Goal: Task Accomplishment & Management: Use online tool/utility

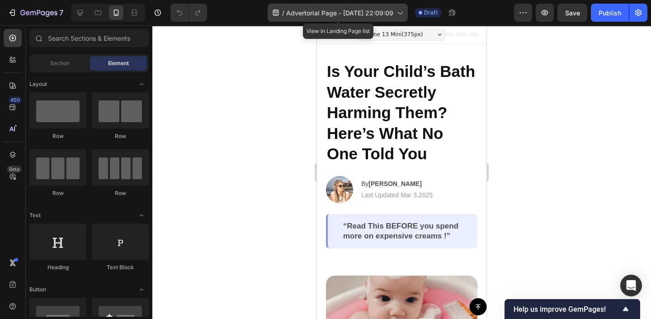
click at [315, 9] on span "Advertorial Page - Sep 25, 22:09:09" at bounding box center [339, 12] width 107 height 9
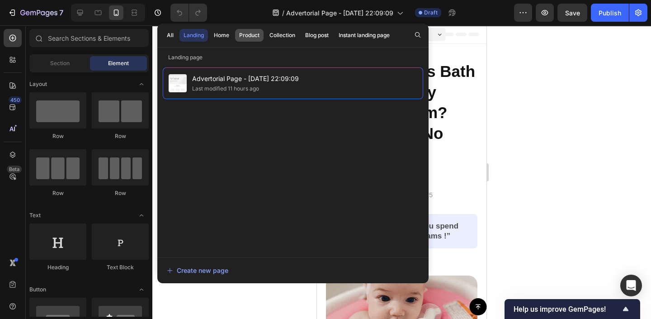
click at [250, 38] on div "Product" at bounding box center [249, 35] width 20 height 8
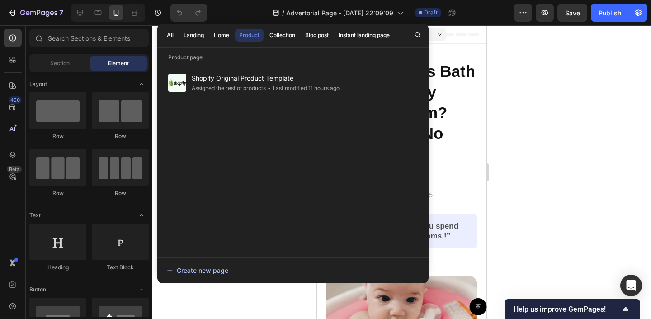
click at [195, 270] on div "Create new page" at bounding box center [198, 269] width 62 height 9
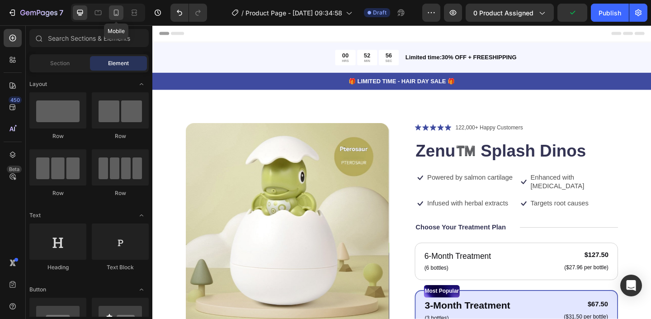
click at [113, 16] on icon at bounding box center [116, 12] width 9 height 9
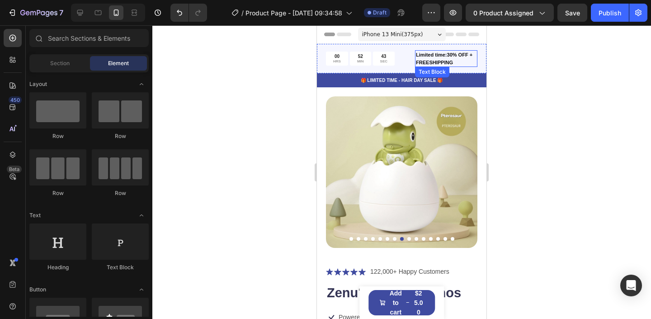
click at [448, 53] on p "Limited time:30% OFF + FREESHIPPING" at bounding box center [446, 58] width 61 height 15
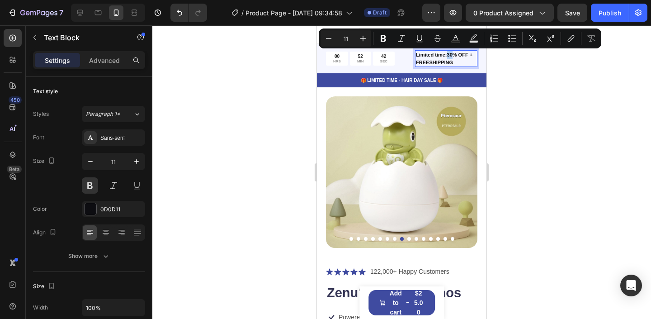
click at [449, 56] on p "Limited time:30% OFF + FREESHIPPING" at bounding box center [446, 58] width 61 height 15
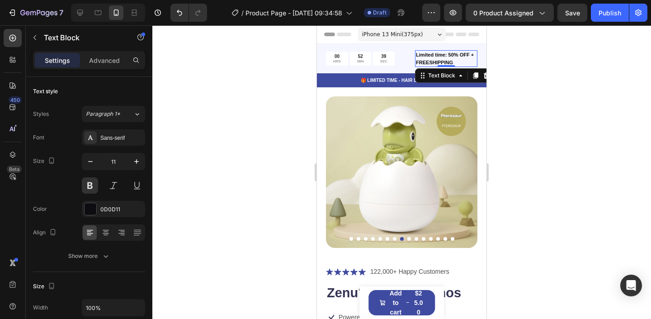
click at [519, 52] on div at bounding box center [401, 172] width 499 height 294
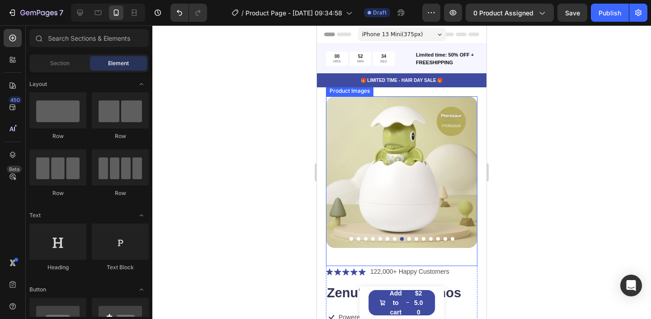
click at [391, 163] on img at bounding box center [402, 172] width 152 height 152
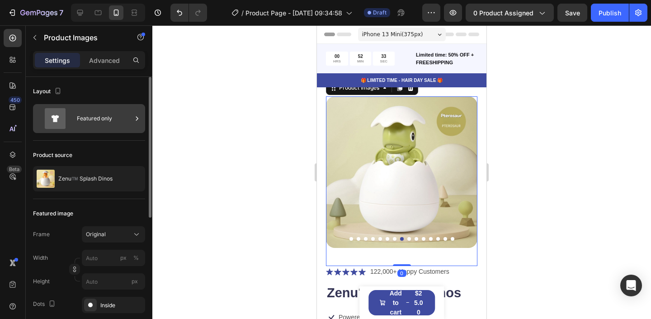
click at [87, 130] on div "Featured only" at bounding box center [89, 118] width 112 height 29
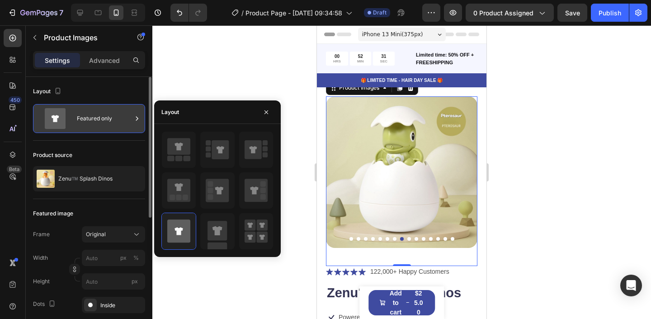
click at [89, 130] on div "Featured only" at bounding box center [89, 118] width 112 height 29
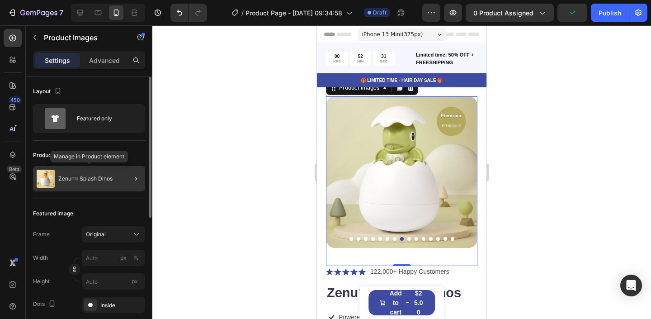
click at [93, 173] on div "Zenu™️ Splash Dinos" at bounding box center [89, 178] width 112 height 25
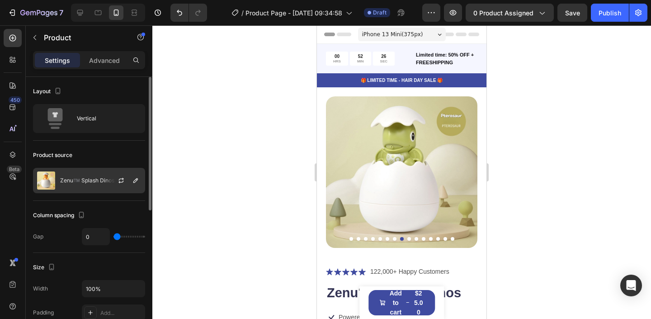
click at [87, 186] on div "Zenu™️ Splash Dinos" at bounding box center [89, 180] width 112 height 25
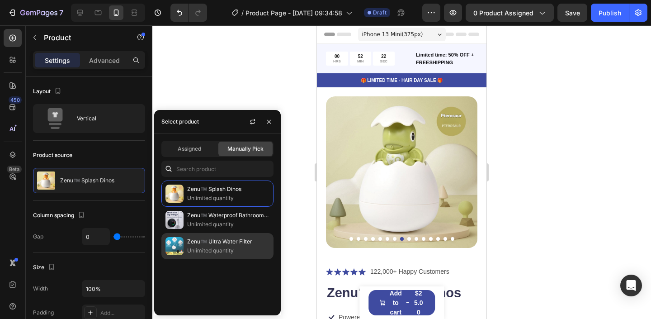
click at [181, 251] on img at bounding box center [175, 246] width 18 height 18
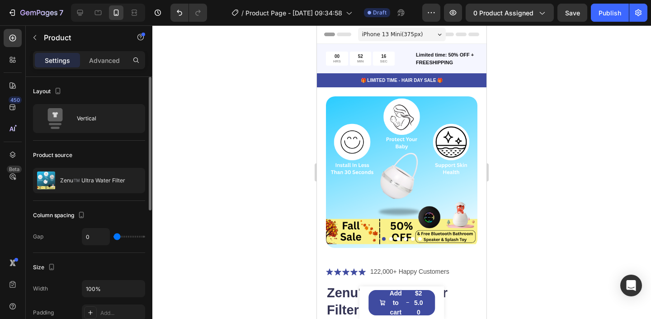
click at [127, 148] on div "Product source" at bounding box center [89, 155] width 112 height 14
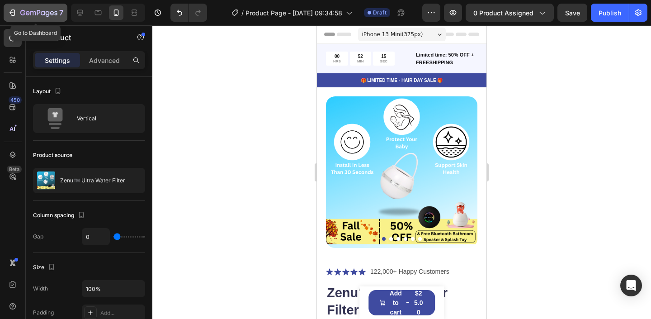
click at [39, 5] on button "7" at bounding box center [36, 13] width 64 height 18
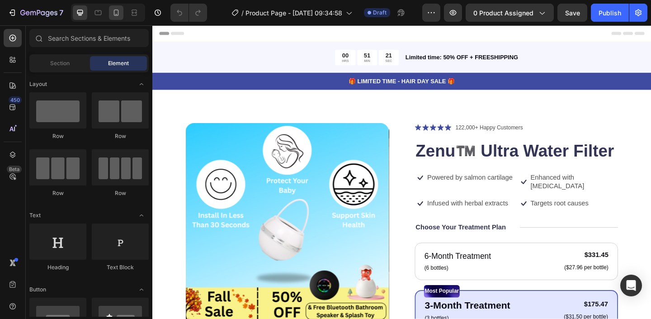
click at [122, 19] on div at bounding box center [116, 12] width 14 height 14
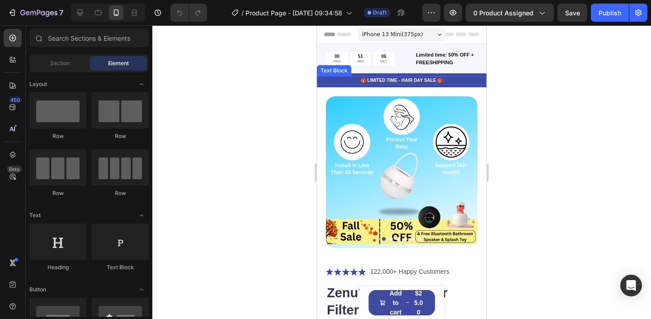
click at [416, 78] on p "🎁 LIMITED TIME - HAIR DAY SALE 🎁" at bounding box center [402, 80] width 168 height 7
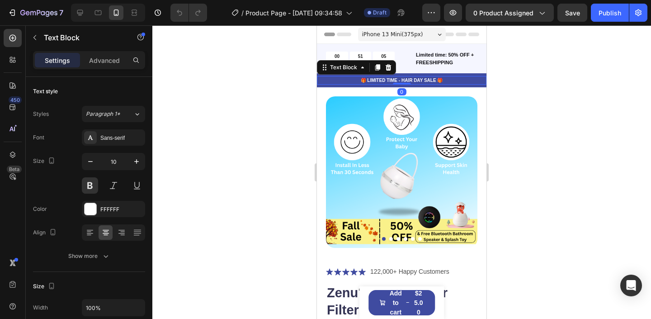
click at [414, 82] on p "🎁 LIMITED TIME - HAIR DAY SALE 🎁" at bounding box center [402, 80] width 168 height 7
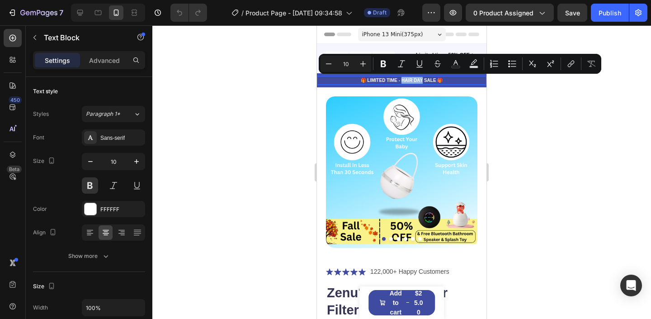
drag, startPoint x: 402, startPoint y: 82, endPoint x: 421, endPoint y: 83, distance: 19.5
click at [421, 83] on div "🎁 LIMITED TIME - HAIR DAY SALE 🎁" at bounding box center [402, 80] width 170 height 9
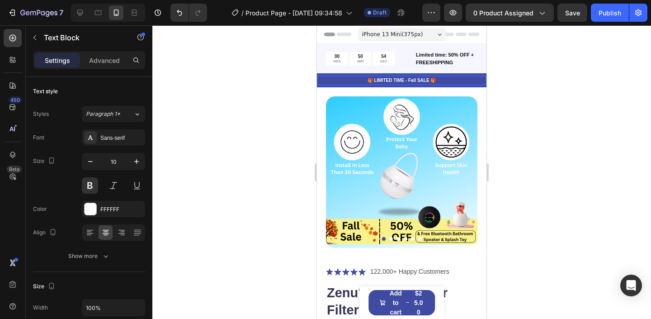
click at [640, 137] on div at bounding box center [401, 172] width 499 height 294
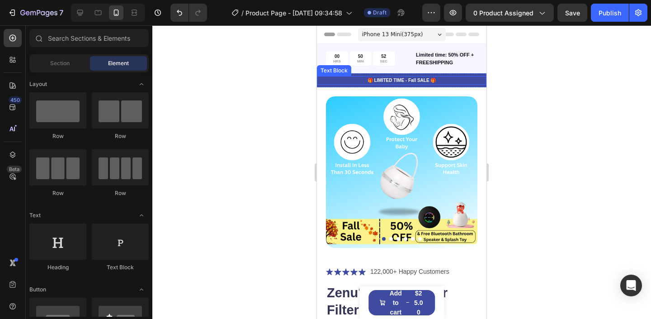
click at [415, 78] on p "🎁 LIMITED TIME - Fall SALE 🎁" at bounding box center [402, 80] width 168 height 7
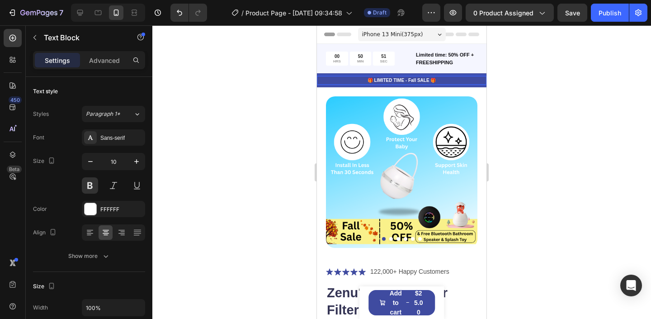
click at [414, 78] on p "🎁 LIMITED TIME - Fall SALE 🎁" at bounding box center [402, 80] width 168 height 7
click at [411, 81] on p "🎁 LIMITED TIME - Fall SALE 🎁" at bounding box center [402, 80] width 168 height 7
click at [536, 95] on div at bounding box center [401, 172] width 499 height 294
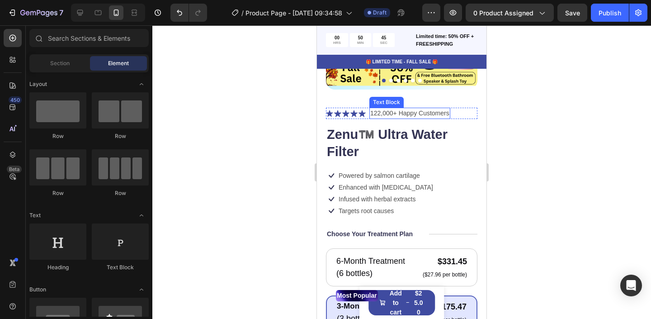
scroll to position [161, 0]
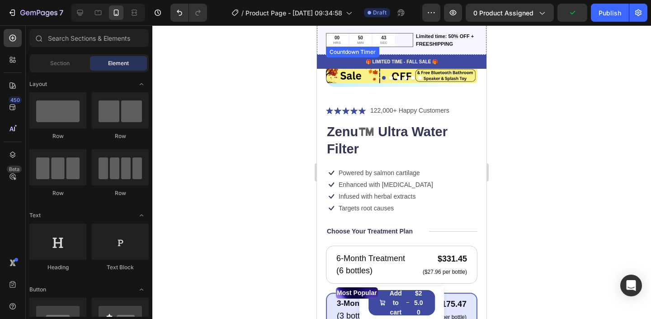
click at [370, 39] on div "50 MIN" at bounding box center [360, 40] width 21 height 14
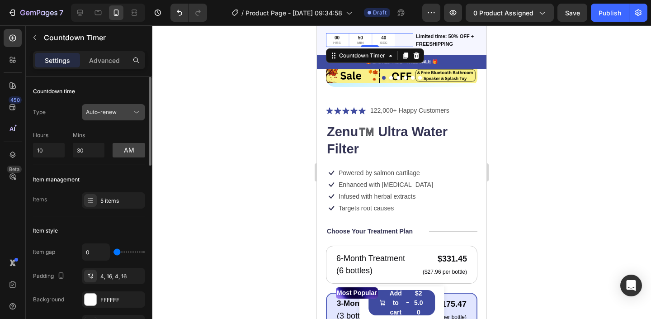
click at [102, 117] on button "Auto-renew" at bounding box center [113, 112] width 63 height 16
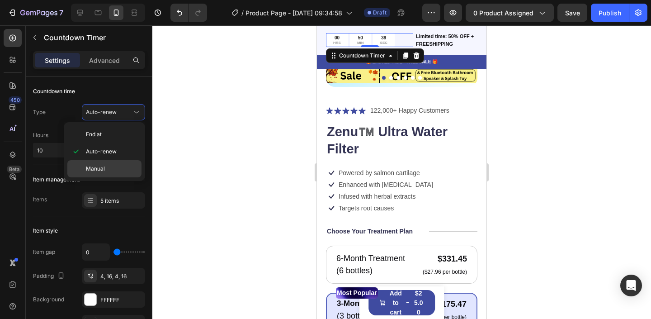
click at [109, 161] on div "Manual" at bounding box center [104, 168] width 74 height 17
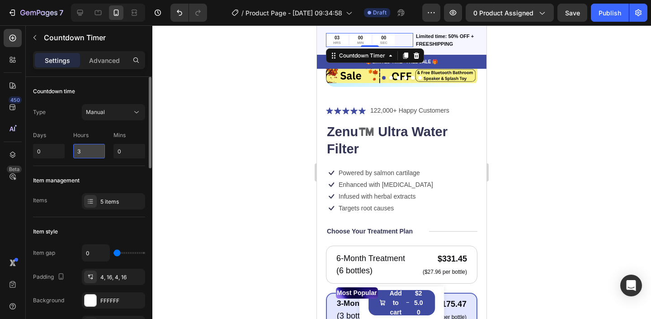
click at [104, 151] on input "3" at bounding box center [89, 151] width 32 height 14
type input "0"
click at [124, 152] on input "0" at bounding box center [130, 151] width 32 height 14
type input "20"
click at [102, 133] on p "Hours" at bounding box center [89, 135] width 32 height 8
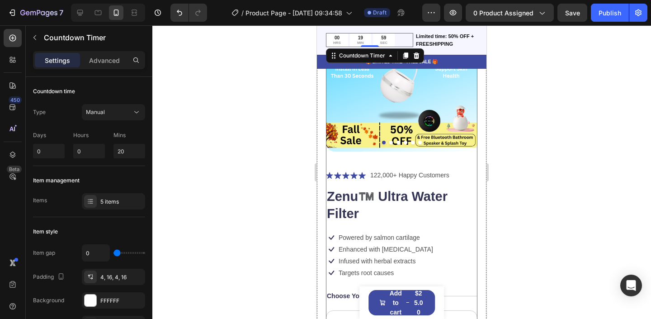
scroll to position [78, 0]
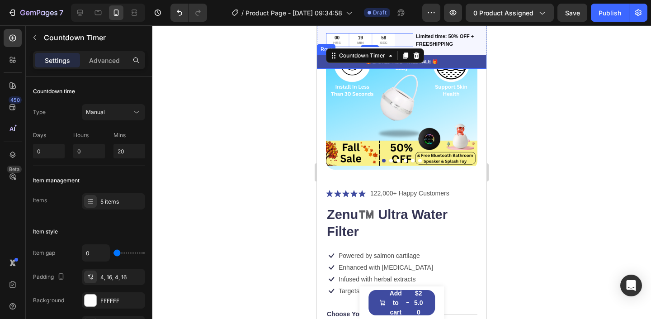
click at [192, 108] on div at bounding box center [401, 172] width 499 height 294
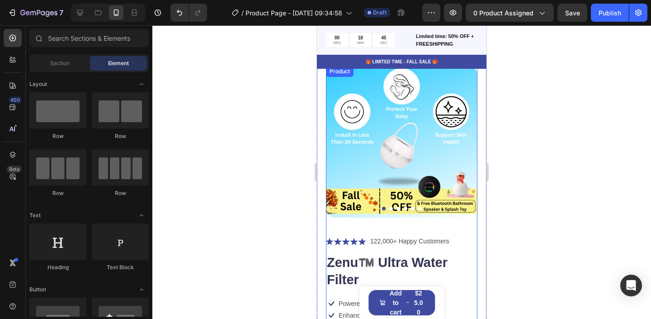
scroll to position [7, 0]
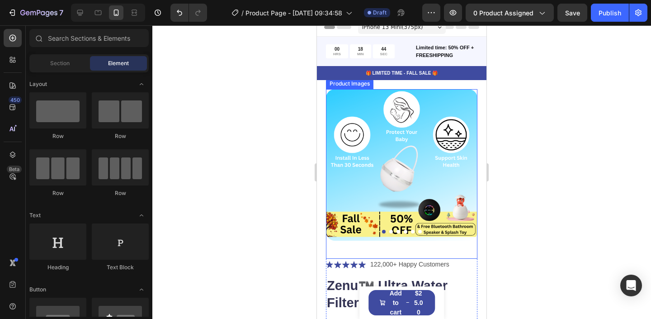
click at [393, 182] on img at bounding box center [402, 165] width 152 height 152
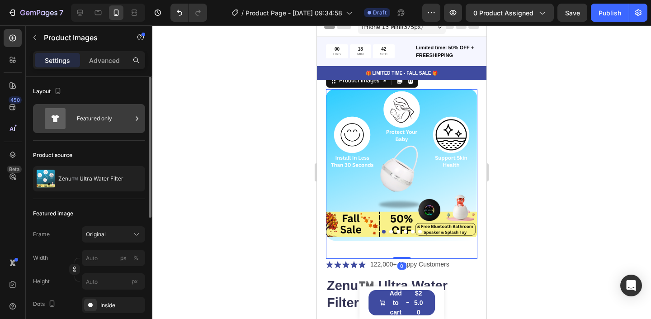
click at [114, 114] on div "Featured only" at bounding box center [104, 118] width 55 height 21
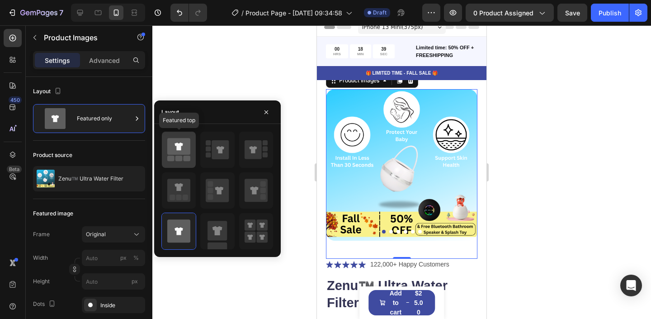
click at [184, 138] on icon at bounding box center [178, 146] width 23 height 17
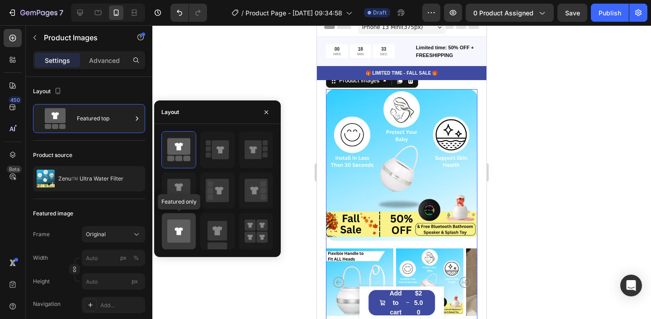
click at [168, 223] on icon at bounding box center [178, 230] width 23 height 23
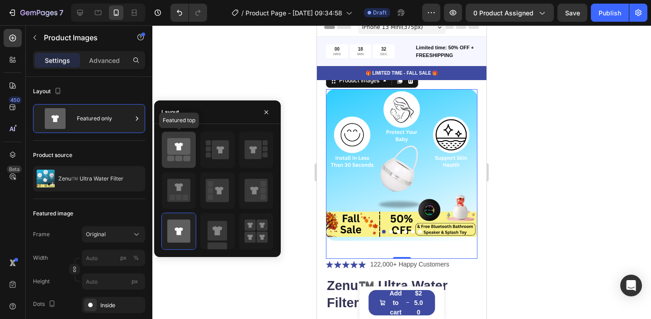
click at [181, 160] on rect at bounding box center [178, 158] width 7 height 5
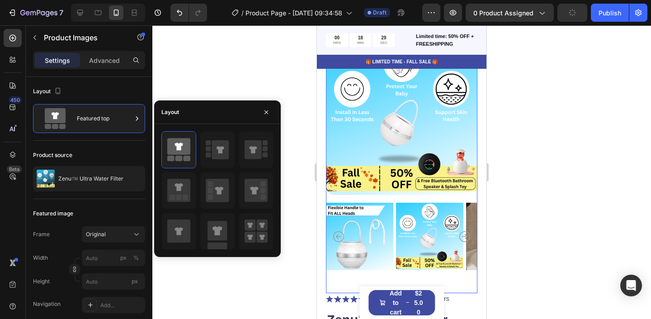
scroll to position [89, 0]
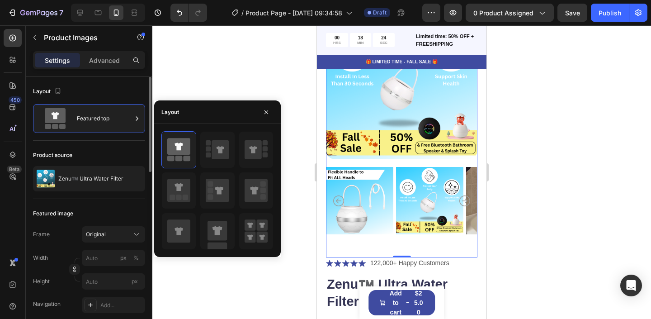
click at [102, 204] on div "Featured image Frame Original Width px % Height px Navigation Add... Show more" at bounding box center [89, 271] width 112 height 145
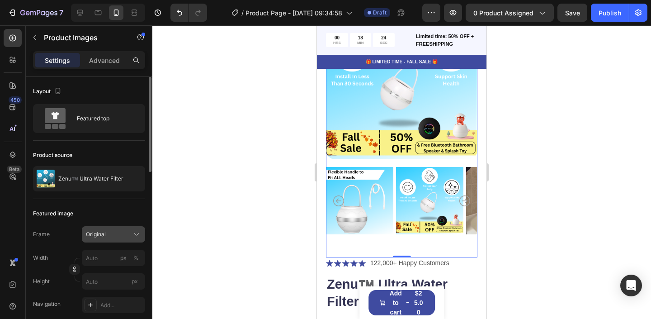
click at [95, 240] on button "Original" at bounding box center [113, 234] width 63 height 16
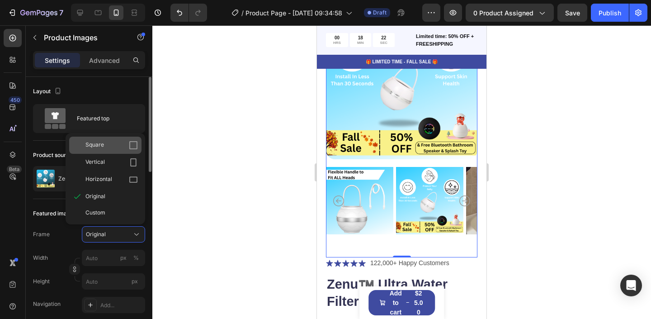
click at [127, 146] on div "Square" at bounding box center [111, 145] width 52 height 9
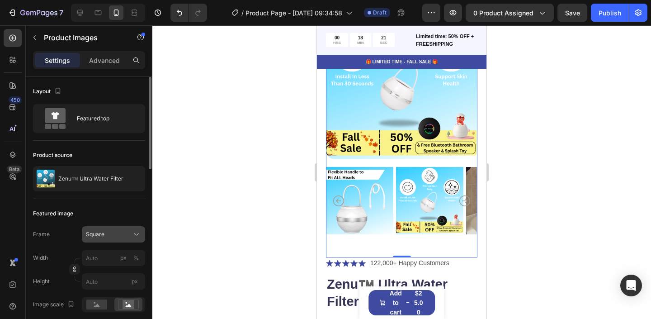
click at [118, 231] on div "Square" at bounding box center [108, 234] width 44 height 8
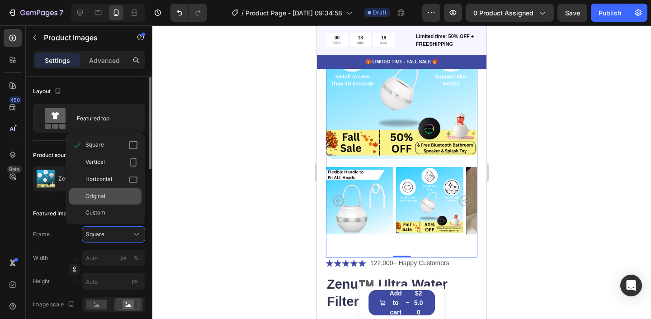
click at [114, 196] on div "Original" at bounding box center [111, 196] width 52 height 8
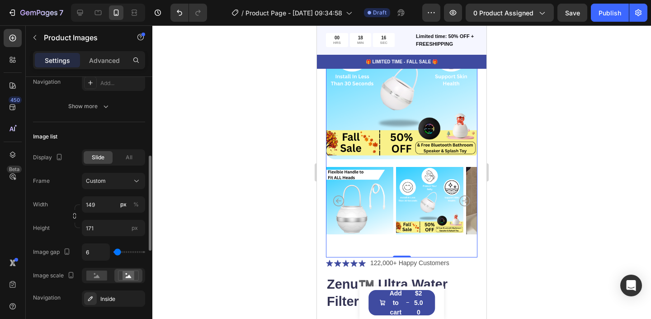
scroll to position [241, 0]
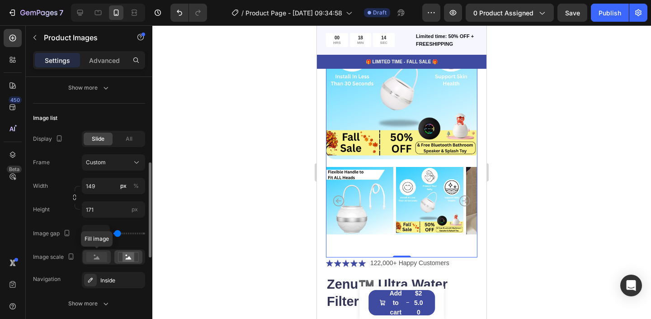
click at [87, 256] on rect at bounding box center [96, 257] width 21 height 10
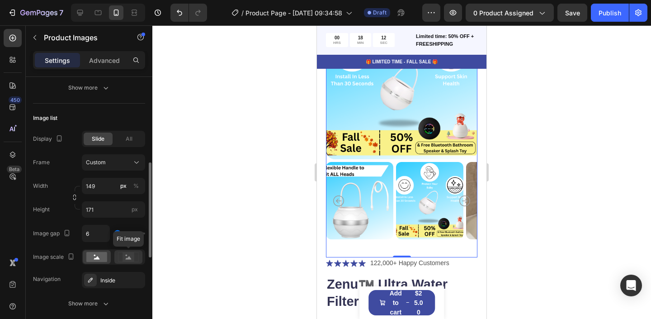
click at [122, 251] on div at bounding box center [128, 257] width 28 height 14
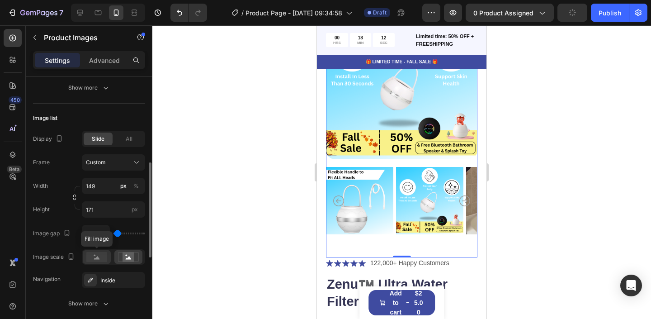
click at [103, 256] on rect at bounding box center [96, 257] width 21 height 10
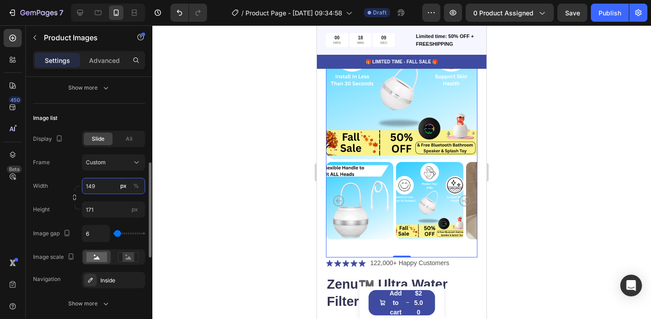
click at [105, 188] on input "149" at bounding box center [113, 186] width 63 height 16
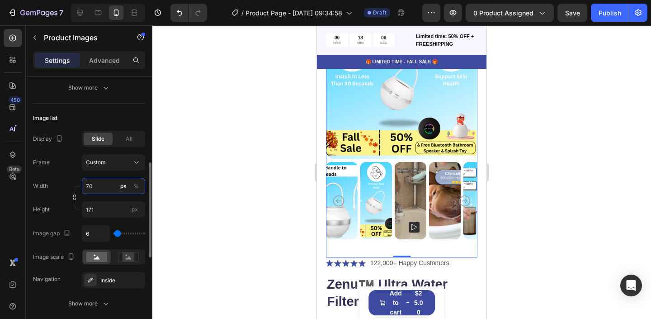
type input "149"
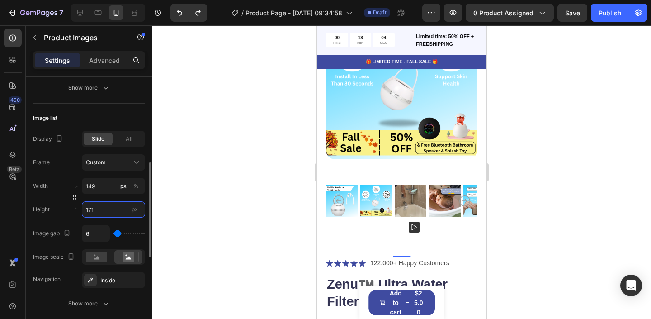
click at [99, 214] on input "171" at bounding box center [113, 209] width 63 height 16
click at [57, 179] on div "Width 149 px %" at bounding box center [89, 186] width 112 height 16
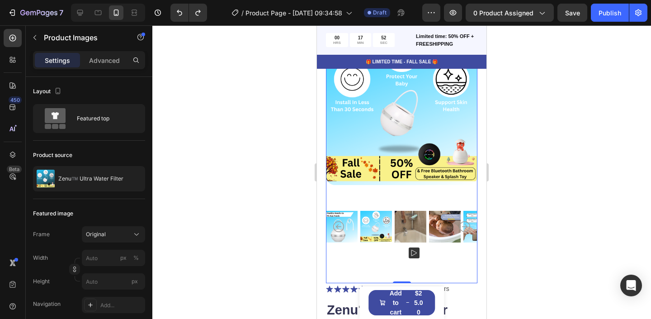
scroll to position [70, 0]
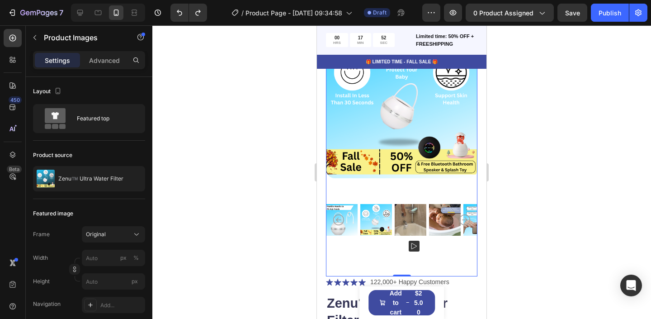
click at [430, 163] on img at bounding box center [402, 103] width 152 height 152
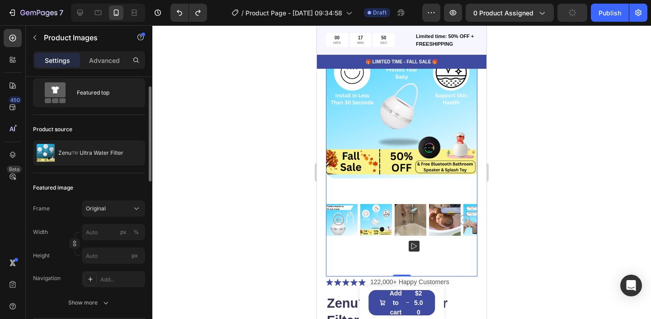
scroll to position [26, 0]
click at [104, 212] on span "Original" at bounding box center [96, 208] width 20 height 8
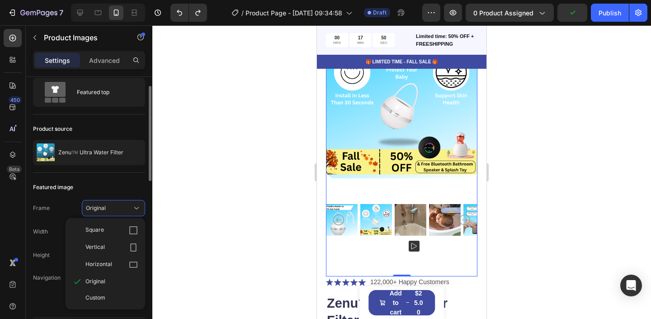
click at [53, 205] on div "Frame Original Square Vertical Horizontal Original Custom" at bounding box center [89, 208] width 112 height 16
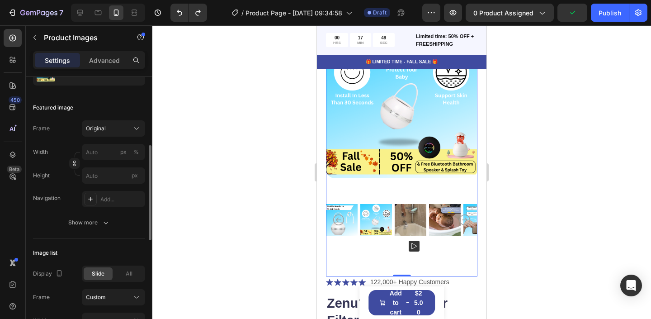
scroll to position [147, 0]
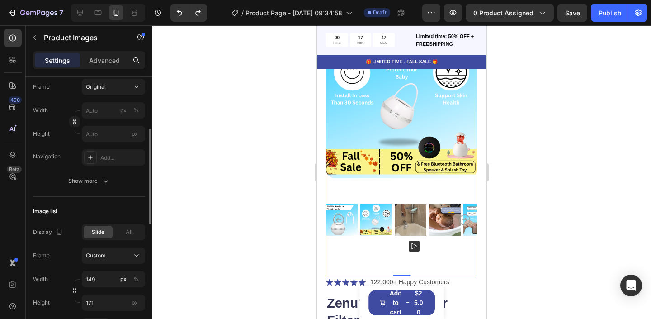
click at [69, 166] on div "Frame Original Width px % Height px Navigation Add... Show more" at bounding box center [89, 134] width 112 height 110
click at [69, 188] on button "Show more" at bounding box center [89, 181] width 112 height 16
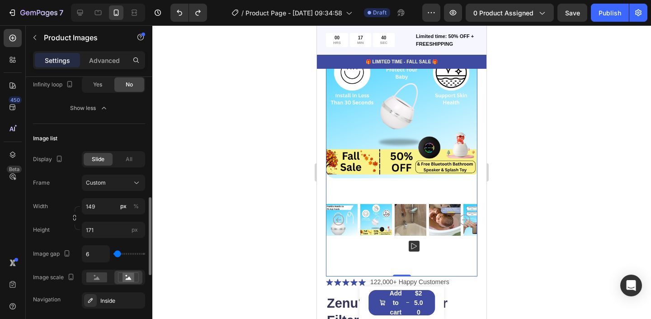
scroll to position [392, 0]
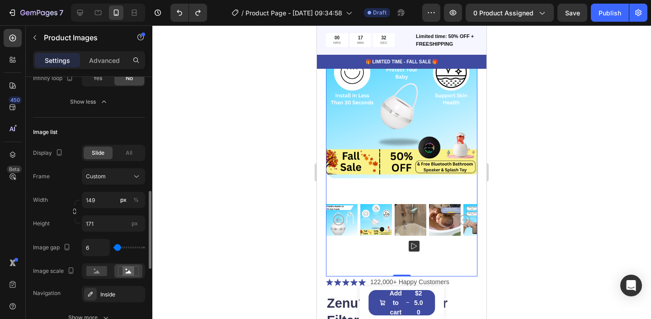
click at [105, 186] on div "Frame Custom Width 149 px % Height 171 px" at bounding box center [89, 199] width 112 height 63
click at [105, 183] on button "Custom" at bounding box center [113, 176] width 63 height 16
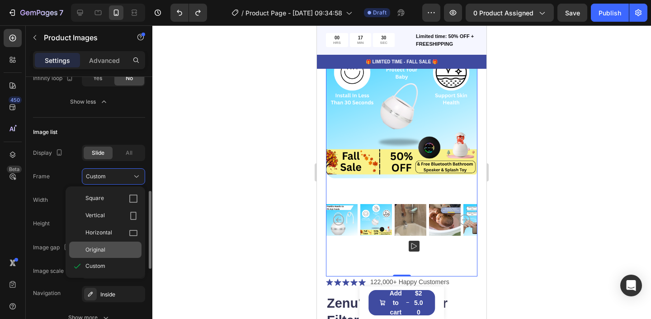
click at [101, 245] on div "Original" at bounding box center [105, 249] width 72 height 16
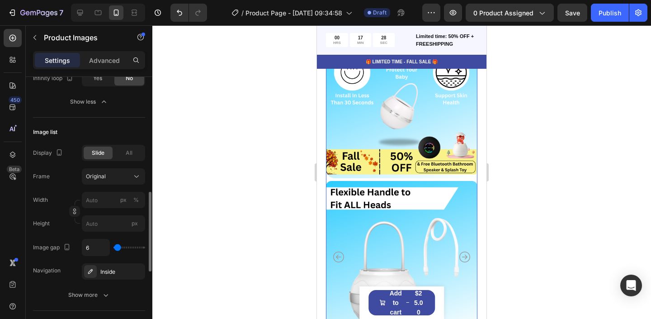
scroll to position [0, 0]
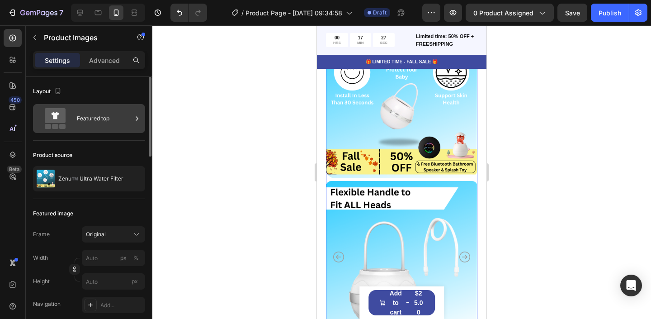
click at [117, 127] on div "Featured top" at bounding box center [104, 118] width 55 height 21
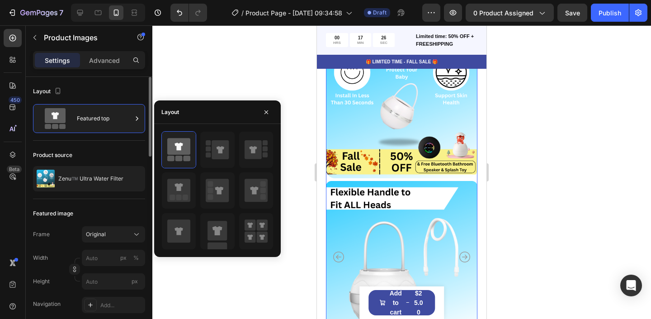
click at [95, 152] on div "Product source" at bounding box center [89, 155] width 112 height 14
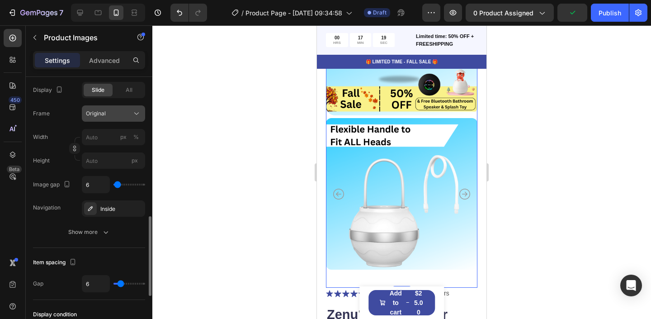
scroll to position [459, 0]
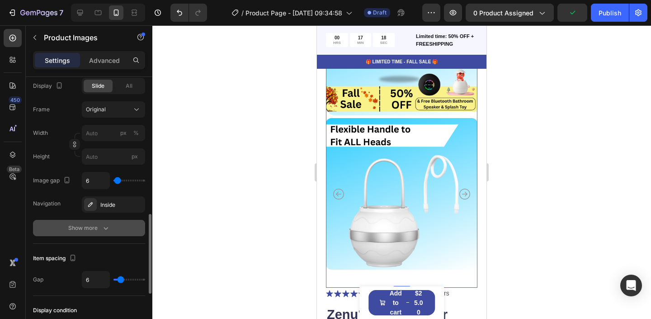
click at [99, 235] on button "Show more" at bounding box center [89, 228] width 112 height 16
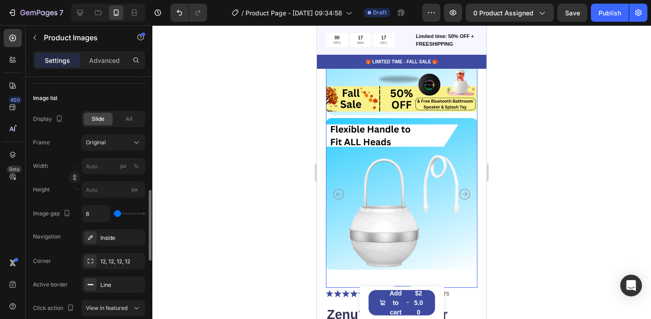
scroll to position [426, 0]
click at [104, 140] on span "Original" at bounding box center [96, 143] width 20 height 8
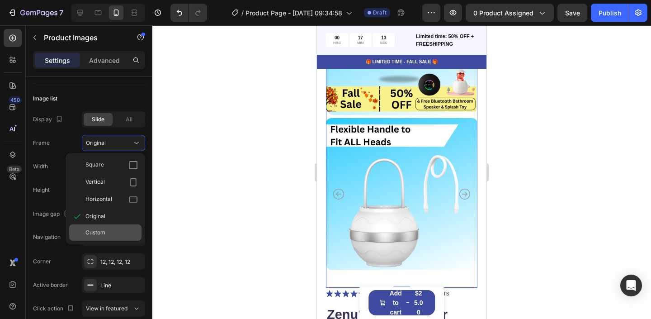
click at [94, 235] on span "Custom" at bounding box center [95, 232] width 20 height 8
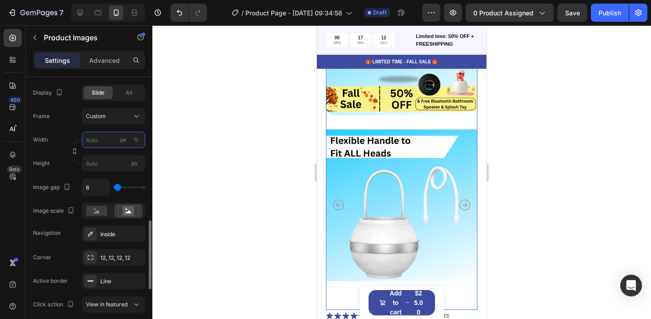
scroll to position [474, 0]
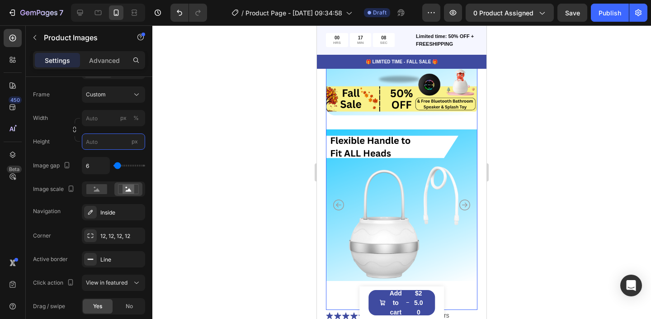
click at [95, 141] on input "px" at bounding box center [113, 141] width 63 height 16
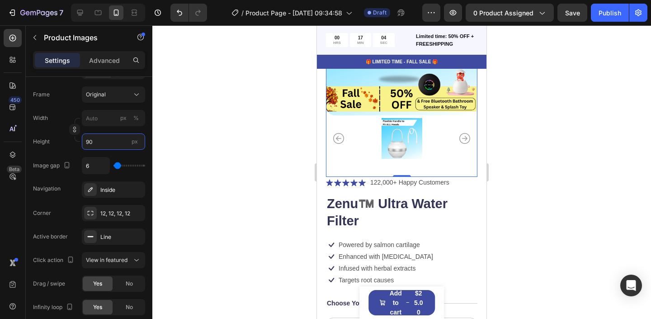
type input "90"
click at [57, 150] on div "Display Slide All Frame Original Width px % Height 90 px Image gap 6 Navigation…" at bounding box center [89, 130] width 112 height 135
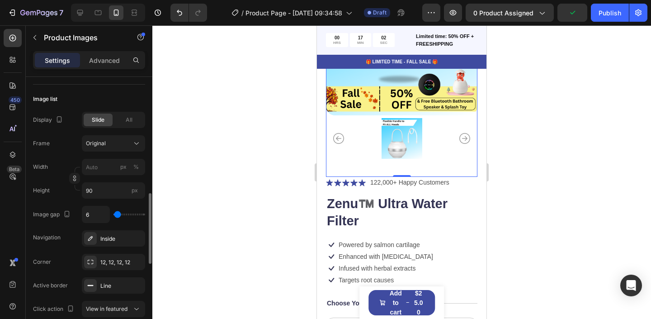
scroll to position [425, 0]
click at [134, 121] on div "All" at bounding box center [128, 120] width 29 height 13
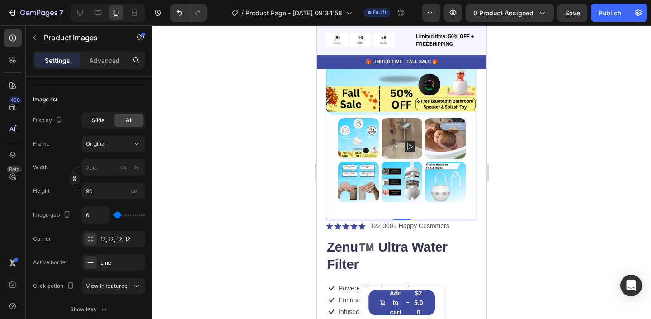
click at [90, 119] on div "Slide" at bounding box center [98, 120] width 29 height 13
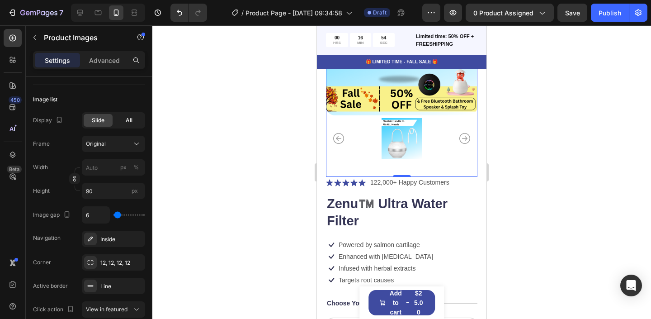
click at [124, 117] on div "All" at bounding box center [128, 120] width 29 height 13
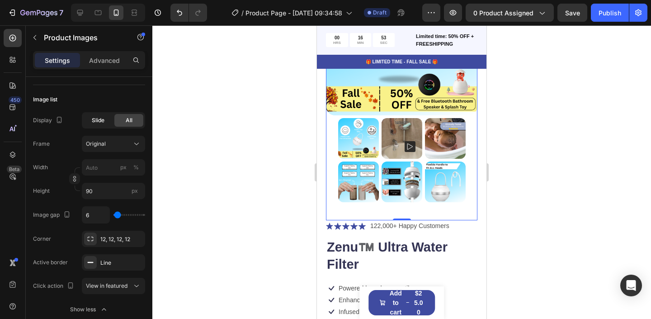
click at [91, 120] on div "Slide" at bounding box center [98, 120] width 29 height 13
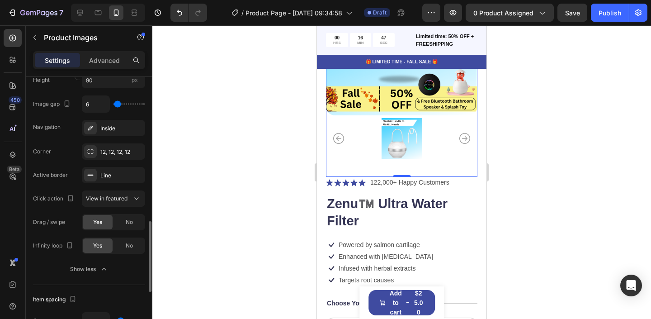
scroll to position [542, 0]
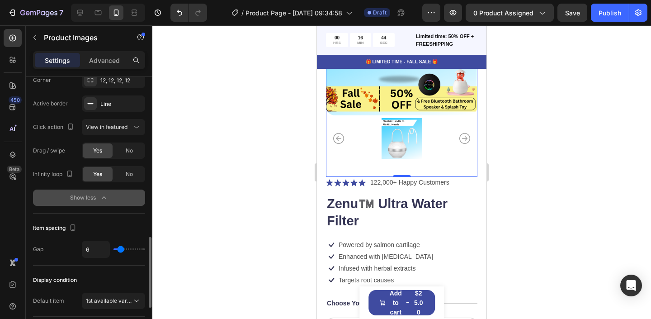
click at [77, 190] on button "Show less" at bounding box center [89, 197] width 112 height 16
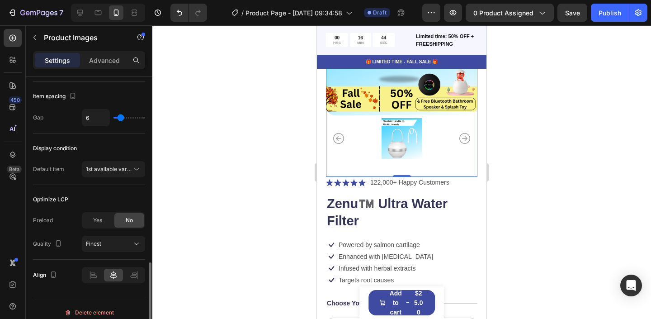
scroll to position [629, 0]
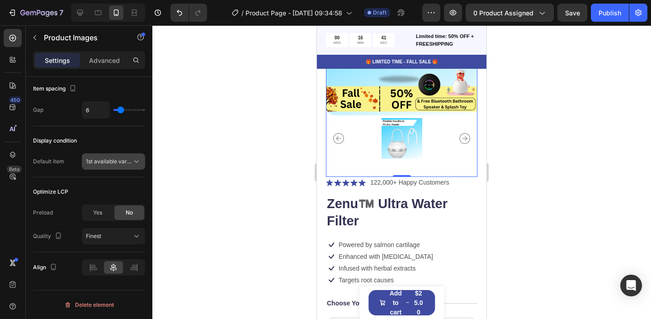
click at [100, 169] on button "1st available variant" at bounding box center [113, 161] width 63 height 16
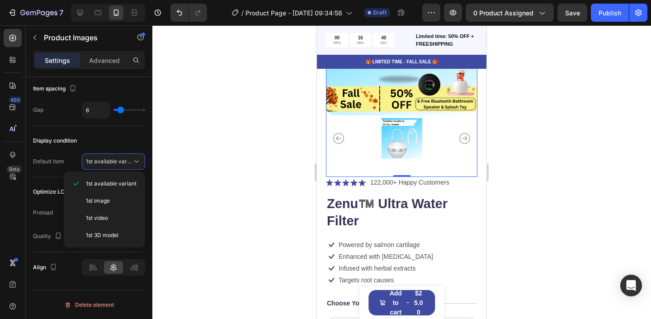
click at [80, 147] on div "Display condition" at bounding box center [89, 140] width 112 height 14
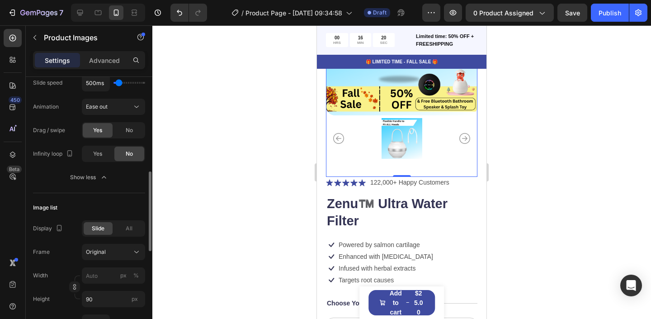
scroll to position [340, 0]
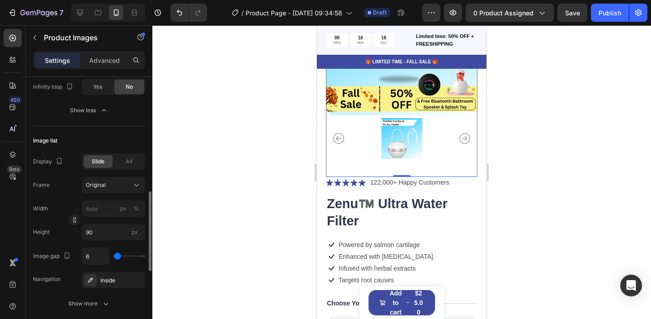
click at [66, 189] on div "Frame Original" at bounding box center [89, 185] width 112 height 16
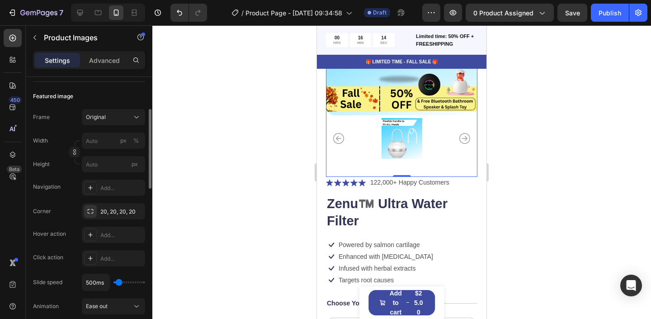
scroll to position [114, 0]
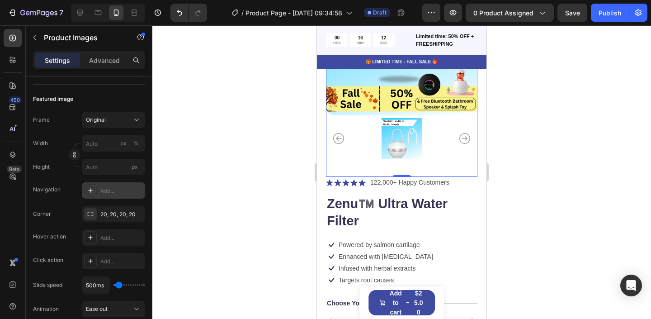
click at [112, 191] on div "Add..." at bounding box center [121, 191] width 43 height 8
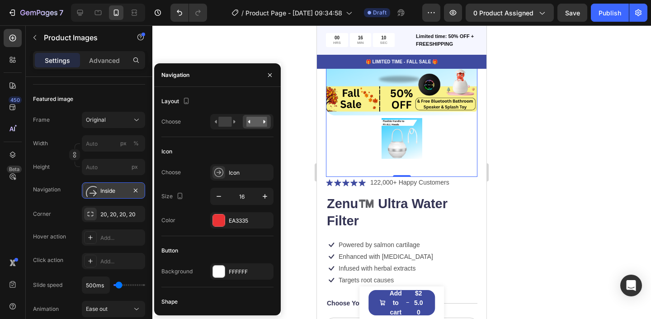
click at [128, 190] on div "Inside" at bounding box center [113, 190] width 63 height 16
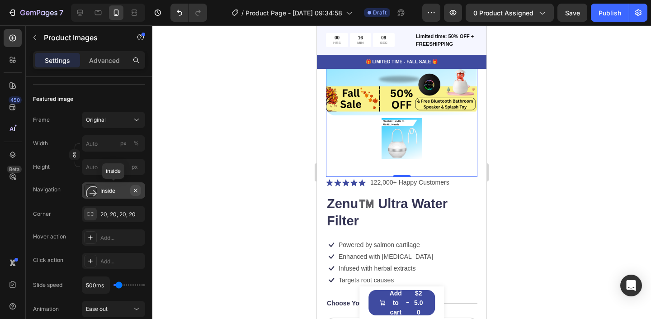
click at [137, 190] on icon "button" at bounding box center [135, 190] width 7 height 7
click at [339, 143] on icon "Carousel Back Arrow" at bounding box center [338, 138] width 11 height 11
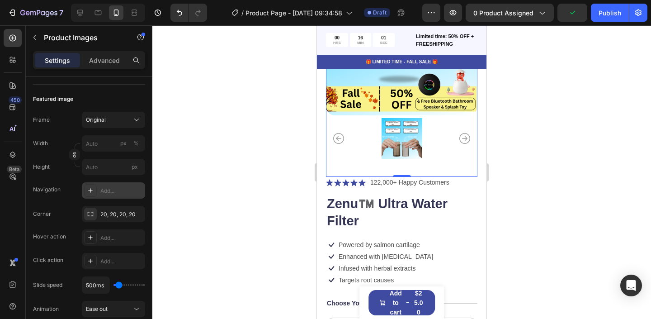
scroll to position [0, 0]
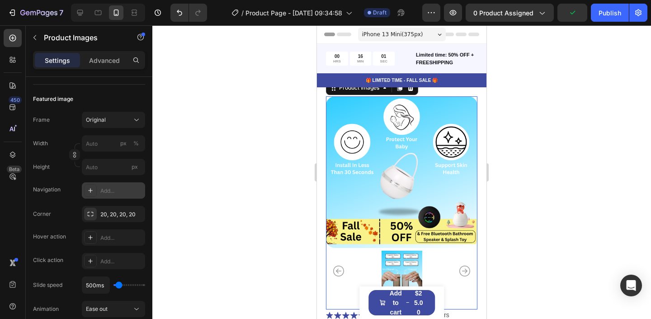
click at [402, 126] on img at bounding box center [402, 172] width 152 height 152
click at [414, 88] on icon at bounding box center [410, 87] width 7 height 7
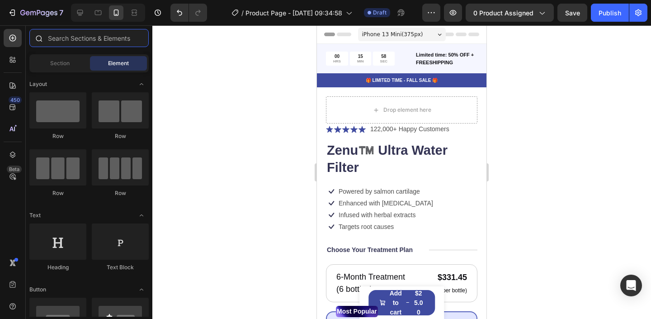
click at [54, 36] on input "text" at bounding box center [88, 38] width 119 height 18
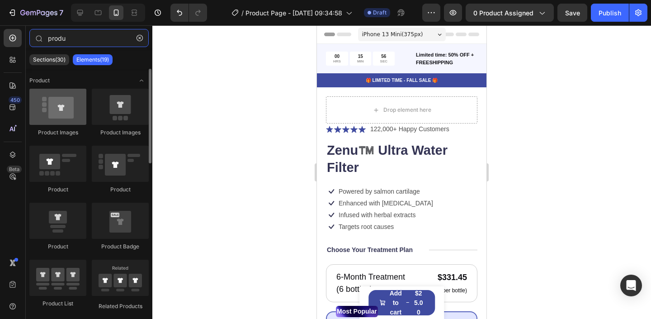
type input "produ"
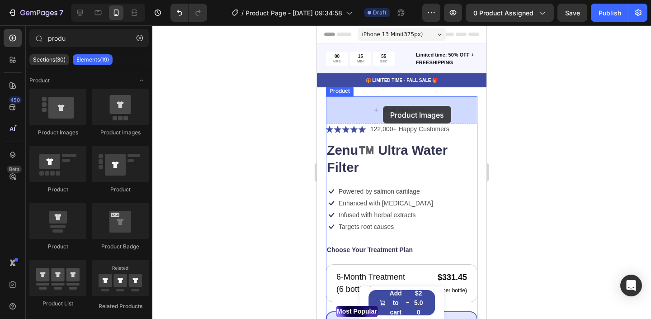
drag, startPoint x: 376, startPoint y: 130, endPoint x: 383, endPoint y: 106, distance: 25.3
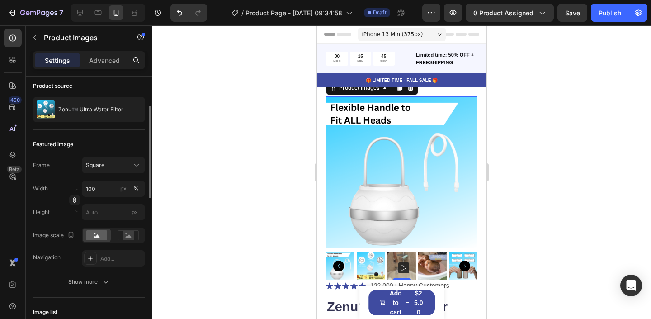
scroll to position [73, 0]
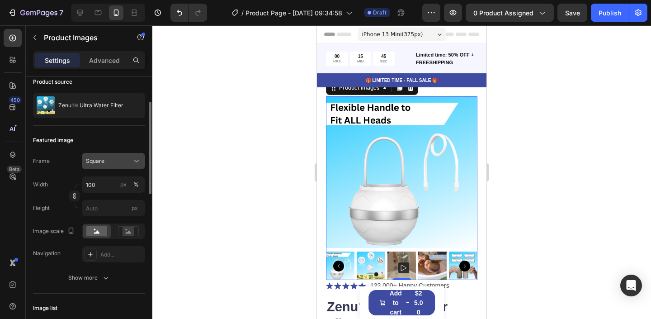
click at [101, 164] on span "Square" at bounding box center [95, 161] width 19 height 8
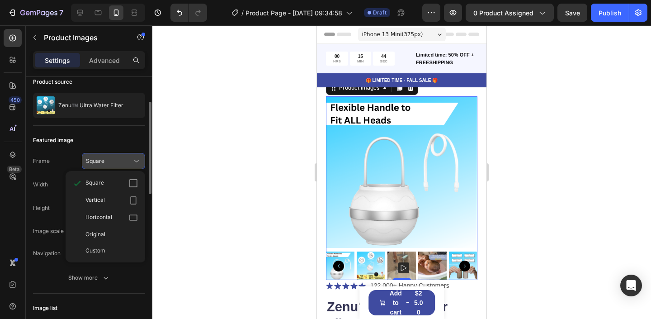
click at [100, 164] on span "Square" at bounding box center [95, 161] width 19 height 8
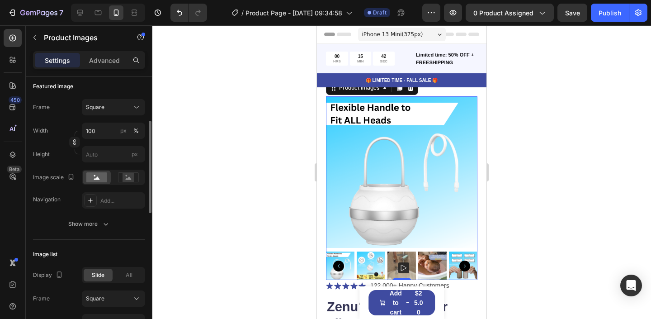
scroll to position [128, 0]
click at [127, 180] on rect at bounding box center [129, 176] width 12 height 9
click at [105, 178] on rect at bounding box center [96, 177] width 21 height 10
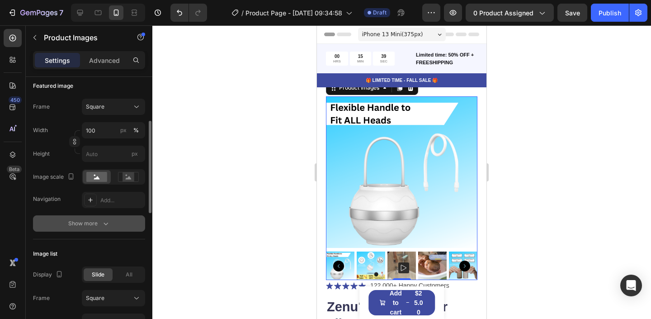
click at [99, 222] on div "Show more" at bounding box center [89, 223] width 42 height 9
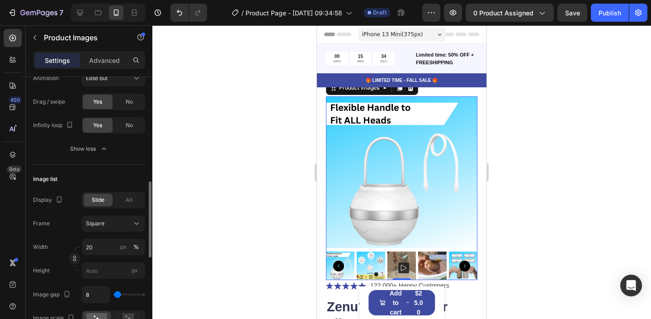
scroll to position [439, 0]
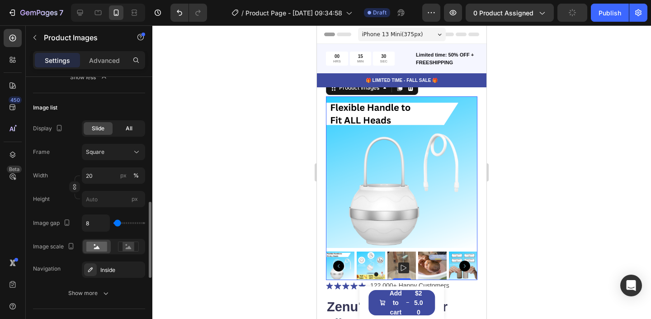
click at [131, 130] on span "All" at bounding box center [129, 128] width 7 height 8
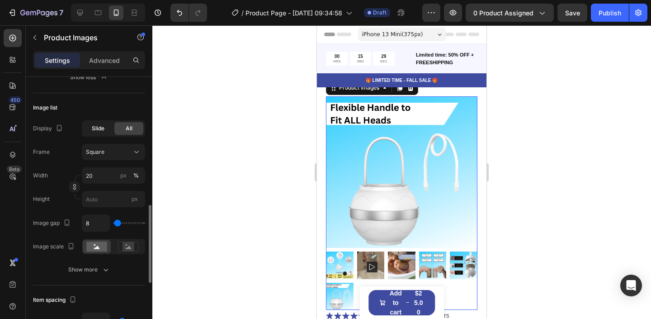
click at [102, 126] on span "Slide" at bounding box center [98, 128] width 13 height 8
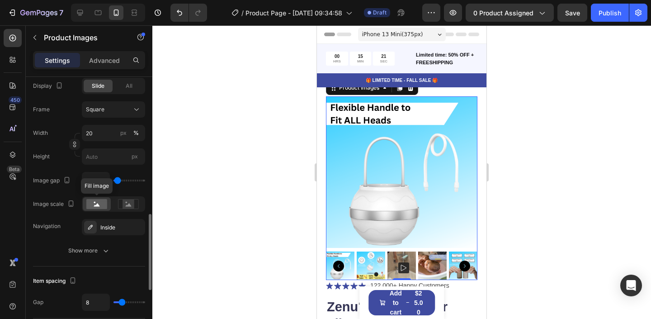
scroll to position [516, 0]
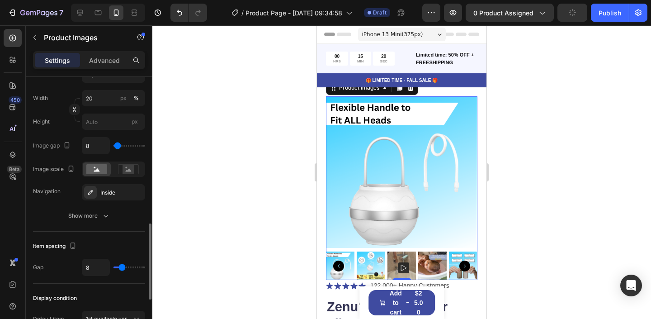
click at [101, 208] on button "Show more" at bounding box center [89, 216] width 112 height 16
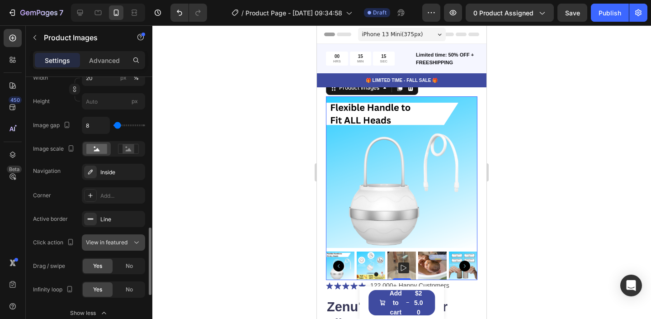
scroll to position [552, 0]
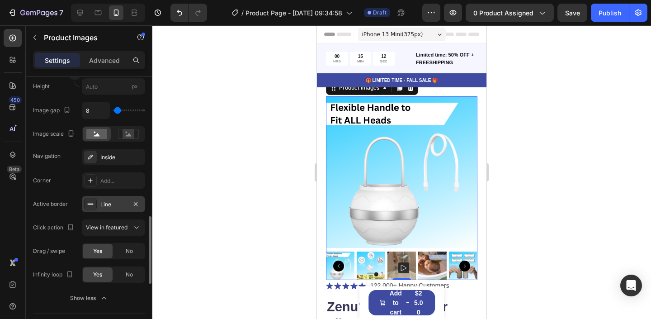
click at [105, 209] on div "Line" at bounding box center [113, 204] width 63 height 16
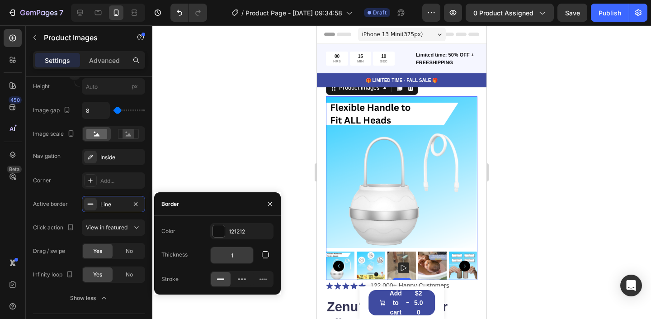
click at [237, 251] on input "1" at bounding box center [232, 255] width 43 height 16
type input "10"
click at [59, 201] on div "Active border" at bounding box center [50, 204] width 35 height 8
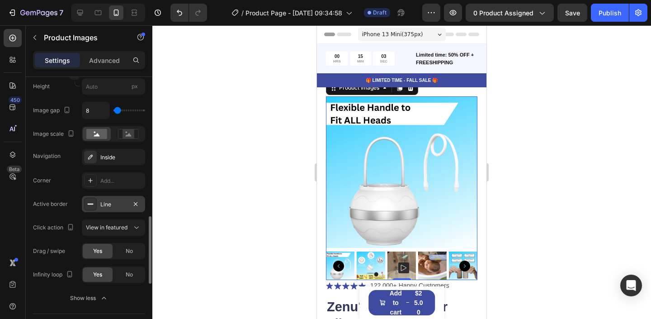
click at [107, 204] on div "Line" at bounding box center [113, 204] width 26 height 8
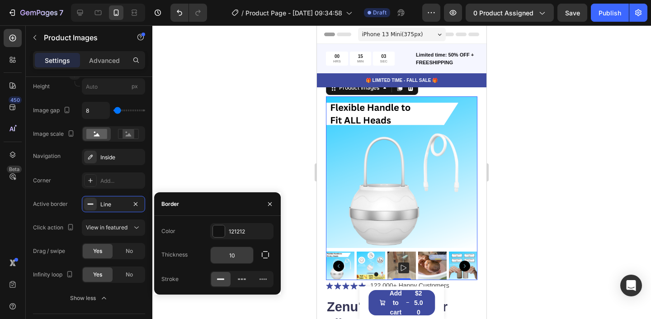
click at [239, 250] on input "10" at bounding box center [232, 255] width 43 height 16
type input "1"
click at [61, 227] on div "Click action" at bounding box center [54, 228] width 43 height 12
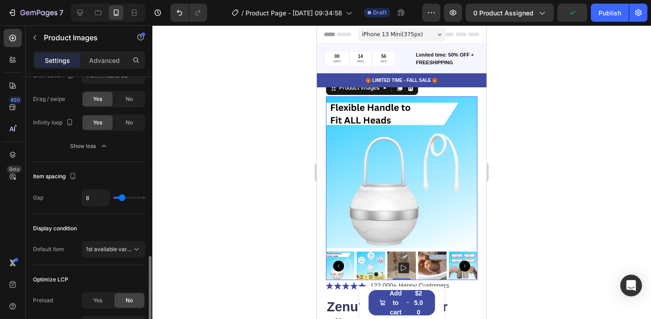
scroll to position [705, 0]
type input "5"
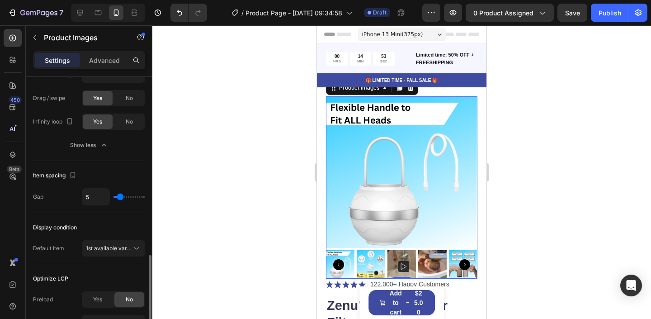
type input "14"
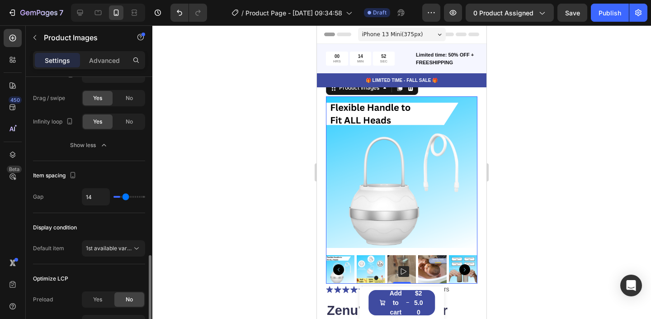
type input "16"
type input "17"
type input "12"
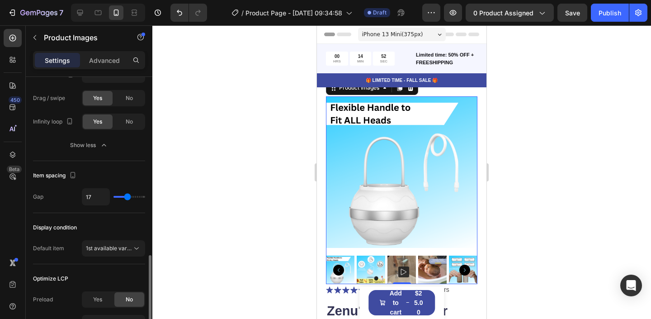
type input "12"
type input "10"
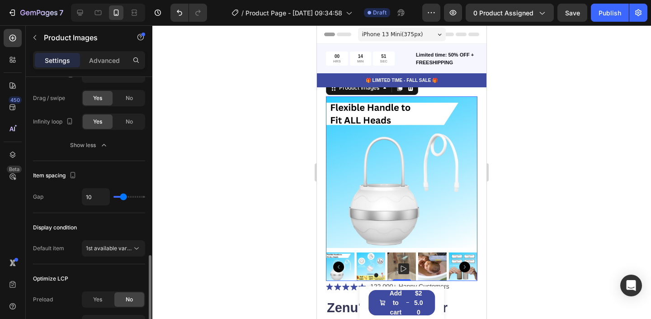
type input "9"
type input "4"
type input "3"
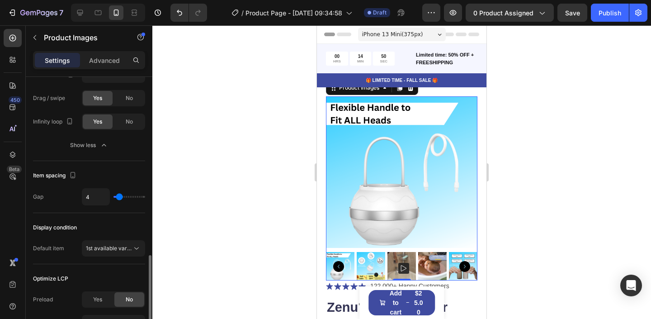
type input "3"
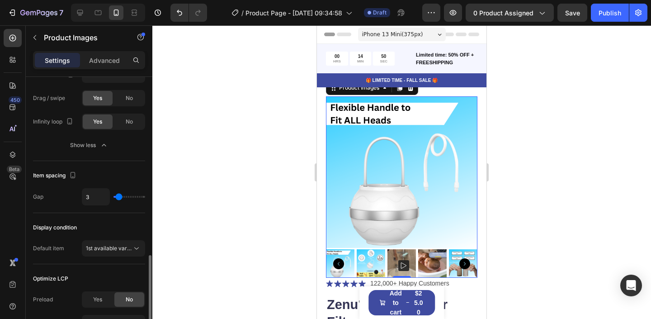
type input "0"
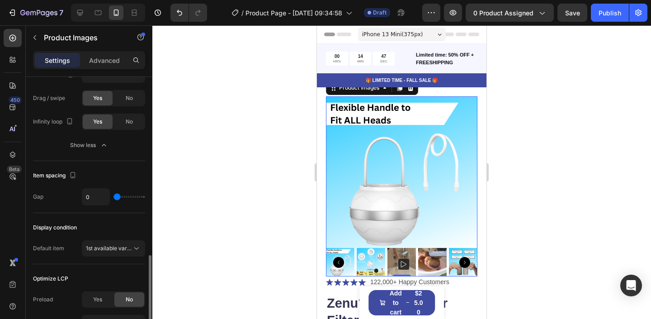
type input "8"
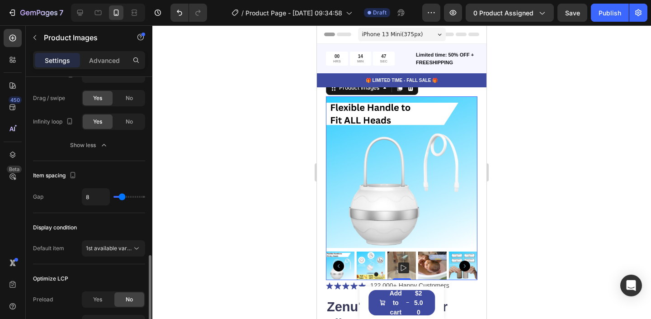
type input "9"
type input "6"
type input "7"
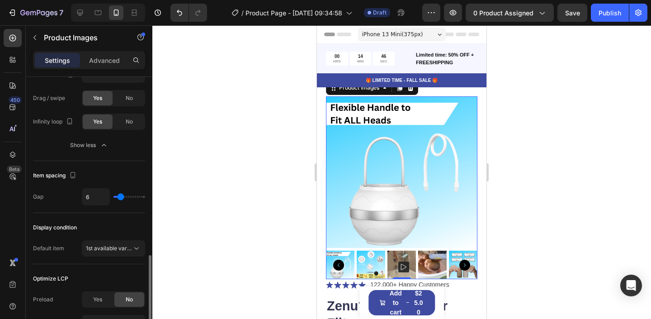
type input "7"
type input "8"
type input "7"
click at [121, 196] on input "range" at bounding box center [130, 197] width 32 height 2
type input "7"
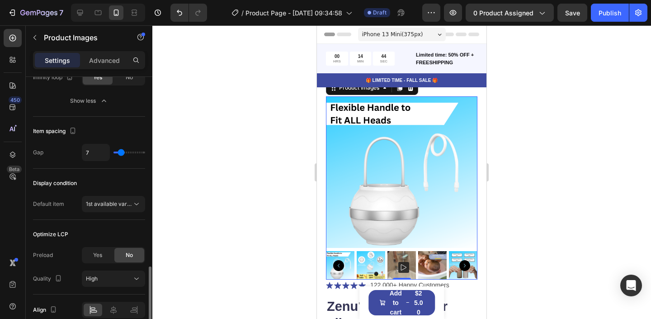
click at [46, 208] on div "Default item" at bounding box center [48, 204] width 31 height 14
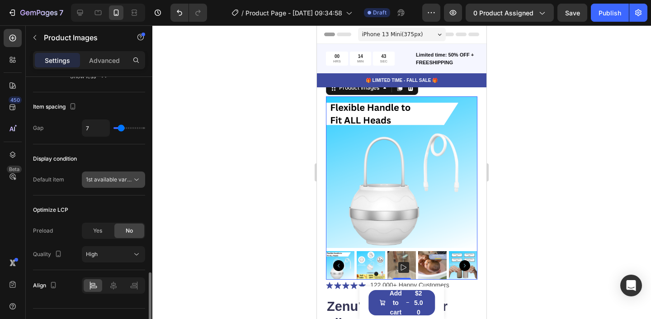
click at [128, 182] on span "1st available variant" at bounding box center [111, 179] width 51 height 7
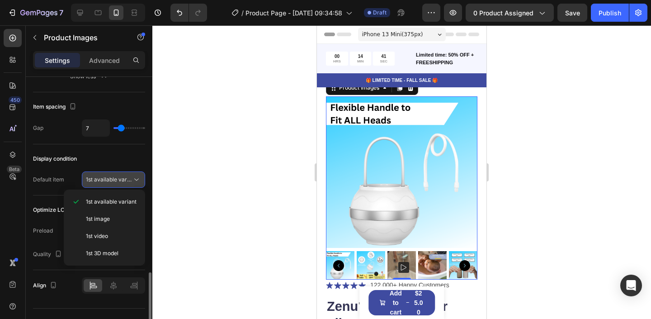
click at [128, 176] on span "1st available variant" at bounding box center [111, 179] width 51 height 7
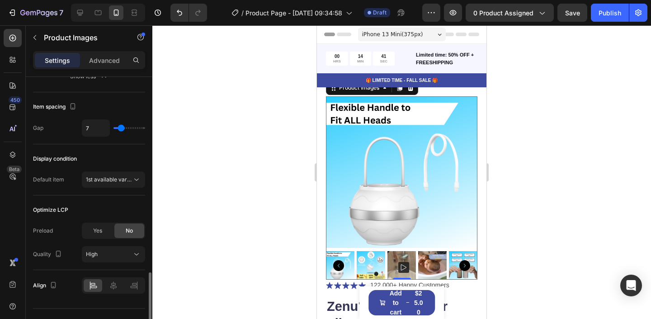
scroll to position [791, 0]
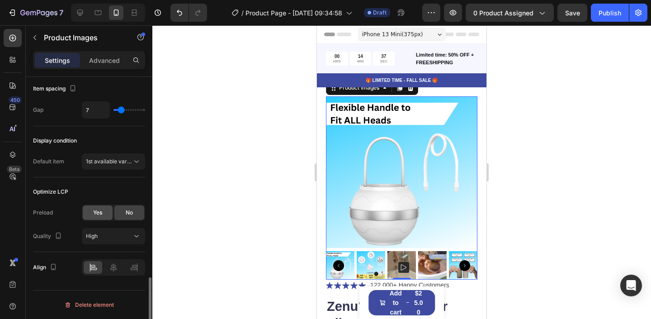
click at [93, 213] on span "Yes" at bounding box center [97, 212] width 9 height 8
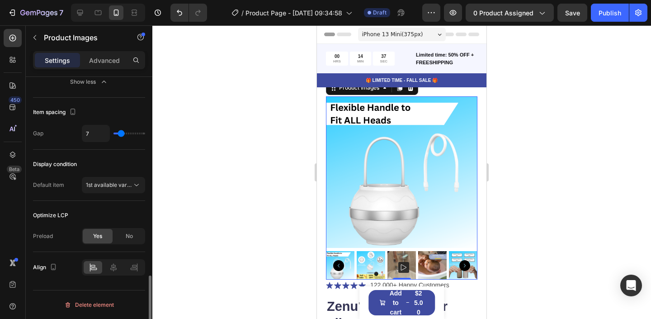
scroll to position [768, 0]
click at [117, 234] on div "No" at bounding box center [129, 236] width 30 height 14
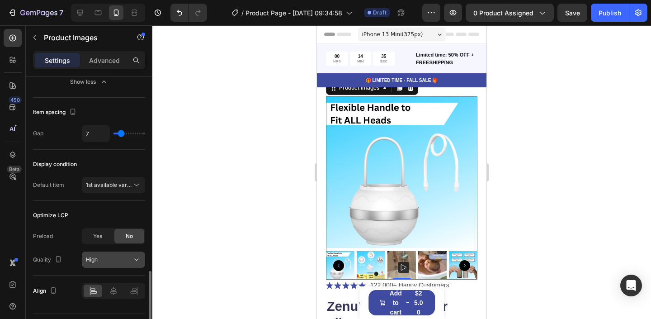
click at [117, 256] on div "High" at bounding box center [109, 260] width 46 height 8
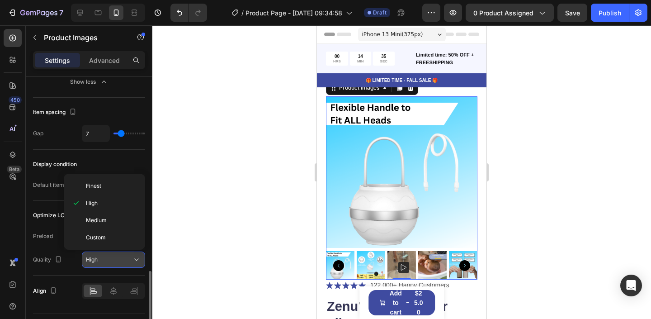
scroll to position [790, 0]
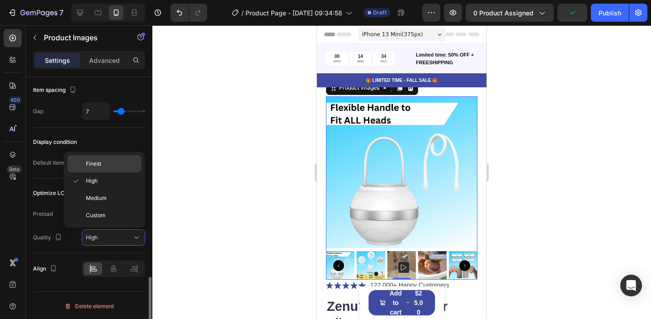
click at [109, 165] on p "Finest" at bounding box center [112, 164] width 52 height 8
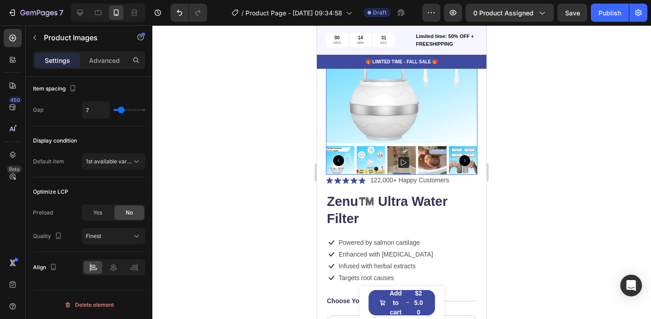
scroll to position [120, 0]
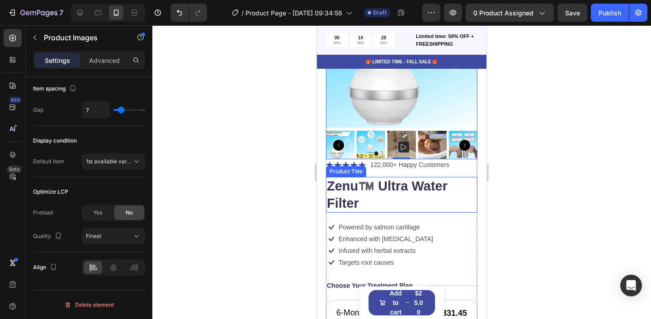
click at [384, 189] on h1 "Zenu™️ Ultra Water Filter" at bounding box center [402, 195] width 152 height 36
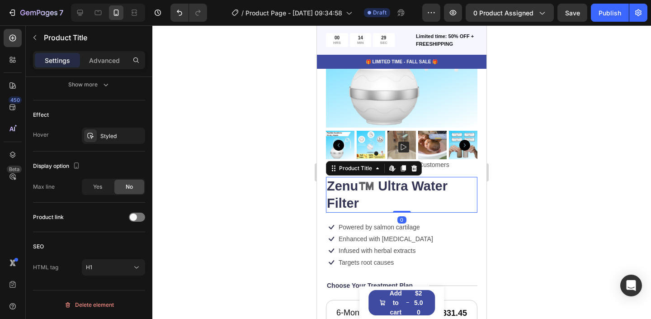
scroll to position [0, 0]
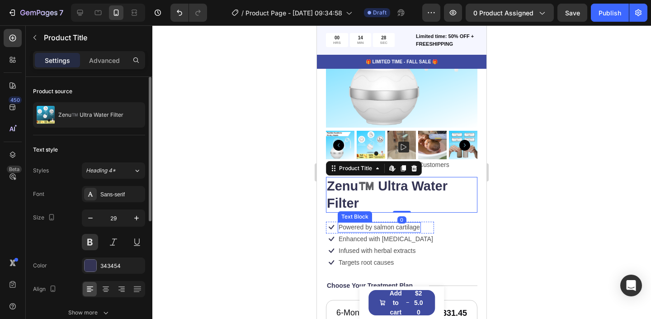
click at [369, 225] on p "Powered by salmon cartilage" at bounding box center [379, 227] width 81 height 8
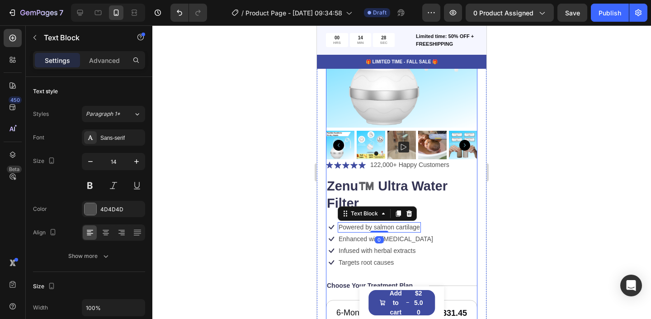
click at [439, 222] on div "Icon Powered by salmon cartilage Text Block 0 Row Icon Enhanced with biotin Tex…" at bounding box center [402, 234] width 152 height 24
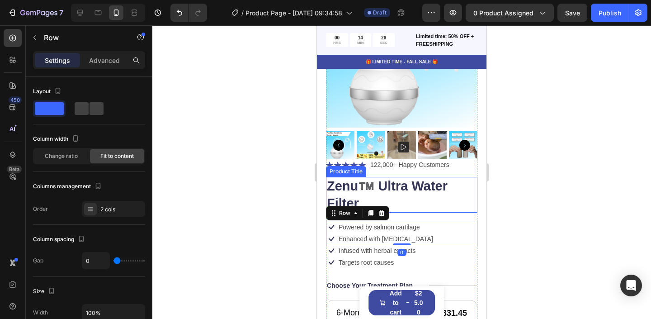
click at [419, 189] on h1 "Zenu™️ Ultra Water Filter" at bounding box center [402, 195] width 152 height 36
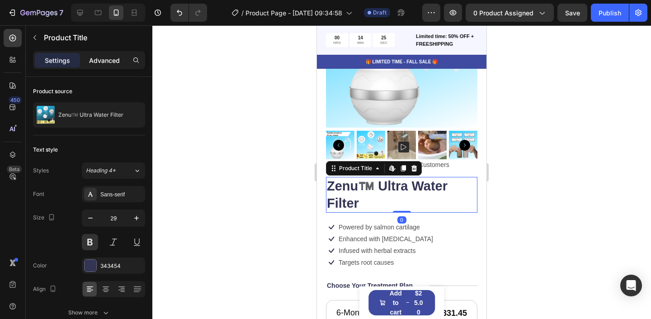
click at [116, 58] on p "Advanced" at bounding box center [104, 60] width 31 height 9
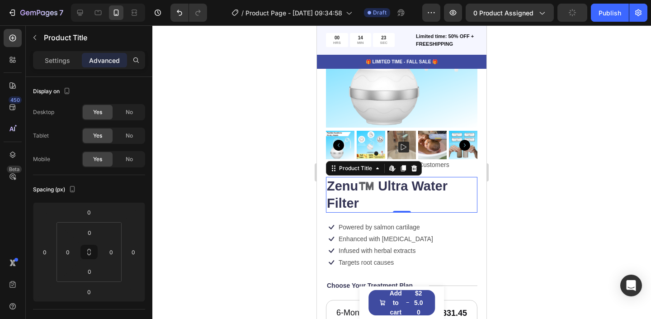
click at [251, 193] on div at bounding box center [401, 172] width 499 height 294
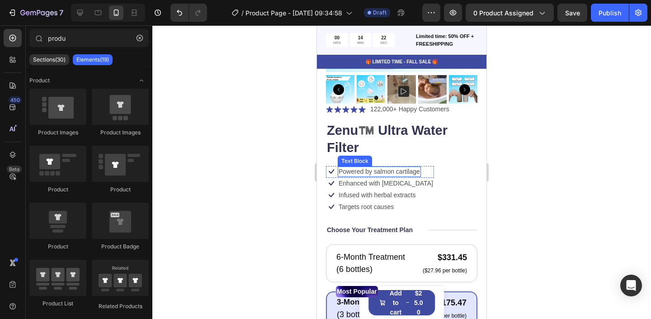
scroll to position [173, 0]
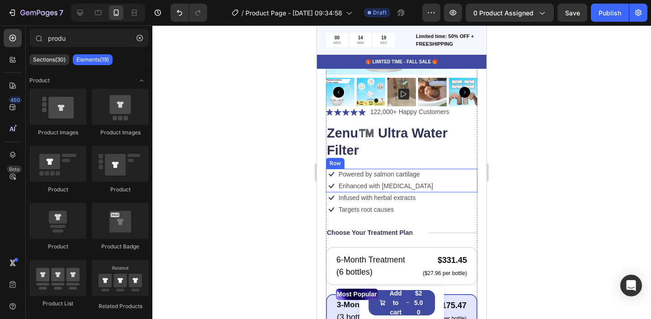
click at [475, 176] on div "Icon Powered by salmon cartilage Text Block Row Icon Enhanced with biotin Text …" at bounding box center [402, 181] width 152 height 24
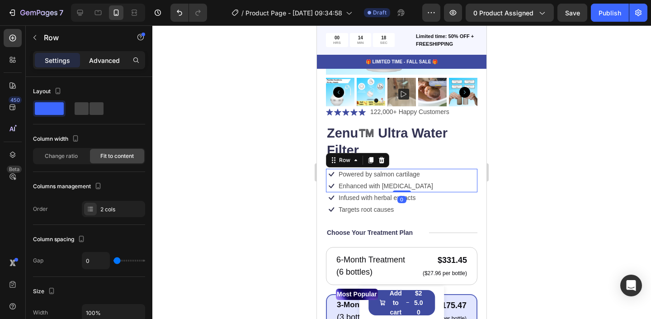
click at [105, 59] on p "Advanced" at bounding box center [104, 60] width 31 height 9
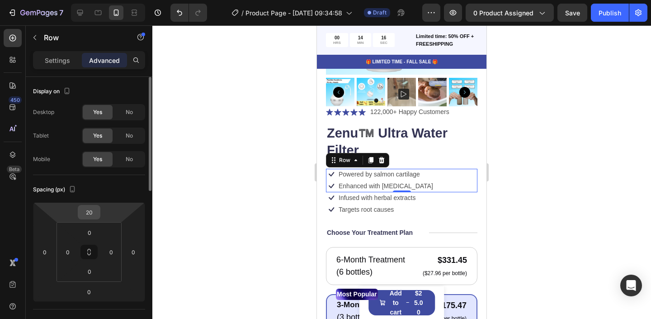
click at [90, 216] on input "20" at bounding box center [89, 212] width 18 height 14
type input "0"
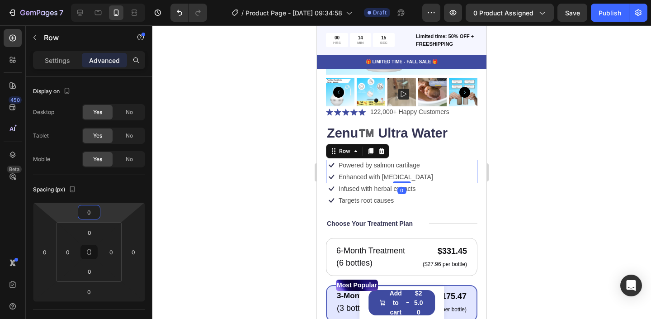
click at [247, 180] on div at bounding box center [401, 172] width 499 height 294
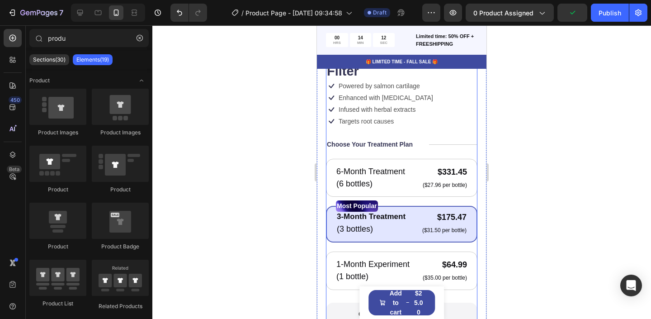
scroll to position [265, 0]
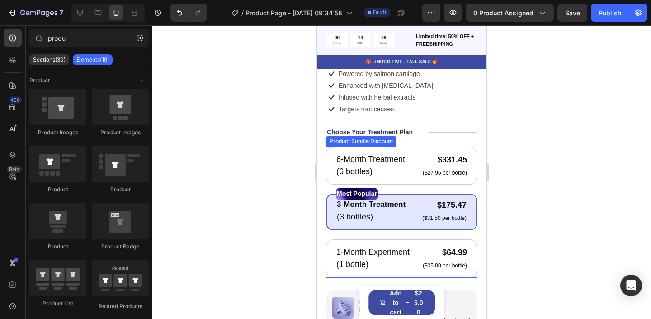
click at [393, 185] on div "6-Month Treatment Text Block (6 bottles) Text Block $331.45 Product Price Produ…" at bounding box center [402, 212] width 152 height 131
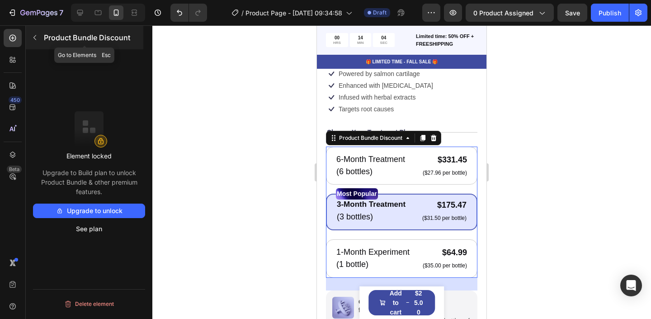
click at [38, 39] on button "button" at bounding box center [35, 37] width 14 height 14
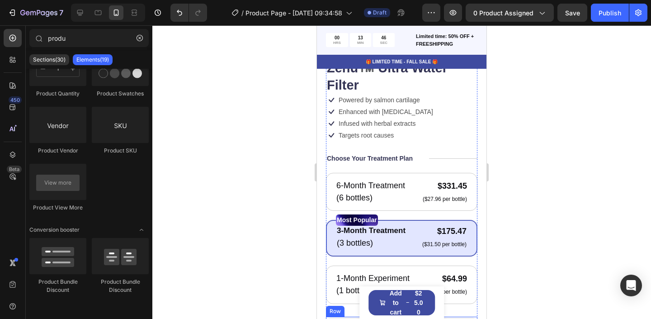
scroll to position [239, 0]
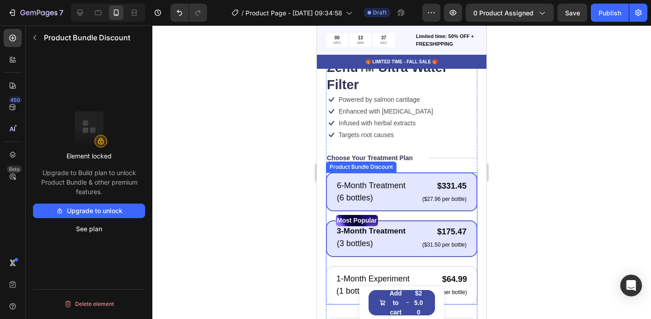
click at [350, 179] on div "6-Month Treatment Text Block (6 bottles) Text Block $331.45 Product Price Produ…" at bounding box center [402, 191] width 152 height 39
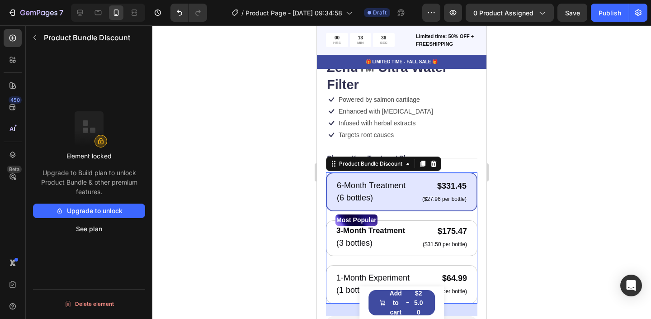
click at [64, 211] on button "Upgrade to unlock" at bounding box center [89, 211] width 112 height 14
click at [242, 182] on div at bounding box center [401, 172] width 499 height 294
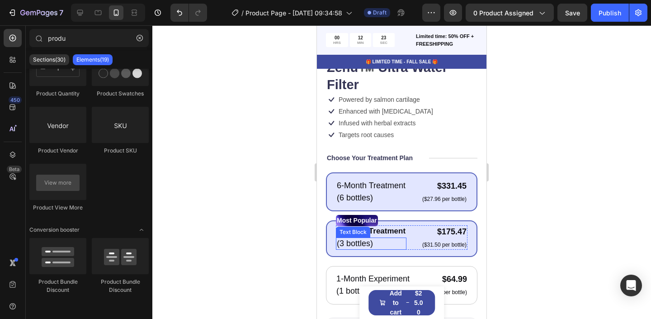
click at [409, 245] on div "3-Month Treatment Text Block (3 bottles) Text Block $175.47 Product Price Produ…" at bounding box center [402, 237] width 132 height 24
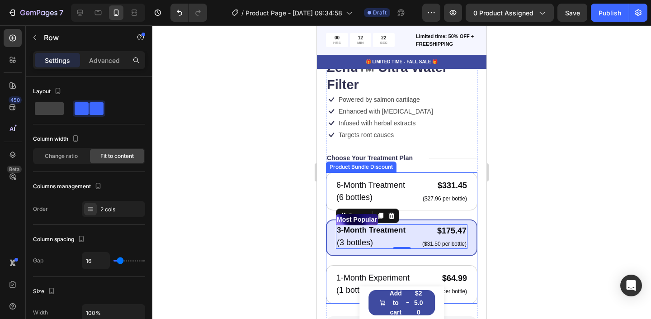
click at [410, 252] on div "Most Popular Text Block 3-Month Treatment Text Block (3 bottles) Text Block $17…" at bounding box center [402, 237] width 152 height 37
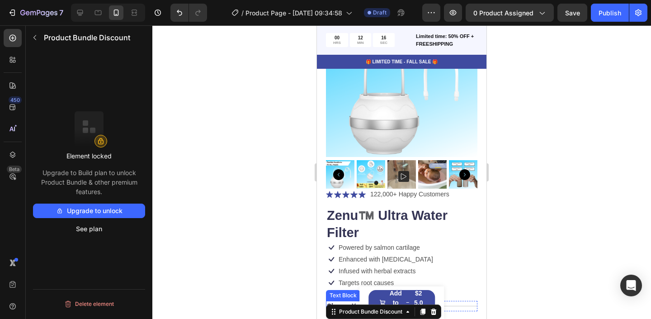
scroll to position [0, 0]
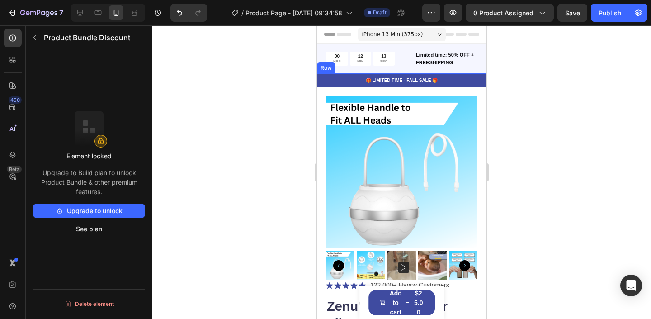
click at [329, 86] on div "🎁 LIMITED TIME - FALL SALE 🎁 Text Block Row" at bounding box center [402, 80] width 170 height 14
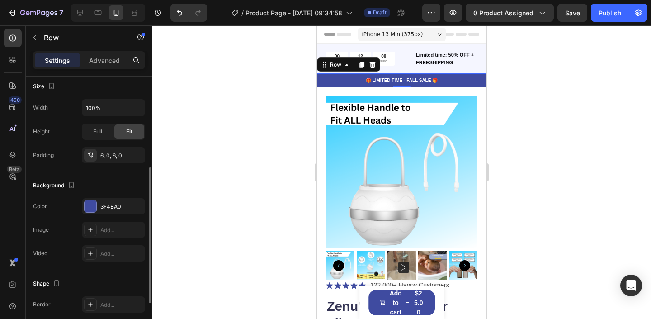
scroll to position [180, 0]
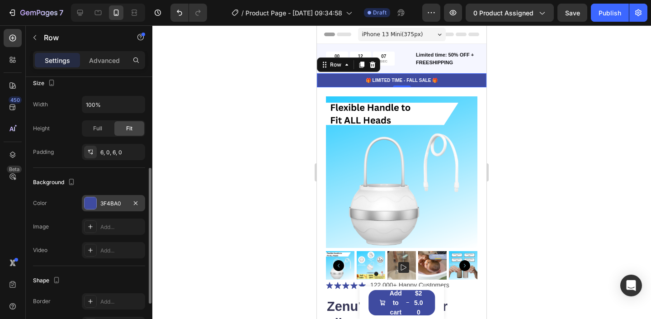
click at [98, 202] on div "3F4BA0" at bounding box center [113, 203] width 63 height 16
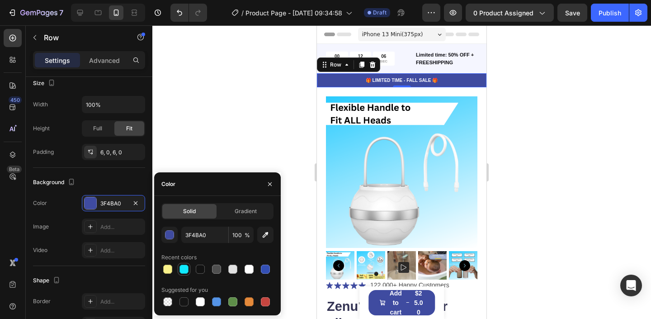
click at [185, 267] on div at bounding box center [184, 269] width 9 height 9
type input "10EAFF"
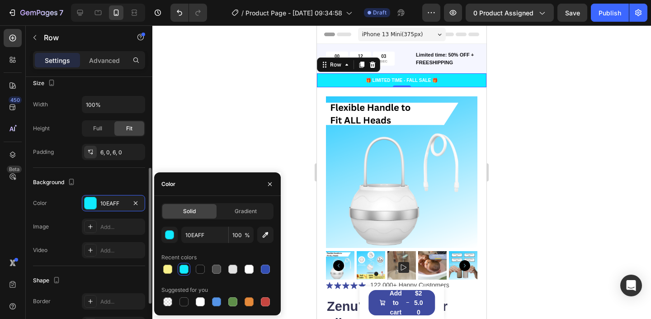
click at [62, 181] on div "Background" at bounding box center [55, 182] width 44 height 12
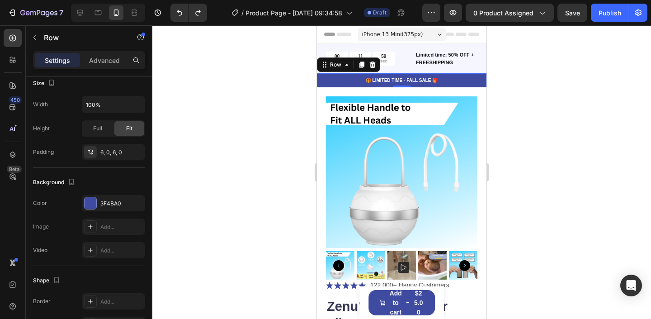
click at [198, 103] on div at bounding box center [401, 172] width 499 height 294
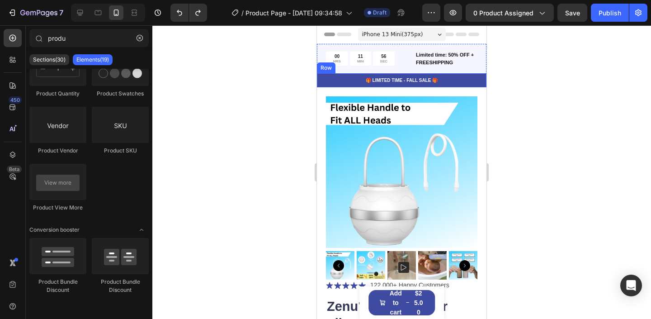
click at [322, 85] on div "🎁 LIMITED TIME - FALL SALE 🎁 Text Block Row" at bounding box center [402, 80] width 170 height 14
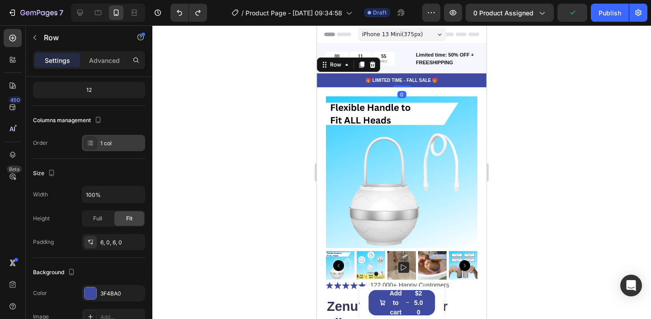
scroll to position [260, 0]
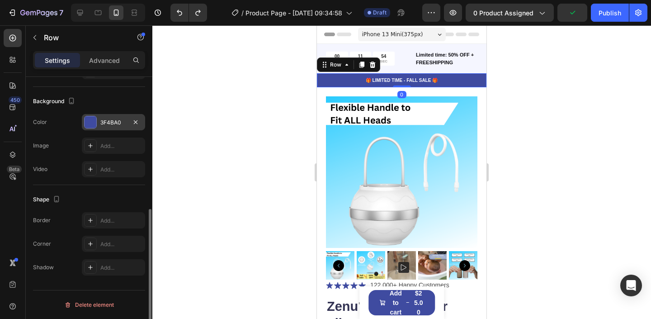
click at [91, 123] on div at bounding box center [91, 122] width 12 height 12
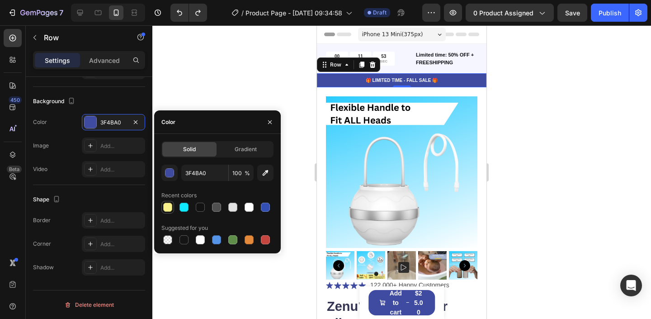
click at [166, 203] on div at bounding box center [167, 207] width 9 height 9
type input "F9F18A"
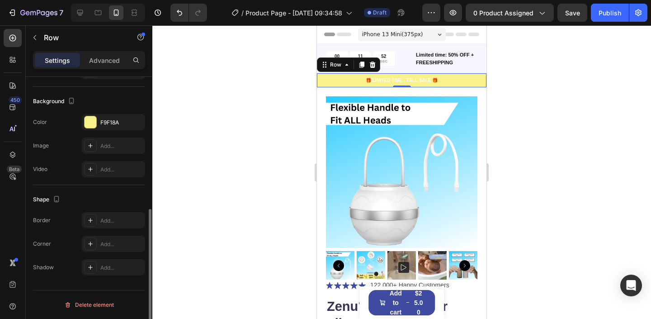
click at [54, 130] on div "The changes might be hidden by the video. Color F9F18A Image Add... Video Add..." at bounding box center [89, 145] width 112 height 63
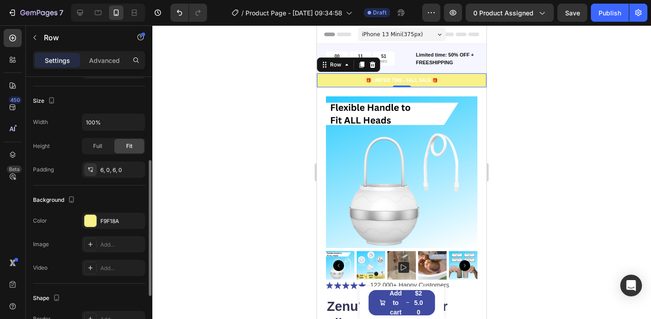
scroll to position [161, 0]
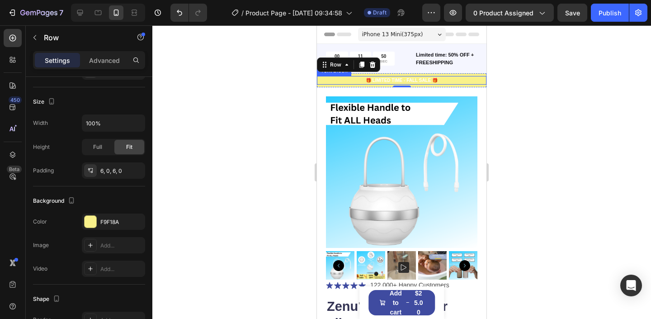
click at [403, 79] on p "🎁 LIMITED TIME - FALL SALE 🎁" at bounding box center [402, 80] width 168 height 7
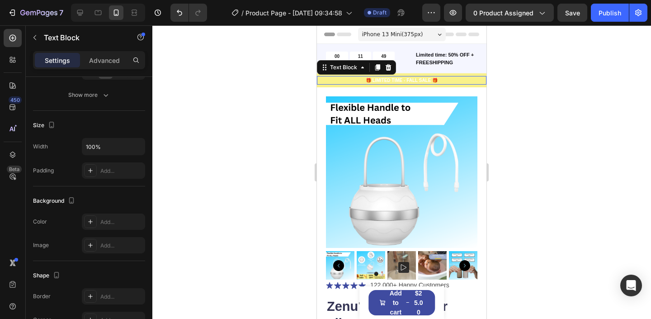
scroll to position [0, 0]
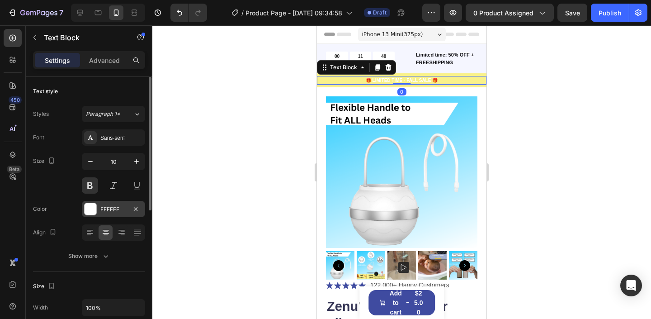
click at [92, 213] on div at bounding box center [91, 209] width 12 height 12
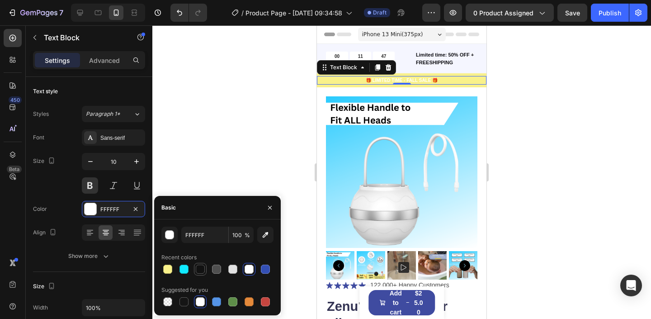
click at [201, 268] on div at bounding box center [200, 269] width 9 height 9
type input "121212"
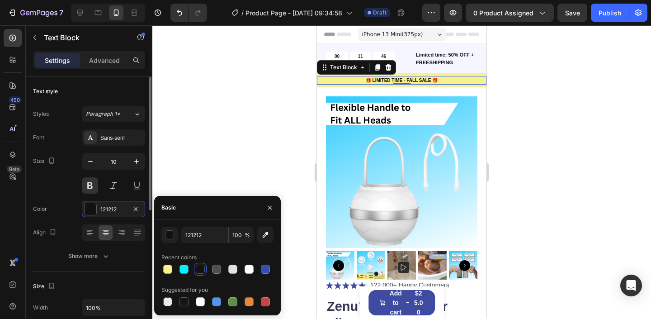
click at [50, 197] on div "Font Sans-serif Size 10 Color 121212 Align Show more" at bounding box center [89, 196] width 112 height 135
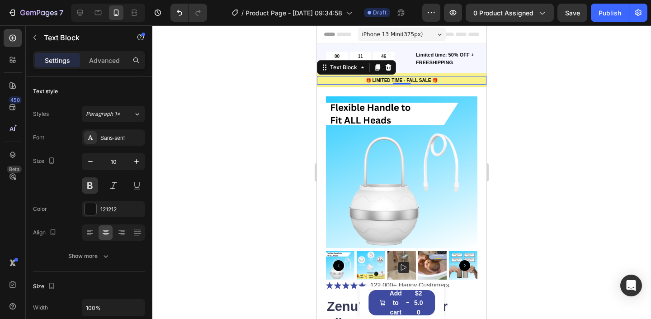
click at [277, 140] on div at bounding box center [401, 172] width 499 height 294
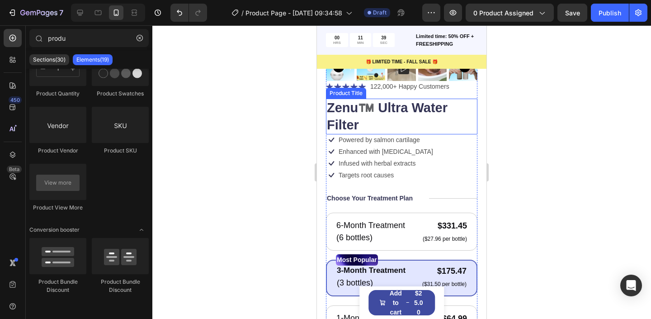
scroll to position [199, 0]
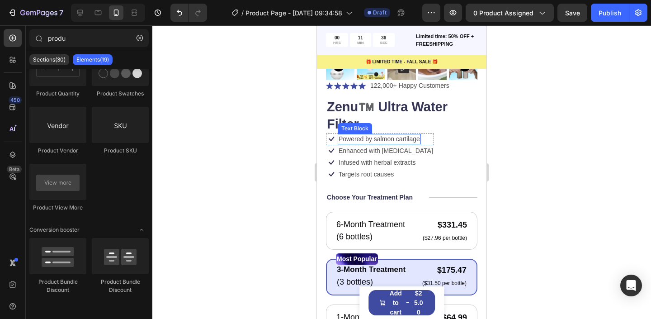
click at [393, 142] on p "Powered by salmon cartilage" at bounding box center [379, 139] width 81 height 8
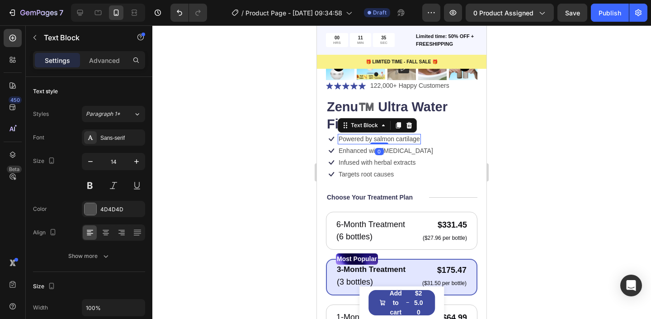
click at [393, 142] on p "Powered by salmon cartilage" at bounding box center [379, 139] width 81 height 8
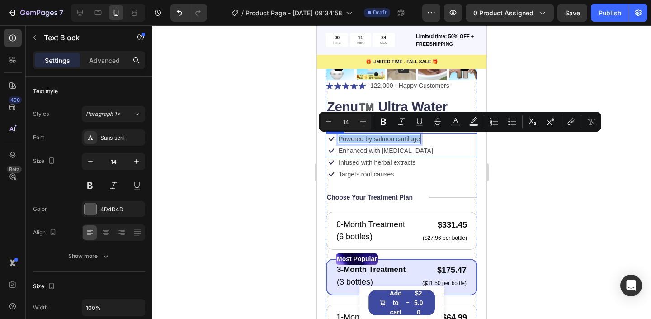
click at [531, 161] on div at bounding box center [401, 172] width 499 height 294
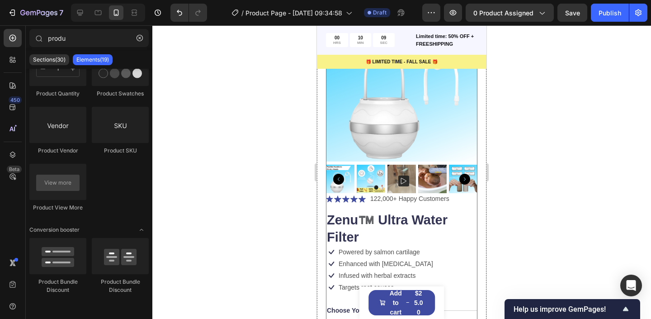
scroll to position [261, 0]
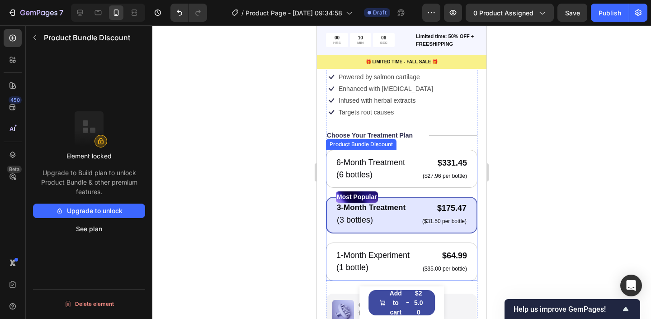
click at [407, 189] on div "6-Month Treatment Text Block (6 bottles) Text Block $331.45 Product Price Produ…" at bounding box center [402, 215] width 152 height 131
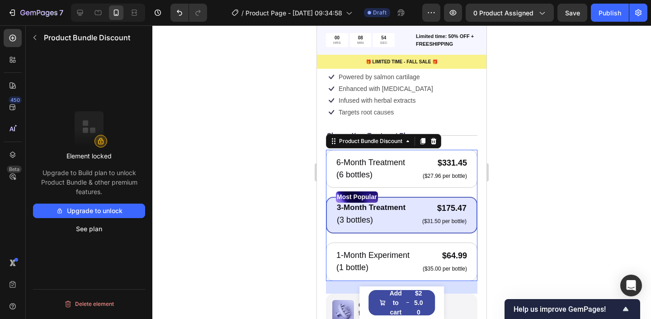
click at [250, 147] on div at bounding box center [401, 172] width 499 height 294
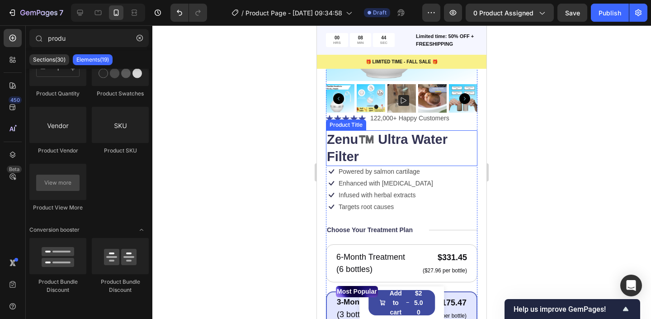
scroll to position [169, 0]
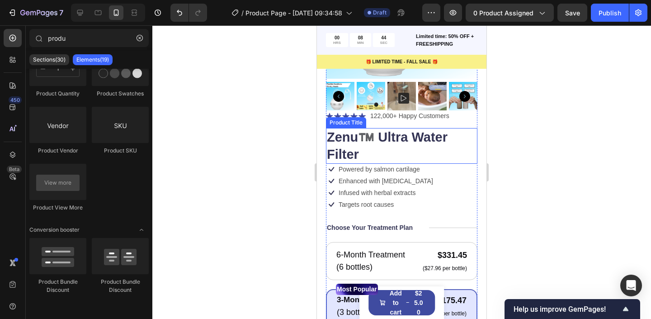
click at [375, 158] on h1 "Zenu™️ Ultra Water Filter" at bounding box center [402, 146] width 152 height 36
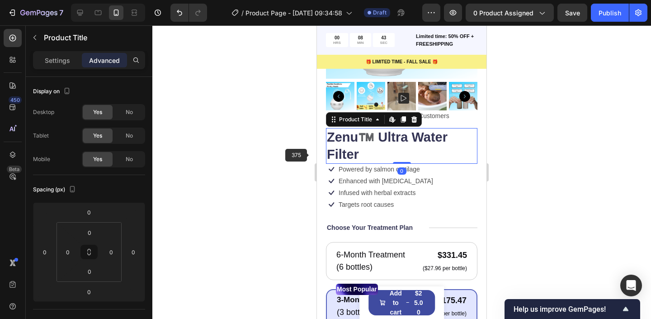
click at [215, 148] on div at bounding box center [401, 172] width 499 height 294
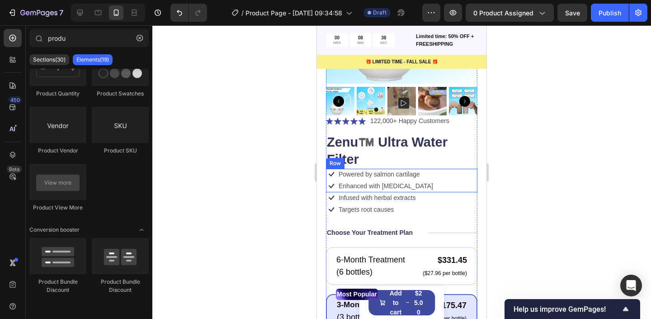
scroll to position [164, 0]
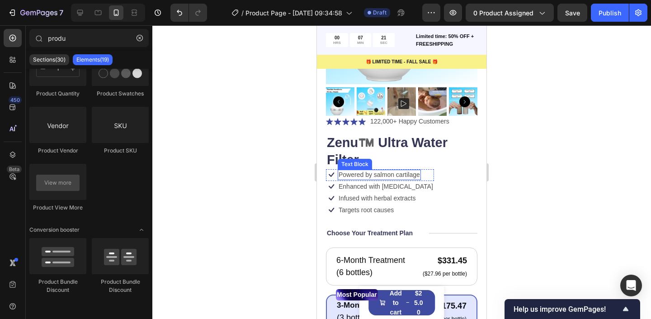
click at [355, 177] on p "Powered by salmon cartilage" at bounding box center [379, 174] width 81 height 8
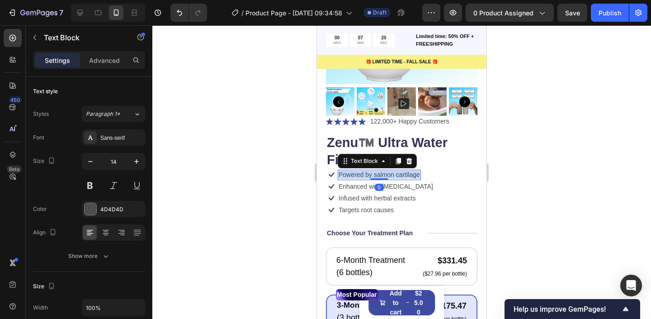
click at [355, 177] on p "Powered by salmon cartilage" at bounding box center [379, 174] width 81 height 8
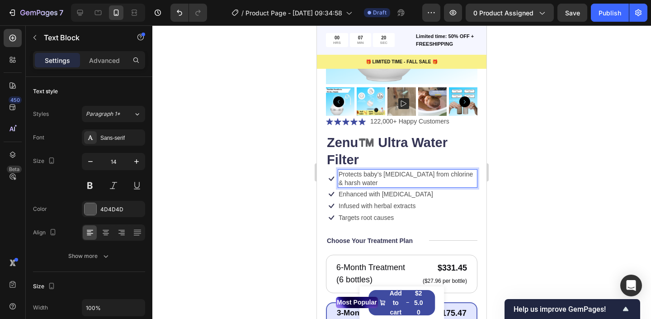
scroll to position [163, 0]
click at [223, 165] on div at bounding box center [401, 172] width 499 height 294
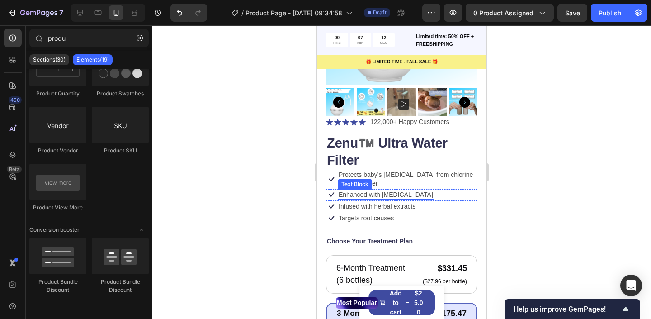
click at [376, 184] on p "Protects baby’s [MEDICAL_DATA] from chlorine & harsh water" at bounding box center [408, 178] width 138 height 16
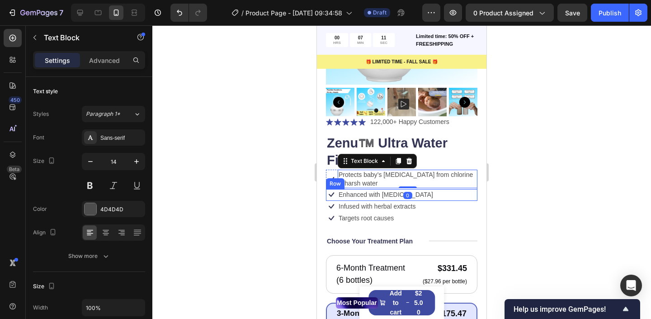
click at [376, 195] on p "Enhanced with biotin" at bounding box center [386, 194] width 95 height 8
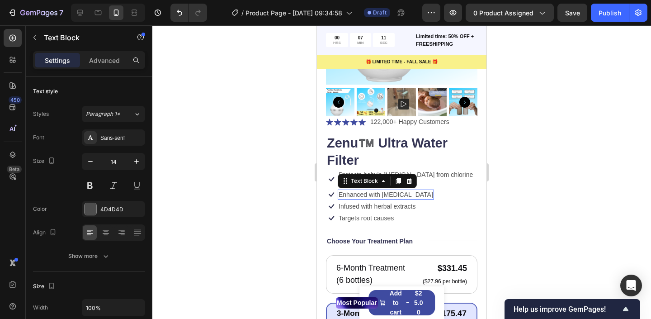
click at [376, 195] on p "Enhanced with biotin" at bounding box center [386, 194] width 95 height 8
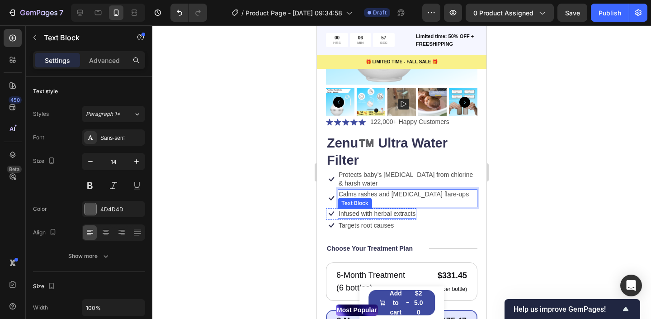
click at [392, 209] on p "Infused with herbal extracts" at bounding box center [377, 213] width 77 height 8
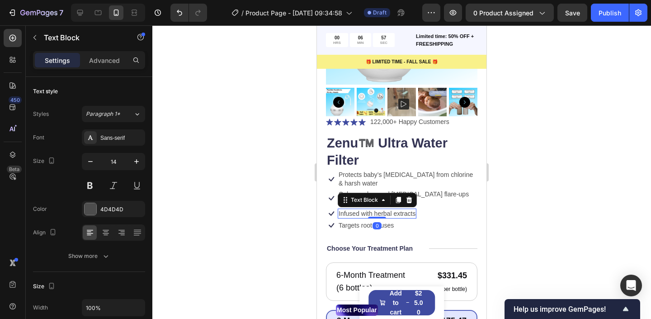
click at [392, 209] on p "Infused with herbal extracts" at bounding box center [377, 213] width 77 height 8
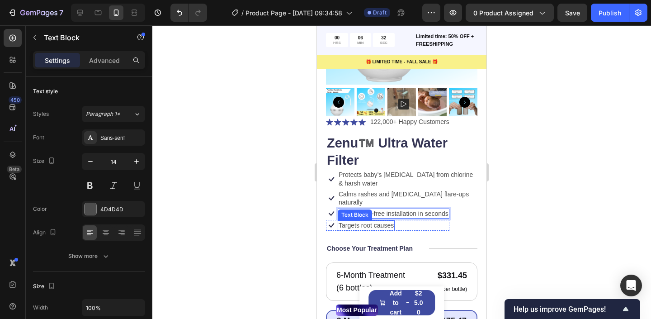
click at [369, 221] on p "Targets root causes" at bounding box center [366, 225] width 55 height 8
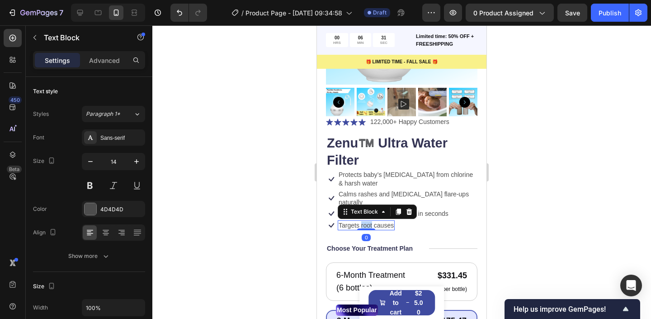
click at [369, 221] on p "Targets root causes" at bounding box center [366, 225] width 55 height 8
click at [369, 222] on p "Targets root causes" at bounding box center [366, 226] width 55 height 8
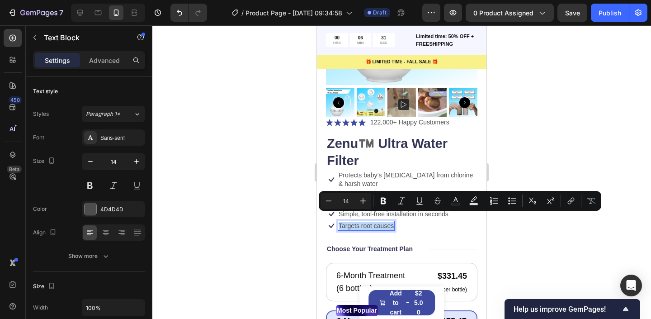
click at [369, 222] on p "Targets root causes" at bounding box center [366, 226] width 55 height 8
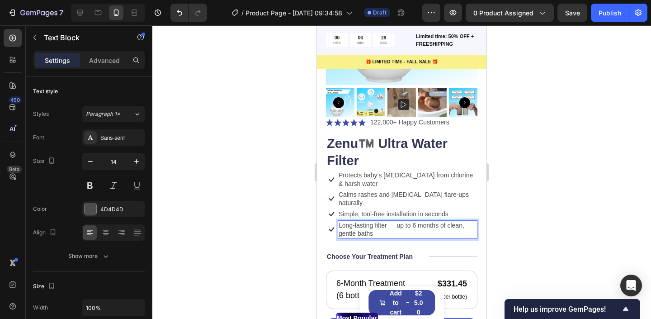
click at [543, 200] on div at bounding box center [401, 172] width 499 height 294
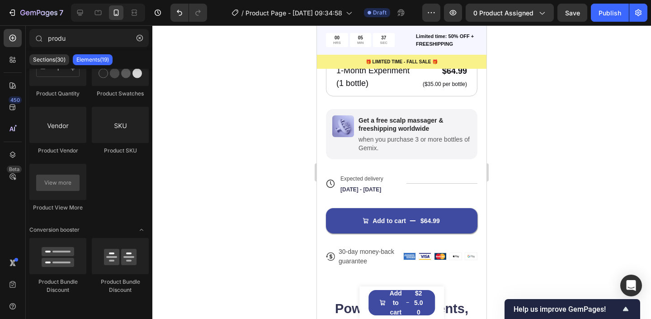
scroll to position [486, 0]
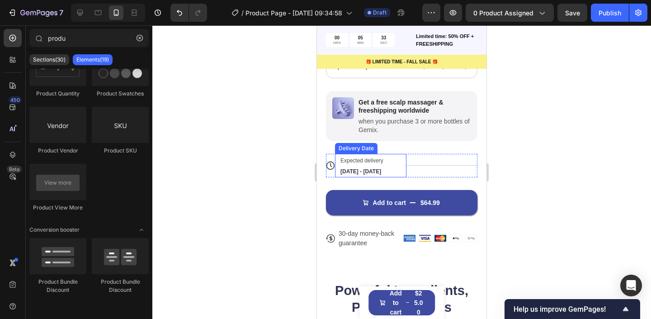
click at [375, 168] on span "Sep 28 - Oct 01" at bounding box center [361, 171] width 41 height 6
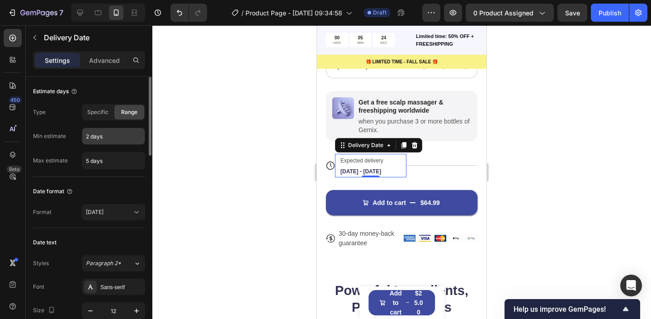
click at [87, 135] on input "2 days" at bounding box center [113, 136] width 62 height 16
type input "4 days"
click at [49, 140] on div "Min estimate" at bounding box center [49, 136] width 33 height 14
click at [88, 161] on input "5 days" at bounding box center [113, 160] width 62 height 16
type input "12 days"
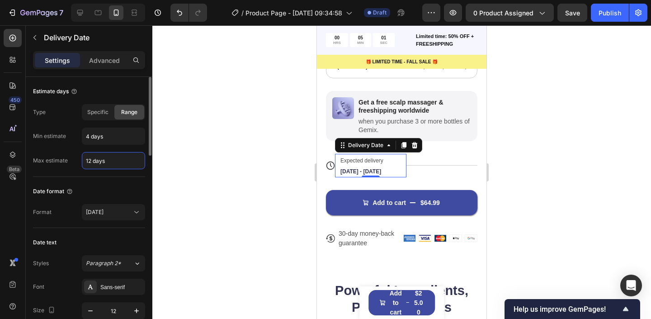
click at [59, 143] on div "Min estimate" at bounding box center [49, 136] width 33 height 14
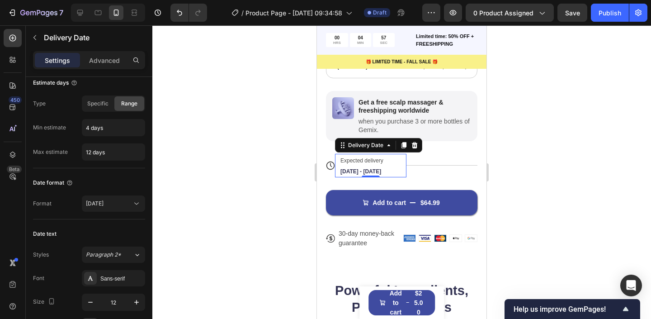
click at [269, 149] on div at bounding box center [401, 172] width 499 height 294
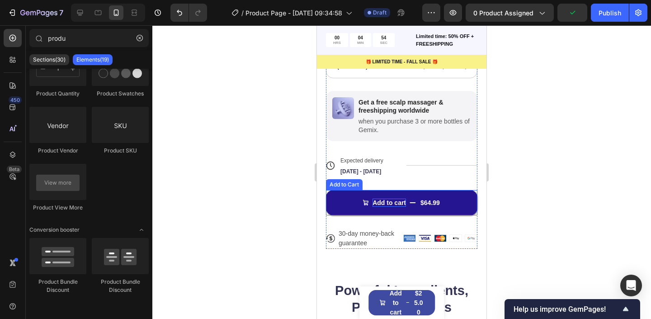
click at [399, 199] on div "Add to cart" at bounding box center [389, 203] width 33 height 8
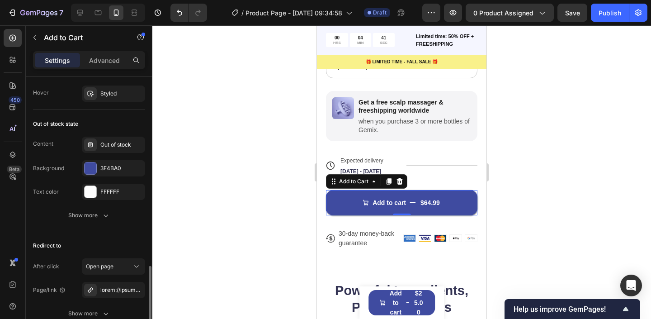
scroll to position [829, 0]
click at [88, 165] on div at bounding box center [91, 168] width 12 height 12
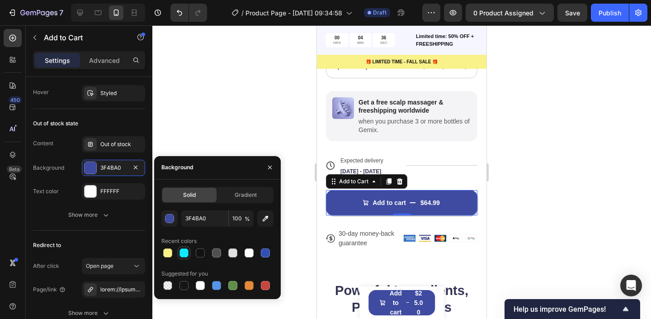
click at [181, 253] on div at bounding box center [184, 252] width 9 height 9
type input "10EAFF"
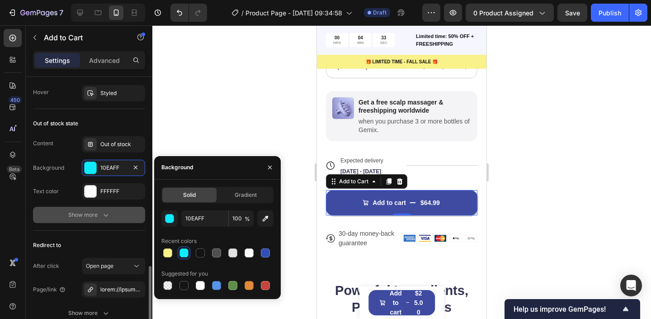
click at [61, 222] on button "Show more" at bounding box center [89, 215] width 112 height 16
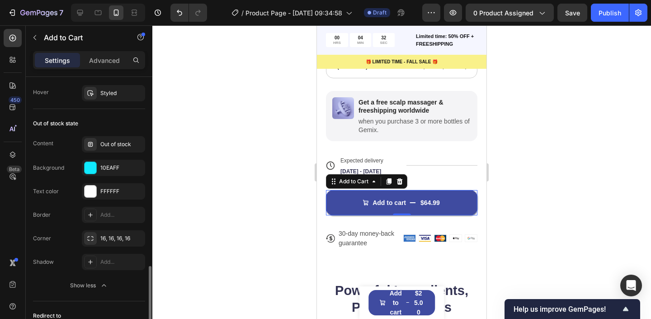
click at [59, 182] on div "Content Out of stock Background 10EAFF Text color FFFFFF" at bounding box center [89, 167] width 112 height 63
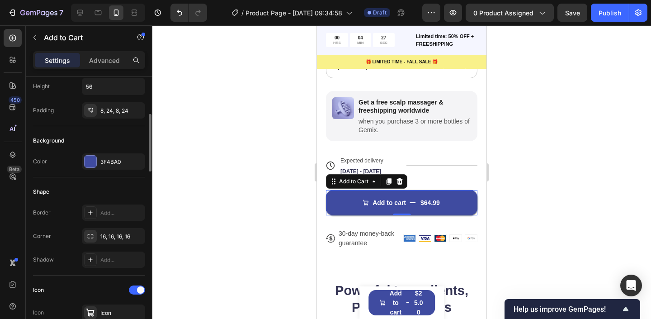
scroll to position [154, 0]
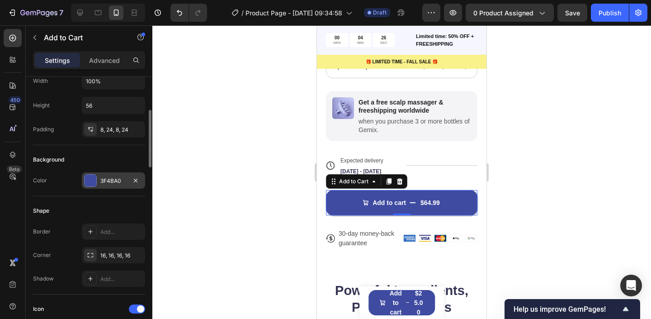
click at [117, 185] on div "3F4BA0" at bounding box center [113, 180] width 63 height 16
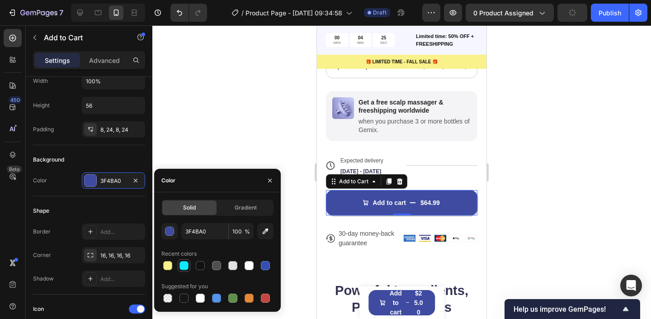
click at [187, 271] on div at bounding box center [184, 265] width 13 height 13
type input "10EAFF"
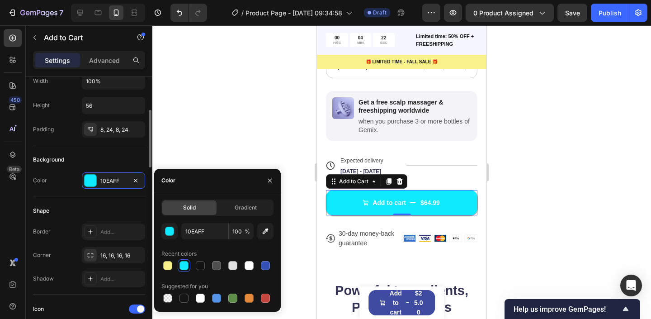
click at [73, 203] on div "Shape Border Add... Corner 16, 16, 16, 16 Shadow Add..." at bounding box center [89, 245] width 112 height 98
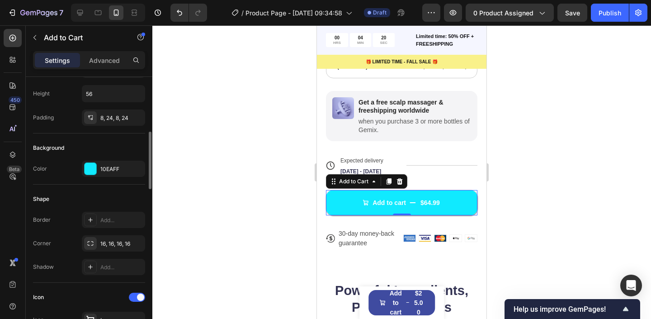
scroll to position [419, 0]
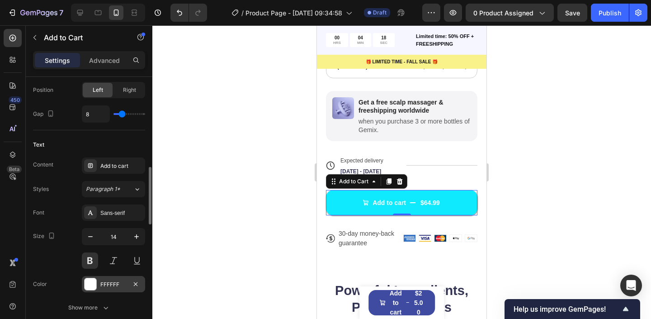
click at [93, 282] on div at bounding box center [91, 284] width 12 height 12
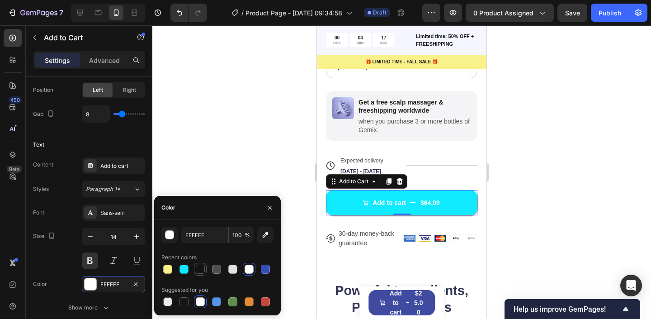
click at [202, 268] on div at bounding box center [200, 269] width 9 height 9
type input "121212"
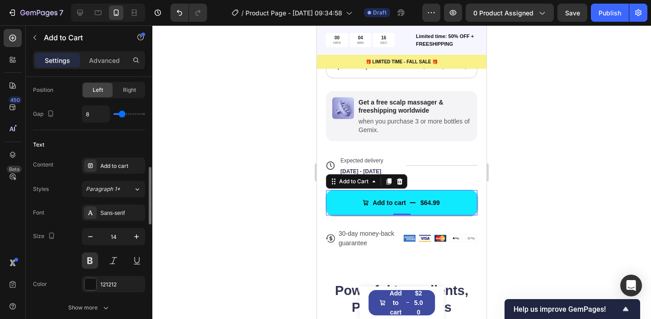
click at [68, 221] on div "Font Sans-serif Size 14 Color 121212 Show more" at bounding box center [89, 259] width 112 height 111
click at [79, 159] on div "Content Add to cart" at bounding box center [89, 165] width 112 height 16
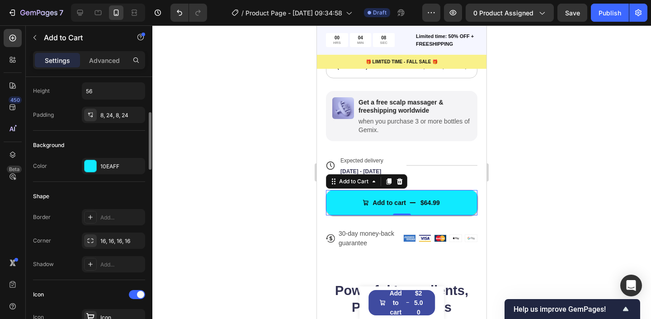
scroll to position [168, 0]
click at [82, 164] on div "10EAFF" at bounding box center [113, 166] width 63 height 16
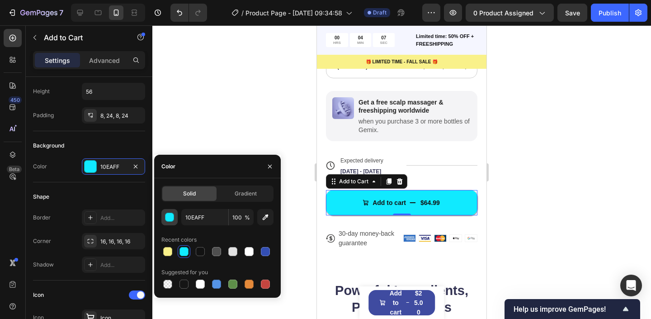
click at [166, 221] on div "button" at bounding box center [169, 217] width 9 height 9
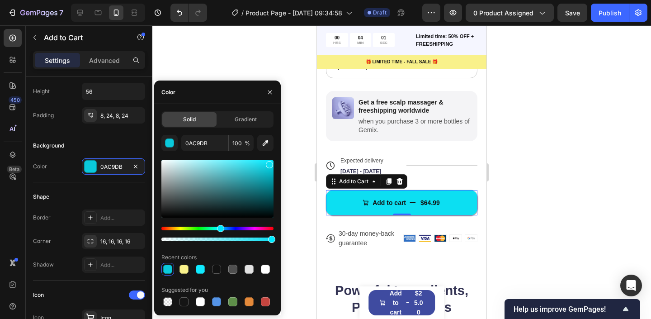
drag, startPoint x: 269, startPoint y: 168, endPoint x: 268, endPoint y: 163, distance: 5.0
click at [268, 163] on div at bounding box center [217, 188] width 112 height 57
type input "0CDFF2"
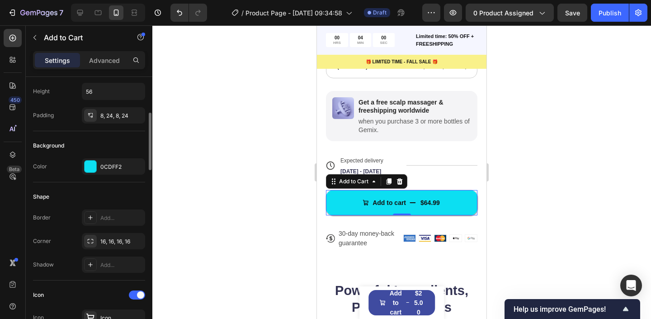
click at [115, 127] on div "Size Width 100% Height 56 Padding 8, 24, 8, 24" at bounding box center [89, 81] width 112 height 100
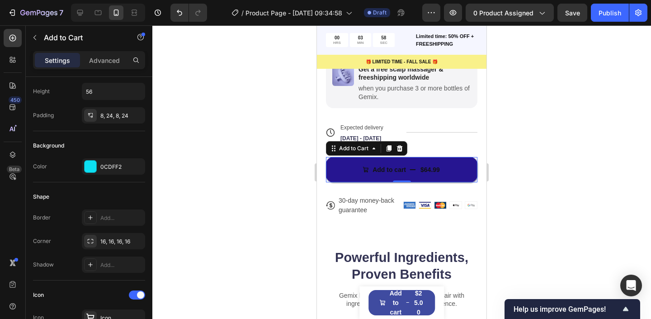
scroll to position [541, 0]
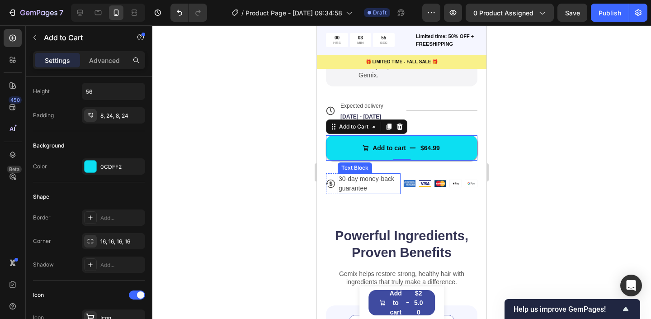
click at [348, 162] on div "Text Block" at bounding box center [355, 167] width 34 height 11
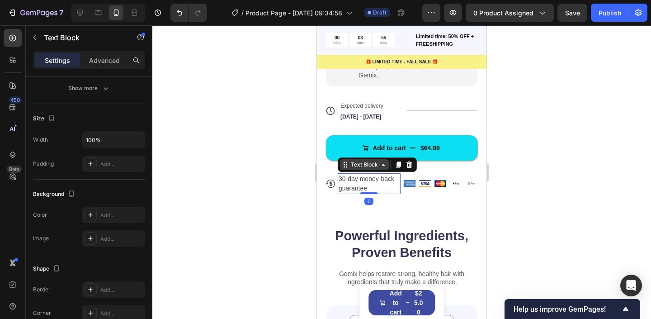
scroll to position [0, 0]
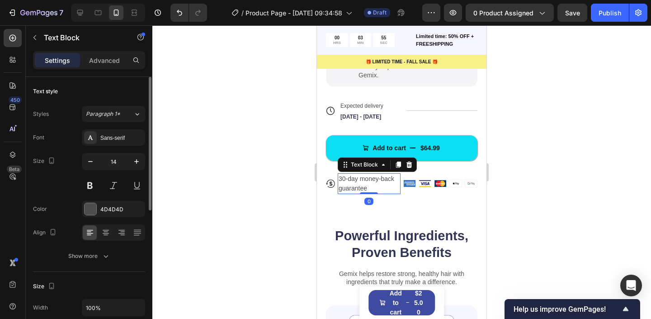
click at [348, 174] on p "30-day money-back guarantee" at bounding box center [369, 183] width 61 height 19
click at [343, 174] on p "30-day money-back guarantee" at bounding box center [369, 183] width 61 height 19
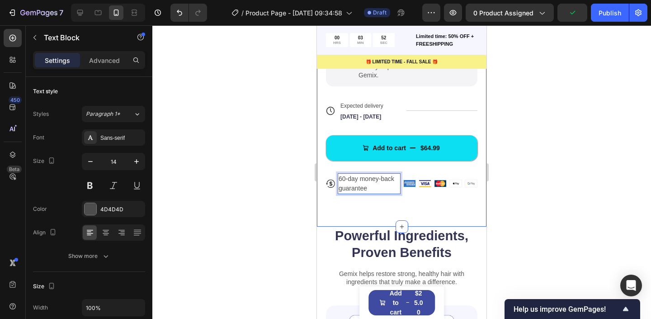
click at [260, 189] on div at bounding box center [401, 172] width 499 height 294
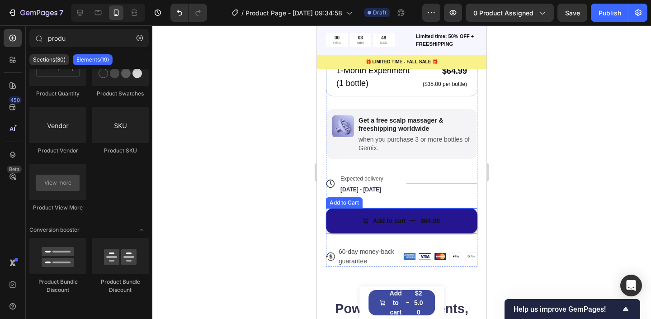
scroll to position [432, 0]
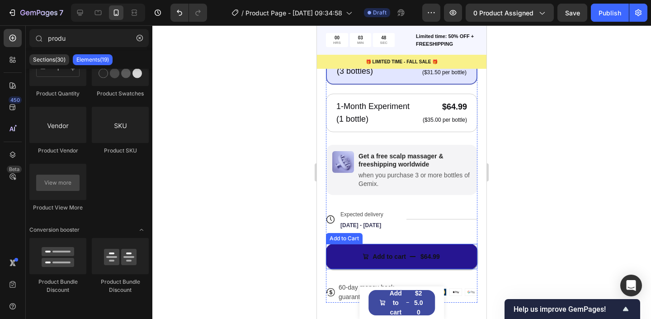
click at [343, 252] on button "Add to cart $64.99" at bounding box center [402, 256] width 152 height 25
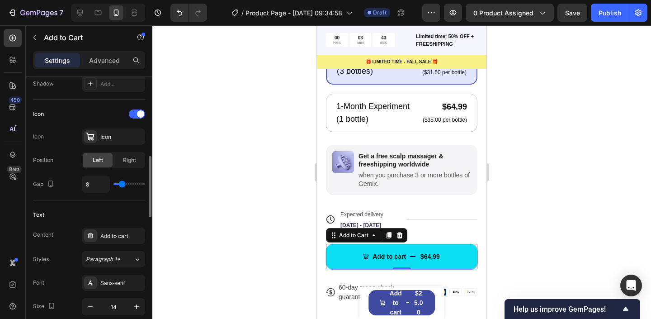
scroll to position [350, 0]
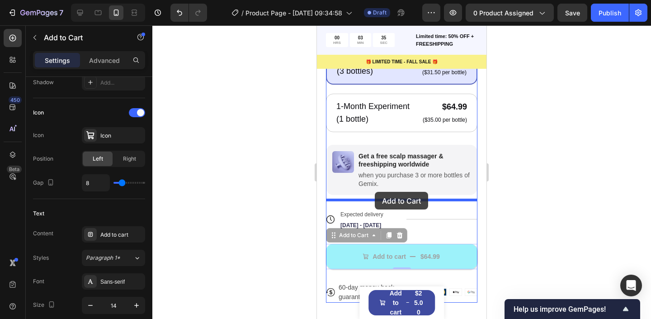
drag, startPoint x: 350, startPoint y: 250, endPoint x: 375, endPoint y: 192, distance: 63.2
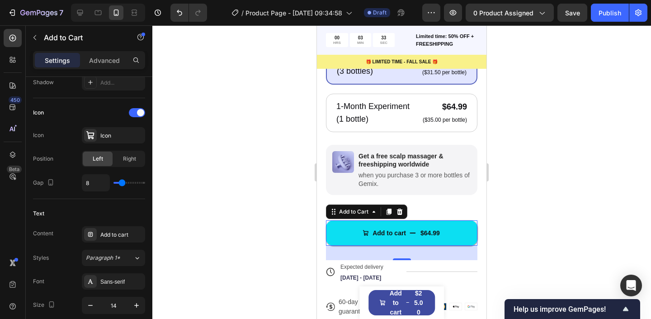
click at [217, 187] on div at bounding box center [401, 172] width 499 height 294
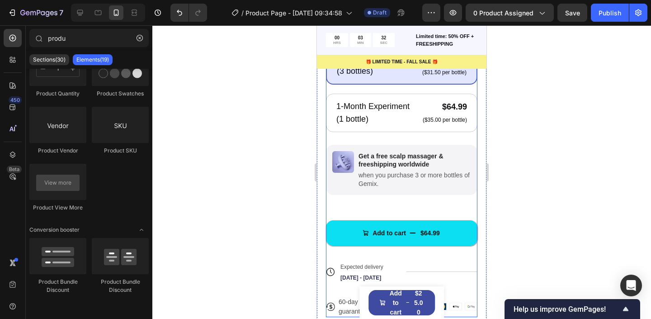
scroll to position [494, 0]
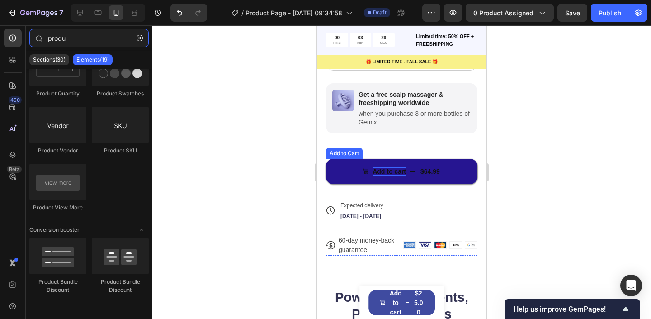
type input "prou"
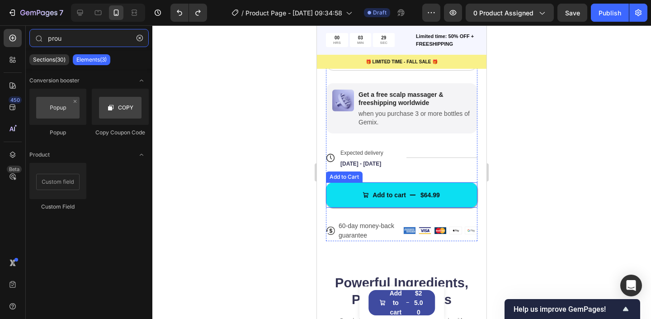
scroll to position [0, 0]
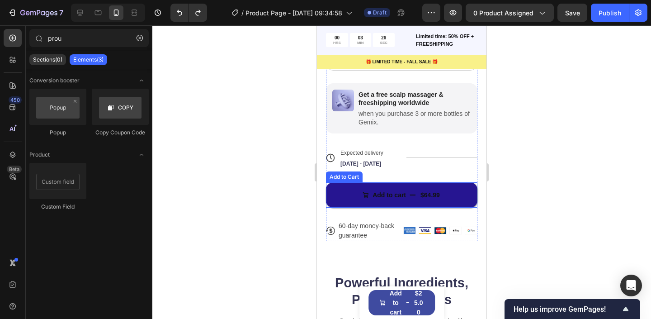
click at [445, 189] on button "Add to cart $64.99" at bounding box center [402, 194] width 152 height 25
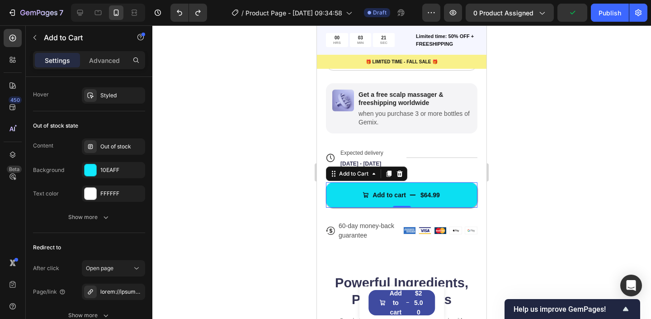
scroll to position [903, 0]
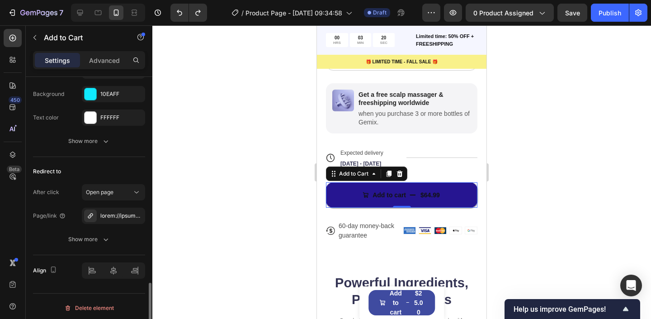
click at [420, 190] on div "$64.99" at bounding box center [430, 195] width 21 height 10
click at [426, 190] on div "$64.99" at bounding box center [430, 195] width 21 height 10
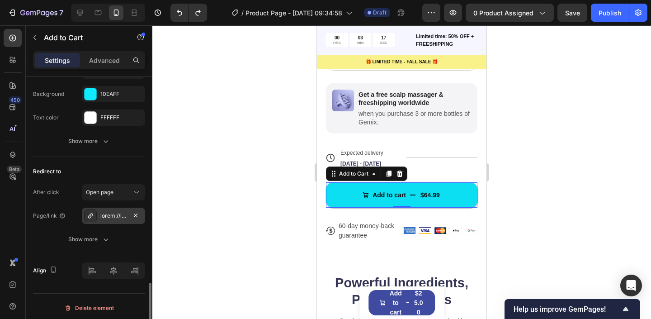
click at [100, 219] on div at bounding box center [113, 216] width 26 height 8
click at [101, 192] on span "Open page" at bounding box center [100, 192] width 28 height 7
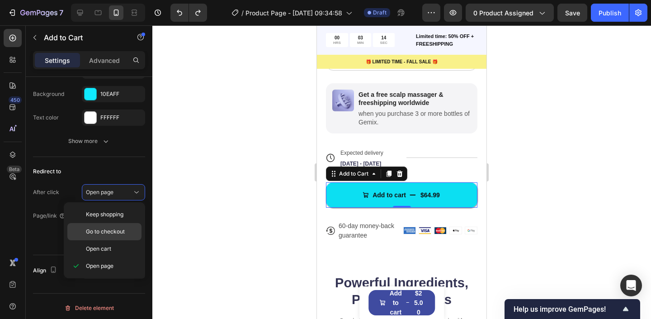
click at [100, 231] on span "Go to checkout" at bounding box center [105, 231] width 39 height 8
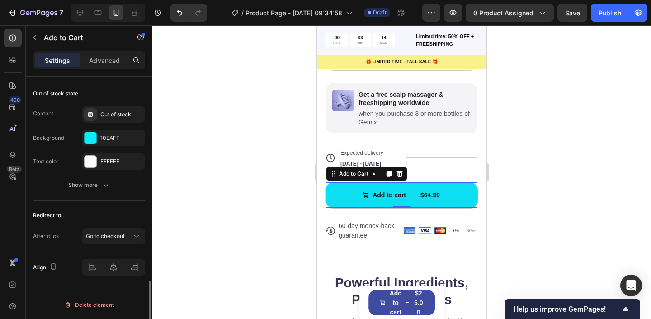
scroll to position [859, 0]
click at [102, 233] on span "Go to checkout" at bounding box center [105, 236] width 39 height 7
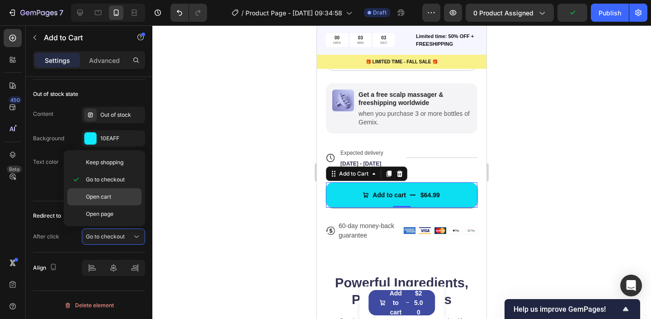
click at [103, 201] on div "Open cart" at bounding box center [104, 196] width 74 height 17
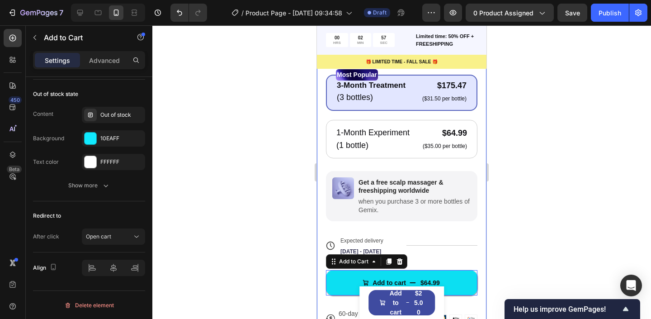
scroll to position [336, 0]
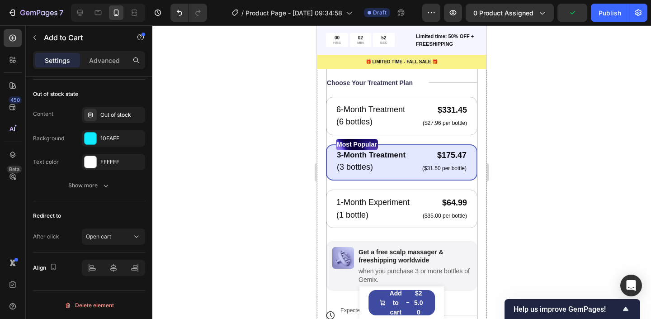
click at [417, 81] on div "Icon Icon Icon Icon Icon Icon List 122,000+ Happy Customers Text Block Row Zenu…" at bounding box center [402, 170] width 152 height 455
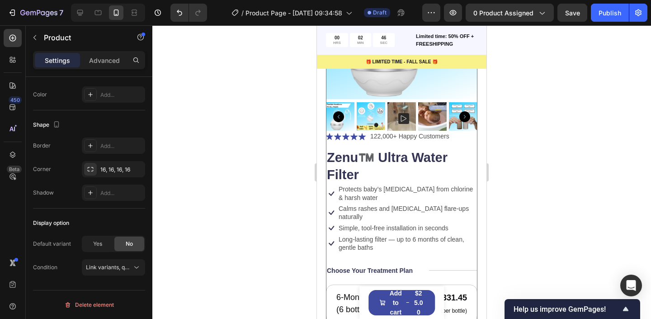
scroll to position [198, 0]
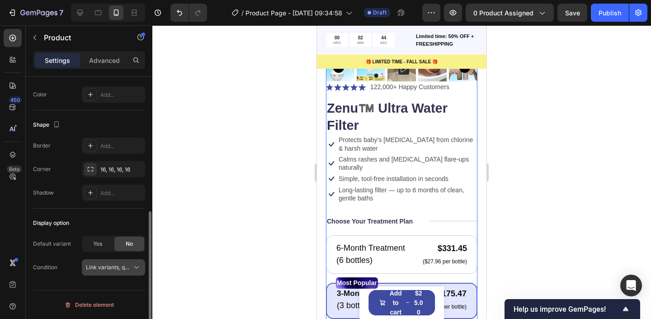
click at [130, 265] on span "Link variants, quantity <br> between same products" at bounding box center [152, 267] width 133 height 7
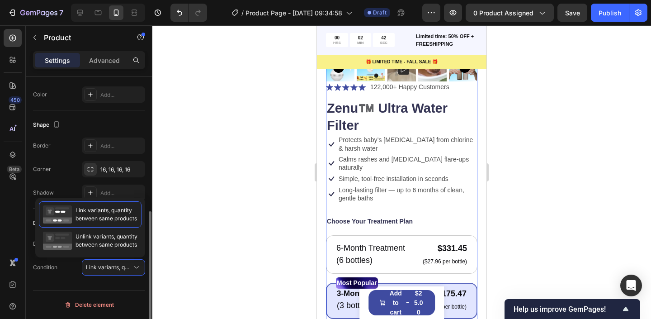
click at [72, 275] on div "Condition Link variants, quantity <br> between same products" at bounding box center [89, 267] width 112 height 16
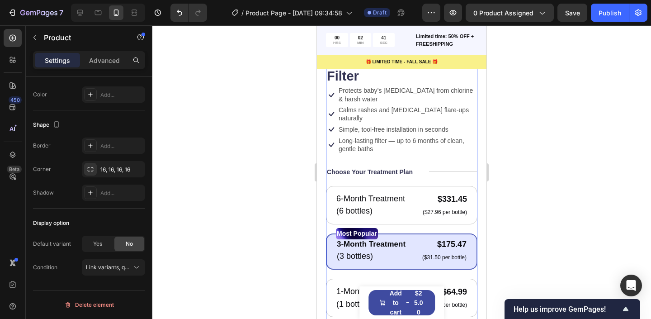
scroll to position [248, 0]
click at [591, 185] on div at bounding box center [401, 172] width 499 height 294
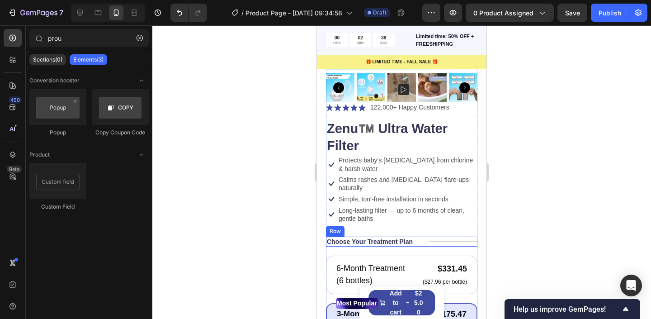
scroll to position [170, 0]
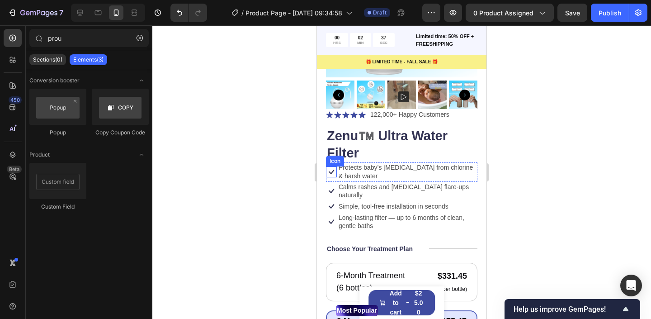
click at [331, 172] on icon at bounding box center [331, 172] width 5 height 5
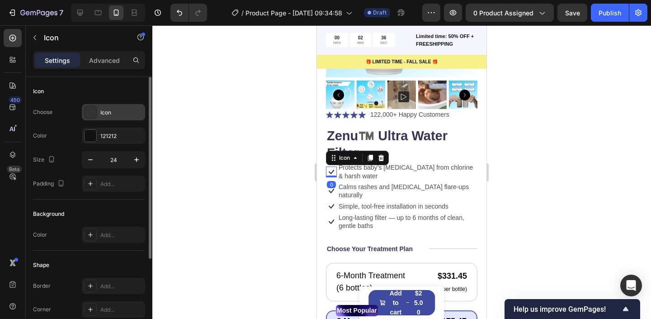
click at [92, 114] on icon at bounding box center [90, 112] width 9 height 9
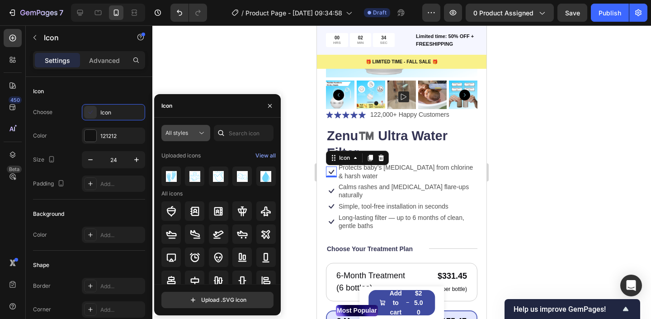
click at [193, 138] on button "All styles" at bounding box center [185, 133] width 49 height 16
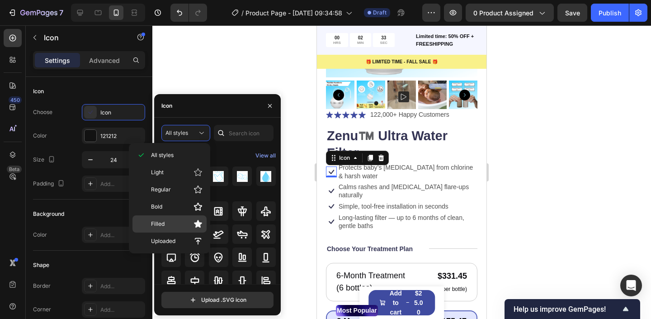
click at [175, 223] on p "Filled" at bounding box center [177, 223] width 52 height 9
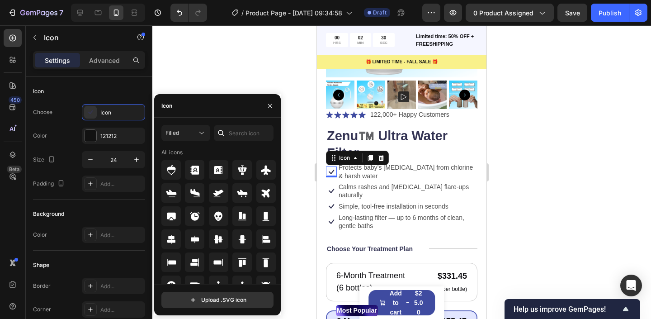
click at [227, 135] on div at bounding box center [221, 133] width 14 height 16
click at [235, 136] on input "text" at bounding box center [244, 133] width 60 height 16
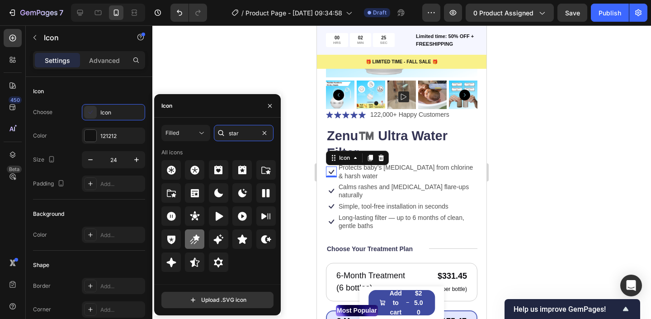
type input "star"
click at [194, 241] on icon at bounding box center [194, 239] width 11 height 11
click at [219, 234] on icon at bounding box center [218, 239] width 11 height 11
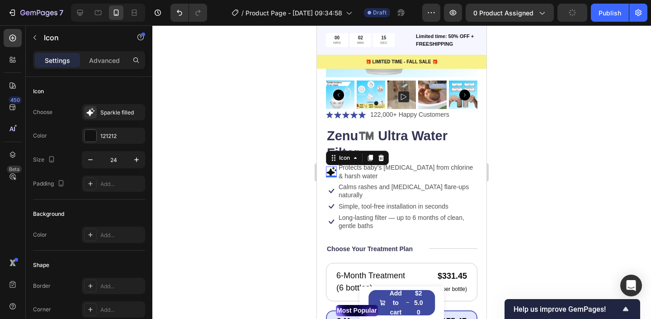
click at [332, 186] on div "0" at bounding box center [331, 184] width 9 height 7
click at [331, 186] on div "0" at bounding box center [331, 184] width 9 height 7
click at [331, 185] on div "0" at bounding box center [331, 184] width 9 height 7
click at [331, 186] on div "0" at bounding box center [331, 184] width 9 height 7
click at [357, 186] on p "Calms rashes and [MEDICAL_DATA] flare-ups naturally" at bounding box center [408, 191] width 138 height 16
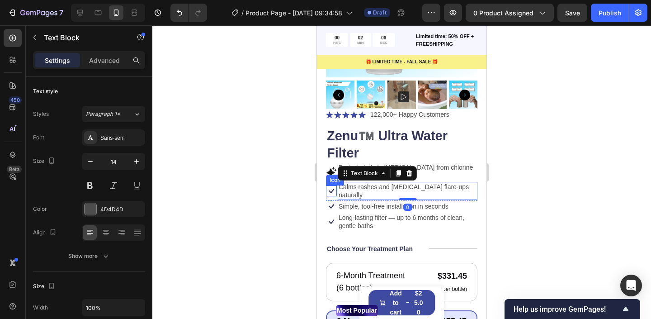
click at [329, 186] on icon at bounding box center [331, 190] width 11 height 11
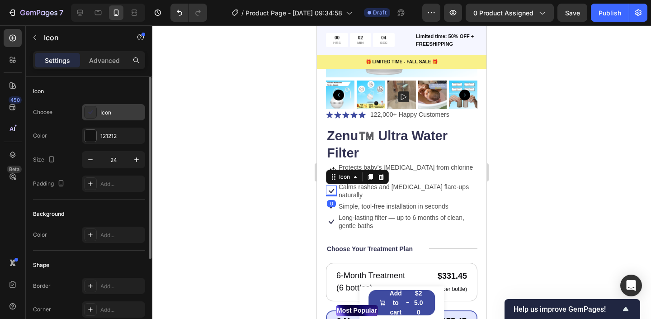
click at [99, 109] on div "Icon" at bounding box center [113, 112] width 63 height 16
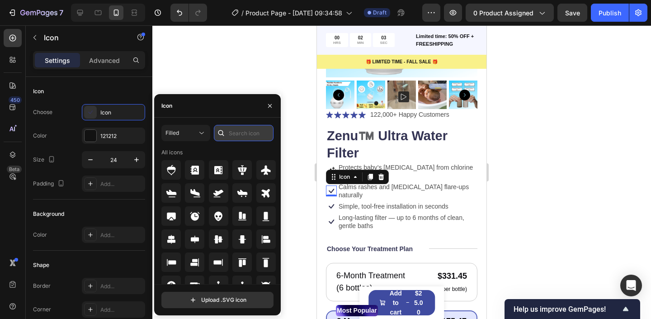
click at [241, 131] on input "text" at bounding box center [244, 133] width 60 height 16
type input "a"
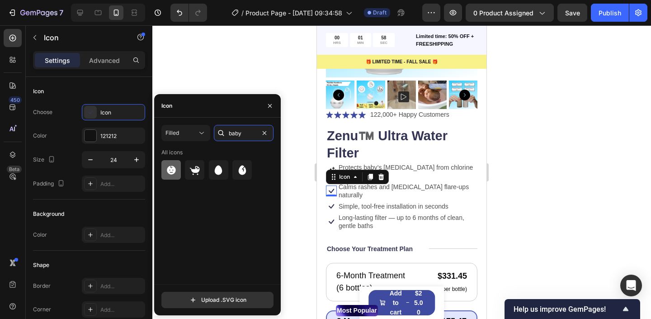
type input "baby"
click at [177, 171] on div at bounding box center [170, 169] width 19 height 19
click at [303, 161] on div at bounding box center [401, 172] width 499 height 294
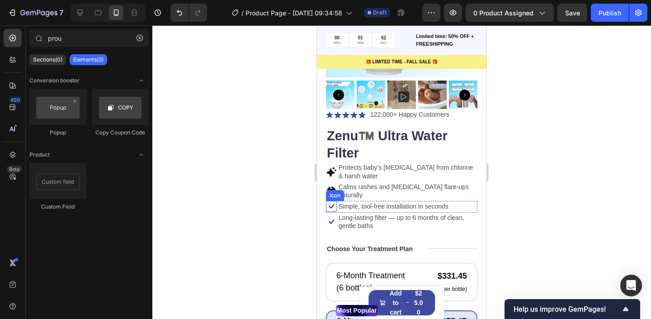
click at [330, 201] on icon at bounding box center [331, 206] width 11 height 11
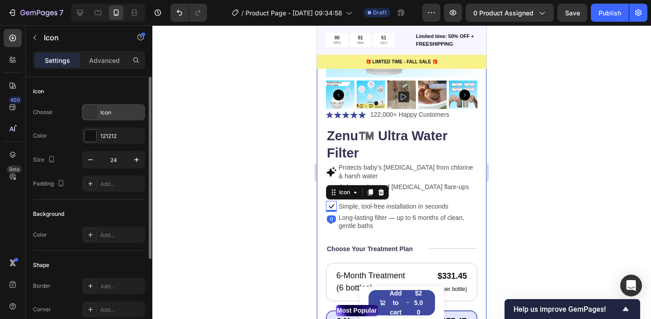
click at [114, 113] on div "Icon" at bounding box center [121, 113] width 43 height 8
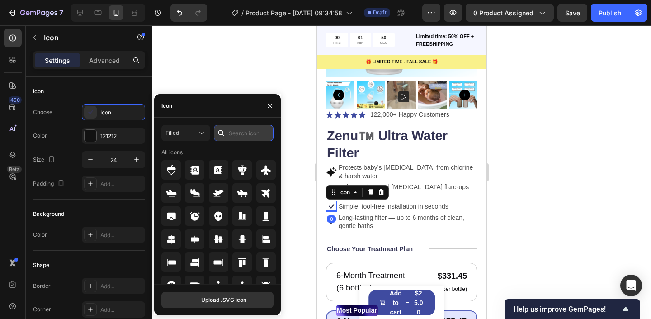
click at [241, 136] on input "text" at bounding box center [244, 133] width 60 height 16
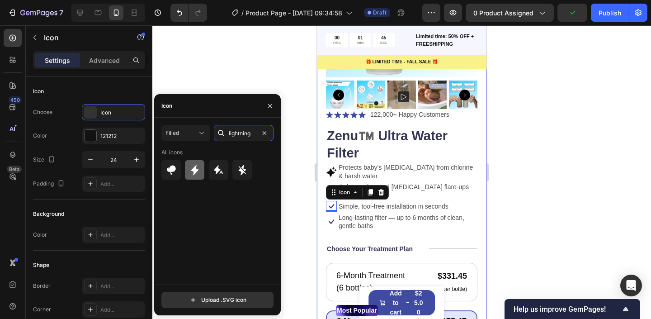
type input "lightning"
click at [188, 171] on div at bounding box center [194, 169] width 19 height 19
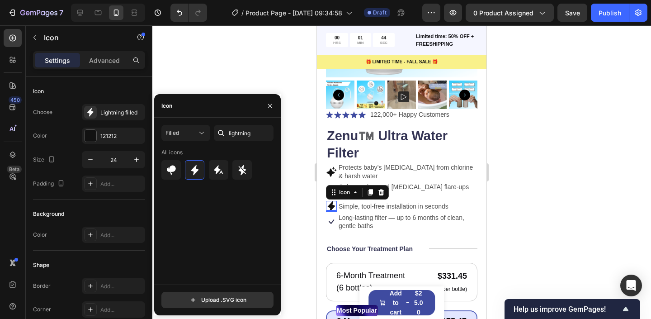
click at [303, 187] on div at bounding box center [401, 172] width 499 height 294
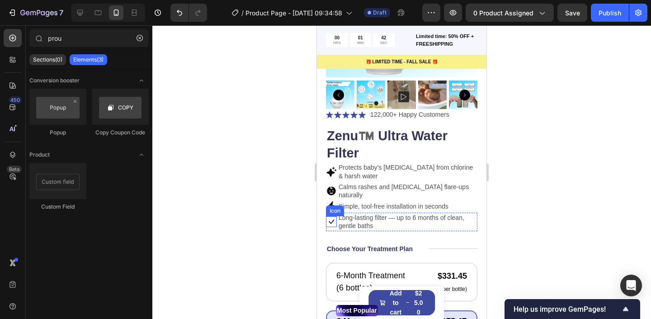
click at [329, 216] on icon at bounding box center [331, 221] width 11 height 11
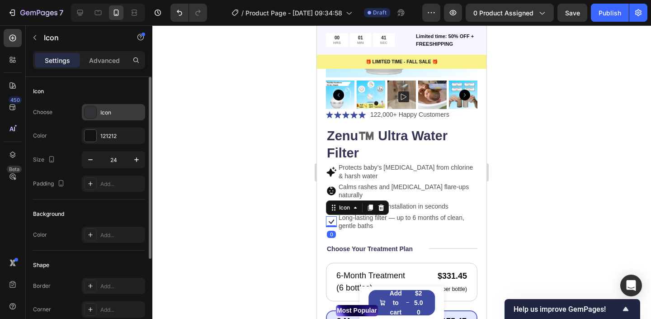
click at [106, 112] on div "Icon" at bounding box center [121, 113] width 43 height 8
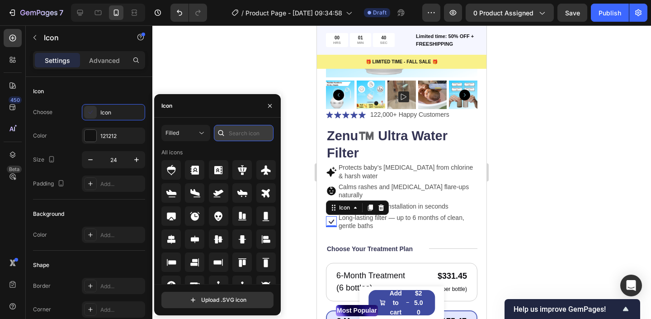
click at [239, 134] on input "text" at bounding box center [244, 133] width 60 height 16
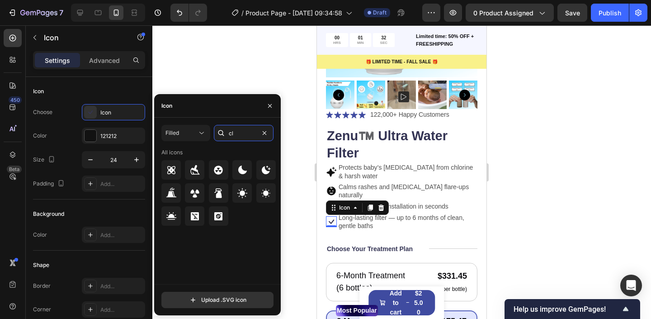
type input "c"
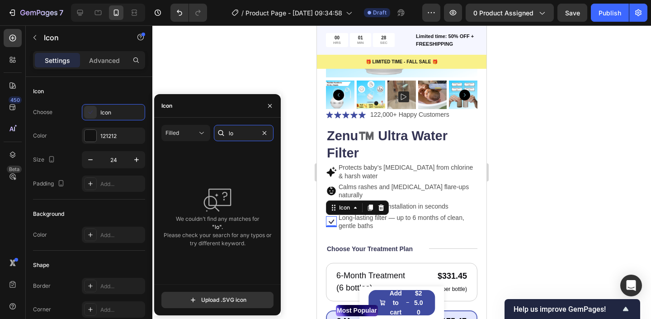
type input "l"
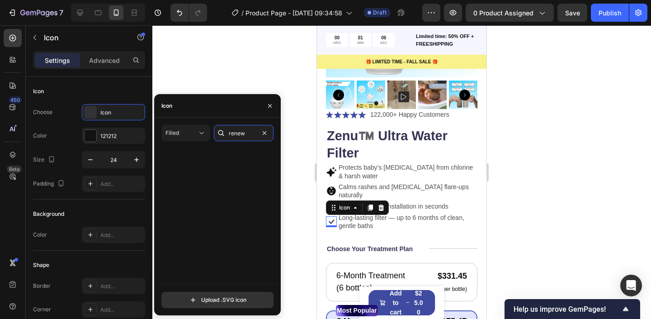
scroll to position [0, 0]
type input "return"
click at [228, 166] on div at bounding box center [218, 169] width 19 height 19
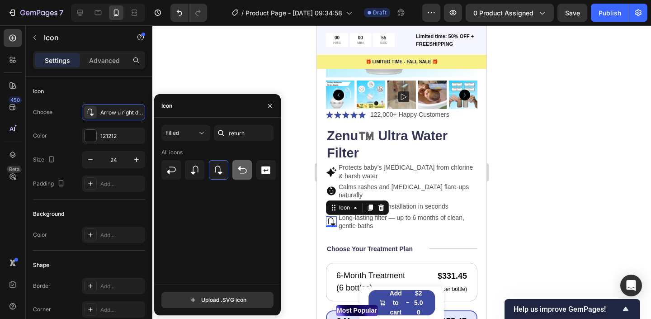
click at [249, 172] on div at bounding box center [241, 169] width 19 height 19
click at [273, 106] on icon "button" at bounding box center [269, 105] width 7 height 7
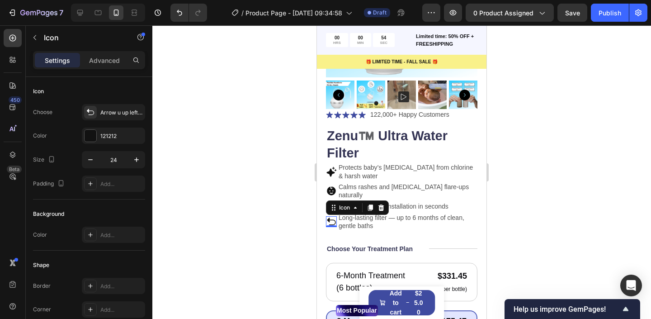
click at [264, 189] on div at bounding box center [401, 172] width 499 height 294
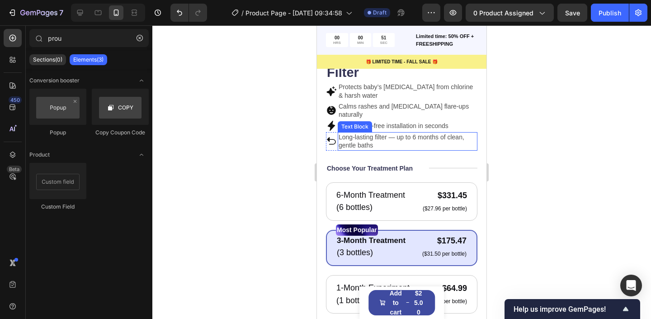
scroll to position [270, 0]
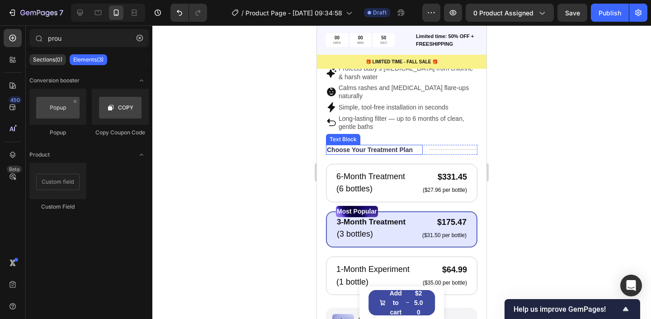
click at [393, 146] on p "Choose Your Treatment Plan" at bounding box center [370, 150] width 86 height 8
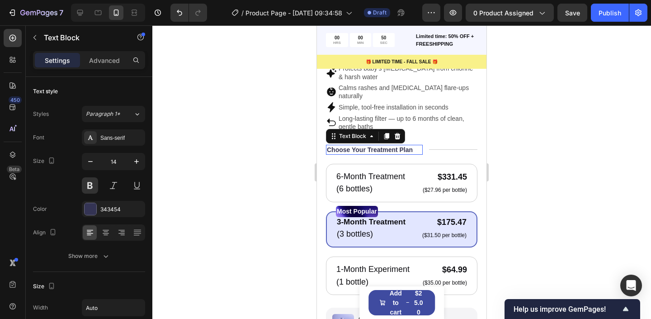
click at [393, 146] on p "Choose Your Treatment Plan" at bounding box center [370, 150] width 86 height 8
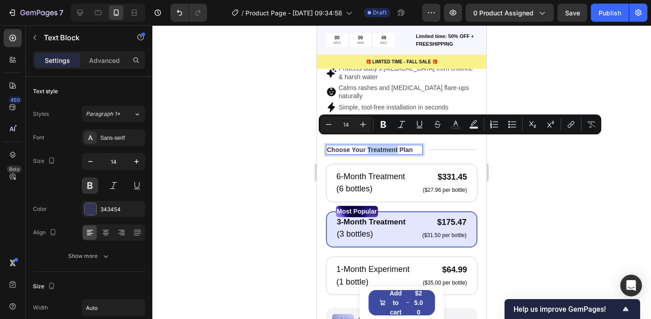
click at [380, 146] on p "Choose Your Treatment Plan" at bounding box center [370, 150] width 86 height 8
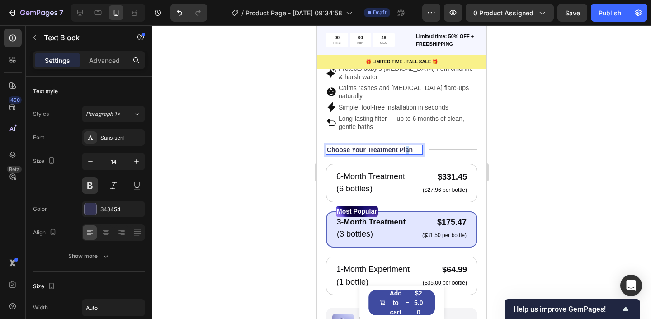
click at [407, 146] on p "Choose Your Treatment Plan" at bounding box center [370, 150] width 86 height 8
click at [419, 145] on div "Choose Your Treatment Plan" at bounding box center [374, 150] width 97 height 10
click at [415, 145] on div "Choose Your Treatment Plan" at bounding box center [374, 150] width 97 height 10
click at [401, 146] on p "Choose Your Treatment Plan" at bounding box center [370, 150] width 86 height 8
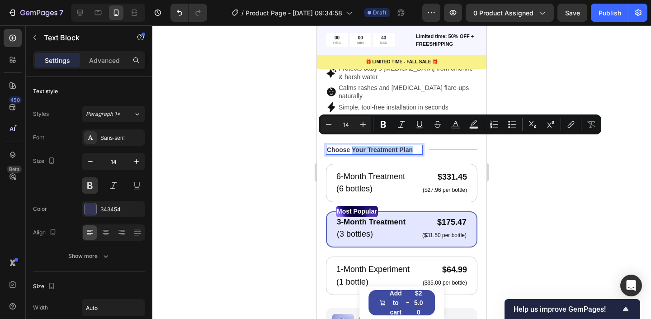
drag, startPoint x: 352, startPoint y: 140, endPoint x: 418, endPoint y: 140, distance: 65.6
click at [418, 145] on div "Choose Your Treatment Plan" at bounding box center [374, 150] width 97 height 10
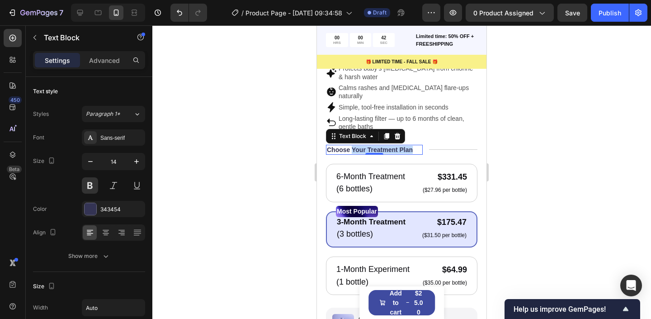
click at [388, 146] on p "Choose Your Treatment Plan" at bounding box center [370, 150] width 86 height 8
drag, startPoint x: 368, startPoint y: 142, endPoint x: 413, endPoint y: 140, distance: 44.8
click at [413, 145] on div "Choose Your Treatment Plan" at bounding box center [370, 150] width 88 height 10
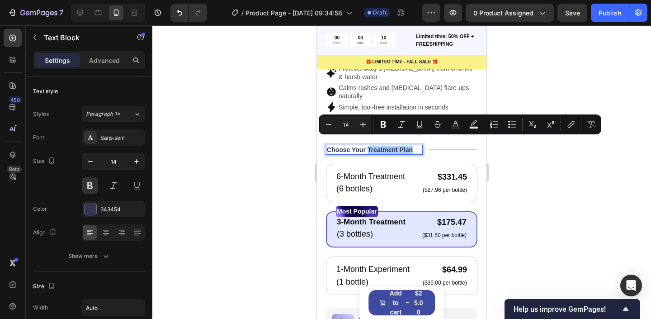
click at [280, 203] on div at bounding box center [401, 172] width 499 height 294
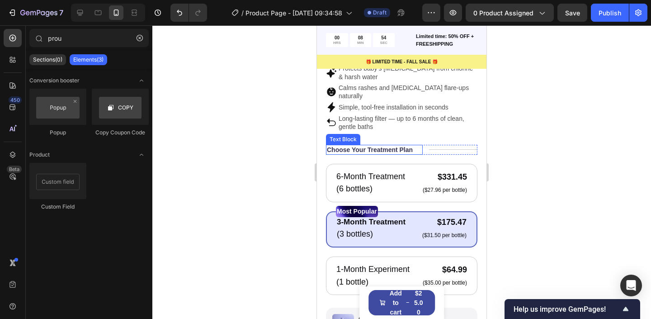
click at [358, 146] on p "Choose Your Treatment Plan" at bounding box center [370, 150] width 86 height 8
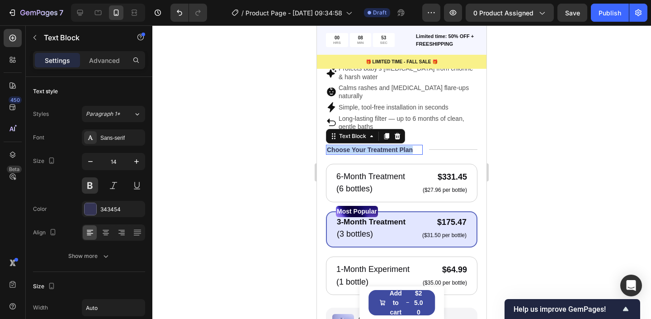
click at [358, 146] on p "Choose Your Treatment Plan" at bounding box center [370, 150] width 86 height 8
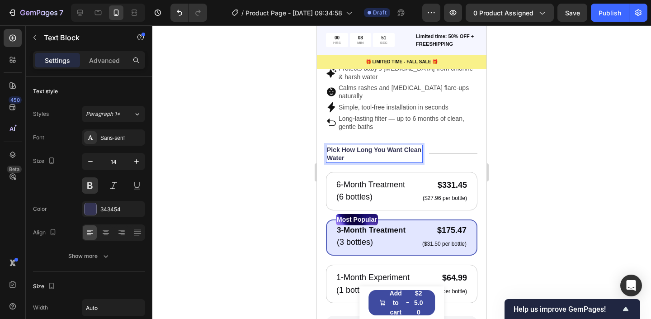
click at [336, 146] on p "Pick How Long You Want Clean Water" at bounding box center [374, 154] width 95 height 16
click at [256, 144] on div at bounding box center [401, 172] width 499 height 294
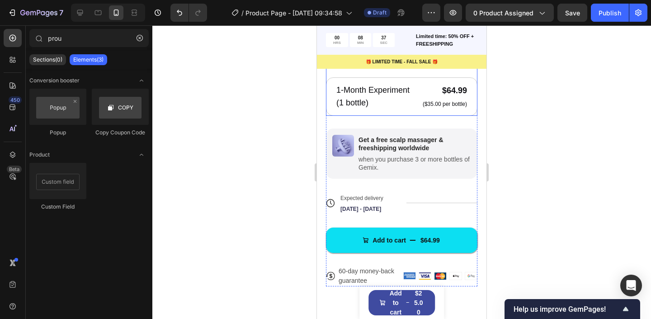
scroll to position [458, 0]
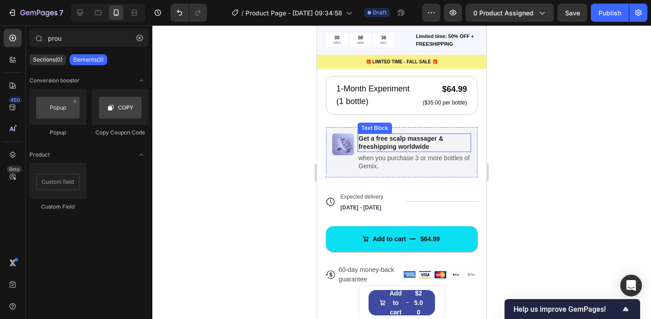
click at [380, 137] on p "Get a free scalp massager & freeshipping worldwide" at bounding box center [415, 142] width 112 height 16
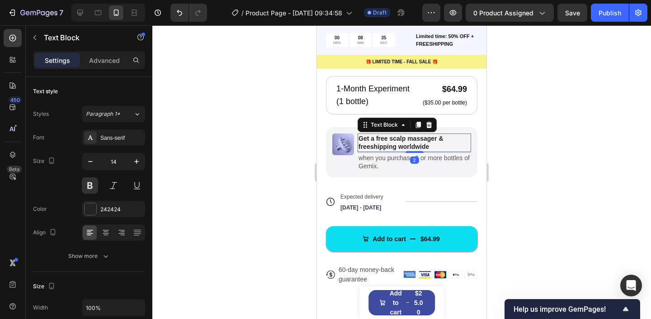
click at [398, 137] on p "Get a free scalp massager & freeshipping worldwide" at bounding box center [415, 142] width 112 height 16
click at [438, 136] on p "Get a free scalp massager & freeshipping worldwide" at bounding box center [415, 142] width 112 height 16
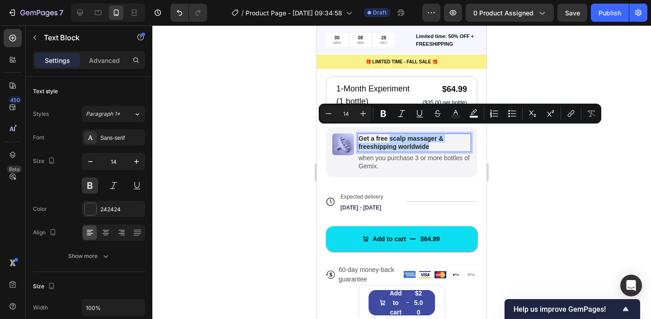
drag, startPoint x: 435, startPoint y: 136, endPoint x: 390, endPoint y: 133, distance: 45.3
click at [390, 134] on p "Get a free scalp massager & freeshipping worldwide" at bounding box center [415, 142] width 112 height 16
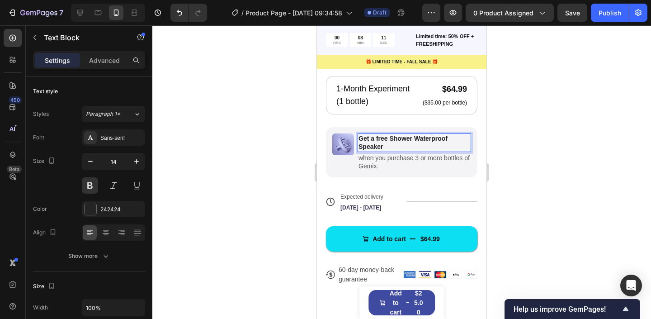
click at [364, 134] on p "Get a free Shower Waterproof Speaker" at bounding box center [415, 142] width 112 height 16
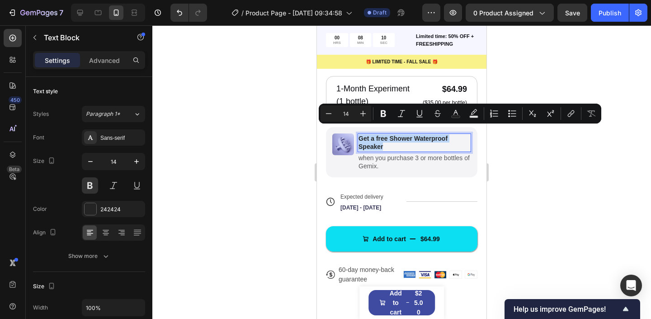
click at [364, 134] on p "Get a free Shower Waterproof Speaker" at bounding box center [415, 142] width 112 height 16
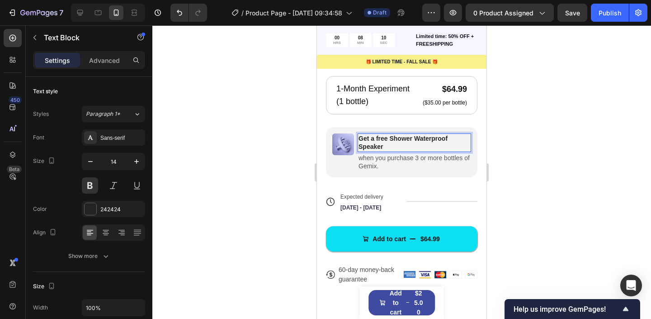
click at [364, 134] on p "Get a free Shower Waterproof Speaker" at bounding box center [415, 142] width 112 height 16
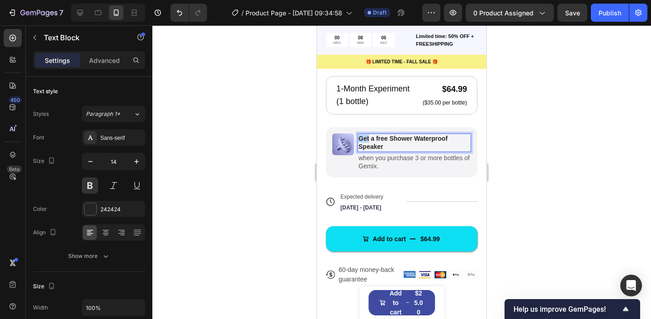
click at [364, 134] on p "Get a free Shower Waterproof Speaker" at bounding box center [415, 142] width 112 height 16
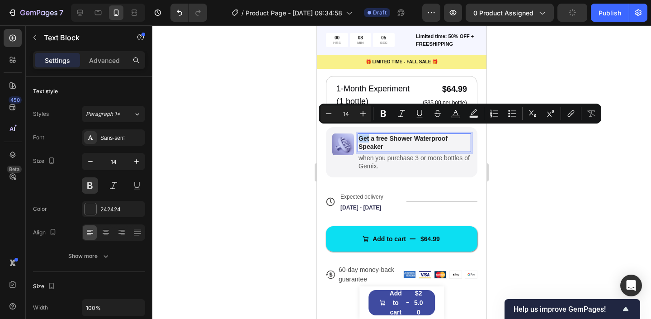
copy p "Get a free Shower Waterproof Speaker"
click at [274, 165] on div at bounding box center [401, 172] width 499 height 294
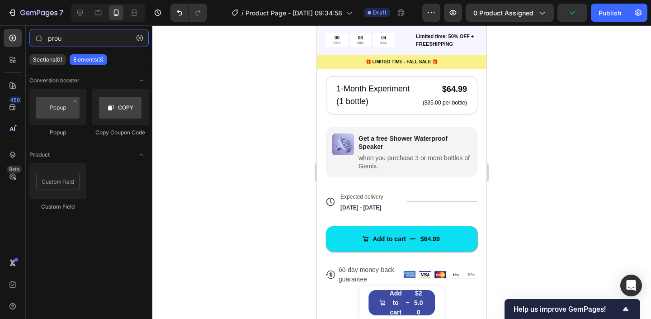
type input "pru"
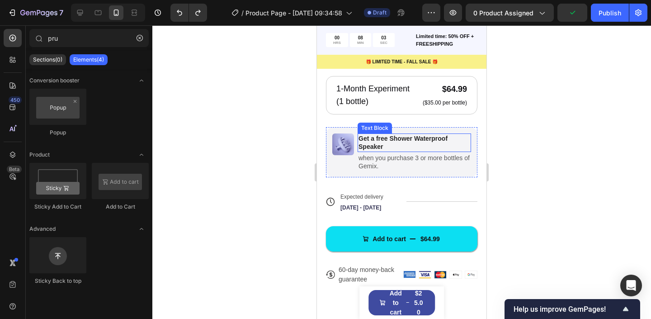
click at [386, 139] on p "Get a free Shower Waterproof Speaker" at bounding box center [415, 142] width 112 height 16
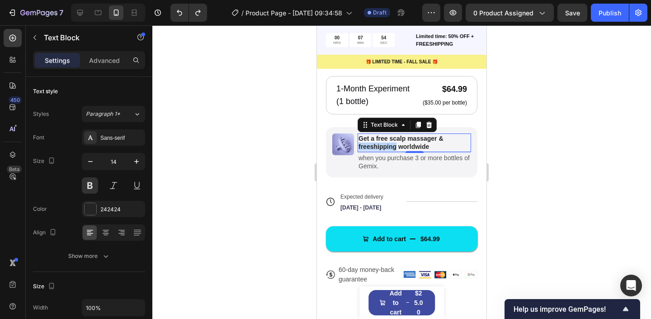
click at [387, 137] on p "Get a free scalp massager & freeshipping worldwide" at bounding box center [415, 142] width 112 height 16
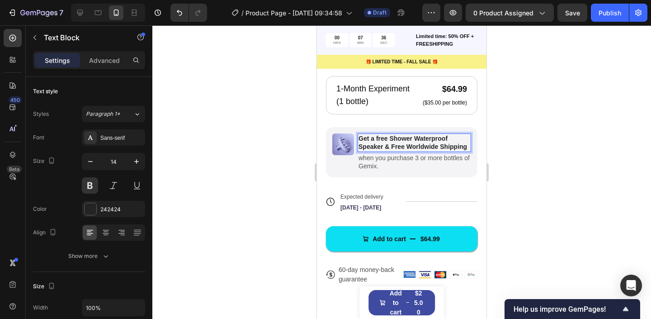
click at [511, 168] on div at bounding box center [401, 172] width 499 height 294
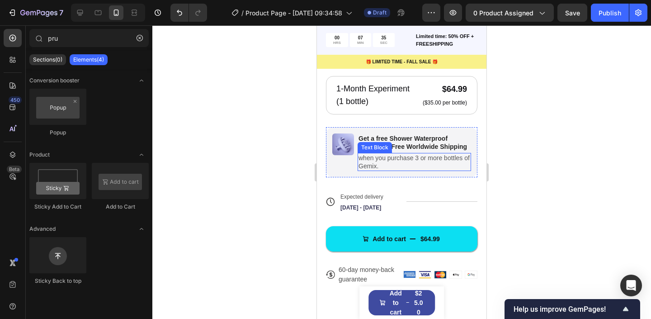
click at [444, 156] on p "when you purchase 3 or more bottles of Gemix." at bounding box center [415, 162] width 112 height 16
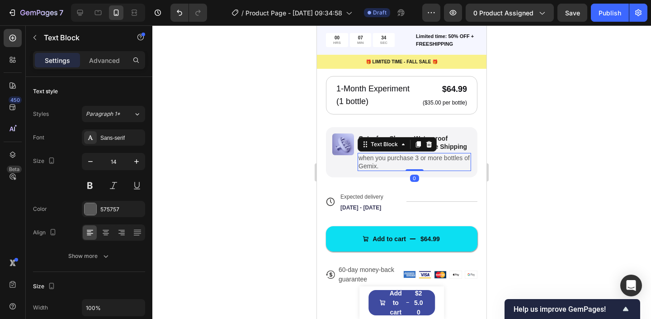
click at [430, 154] on p "when you purchase 3 or more bottles of Gemix." at bounding box center [415, 162] width 112 height 16
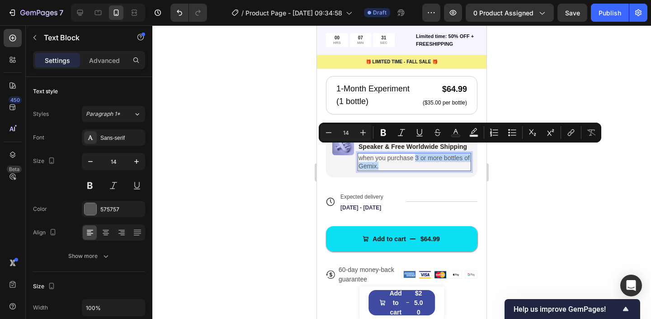
drag, startPoint x: 416, startPoint y: 152, endPoint x: 401, endPoint y: 158, distance: 15.8
click at [401, 158] on p "when you purchase 3 or more bottles of Gemix." at bounding box center [415, 162] width 112 height 16
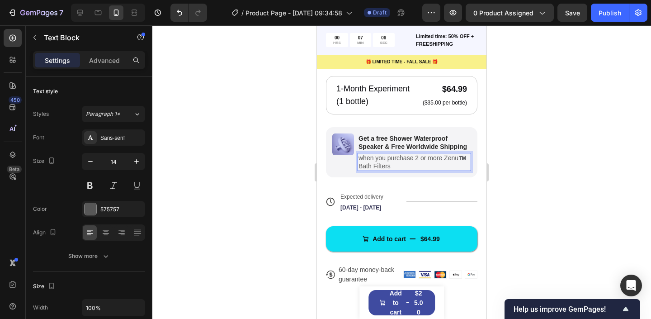
click at [373, 157] on p "when you purchase 2 or more Zenu™️ Bath Filters" at bounding box center [415, 162] width 112 height 16
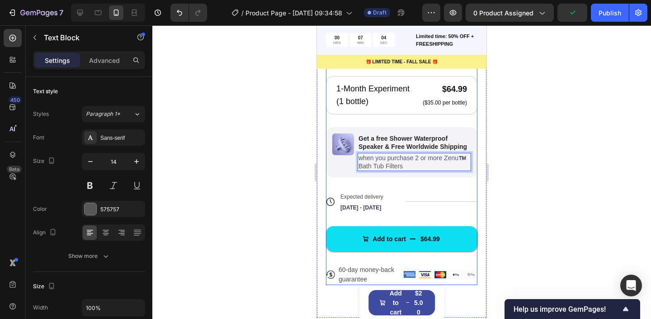
click at [296, 163] on div at bounding box center [401, 172] width 499 height 294
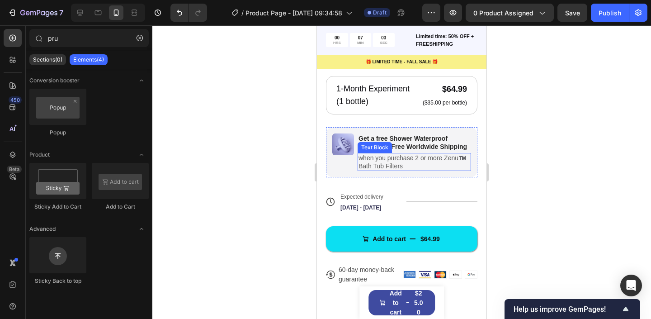
click at [375, 159] on p "when you purchase 2 or more Zenu™️ Bath Tub Filters" at bounding box center [415, 162] width 112 height 16
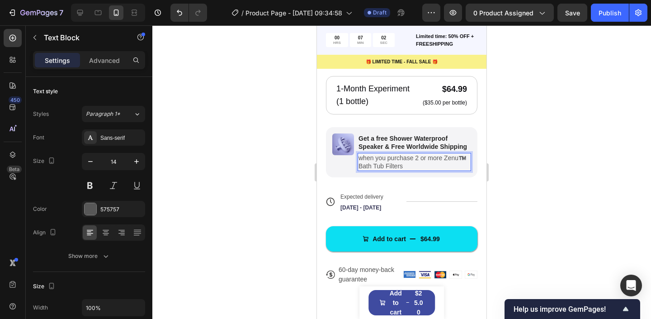
click at [387, 158] on p "when you purchase 2 or more Zenu™️ Bath Tub Filters" at bounding box center [415, 162] width 112 height 16
click at [218, 161] on div at bounding box center [401, 172] width 499 height 294
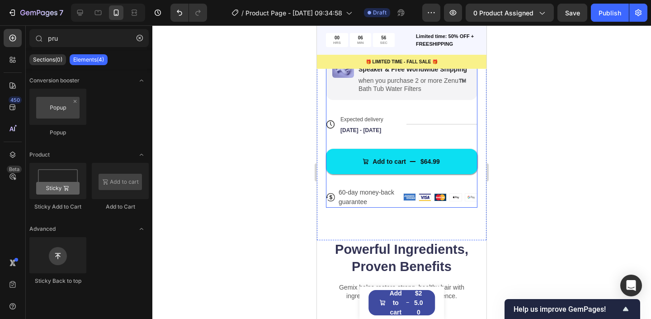
scroll to position [597, 0]
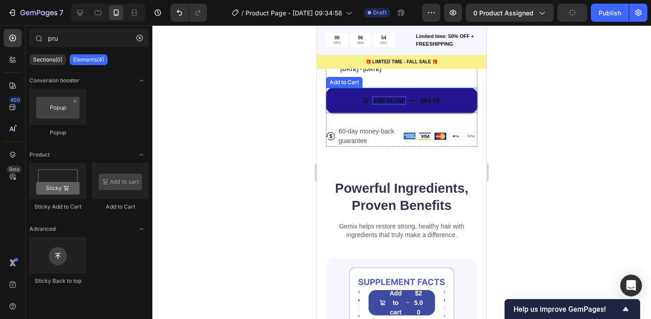
click at [393, 96] on p "Add to cart" at bounding box center [389, 100] width 33 height 8
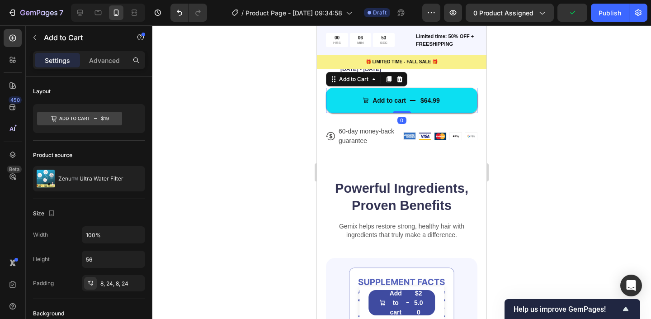
click at [291, 96] on div at bounding box center [401, 172] width 499 height 294
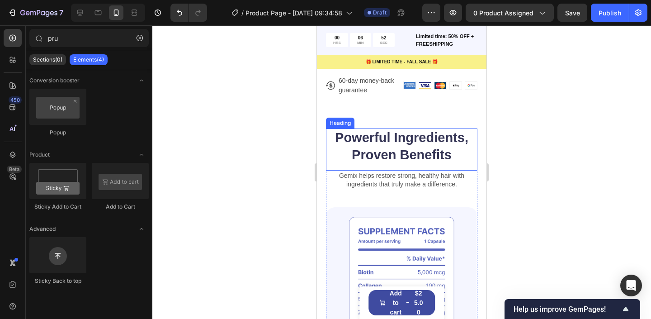
scroll to position [666, 0]
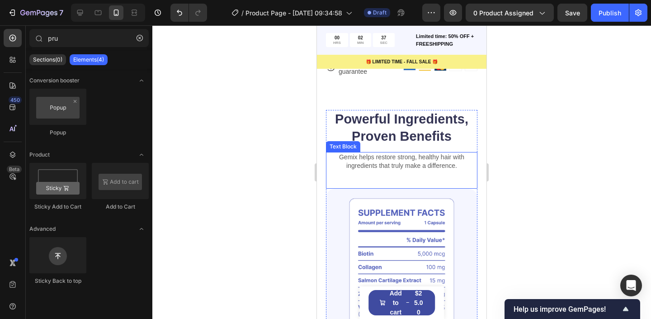
click at [429, 158] on p "Gemix helps restore strong, healthy hair with ingredients that truly make a dif…" at bounding box center [402, 161] width 150 height 16
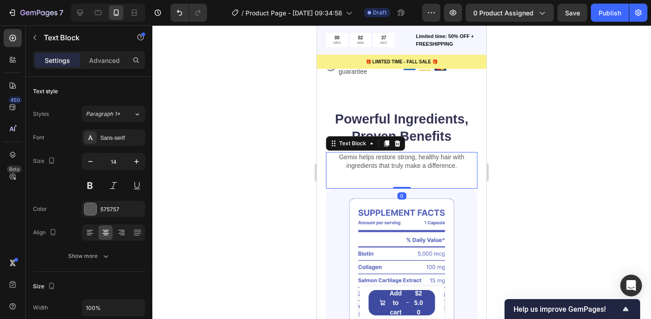
click at [367, 153] on p "Gemix helps restore strong, healthy hair with ingredients that truly make a dif…" at bounding box center [402, 161] width 150 height 16
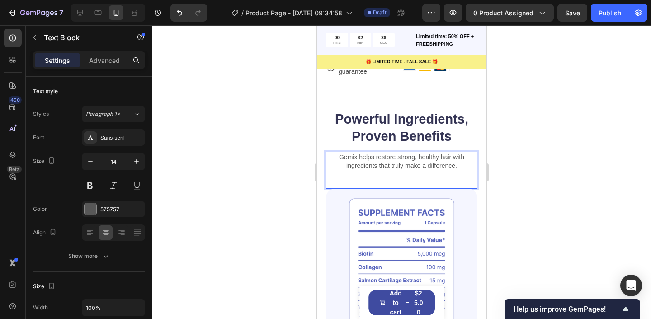
click at [351, 153] on p "Gemix helps restore strong, healthy hair with ingredients that truly make a dif…" at bounding box center [402, 161] width 150 height 16
click at [395, 164] on div "Zenu™️ helps restore strong, healthy hair with ingredients that truly make a di…" at bounding box center [402, 170] width 152 height 36
click at [393, 153] on p "Zenu™️ helps restore strong, healthy hair with ingredients that truly make a di…" at bounding box center [402, 161] width 150 height 16
click at [400, 153] on p "Zenu™️ helps restore strong, healthy hair with ingredients that truly make a di…" at bounding box center [402, 161] width 150 height 16
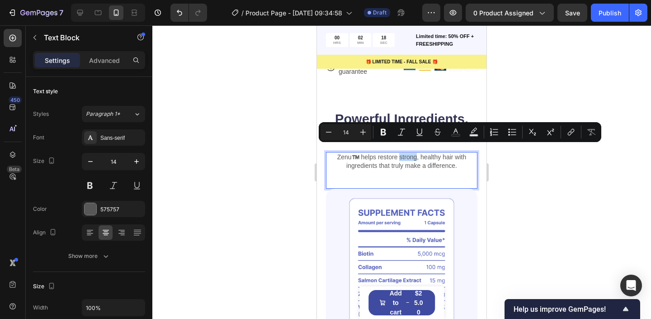
drag, startPoint x: 398, startPoint y: 151, endPoint x: 416, endPoint y: 152, distance: 17.7
click at [416, 153] on p "Zenu™️ helps restore strong, healthy hair with ingredients that truly make a di…" at bounding box center [402, 161] width 150 height 16
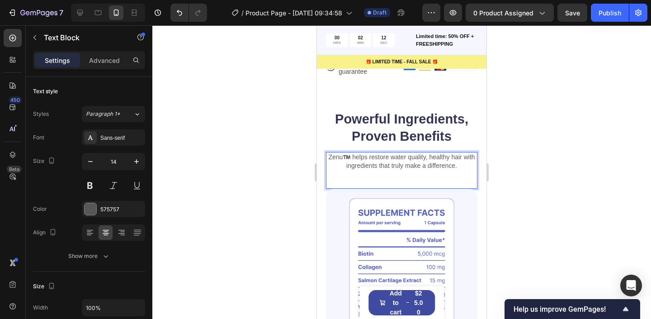
click at [454, 153] on p "Zenu™️ helps restore water quality, healthy hair with ingredients that truly ma…" at bounding box center [402, 161] width 150 height 16
click at [433, 159] on p "Zenu™️ helps restore water quality, healthy skin with ingredients that truly ma…" at bounding box center [402, 161] width 150 height 16
click at [349, 157] on p "Zenu™️ helps restore water quality, healthy skin with ingredients that truly ma…" at bounding box center [402, 161] width 150 height 16
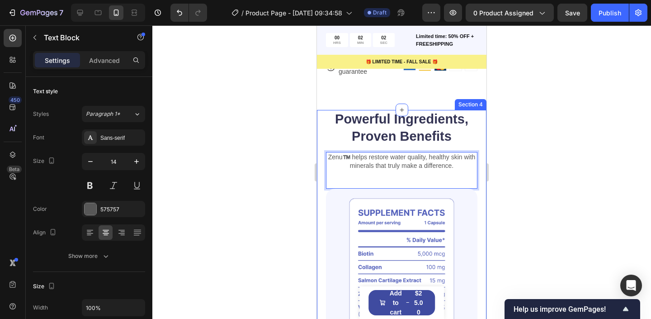
click at [540, 221] on div at bounding box center [401, 172] width 499 height 294
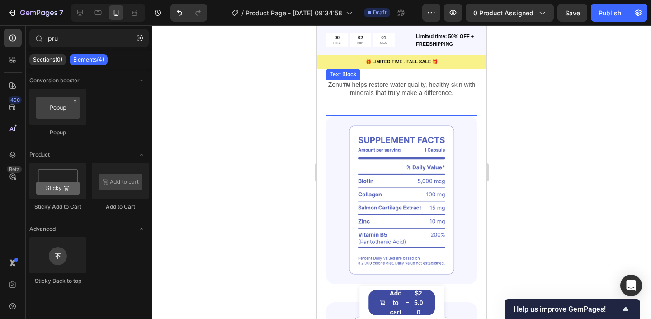
scroll to position [759, 0]
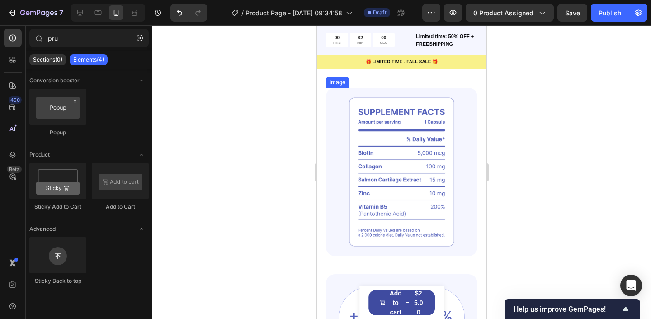
click at [374, 156] on img at bounding box center [402, 172] width 152 height 168
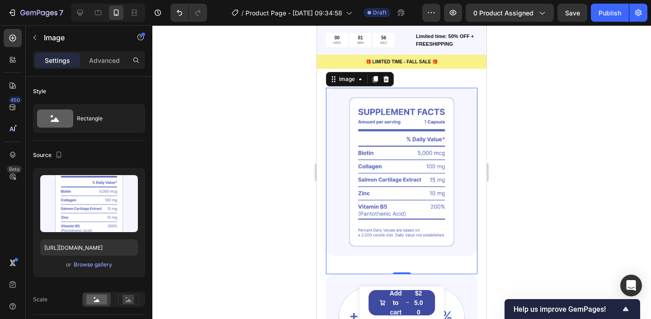
click at [358, 150] on img at bounding box center [402, 172] width 152 height 168
click at [95, 265] on div "Browse gallery" at bounding box center [93, 264] width 38 height 8
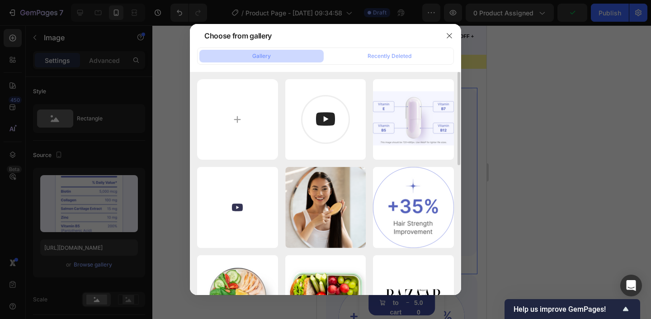
scroll to position [64, 0]
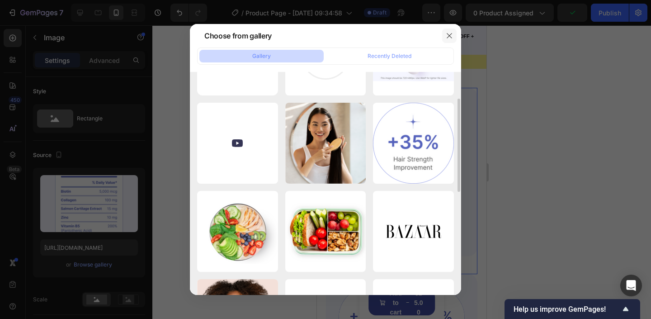
click at [449, 30] on button "button" at bounding box center [449, 35] width 14 height 14
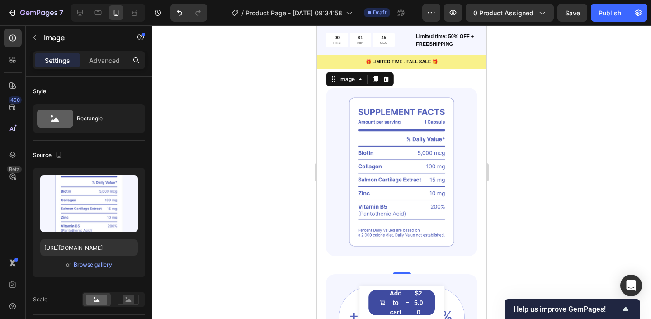
click at [280, 131] on div at bounding box center [401, 172] width 499 height 294
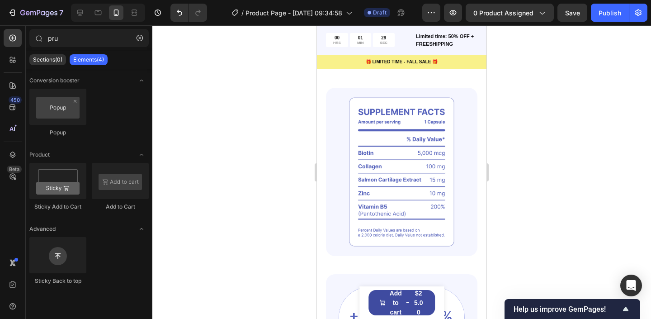
click at [215, 118] on div at bounding box center [401, 172] width 499 height 294
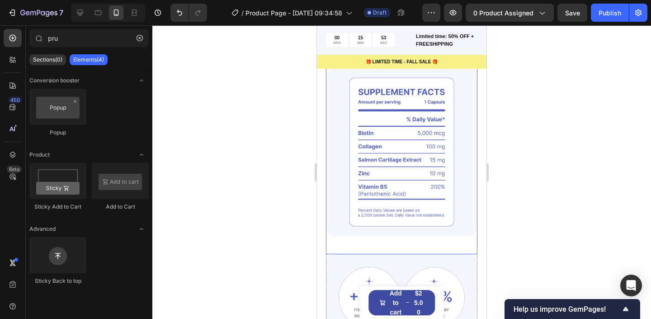
scroll to position [786, 0]
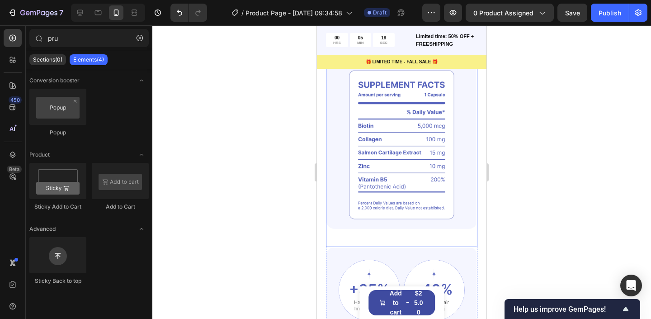
click at [393, 129] on img at bounding box center [402, 145] width 152 height 168
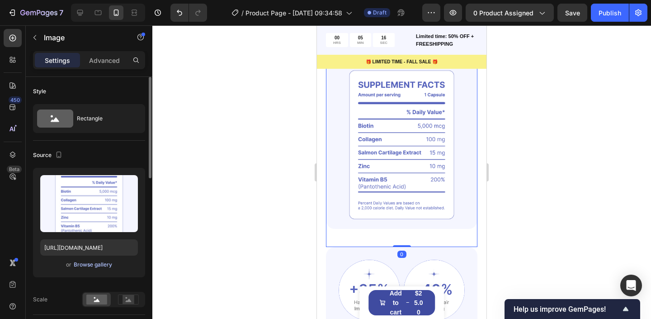
click at [90, 265] on div "Browse gallery" at bounding box center [93, 264] width 38 height 8
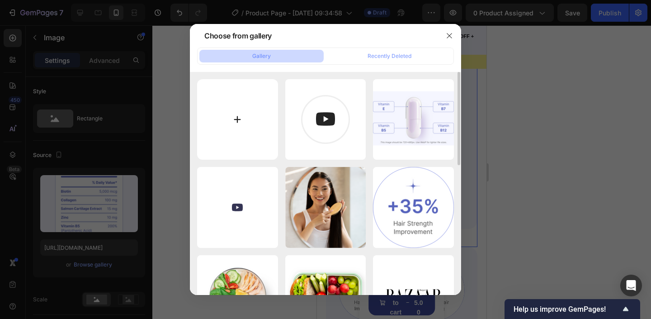
type input "C:\fakepath\Keep Your Baby Safe From Chlorine (14).png"
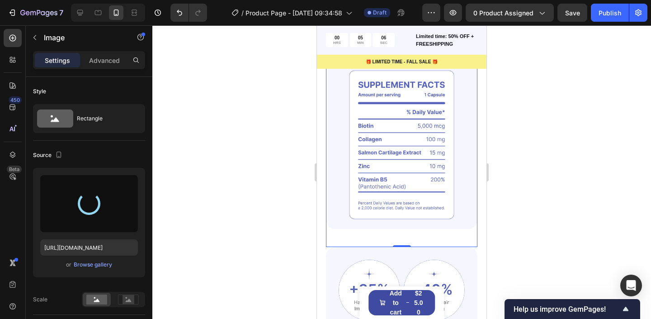
scroll to position [754, 0]
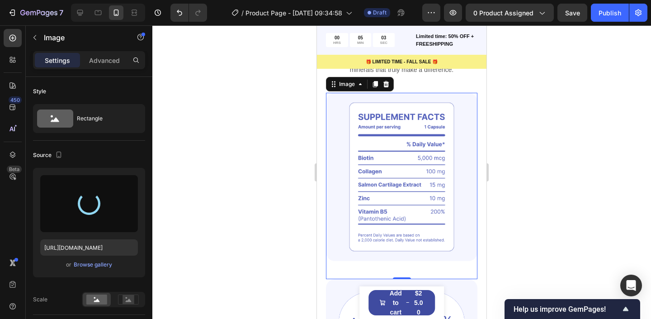
type input "https://cdn.shopify.com/s/files/1/0763/1817/9569/files/gempages_586075390376674…"
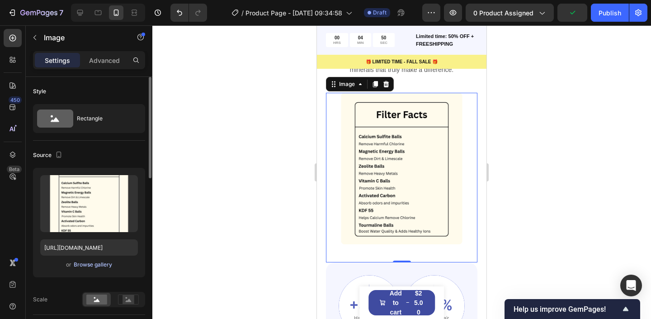
click at [87, 267] on div "Browse gallery" at bounding box center [93, 264] width 38 height 8
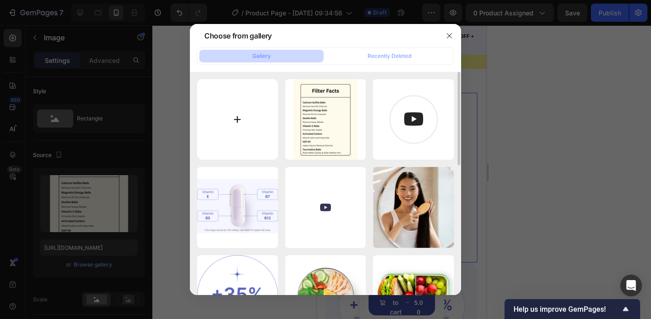
type input "C:\fakepath\Keep Your Baby Safe From Chlorine (15).png"
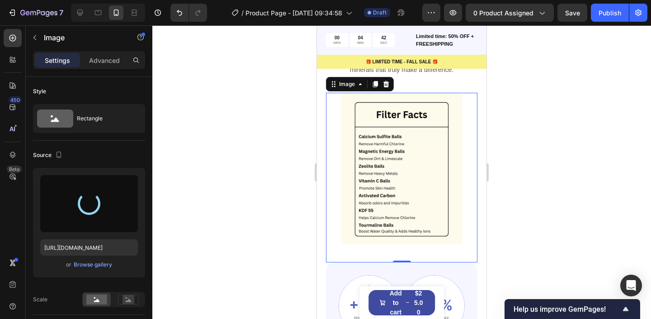
type input "[URL][DOMAIN_NAME]"
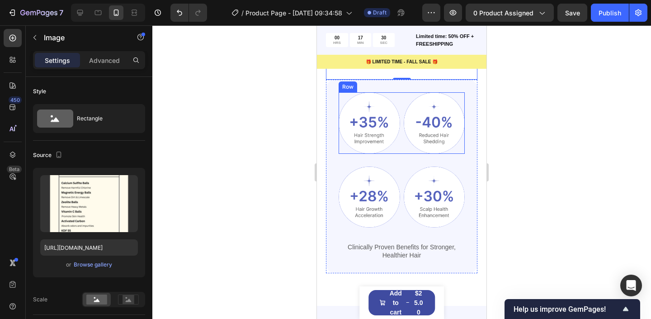
scroll to position [937, 0]
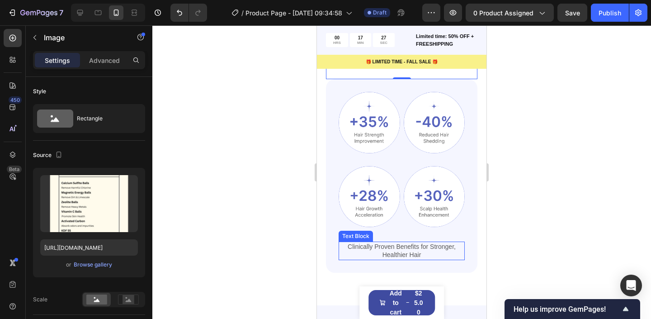
click at [411, 250] on p "Clinically Proven Benefits for Stronger, Healthier Hair" at bounding box center [402, 250] width 124 height 16
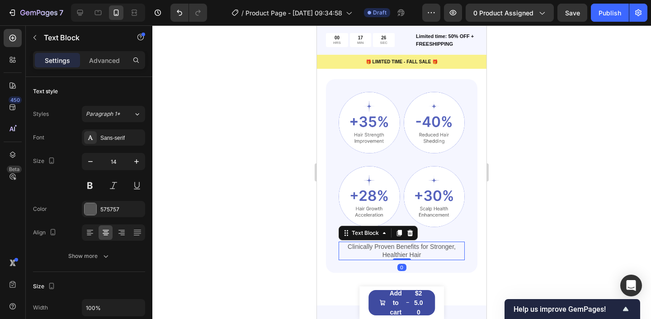
click at [411, 255] on p "Clinically Proven Benefits for Stronger, Healthier Hair" at bounding box center [402, 250] width 124 height 16
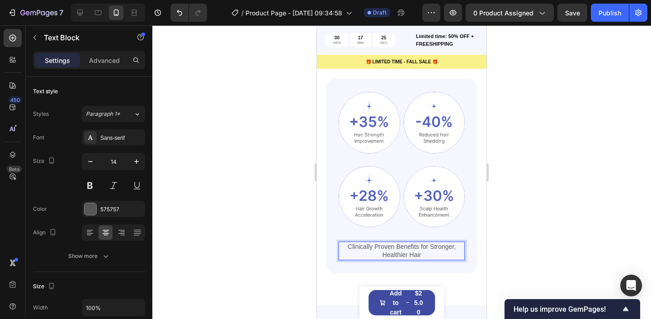
click at [419, 255] on p "Clinically Proven Benefits for Stronger, Healthier Hair" at bounding box center [402, 250] width 124 height 16
click at [411, 254] on p "Clinically Proven Benefits for Stronger, Healthier Hair" at bounding box center [402, 250] width 124 height 16
click at [540, 172] on div at bounding box center [401, 172] width 499 height 294
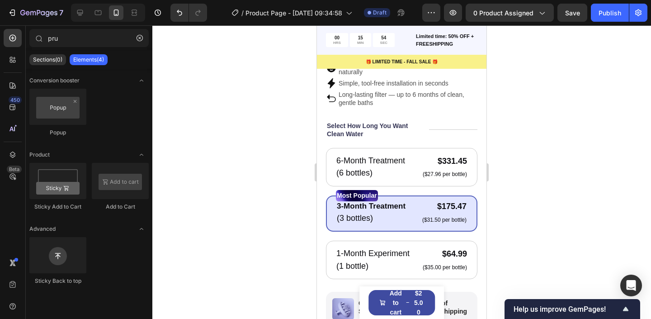
scroll to position [291, 0]
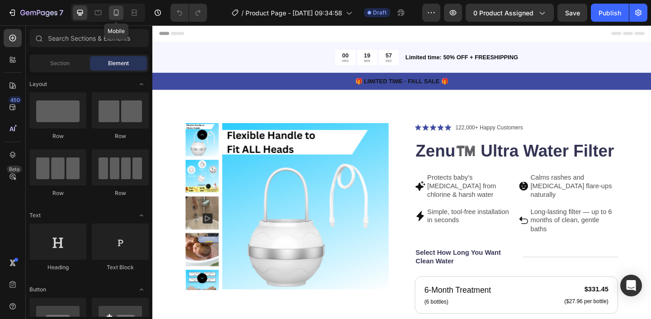
click at [111, 9] on div at bounding box center [116, 12] width 14 height 14
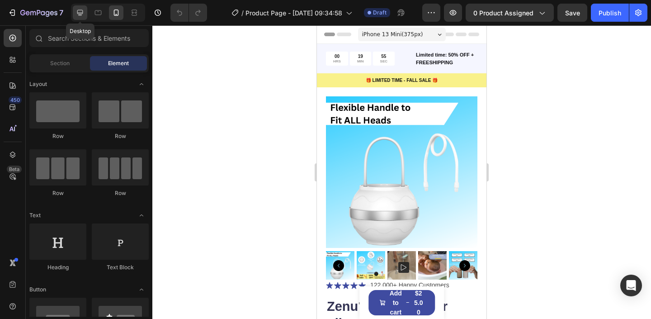
click at [82, 12] on icon at bounding box center [80, 13] width 6 height 6
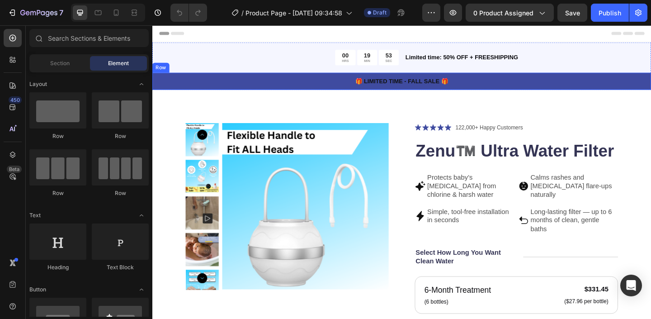
click at [182, 92] on div "🎁 LIMITED TIME - FALL SALE 🎁 Text Block Row" at bounding box center [423, 86] width 543 height 19
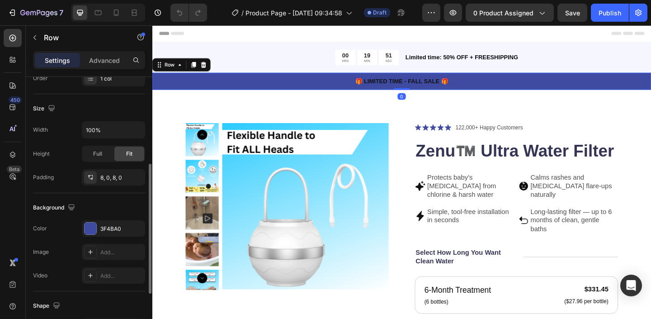
scroll to position [181, 0]
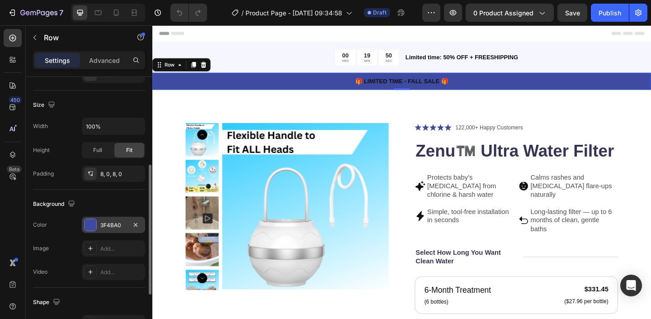
click at [97, 227] on div "3F4BA0" at bounding box center [113, 225] width 63 height 16
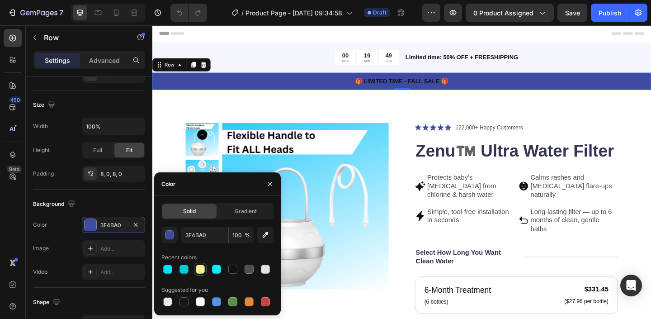
click at [198, 268] on div at bounding box center [200, 269] width 9 height 9
type input "F9F18A"
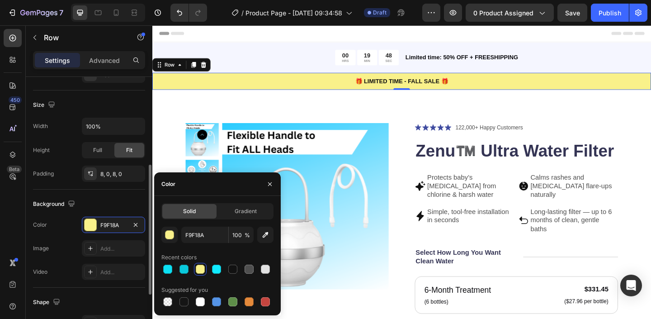
click at [125, 204] on div "Background" at bounding box center [89, 204] width 112 height 14
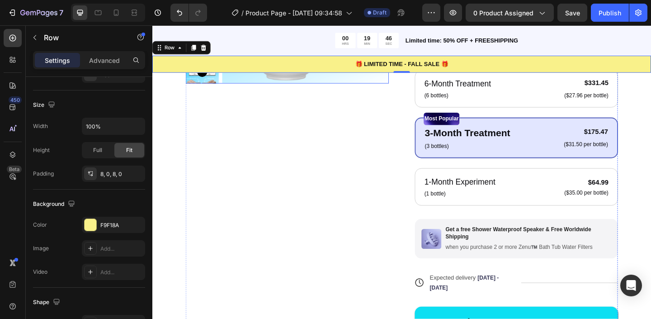
scroll to position [226, 0]
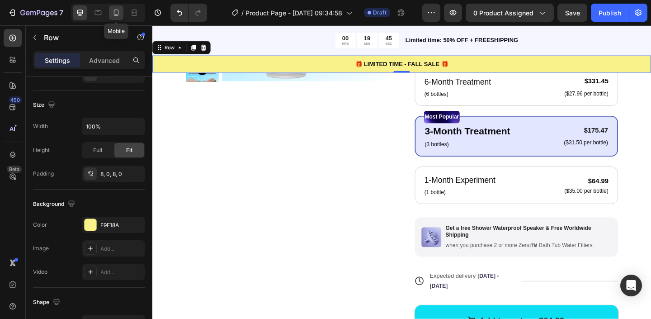
click at [123, 15] on div at bounding box center [116, 12] width 14 height 14
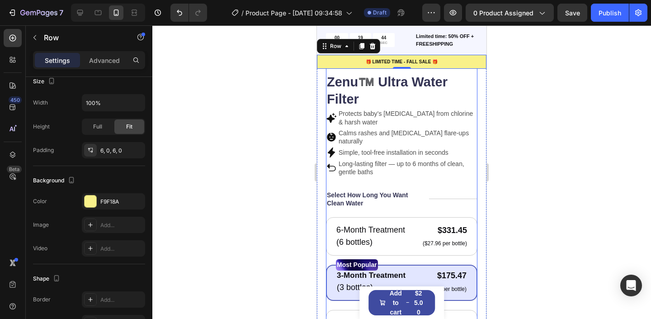
scroll to position [337, 0]
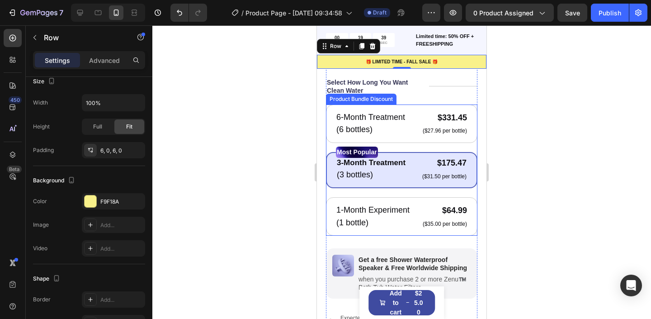
click at [471, 139] on div "6-Month Treatment Text Block (6 bottles) Text Block $331.45 Product Price Produ…" at bounding box center [402, 169] width 152 height 131
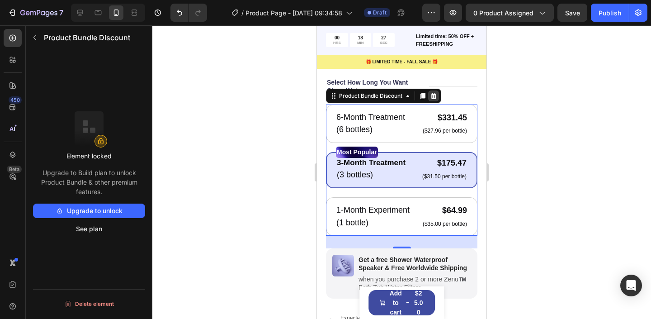
click at [436, 90] on div at bounding box center [433, 95] width 11 height 11
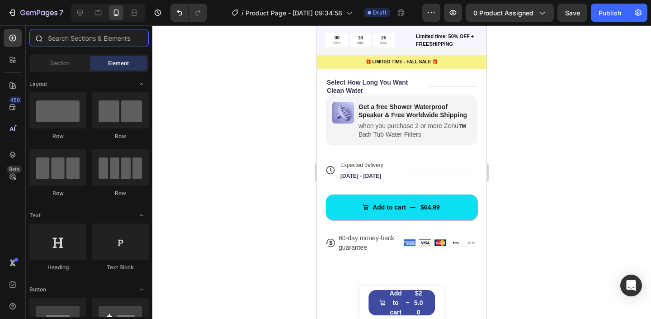
click at [51, 43] on input "text" at bounding box center [88, 38] width 119 height 18
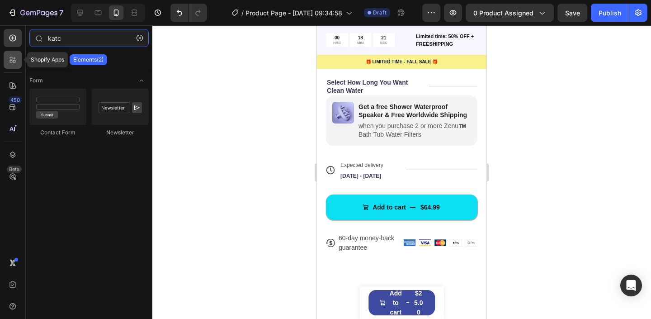
type input "katc"
click at [14, 58] on icon at bounding box center [14, 58] width 3 height 3
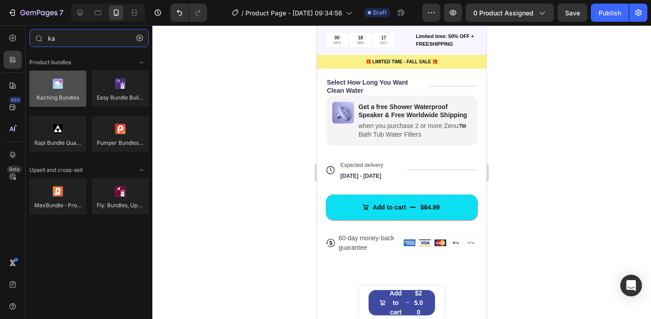
type input "ka"
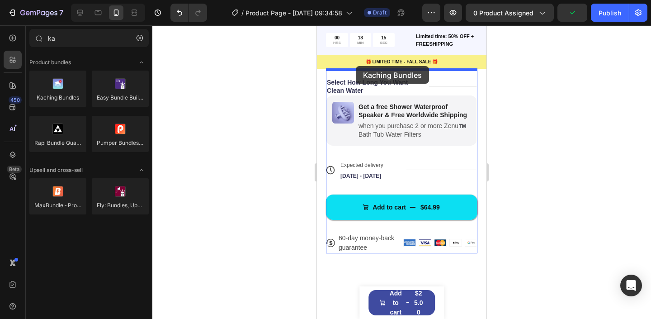
drag, startPoint x: 363, startPoint y: 115, endPoint x: 356, endPoint y: 66, distance: 49.8
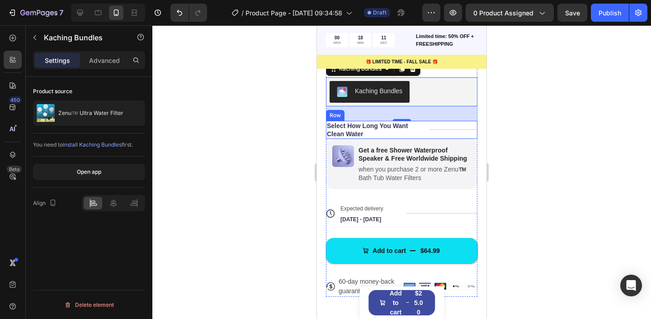
scroll to position [308, 0]
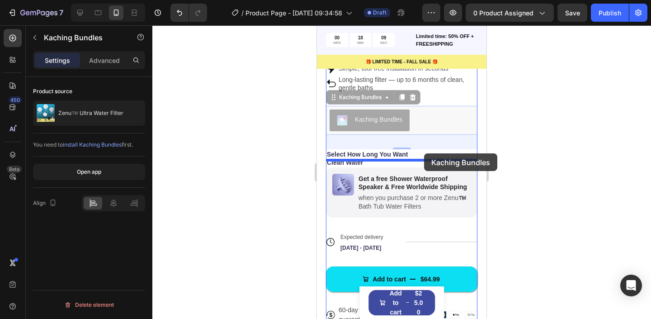
drag, startPoint x: 422, startPoint y: 109, endPoint x: 424, endPoint y: 153, distance: 43.9
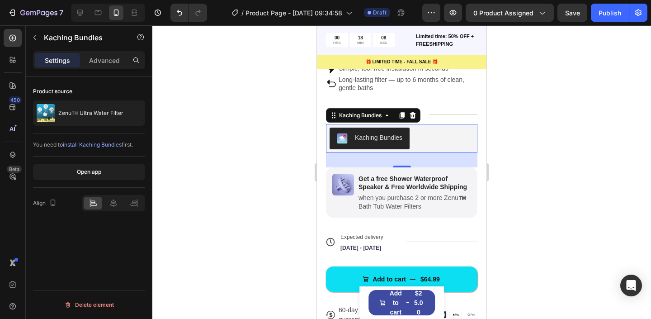
click at [540, 124] on div at bounding box center [401, 172] width 499 height 294
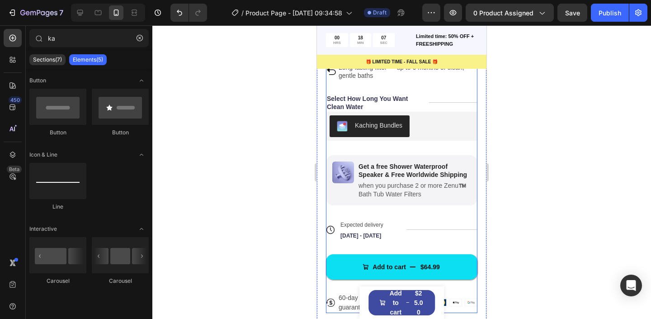
scroll to position [323, 0]
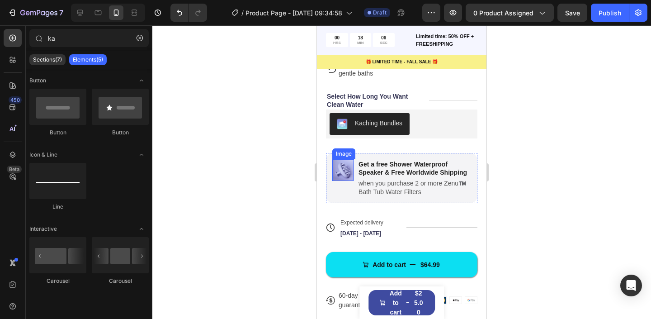
click at [344, 166] on img at bounding box center [343, 170] width 22 height 22
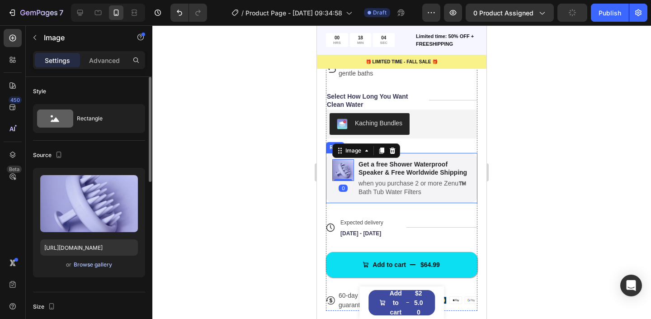
click at [90, 266] on div "Browse gallery" at bounding box center [93, 264] width 38 height 8
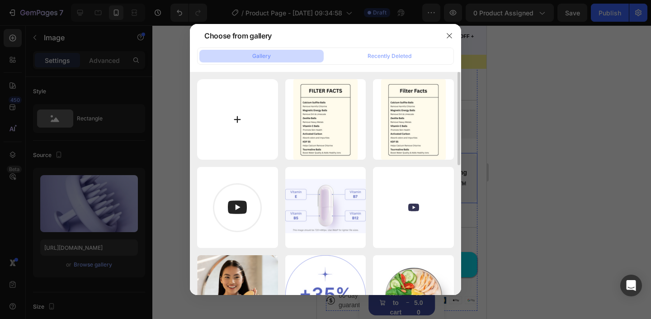
type input "C:\fakepath\carousel_3.jpg"
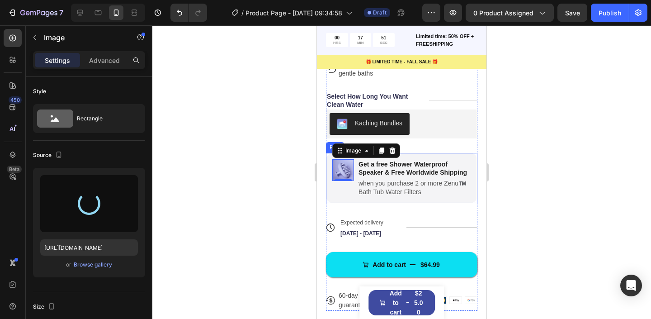
type input "[URL][DOMAIN_NAME]"
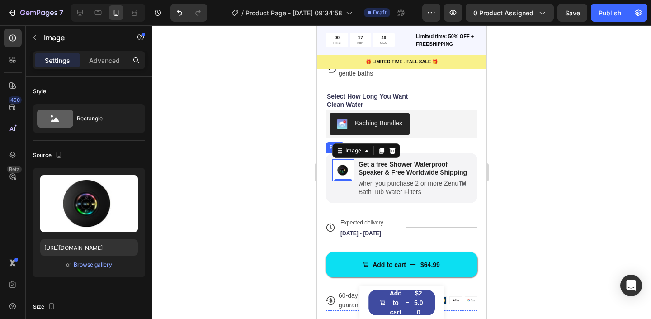
click at [236, 137] on div at bounding box center [401, 172] width 499 height 294
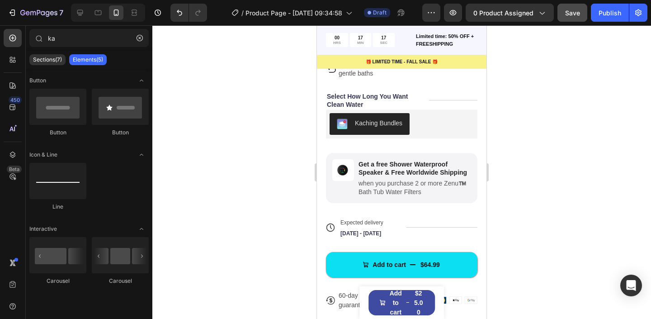
click at [582, 12] on button "Save" at bounding box center [573, 13] width 30 height 18
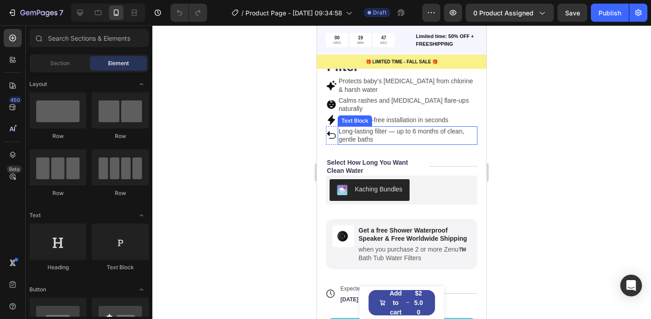
scroll to position [258, 0]
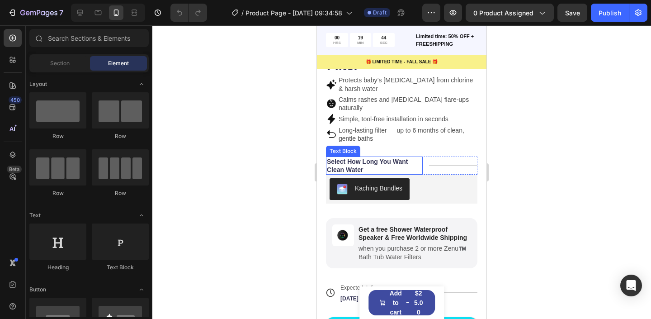
click at [386, 157] on p "Select How Long You Want Clean Water" at bounding box center [374, 165] width 95 height 16
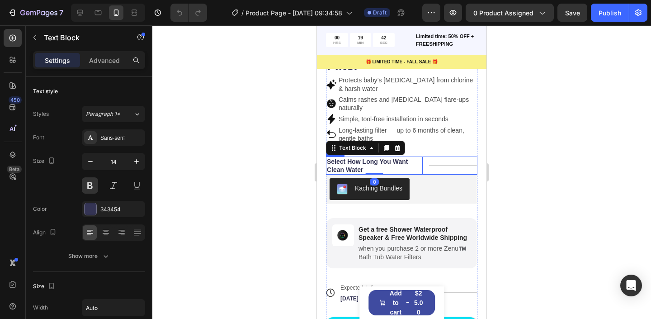
click at [435, 163] on div "Title Line" at bounding box center [453, 165] width 48 height 18
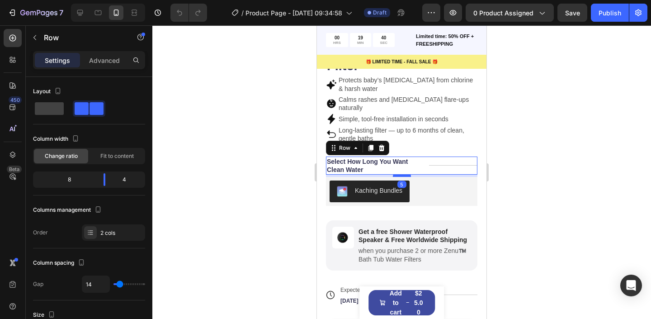
click at [404, 174] on div at bounding box center [402, 175] width 18 height 3
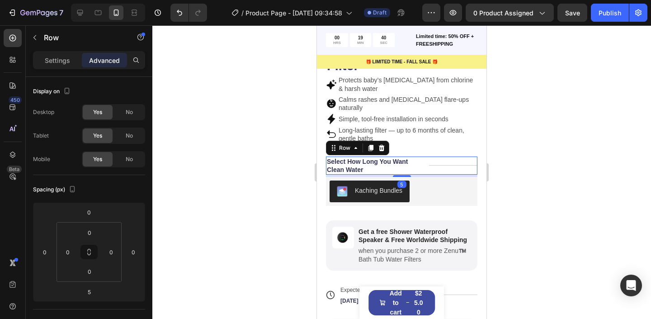
click at [530, 167] on div at bounding box center [401, 172] width 499 height 294
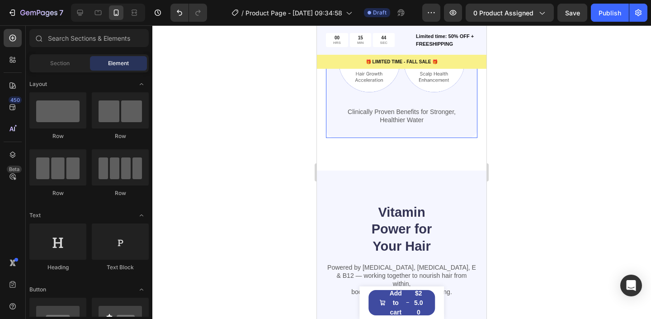
scroll to position [824, 0]
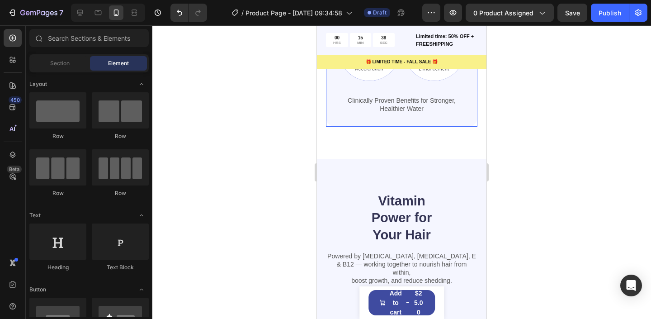
click at [402, 114] on div "Image Image Row Image Image Row Clinically Proven Benefits for Stronger, Health…" at bounding box center [402, 30] width 126 height 168
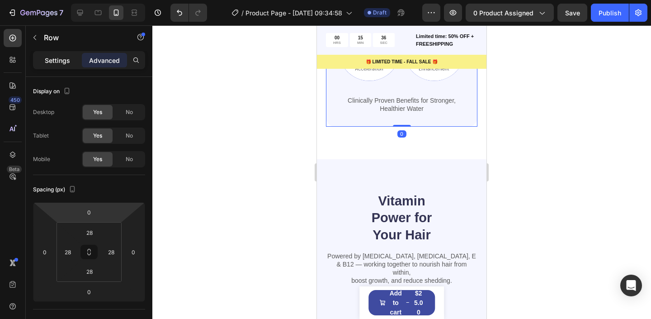
click at [67, 56] on p "Settings" at bounding box center [57, 60] width 25 height 9
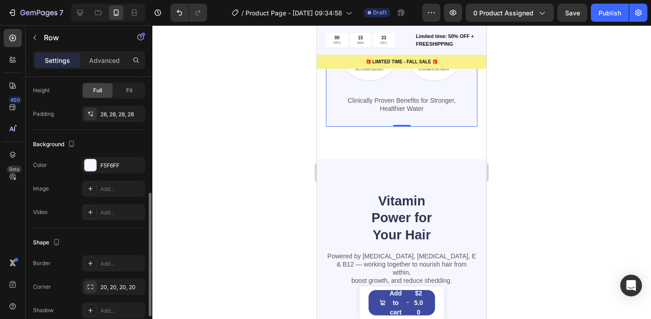
scroll to position [231, 0]
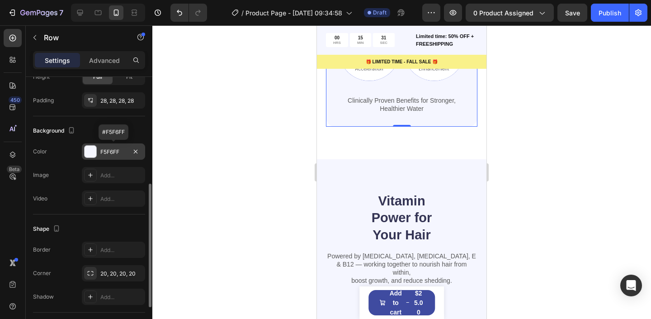
click at [90, 148] on div at bounding box center [91, 152] width 12 height 12
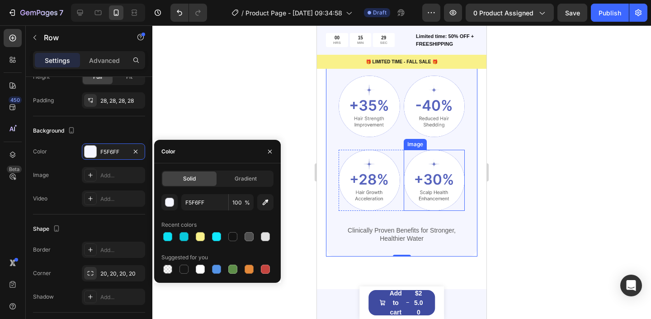
scroll to position [693, 0]
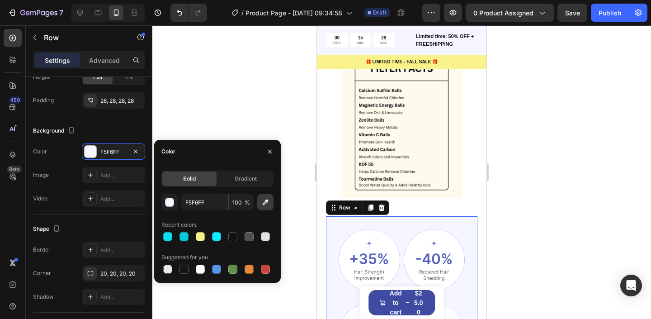
click at [264, 204] on icon "button" at bounding box center [265, 202] width 9 height 9
type input "FFFBEC"
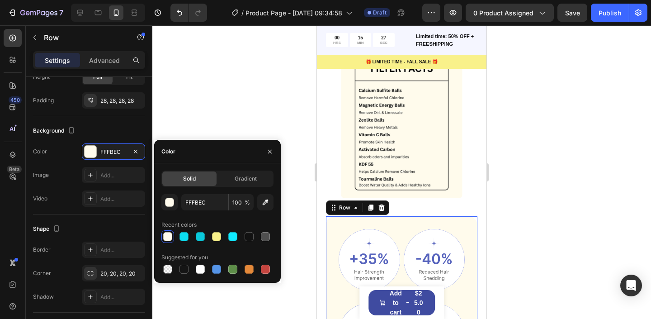
click at [223, 104] on div at bounding box center [401, 172] width 499 height 294
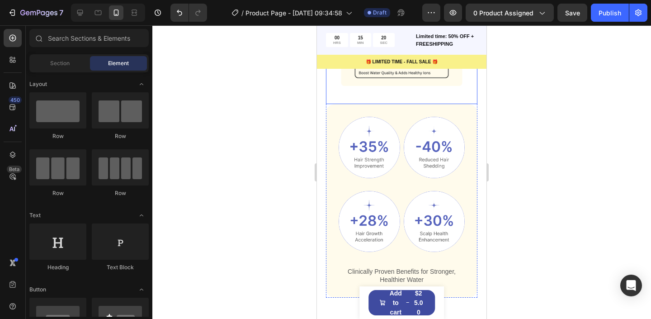
scroll to position [805, 0]
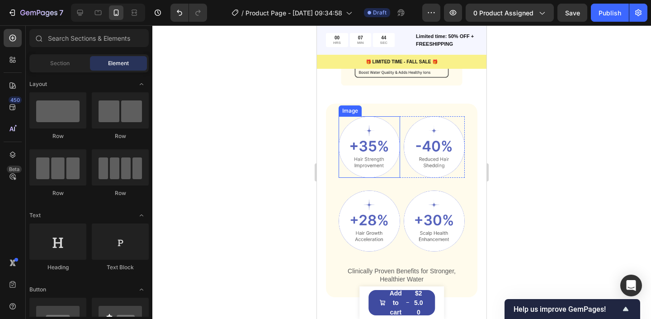
click at [370, 152] on img at bounding box center [370, 147] width 62 height 62
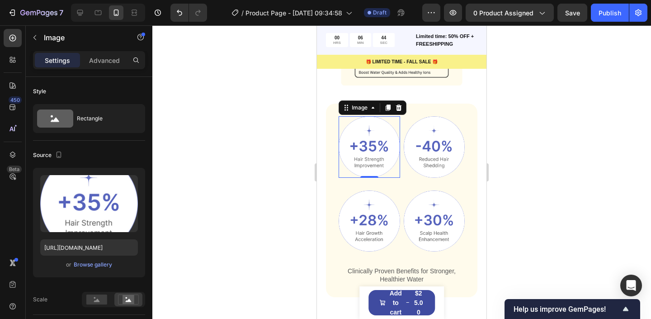
click at [222, 149] on div at bounding box center [401, 172] width 499 height 294
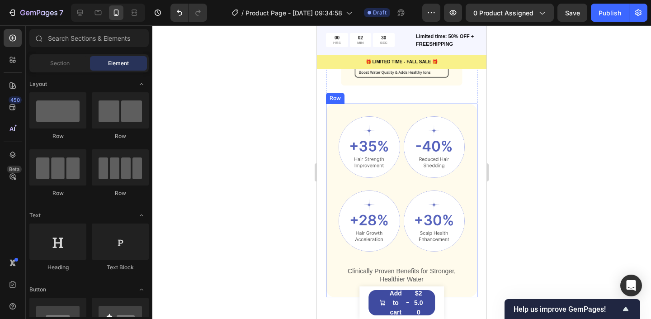
click at [404, 185] on div "Image Image Row Image Image Row Clinically Proven Benefits for Stronger, Health…" at bounding box center [402, 200] width 126 height 168
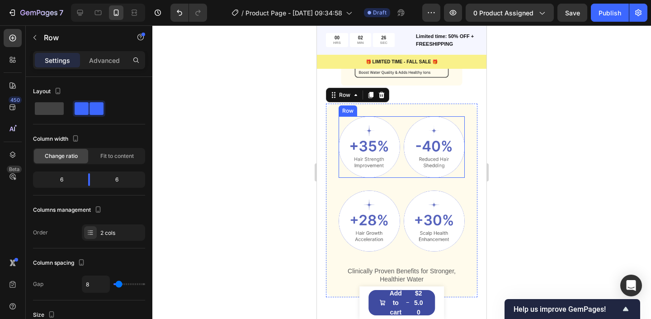
click at [400, 160] on div "Image Image Row" at bounding box center [402, 147] width 126 height 62
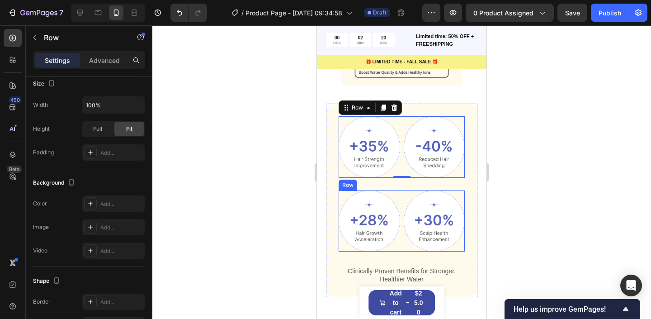
click at [401, 213] on div "Image Image Row" at bounding box center [402, 221] width 126 height 62
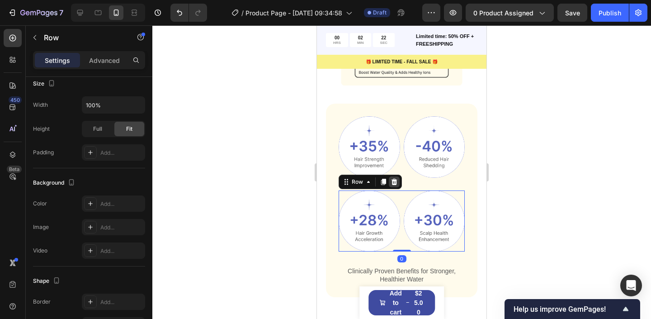
click at [393, 181] on icon at bounding box center [394, 181] width 7 height 7
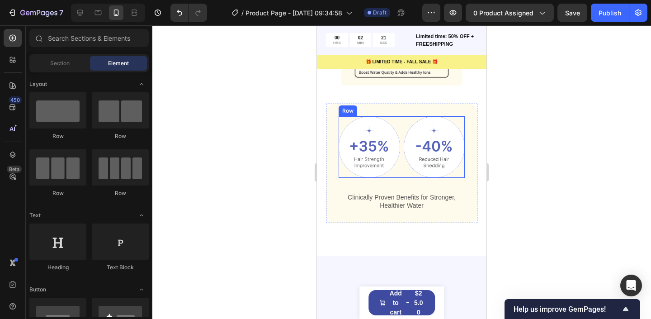
click at [403, 150] on div "Image Image Row" at bounding box center [402, 147] width 126 height 62
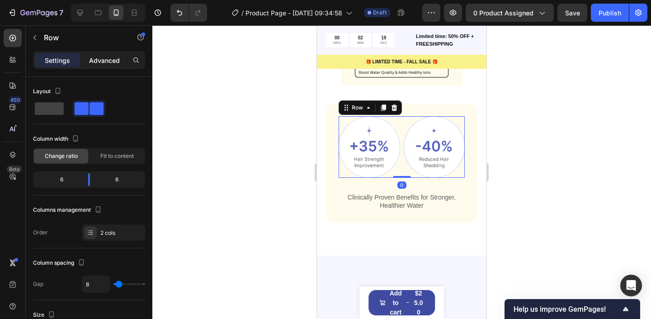
click at [115, 63] on p "Advanced" at bounding box center [104, 60] width 31 height 9
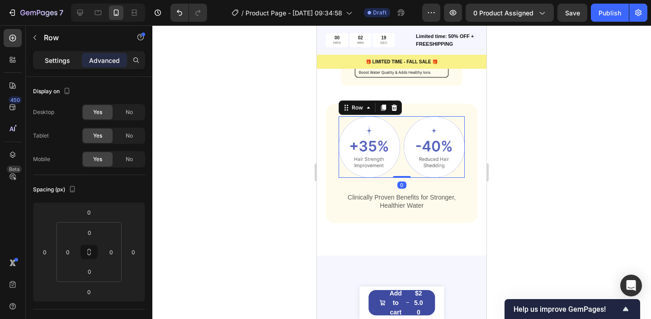
click at [56, 59] on p "Settings" at bounding box center [57, 60] width 25 height 9
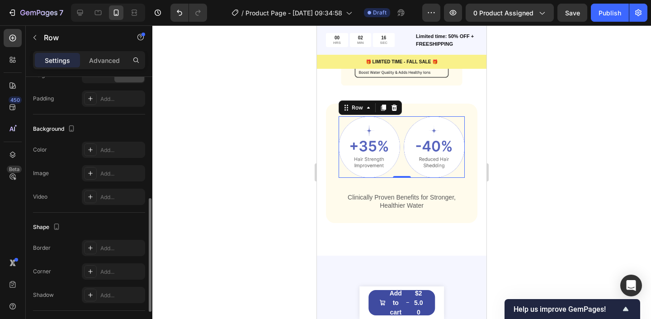
scroll to position [364, 0]
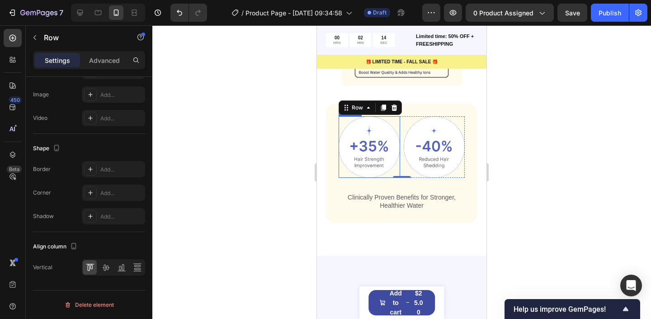
click at [365, 144] on img at bounding box center [370, 147] width 62 height 62
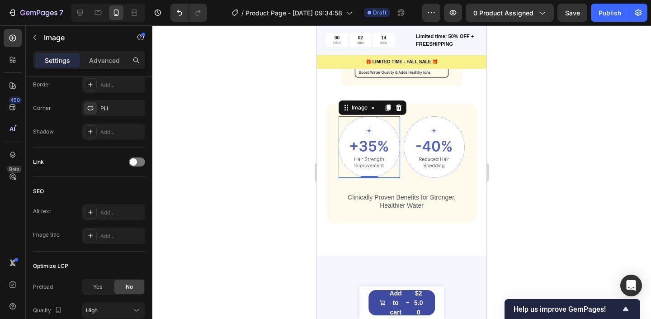
scroll to position [0, 0]
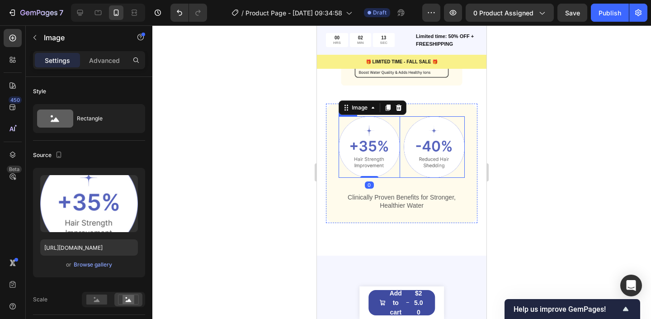
click at [401, 165] on div "Image 0 Image Row" at bounding box center [402, 147] width 126 height 62
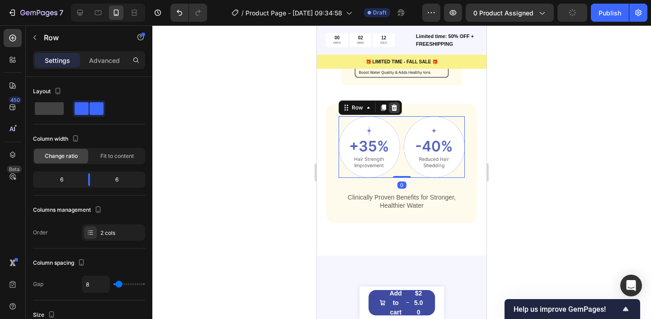
click at [396, 106] on icon at bounding box center [395, 107] width 6 height 6
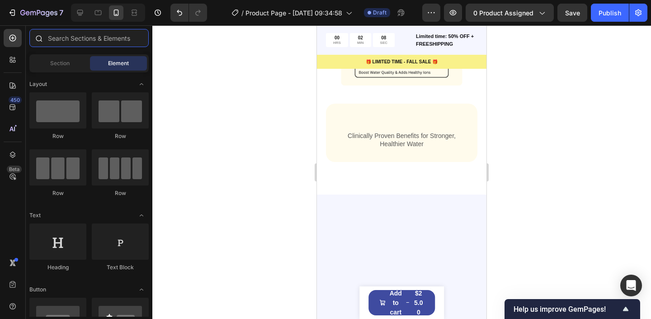
click at [111, 38] on input "text" at bounding box center [88, 38] width 119 height 18
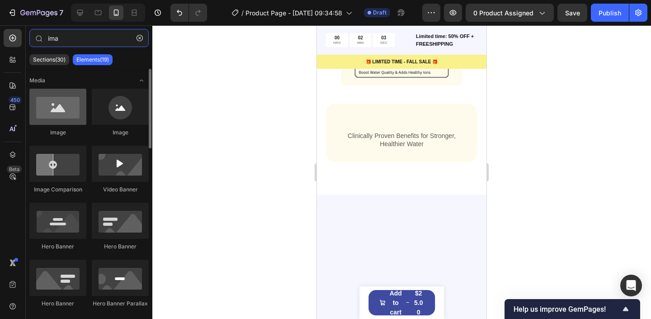
type input "ima"
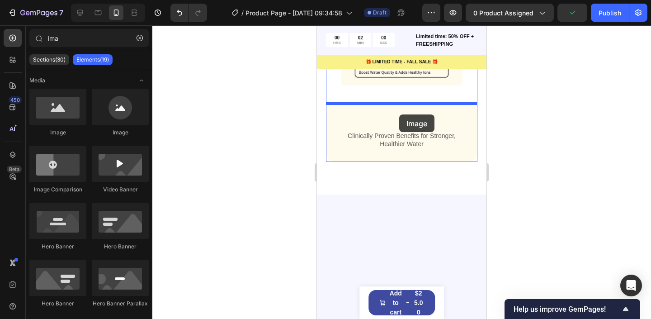
drag, startPoint x: 369, startPoint y: 135, endPoint x: 399, endPoint y: 114, distance: 36.1
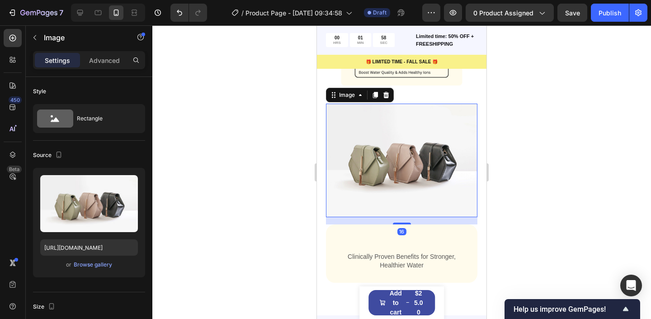
click at [160, 175] on div at bounding box center [401, 172] width 499 height 294
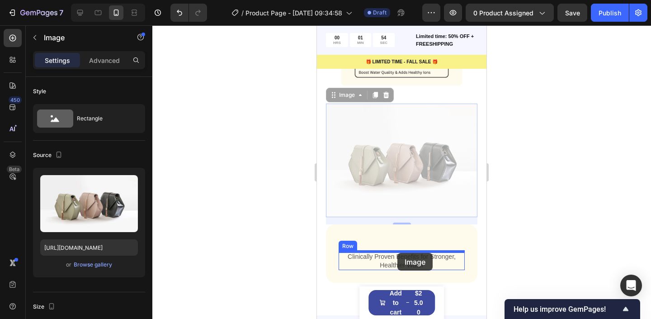
drag, startPoint x: 393, startPoint y: 138, endPoint x: 398, endPoint y: 253, distance: 114.5
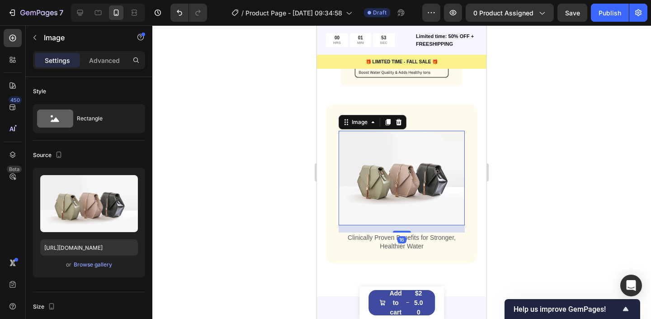
click at [549, 170] on div at bounding box center [401, 172] width 499 height 294
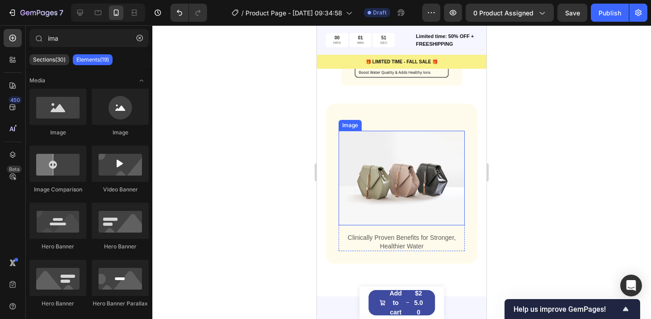
click at [387, 160] on img at bounding box center [402, 178] width 126 height 95
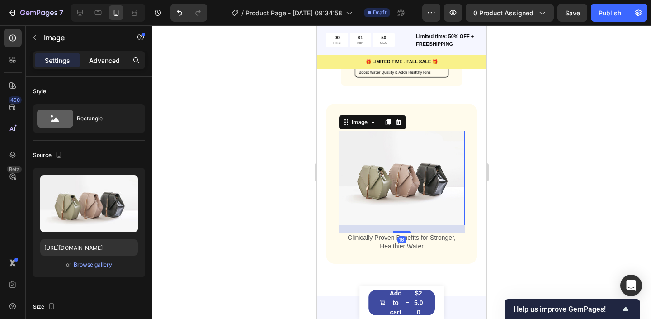
click at [99, 59] on p "Advanced" at bounding box center [104, 60] width 31 height 9
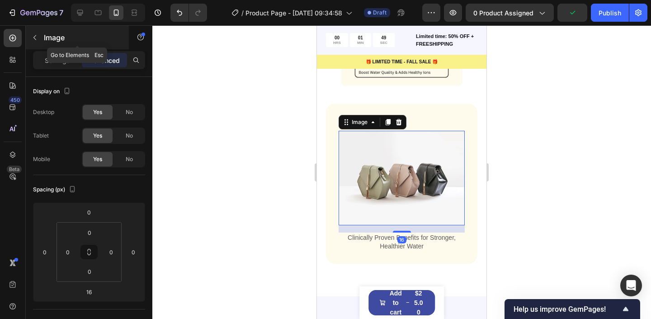
click at [36, 38] on icon "button" at bounding box center [34, 37] width 7 height 7
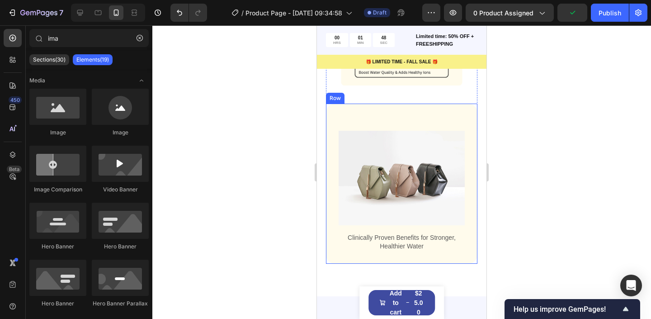
click at [399, 114] on div "Image Clinically Proven Benefits for Stronger, Healthier Water Text Block Row R…" at bounding box center [402, 184] width 152 height 160
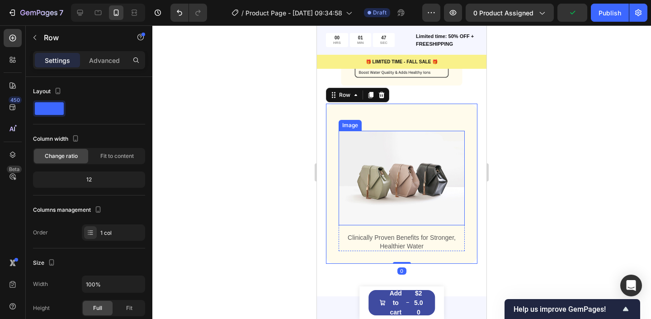
click at [388, 156] on img at bounding box center [402, 178] width 126 height 95
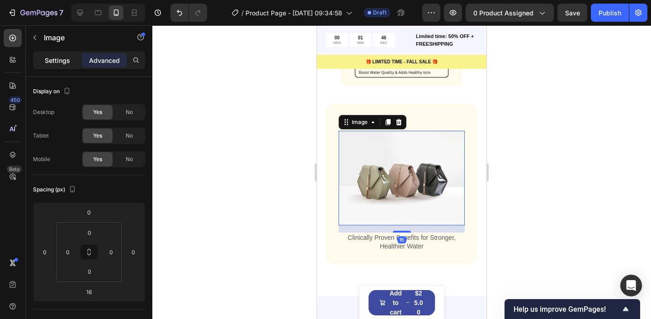
click at [64, 57] on p "Settings" at bounding box center [57, 60] width 25 height 9
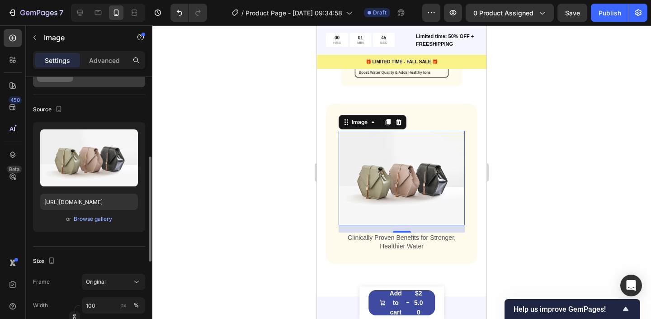
scroll to position [125, 0]
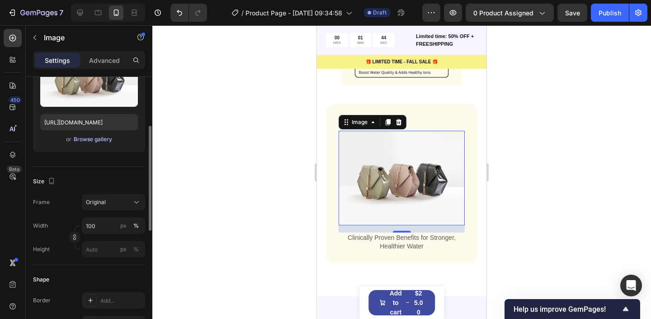
click at [89, 138] on div "Browse gallery" at bounding box center [93, 139] width 38 height 8
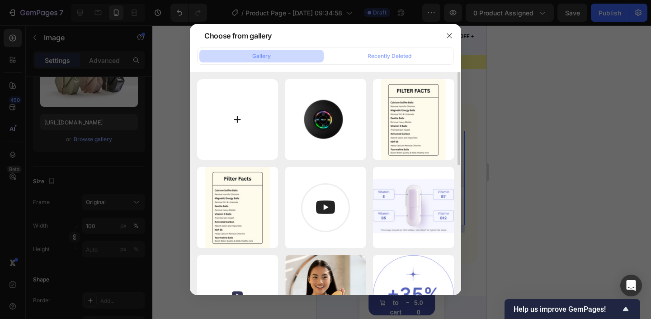
type input "C:\fakepath\Keep Your Baby Safe From Chlorine (16).png"
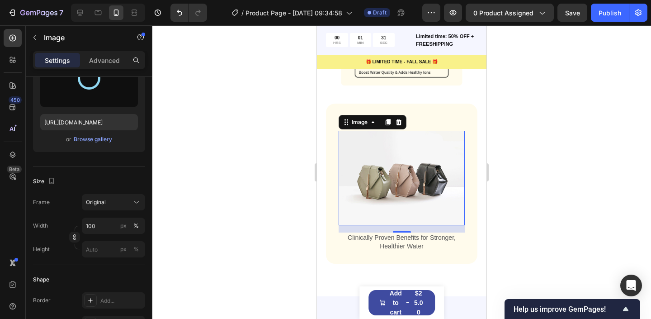
type input "[URL][DOMAIN_NAME]"
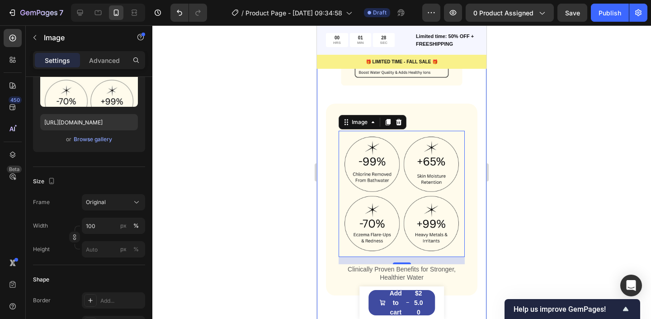
click at [506, 175] on div at bounding box center [401, 172] width 499 height 294
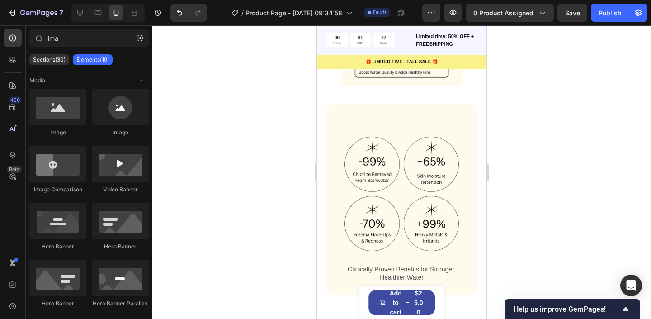
click at [585, 157] on div at bounding box center [401, 172] width 499 height 294
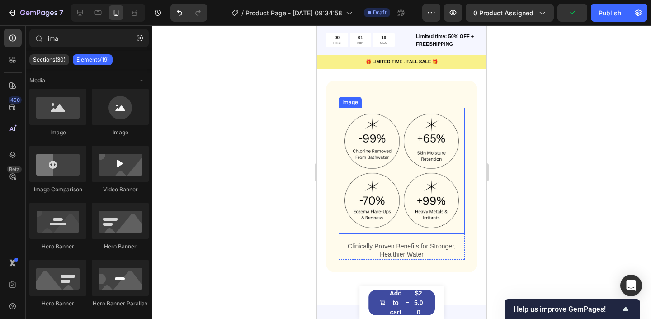
scroll to position [829, 0]
click at [391, 255] on p "Clinically Proven Benefits for Stronger, Healthier Water" at bounding box center [402, 249] width 124 height 16
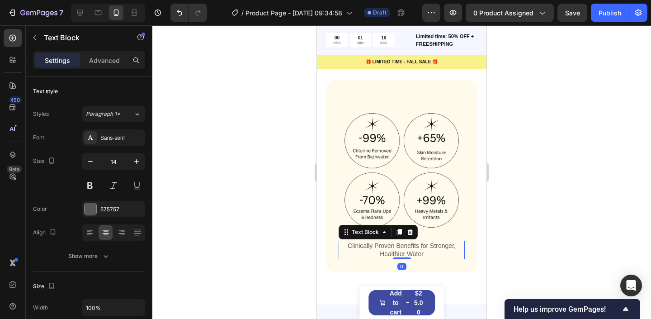
click at [461, 235] on div "Image Clinically Proven Benefits for Stronger, Healthier Water Text Block 0" at bounding box center [402, 183] width 126 height 152
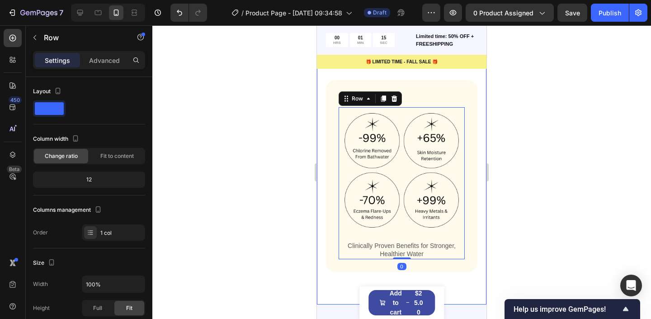
click at [512, 235] on div at bounding box center [401, 172] width 499 height 294
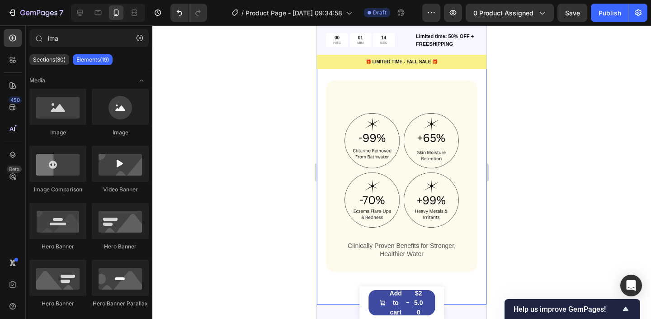
click at [517, 181] on div at bounding box center [401, 172] width 499 height 294
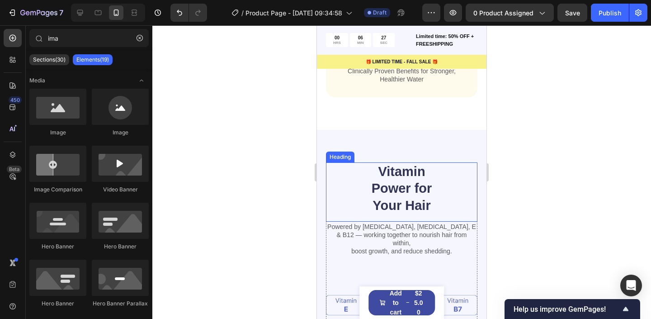
scroll to position [1076, 0]
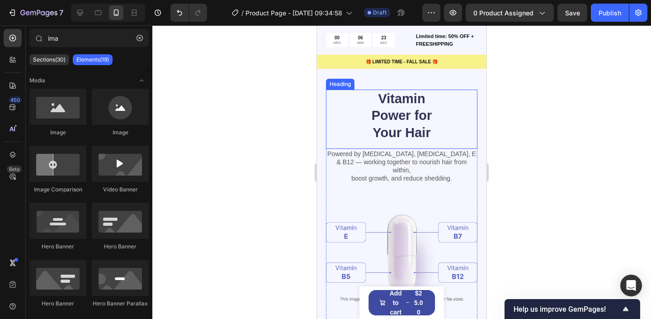
click at [412, 136] on h2 "Vitamin Power for Your Hair" at bounding box center [401, 116] width 91 height 53
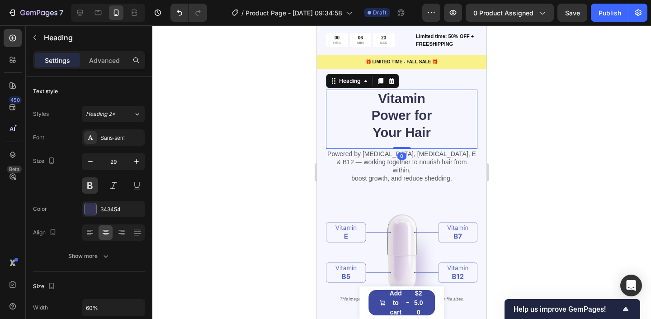
click at [411, 128] on h2 "Vitamin Power for Your Hair" at bounding box center [401, 116] width 91 height 53
click at [433, 130] on p "Vitamin Power for Your Hair" at bounding box center [401, 115] width 89 height 51
click at [403, 102] on p "Vitamin Power for Your Hair" at bounding box center [401, 115] width 89 height 51
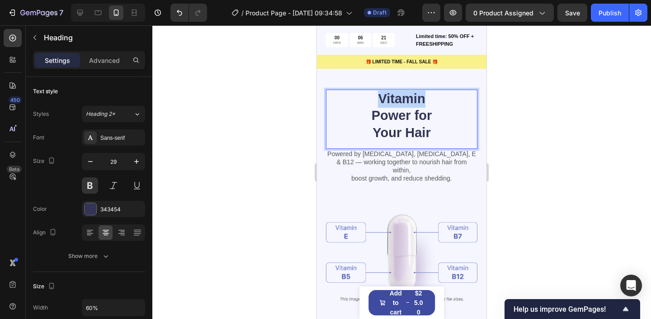
click at [403, 102] on p "Vitamin Power for Your Hair" at bounding box center [401, 115] width 89 height 51
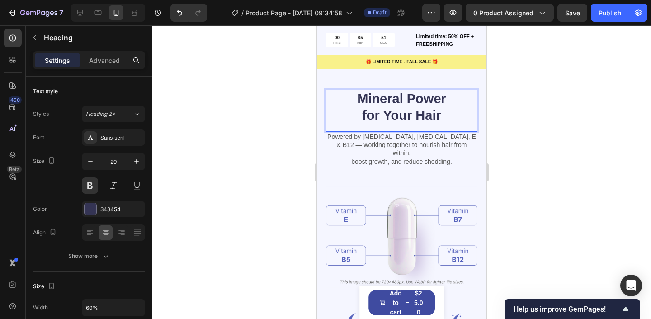
click at [407, 94] on p "Mineral Power for Your Hair" at bounding box center [401, 107] width 89 height 34
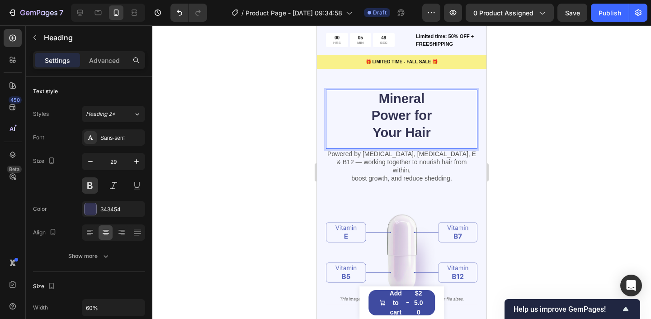
click at [263, 132] on div at bounding box center [401, 172] width 499 height 294
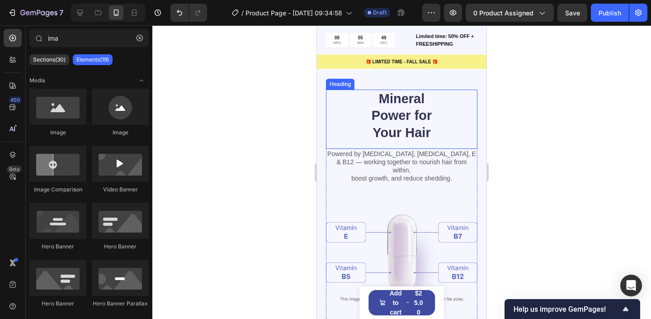
click at [398, 127] on p "Mineral Power for Your Hair" at bounding box center [401, 115] width 89 height 51
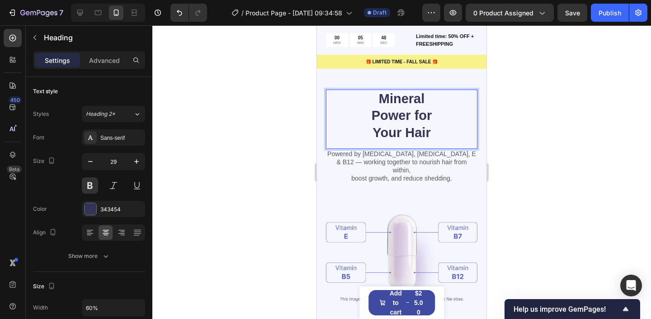
click at [417, 132] on p "Mineral Power for Your Hair" at bounding box center [401, 115] width 89 height 51
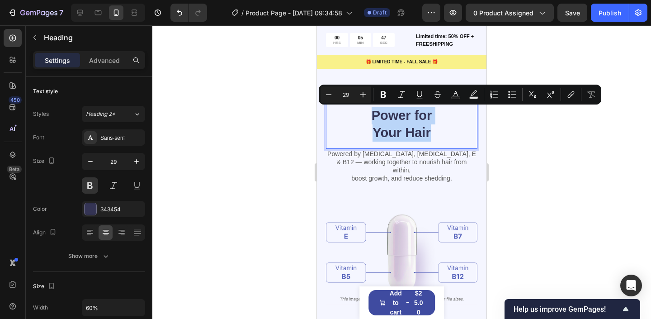
click at [417, 132] on p "Mineral Power for Your Hair" at bounding box center [401, 115] width 89 height 51
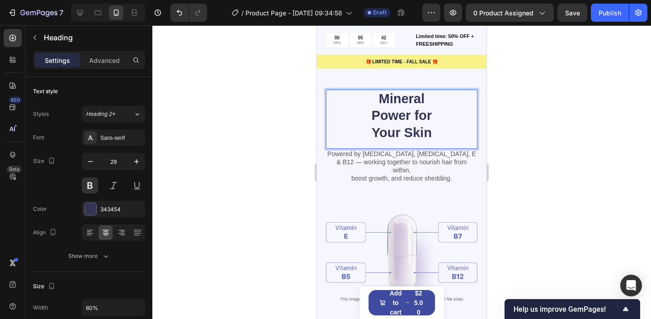
click at [539, 217] on div at bounding box center [401, 172] width 499 height 294
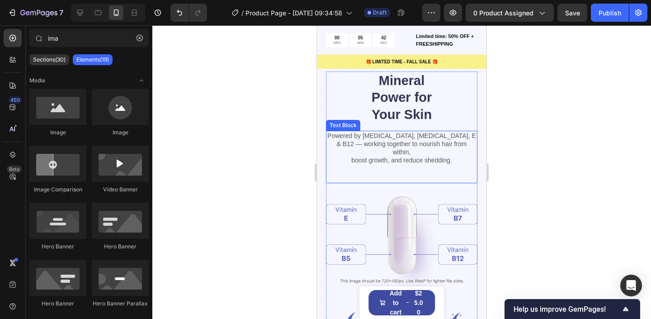
scroll to position [1095, 0]
click at [393, 143] on p "Powered by [MEDICAL_DATA], [MEDICAL_DATA], E & B12 — working together to nouris…" at bounding box center [402, 147] width 150 height 33
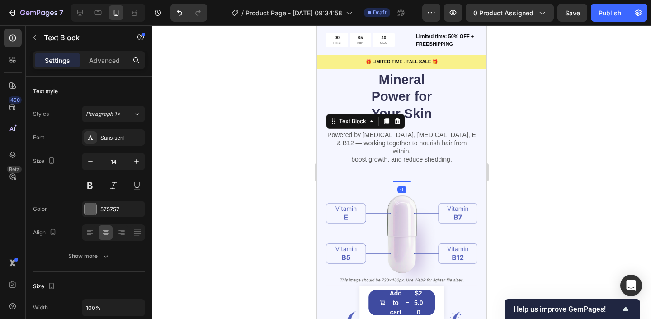
click at [393, 143] on p "Powered by [MEDICAL_DATA], [MEDICAL_DATA], E & B12 — working together to nouris…" at bounding box center [402, 147] width 150 height 33
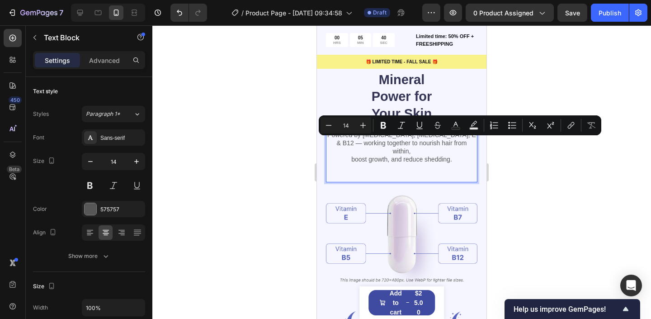
click at [421, 146] on p "Powered by [MEDICAL_DATA], [MEDICAL_DATA], E & B12 — working together to nouris…" at bounding box center [402, 147] width 150 height 33
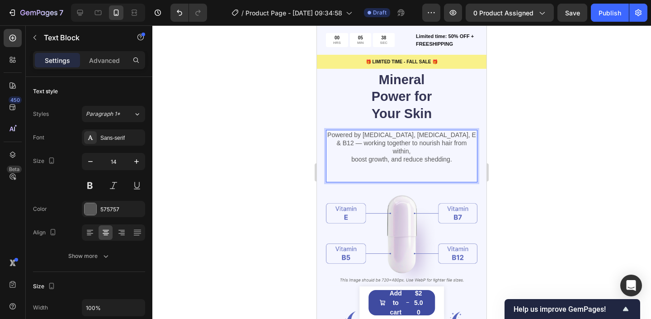
click at [370, 136] on p "Powered by [MEDICAL_DATA], [MEDICAL_DATA], E & B12 — working together to nouris…" at bounding box center [402, 147] width 150 height 33
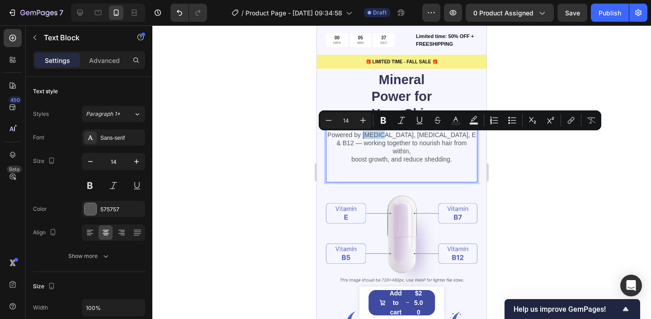
scroll to position [836, 0]
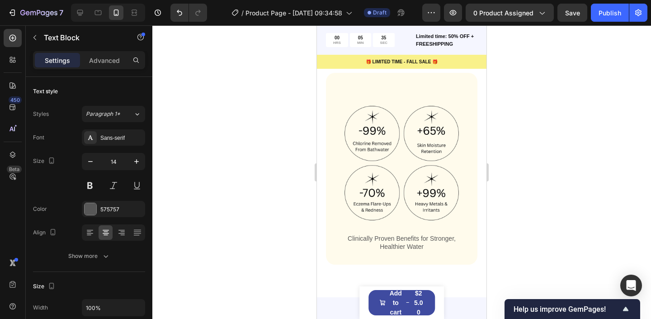
type input "16"
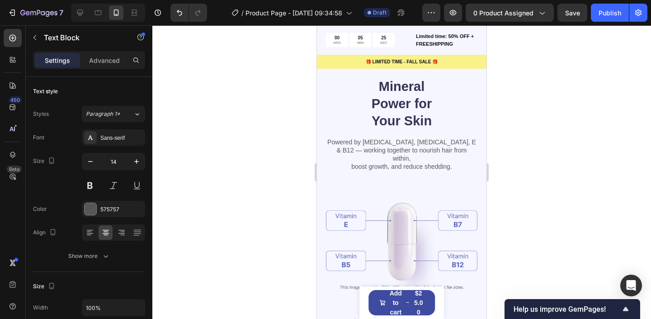
scroll to position [1088, 0]
click at [372, 144] on p "Powered by [MEDICAL_DATA], [MEDICAL_DATA], E & B12 — working together to nouris…" at bounding box center [402, 154] width 150 height 33
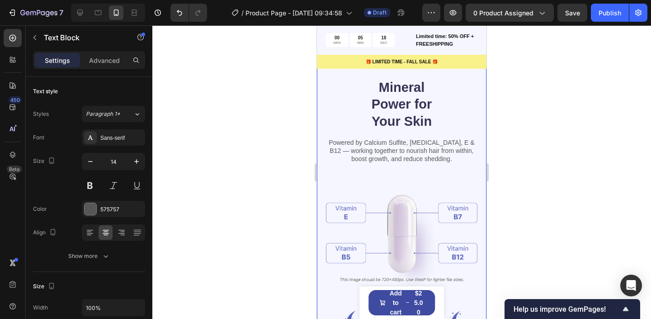
click at [516, 159] on div at bounding box center [401, 172] width 499 height 294
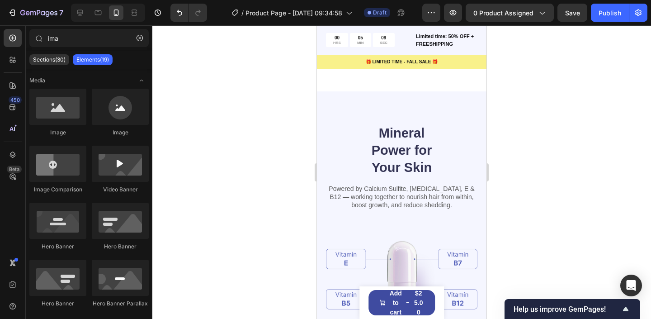
scroll to position [1042, 0]
click at [413, 197] on p "Powered by Calcium Sulfite, [MEDICAL_DATA], E & B12 — working together to nouri…" at bounding box center [402, 196] width 150 height 25
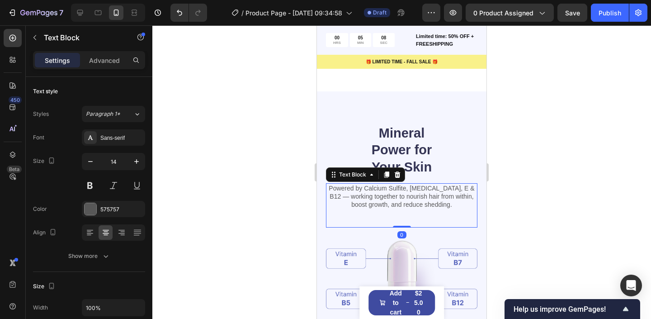
click at [413, 197] on p "Powered by Calcium Sulfite, [MEDICAL_DATA], E & B12 — working together to nouri…" at bounding box center [402, 196] width 150 height 25
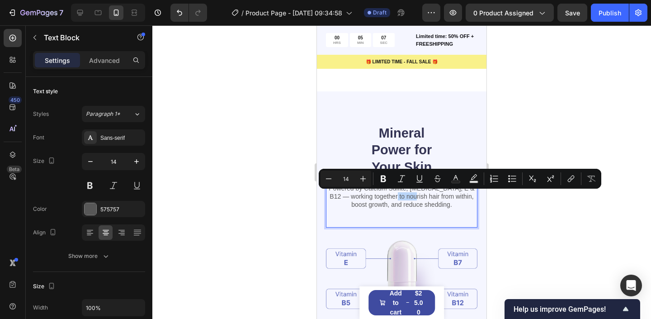
click at [400, 199] on p "Powered by Calcium Sulfite, [MEDICAL_DATA], E & B12 — working together to nouri…" at bounding box center [402, 196] width 150 height 25
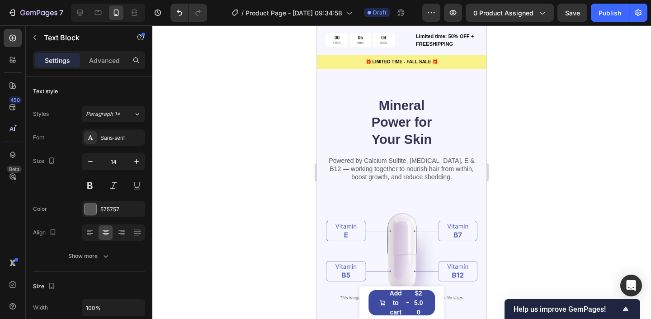
scroll to position [1075, 0]
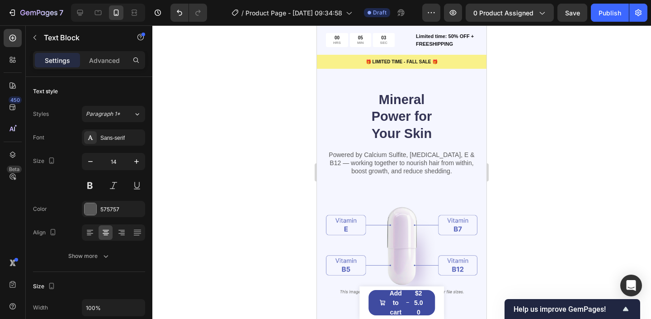
click at [415, 157] on p "Powered by Calcium Sulfite, [MEDICAL_DATA], E & B12 — working together to nouri…" at bounding box center [402, 163] width 150 height 25
click at [529, 169] on div at bounding box center [401, 172] width 499 height 294
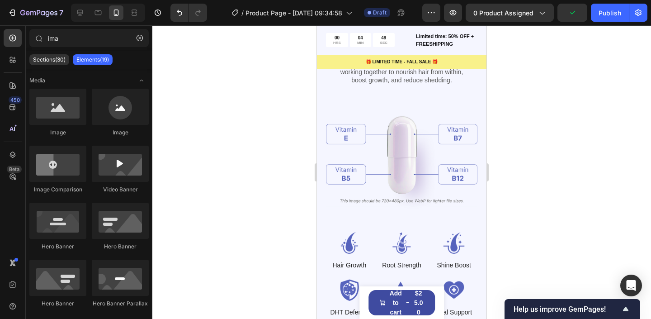
scroll to position [1022, 0]
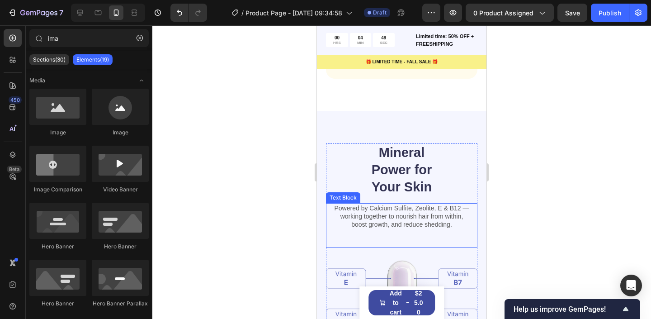
click at [424, 209] on p "Powered by Calcium Sulfite, Zeolite, E & B12 — working together to nourish hair…" at bounding box center [402, 216] width 150 height 25
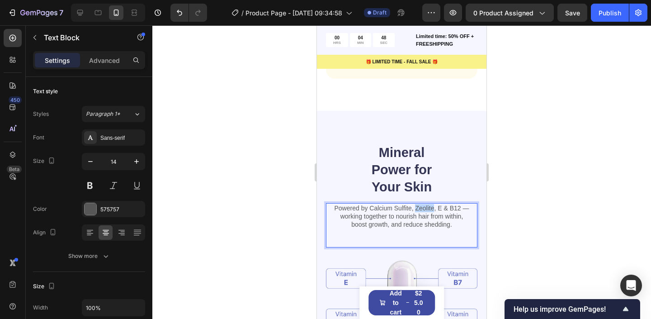
click at [424, 209] on p "Powered by Calcium Sulfite, Zeolite, E & B12 — working together to nourish hair…" at bounding box center [402, 216] width 150 height 25
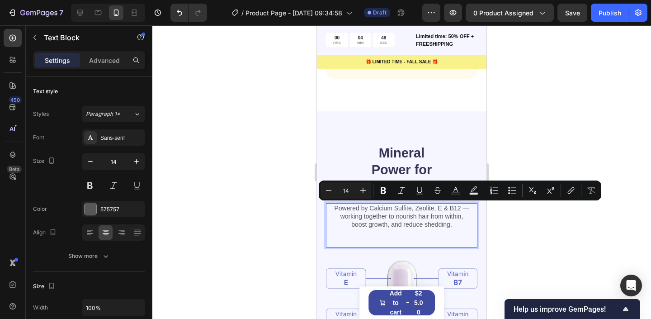
click at [441, 210] on p "Powered by Calcium Sulfite, Zeolite, E & B12 — working together to nourish hair…" at bounding box center [402, 216] width 150 height 25
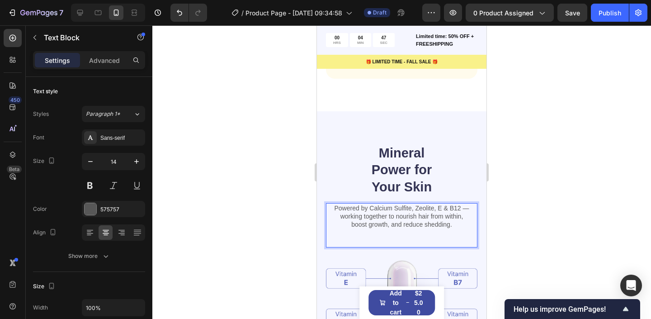
click at [439, 210] on p "Powered by Calcium Sulfite, Zeolite, E & B12 — working together to nourish hair…" at bounding box center [402, 216] width 150 height 25
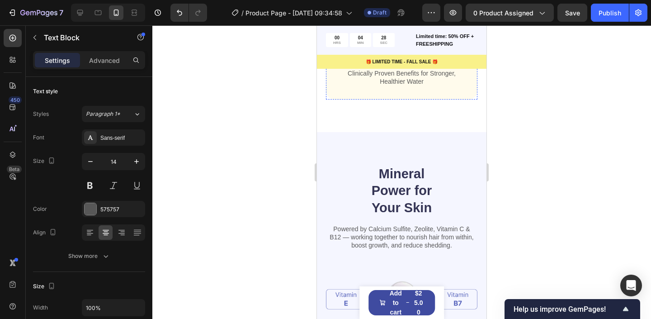
scroll to position [1046, 0]
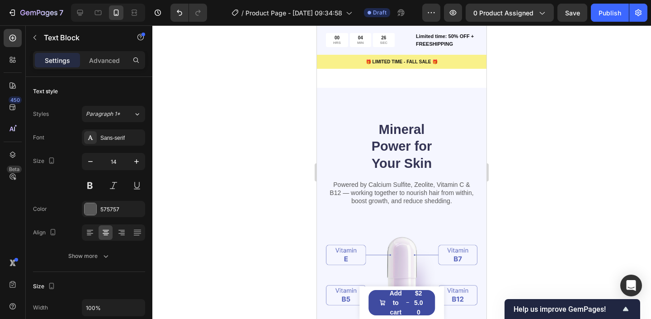
click at [334, 193] on p "Powered by Calcium Sulfite, Zeolite, Vitamin C & B12 — working together to nour…" at bounding box center [402, 192] width 150 height 25
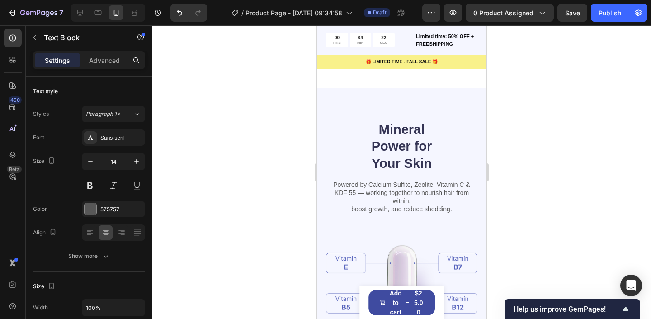
click at [264, 201] on div at bounding box center [401, 172] width 499 height 294
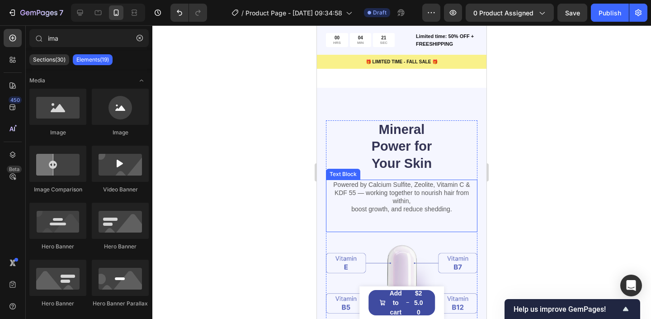
click at [389, 201] on p "Powered by Calcium Sulfite, Zeolite, Vitamin C & KDF 55 — working together to n…" at bounding box center [402, 196] width 150 height 33
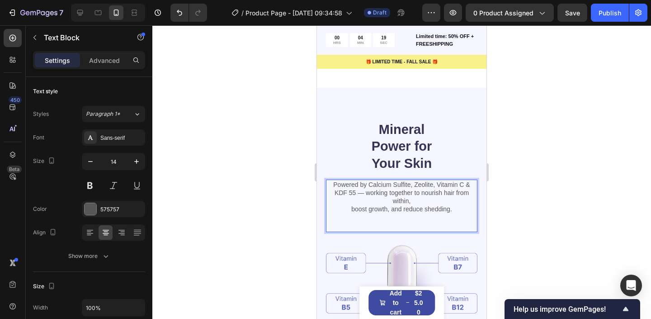
click at [423, 200] on p "Powered by Calcium Sulfite, Zeolite, Vitamin C & KDF 55 — working together to n…" at bounding box center [402, 196] width 150 height 33
click at [422, 193] on p "Powered by Calcium Sulfite, Zeolite, Vitamin C & KDF 55 — working together to n…" at bounding box center [402, 196] width 150 height 33
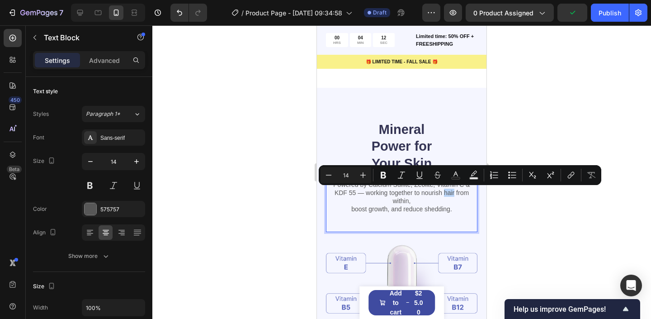
drag, startPoint x: 444, startPoint y: 194, endPoint x: 455, endPoint y: 194, distance: 10.9
click at [455, 194] on p "Powered by Calcium Sulfite, Zeolite, Vitamin C & KDF 55 — working together to n…" at bounding box center [402, 196] width 150 height 33
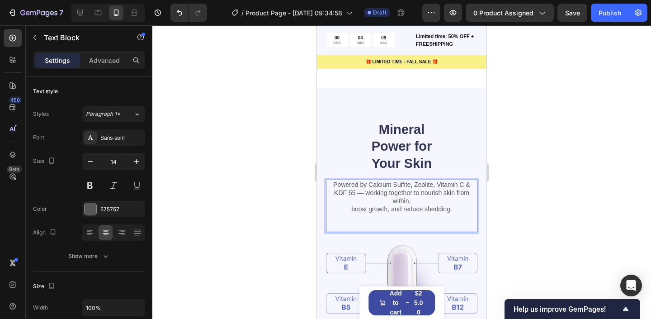
click at [351, 210] on p "Powered by Calcium Sulfite, Zeolite, Vitamin C & KDF 55 — working together to n…" at bounding box center [402, 196] width 150 height 33
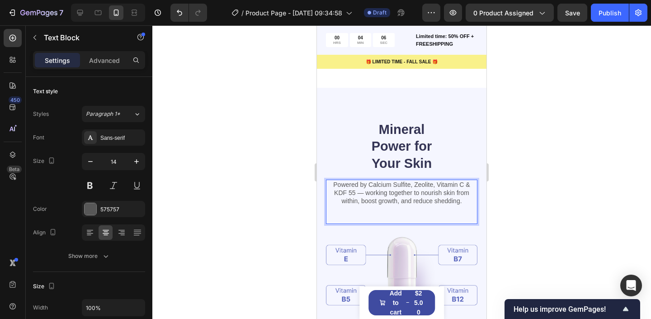
click at [379, 202] on p "Powered by Calcium Sulfite, Zeolite, Vitamin C & KDF 55 — working together to n…" at bounding box center [402, 192] width 150 height 25
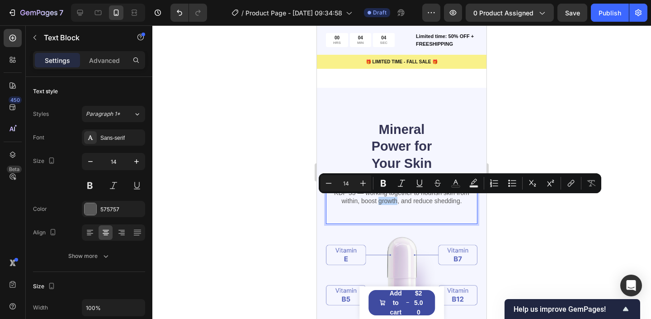
drag, startPoint x: 379, startPoint y: 202, endPoint x: 397, endPoint y: 204, distance: 18.2
click at [397, 204] on p "Powered by Calcium Sulfite, Zeolite, Vitamin C & KDF 55 — working together to n…" at bounding box center [402, 192] width 150 height 25
click at [519, 203] on div at bounding box center [401, 172] width 499 height 294
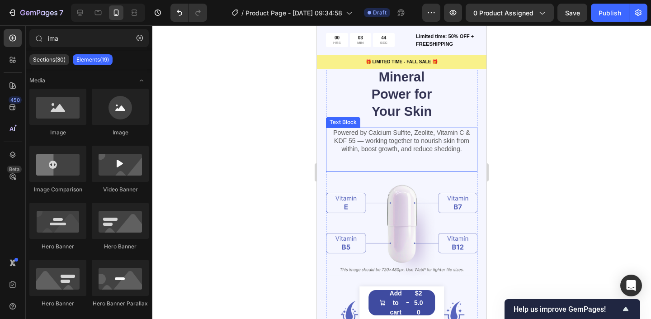
scroll to position [1096, 0]
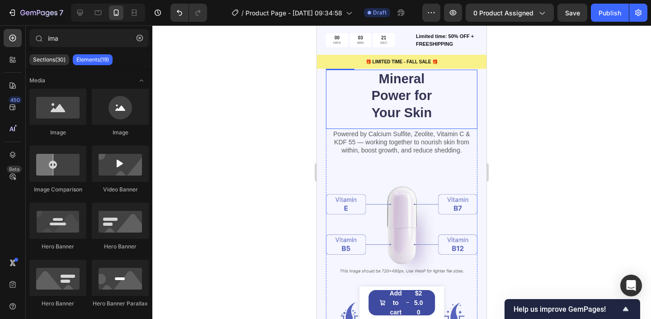
click at [379, 94] on h2 "Mineral Power for Your Skin" at bounding box center [401, 96] width 91 height 53
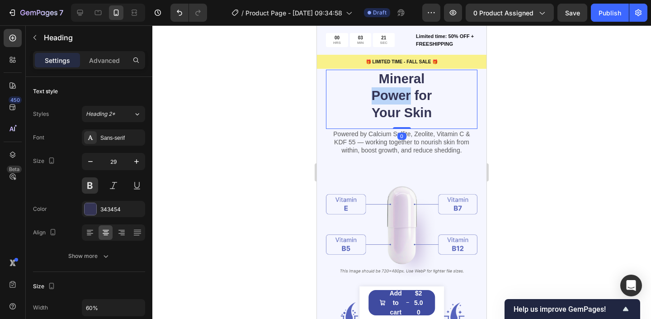
click at [379, 94] on h2 "Mineral Power for Your Skin" at bounding box center [401, 96] width 91 height 53
click at [379, 94] on p "Mineral Power for Your Skin" at bounding box center [401, 96] width 89 height 51
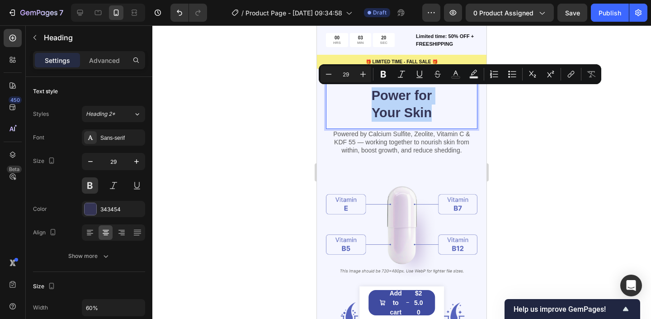
click at [443, 118] on p "Mineral Power for Your Skin" at bounding box center [401, 96] width 89 height 51
click at [417, 106] on p "Mineral Power for Your Skin" at bounding box center [401, 96] width 89 height 51
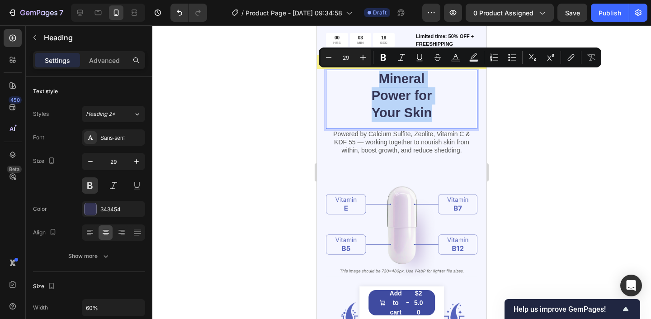
drag, startPoint x: 434, startPoint y: 114, endPoint x: 378, endPoint y: 77, distance: 66.6
click at [378, 77] on p "Mineral Power for Your Skin" at bounding box center [401, 96] width 89 height 51
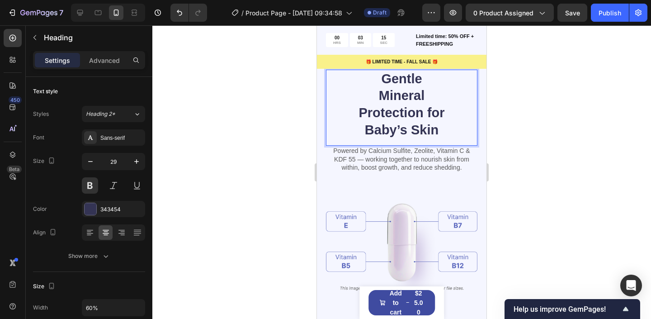
click at [350, 111] on div "Gentle Mineral Protection for Baby’s Skin" at bounding box center [402, 105] width 152 height 70
click at [379, 95] on p "Gentle Mineral Protection for Baby’s Skin" at bounding box center [401, 105] width 89 height 68
click at [361, 111] on p "Gentle Mineral Protection for Baby’s Skin" at bounding box center [401, 105] width 89 height 68
click at [393, 113] on p "Gentle Mineral Protection for Baby’s Skin" at bounding box center [401, 105] width 89 height 68
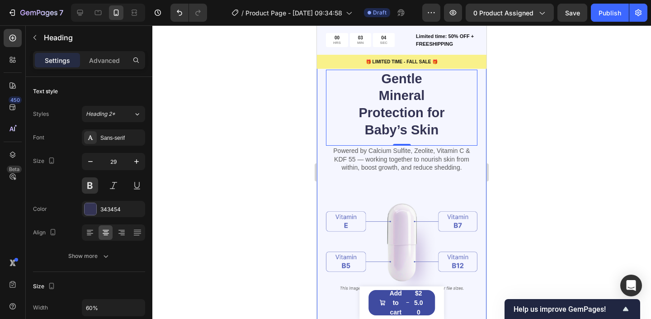
click at [522, 123] on div at bounding box center [401, 172] width 499 height 294
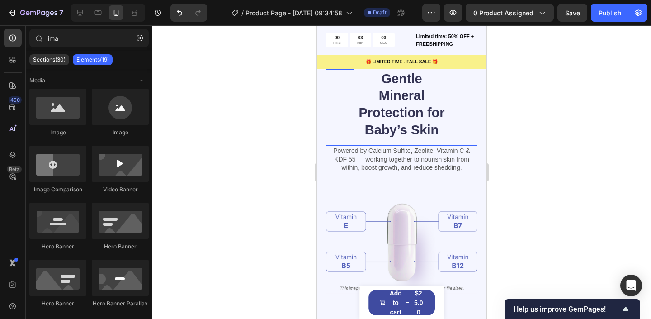
scroll to position [1075, 0]
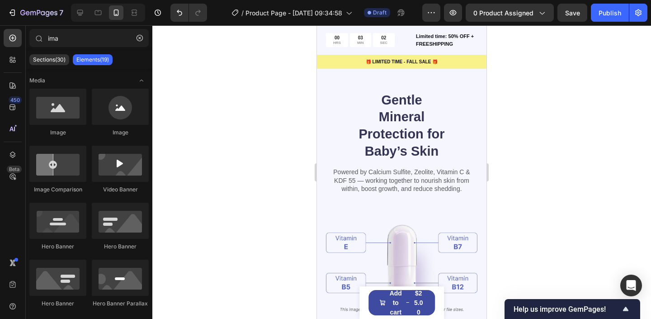
click at [250, 159] on div at bounding box center [401, 172] width 499 height 294
click at [369, 175] on p "Powered by Calcium Sulfite, Zeolite, Vitamin C & KDF 55 — working together to n…" at bounding box center [402, 180] width 150 height 25
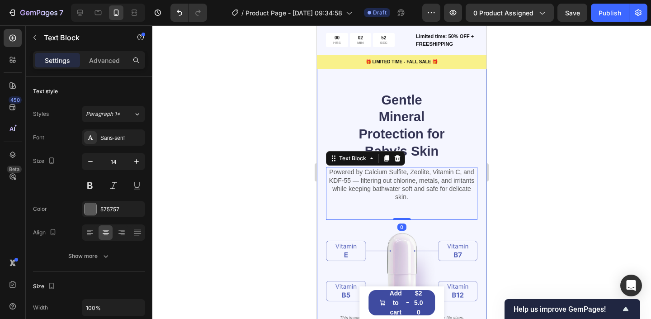
click at [526, 199] on div at bounding box center [401, 172] width 499 height 294
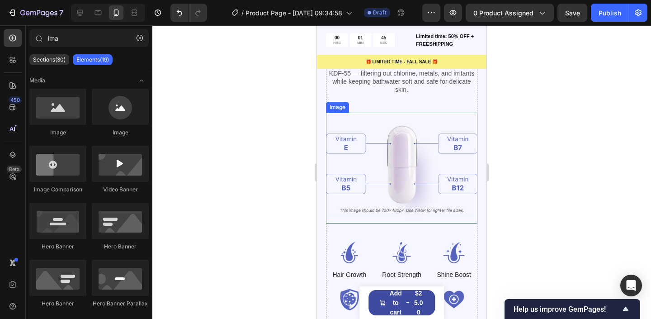
scroll to position [1183, 0]
click at [407, 158] on img at bounding box center [402, 167] width 152 height 111
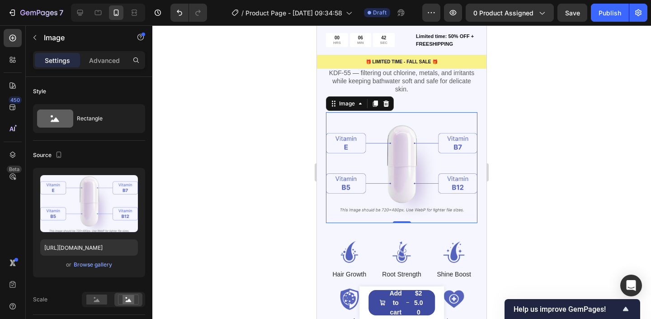
click at [189, 218] on div at bounding box center [401, 172] width 499 height 294
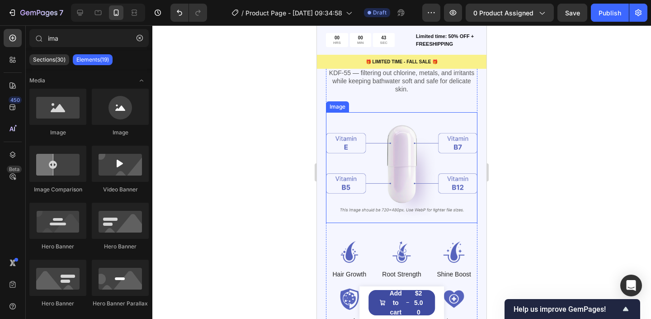
click at [424, 164] on img at bounding box center [402, 167] width 152 height 111
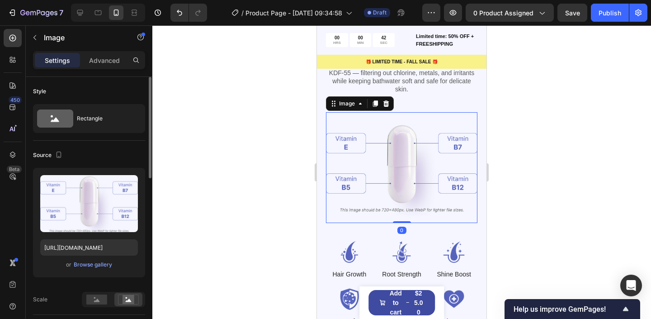
click at [86, 257] on div "Upload Image https://cdn.shopify.com/s/files/1/0763/1817/9569/files/gempages_58…" at bounding box center [89, 222] width 112 height 109
click at [85, 265] on div "Browse gallery" at bounding box center [93, 264] width 38 height 8
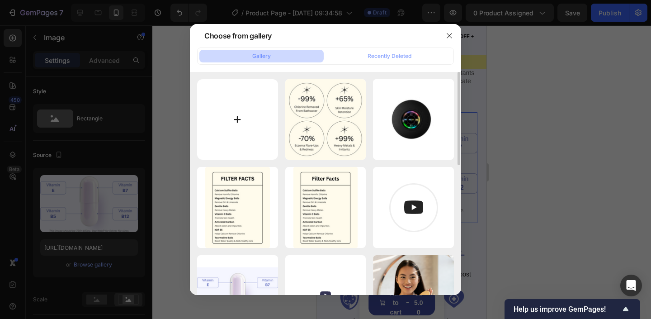
type input "C:\fakepath\Untitled design - 2025-09-26T114905.630.png"
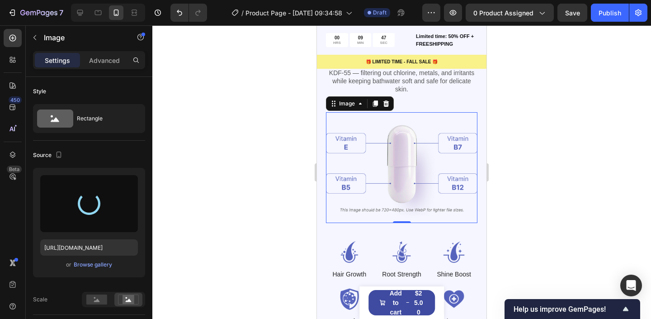
type input "https://cdn.shopify.com/s/files/1/0763/1817/9569/files/gempages_586075390376674…"
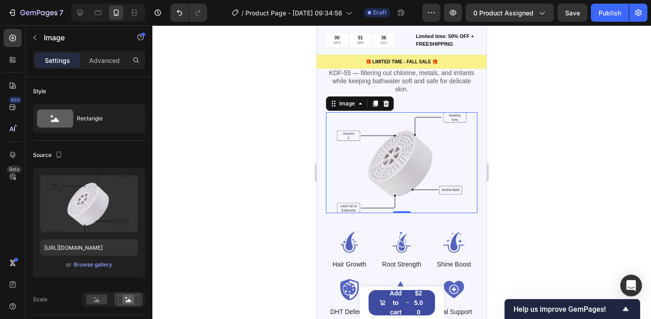
click at [241, 110] on div at bounding box center [401, 172] width 499 height 294
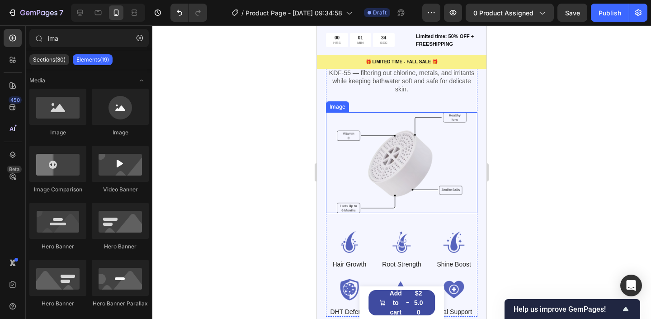
click at [409, 172] on img at bounding box center [402, 162] width 152 height 101
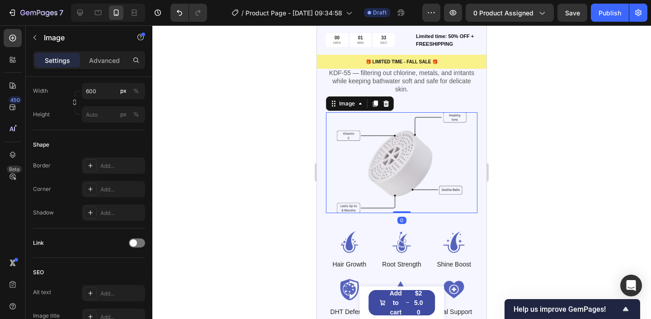
scroll to position [438, 0]
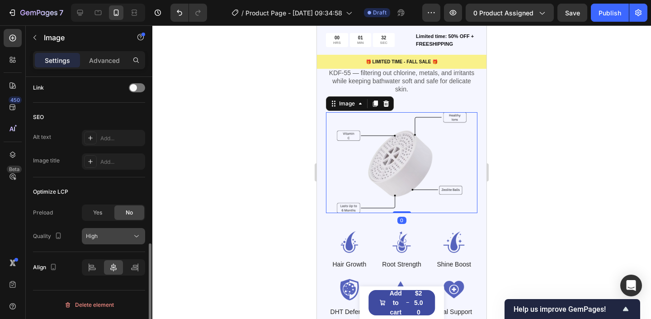
click at [107, 237] on div "High" at bounding box center [109, 236] width 46 height 8
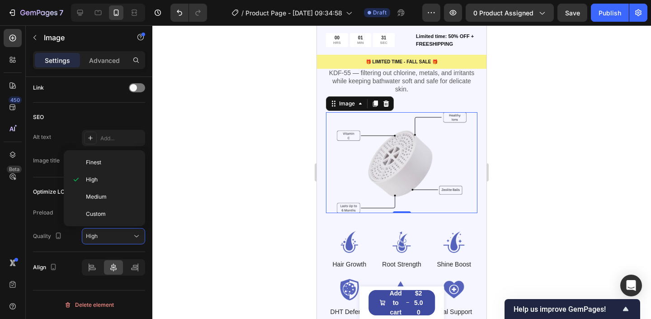
click at [106, 152] on div "Finest High Medium Custom" at bounding box center [104, 188] width 81 height 76
click at [106, 156] on div "Finest" at bounding box center [104, 162] width 74 height 17
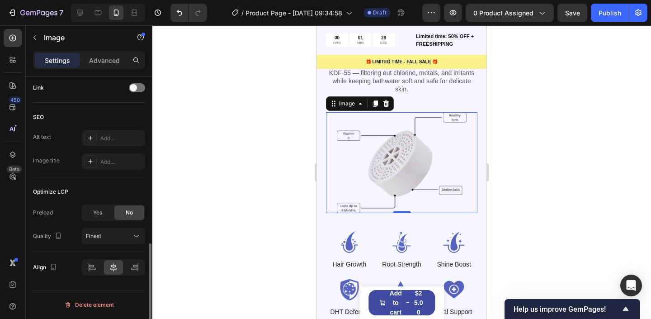
click at [67, 154] on div "Image title Add..." at bounding box center [89, 161] width 112 height 16
click at [265, 156] on div at bounding box center [401, 172] width 499 height 294
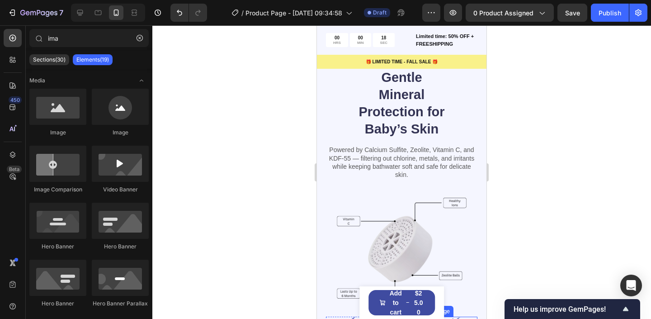
scroll to position [1095, 0]
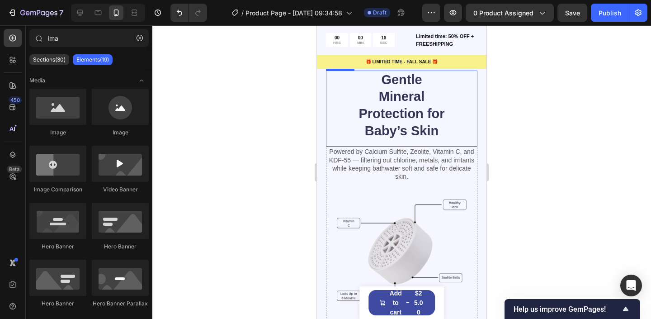
click at [428, 98] on p "Gentle Mineral Protection for Baby’s Skin" at bounding box center [401, 105] width 89 height 68
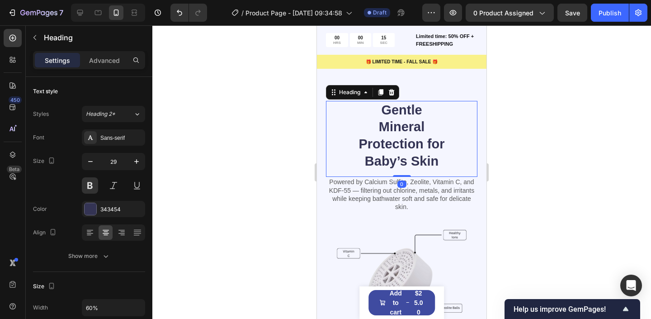
scroll to position [1065, 0]
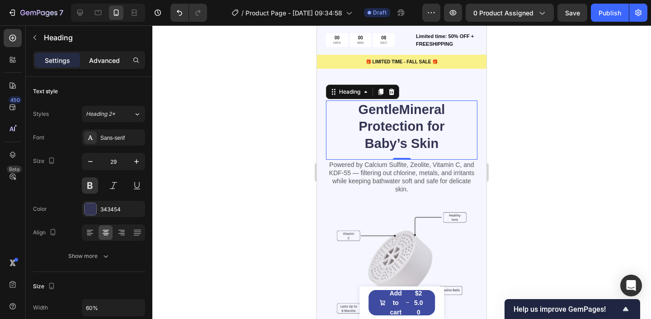
click at [110, 60] on p "Advanced" at bounding box center [104, 60] width 31 height 9
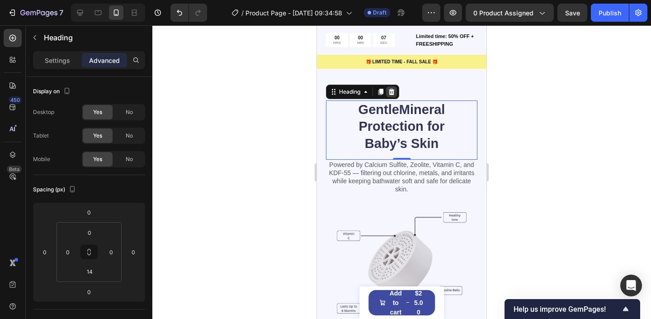
click at [397, 95] on div at bounding box center [391, 91] width 11 height 11
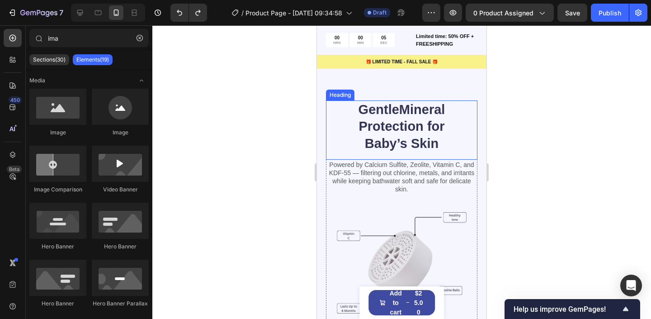
click at [401, 114] on h2 "GentleMineral Protection for Baby’s Skin" at bounding box center [401, 126] width 91 height 53
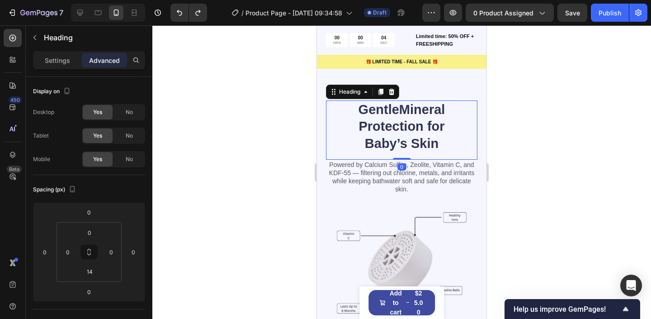
click at [400, 109] on h2 "GentleMineral Protection for Baby’s Skin" at bounding box center [401, 126] width 91 height 53
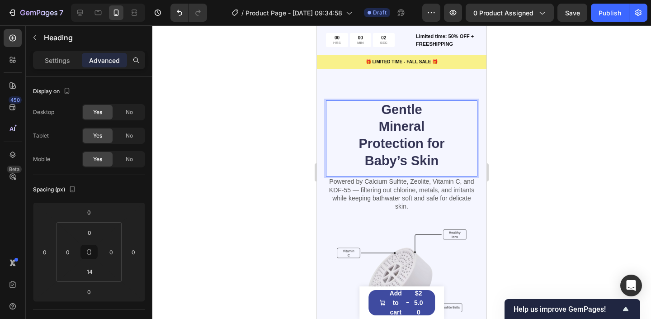
click at [451, 111] on div "Gentle Mineral Protection for Baby’s Skin" at bounding box center [402, 135] width 152 height 70
click at [461, 102] on div "Gentle Mineral Protection for Baby’s Skin" at bounding box center [402, 135] width 152 height 70
click at [363, 110] on p "Gentle Mineral Protection for Baby’s Skin" at bounding box center [401, 135] width 89 height 68
click at [378, 129] on p "Gentle Mineral Protection for Baby’s Skin" at bounding box center [401, 135] width 89 height 68
click at [531, 134] on div at bounding box center [401, 172] width 499 height 294
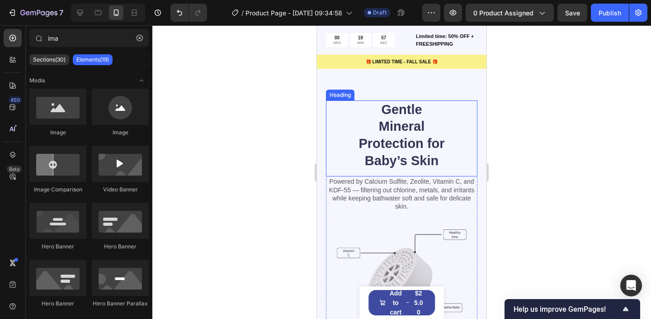
click at [430, 129] on p "Gentle Mineral Protection for Baby’s Skin" at bounding box center [401, 135] width 89 height 68
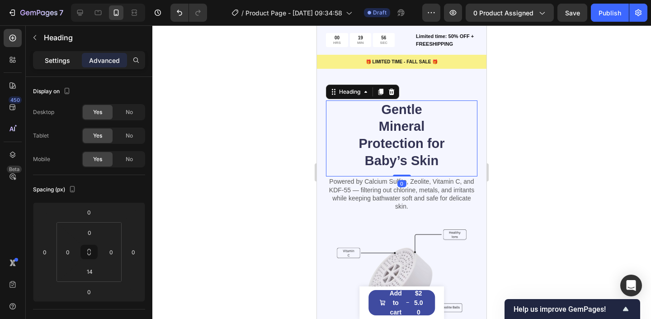
click at [68, 57] on p "Settings" at bounding box center [57, 60] width 25 height 9
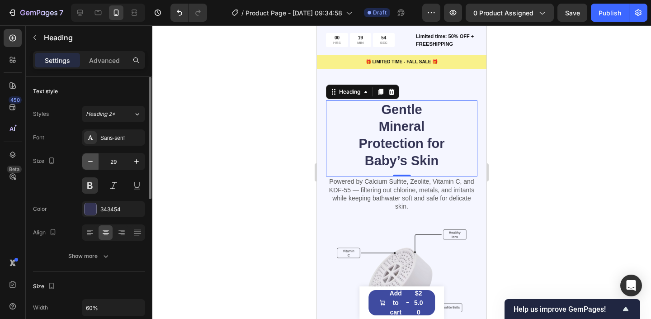
click at [92, 160] on icon "button" at bounding box center [90, 161] width 9 height 9
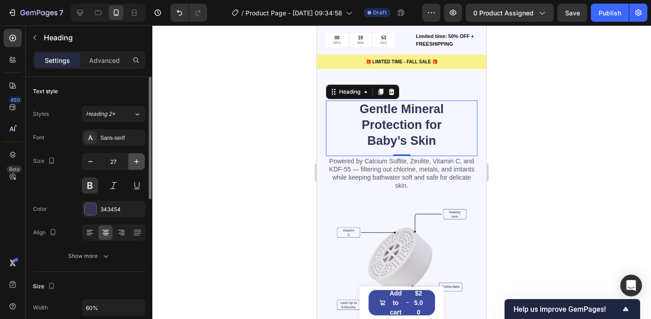
click at [142, 163] on button "button" at bounding box center [136, 161] width 16 height 16
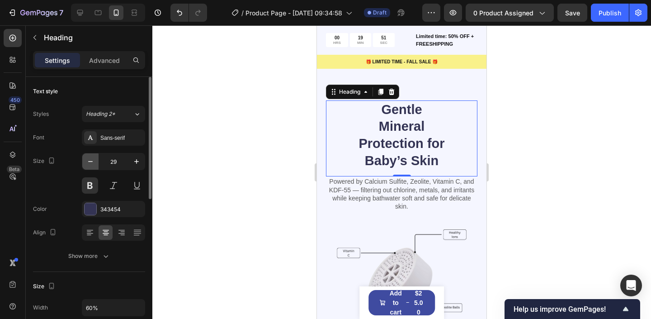
click at [87, 161] on icon "button" at bounding box center [90, 161] width 9 height 9
type input "28"
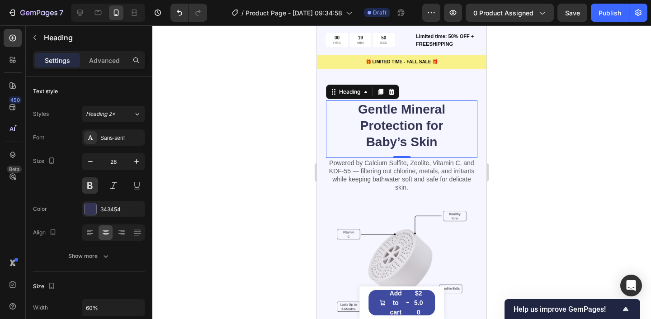
click at [234, 121] on div at bounding box center [401, 172] width 499 height 294
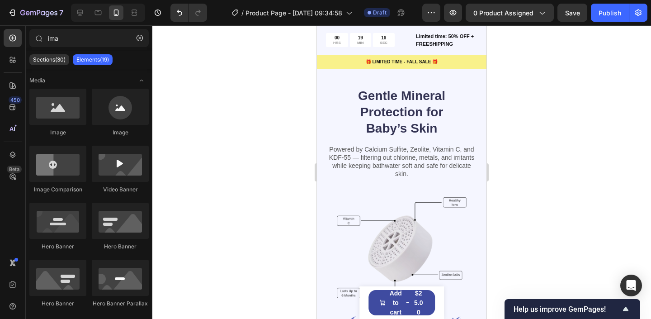
scroll to position [1206, 0]
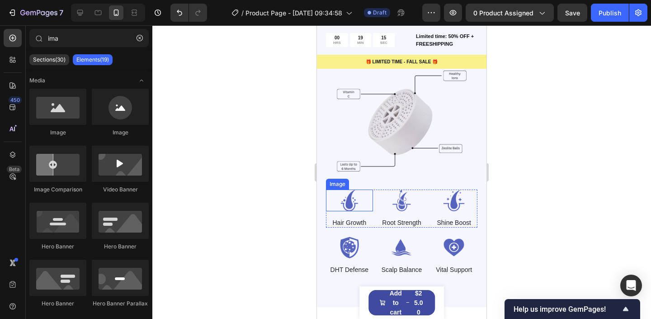
click at [350, 192] on img at bounding box center [349, 200] width 47 height 22
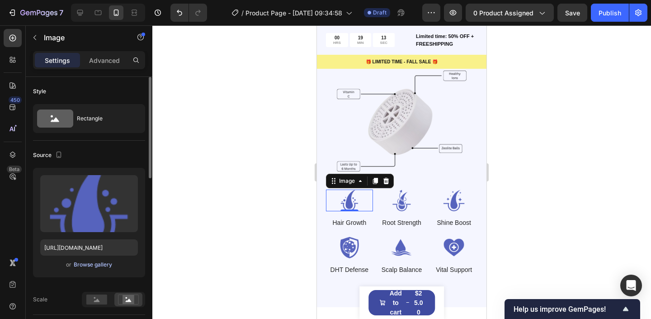
click at [102, 266] on div "Browse gallery" at bounding box center [93, 264] width 38 height 8
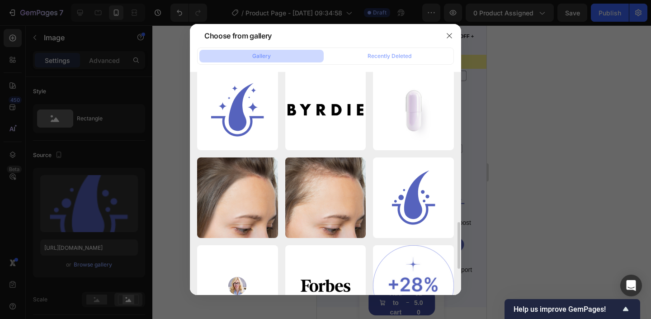
scroll to position [717, 0]
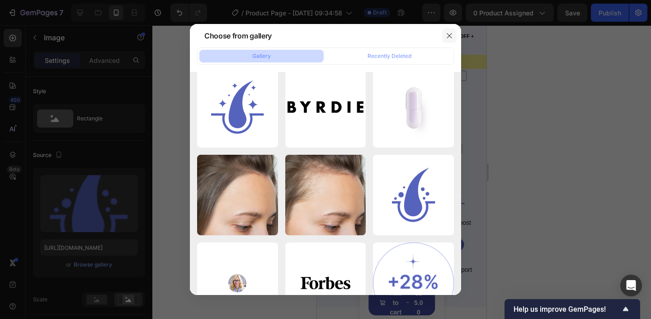
click at [453, 32] on icon "button" at bounding box center [449, 35] width 7 height 7
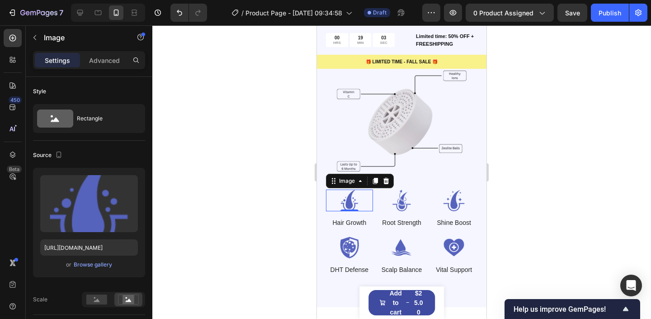
click at [307, 194] on div at bounding box center [401, 172] width 499 height 294
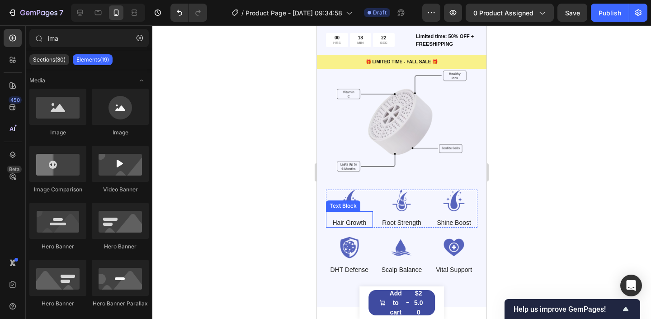
click at [350, 218] on p "Hair Growth" at bounding box center [349, 222] width 34 height 8
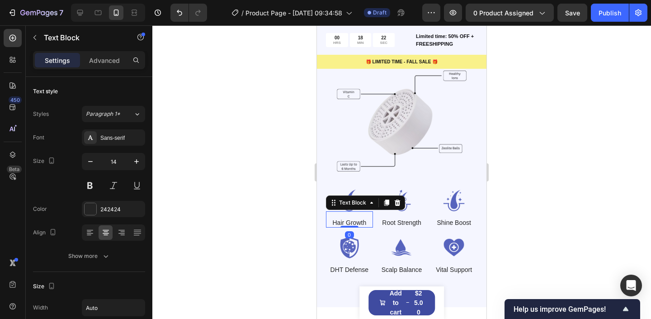
click at [350, 218] on p "Hair Growth" at bounding box center [349, 222] width 34 height 8
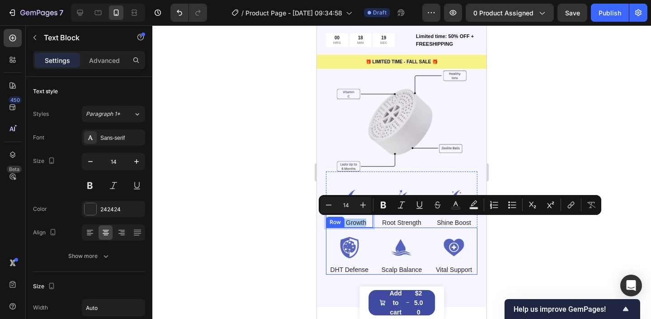
click at [253, 229] on div at bounding box center [401, 172] width 499 height 294
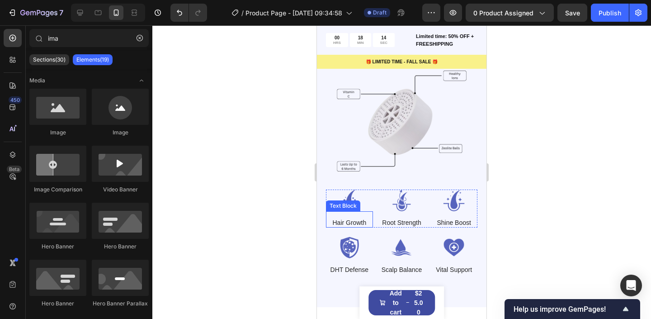
click at [353, 224] on p "Hair Growth" at bounding box center [349, 222] width 34 height 8
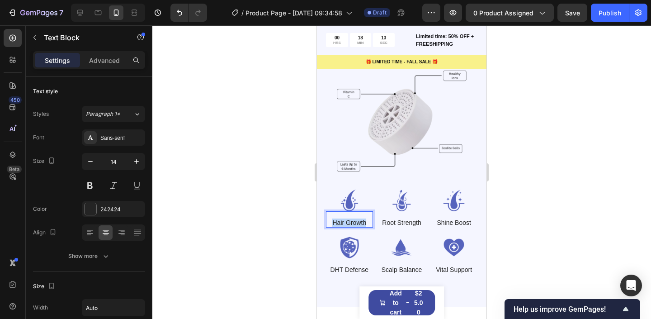
click at [353, 224] on p "Hair Growth" at bounding box center [349, 222] width 34 height 8
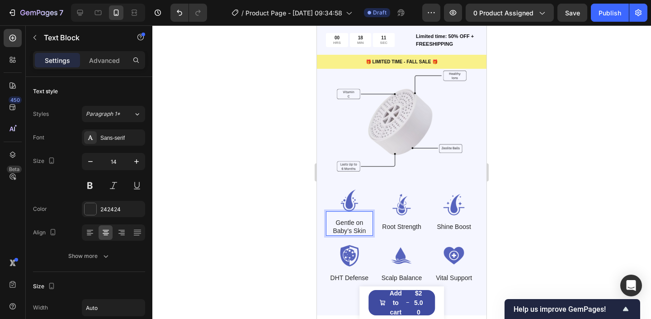
click at [334, 221] on p "Gentle on Baby’s Skin" at bounding box center [349, 226] width 45 height 16
click at [232, 194] on div at bounding box center [401, 172] width 499 height 294
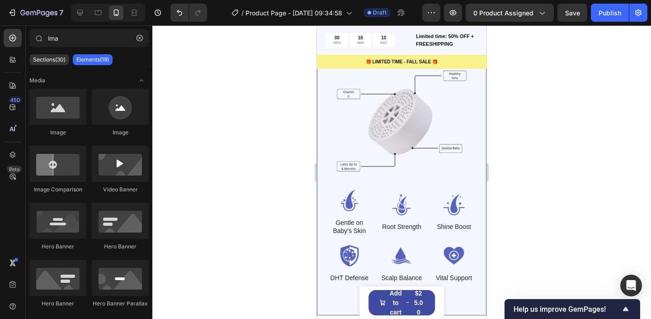
click at [232, 194] on div at bounding box center [401, 172] width 499 height 294
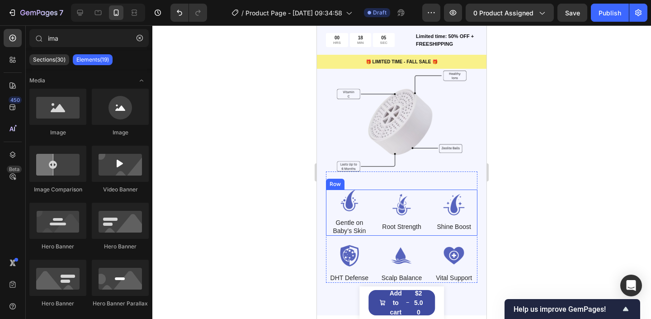
click at [408, 232] on div "Image Root Strength Text Block" at bounding box center [402, 212] width 47 height 46
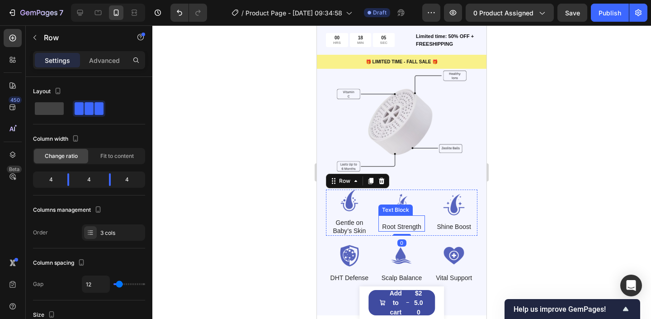
click at [408, 230] on p "Root Strength" at bounding box center [401, 227] width 39 height 8
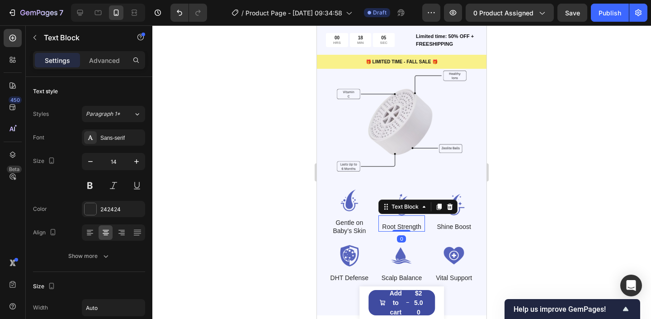
click at [408, 230] on div at bounding box center [402, 231] width 18 height 2
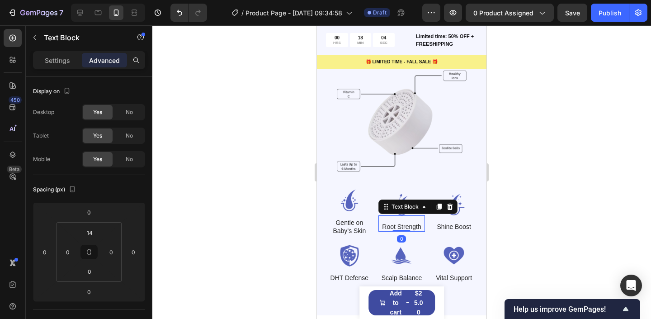
click at [410, 225] on p "Root Strength" at bounding box center [401, 227] width 39 height 8
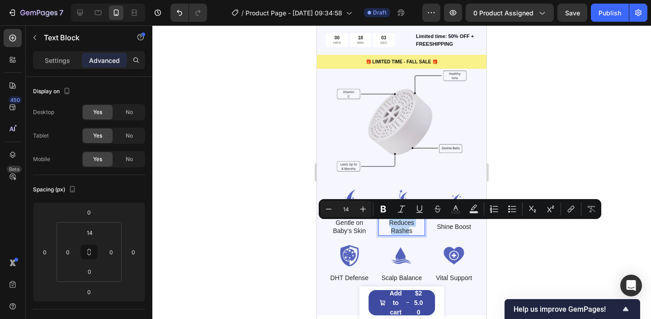
scroll to position [1202, 0]
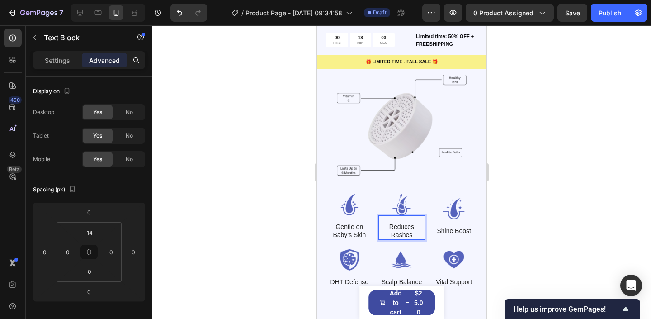
click at [227, 218] on div at bounding box center [401, 172] width 499 height 294
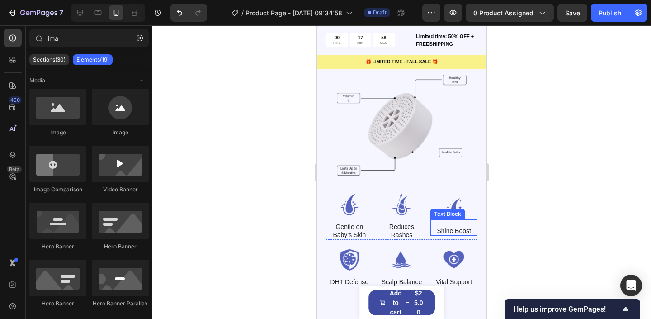
click at [461, 232] on p "Shine Boost" at bounding box center [454, 231] width 34 height 8
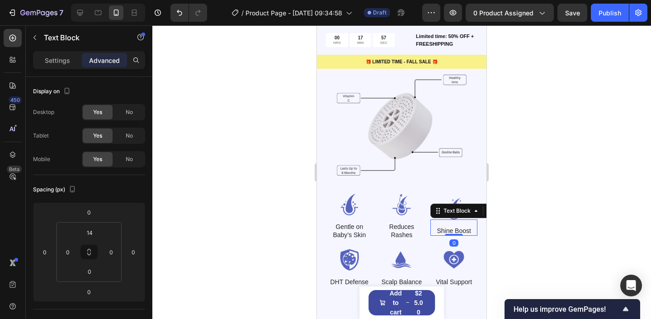
click at [461, 232] on p "Shine Boost" at bounding box center [454, 231] width 34 height 8
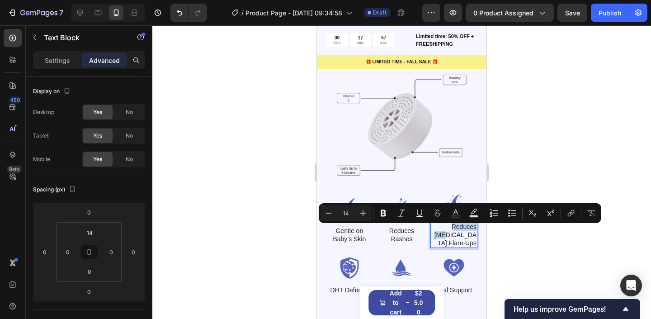
scroll to position [1198, 0]
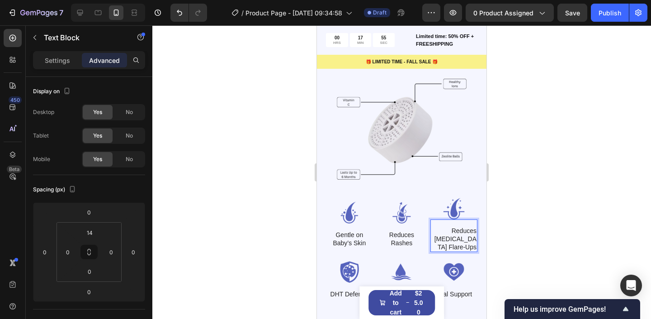
click at [191, 204] on div at bounding box center [401, 172] width 499 height 294
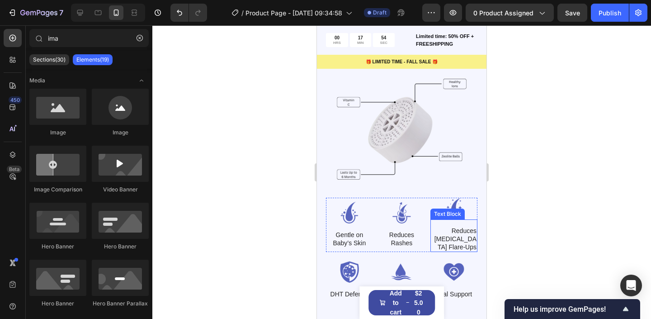
click at [452, 239] on p "Reduces [MEDICAL_DATA] Flare-Ups" at bounding box center [453, 239] width 45 height 25
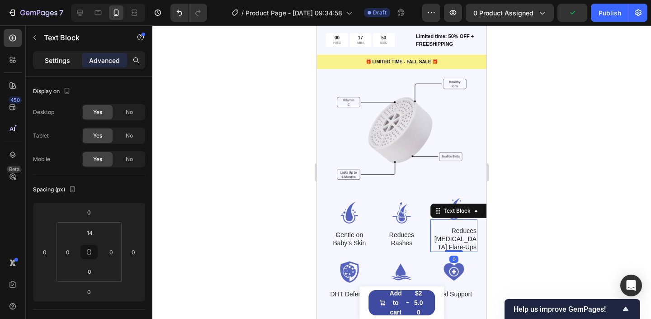
click at [46, 60] on p "Settings" at bounding box center [57, 60] width 25 height 9
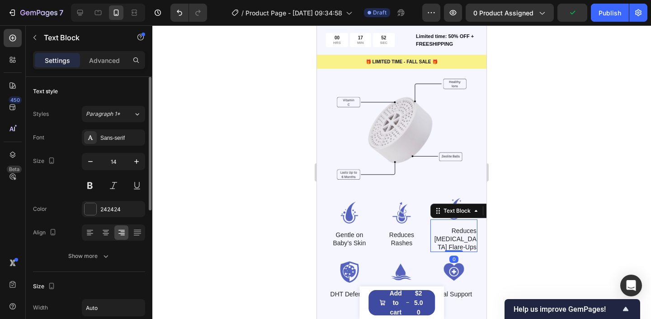
scroll to position [55, 0]
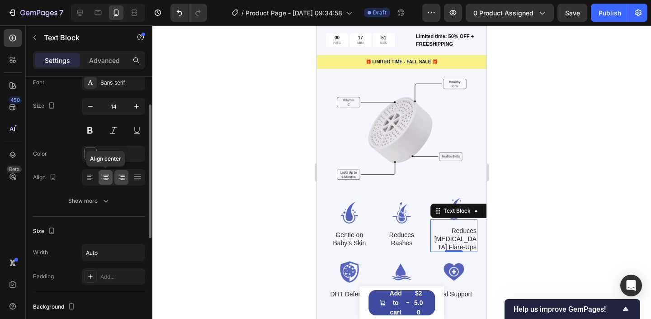
click at [106, 173] on icon at bounding box center [105, 177] width 9 height 9
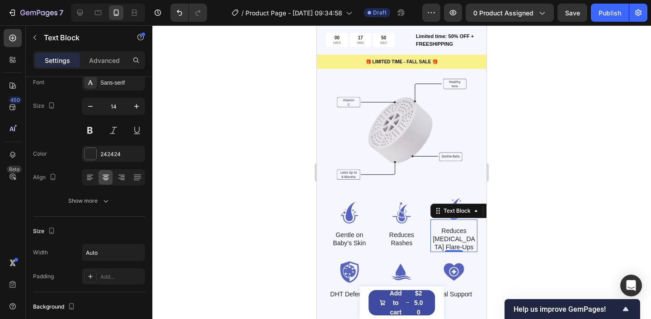
click at [244, 200] on div at bounding box center [401, 172] width 499 height 294
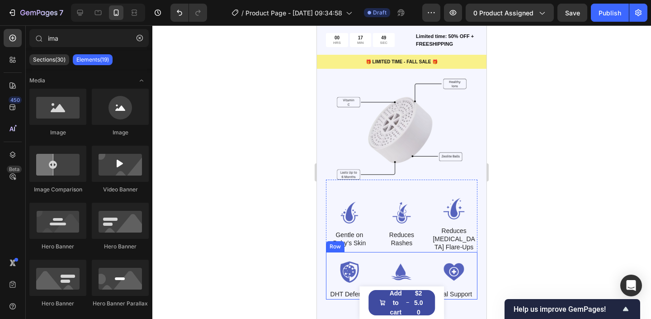
scroll to position [1249, 0]
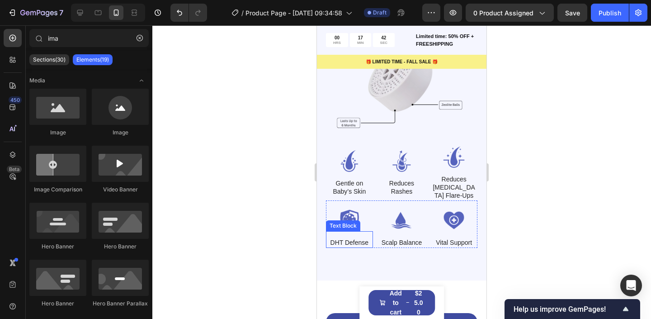
click at [360, 241] on p "DHT Defense" at bounding box center [350, 242] width 38 height 8
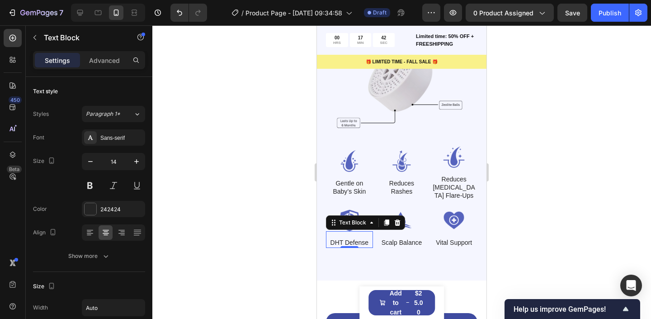
click at [360, 241] on p "DHT Defense" at bounding box center [350, 242] width 38 height 8
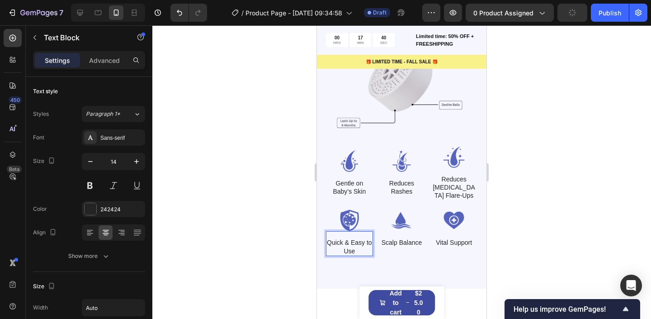
click at [252, 222] on div at bounding box center [401, 172] width 499 height 294
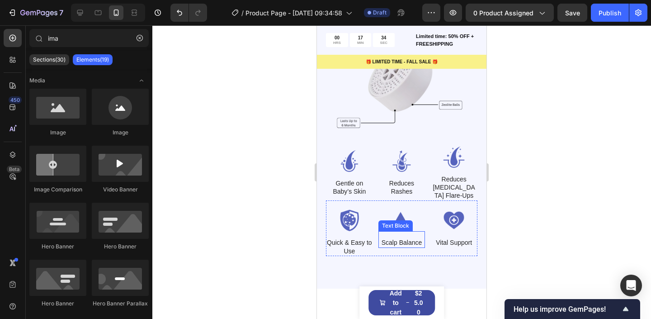
click at [383, 243] on p "Scalp Balance" at bounding box center [402, 242] width 41 height 8
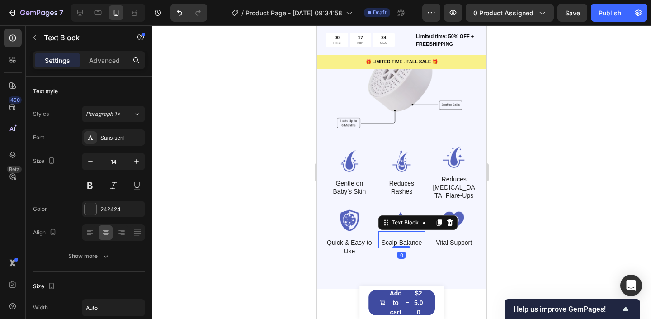
click at [383, 243] on p "Scalp Balance" at bounding box center [402, 242] width 41 height 8
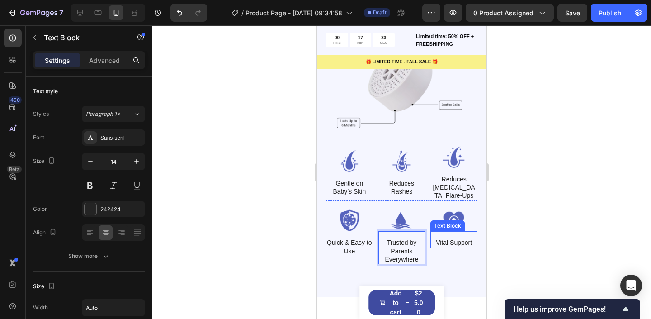
click at [579, 240] on div at bounding box center [401, 172] width 499 height 294
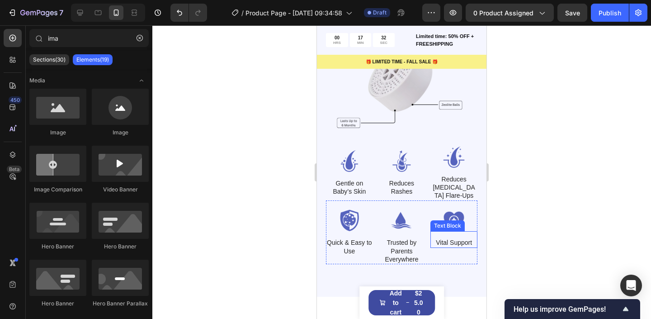
click at [448, 241] on p "Vital Support" at bounding box center [454, 242] width 36 height 8
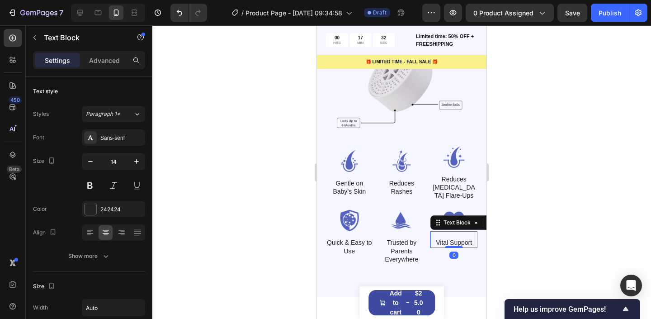
click at [448, 241] on p "Vital Support" at bounding box center [454, 242] width 36 height 8
click at [533, 260] on div at bounding box center [401, 172] width 499 height 294
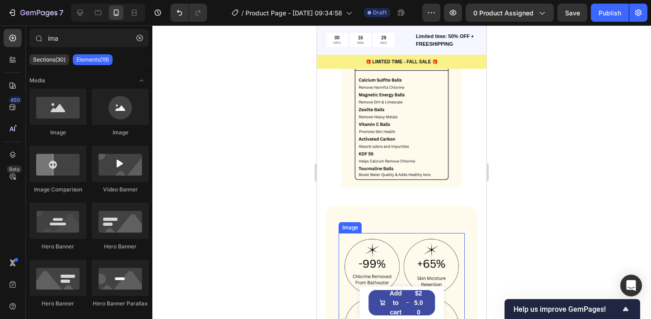
scroll to position [703, 0]
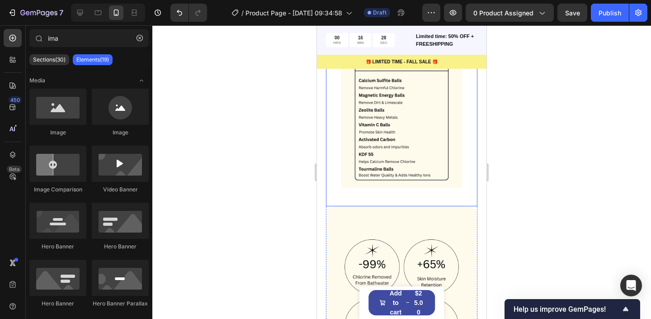
click at [407, 137] on img at bounding box center [402, 113] width 152 height 152
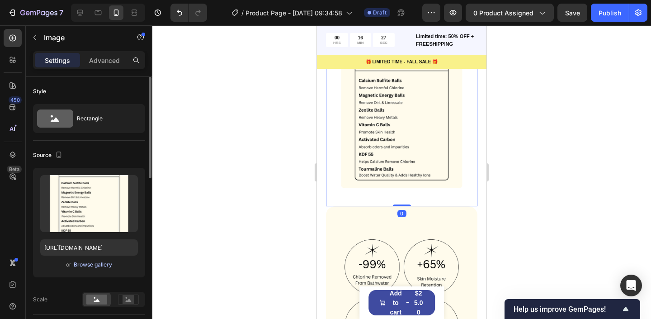
click at [82, 261] on div "Browse gallery" at bounding box center [93, 264] width 38 height 8
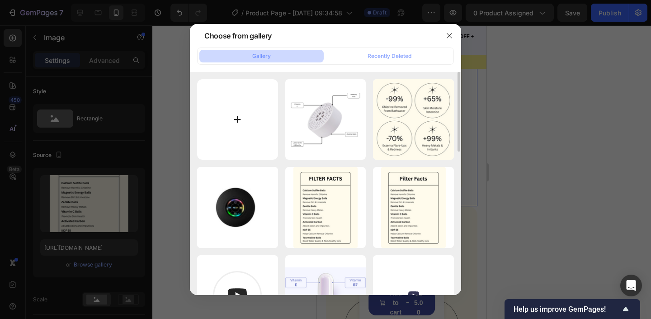
type input "C:\fakepath\Keep Your Baby Safe From Chlorine (19).png"
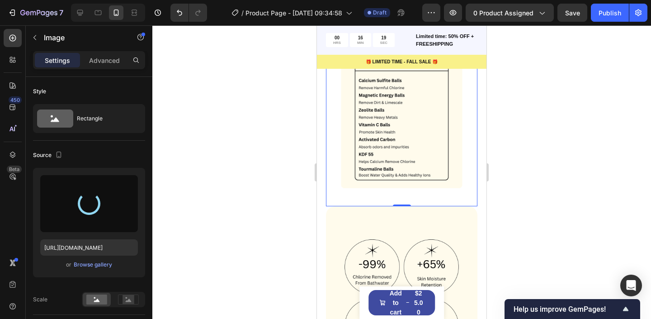
type input "https://cdn.shopify.com/s/files/1/0763/1817/9569/files/gempages_586075390376674…"
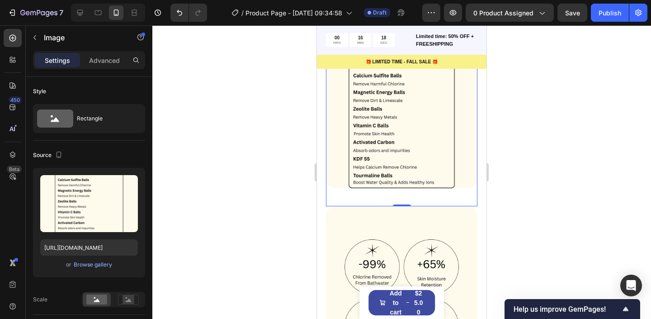
click at [266, 90] on div at bounding box center [401, 172] width 499 height 294
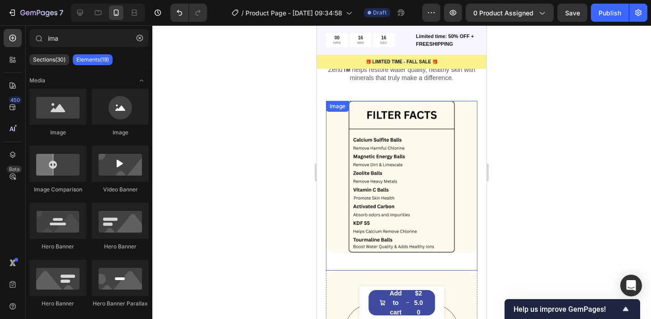
scroll to position [635, 0]
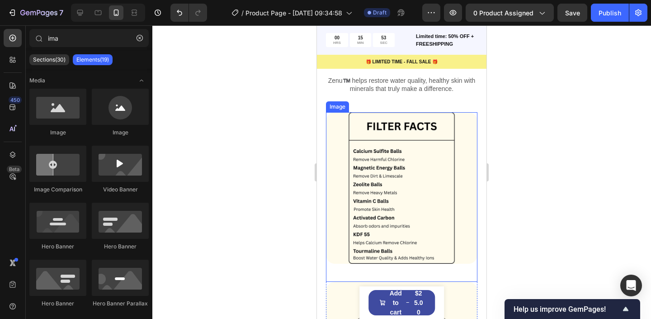
click at [428, 178] on img at bounding box center [402, 188] width 152 height 152
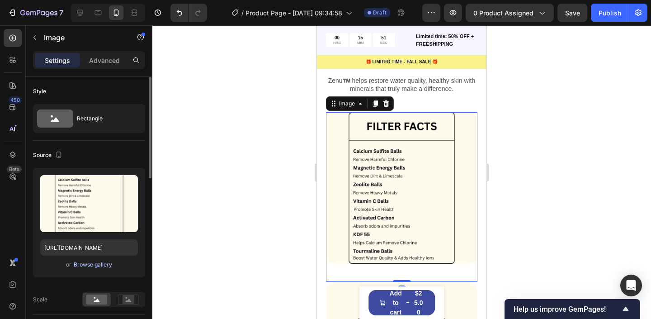
click at [109, 265] on div "Browse gallery" at bounding box center [93, 264] width 38 height 8
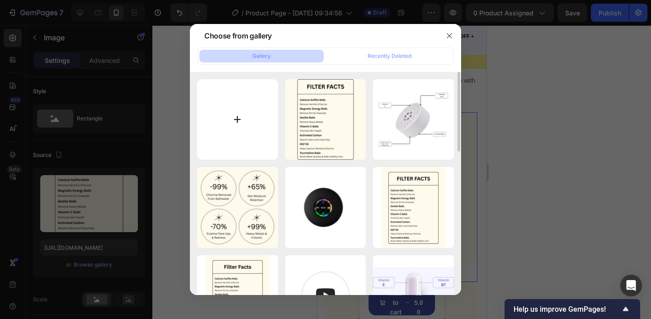
type input "C:\fakepath\Keep Your Baby Safe From Chlorine (20).png"
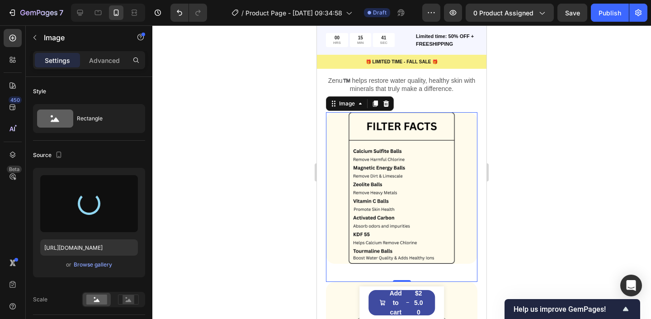
type input "[URL][DOMAIN_NAME]"
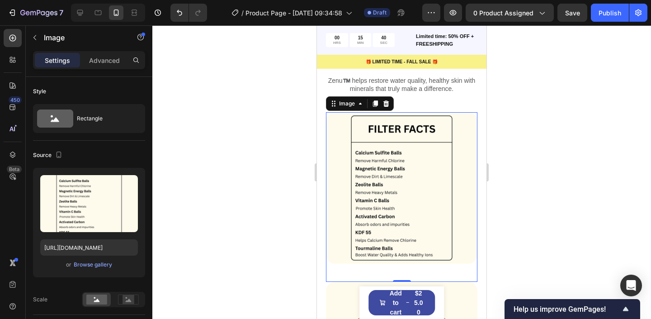
click at [273, 141] on div at bounding box center [401, 172] width 499 height 294
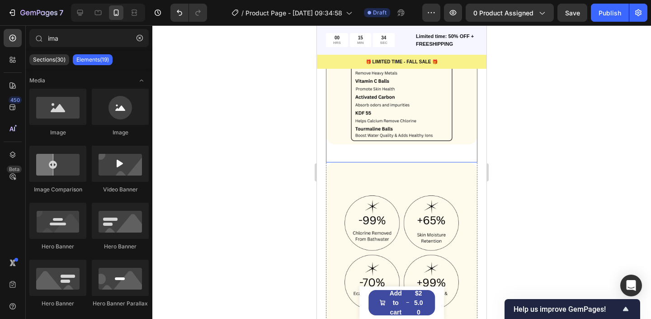
scroll to position [746, 0]
click at [385, 150] on div "Image" at bounding box center [402, 79] width 152 height 170
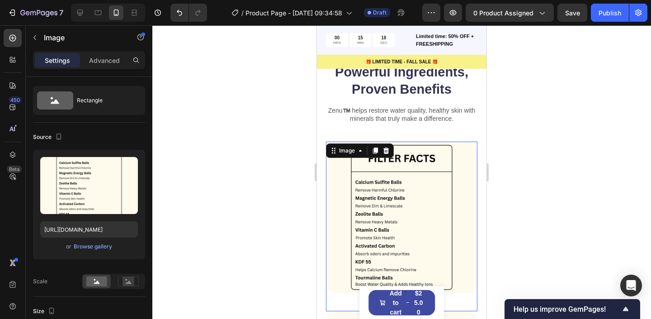
scroll to position [712, 0]
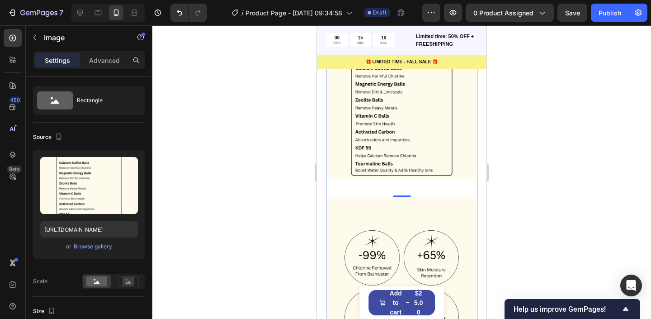
click at [475, 199] on div "Image Clinically Proven Benefits for Stronger, Healthier Water Text Block Row R…" at bounding box center [402, 292] width 152 height 191
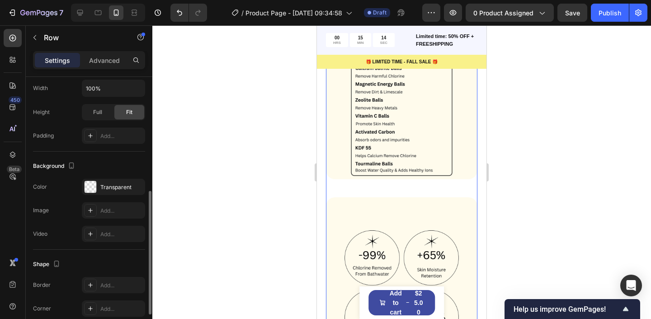
scroll to position [297, 0]
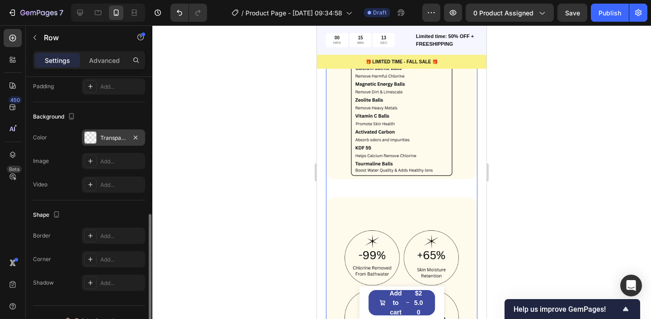
click at [82, 132] on div "Transparent" at bounding box center [113, 137] width 63 height 16
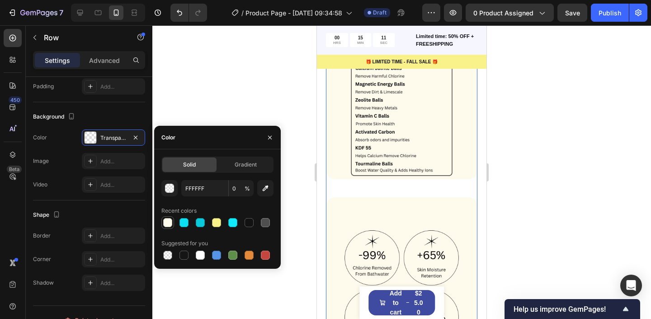
click at [167, 224] on div at bounding box center [167, 222] width 9 height 9
type input "FFFBEC"
type input "100"
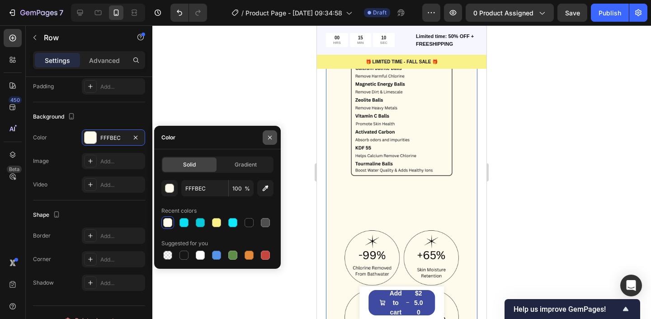
click at [273, 139] on icon "button" at bounding box center [269, 137] width 7 height 7
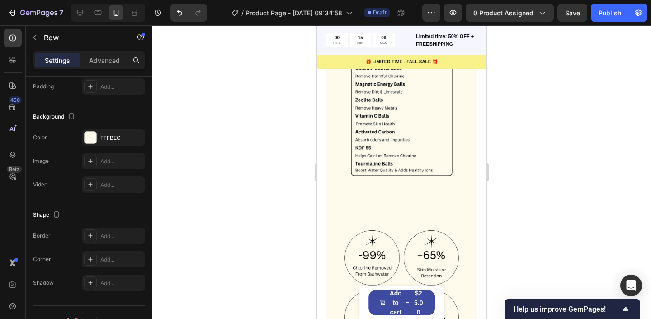
click at [280, 146] on div at bounding box center [401, 172] width 499 height 294
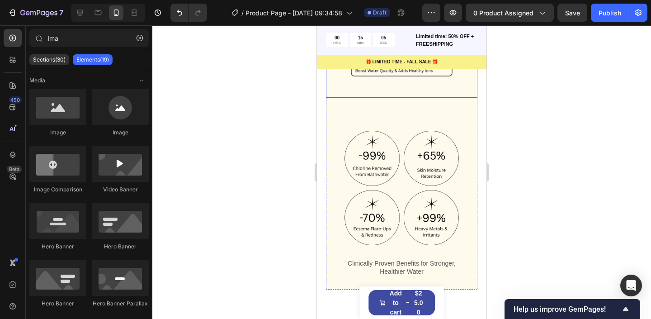
scroll to position [743, 0]
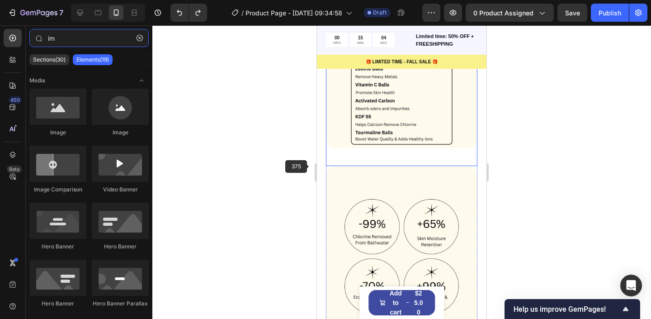
type input "im"
click at [224, 158] on div at bounding box center [401, 172] width 499 height 294
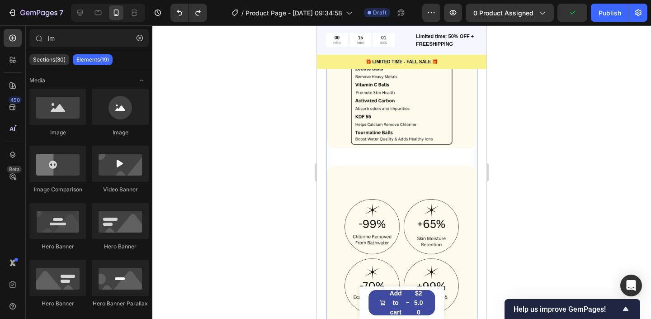
click at [475, 168] on div "Image Clinically Proven Benefits for Stronger, Healthier Water Text Block Row R…" at bounding box center [402, 261] width 152 height 191
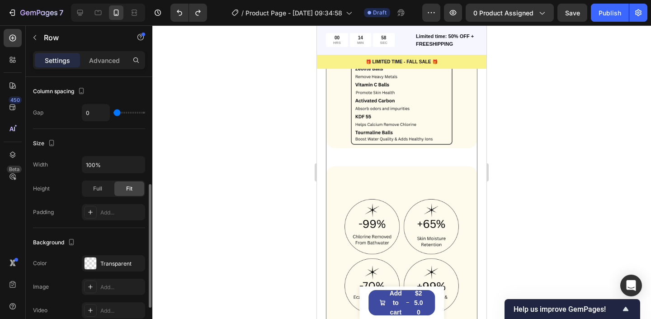
scroll to position [191, 0]
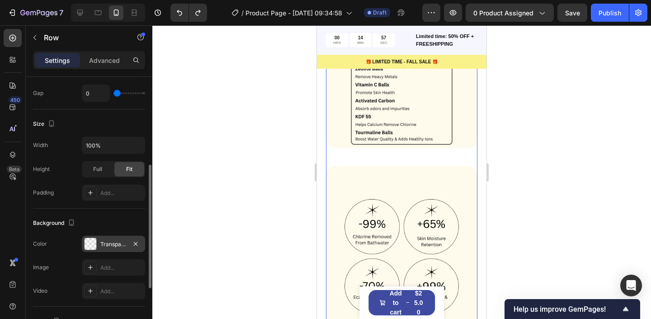
click at [90, 238] on div at bounding box center [91, 244] width 12 height 12
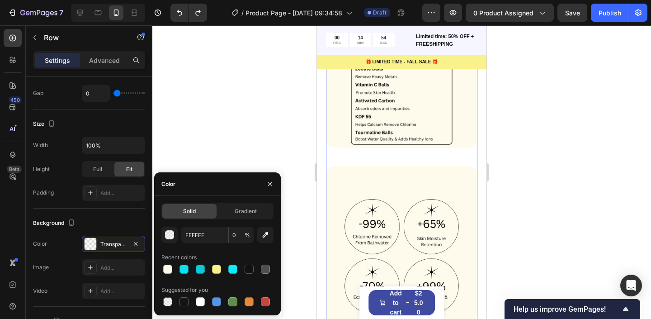
click at [168, 265] on div at bounding box center [167, 269] width 9 height 9
type input "FFFBEC"
type input "100"
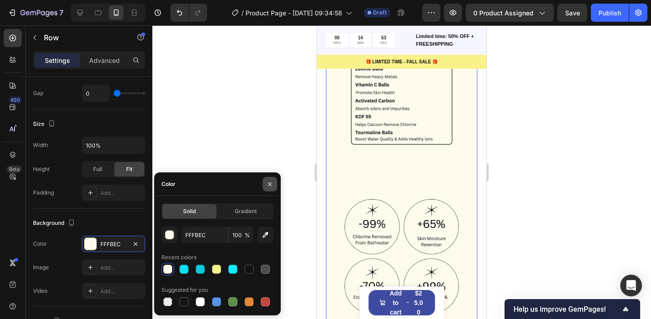
click at [269, 185] on icon "button" at bounding box center [270, 184] width 4 height 4
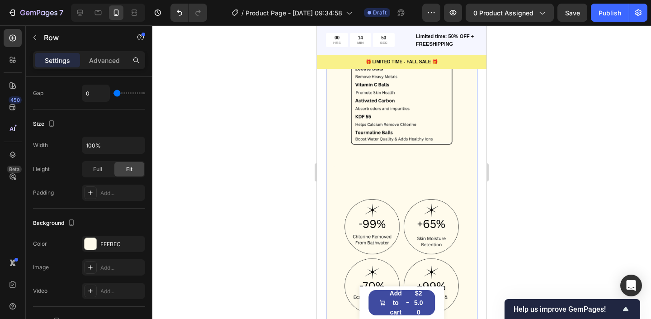
click at [295, 172] on div at bounding box center [401, 172] width 499 height 294
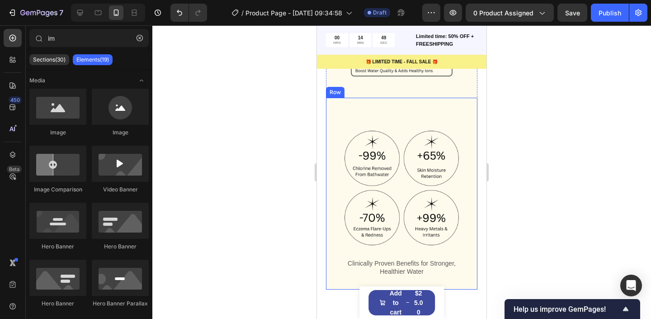
scroll to position [809, 0]
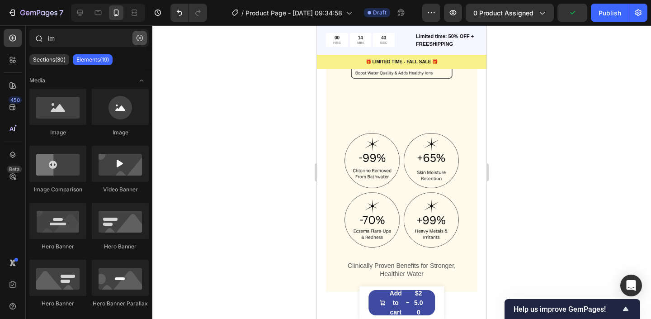
click at [141, 41] on icon "button" at bounding box center [140, 38] width 6 height 6
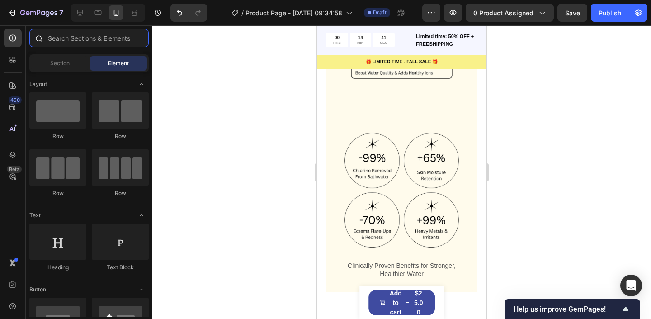
click at [139, 43] on input "text" at bounding box center [88, 38] width 119 height 18
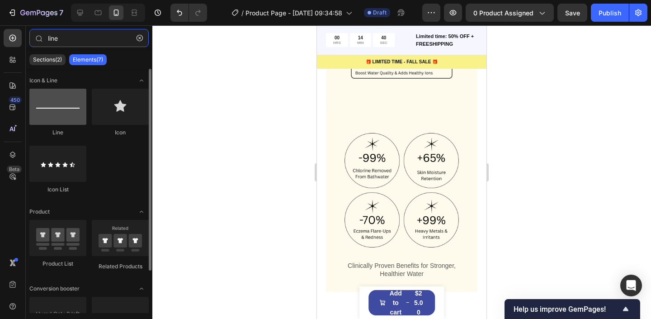
type input "line"
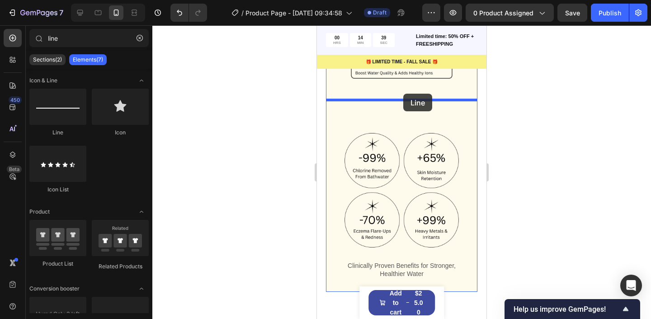
drag, startPoint x: 375, startPoint y: 137, endPoint x: 403, endPoint y: 94, distance: 51.6
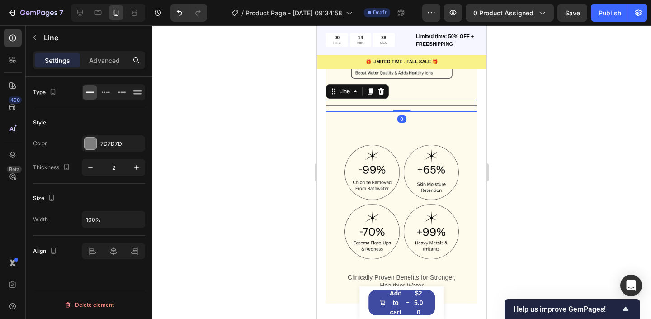
click at [241, 118] on div at bounding box center [401, 172] width 499 height 294
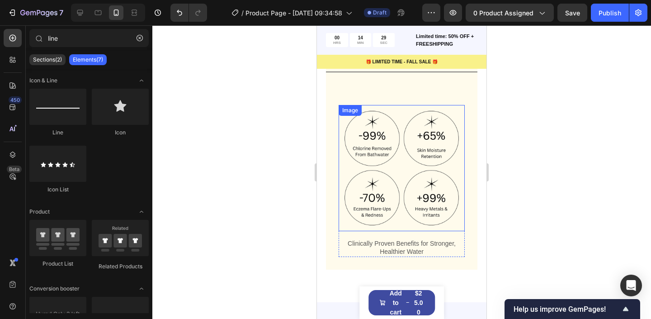
scroll to position [821, 0]
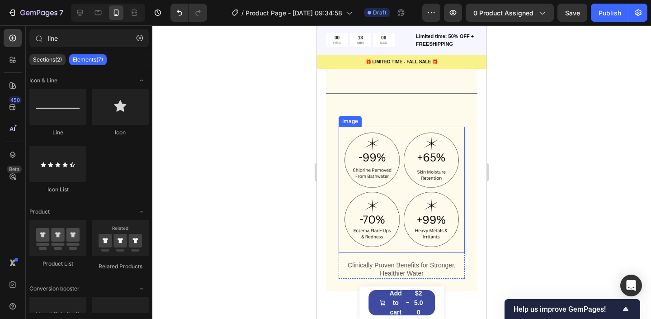
click at [383, 178] on img at bounding box center [402, 190] width 126 height 126
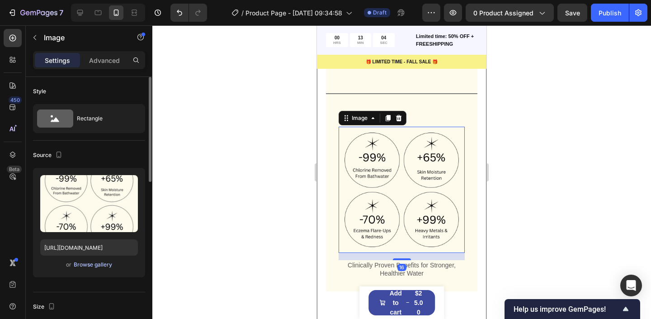
click at [104, 265] on div "Browse gallery" at bounding box center [93, 264] width 38 height 8
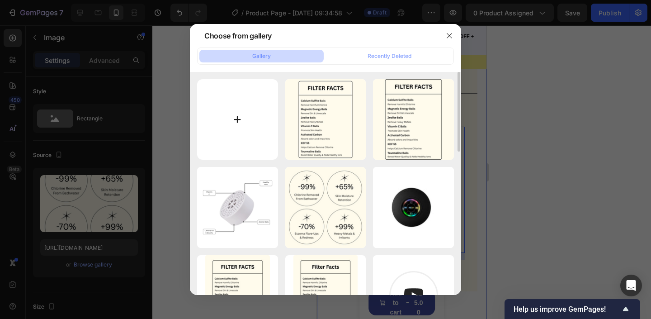
type input "C:\fakepath\Keep Your Baby Safe From Chlorine (1).gif"
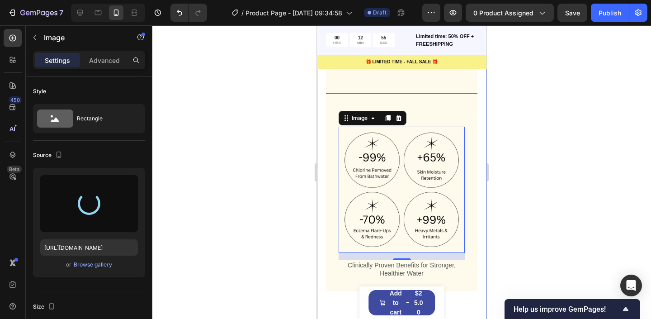
type input "[URL][DOMAIN_NAME]"
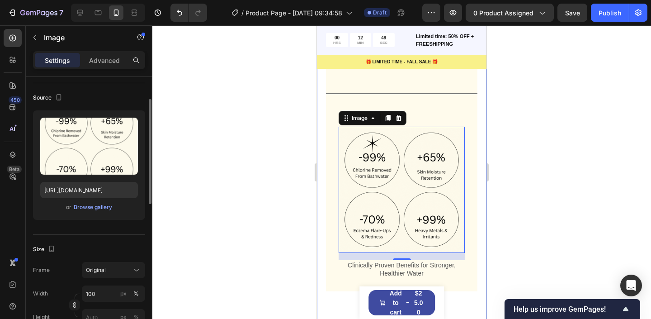
scroll to position [57, 0]
click at [246, 130] on div at bounding box center [401, 172] width 499 height 294
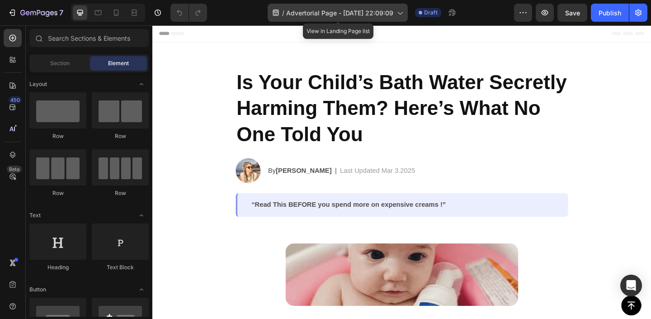
click at [340, 14] on span "Advertorial Page - [DATE] 22:09:09" at bounding box center [339, 12] width 107 height 9
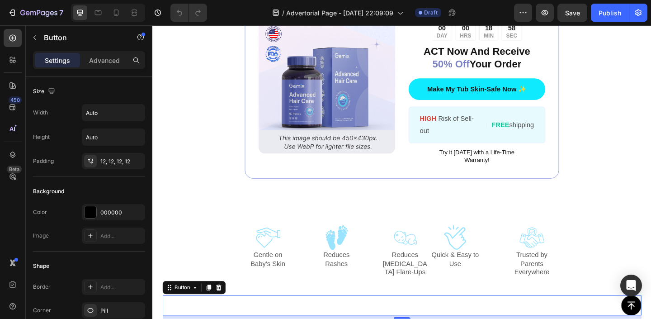
scroll to position [1728, 0]
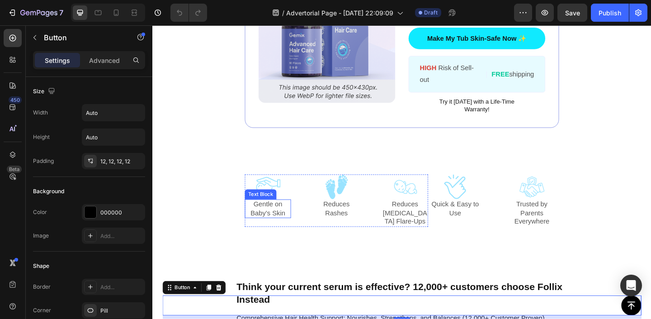
click at [285, 220] on p "Gentle on Baby’s Skin" at bounding box center [278, 225] width 48 height 19
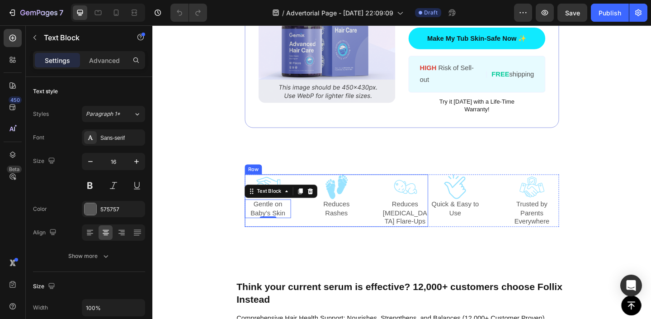
click at [284, 230] on p "Gentle on Baby’s Skin" at bounding box center [278, 225] width 48 height 19
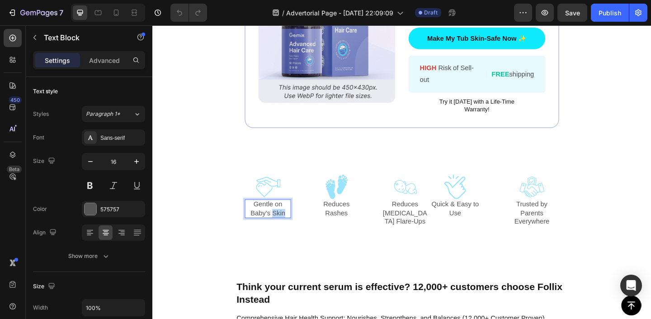
click at [284, 230] on p "Gentle on Baby’s Skin" at bounding box center [278, 225] width 48 height 19
copy p "Gentle on Baby’s Skin"
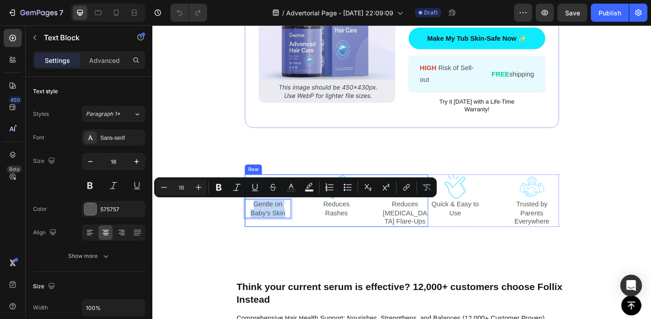
click at [351, 230] on p "Reduces Rashes" at bounding box center [352, 225] width 48 height 19
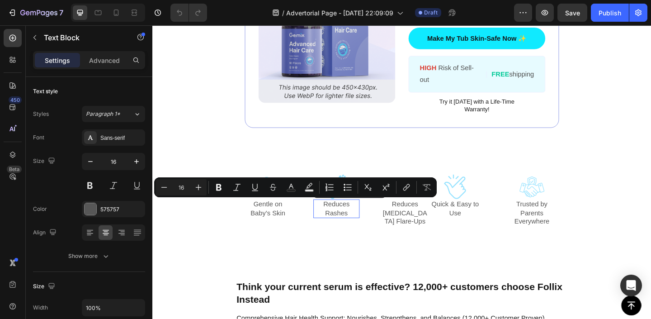
click at [351, 230] on p "Reduces Rashes" at bounding box center [352, 225] width 48 height 19
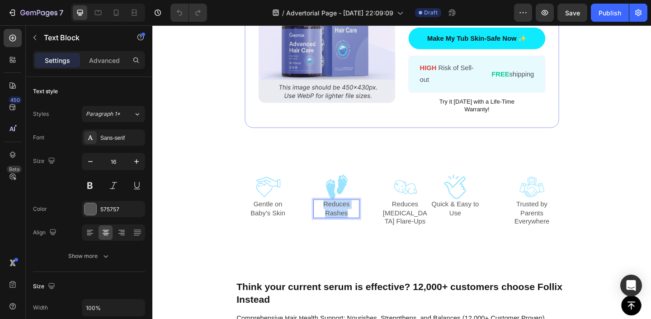
click at [351, 230] on p "Reduces Rashes" at bounding box center [352, 225] width 48 height 19
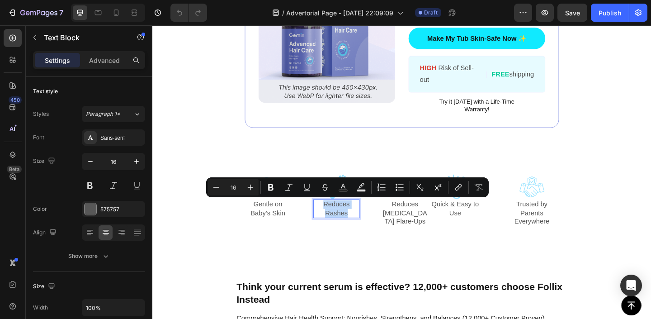
copy p "Reduces Rashes"
click at [406, 227] on p "Reduces [MEDICAL_DATA] Flare-Ups" at bounding box center [427, 230] width 48 height 28
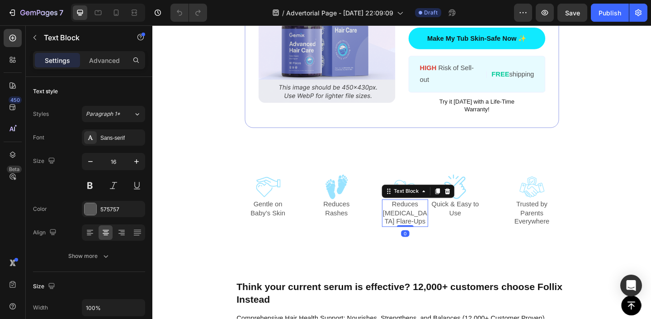
click at [406, 227] on p "Reduces [MEDICAL_DATA] Flare-Ups" at bounding box center [427, 230] width 48 height 28
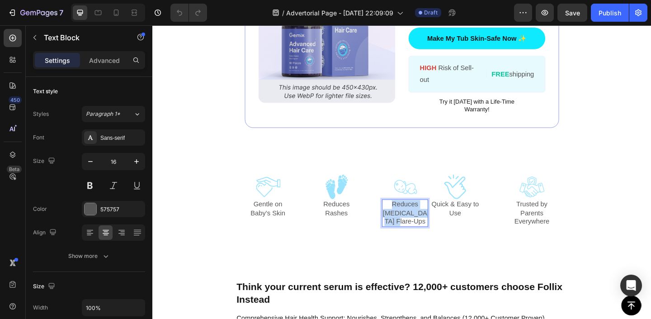
click at [406, 227] on p "Reduces [MEDICAL_DATA] Flare-Ups" at bounding box center [427, 230] width 48 height 28
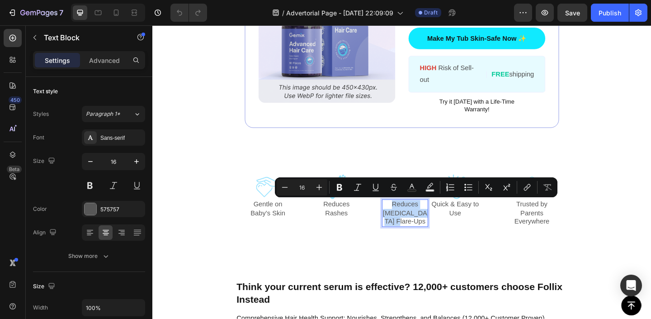
copy p "Reduces [MEDICAL_DATA] Flare-Ups"
click at [232, 219] on div "Icon Gentle on Baby’s Skin Text Block Icon Reduces Rashes Text Block Icon Reduc…" at bounding box center [423, 219] width 543 height 93
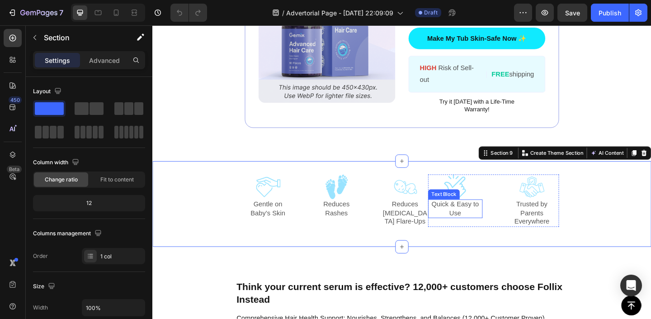
click at [485, 227] on p "Quick & Easy to Use" at bounding box center [481, 225] width 57 height 19
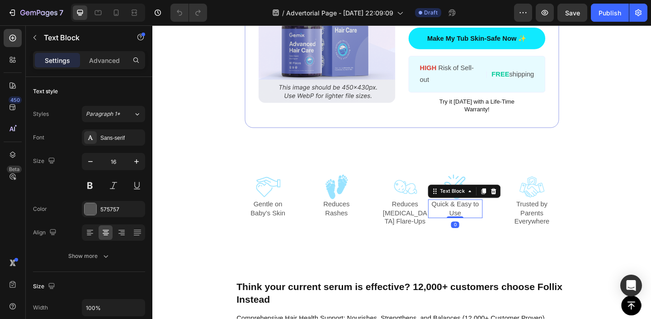
click at [485, 227] on p "Quick & Easy to Use" at bounding box center [481, 225] width 57 height 19
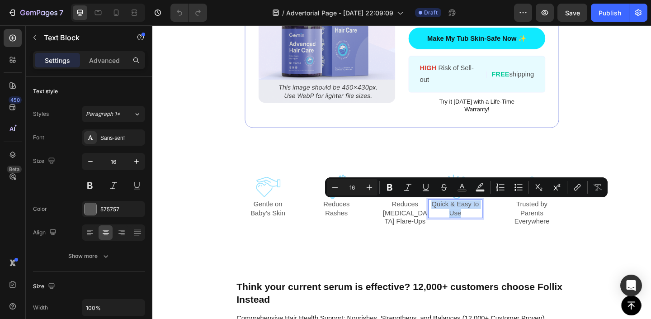
copy p "Quick & Easy to Use"
click at [548, 227] on p "Trusted by Parents Everywhere" at bounding box center [565, 230] width 57 height 28
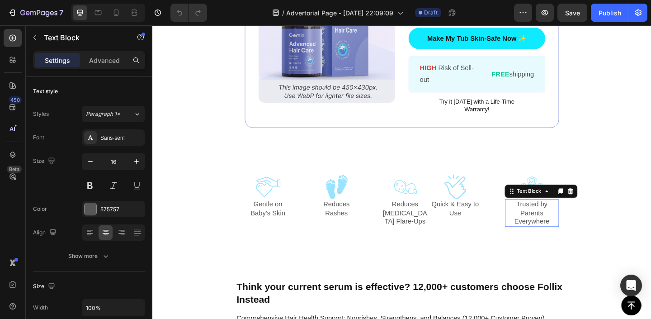
click at [548, 227] on p "Trusted by Parents Everywhere" at bounding box center [565, 230] width 57 height 28
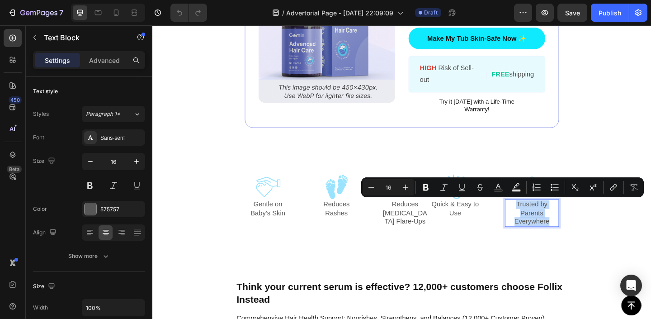
copy p "Trusted by Parents Everywhere"
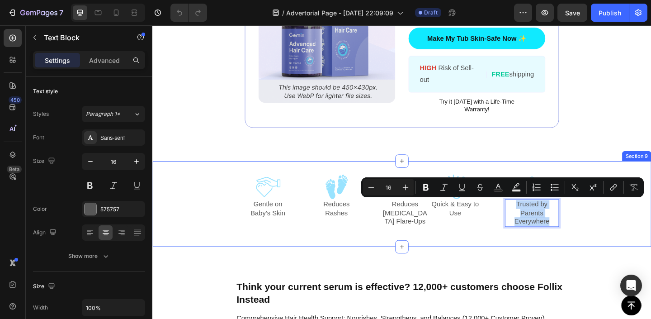
click at [208, 194] on div "Icon Gentle on Baby’s Skin Text Block Icon Reduces Rashes Text Block Icon Reduc…" at bounding box center [423, 219] width 543 height 93
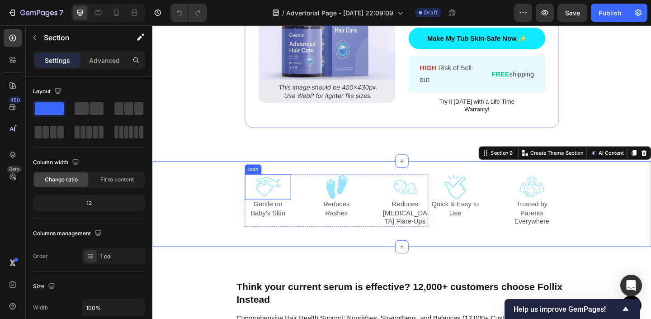
click at [279, 197] on rect at bounding box center [278, 201] width 33 height 33
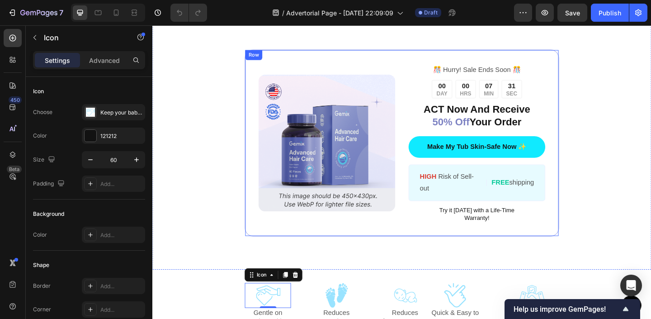
scroll to position [1609, 0]
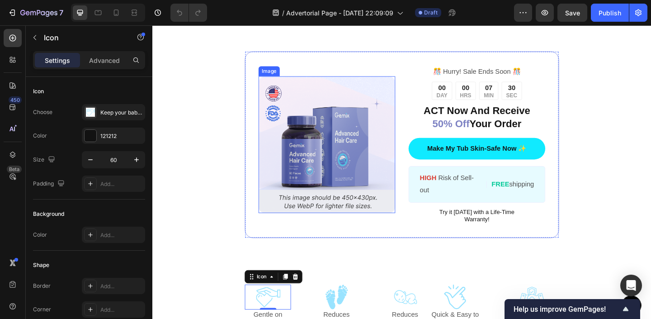
click at [337, 144] on img at bounding box center [342, 155] width 149 height 149
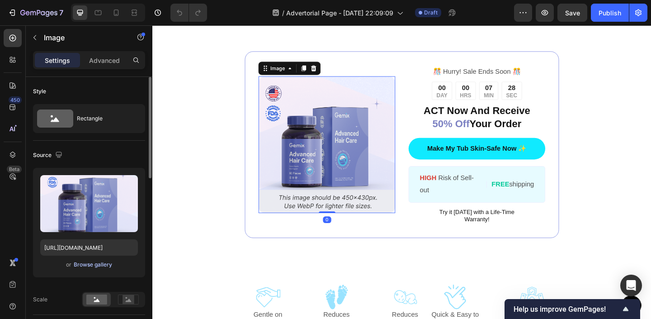
click at [102, 266] on div "Browse gallery" at bounding box center [93, 264] width 38 height 8
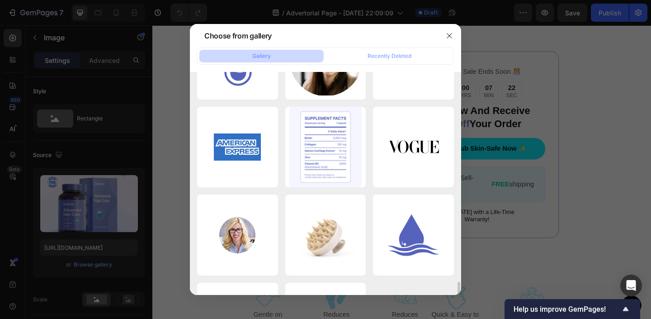
scroll to position [1721, 0]
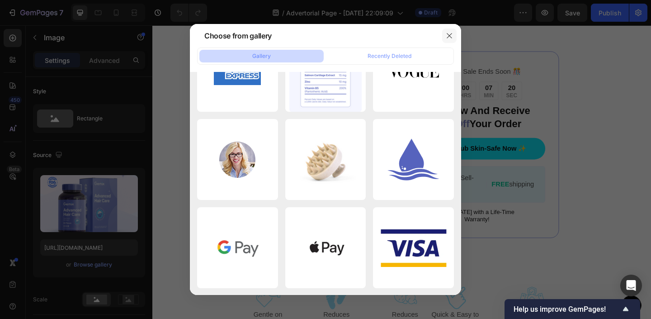
click at [449, 30] on button "button" at bounding box center [449, 35] width 14 height 14
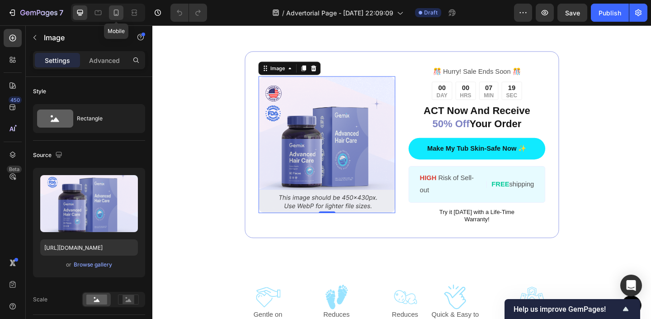
click at [115, 18] on div at bounding box center [116, 12] width 14 height 14
type input "[URL][DOMAIN_NAME]"
type input "100"
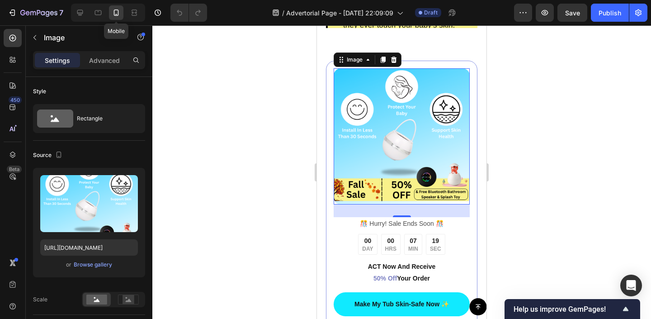
scroll to position [1619, 0]
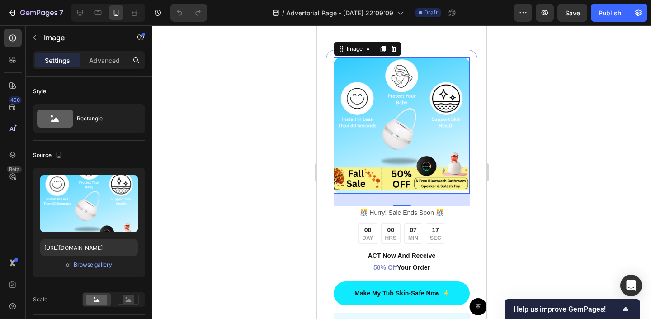
click at [189, 139] on div at bounding box center [401, 172] width 499 height 294
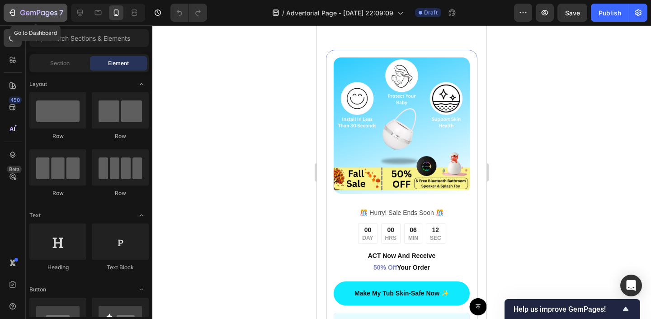
click at [25, 9] on icon "button" at bounding box center [38, 13] width 37 height 8
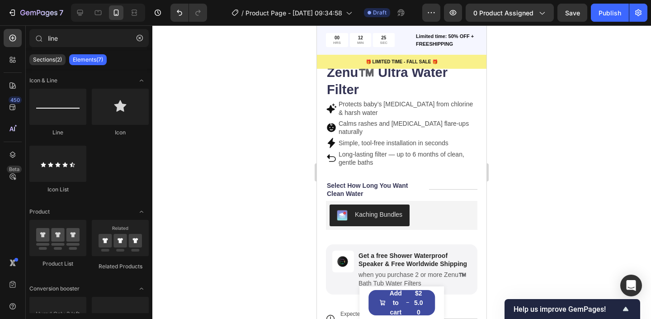
scroll to position [168, 0]
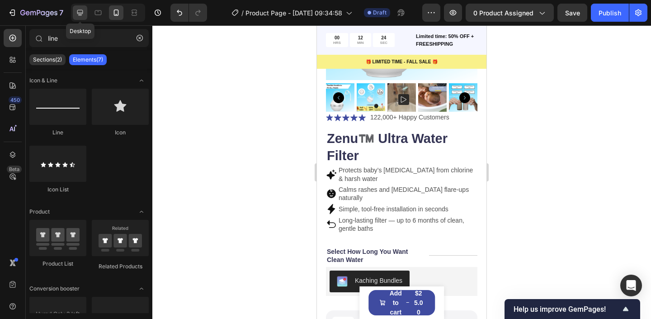
click at [75, 12] on div at bounding box center [80, 12] width 14 height 14
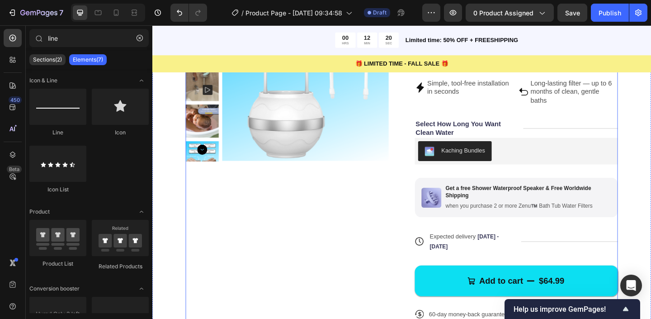
scroll to position [140, 0]
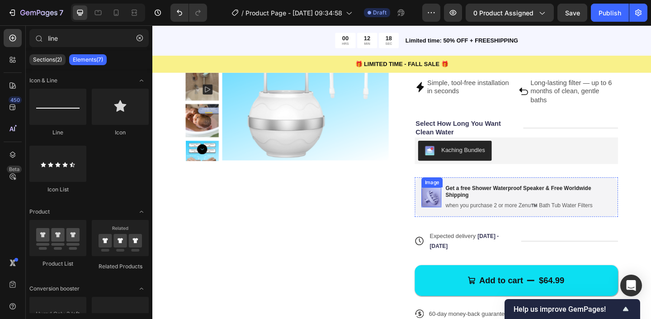
click at [456, 212] on img at bounding box center [456, 213] width 22 height 22
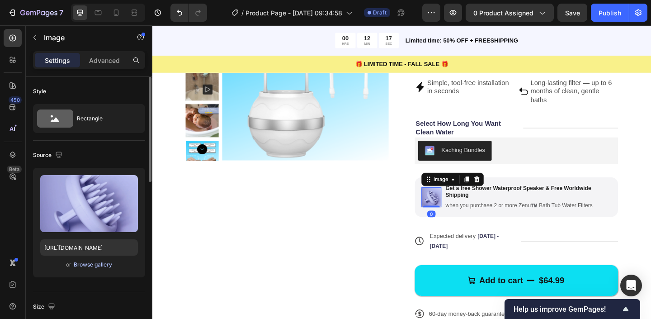
click at [105, 266] on div "Browse gallery" at bounding box center [93, 264] width 38 height 8
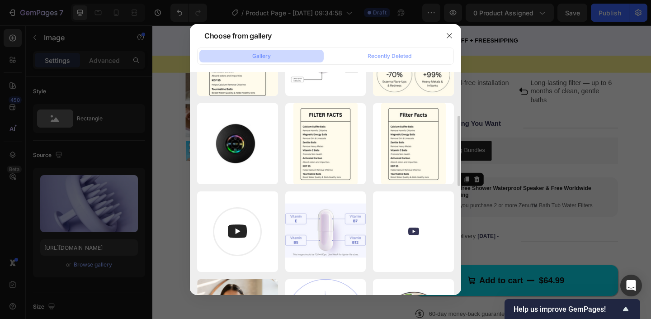
scroll to position [149, 0]
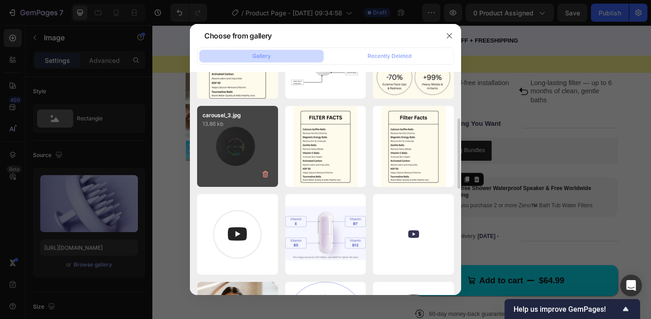
click at [237, 149] on div "carousel_3.jpg 13.86 kb" at bounding box center [237, 146] width 81 height 81
type input "[URL][DOMAIN_NAME]"
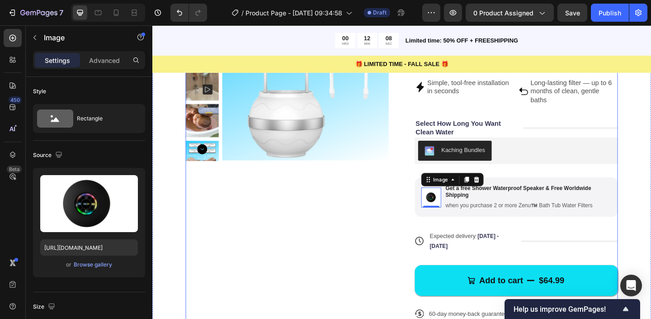
scroll to position [168, 0]
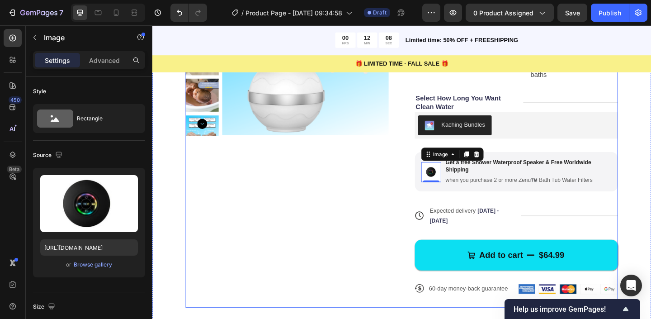
click at [369, 244] on div "Product Images" at bounding box center [299, 148] width 221 height 369
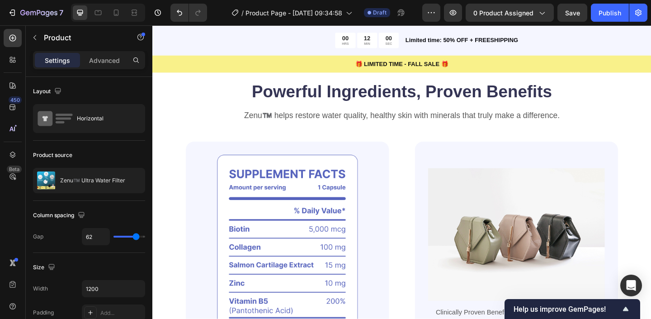
scroll to position [477, 0]
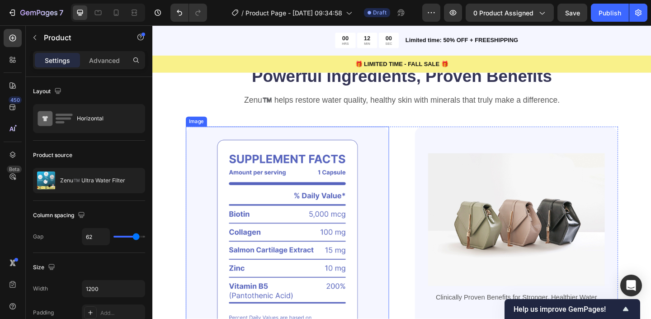
click at [286, 231] on img at bounding box center [299, 258] width 221 height 245
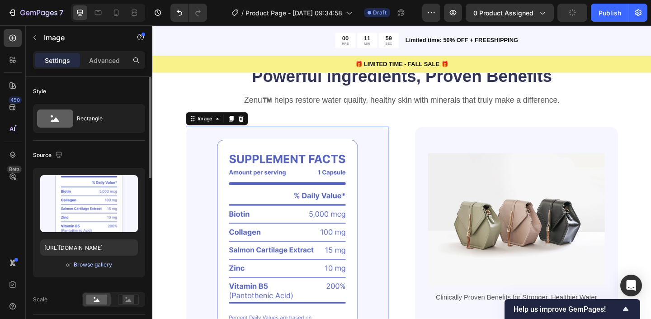
click at [90, 262] on div "Browse gallery" at bounding box center [93, 264] width 38 height 8
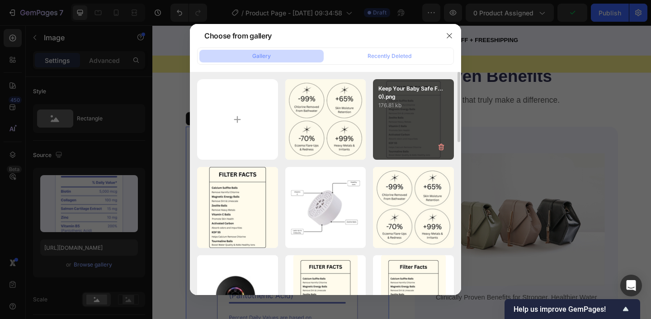
click at [391, 110] on div "Keep Your Baby Safe F...0).png 176.81 kb" at bounding box center [413, 119] width 81 height 81
type input "[URL][DOMAIN_NAME]"
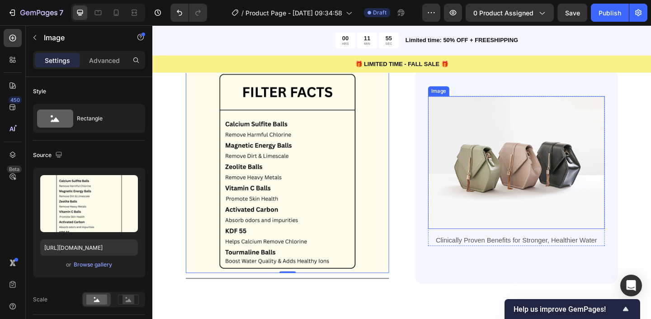
scroll to position [541, 0]
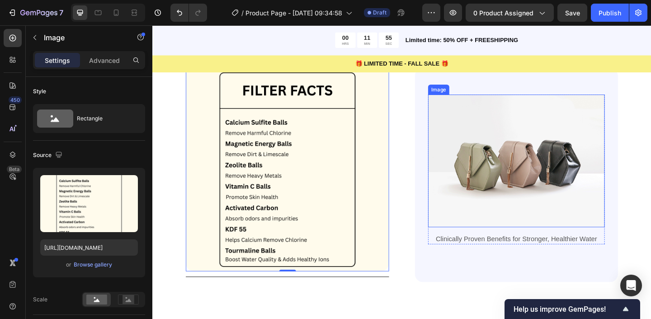
click at [493, 170] on img at bounding box center [548, 173] width 192 height 144
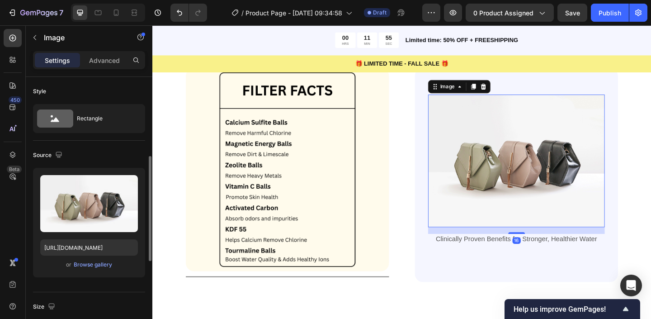
scroll to position [57, 0]
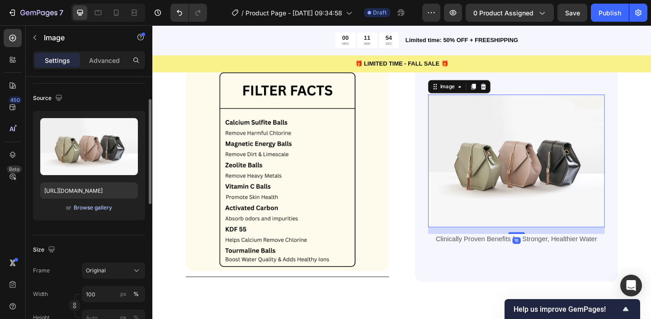
click at [78, 211] on div "Browse gallery" at bounding box center [93, 208] width 38 height 8
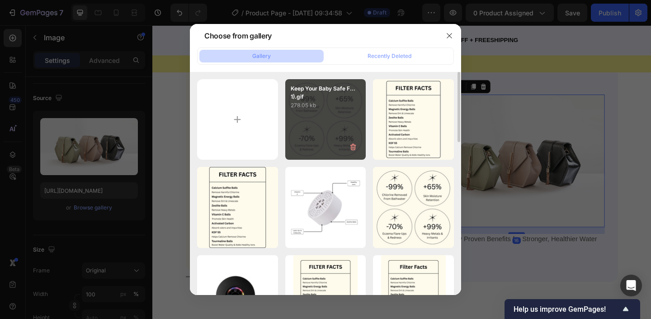
click at [305, 145] on div "Keep Your Baby Safe F...1).gif 278.05 kb" at bounding box center [325, 119] width 81 height 81
type input "[URL][DOMAIN_NAME]"
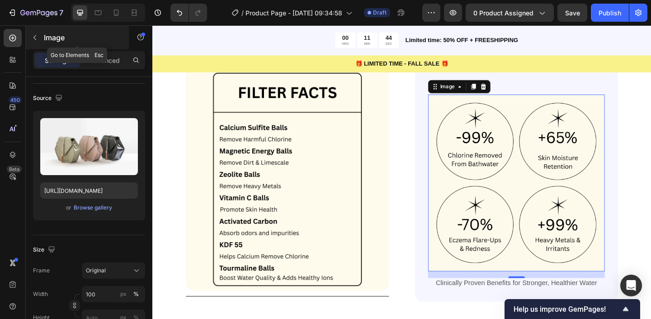
click at [38, 40] on icon "button" at bounding box center [34, 37] width 7 height 7
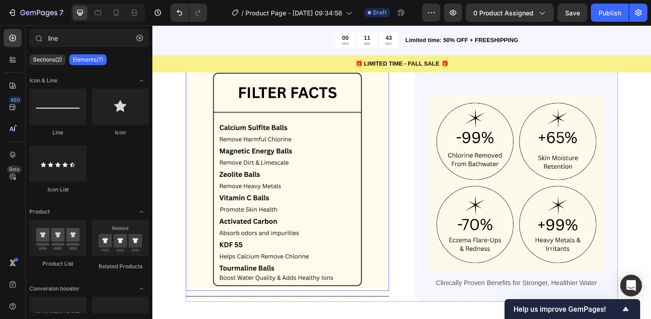
scroll to position [489, 0]
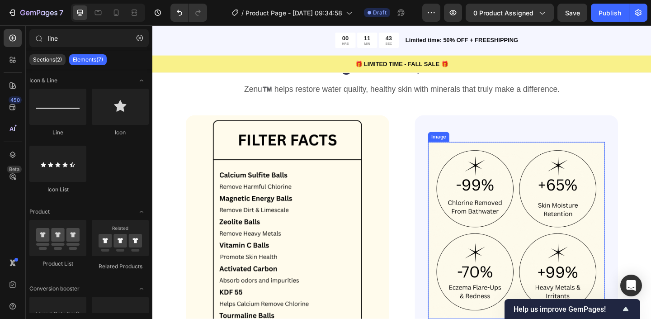
click at [547, 227] on img at bounding box center [548, 248] width 192 height 192
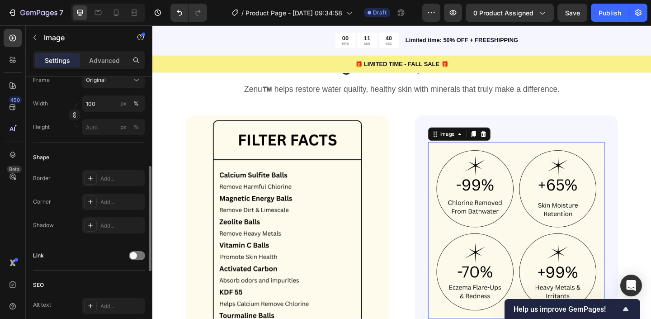
scroll to position [250, 0]
click at [104, 197] on div "Add..." at bounding box center [121, 200] width 43 height 8
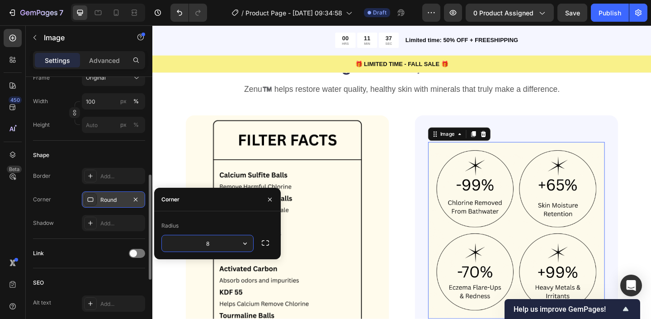
click at [53, 189] on div "Border Add... Corner Round Shadow Add..." at bounding box center [89, 199] width 112 height 63
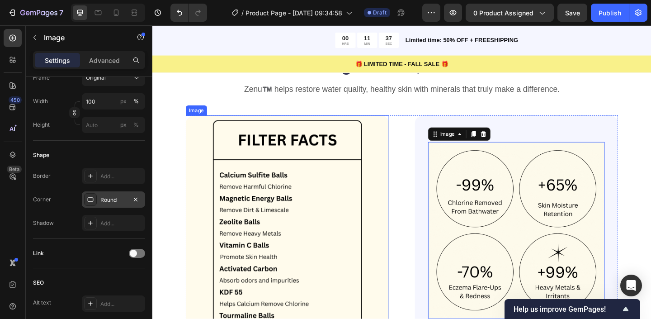
click at [250, 133] on img at bounding box center [299, 244] width 221 height 242
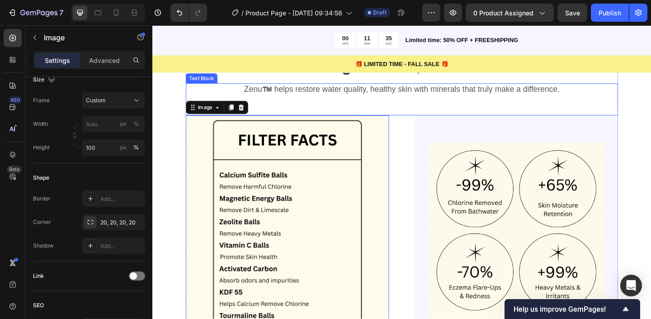
click at [338, 111] on div "Zenu™️ helps restore water quality, healthy skin with minerals that truly make …" at bounding box center [424, 106] width 470 height 35
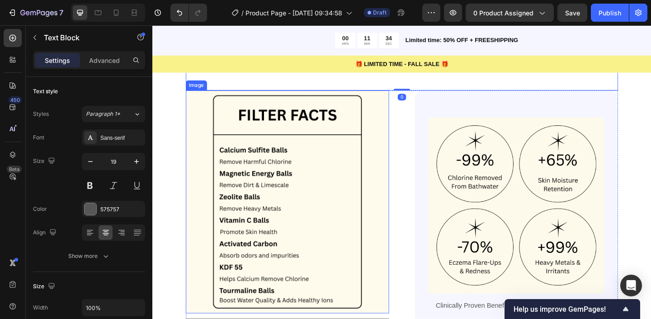
scroll to position [519, 0]
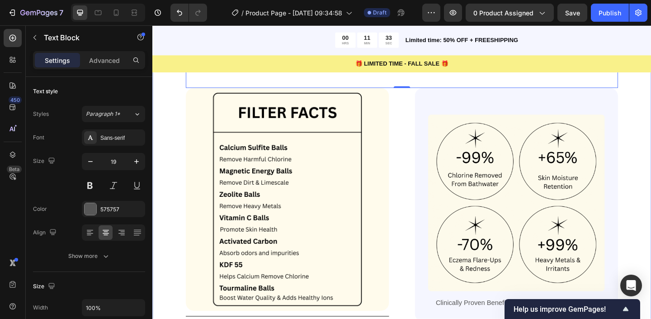
click at [164, 291] on div "Powerful Ingredients, Proven Benefits Heading Zenu™️ helps restore water qualit…" at bounding box center [423, 209] width 543 height 367
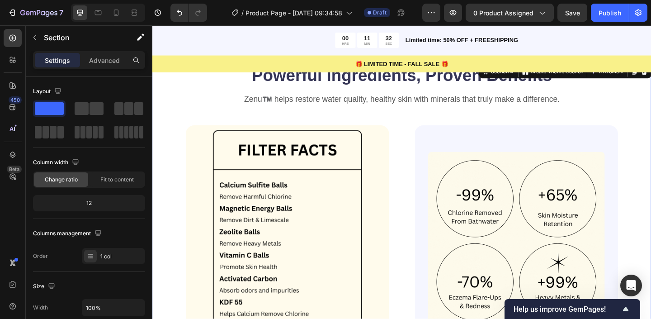
scroll to position [473, 0]
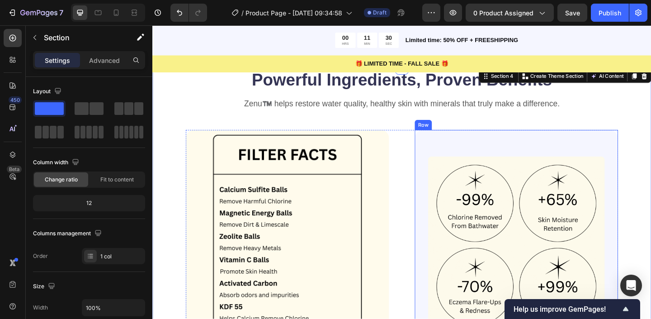
click at [468, 151] on div "Image Clinically Proven Benefits for Stronger, Healthier Water Text Block Row R…" at bounding box center [548, 266] width 221 height 254
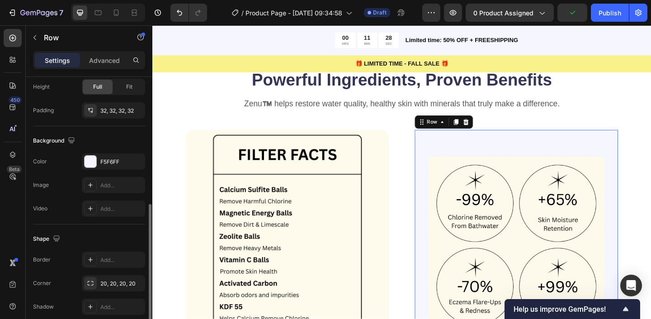
scroll to position [257, 0]
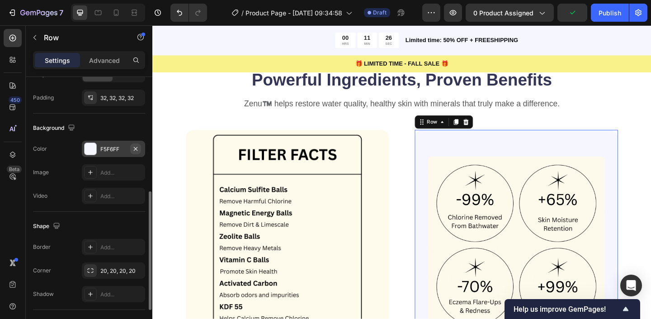
click at [139, 148] on icon "button" at bounding box center [135, 148] width 7 height 7
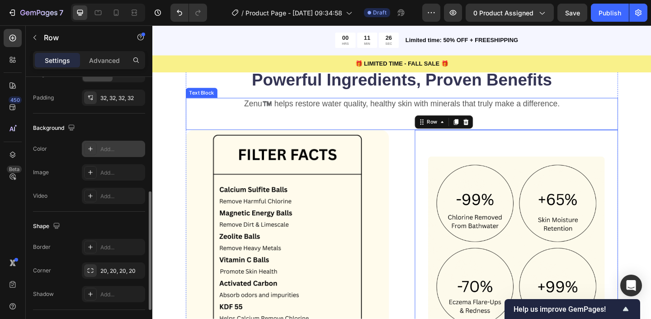
click at [216, 109] on p "Zenu™️ helps restore water quality, healthy skin with minerals that truly make …" at bounding box center [423, 110] width 469 height 11
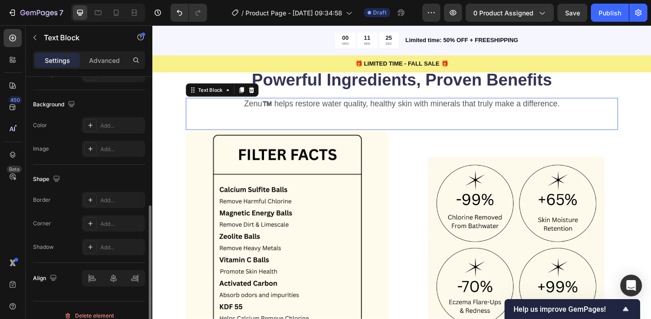
scroll to position [0, 0]
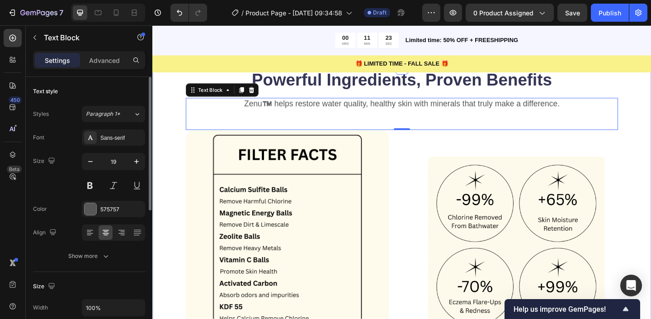
click at [175, 207] on div "Powerful Ingredients, Proven Benefits Heading Zenu™️ helps restore water qualit…" at bounding box center [423, 255] width 543 height 367
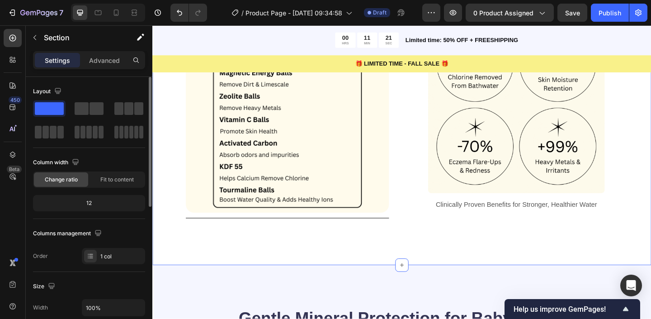
scroll to position [628, 0]
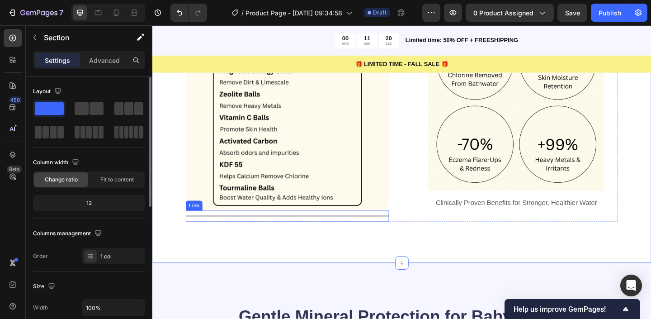
click at [278, 233] on div "Title Line" at bounding box center [299, 233] width 221 height 12
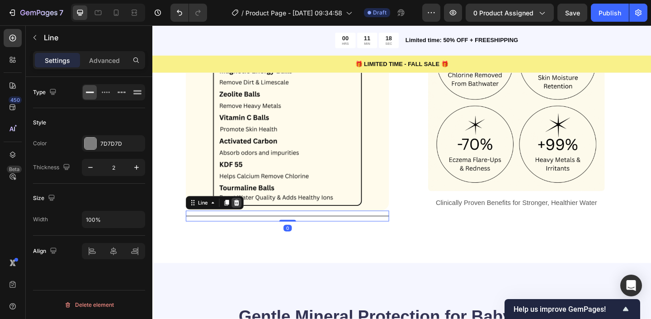
click at [242, 218] on icon at bounding box center [244, 218] width 6 height 6
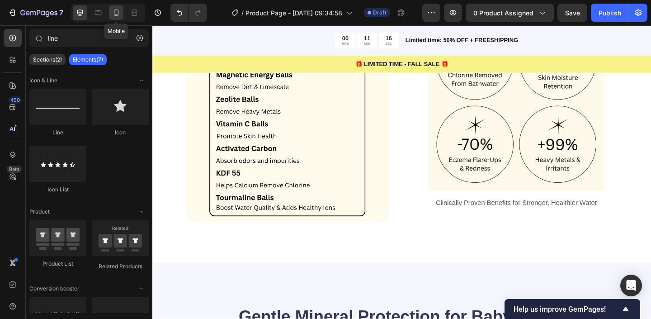
click at [113, 14] on icon at bounding box center [116, 12] width 9 height 9
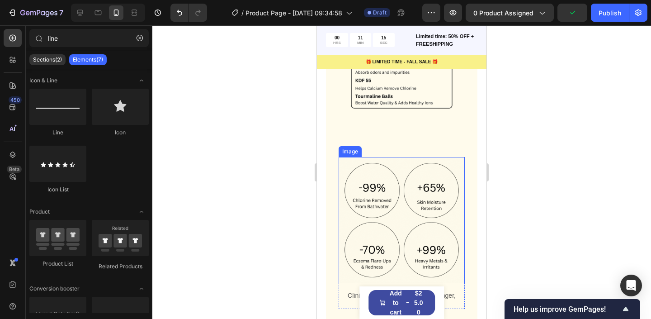
scroll to position [609, 0]
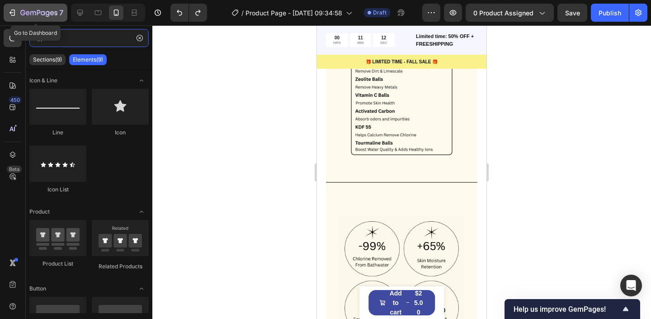
type input "lin"
click at [65, 14] on button "7" at bounding box center [36, 13] width 64 height 18
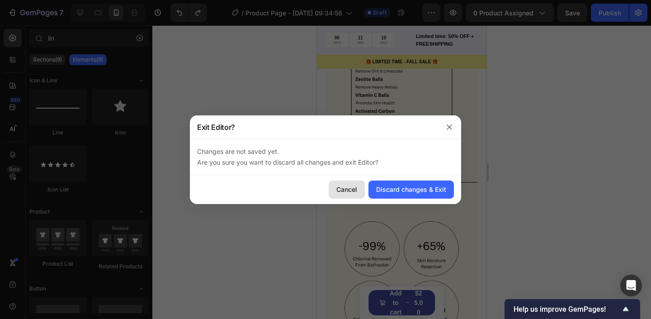
click at [335, 189] on button "Cancel" at bounding box center [347, 189] width 36 height 18
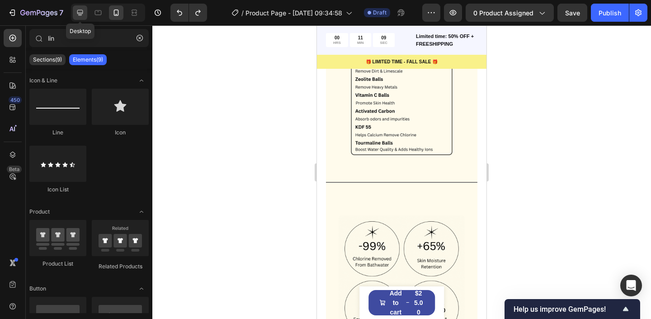
click at [81, 18] on div at bounding box center [80, 12] width 14 height 14
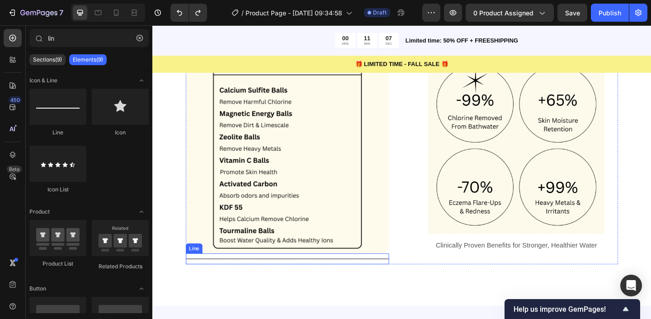
click at [223, 279] on div at bounding box center [299, 279] width 221 height 1
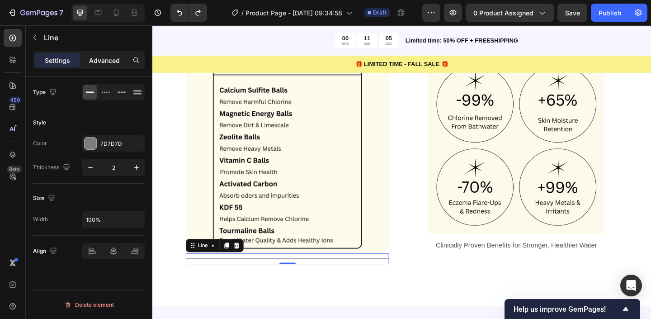
click at [109, 59] on p "Advanced" at bounding box center [104, 60] width 31 height 9
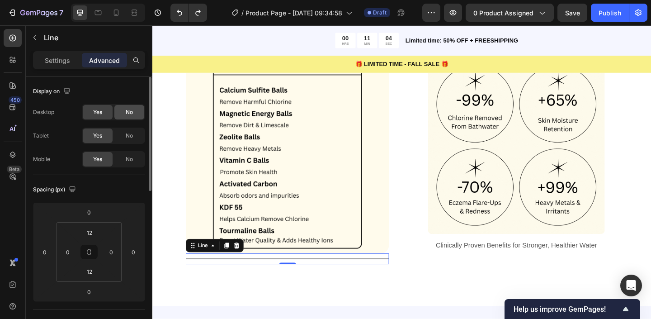
click at [125, 109] on div "No" at bounding box center [129, 112] width 30 height 14
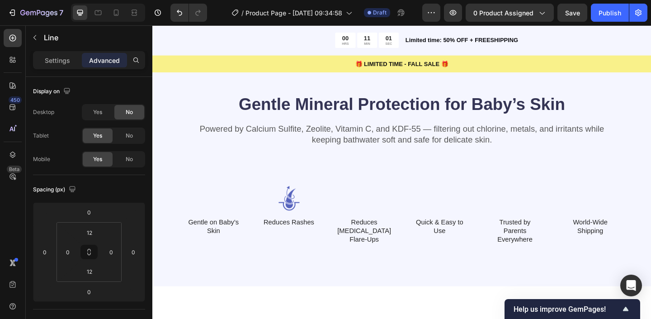
scroll to position [862, 0]
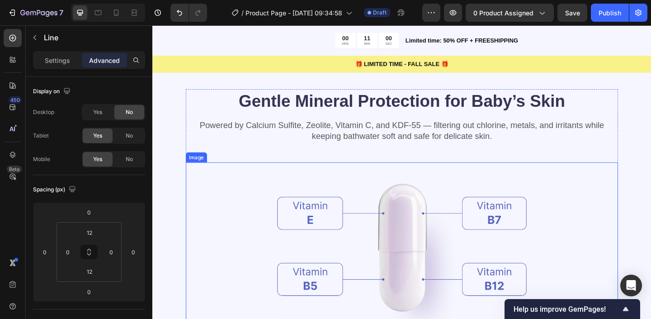
click at [393, 243] on img at bounding box center [423, 274] width 271 height 198
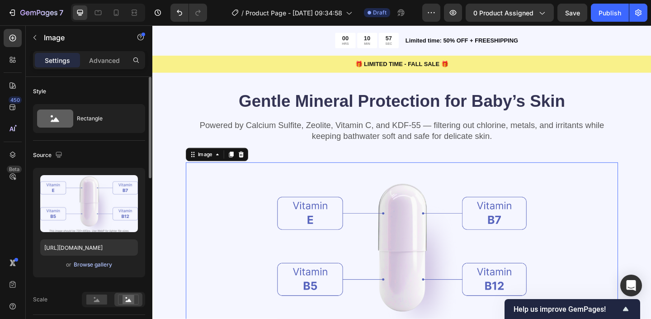
click at [107, 265] on div "Browse gallery" at bounding box center [93, 264] width 38 height 8
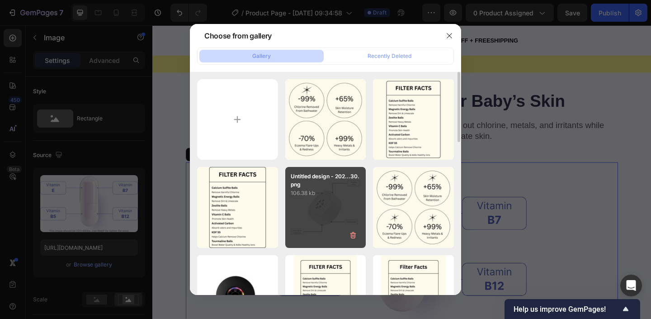
click at [295, 202] on div "Untitled design - 202...30.png 106.38 kb" at bounding box center [325, 207] width 81 height 81
type input "[URL][DOMAIN_NAME]"
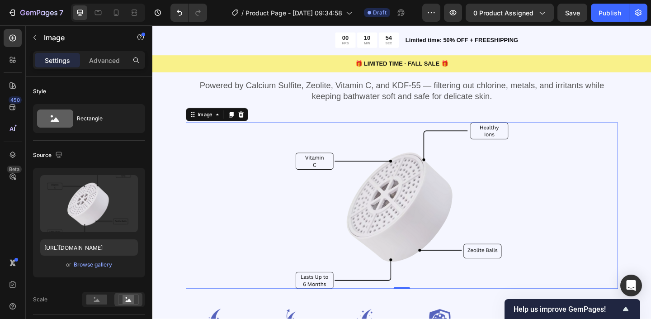
scroll to position [952, 0]
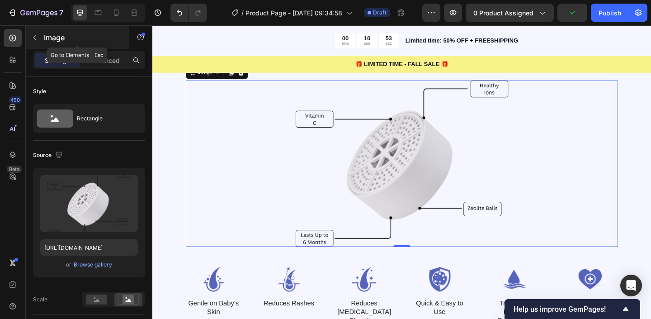
click at [30, 40] on button "button" at bounding box center [35, 37] width 14 height 14
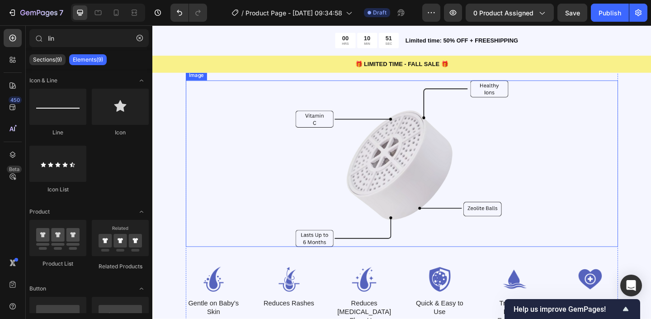
click at [344, 161] on img at bounding box center [423, 175] width 271 height 181
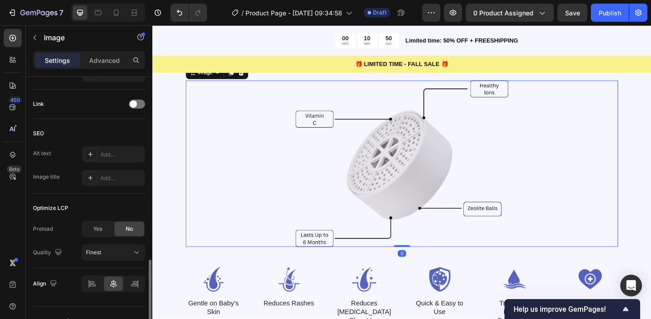
scroll to position [438, 0]
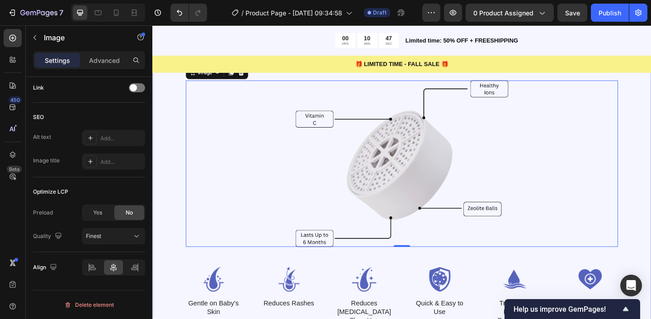
click at [168, 194] on div "Gentle Mineral Protection for Baby’s Skin Heading Powered by Calcium Sulfite, Z…" at bounding box center [423, 179] width 543 height 437
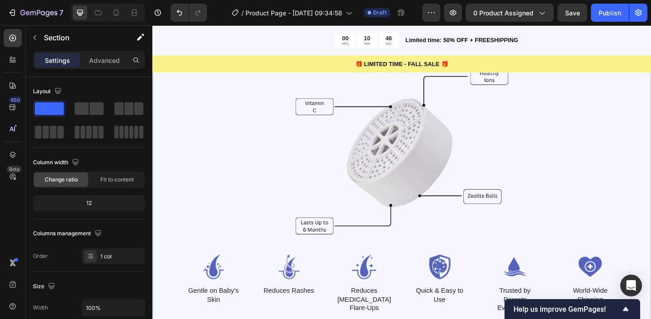
scroll to position [1016, 0]
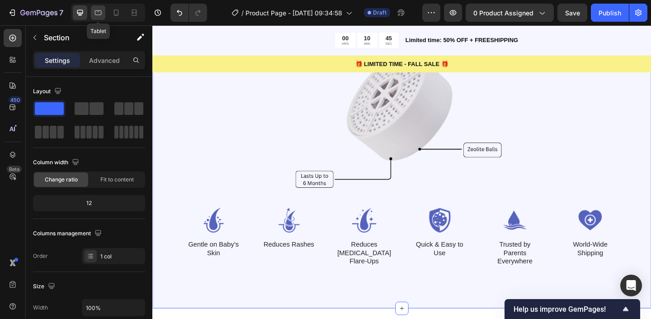
click at [102, 13] on icon at bounding box center [98, 12] width 9 height 9
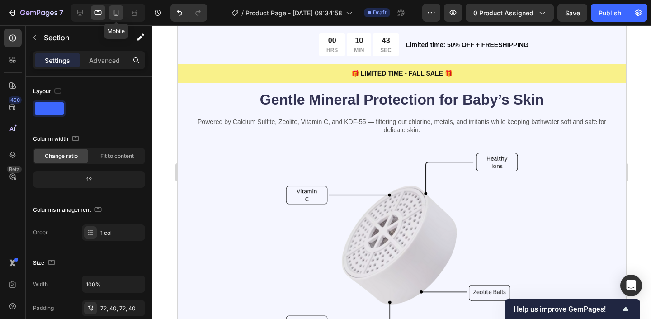
click at [115, 16] on icon at bounding box center [116, 12] width 9 height 9
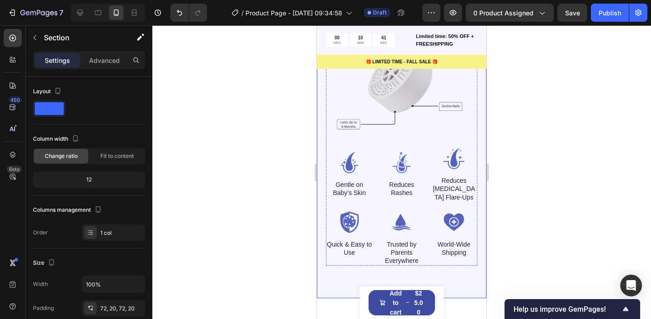
scroll to position [1137, 0]
click at [345, 166] on div "Text Block" at bounding box center [343, 166] width 31 height 8
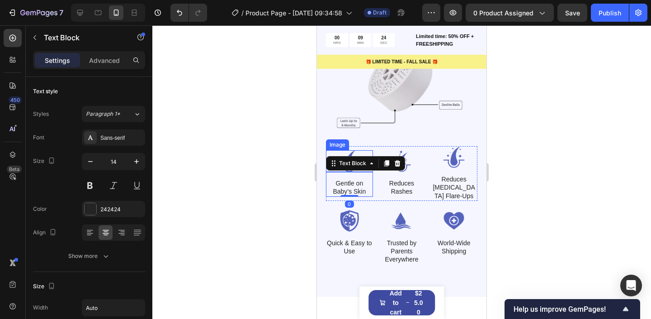
click at [351, 153] on img at bounding box center [349, 161] width 47 height 22
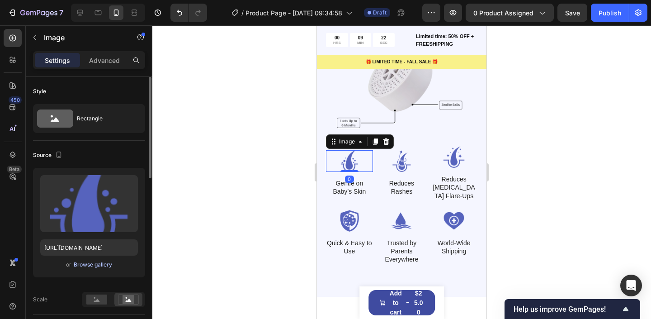
click at [101, 265] on div "Browse gallery" at bounding box center [93, 264] width 38 height 8
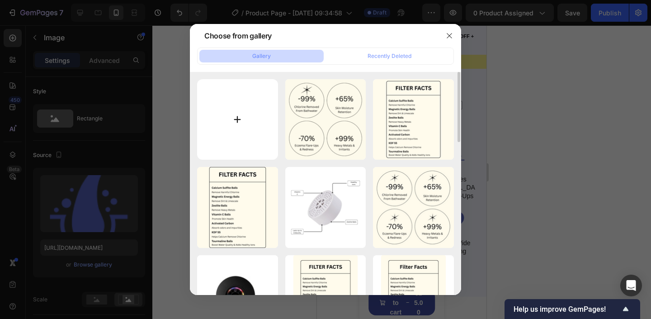
type input "C:\fakepath\Keep Your Baby Safe From Chlorine (21).png"
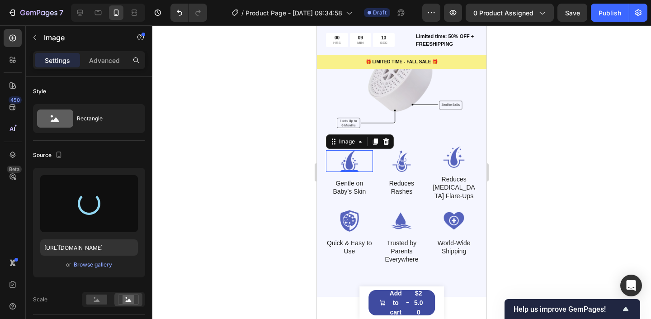
type input "[URL][DOMAIN_NAME]"
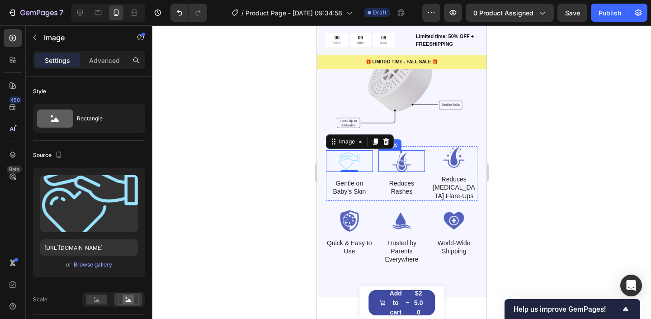
click at [403, 164] on img at bounding box center [402, 161] width 47 height 22
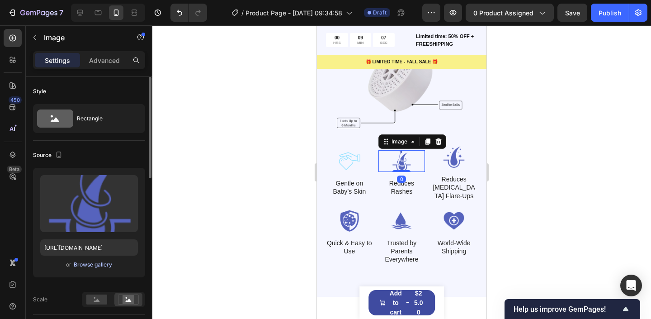
click at [93, 263] on div "Browse gallery" at bounding box center [93, 264] width 38 height 8
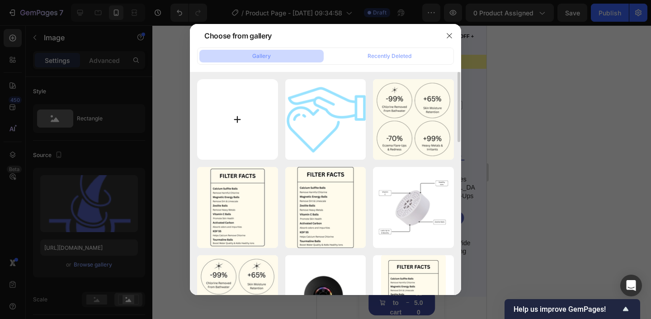
type input "C:\fakepath\Keep Your Baby Safe From Chlorine (22).png"
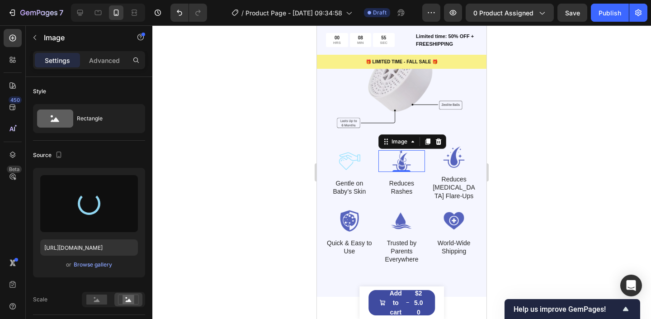
type input "[URL][DOMAIN_NAME]"
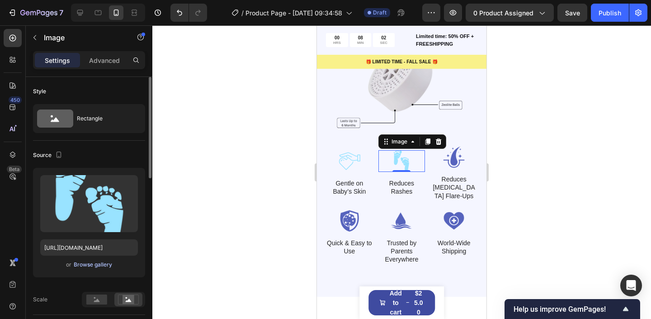
click at [89, 265] on div "Browse gallery" at bounding box center [93, 264] width 38 height 8
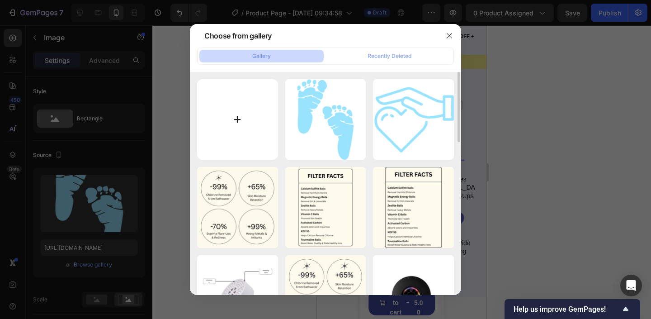
type input "C:\fakepath\Keep Your Baby Safe From Chlorine (26).png"
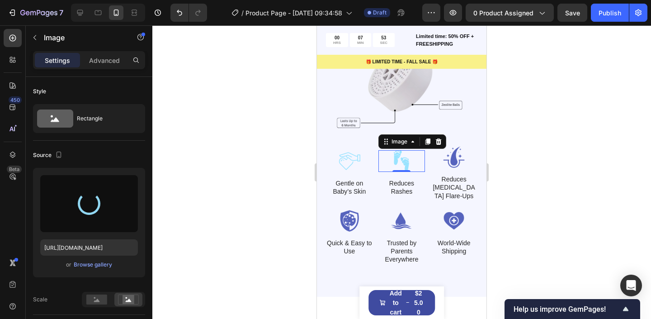
type input "[URL][DOMAIN_NAME]"
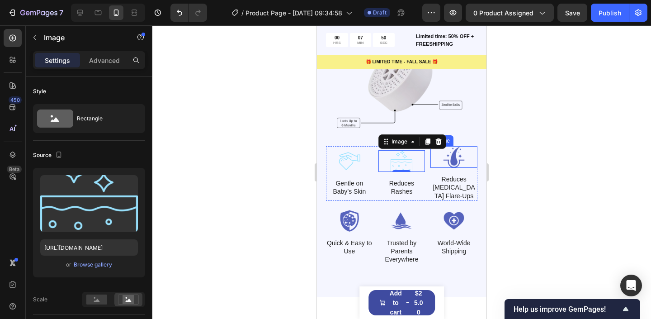
click at [458, 152] on img at bounding box center [454, 157] width 47 height 22
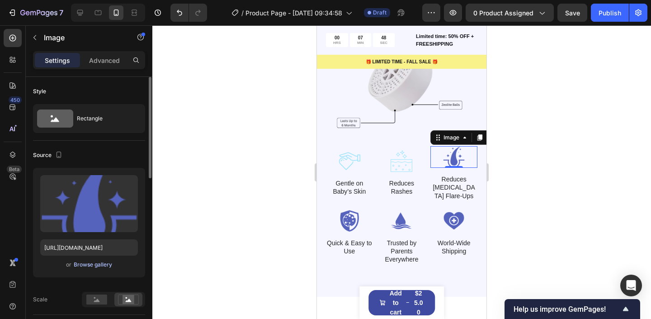
click at [82, 262] on div "Browse gallery" at bounding box center [93, 264] width 38 height 8
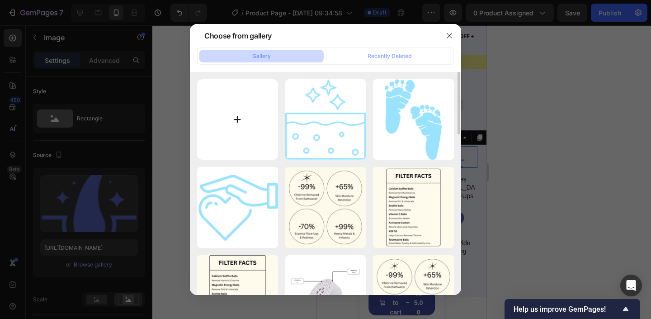
type input "C:\fakepath\Keep Your Baby Safe From Chlorine (23).png"
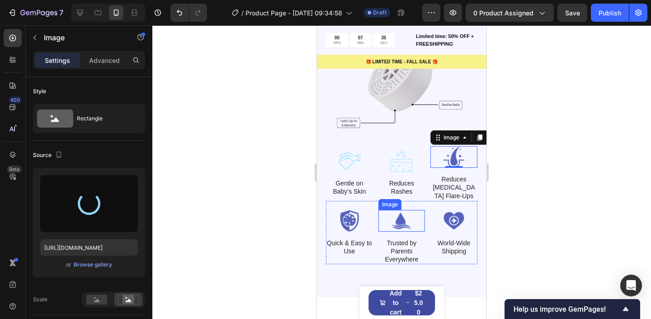
scroll to position [1146, 0]
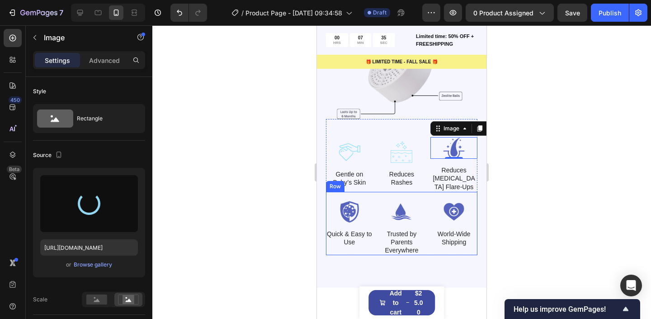
type input "[URL][DOMAIN_NAME]"
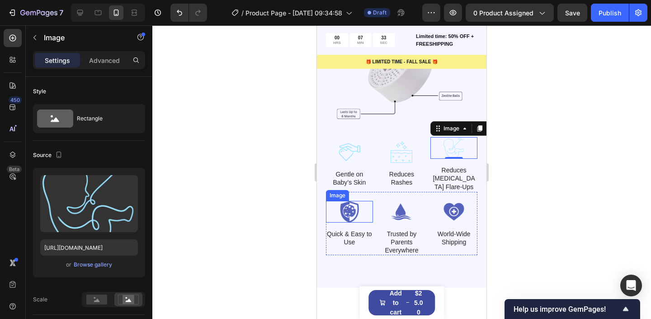
click at [345, 208] on img at bounding box center [349, 212] width 47 height 22
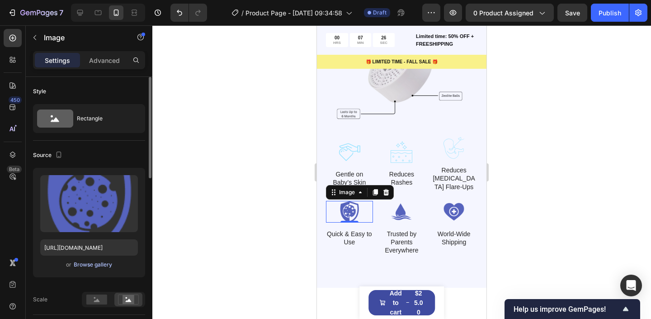
click at [87, 267] on div "Browse gallery" at bounding box center [93, 264] width 38 height 8
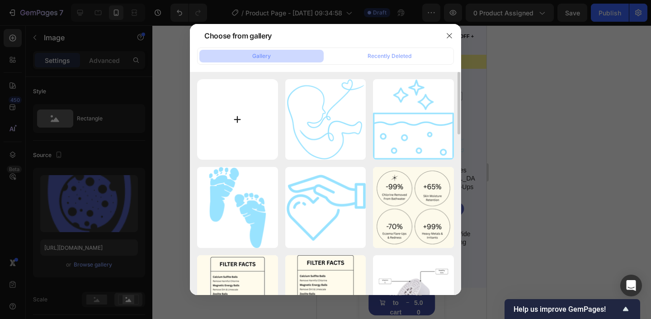
type input "C:\fakepath\Keep Your Baby Safe From Chlorine (24).png"
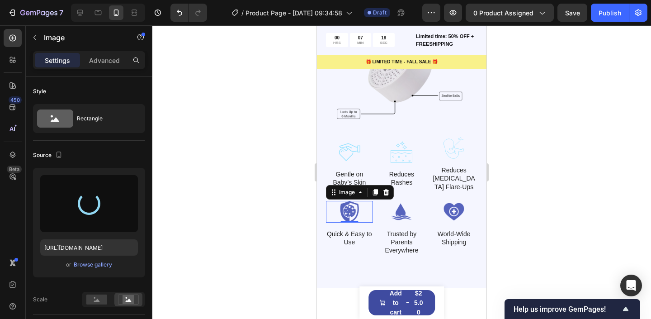
type input "[URL][DOMAIN_NAME]"
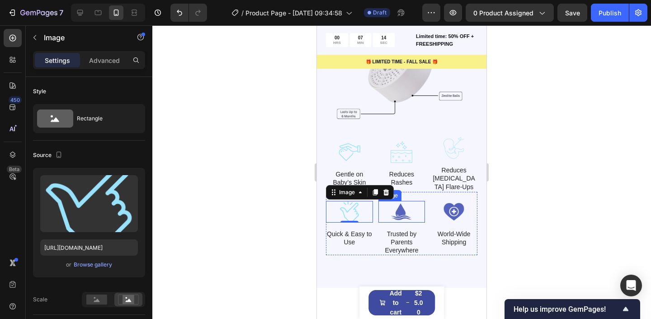
click at [398, 221] on img at bounding box center [402, 212] width 47 height 22
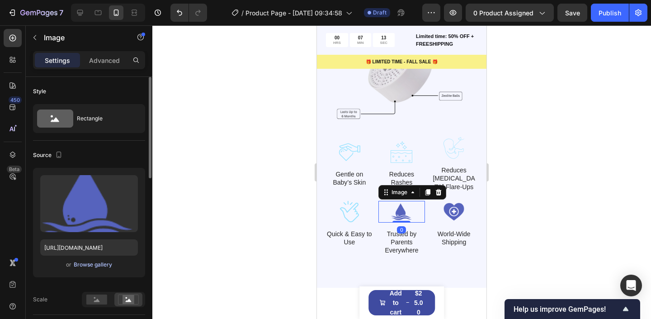
click at [104, 265] on div "Browse gallery" at bounding box center [93, 264] width 38 height 8
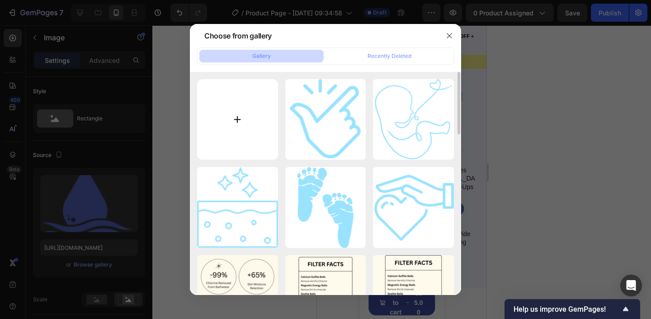
type input "C:\fakepath\Keep Your Baby Safe From Chlorine (25).png"
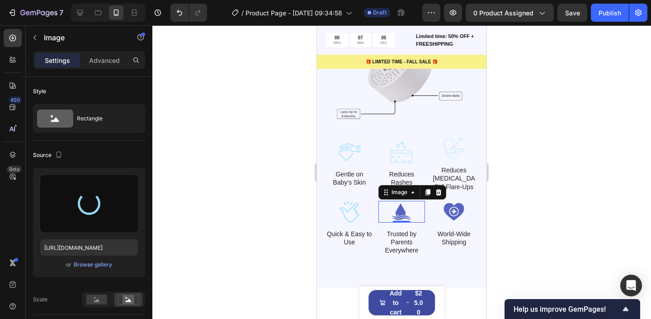
type input "[URL][DOMAIN_NAME]"
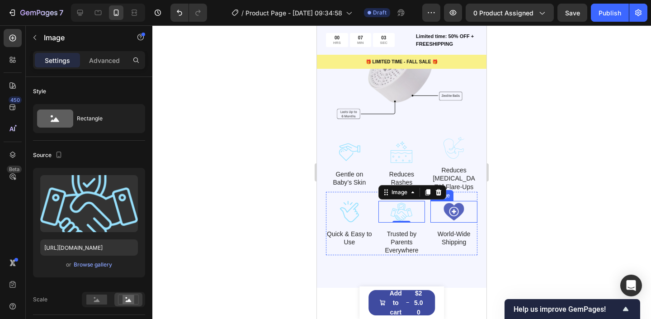
click at [459, 211] on img at bounding box center [454, 212] width 47 height 22
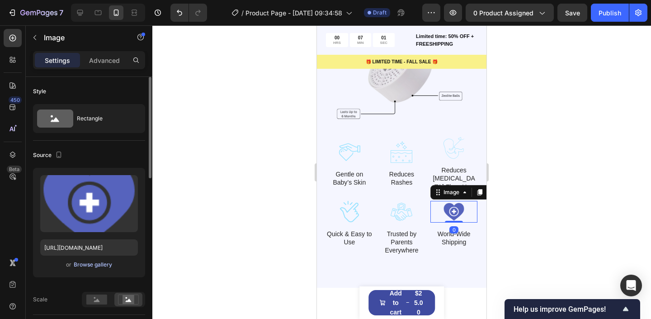
click at [90, 265] on div "Browse gallery" at bounding box center [93, 264] width 38 height 8
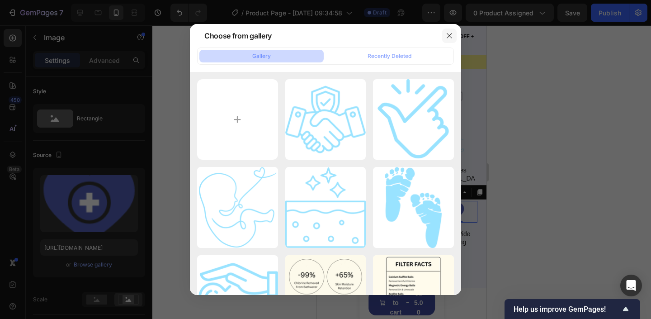
click at [454, 38] on button "button" at bounding box center [449, 35] width 14 height 14
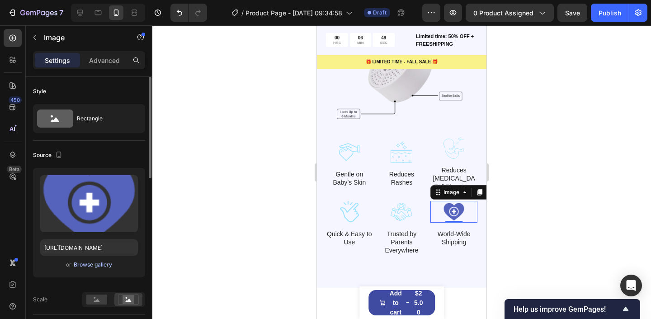
click at [87, 263] on div "Browse gallery" at bounding box center [93, 264] width 38 height 8
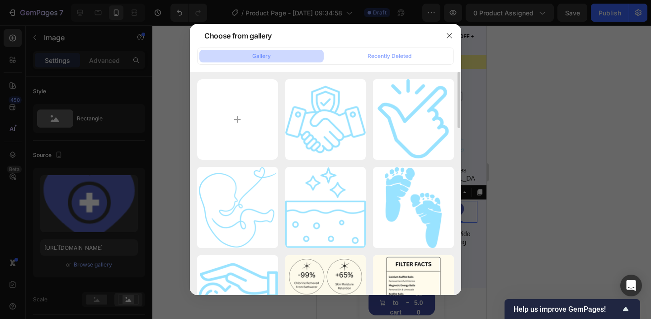
type input "C:\fakepath\Keep Your Baby Safe From Chlorine (27).png"
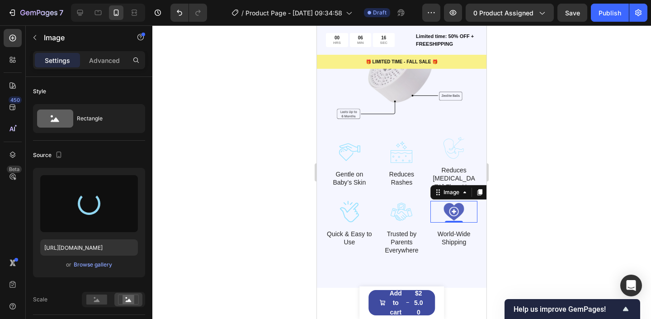
type input "https://cdn.shopify.com/s/files/1/0763/1817/9569/files/gempages_586075390376674…"
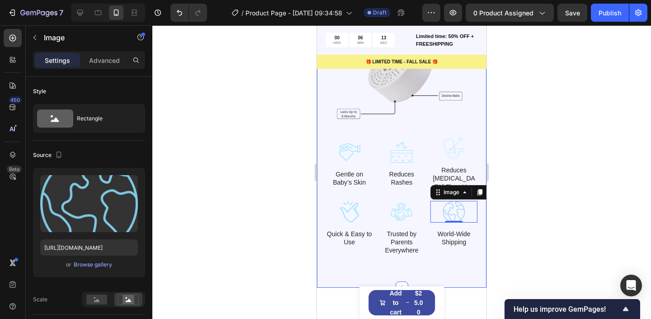
click at [516, 93] on div at bounding box center [401, 172] width 499 height 294
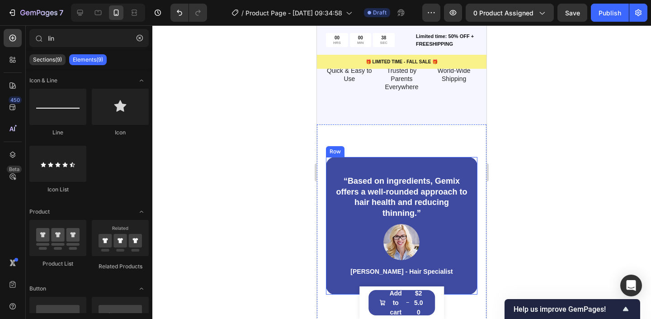
scroll to position [1365, 0]
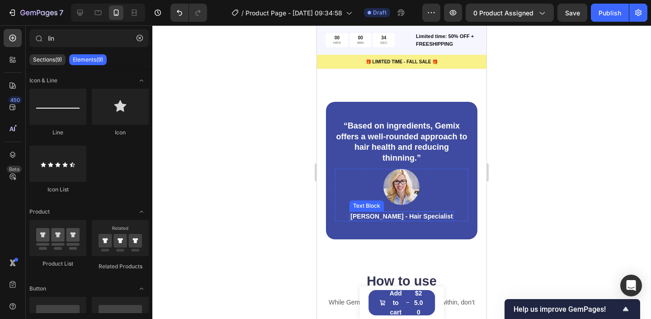
click at [418, 215] on p "Rachel Lin - Hair Specialist" at bounding box center [401, 216] width 102 height 8
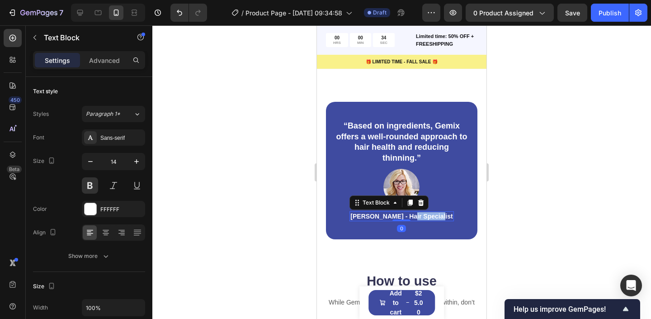
click at [418, 215] on p "Rachel Lin - Hair Specialist" at bounding box center [401, 216] width 102 height 8
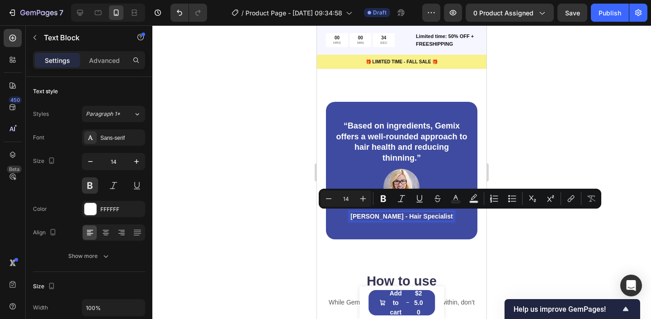
click at [406, 213] on p "Rachel Lin - Hair Specialist" at bounding box center [401, 216] width 102 height 8
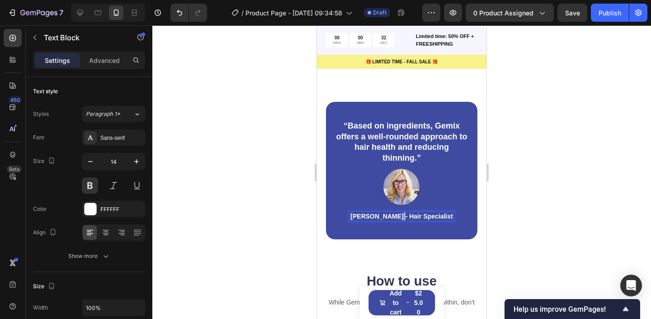
drag, startPoint x: 398, startPoint y: 215, endPoint x: 403, endPoint y: 216, distance: 5.0
click at [403, 216] on p "Rachel Lin - Hair Specialist" at bounding box center [401, 216] width 102 height 8
click at [396, 215] on p "Rachel Lin - Hair Specialist" at bounding box center [401, 216] width 102 height 8
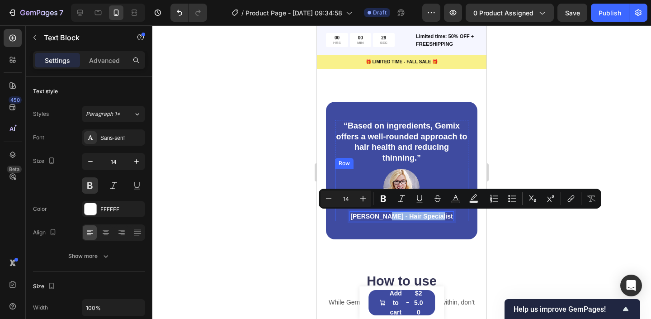
drag, startPoint x: 394, startPoint y: 215, endPoint x: 444, endPoint y: 214, distance: 50.2
click at [444, 214] on div "Image Rachel Lin - Hair Specialist Text Block 0 Row" at bounding box center [401, 195] width 133 height 52
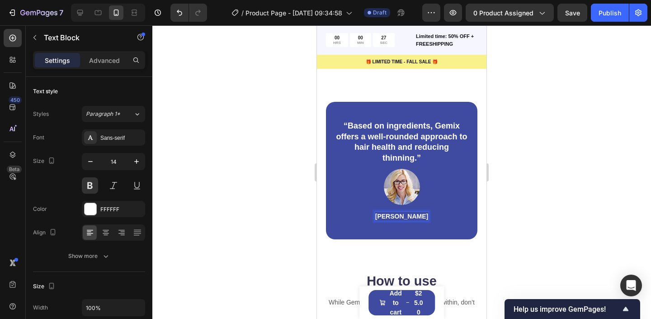
click at [387, 218] on p "Rachel Lin" at bounding box center [401, 216] width 53 height 8
click at [571, 226] on div at bounding box center [401, 172] width 499 height 294
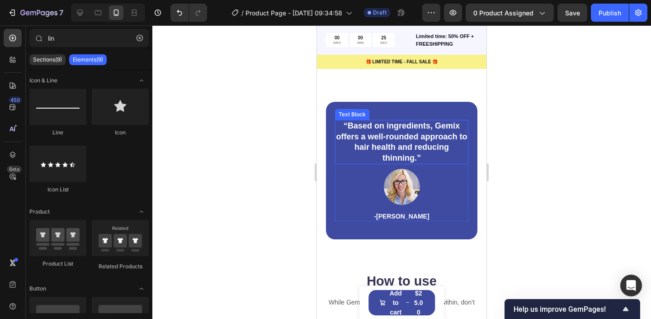
click at [426, 148] on p "“Based on ingredients, Gemix offers a well-rounded approach to hair health and …" at bounding box center [402, 142] width 132 height 43
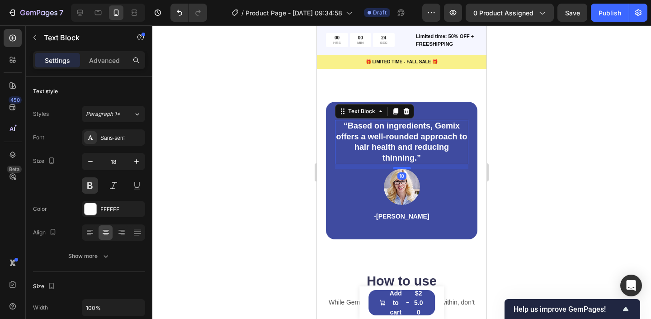
click at [426, 148] on p "“Based on ingredients, Gemix offers a well-rounded approach to hair health and …" at bounding box center [402, 142] width 132 height 43
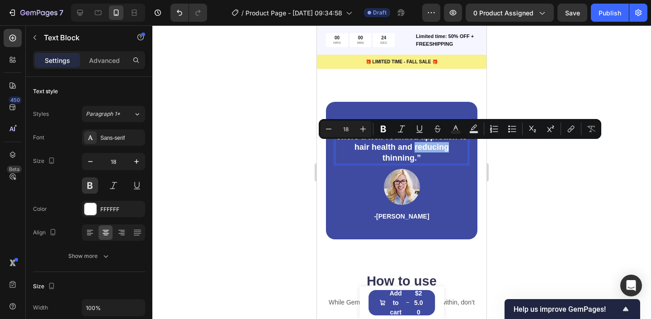
click at [446, 152] on p "“Based on ingredients, Gemix offers a well-rounded approach to hair health and …" at bounding box center [402, 142] width 132 height 43
click at [515, 151] on div at bounding box center [401, 172] width 499 height 294
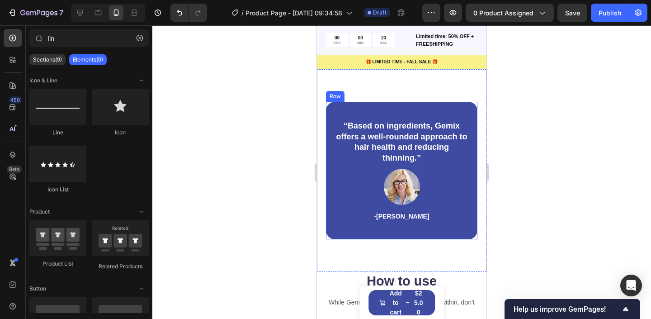
scroll to position [1341, 0]
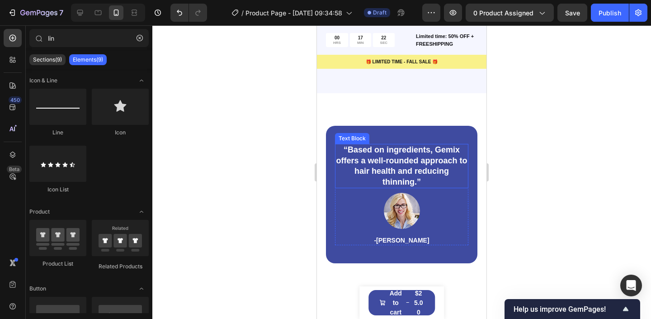
click at [420, 171] on p "“Based on ingredients, Gemix offers a well-rounded approach to hair health and …" at bounding box center [402, 166] width 132 height 43
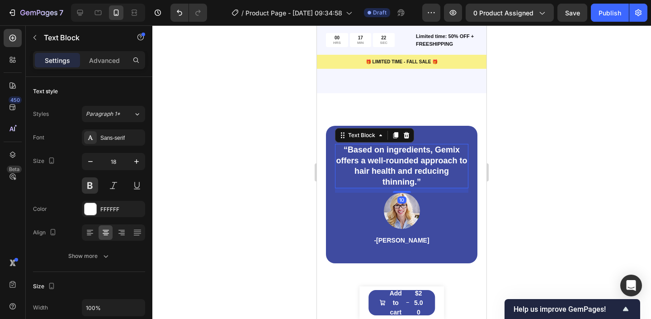
click at [420, 171] on p "“Based on ingredients, Gemix offers a well-rounded approach to hair health and …" at bounding box center [402, 166] width 132 height 43
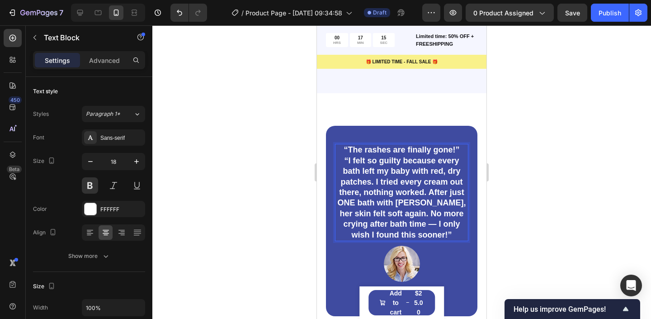
click at [386, 150] on strong "“The rashes are finally gone!”" at bounding box center [402, 149] width 116 height 9
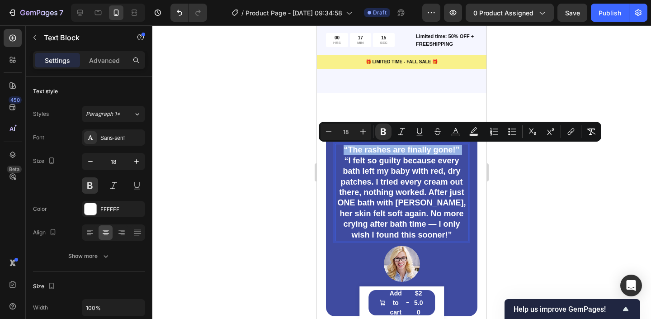
copy p "“The rashes are finally gone!”"
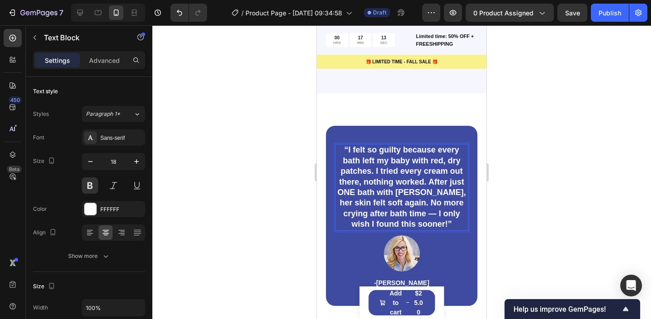
click at [390, 158] on p "“I felt so guilty because every bath left my baby with red, dry patches. I trie…" at bounding box center [402, 187] width 132 height 85
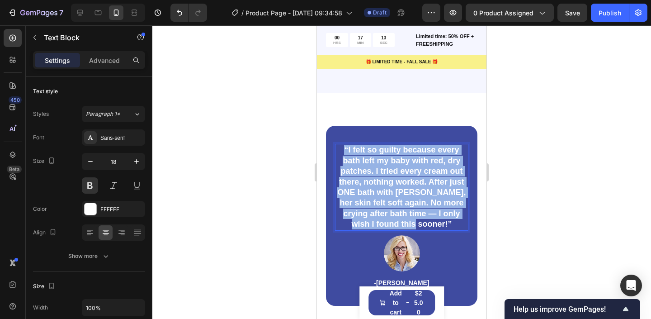
click at [390, 158] on p "“I felt so guilty because every bath left my baby with red, dry patches. I trie…" at bounding box center [402, 187] width 132 height 85
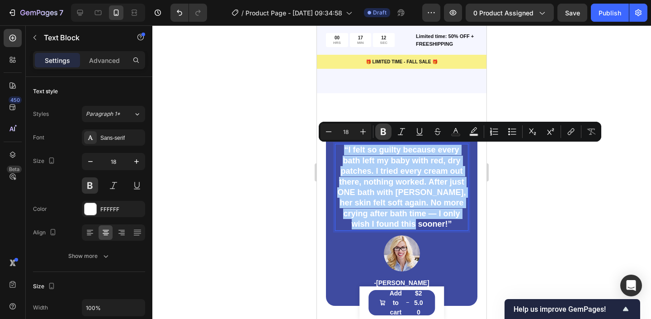
click at [382, 133] on icon "Editor contextual toolbar" at bounding box center [383, 131] width 5 height 7
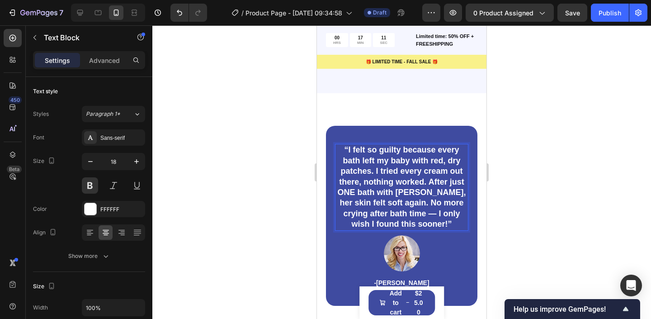
click at [550, 211] on div at bounding box center [401, 172] width 499 height 294
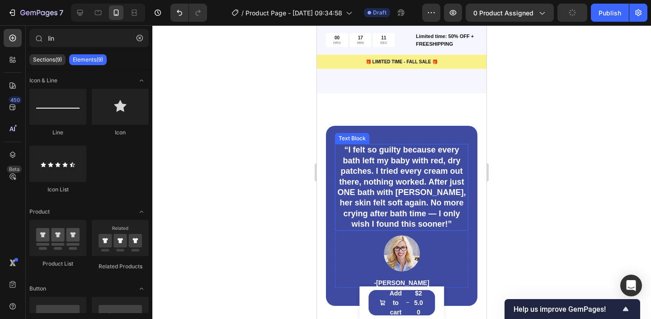
click at [400, 200] on strong "“I felt so guilty because every bath left my baby with red, dry patches. I trie…" at bounding box center [401, 186] width 128 height 83
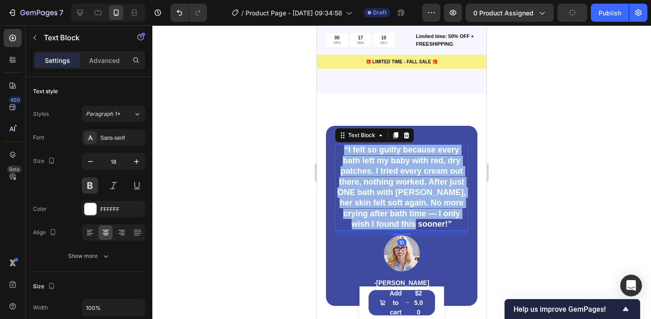
click at [400, 200] on strong "“I felt so guilty because every bath left my baby with red, dry patches. I trie…" at bounding box center [401, 186] width 128 height 83
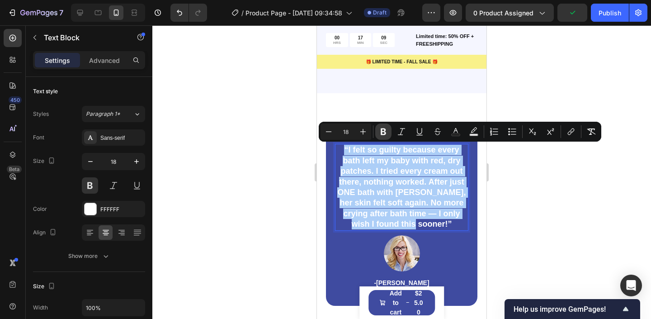
click at [384, 135] on icon "Editor contextual toolbar" at bounding box center [383, 131] width 9 height 9
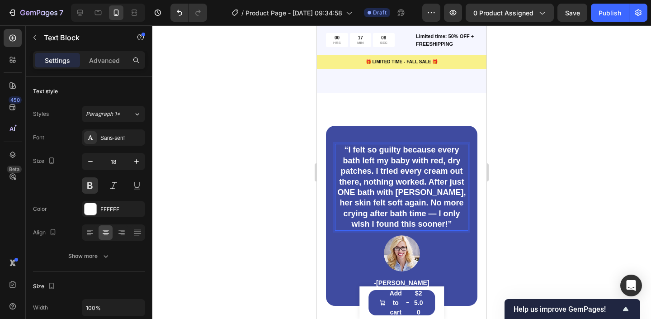
click at [376, 176] on p "“I felt so guilty because every bath left my baby with red, dry patches. I trie…" at bounding box center [402, 187] width 132 height 85
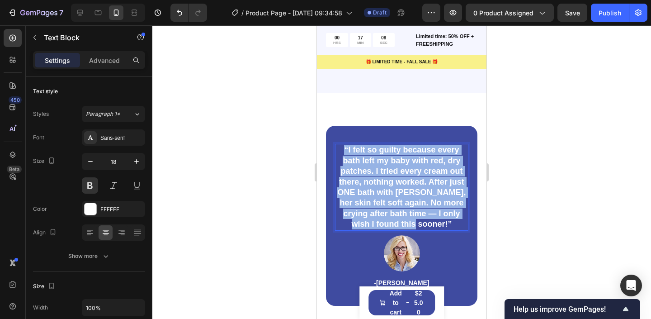
click at [376, 176] on p "“I felt so guilty because every bath left my baby with red, dry patches. I trie…" at bounding box center [402, 187] width 132 height 85
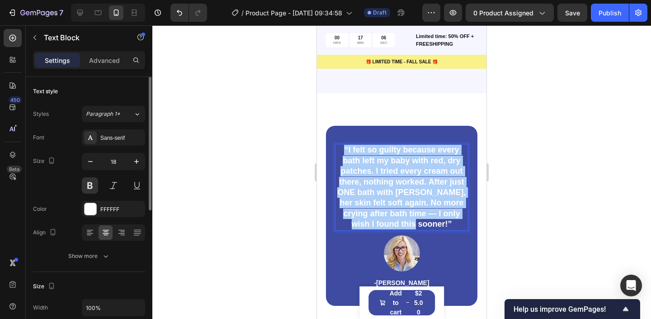
click at [53, 201] on div "Color FFFFFF" at bounding box center [89, 209] width 112 height 16
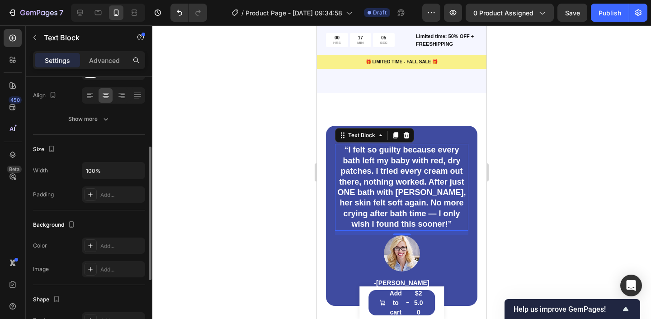
scroll to position [136, 0]
click at [88, 119] on div "Show more" at bounding box center [89, 120] width 42 height 9
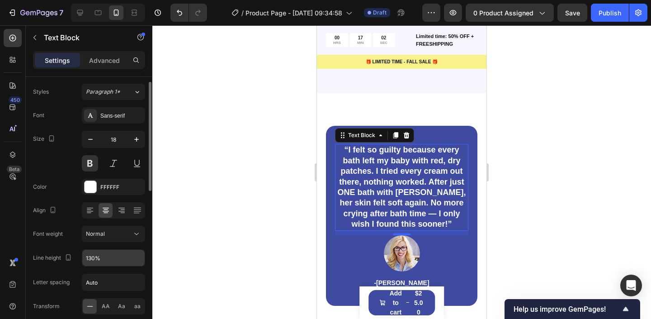
scroll to position [19, 0]
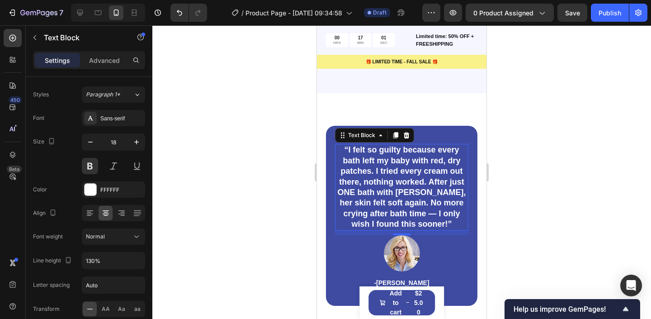
click at [208, 166] on div at bounding box center [401, 172] width 499 height 294
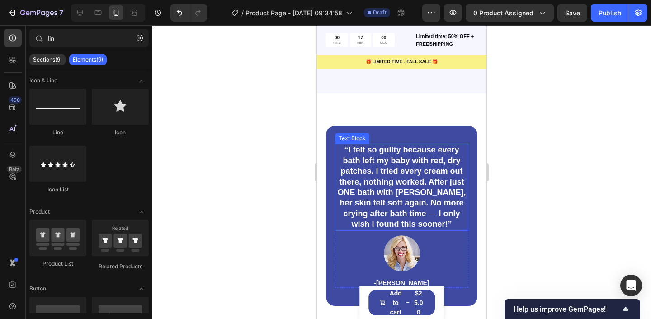
click at [419, 173] on p "“I felt so guilty because every bath left my baby with red, dry patches. I trie…" at bounding box center [402, 187] width 132 height 85
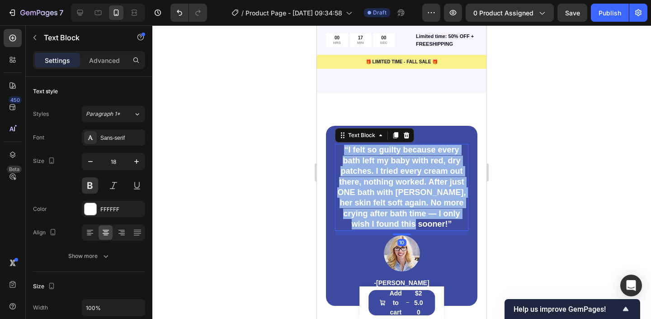
click at [419, 173] on p "“I felt so guilty because every bath left my baby with red, dry patches. I trie…" at bounding box center [402, 187] width 132 height 85
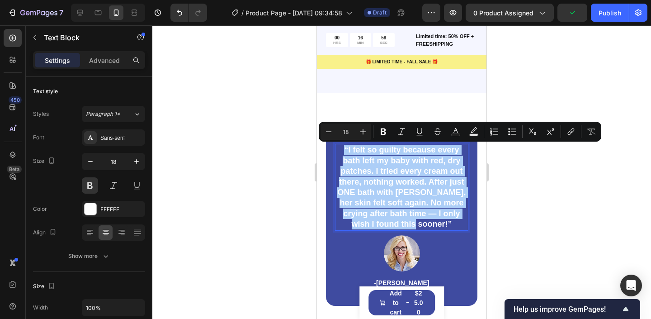
click at [268, 190] on div at bounding box center [401, 172] width 499 height 294
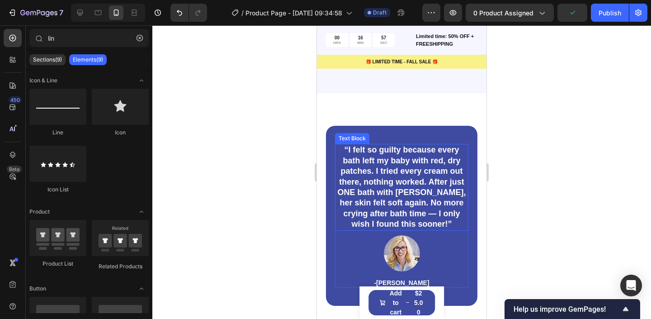
click at [390, 180] on p "“I felt so guilty because every bath left my baby with red, dry patches. I trie…" at bounding box center [402, 187] width 132 height 85
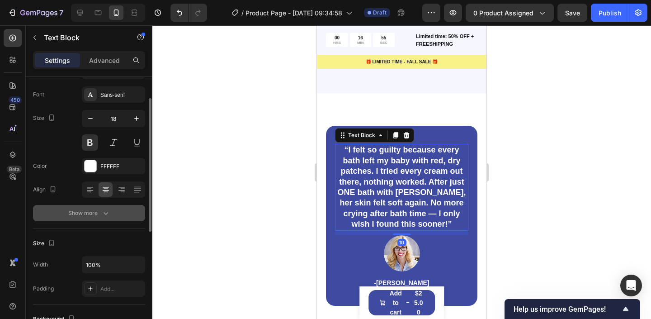
click at [102, 217] on icon "button" at bounding box center [105, 212] width 9 height 9
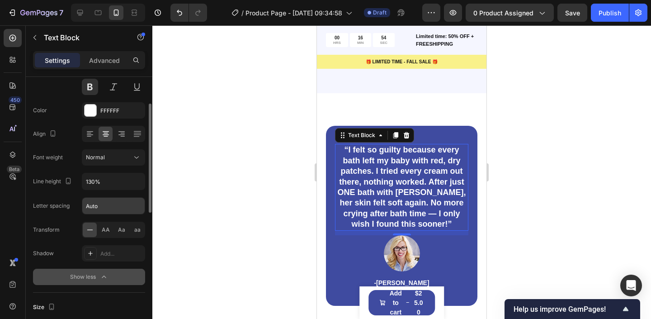
scroll to position [99, 0]
click at [109, 158] on div "Normal" at bounding box center [109, 156] width 46 height 8
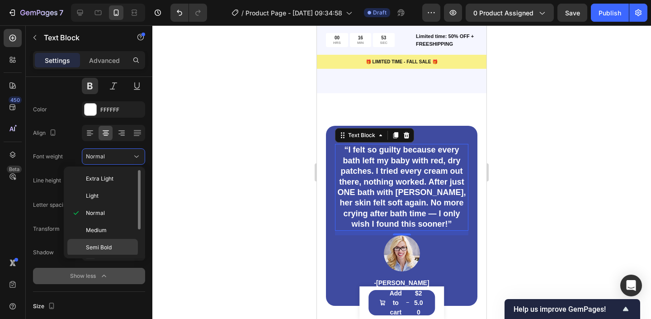
click at [107, 241] on div "Semi Bold" at bounding box center [102, 247] width 71 height 17
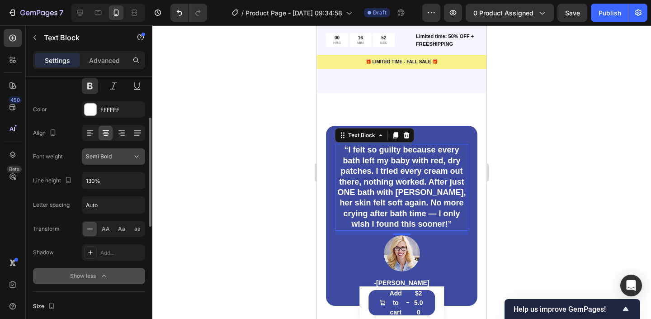
click at [117, 158] on div "Semi Bold" at bounding box center [109, 156] width 46 height 8
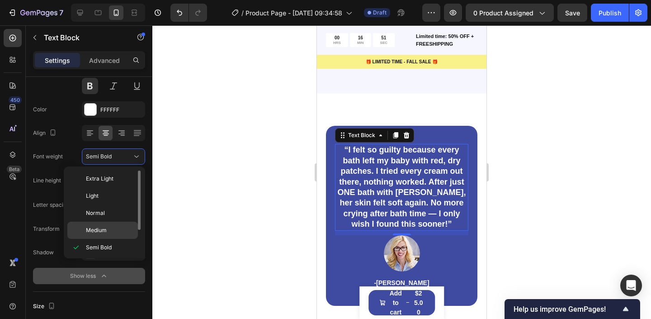
scroll to position [36, 0]
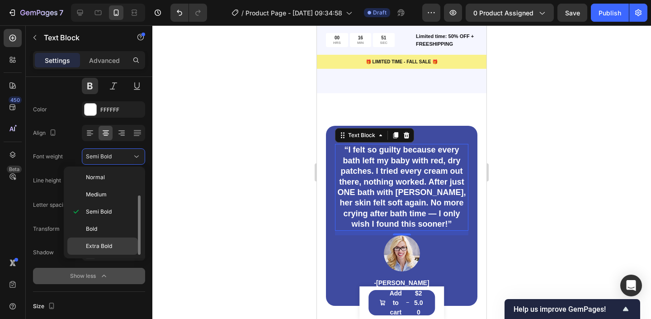
click at [109, 251] on div "Extra Bold" at bounding box center [102, 245] width 71 height 17
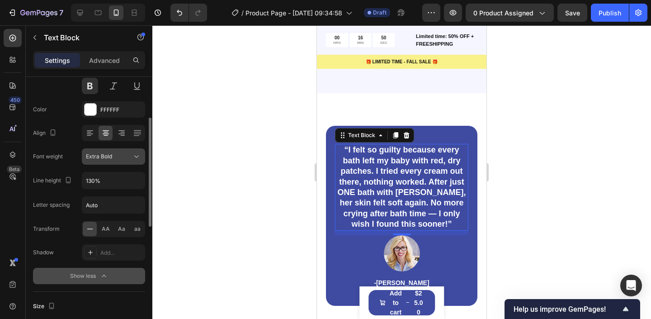
click at [121, 162] on button "Extra Bold" at bounding box center [113, 156] width 63 height 16
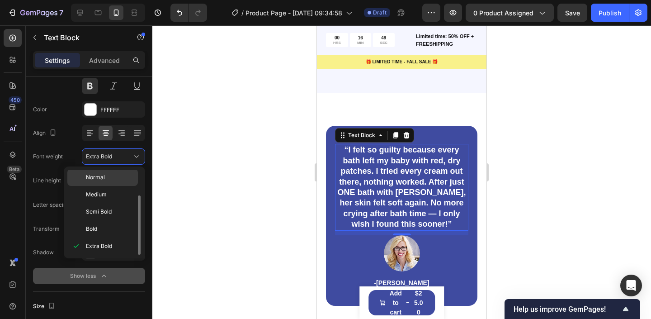
click at [117, 172] on div "Normal" at bounding box center [102, 177] width 71 height 17
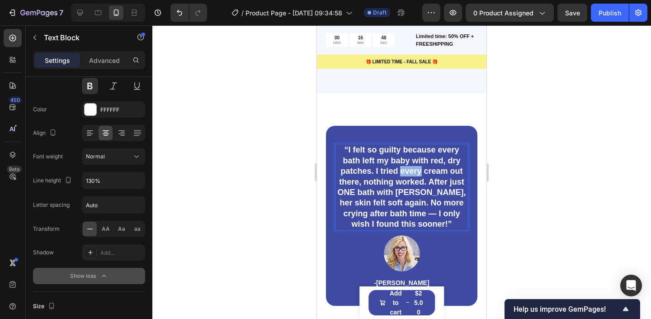
click at [400, 174] on p "“I felt so guilty because every bath left my baby with red, dry patches. I trie…" at bounding box center [402, 187] width 132 height 85
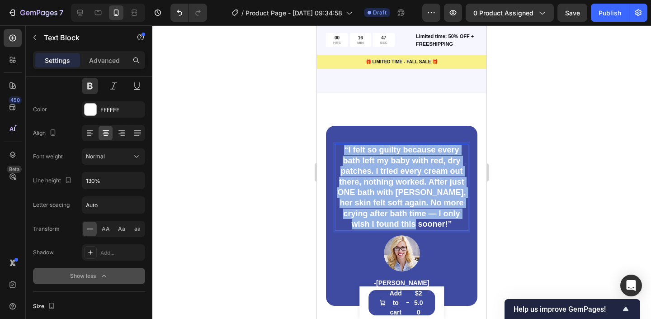
click at [400, 174] on p "“I felt so guilty because every bath left my baby with red, dry patches. I trie…" at bounding box center [402, 187] width 132 height 85
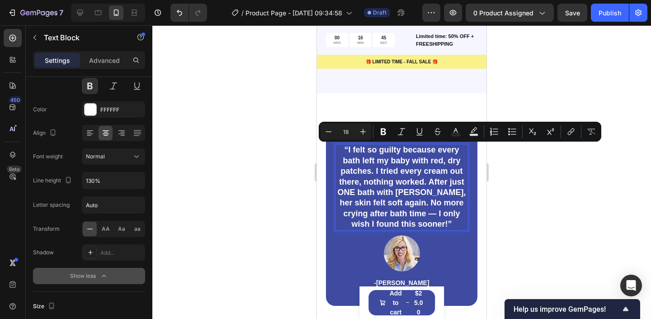
click at [237, 188] on div at bounding box center [401, 172] width 499 height 294
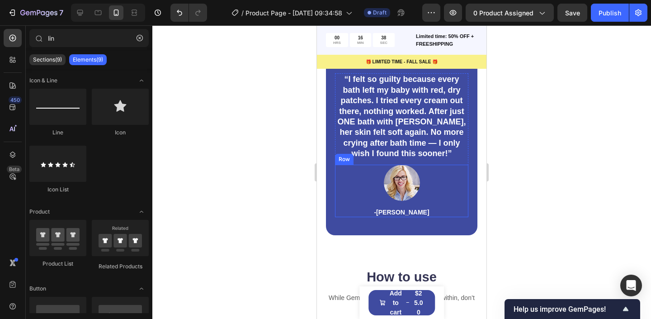
scroll to position [1363, 0]
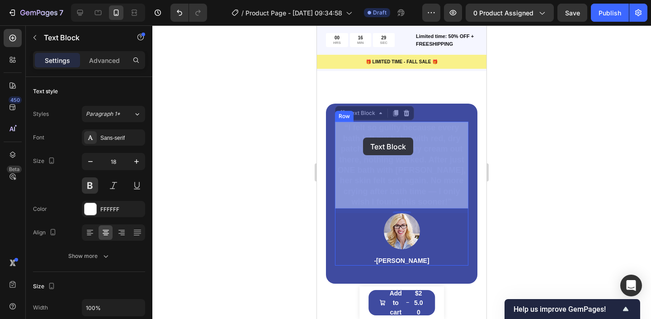
drag, startPoint x: 374, startPoint y: 147, endPoint x: 362, endPoint y: 137, distance: 15.7
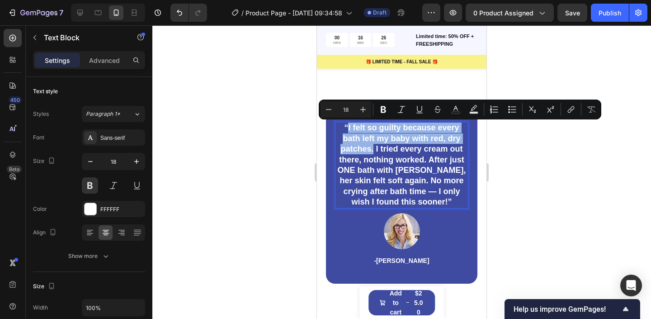
drag, startPoint x: 374, startPoint y: 150, endPoint x: 349, endPoint y: 129, distance: 32.8
click at [349, 129] on p "“I felt so guilty because every bath left my baby with red, dry patches. I trie…" at bounding box center [402, 165] width 132 height 85
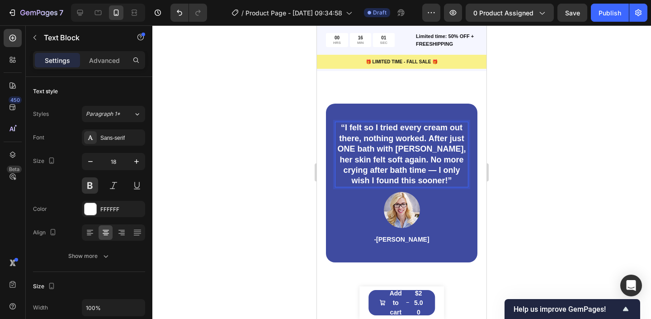
click at [355, 125] on p "“I felt so I tried every cream out there, nothing worked. After just ONE bath w…" at bounding box center [402, 154] width 132 height 63
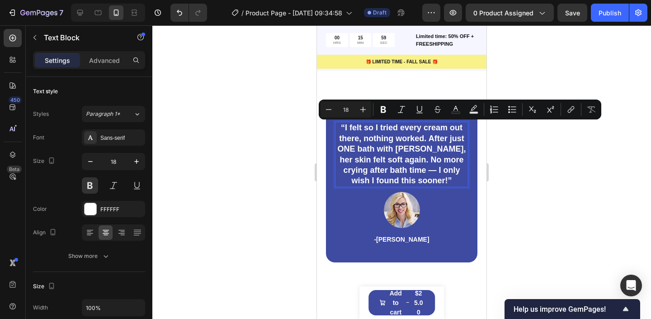
click at [434, 172] on p "“I felt so I tried every cream out there, nothing worked. After just ONE bath w…" at bounding box center [402, 154] width 132 height 63
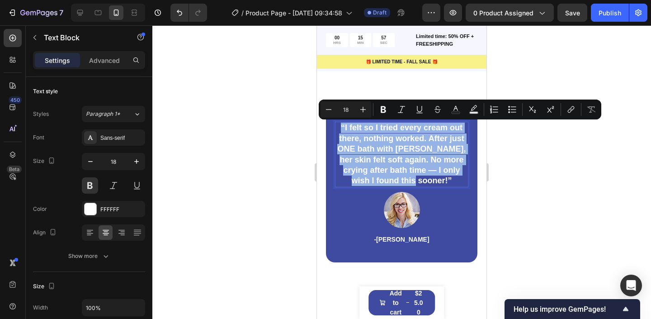
drag, startPoint x: 440, startPoint y: 177, endPoint x: 338, endPoint y: 128, distance: 113.7
click at [338, 128] on p "“I felt so I tried every cream out there, nothing worked. After just ONE bath w…" at bounding box center [402, 154] width 132 height 63
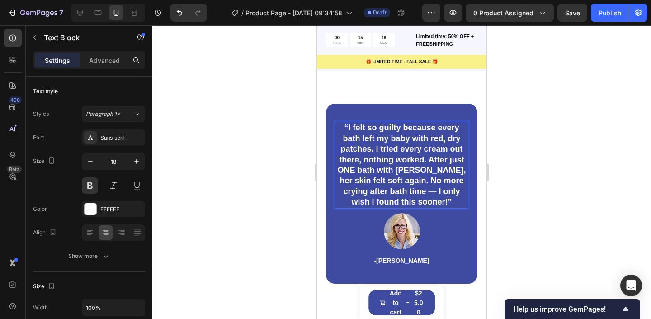
click at [529, 169] on div at bounding box center [401, 172] width 499 height 294
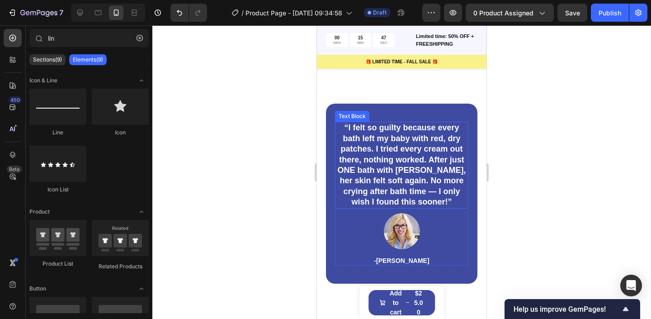
click at [406, 167] on p "“I felt so guilty because every bath left my baby with red, dry patches. I trie…" at bounding box center [402, 165] width 132 height 85
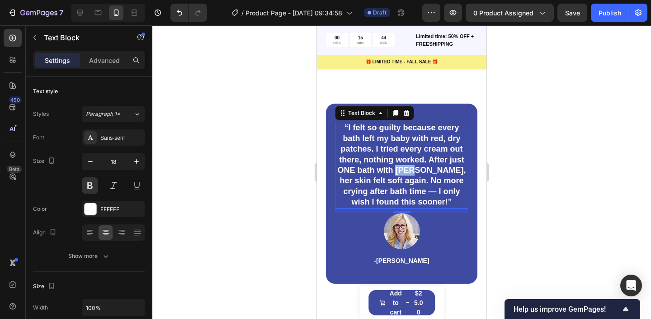
click at [406, 167] on p "“I felt so guilty because every bath left my baby with red, dry patches. I trie…" at bounding box center [402, 165] width 132 height 85
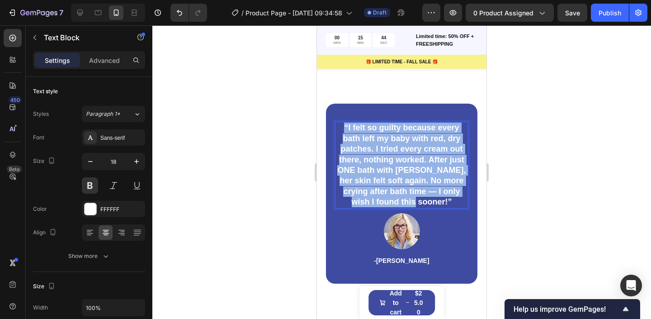
click at [406, 167] on p "“I felt so guilty because every bath left my baby with red, dry patches. I trie…" at bounding box center [402, 165] width 132 height 85
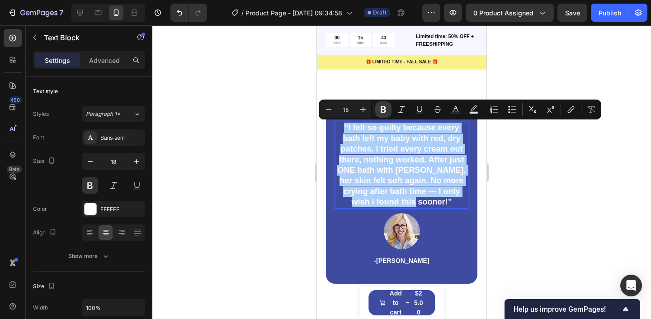
click at [382, 108] on icon "Editor contextual toolbar" at bounding box center [383, 109] width 5 height 7
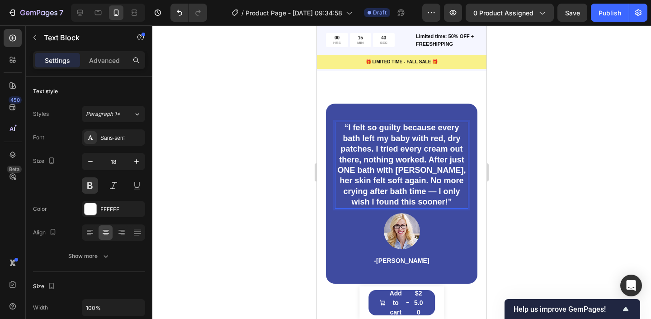
click at [382, 108] on div "“I felt so guilty because every bath left my baby with red, dry patches. I trie…" at bounding box center [402, 194] width 152 height 180
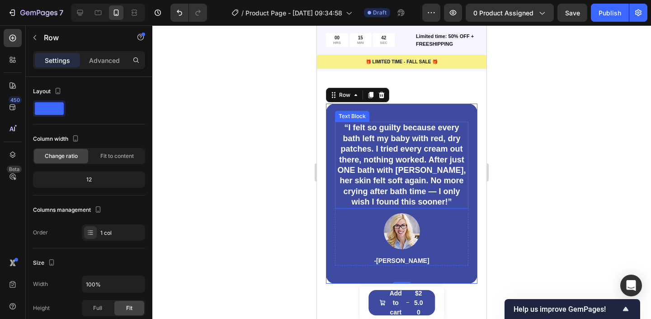
click at [373, 139] on strong "“I felt so guilty because every bath left my baby with red, dry patches. I trie…" at bounding box center [401, 164] width 128 height 83
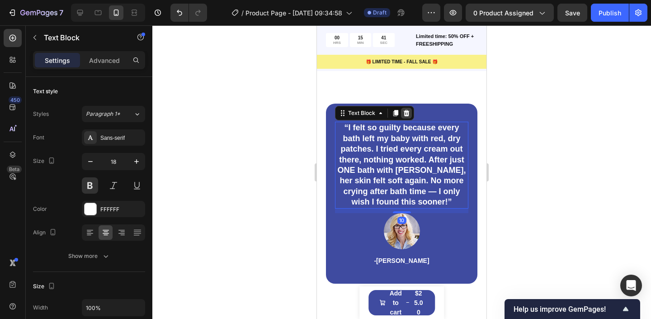
click at [407, 113] on icon at bounding box center [407, 113] width 6 height 6
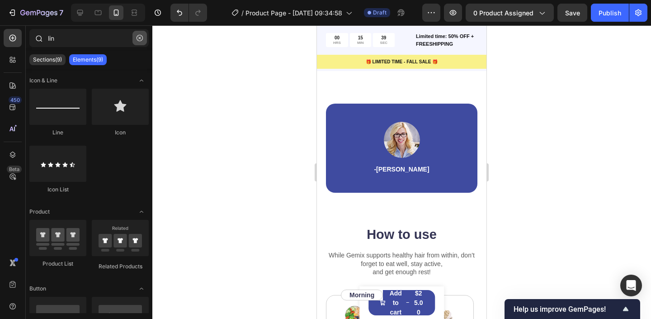
click at [146, 41] on button "button" at bounding box center [140, 38] width 14 height 14
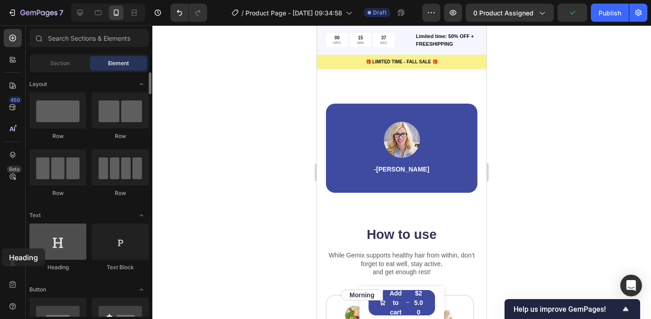
drag, startPoint x: 61, startPoint y: 236, endPoint x: 73, endPoint y: 247, distance: 16.0
click at [73, 247] on div at bounding box center [57, 241] width 57 height 36
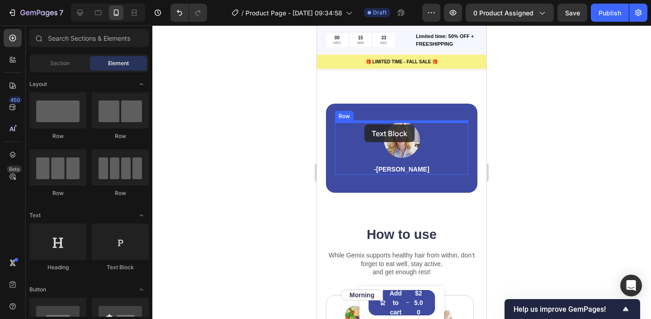
drag, startPoint x: 428, startPoint y: 276, endPoint x: 365, endPoint y: 124, distance: 164.6
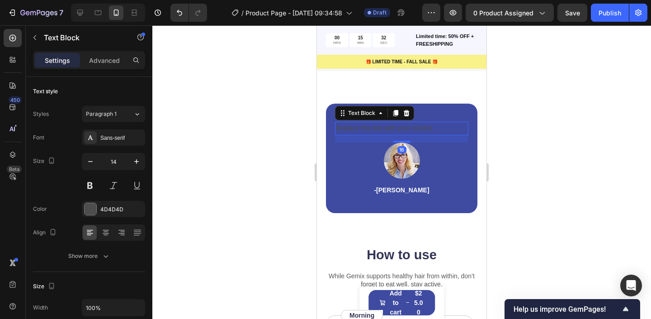
click at [431, 128] on div "Replace this text with your content" at bounding box center [401, 128] width 133 height 13
click at [431, 128] on p "Replace this text with your content" at bounding box center [402, 128] width 132 height 11
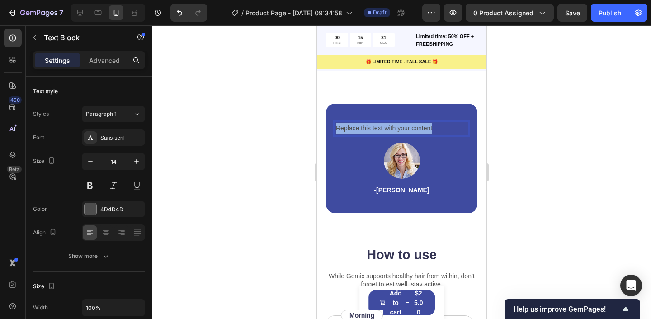
click at [431, 128] on p "Replace this text with your content" at bounding box center [402, 128] width 132 height 11
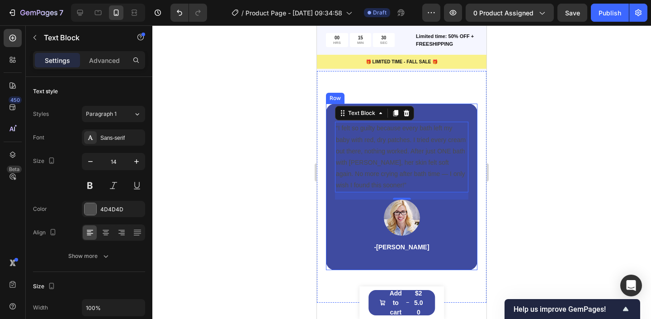
click at [539, 141] on div at bounding box center [401, 172] width 499 height 294
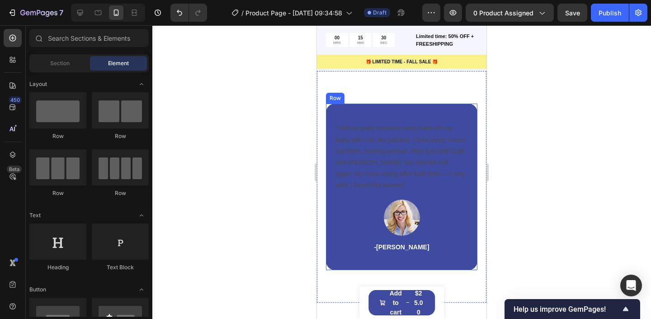
click at [389, 145] on p "“I felt so guilty because every bath left my baby with red, dry patches. I trie…" at bounding box center [402, 157] width 132 height 68
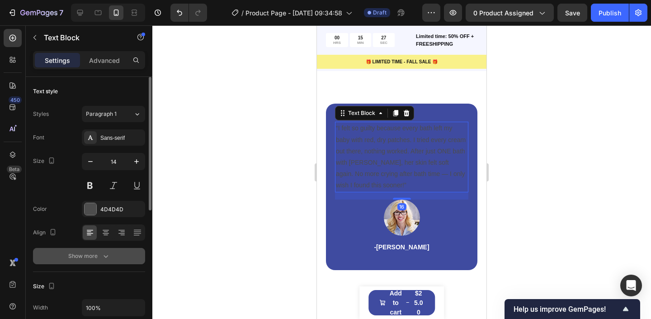
click at [87, 255] on div "Show more" at bounding box center [89, 255] width 42 height 9
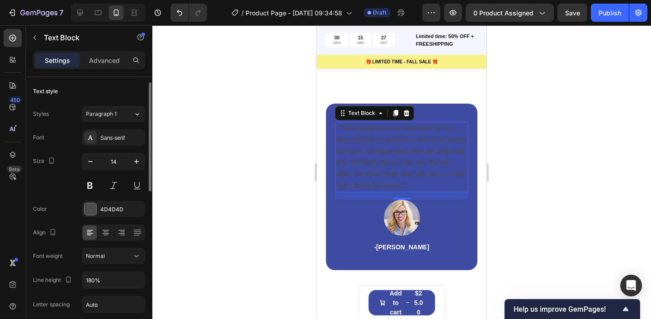
scroll to position [10, 0]
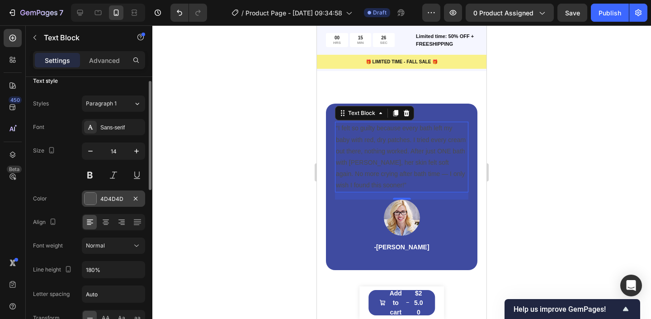
click at [90, 197] on div at bounding box center [91, 199] width 12 height 12
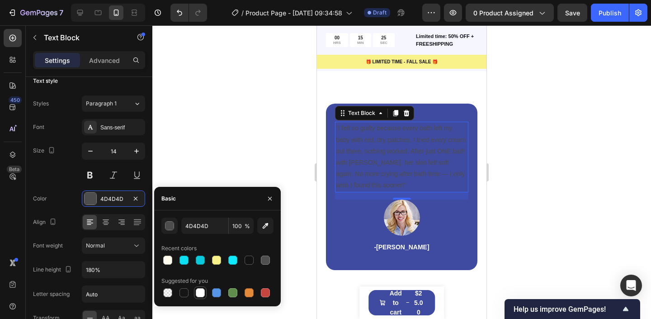
click at [198, 288] on div at bounding box center [200, 292] width 9 height 9
type input "FFFFFF"
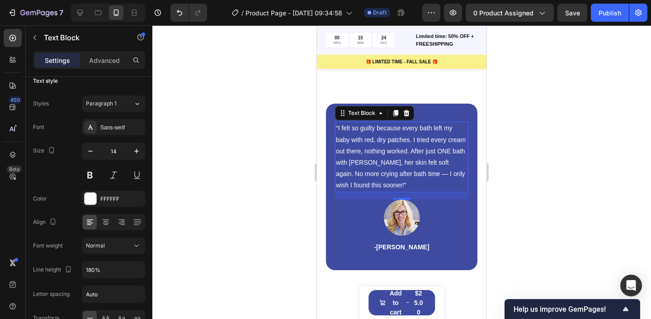
click at [199, 128] on div at bounding box center [401, 172] width 499 height 294
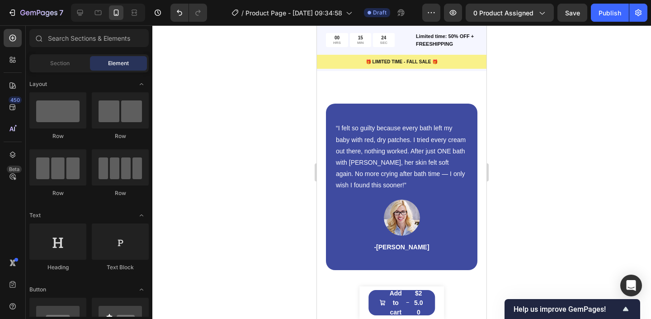
click at [398, 153] on p "“I felt so guilty because every bath left my baby with red, dry patches. I trie…" at bounding box center [402, 157] width 132 height 68
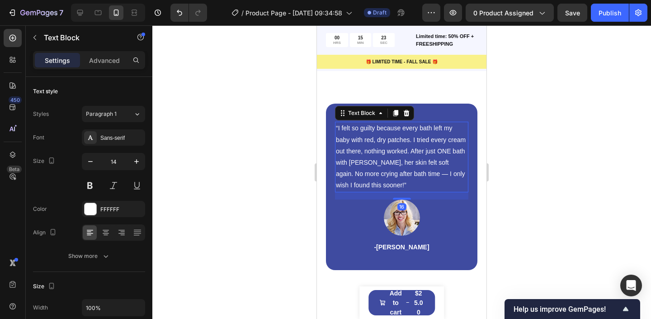
click at [187, 204] on div at bounding box center [401, 172] width 499 height 294
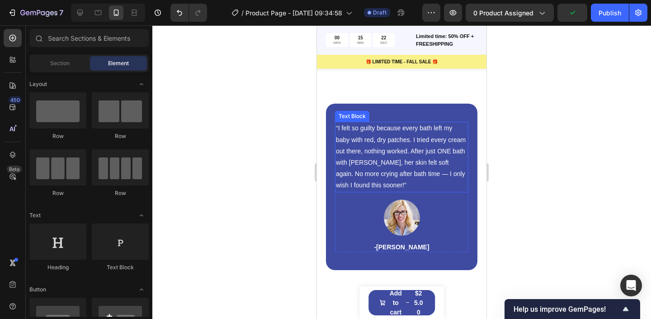
click at [397, 168] on p "“I felt so guilty because every bath left my baby with red, dry patches. I trie…" at bounding box center [402, 157] width 132 height 68
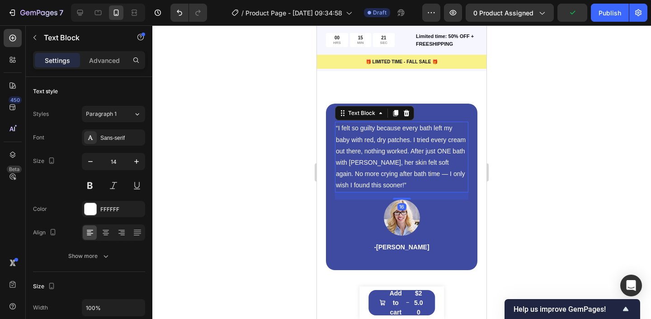
click at [246, 175] on div at bounding box center [401, 172] width 499 height 294
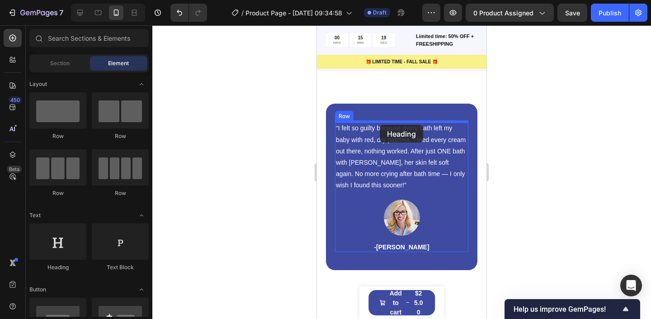
drag, startPoint x: 381, startPoint y: 272, endPoint x: 380, endPoint y: 125, distance: 147.0
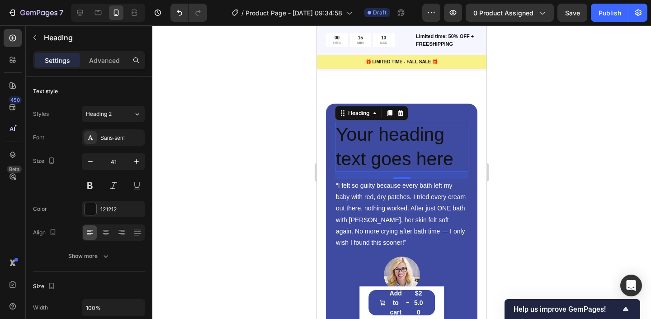
click at [376, 157] on h2 "Your heading text goes here" at bounding box center [401, 147] width 133 height 50
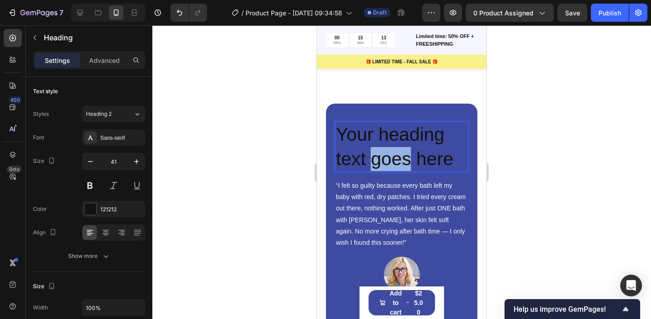
click at [376, 157] on p "Your heading text goes here" at bounding box center [402, 147] width 132 height 48
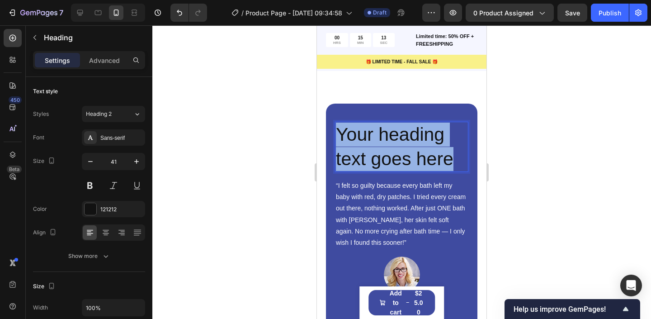
click at [376, 157] on p "Your heading text goes here" at bounding box center [402, 147] width 132 height 48
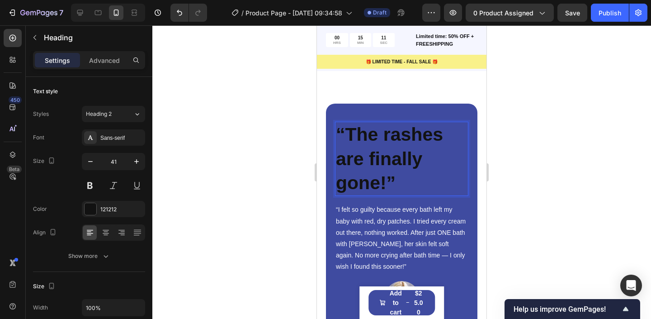
click at [556, 134] on div at bounding box center [401, 172] width 499 height 294
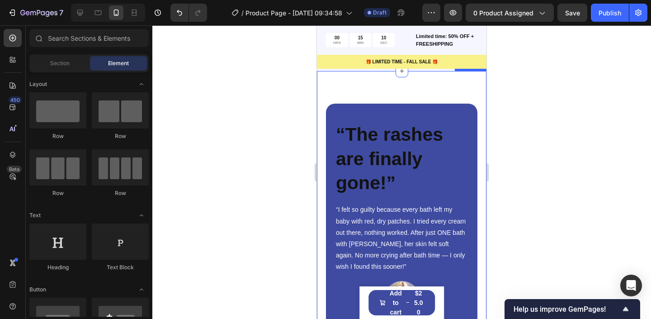
click at [480, 141] on div "⁠⁠⁠⁠⁠⁠⁠ “The rashes are finally gone!” Heading “I felt so guilty because every …" at bounding box center [402, 227] width 170 height 312
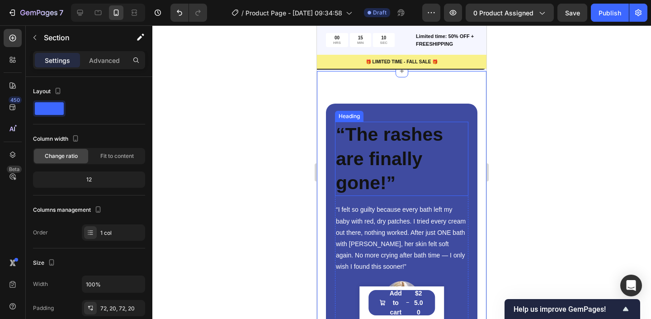
click at [381, 152] on strong "“The rashes are finally gone!”" at bounding box center [389, 158] width 107 height 69
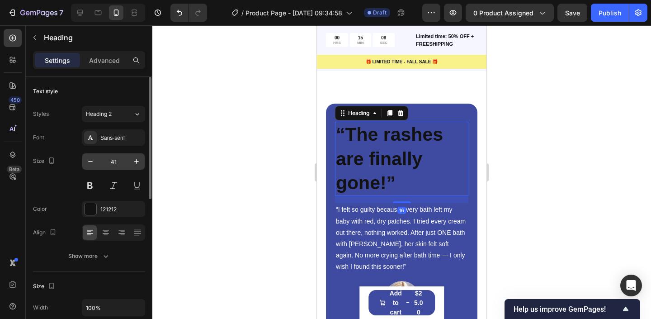
click at [117, 156] on input "41" at bounding box center [114, 161] width 30 height 16
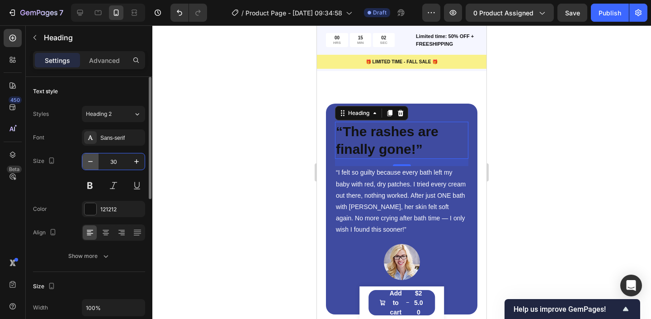
click at [85, 161] on button "button" at bounding box center [90, 161] width 16 height 16
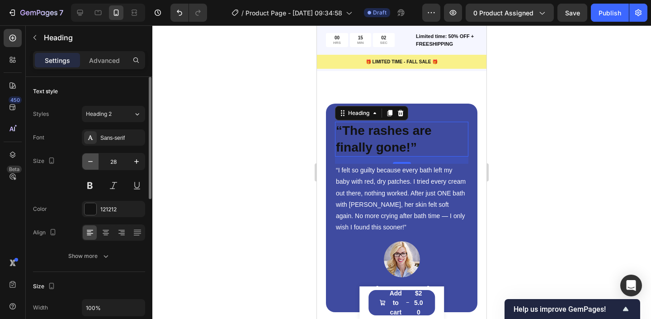
click at [85, 161] on button "button" at bounding box center [90, 161] width 16 height 16
type input "26"
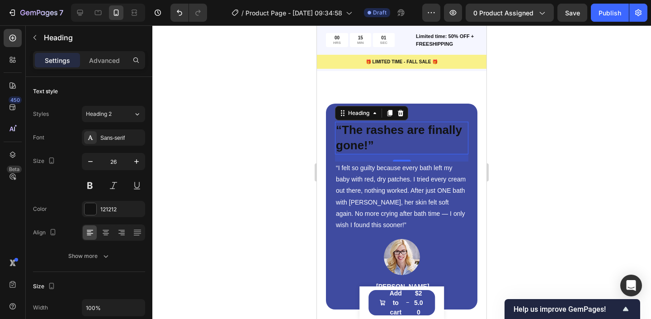
click at [253, 143] on div at bounding box center [401, 172] width 499 height 294
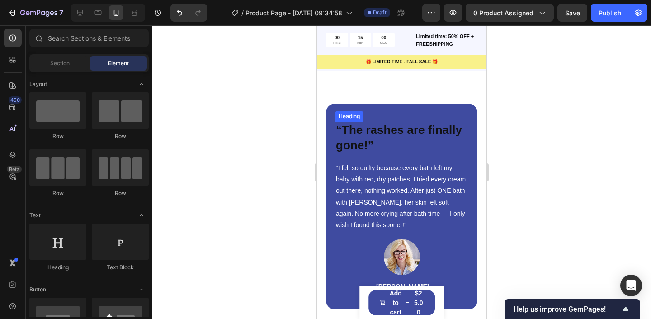
click at [419, 143] on p "⁠⁠⁠⁠⁠⁠⁠ “The rashes are finally gone!”" at bounding box center [402, 138] width 132 height 31
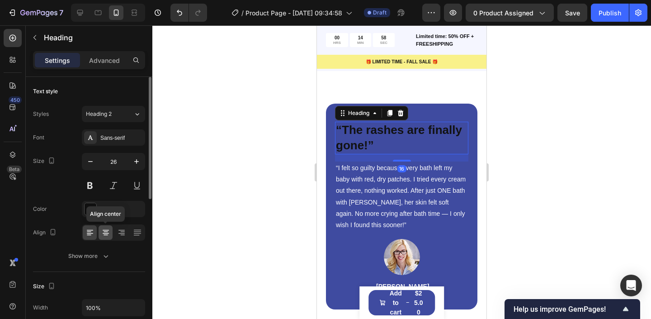
click at [107, 227] on div at bounding box center [106, 232] width 14 height 14
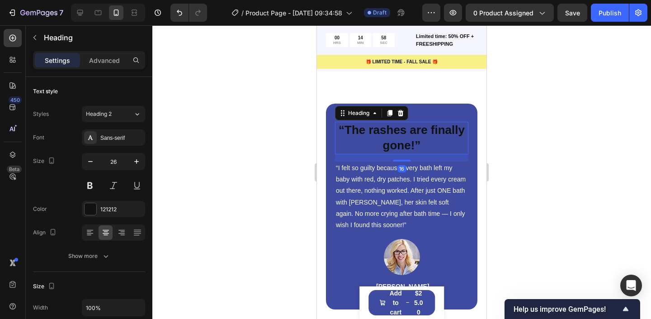
click at [250, 189] on div at bounding box center [401, 172] width 499 height 294
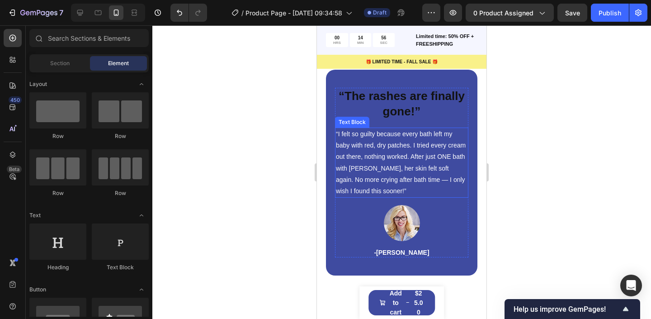
scroll to position [1398, 0]
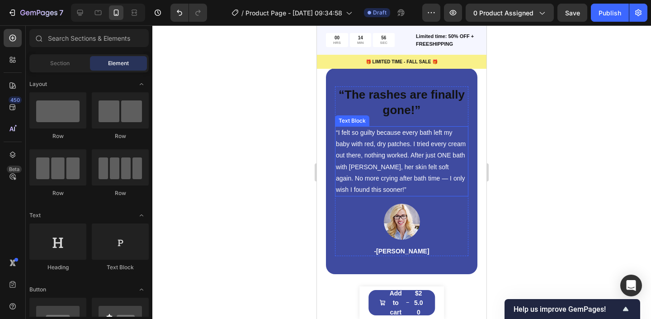
click at [436, 166] on p "“I felt so guilty because every bath left my baby with red, dry patches. I trie…" at bounding box center [402, 161] width 132 height 68
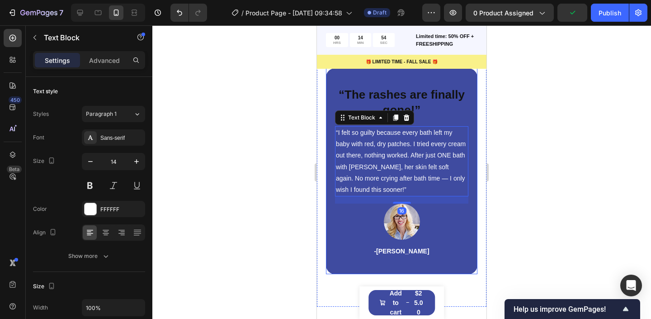
click at [331, 199] on div "⁠⁠⁠⁠⁠⁠⁠ “The rashes are finally gone!” Heading “I felt so guilty because every …" at bounding box center [402, 171] width 152 height 206
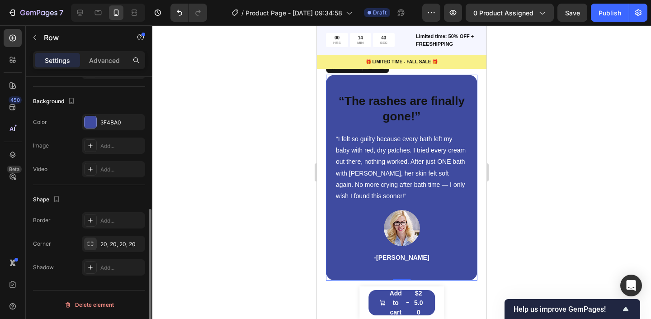
scroll to position [205, 0]
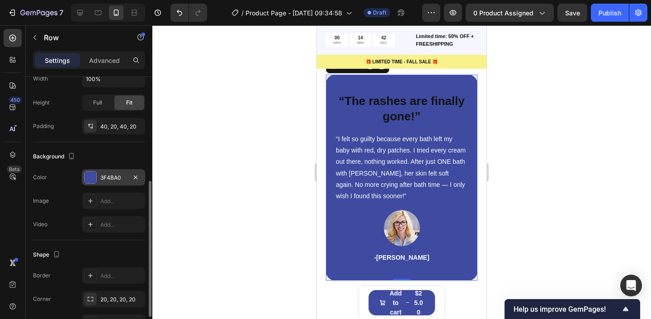
click at [85, 182] on div at bounding box center [91, 177] width 12 height 12
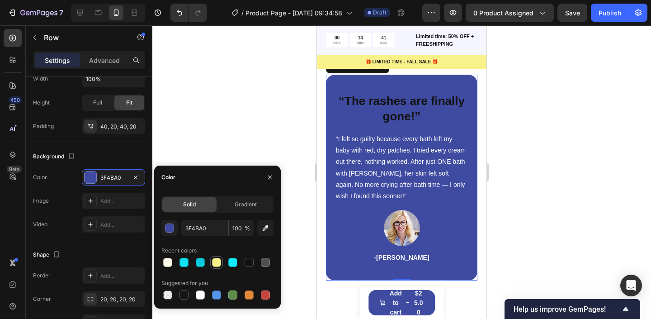
click at [217, 258] on div at bounding box center [216, 262] width 9 height 9
type input "F9F18A"
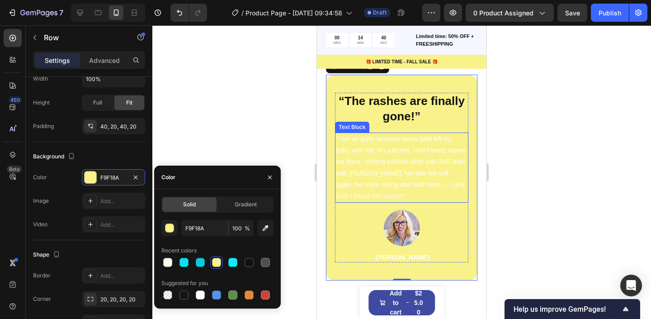
click at [407, 159] on p "“I felt so guilty because every bath left my baby with red, dry patches. I trie…" at bounding box center [402, 167] width 132 height 68
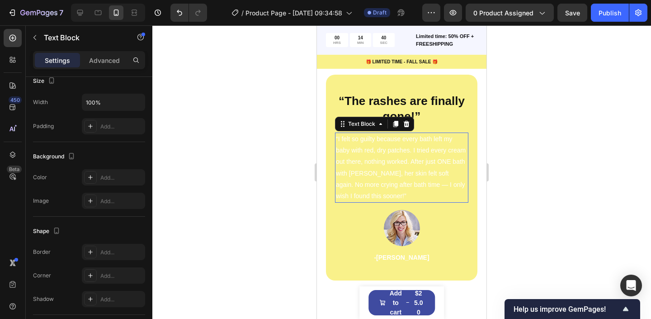
scroll to position [0, 0]
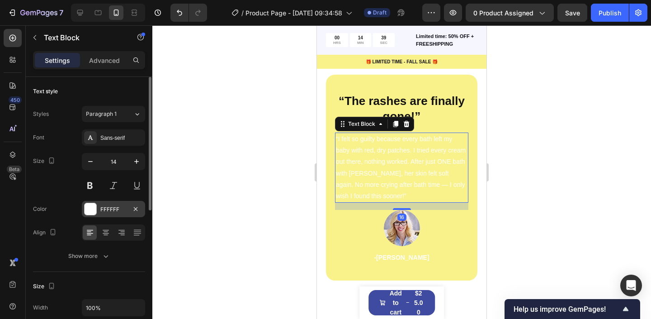
click at [94, 201] on div "FFFFFF" at bounding box center [113, 209] width 63 height 16
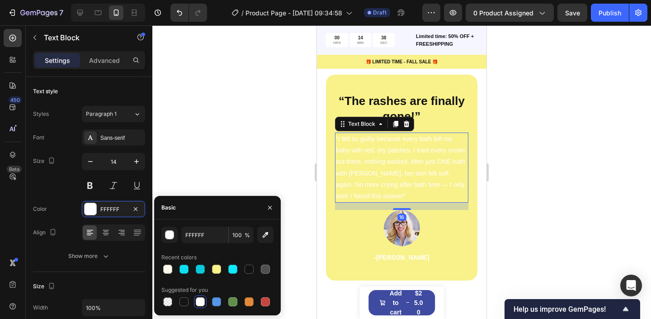
click at [183, 294] on div "Suggested for you" at bounding box center [217, 290] width 112 height 14
click at [202, 137] on div at bounding box center [401, 172] width 499 height 294
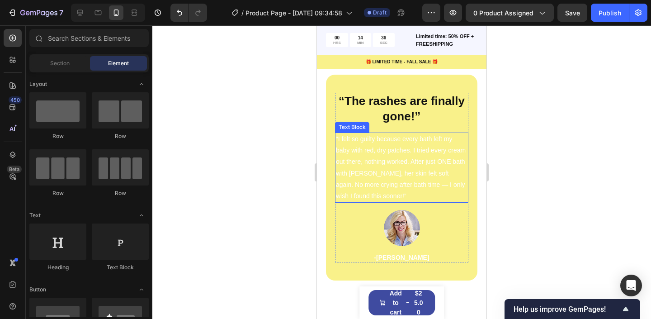
click at [373, 157] on p "“I felt so guilty because every bath left my baby with red, dry patches. I trie…" at bounding box center [402, 167] width 132 height 68
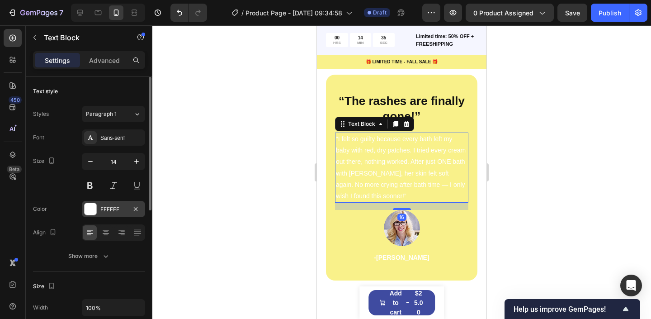
click at [108, 204] on div "FFFFFF" at bounding box center [113, 209] width 63 height 16
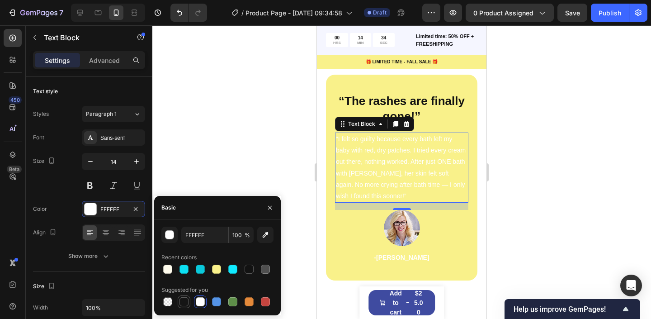
click at [182, 302] on div at bounding box center [184, 301] width 9 height 9
type input "151515"
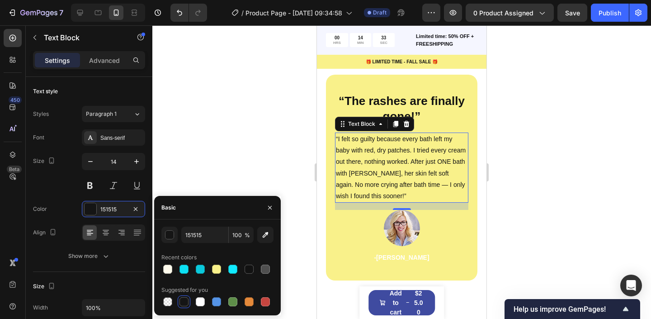
click at [214, 124] on div at bounding box center [401, 172] width 499 height 294
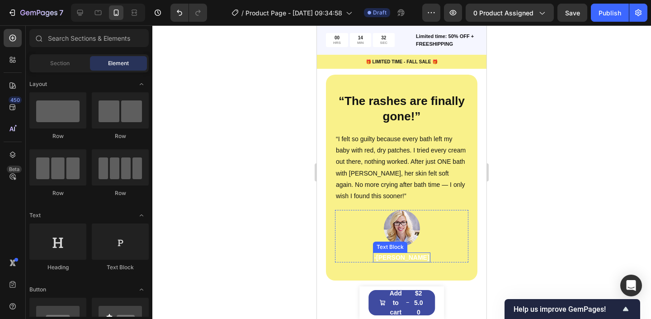
click at [408, 256] on p "-[PERSON_NAME]" at bounding box center [401, 257] width 55 height 8
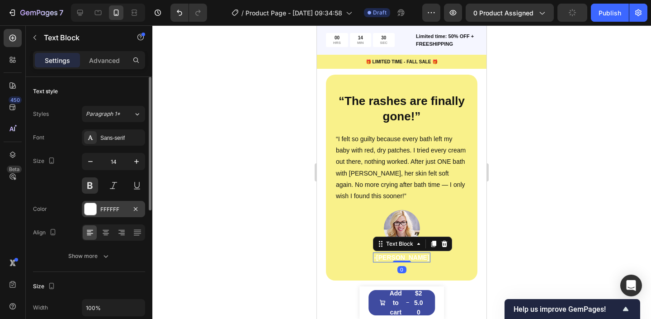
click at [92, 213] on div at bounding box center [91, 209] width 12 height 12
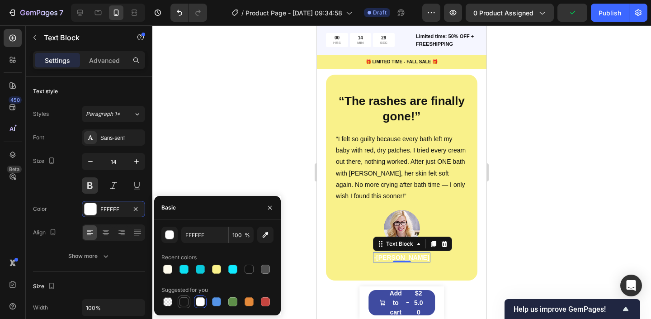
click at [183, 306] on div at bounding box center [184, 301] width 9 height 9
type input "151515"
click at [215, 137] on div at bounding box center [401, 172] width 499 height 294
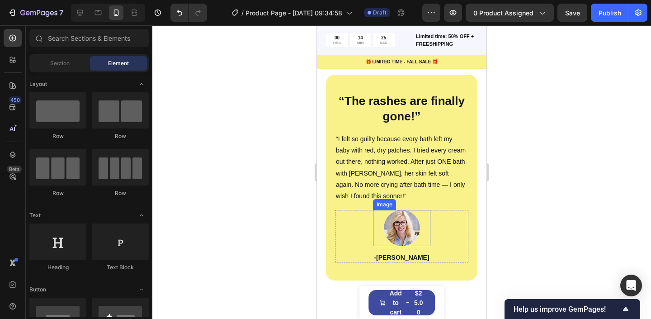
click at [395, 225] on img at bounding box center [402, 228] width 36 height 36
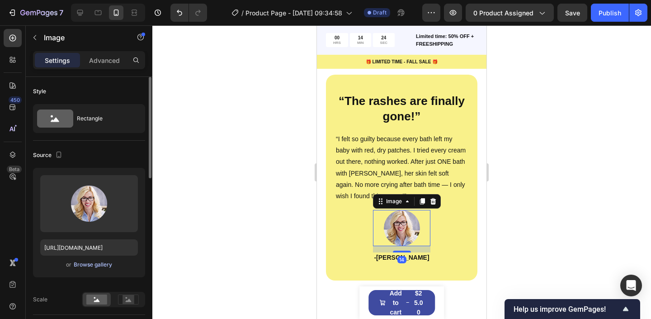
click at [99, 264] on div "Browse gallery" at bounding box center [93, 264] width 38 height 8
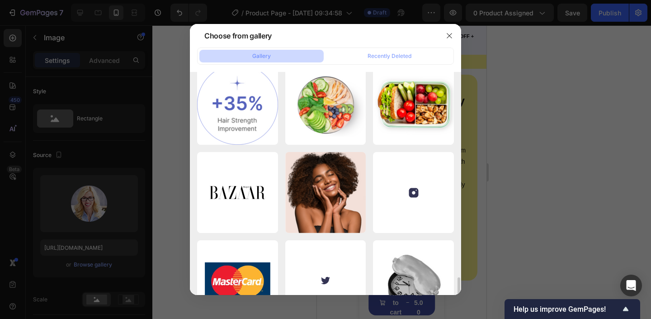
scroll to position [1445, 0]
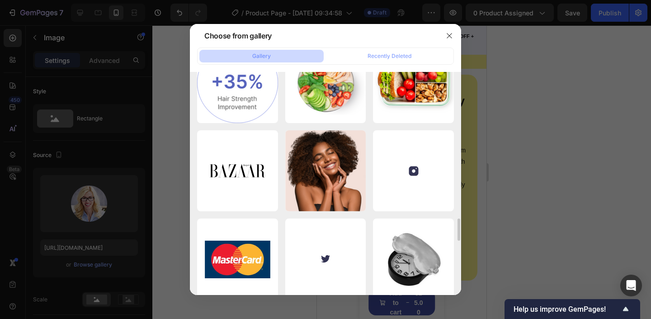
click at [150, 189] on div at bounding box center [325, 159] width 651 height 319
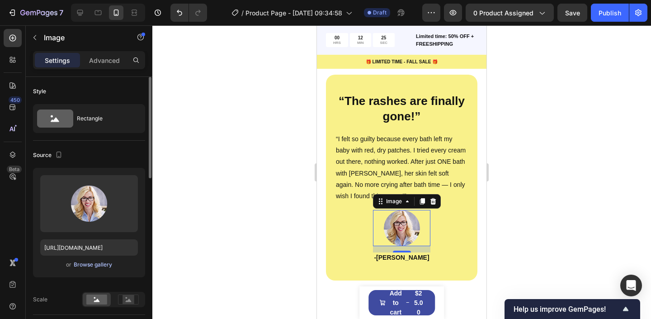
click at [108, 264] on div "Browse gallery" at bounding box center [93, 264] width 38 height 8
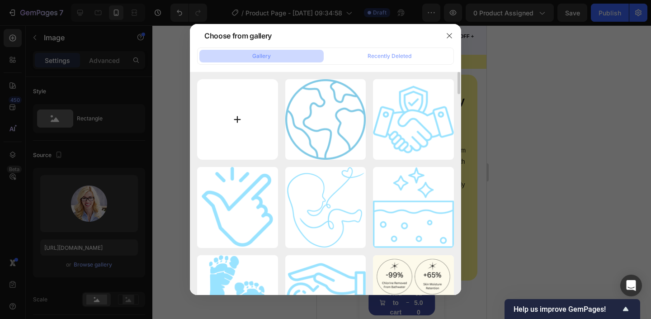
type input "C:\fakepath\Keep Your Baby Safe From Chlorine (28).png"
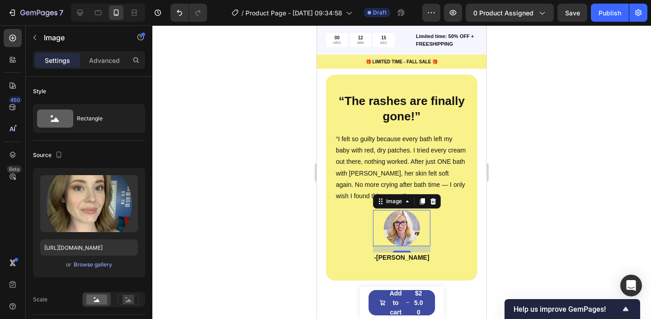
type input "https://cdn.shopify.com/s/files/1/0763/1817/9569/files/gempages_586075390376674…"
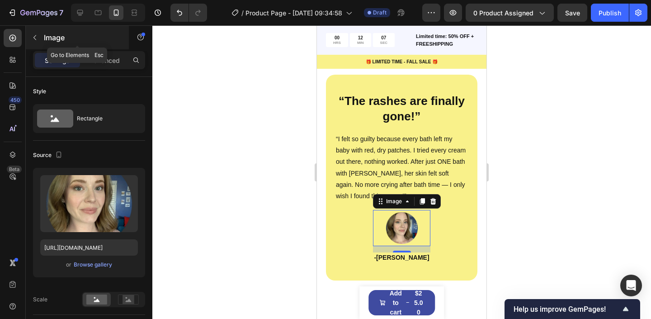
click at [50, 40] on p "Image" at bounding box center [82, 37] width 77 height 11
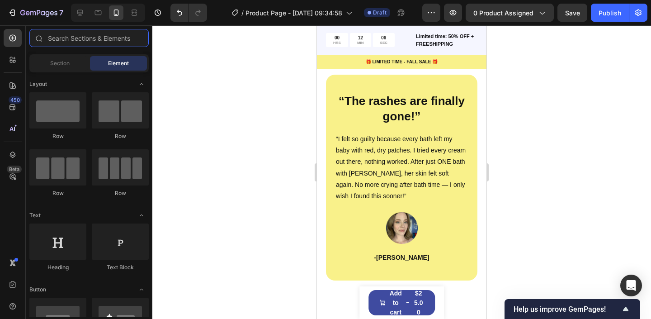
click at [50, 40] on input "text" at bounding box center [88, 38] width 119 height 18
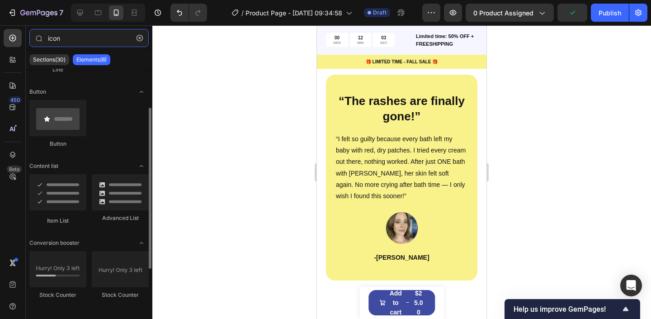
scroll to position [125, 0]
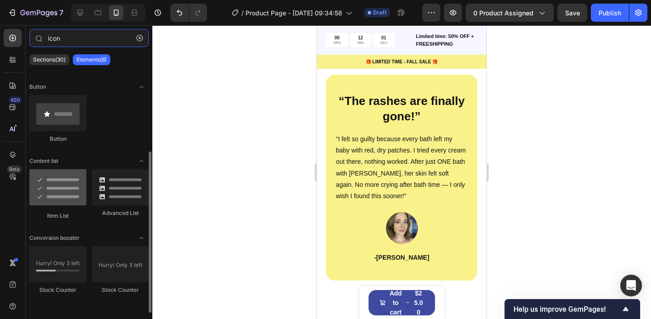
type input "icon"
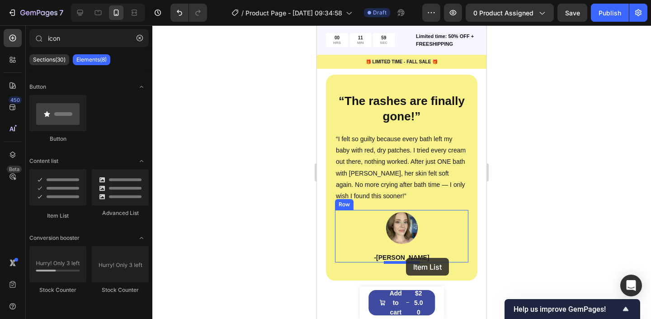
drag, startPoint x: 374, startPoint y: 214, endPoint x: 406, endPoint y: 258, distance: 54.1
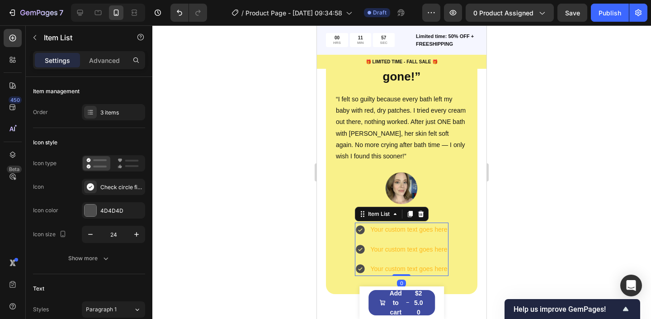
scroll to position [1439, 0]
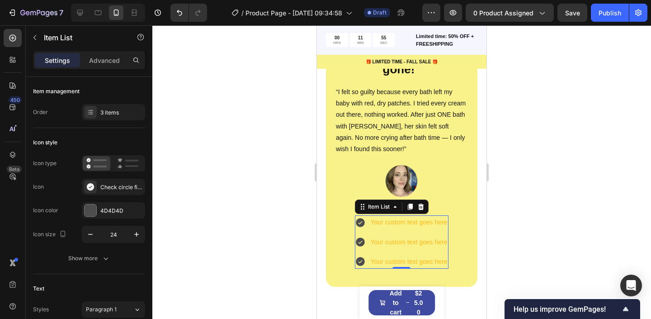
click at [367, 255] on div "Your custom text goes here" at bounding box center [402, 262] width 94 height 14
click at [105, 115] on div "3 items" at bounding box center [121, 113] width 43 height 8
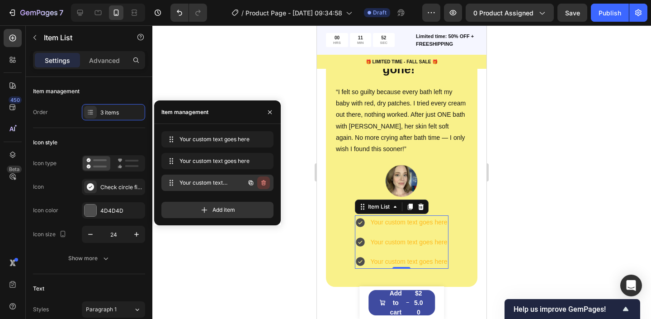
click at [264, 185] on icon "button" at bounding box center [263, 182] width 7 height 7
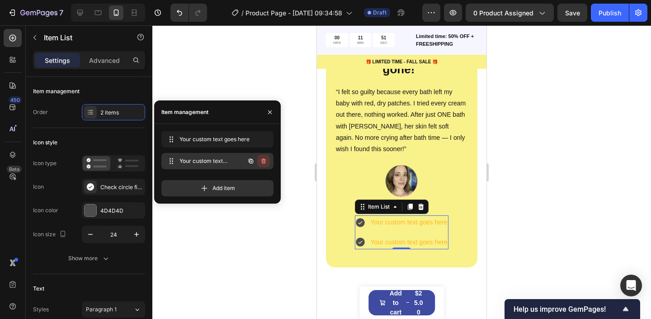
click at [263, 161] on icon "button" at bounding box center [263, 160] width 7 height 7
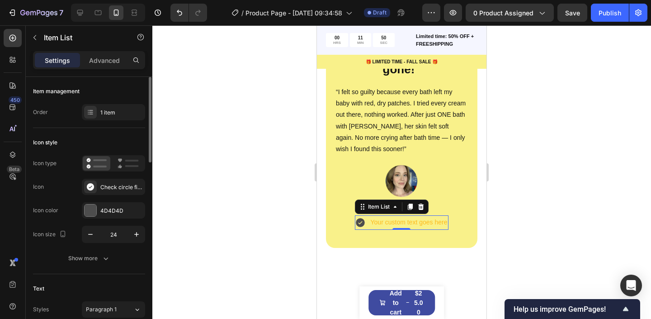
click at [108, 133] on div "Icon style Icon type Icon Check circle filled Icon color 4D4D4D Icon size 24 Sh…" at bounding box center [89, 201] width 112 height 146
click at [97, 186] on div "Check circle filled" at bounding box center [113, 187] width 63 height 16
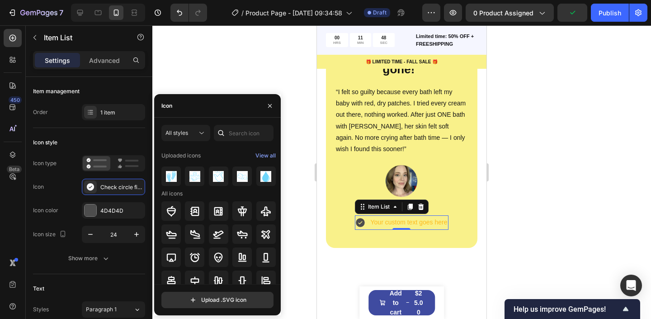
click at [224, 136] on icon at bounding box center [221, 132] width 9 height 9
click at [230, 136] on input "text" at bounding box center [244, 133] width 60 height 16
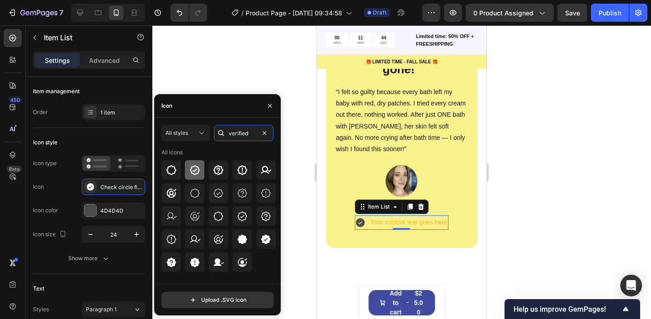
type input "verified"
click at [189, 169] on icon at bounding box center [194, 170] width 11 height 11
click at [59, 163] on div "Icon type" at bounding box center [89, 163] width 112 height 16
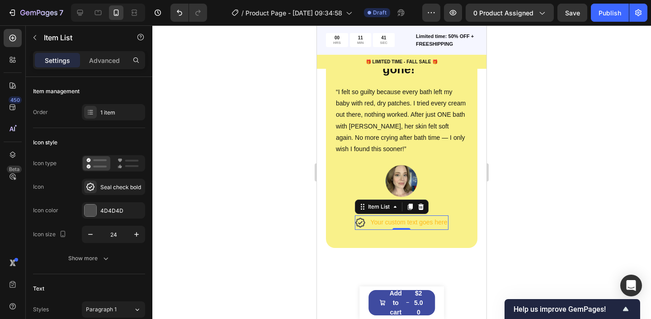
click at [388, 225] on div "Your custom text goes here" at bounding box center [409, 222] width 80 height 14
click at [388, 225] on p "Your custom text goes here" at bounding box center [409, 222] width 77 height 11
click at [420, 208] on p "-Rachel Lin" at bounding box center [401, 210] width 55 height 8
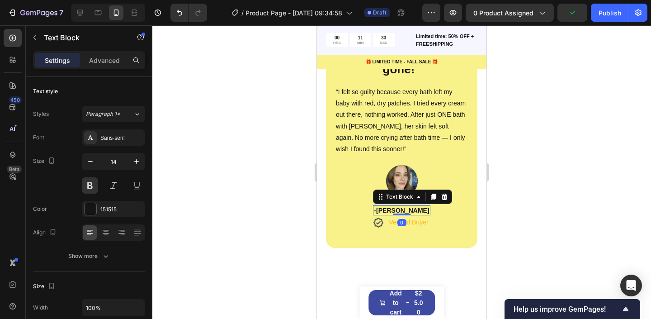
click at [526, 227] on div at bounding box center [401, 172] width 499 height 294
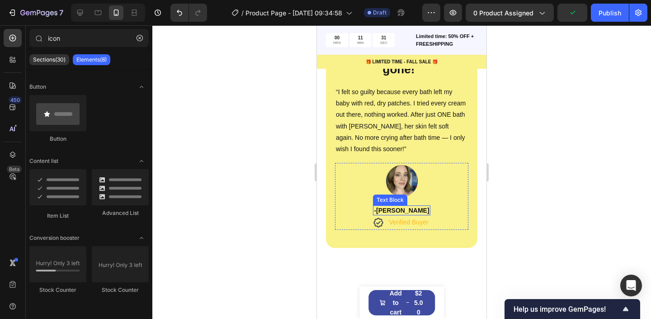
click at [390, 213] on p "-Rachel Lin" at bounding box center [401, 210] width 55 height 8
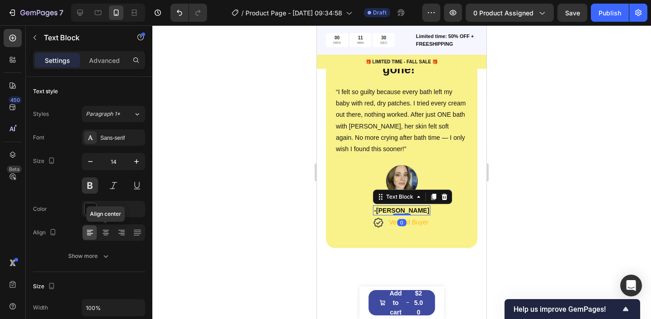
click at [108, 230] on icon at bounding box center [106, 230] width 6 height 1
click at [204, 204] on div at bounding box center [401, 172] width 499 height 294
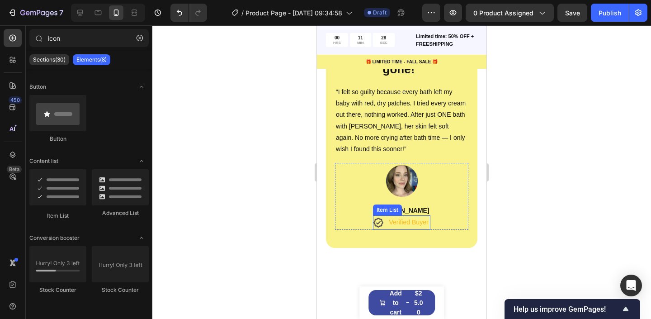
click at [404, 223] on p "Verified Buyer" at bounding box center [408, 222] width 39 height 11
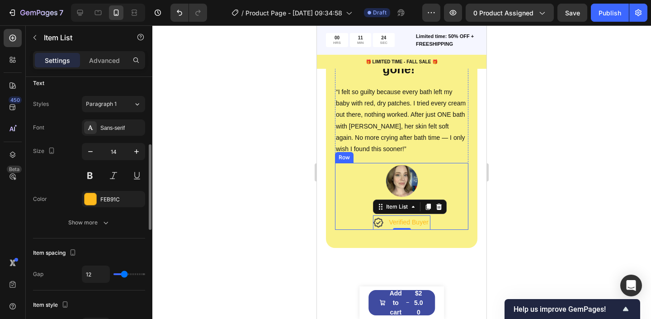
scroll to position [207, 0]
click at [88, 194] on div at bounding box center [91, 198] width 12 height 12
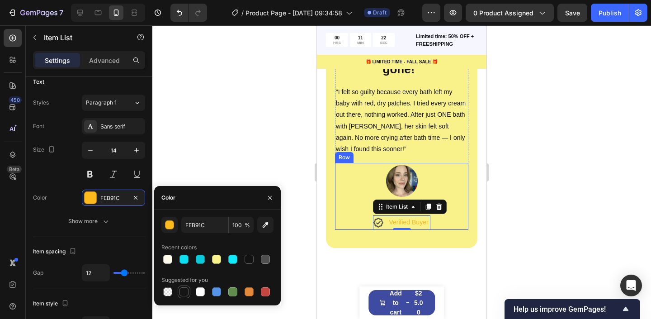
click at [184, 294] on div at bounding box center [184, 291] width 9 height 9
type input "151515"
click at [215, 115] on div at bounding box center [401, 172] width 499 height 294
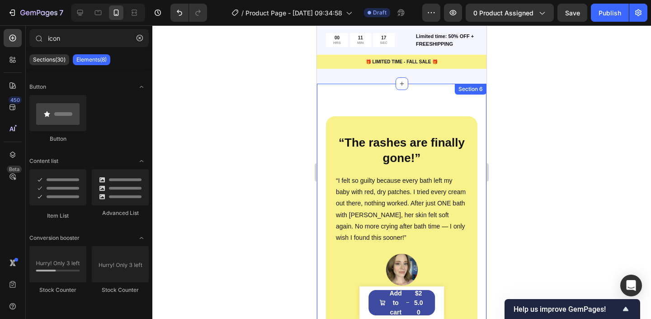
scroll to position [1349, 0]
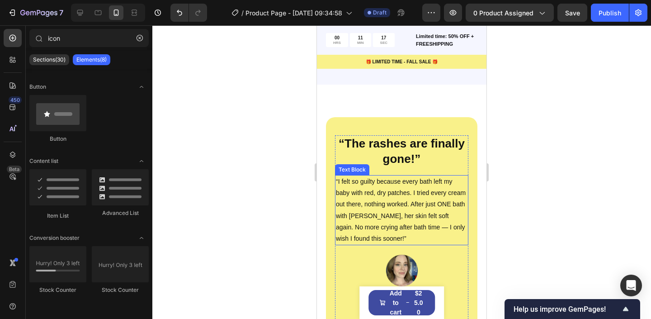
click at [413, 189] on p "“I felt so guilty because every bath left my baby with red, dry patches. I trie…" at bounding box center [402, 210] width 132 height 68
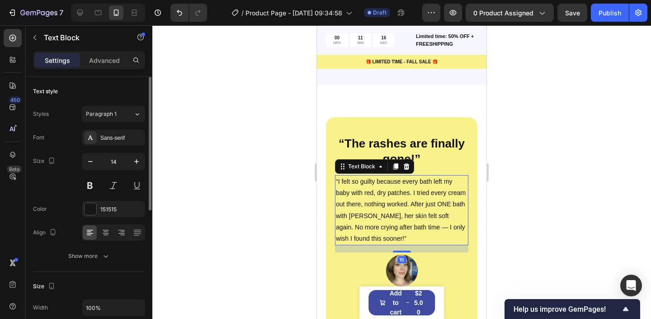
click at [105, 224] on div at bounding box center [113, 232] width 63 height 16
click at [105, 232] on icon at bounding box center [106, 232] width 5 height 1
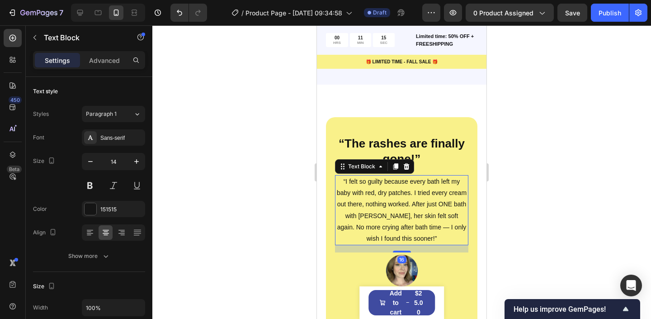
click at [221, 161] on div at bounding box center [401, 172] width 499 height 294
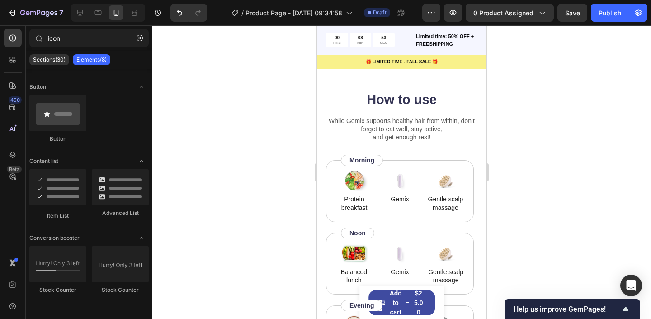
scroll to position [1742, 0]
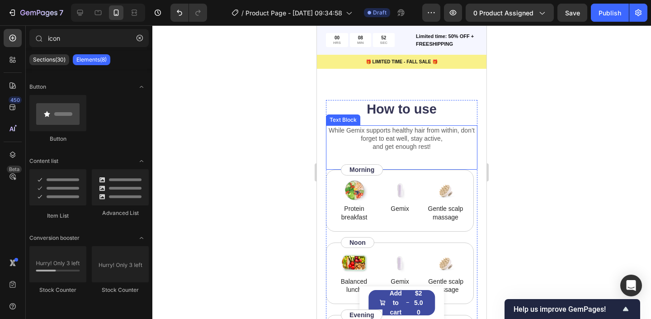
click at [400, 136] on p "While Gemix supports healthy hair from within, don’t forget to eat well, stay a…" at bounding box center [402, 138] width 150 height 25
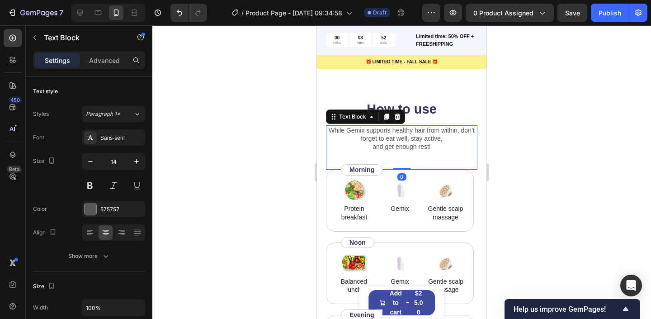
click at [400, 136] on p "While Gemix supports healthy hair from within, don’t forget to eat well, stay a…" at bounding box center [402, 138] width 150 height 25
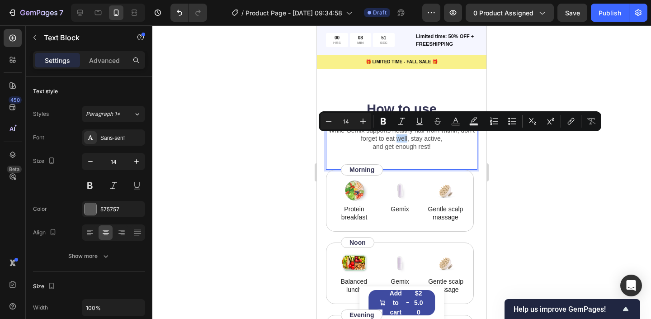
click at [400, 135] on p "While Gemix supports healthy hair from within, don’t forget to eat well, stay a…" at bounding box center [402, 138] width 150 height 25
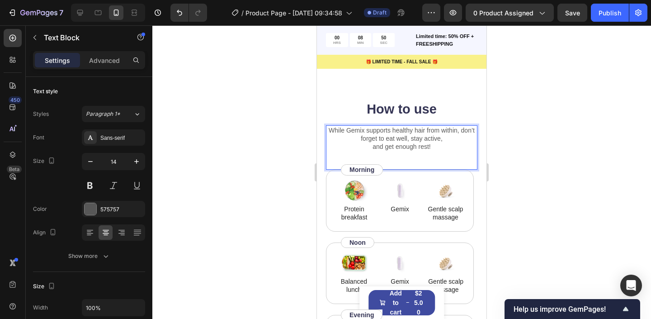
click at [434, 138] on p "While Gemix supports healthy hair from within, don’t forget to eat well, stay a…" at bounding box center [402, 138] width 150 height 25
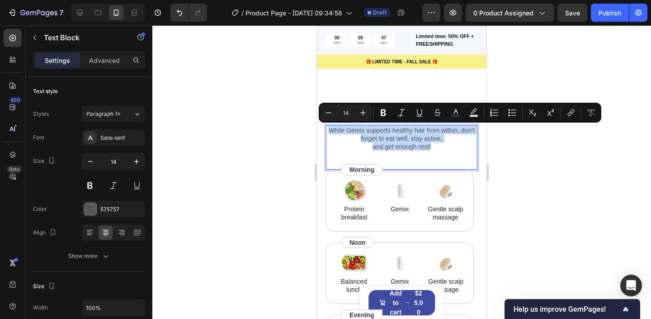
drag, startPoint x: 446, startPoint y: 149, endPoint x: 329, endPoint y: 129, distance: 118.7
click at [329, 129] on p "While Gemix supports healthy hair from within, don’t forget to eat well, stay a…" at bounding box center [402, 138] width 150 height 25
click at [299, 144] on div at bounding box center [401, 172] width 499 height 294
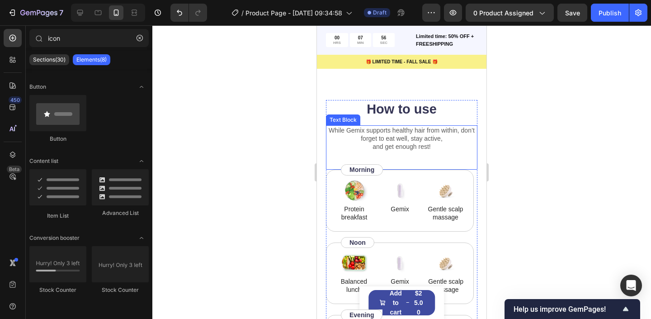
click at [416, 115] on h2 "How to use" at bounding box center [402, 109] width 152 height 19
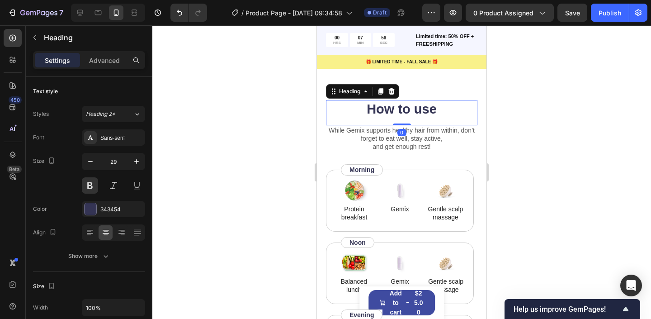
click at [416, 115] on h2 "How to use" at bounding box center [402, 109] width 152 height 19
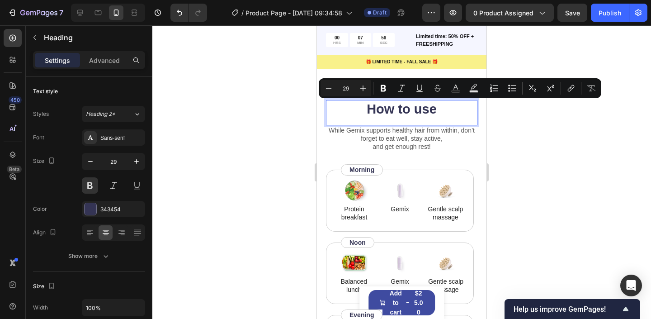
click at [436, 111] on p "How to use" at bounding box center [402, 109] width 150 height 17
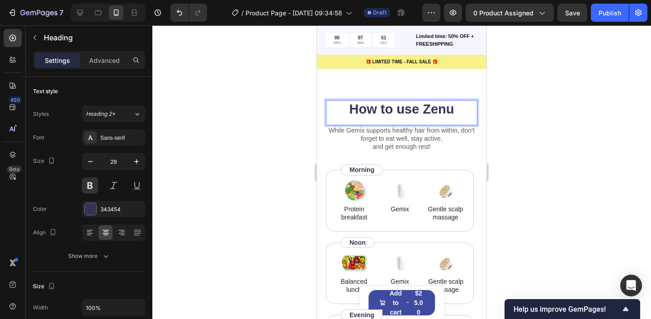
click at [513, 116] on div at bounding box center [401, 172] width 499 height 294
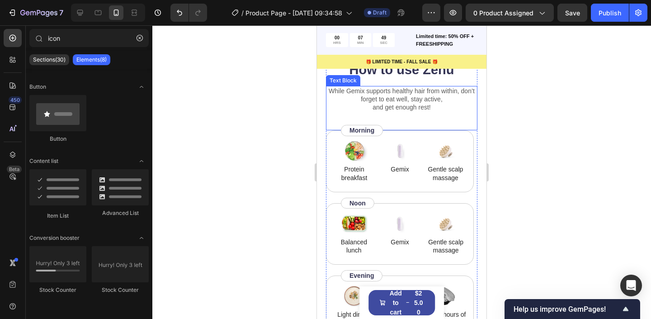
scroll to position [1781, 0]
click at [402, 104] on p "While Gemix supports healthy hair from within, don’t forget to eat well, stay a…" at bounding box center [402, 99] width 150 height 25
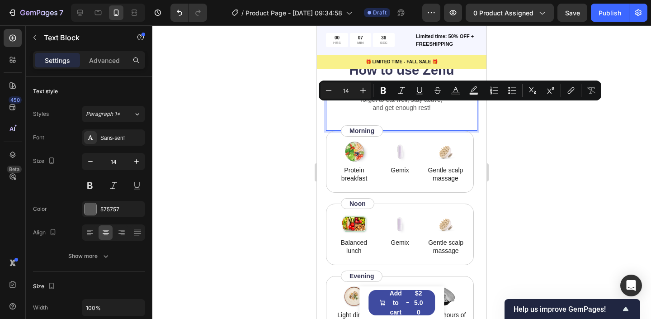
click at [426, 101] on p "While Gemix supports healthy hair from within, don’t forget to eat well, stay a…" at bounding box center [402, 99] width 150 height 25
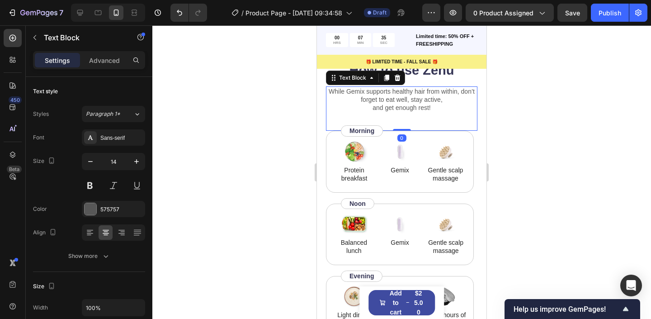
click at [446, 113] on div "While Gemix supports healthy hair from within, don’t forget to eat well, stay a…" at bounding box center [402, 108] width 152 height 45
click at [440, 106] on p "While Gemix supports healthy hair from within, don’t forget to eat well, stay a…" at bounding box center [402, 99] width 150 height 25
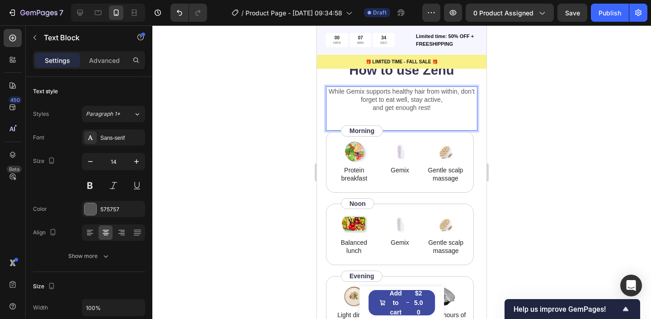
click at [426, 107] on p "While Gemix supports healthy hair from within, don’t forget to eat well, stay a…" at bounding box center [402, 99] width 150 height 25
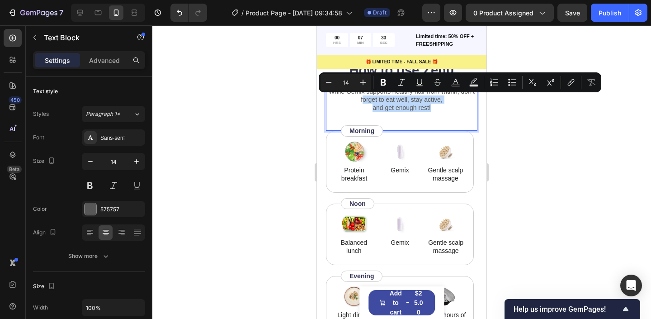
drag, startPoint x: 439, startPoint y: 107, endPoint x: 364, endPoint y: 101, distance: 75.3
click at [364, 101] on p "While Gemix supports healthy hair from within, don’t forget to eat well, stay a…" at bounding box center [402, 99] width 150 height 25
click at [272, 95] on div at bounding box center [401, 172] width 499 height 294
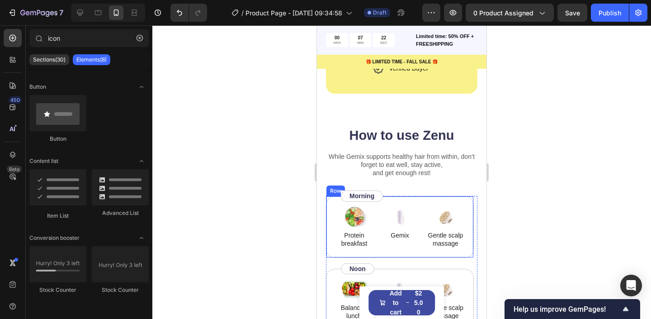
scroll to position [1716, 0]
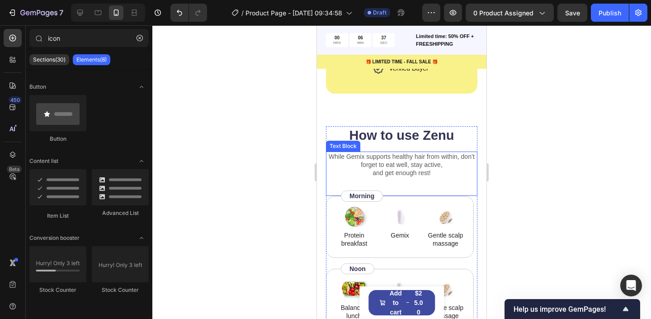
click at [393, 163] on p "While Gemix supports healthy hair from within, don’t forget to eat well, stay a…" at bounding box center [402, 164] width 150 height 25
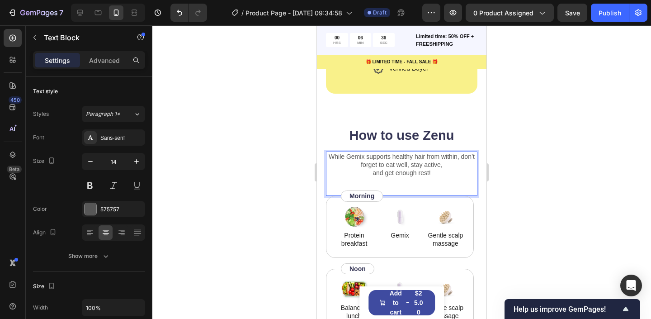
click at [393, 163] on p "While Gemix supports healthy hair from within, don’t forget to eat well, stay a…" at bounding box center [402, 164] width 150 height 25
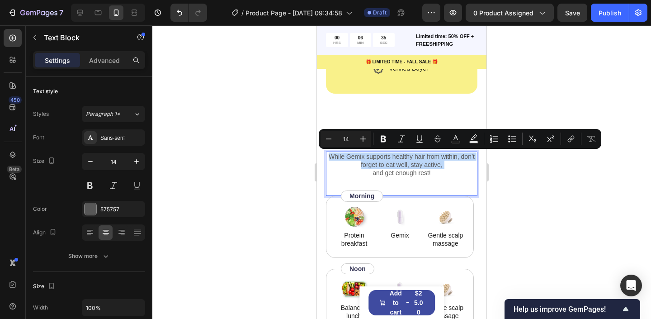
click at [421, 180] on div "While Gemix supports healthy hair from within, don’t forget to eat well, stay a…" at bounding box center [402, 174] width 152 height 45
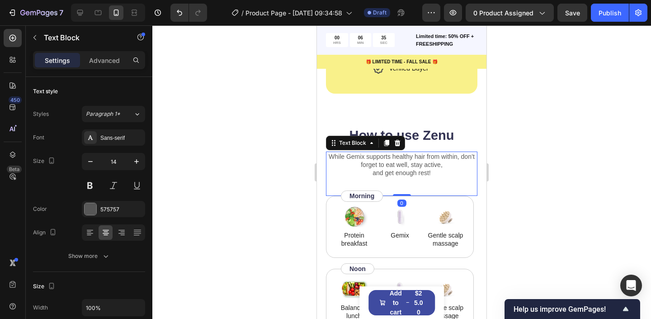
click at [440, 175] on p "While Gemix supports healthy hair from within, don’t forget to eat well, stay a…" at bounding box center [402, 164] width 150 height 25
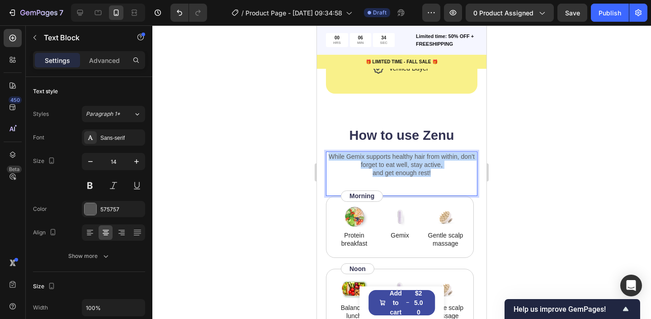
drag, startPoint x: 440, startPoint y: 172, endPoint x: 330, endPoint y: 155, distance: 112.1
click at [330, 155] on p "While Gemix supports healthy hair from within, don’t forget to eat well, stay a…" at bounding box center [402, 164] width 150 height 25
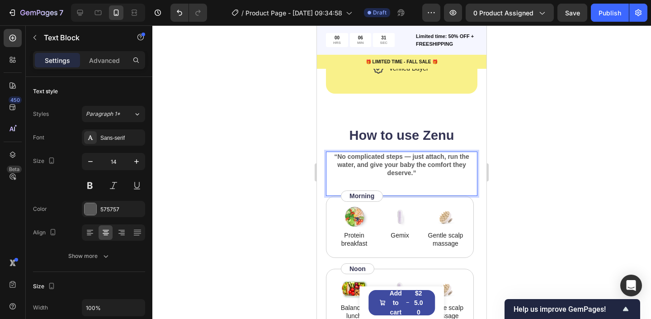
click at [527, 166] on div at bounding box center [401, 172] width 499 height 294
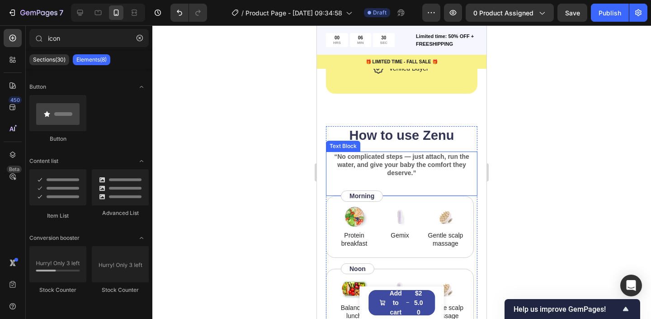
click at [387, 166] on strong "“No complicated steps — just attach, run the water, and give your baby the comf…" at bounding box center [401, 165] width 135 height 24
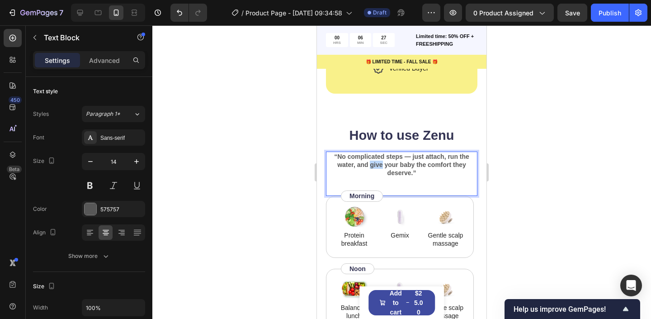
click at [378, 165] on strong "“No complicated steps — just attach, run the water, and give your baby the comf…" at bounding box center [401, 165] width 135 height 24
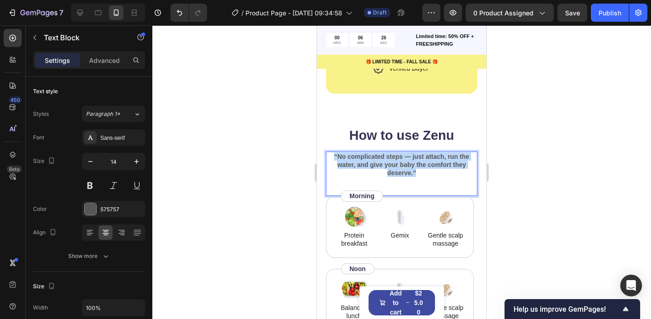
click at [378, 165] on strong "“No complicated steps — just attach, run the water, and give your baby the comf…" at bounding box center [401, 165] width 135 height 24
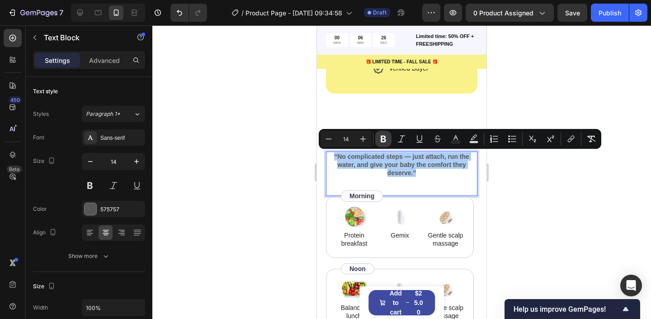
click at [379, 135] on icon "Editor contextual toolbar" at bounding box center [383, 138] width 9 height 9
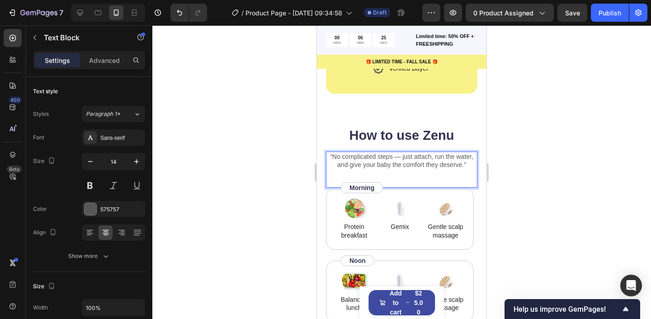
click at [519, 169] on div at bounding box center [401, 172] width 499 height 294
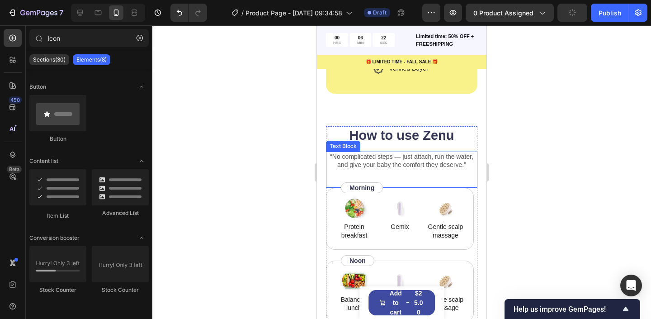
click at [469, 162] on p "“No complicated steps — just attach, run the water, and give your baby the comf…" at bounding box center [402, 160] width 150 height 16
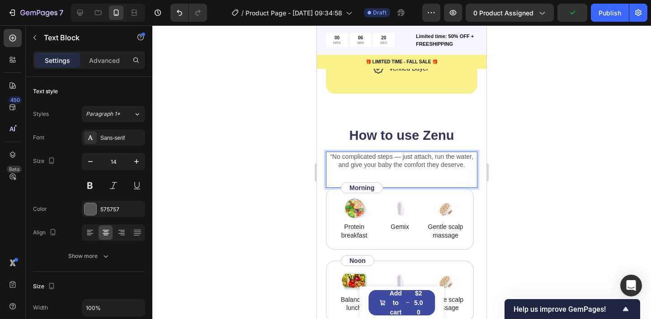
click at [334, 158] on p "“No complicated steps — just attach, run the water, and give your baby the comf…" at bounding box center [402, 160] width 150 height 16
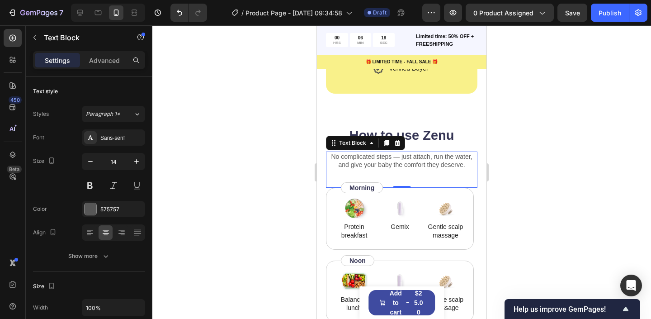
click at [579, 274] on div at bounding box center [401, 172] width 499 height 294
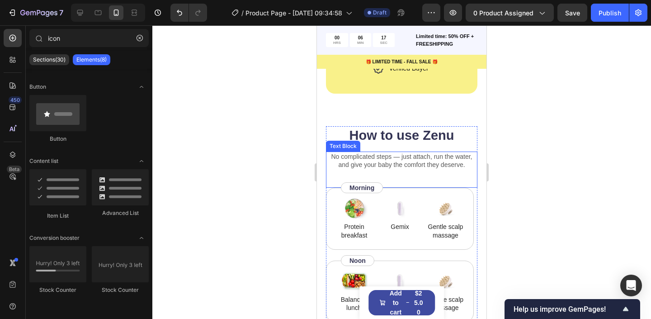
scroll to position [1756, 0]
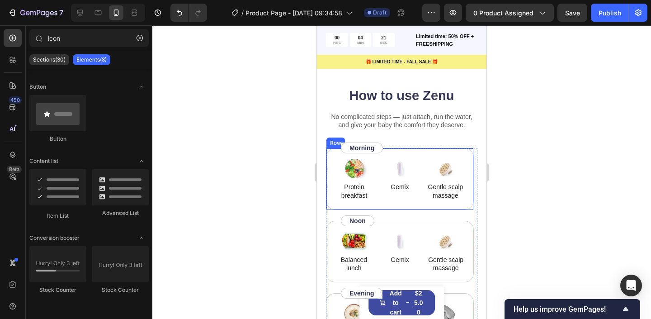
click at [419, 198] on div "Image Gemix Text Block" at bounding box center [400, 178] width 43 height 43
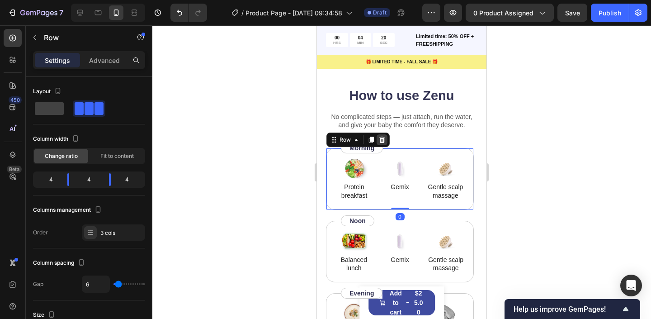
click at [380, 140] on icon at bounding box center [382, 140] width 6 height 6
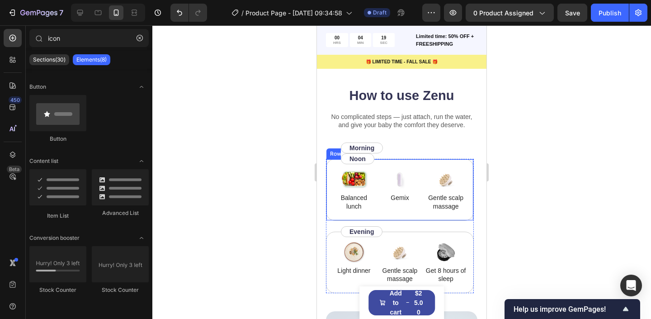
click at [415, 215] on div "Image Balanced lunch Text Block Image Gemix Text Block Image Gentle scalp massa…" at bounding box center [400, 190] width 148 height 62
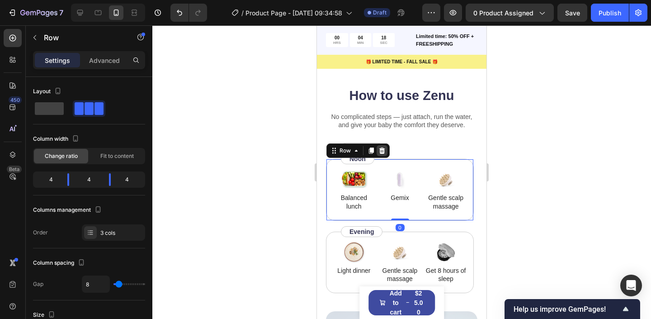
click at [385, 153] on icon at bounding box center [382, 150] width 7 height 7
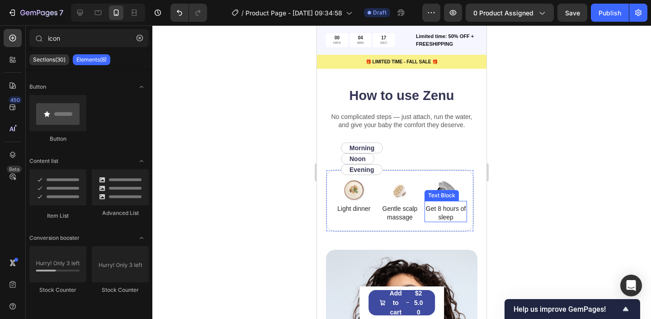
click at [427, 227] on div "Image Light dinner Text Block Image Gentle scalp massage Text Block Image Get 8…" at bounding box center [400, 201] width 148 height 62
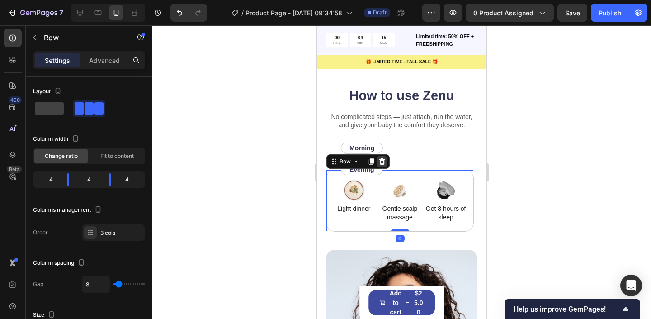
click at [382, 157] on div at bounding box center [382, 161] width 11 height 11
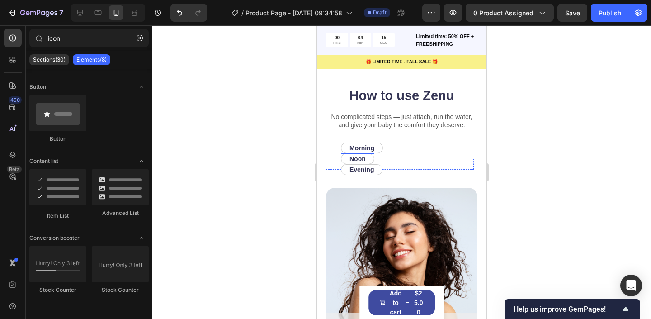
click at [367, 168] on p "Evening" at bounding box center [362, 170] width 24 height 8
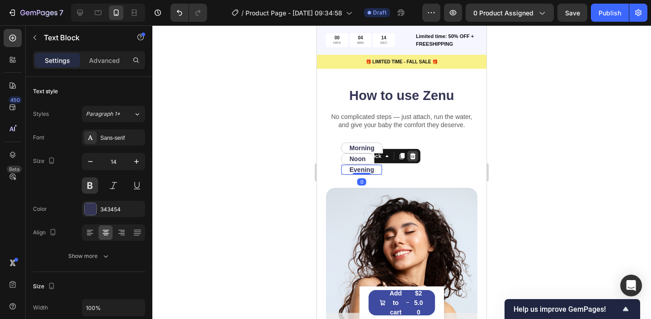
click at [413, 158] on icon at bounding box center [413, 156] width 6 height 6
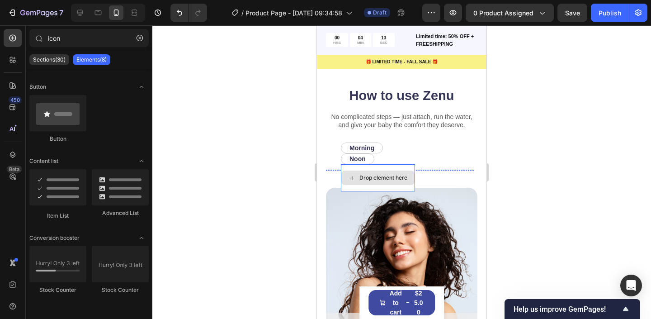
click at [377, 172] on div "Drop element here" at bounding box center [377, 177] width 73 height 14
click at [386, 179] on div "Drop element here" at bounding box center [384, 177] width 48 height 7
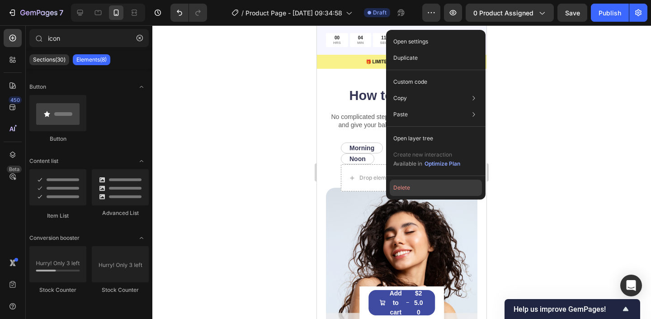
click at [401, 194] on button "Delete" at bounding box center [436, 188] width 92 height 16
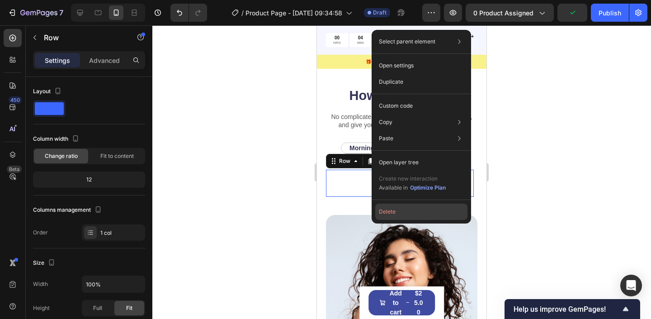
click at [394, 210] on button "Delete" at bounding box center [421, 212] width 92 height 16
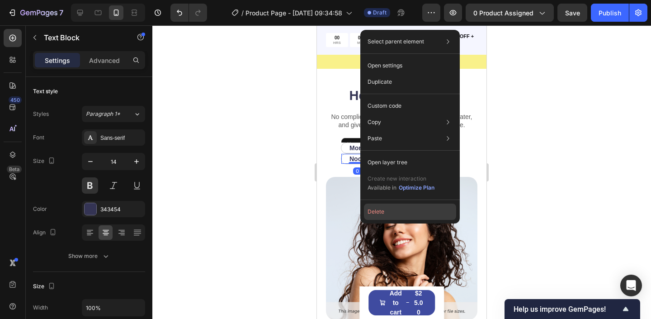
click at [374, 215] on button "Delete" at bounding box center [410, 212] width 92 height 16
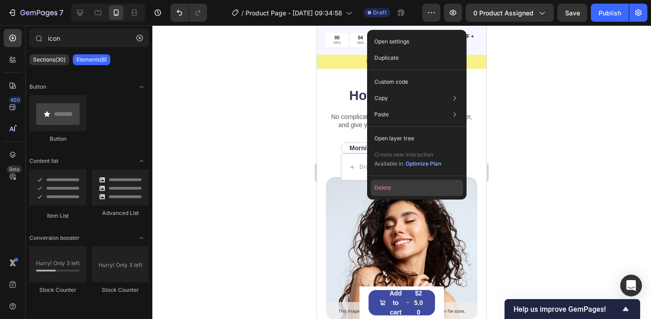
click at [384, 190] on button "Delete" at bounding box center [417, 188] width 92 height 16
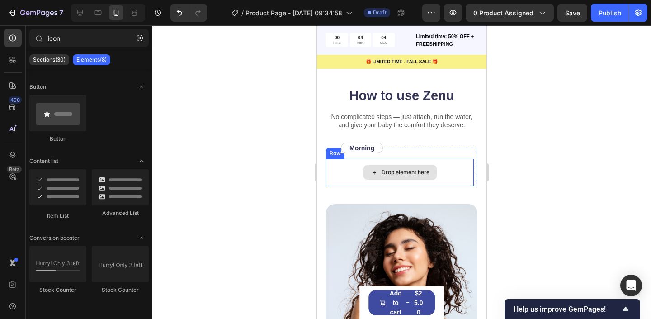
click at [362, 176] on div "Drop element here" at bounding box center [400, 172] width 148 height 27
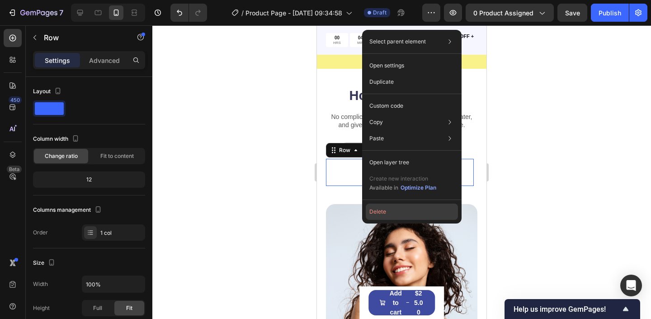
click at [389, 207] on button "Delete" at bounding box center [412, 212] width 92 height 16
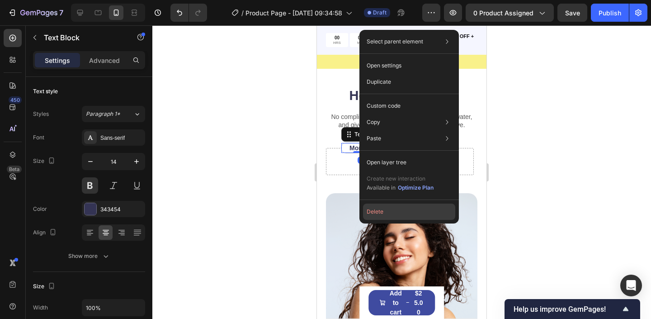
click at [385, 204] on button "Delete" at bounding box center [409, 212] width 92 height 16
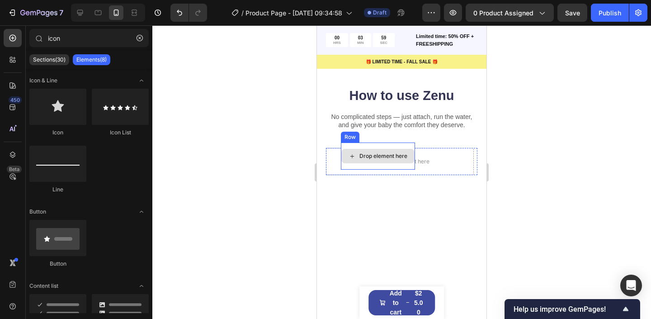
scroll to position [125, 0]
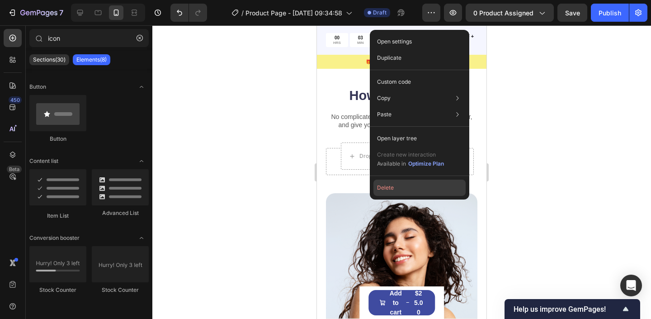
click at [388, 189] on button "Delete" at bounding box center [420, 188] width 92 height 16
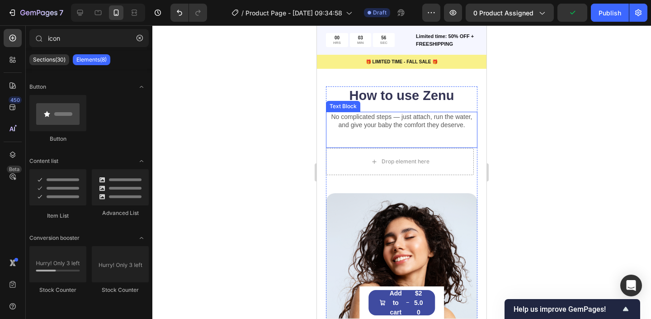
click at [356, 117] on p "No complicated steps — just attach, run the water, and give your baby the comfo…" at bounding box center [402, 121] width 150 height 16
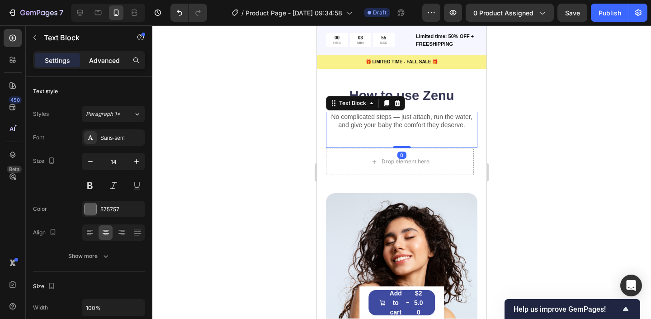
click at [109, 63] on p "Advanced" at bounding box center [104, 60] width 31 height 9
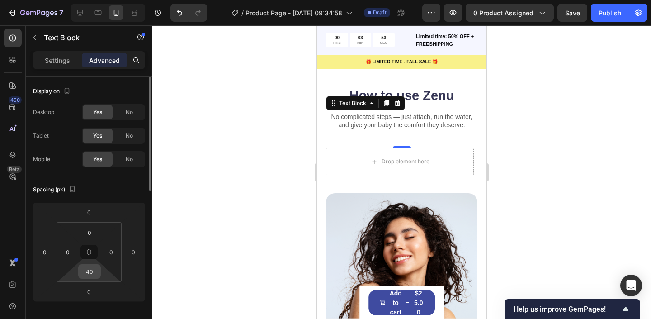
click at [96, 274] on input "40" at bounding box center [89, 272] width 18 height 14
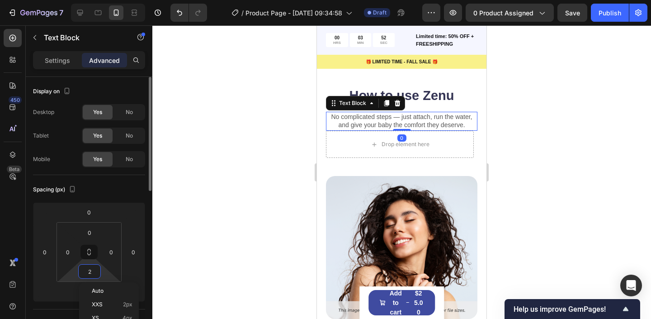
type input "20"
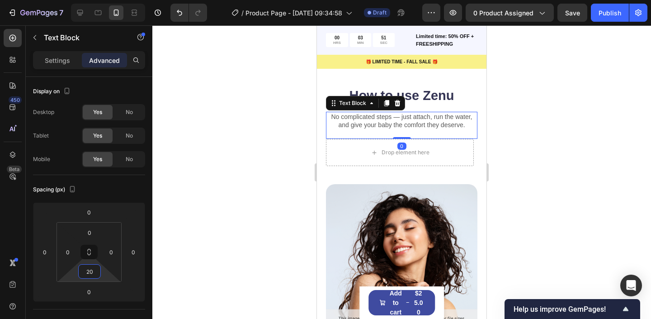
click at [240, 219] on div at bounding box center [401, 172] width 499 height 294
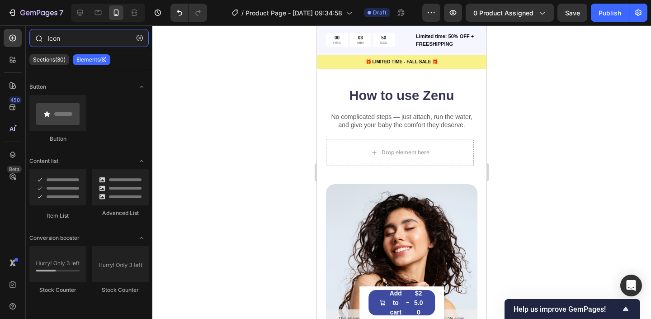
click at [73, 44] on input "icon" at bounding box center [88, 38] width 119 height 18
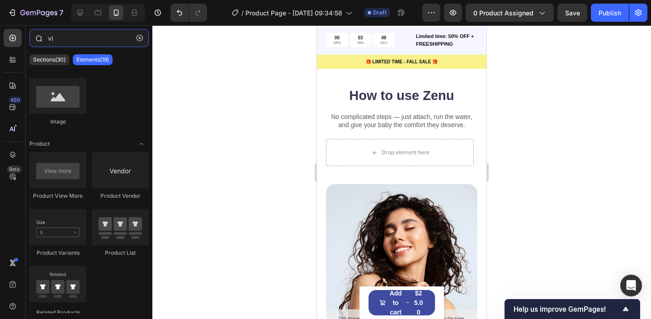
scroll to position [0, 0]
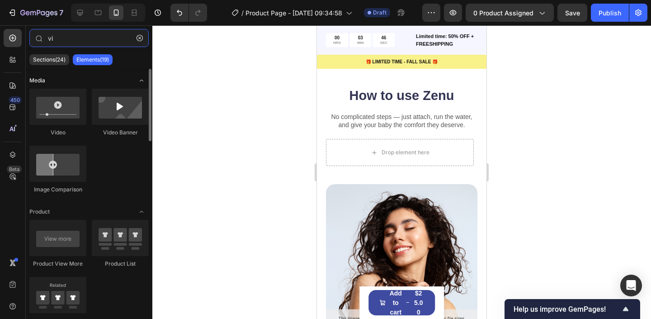
type input "v"
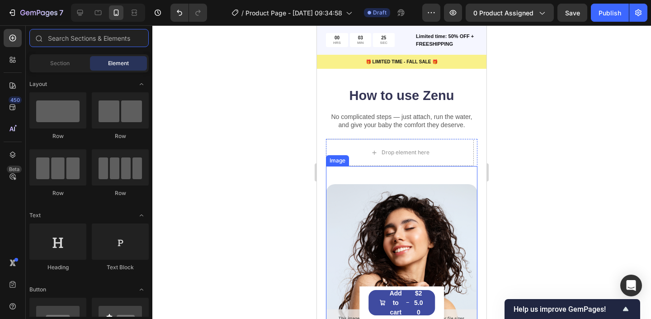
scroll to position [1864, 0]
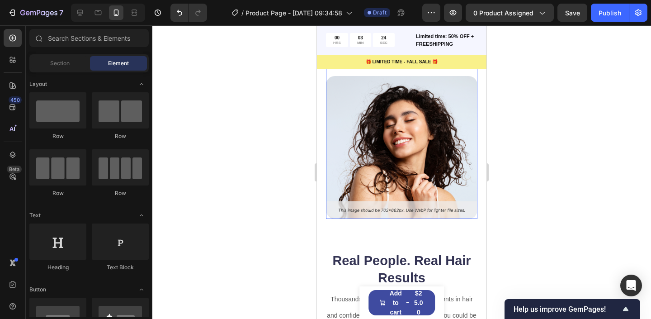
click at [392, 137] on img at bounding box center [402, 147] width 152 height 143
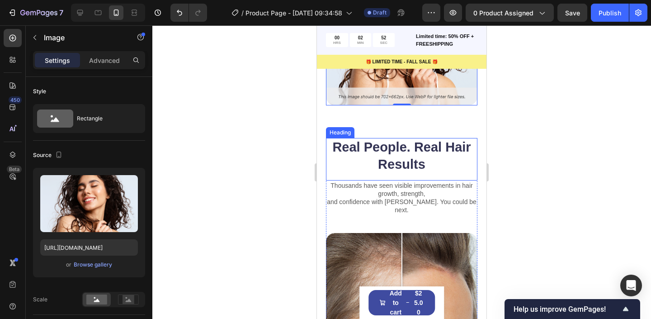
scroll to position [1994, 0]
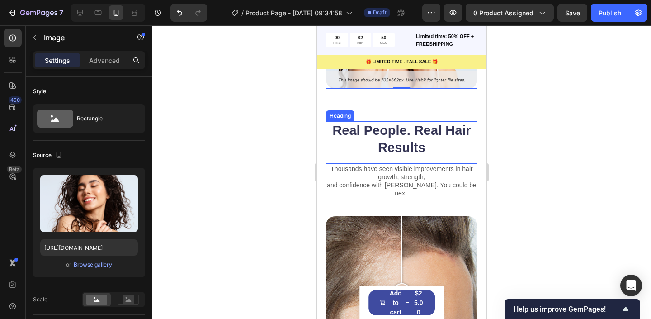
click at [383, 132] on h2 "Real People. Real Hair Results" at bounding box center [402, 139] width 152 height 36
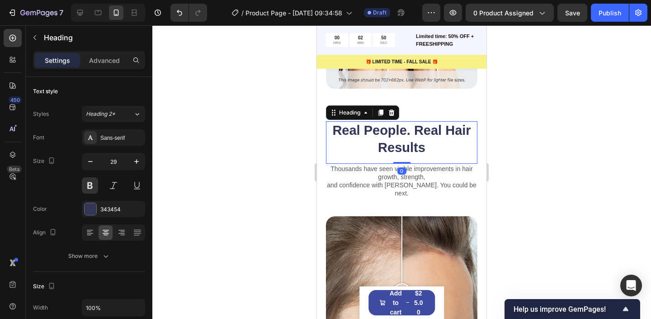
click at [383, 132] on h2 "Real People. Real Hair Results" at bounding box center [402, 139] width 152 height 36
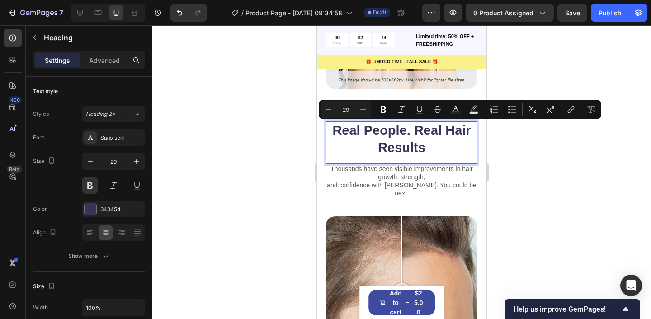
click at [285, 131] on div at bounding box center [401, 172] width 499 height 294
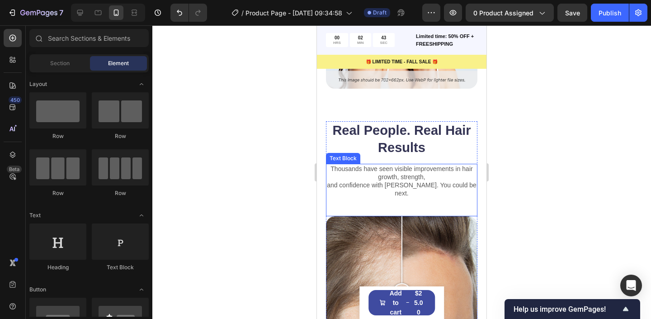
click at [397, 177] on p "Thousands have seen visible improvements in hair growth, strength," at bounding box center [402, 173] width 150 height 16
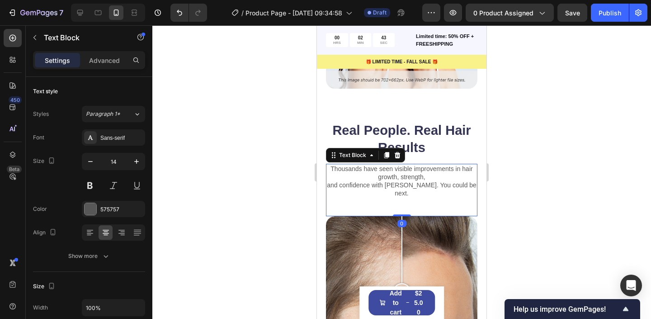
click at [206, 193] on div at bounding box center [401, 172] width 499 height 294
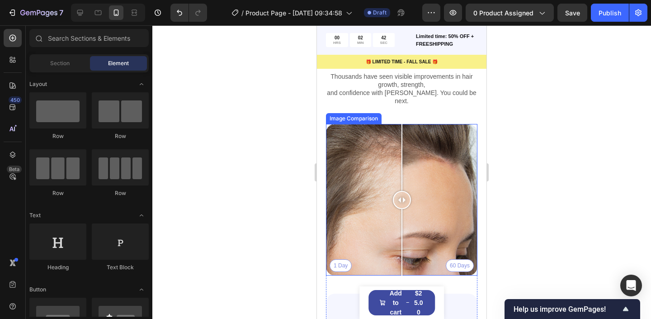
scroll to position [2086, 0]
drag, startPoint x: 399, startPoint y: 192, endPoint x: 401, endPoint y: 182, distance: 9.6
click at [401, 182] on div at bounding box center [401, 200] width 18 height 152
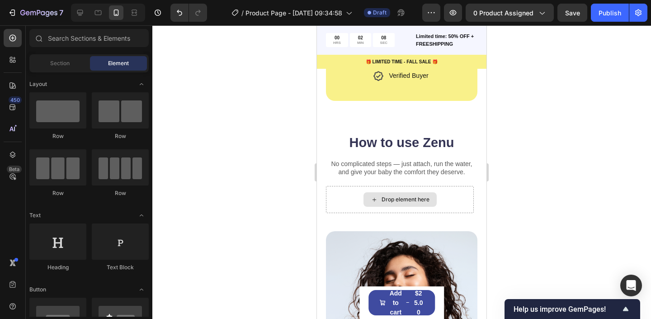
scroll to position [1787, 0]
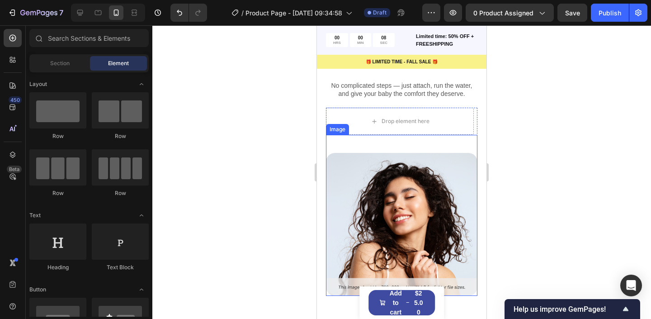
click at [350, 194] on img at bounding box center [402, 224] width 152 height 143
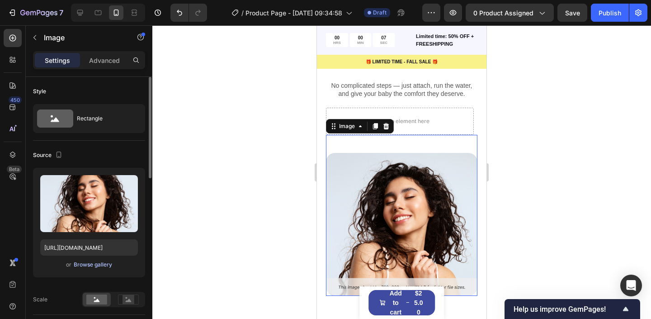
click at [95, 265] on div "Browse gallery" at bounding box center [93, 264] width 38 height 8
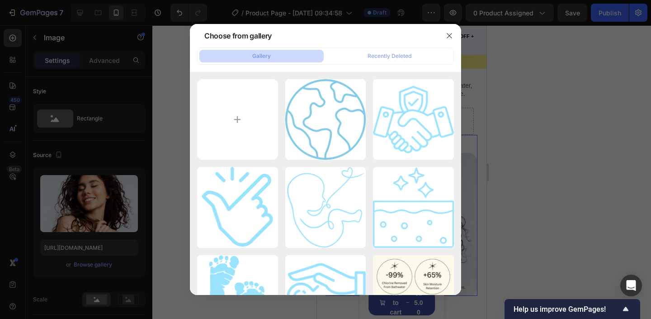
click at [98, 251] on div at bounding box center [325, 159] width 651 height 319
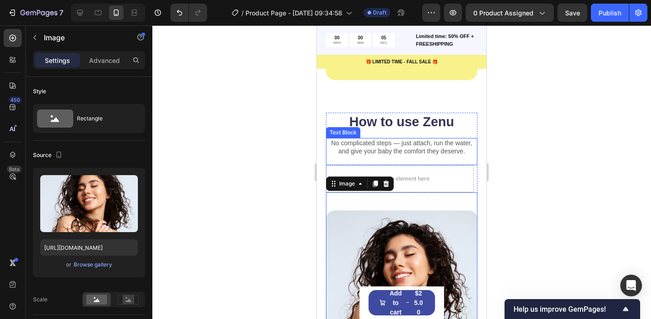
scroll to position [1729, 0]
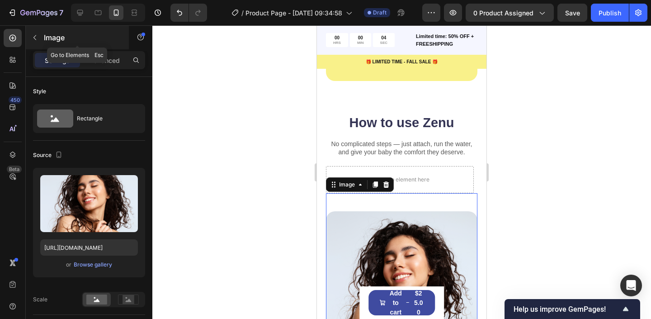
click at [40, 38] on button "button" at bounding box center [35, 37] width 14 height 14
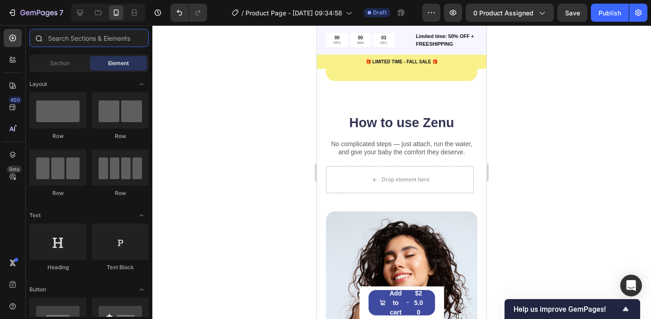
click at [65, 42] on input "text" at bounding box center [88, 38] width 119 height 18
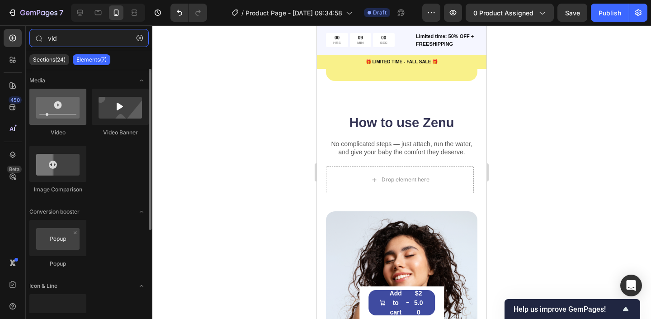
type input "vid"
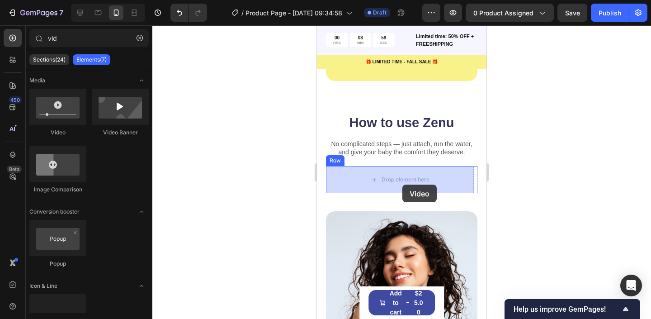
drag, startPoint x: 372, startPoint y: 149, endPoint x: 402, endPoint y: 185, distance: 47.1
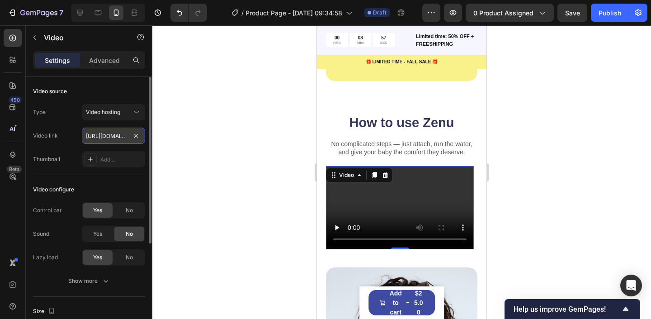
click at [104, 135] on input "[URL][DOMAIN_NAME]" at bounding box center [113, 136] width 63 height 16
paste input "4ec640d6a02484996250ae9aca1d4c3"
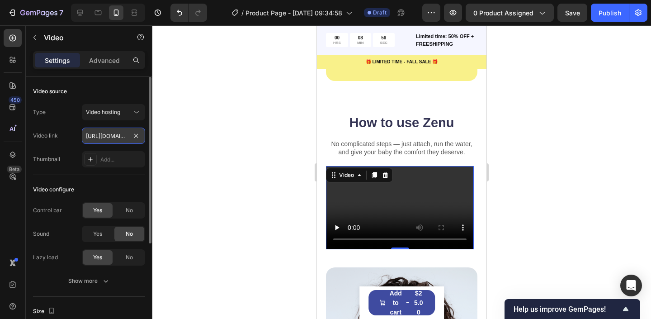
scroll to position [0, 173]
type input "[URL][DOMAIN_NAME]"
click at [70, 125] on div "Type Video hosting Video link [URL][DOMAIN_NAME] Thumbnail Add..." at bounding box center [89, 135] width 112 height 63
click at [129, 213] on span "No" at bounding box center [129, 210] width 7 height 8
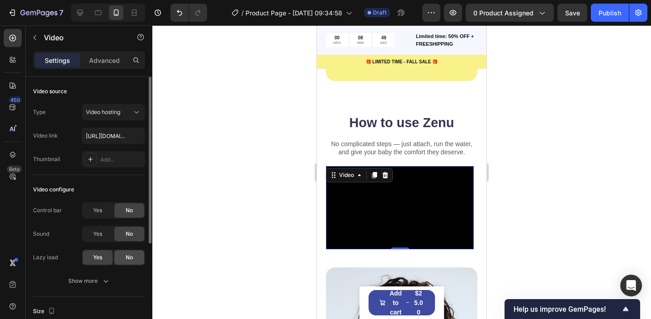
click at [133, 258] on div "No" at bounding box center [129, 257] width 30 height 14
click at [96, 260] on span "Yes" at bounding box center [97, 257] width 9 height 8
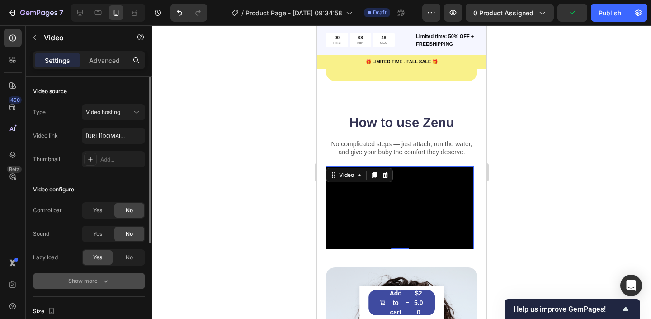
click at [99, 281] on div "Show more" at bounding box center [89, 280] width 42 height 9
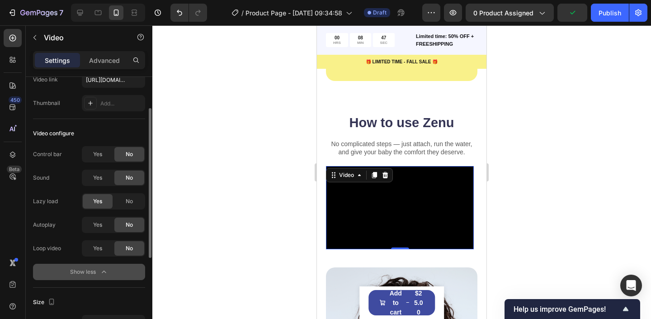
scroll to position [57, 0]
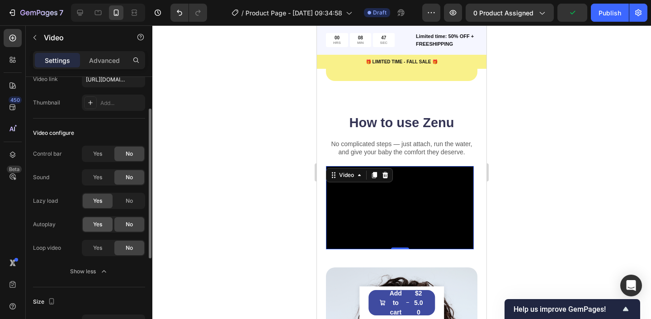
click at [99, 222] on span "Yes" at bounding box center [97, 224] width 9 height 8
click at [104, 246] on div "Yes" at bounding box center [98, 248] width 30 height 14
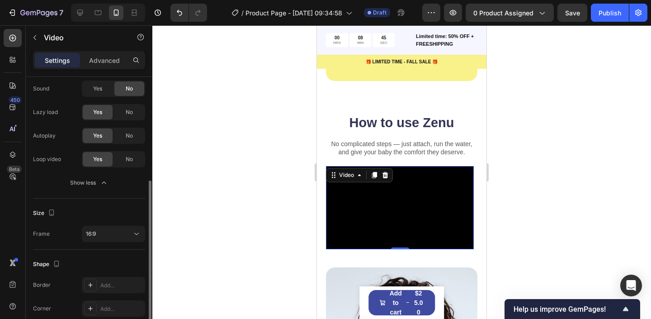
scroll to position [174, 0]
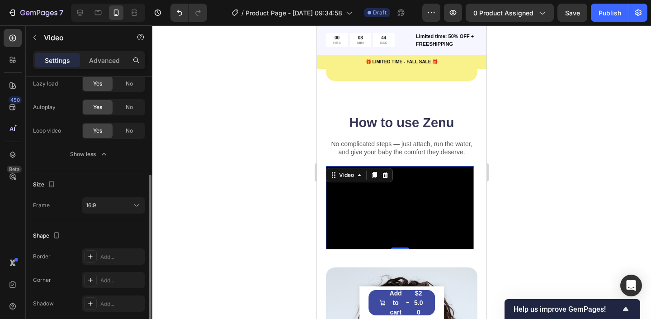
click at [101, 220] on div "Size Frame 16:9" at bounding box center [89, 195] width 112 height 51
click at [101, 207] on div "16:9" at bounding box center [109, 205] width 46 height 8
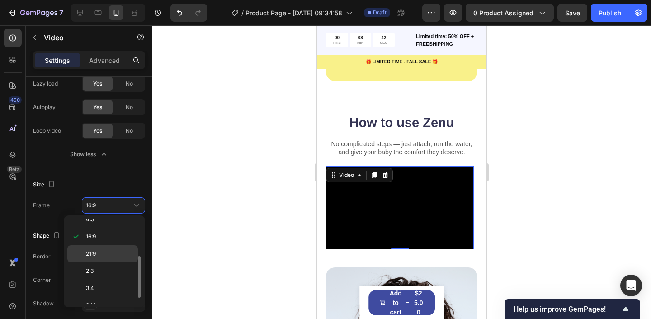
scroll to position [87, 0]
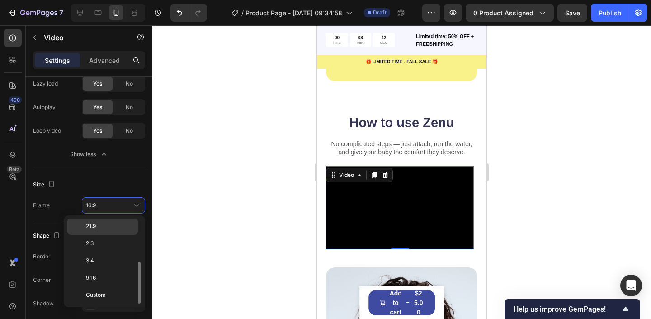
click at [95, 291] on span "Custom" at bounding box center [96, 295] width 20 height 8
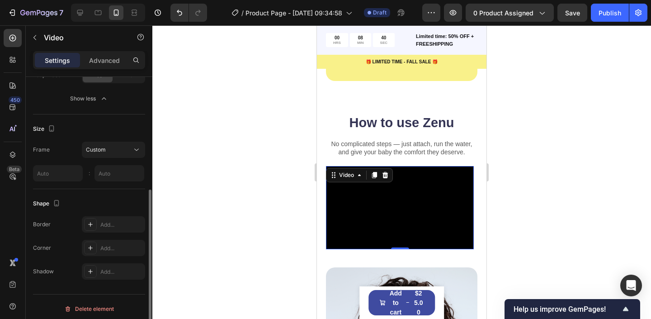
scroll to position [231, 0]
click at [115, 144] on div "Custom" at bounding box center [113, 148] width 55 height 9
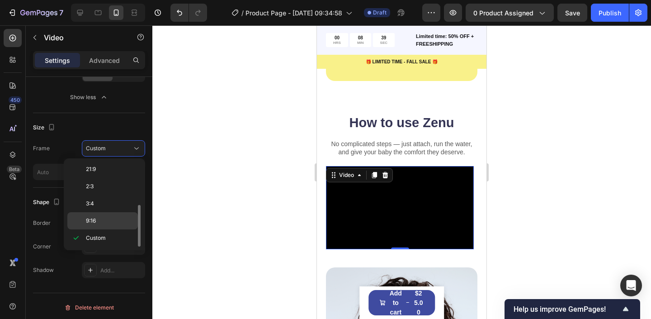
click at [117, 219] on p "9:16" at bounding box center [110, 221] width 48 height 8
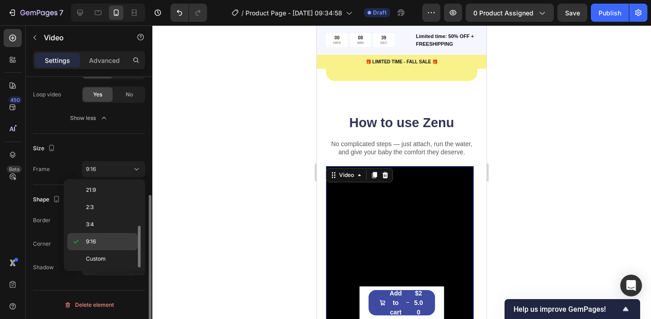
scroll to position [210, 0]
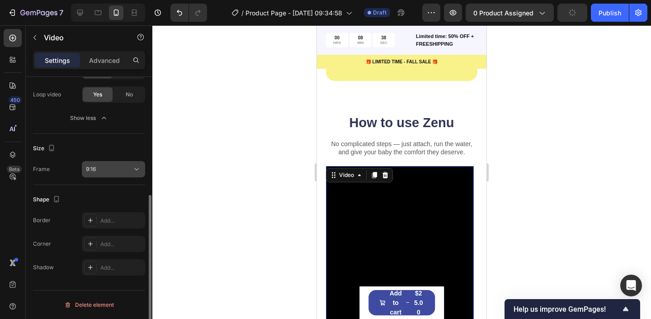
click at [117, 169] on div "9:16" at bounding box center [109, 169] width 46 height 8
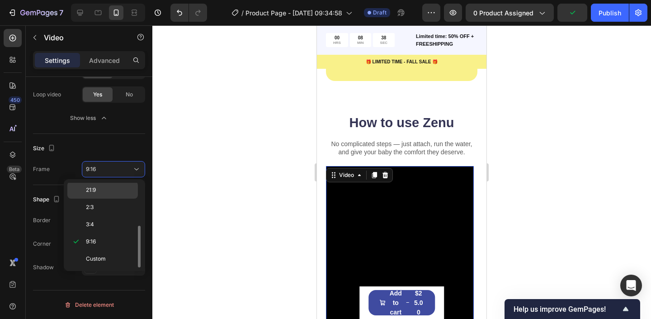
click at [117, 196] on div "21:9" at bounding box center [102, 189] width 71 height 17
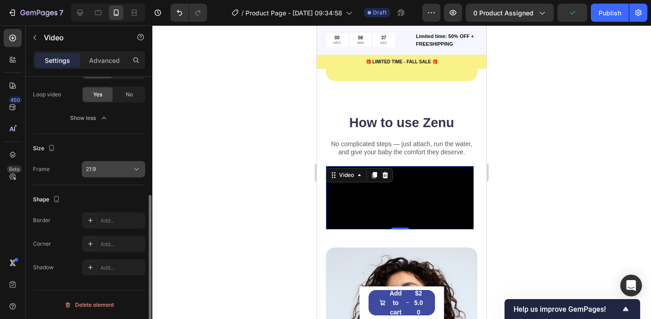
click at [120, 165] on div "21:9" at bounding box center [113, 169] width 55 height 9
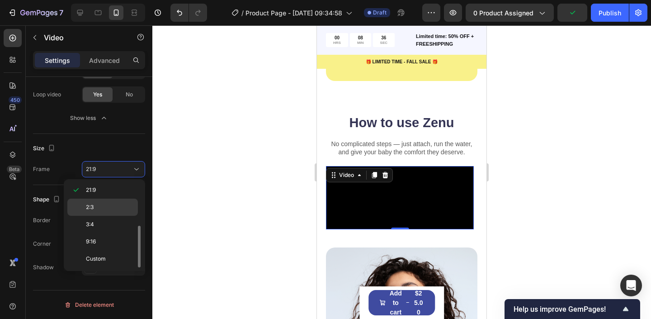
click at [117, 204] on p "2:3" at bounding box center [110, 207] width 48 height 8
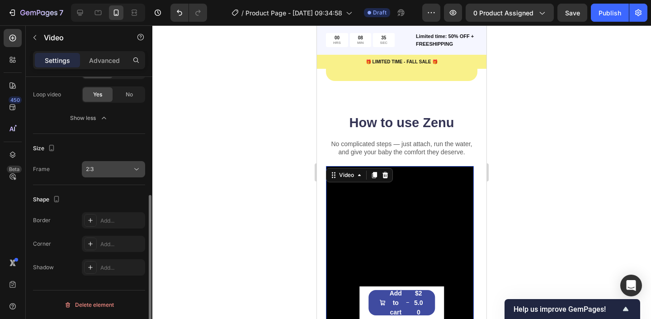
click at [120, 172] on div "2:3" at bounding box center [109, 169] width 46 height 8
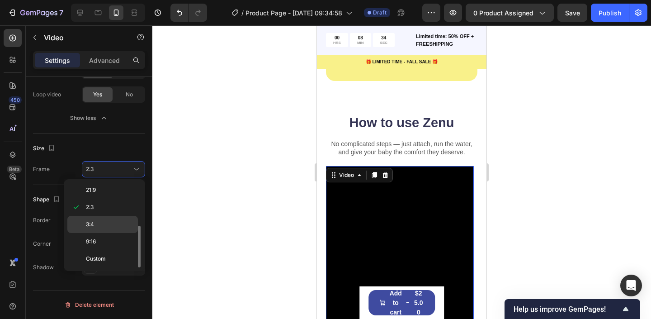
click at [118, 222] on p "3:4" at bounding box center [110, 224] width 48 height 8
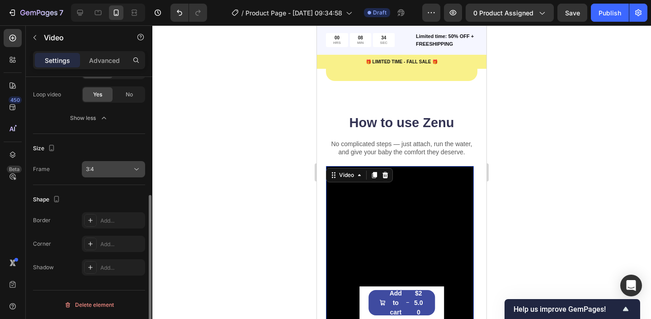
click at [125, 171] on div "3:4" at bounding box center [109, 169] width 46 height 8
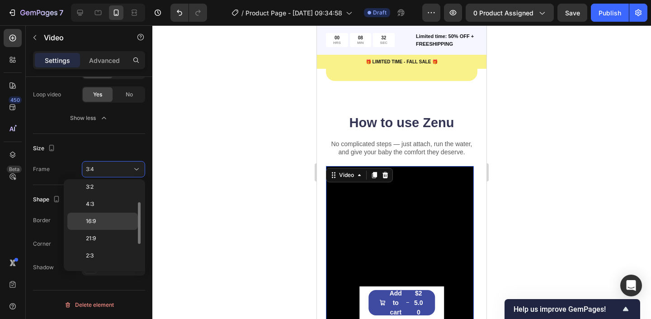
scroll to position [38, 0]
click at [124, 221] on p "16:9" at bounding box center [110, 222] width 48 height 8
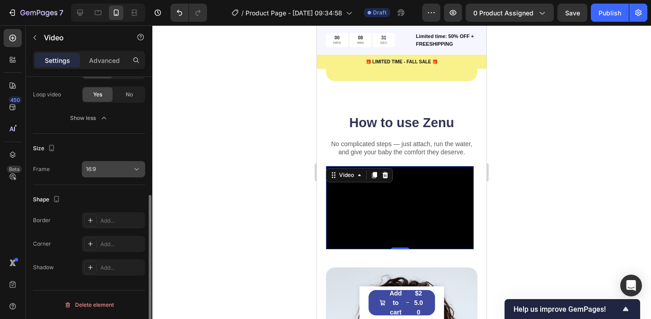
click at [123, 172] on div "16:9" at bounding box center [109, 169] width 46 height 8
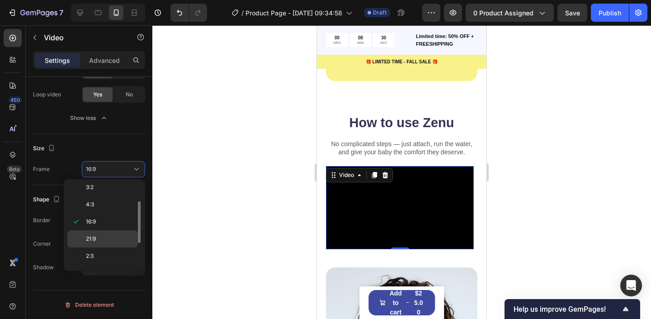
click at [116, 232] on div "21:9" at bounding box center [102, 238] width 71 height 17
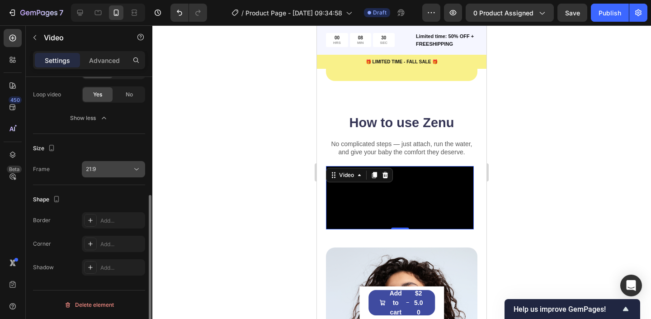
click at [116, 172] on div "21:9" at bounding box center [109, 169] width 46 height 8
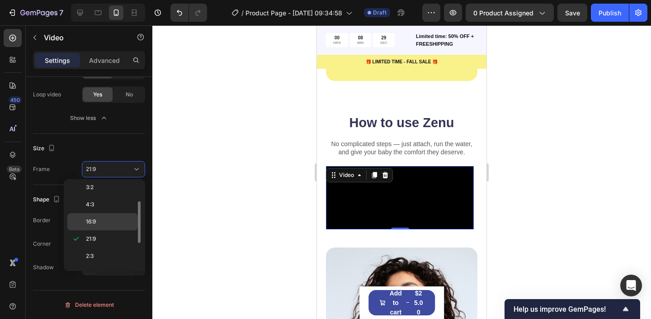
click at [115, 214] on div "16:9" at bounding box center [102, 221] width 71 height 17
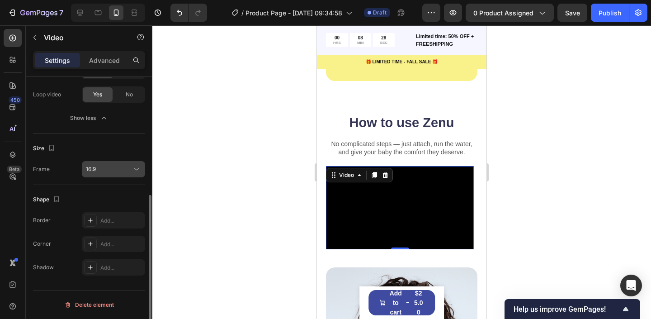
click at [114, 166] on div "16:9" at bounding box center [109, 169] width 46 height 8
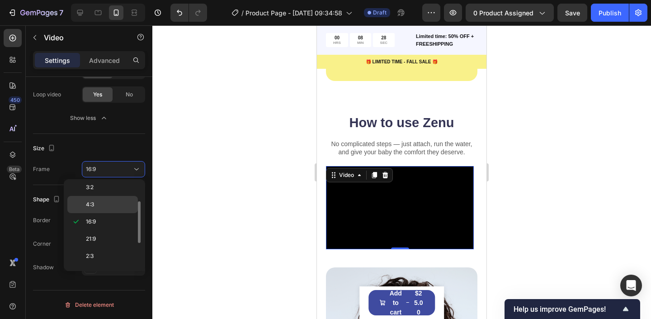
click at [113, 197] on div "4:3" at bounding box center [102, 204] width 71 height 17
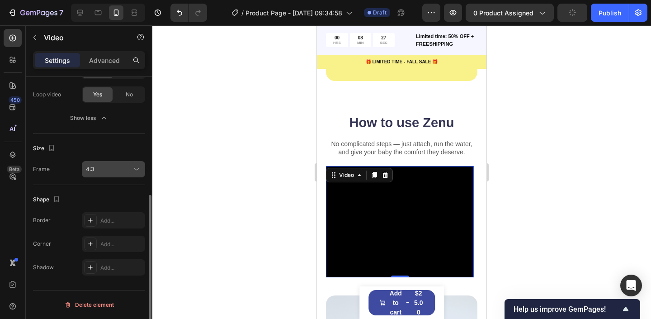
click at [114, 171] on div "4:3" at bounding box center [109, 169] width 46 height 8
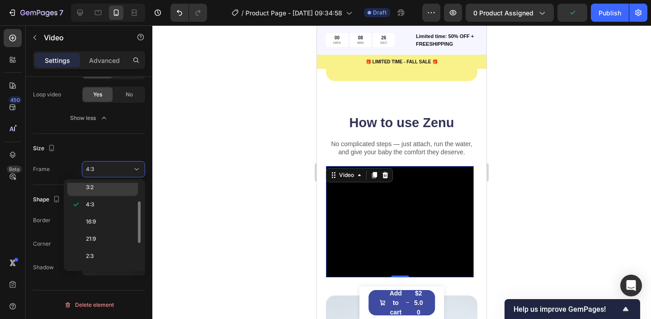
click at [114, 191] on div "3:2" at bounding box center [102, 187] width 71 height 17
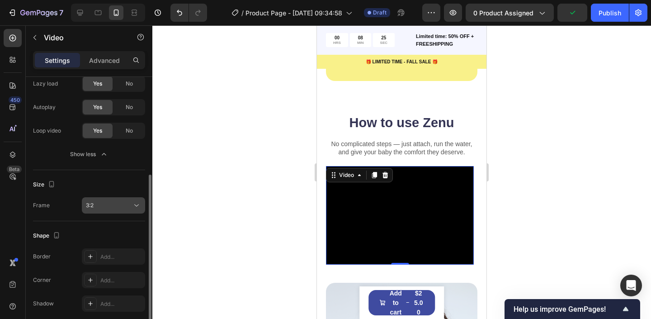
scroll to position [174, 0]
click at [111, 206] on div "3:2" at bounding box center [109, 205] width 46 height 8
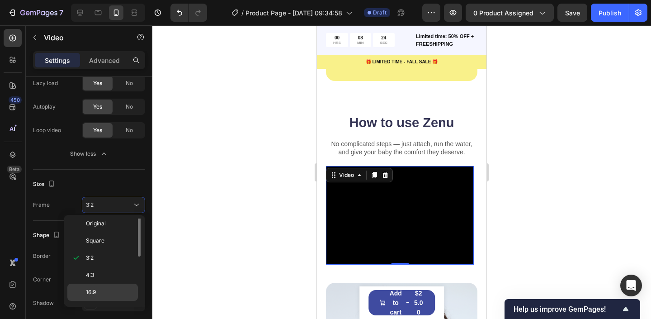
scroll to position [0, 0]
click at [110, 251] on div "Square" at bounding box center [102, 244] width 71 height 17
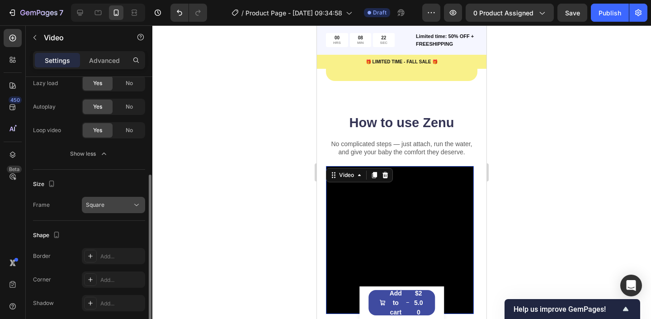
click at [107, 204] on div "Square" at bounding box center [109, 205] width 46 height 8
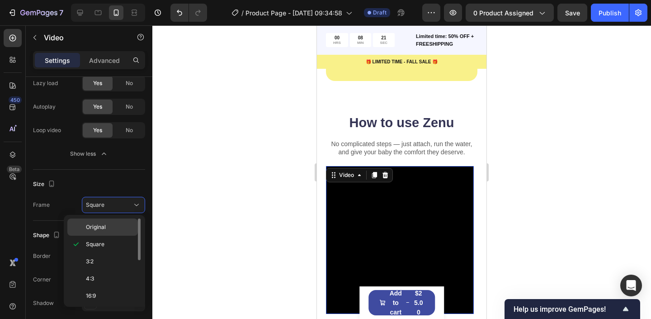
click at [101, 225] on span "Original" at bounding box center [96, 227] width 20 height 8
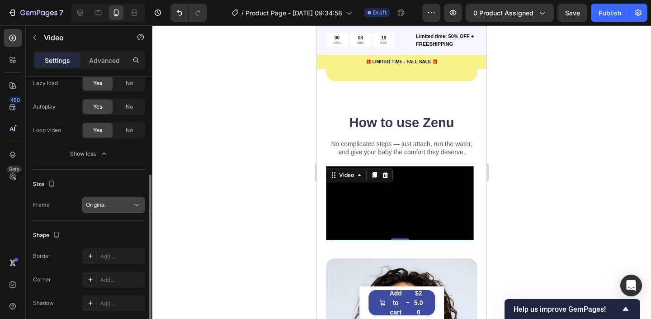
click at [115, 208] on div "Original" at bounding box center [109, 205] width 46 height 8
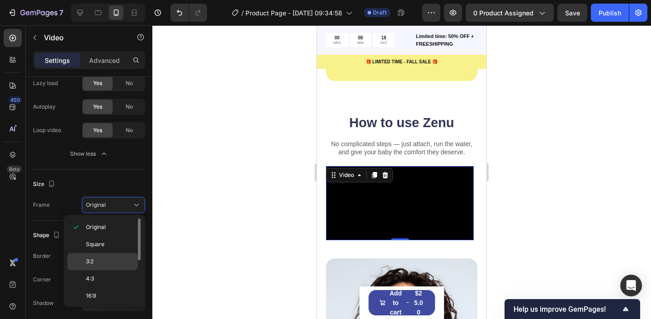
click at [102, 259] on p "3:2" at bounding box center [110, 261] width 48 height 8
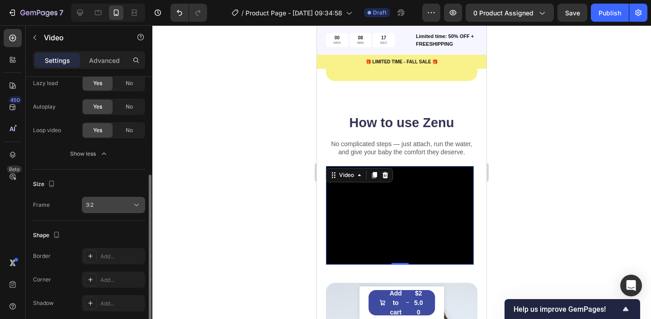
click at [109, 208] on div "3:2" at bounding box center [109, 205] width 46 height 8
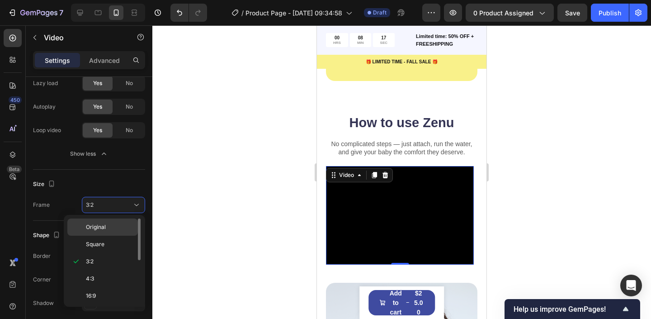
click at [109, 225] on p "Original" at bounding box center [110, 227] width 48 height 8
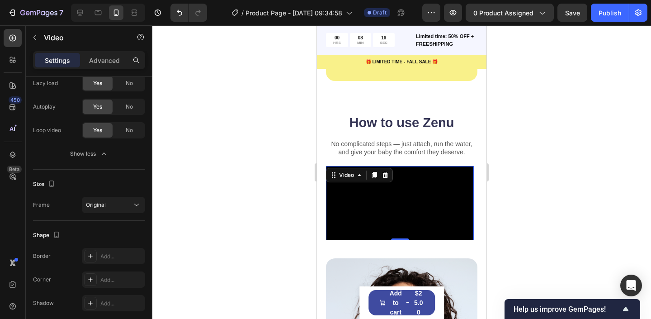
click at [199, 175] on div at bounding box center [401, 172] width 499 height 294
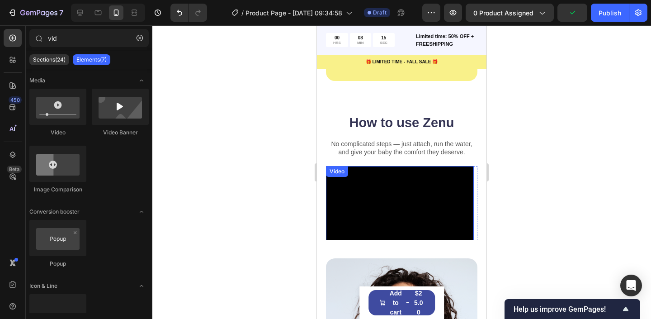
click at [363, 195] on video at bounding box center [400, 203] width 148 height 74
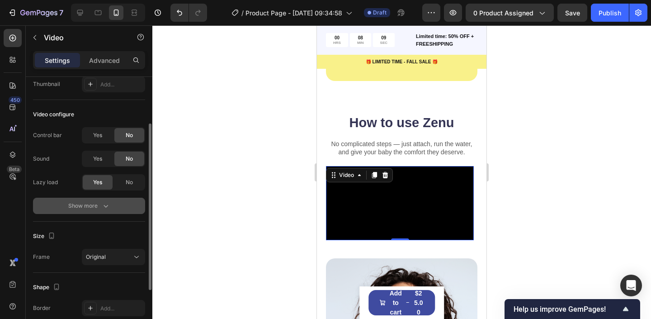
click at [104, 201] on button "Show more" at bounding box center [89, 206] width 112 height 16
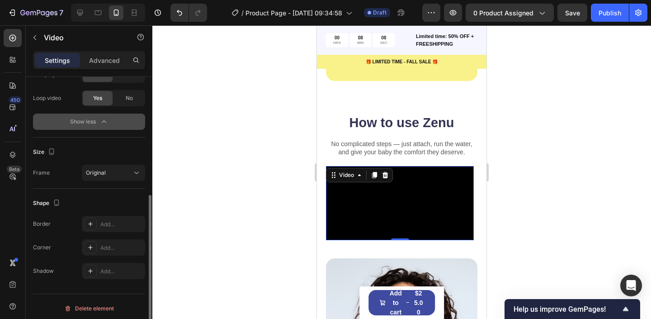
scroll to position [210, 0]
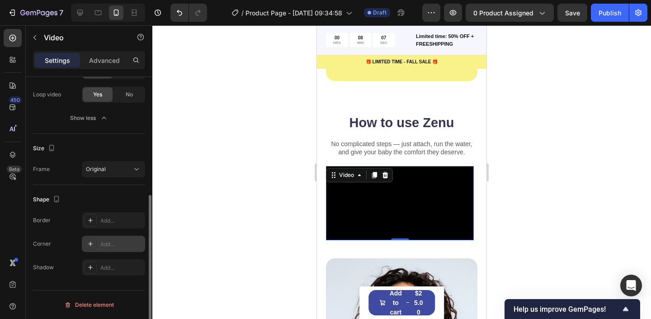
click at [102, 243] on div "Add..." at bounding box center [121, 244] width 43 height 8
click at [250, 197] on div at bounding box center [401, 172] width 499 height 294
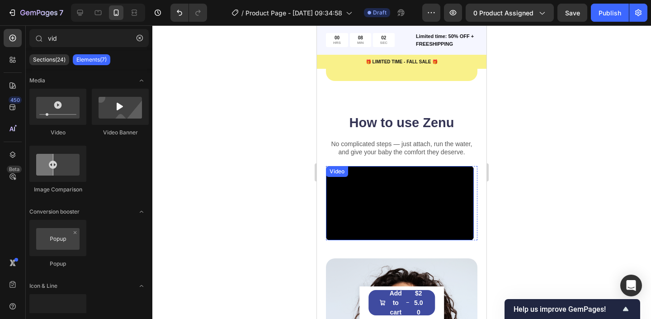
click at [471, 212] on video at bounding box center [400, 203] width 148 height 74
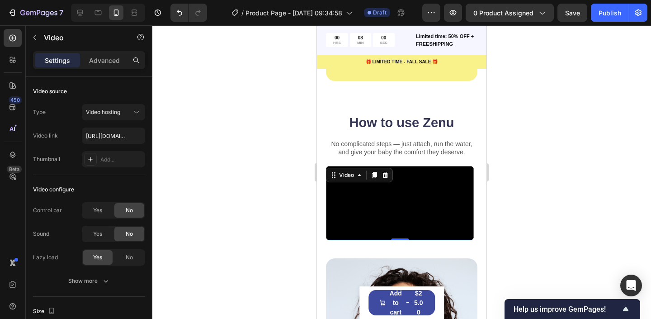
click at [226, 216] on div at bounding box center [401, 172] width 499 height 294
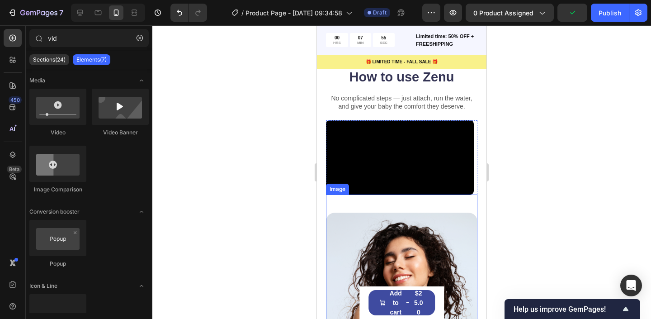
scroll to position [1773, 0]
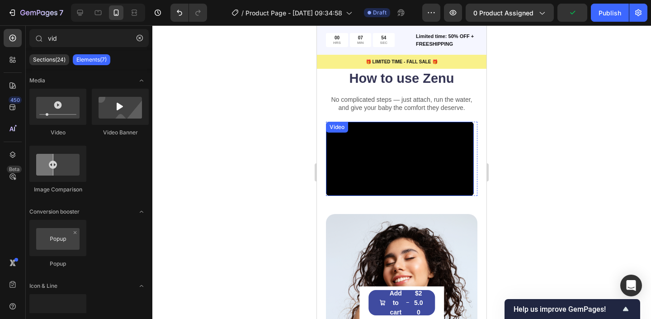
click at [403, 183] on video at bounding box center [400, 159] width 148 height 74
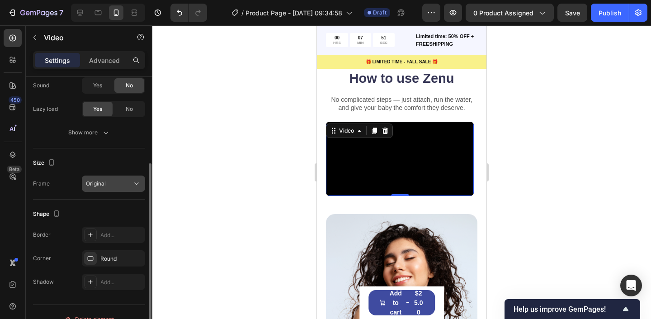
scroll to position [133, 0]
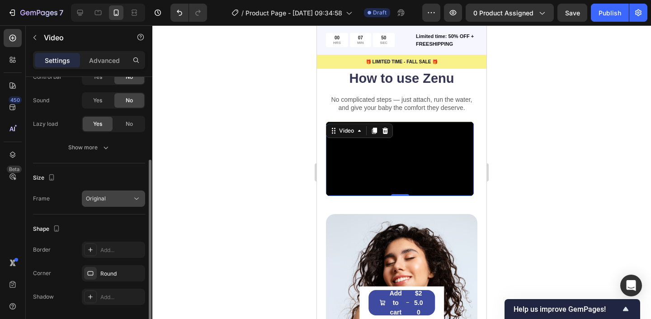
click at [109, 201] on div "Original" at bounding box center [109, 198] width 46 height 8
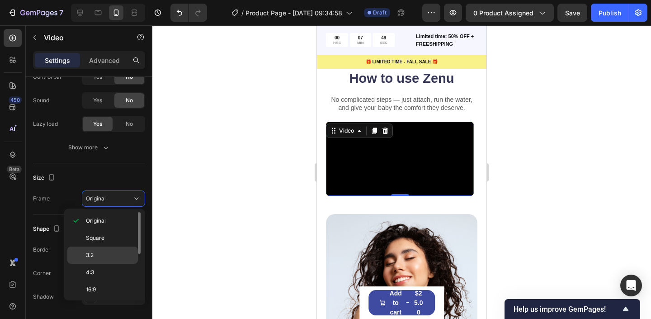
click at [98, 251] on p "3:2" at bounding box center [110, 255] width 48 height 8
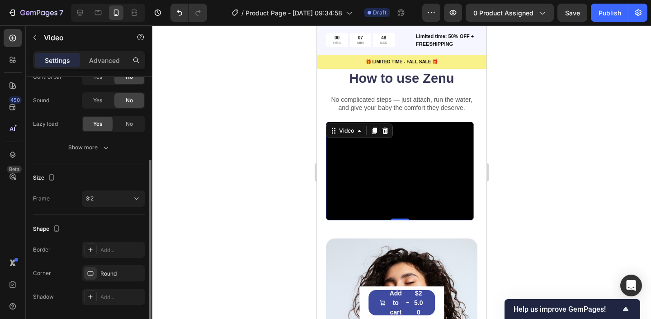
click at [115, 189] on div "Size Frame 3:2" at bounding box center [89, 188] width 112 height 51
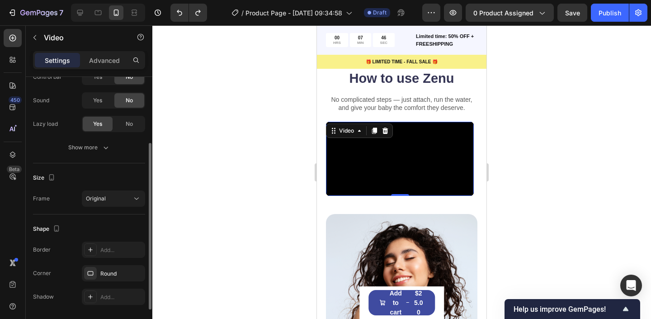
scroll to position [99, 0]
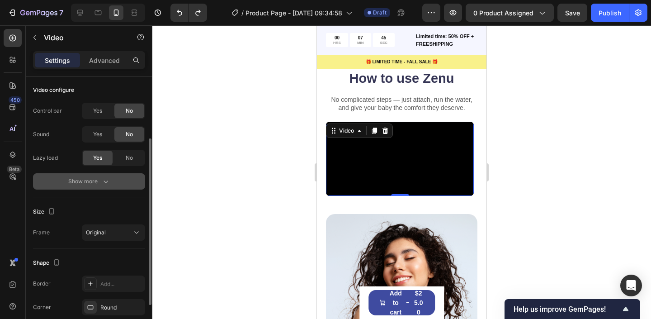
click at [109, 179] on icon "button" at bounding box center [105, 181] width 9 height 9
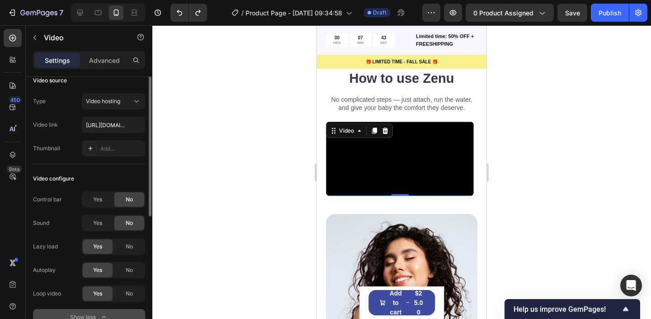
scroll to position [0, 0]
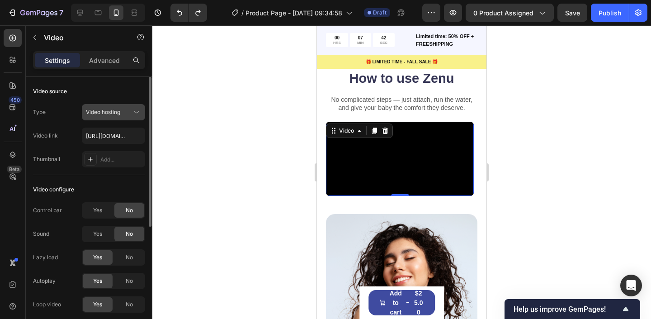
click at [114, 117] on button "Video hosting" at bounding box center [113, 112] width 63 height 16
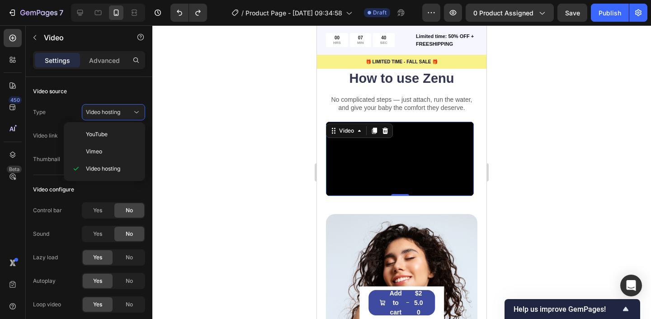
click at [214, 92] on div at bounding box center [401, 172] width 499 height 294
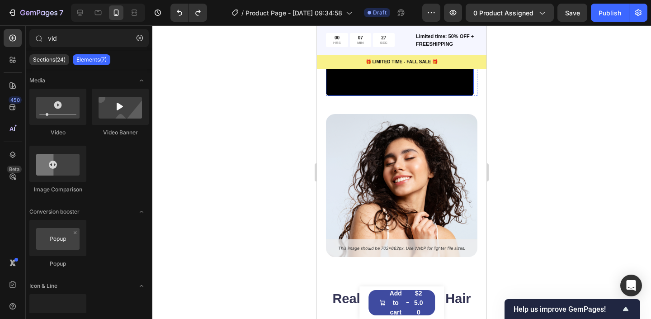
scroll to position [1879, 0]
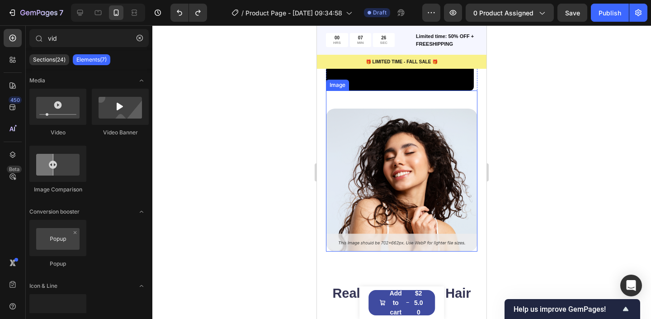
click at [420, 221] on img at bounding box center [402, 180] width 152 height 143
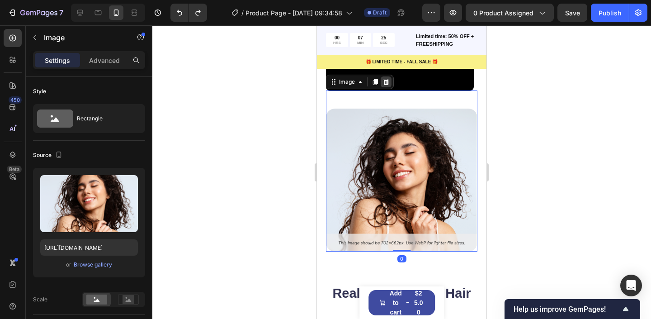
click at [385, 85] on icon at bounding box center [387, 82] width 6 height 6
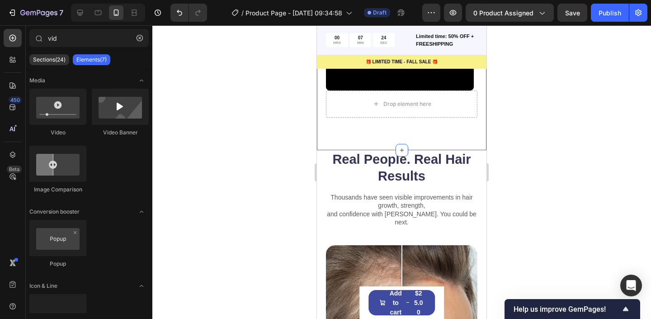
click at [402, 108] on div "Drop element here" at bounding box center [408, 103] width 48 height 7
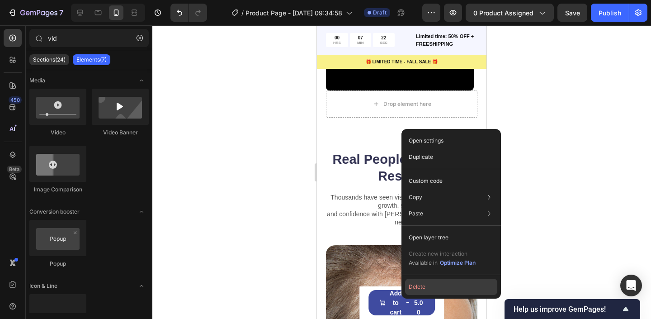
click at [416, 289] on button "Delete" at bounding box center [451, 287] width 92 height 16
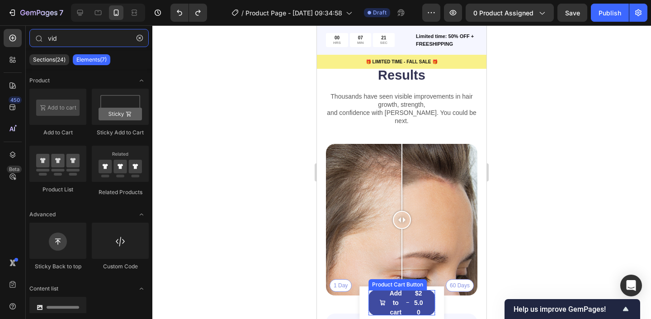
type input "vd"
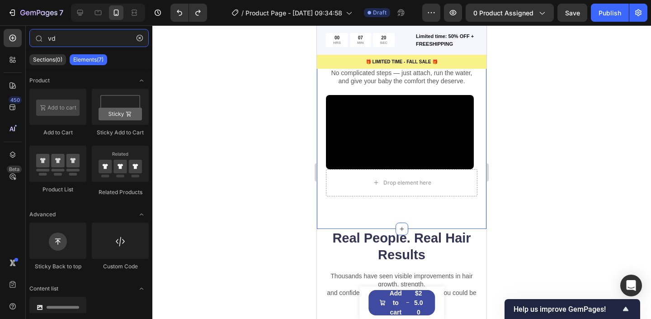
scroll to position [1790, 0]
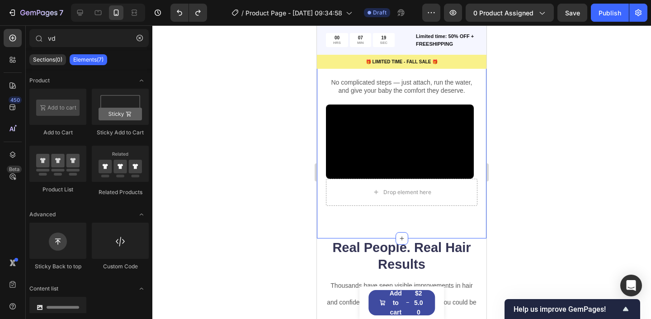
click at [423, 238] on div "How to use Zenu Heading No complicated steps — just attach, run the water, and …" at bounding box center [402, 145] width 170 height 186
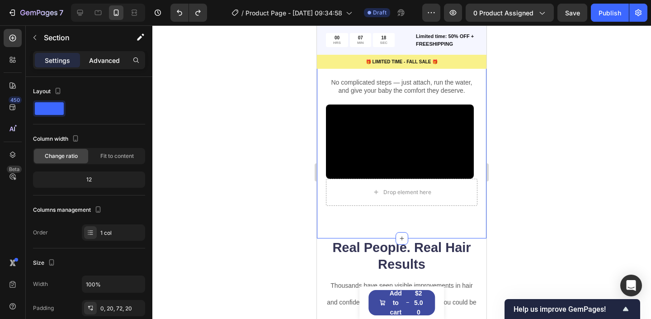
click at [101, 54] on div "Advanced" at bounding box center [104, 60] width 45 height 14
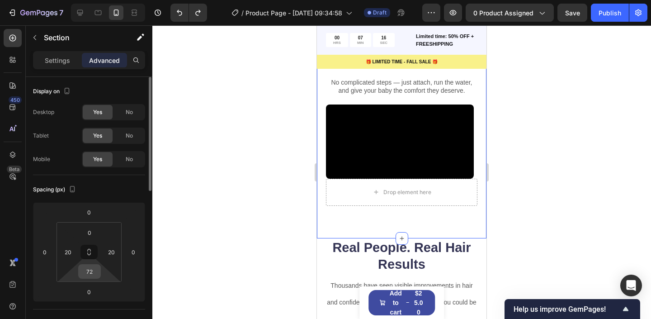
click at [93, 269] on input "72" at bounding box center [89, 272] width 18 height 14
type input "50"
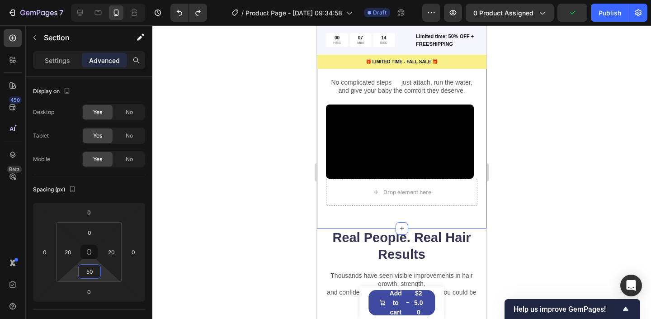
click at [264, 191] on div at bounding box center [401, 172] width 499 height 294
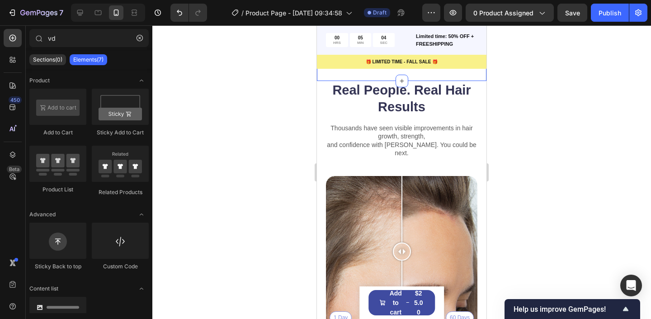
scroll to position [1938, 0]
click at [419, 116] on h2 "Real People. Real Hair Results" at bounding box center [402, 98] width 152 height 36
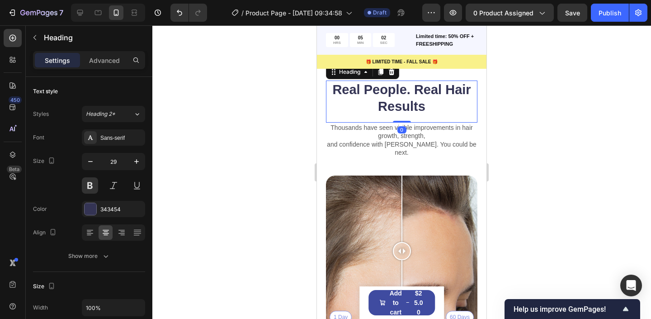
click at [450, 116] on h2 "Real People. Real Hair Results" at bounding box center [402, 98] width 152 height 36
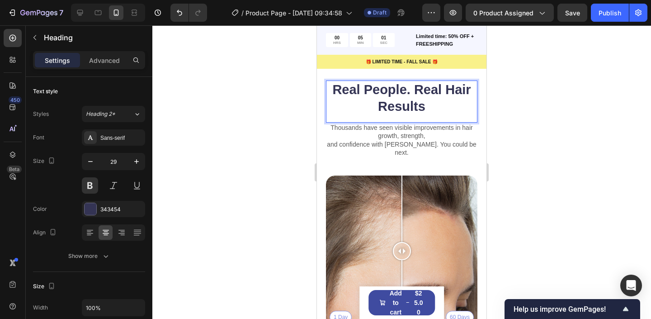
click at [453, 112] on p "Real People. Real Hair Results" at bounding box center [402, 98] width 150 height 34
click at [388, 113] on p "Real People. Real Skin Results" at bounding box center [402, 98] width 150 height 34
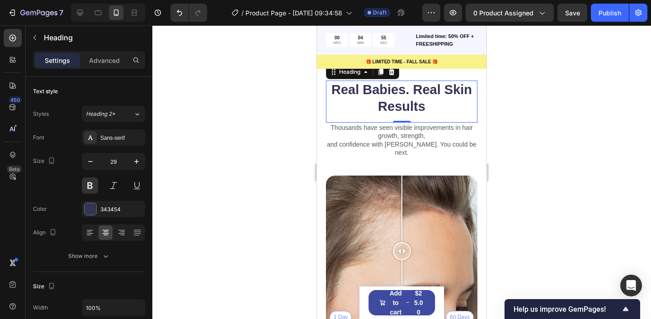
click at [286, 140] on div at bounding box center [401, 172] width 499 height 294
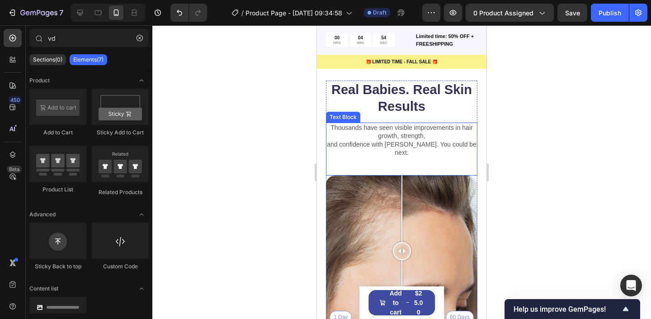
click at [427, 140] on p "Thousands have seen visible improvements in hair growth, strength," at bounding box center [402, 131] width 150 height 16
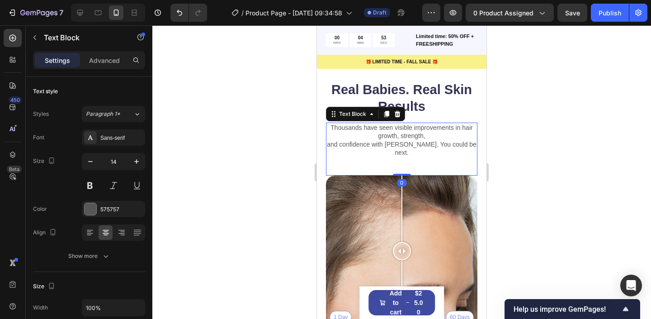
click at [420, 140] on p "Thousands have seen visible improvements in hair growth, strength," at bounding box center [402, 131] width 150 height 16
click at [414, 140] on p "Thousands have seen visible improvements in hair growth, strength," at bounding box center [402, 131] width 150 height 16
click at [467, 140] on p "Thousands have seen visible improvements in hair growth, strength," at bounding box center [402, 131] width 150 height 16
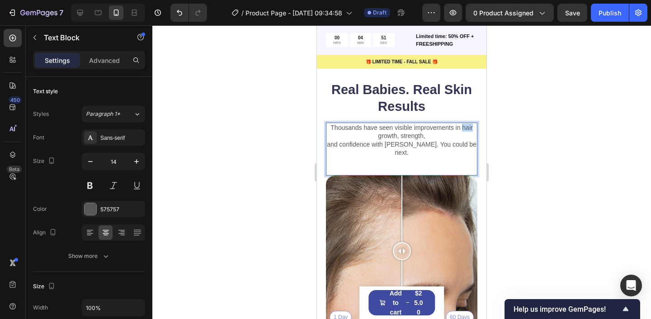
click at [467, 140] on p "Thousands have seen visible improvements in hair growth, strength," at bounding box center [402, 131] width 150 height 16
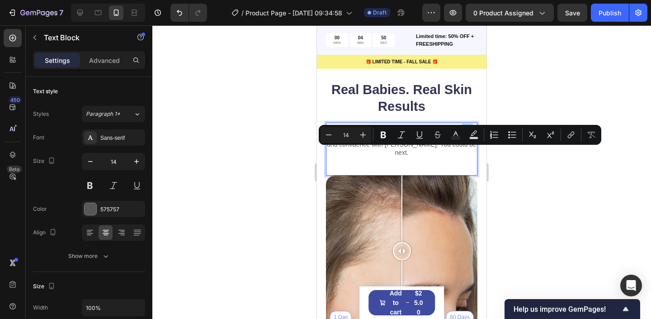
click at [463, 140] on p "Thousands have seen visible improvements in hair growth, strength," at bounding box center [402, 131] width 150 height 16
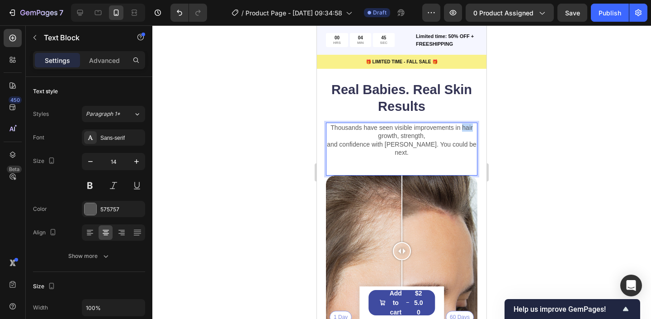
drag, startPoint x: 463, startPoint y: 153, endPoint x: 473, endPoint y: 150, distance: 10.3
click at [473, 140] on p "Thousands have seen visible improvements in hair growth, strength," at bounding box center [402, 131] width 150 height 16
click at [383, 140] on p "Thousands have seen visible improvements in skin growth, strength," at bounding box center [402, 131] width 150 height 16
click at [413, 140] on p "Thousands have seen visible improvements in skin health, strength," at bounding box center [402, 131] width 150 height 16
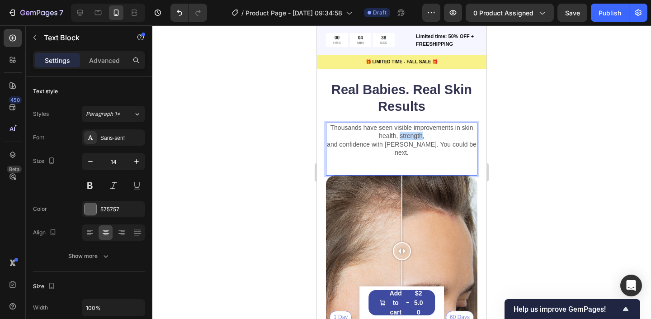
click at [413, 140] on p "Thousands have seen visible improvements in skin health, strength," at bounding box center [402, 131] width 150 height 16
click at [364, 156] on p "and confidence with [PERSON_NAME]. You could be next." at bounding box center [402, 148] width 150 height 16
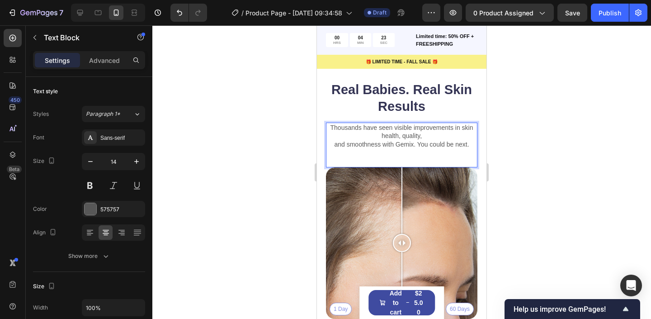
click at [404, 148] on p "and smoothness with Gemix. You could be next." at bounding box center [402, 144] width 150 height 8
click at [563, 175] on div at bounding box center [401, 172] width 499 height 294
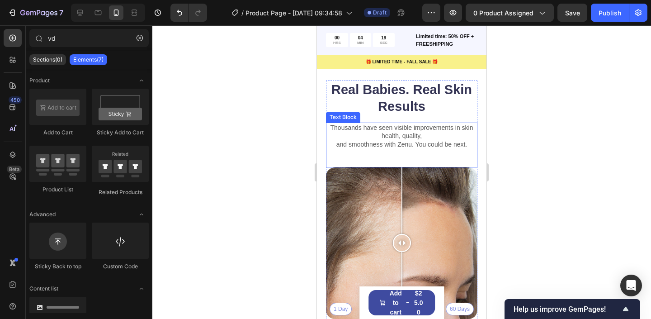
scroll to position [1979, 0]
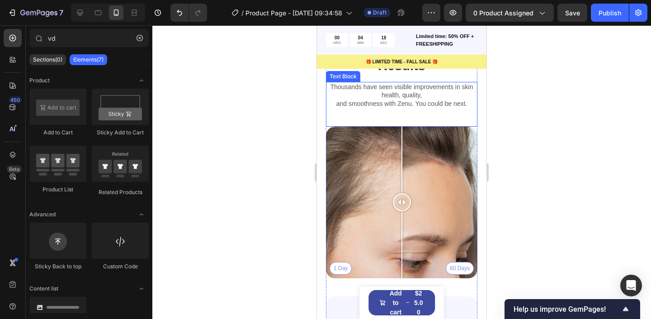
click at [445, 99] on p "Thousands have seen visible improvements in skin health, quality," at bounding box center [402, 91] width 150 height 16
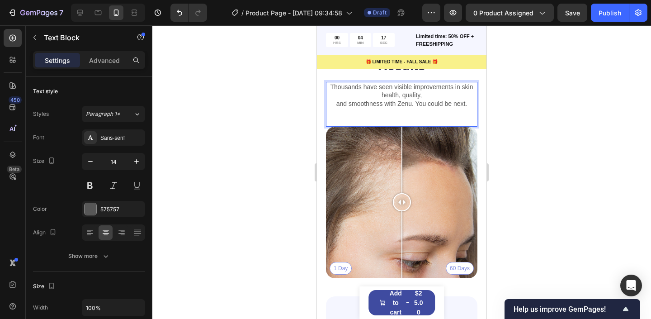
click at [426, 108] on p "and smoothness with Zenu. You could be next." at bounding box center [402, 103] width 150 height 8
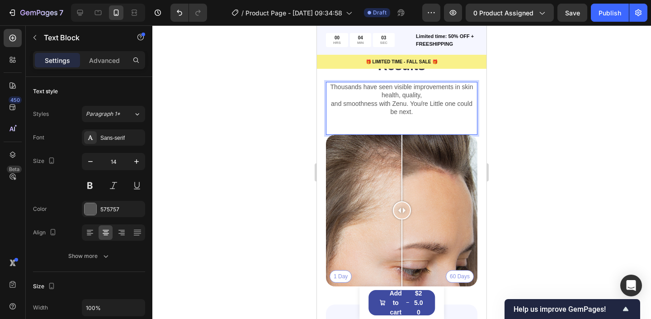
click at [431, 116] on p "and smoothness with Zenu. You/re Little one could be next." at bounding box center [402, 107] width 150 height 16
click at [602, 165] on div at bounding box center [401, 172] width 499 height 294
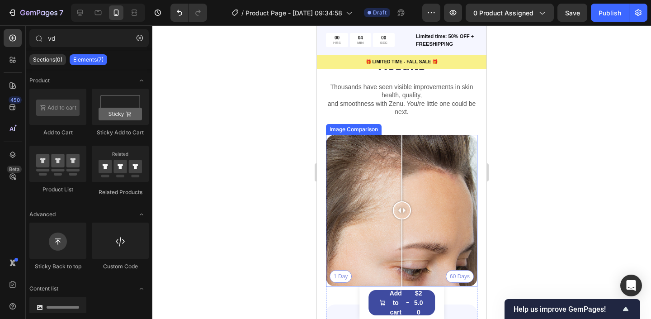
scroll to position [1995, 0]
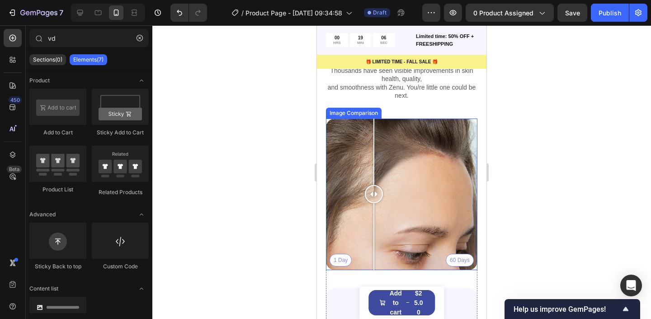
click at [374, 192] on div "1 Day 60 Days" at bounding box center [402, 194] width 152 height 152
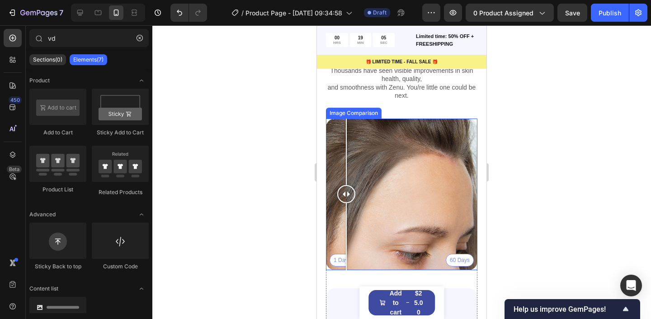
click at [346, 186] on div "1 Day 60 Days" at bounding box center [402, 194] width 152 height 152
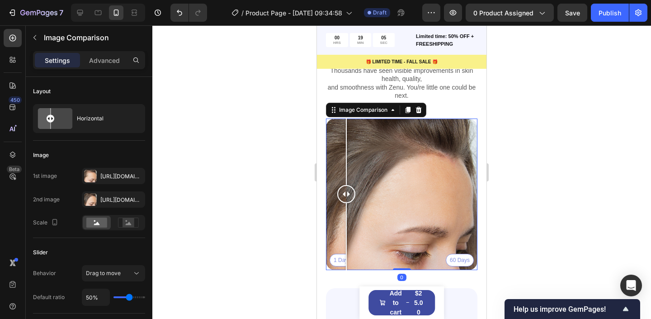
click at [367, 189] on div "1 Day 60 Days" at bounding box center [402, 194] width 152 height 152
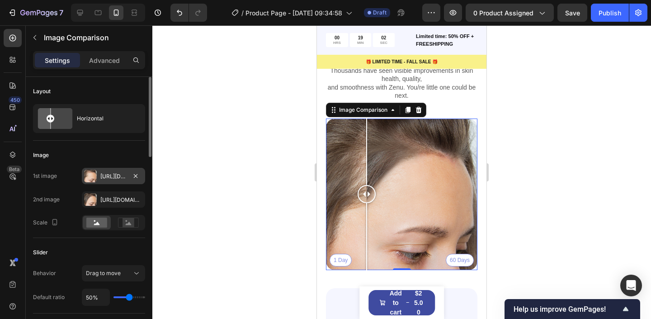
click at [103, 178] on div "[URL][DOMAIN_NAME]" at bounding box center [113, 176] width 26 height 8
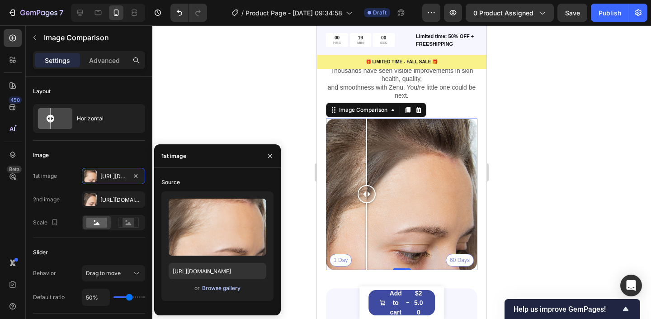
click at [219, 289] on div "Browse gallery" at bounding box center [221, 288] width 38 height 8
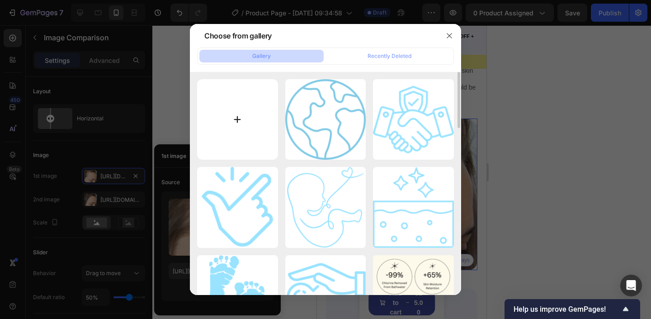
type input "C:\fakepath\Keep Your Baby Safe From Chlorine (29).png"
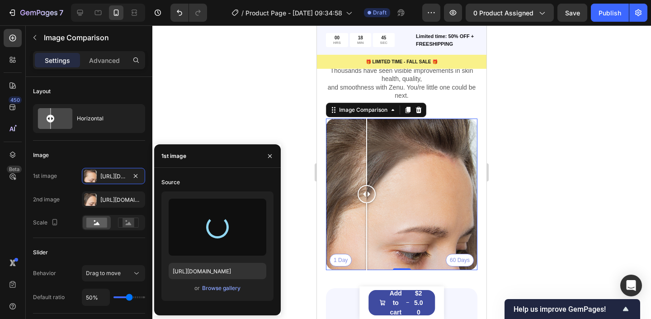
type input "[URL][DOMAIN_NAME]"
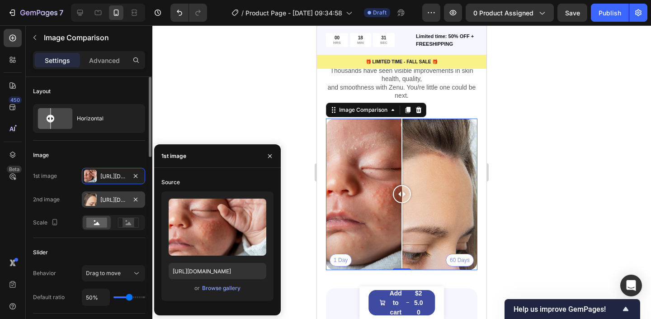
click at [103, 201] on div "[URL][DOMAIN_NAME]" at bounding box center [113, 200] width 26 height 8
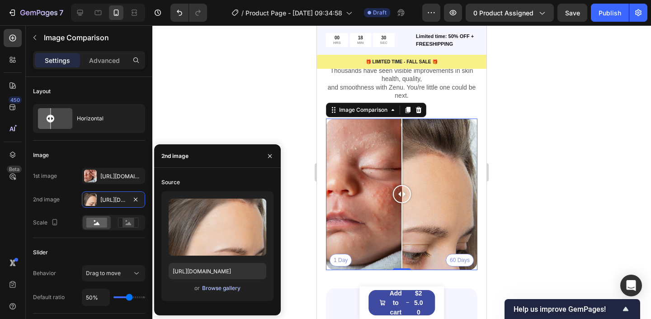
click at [232, 289] on div "Browse gallery" at bounding box center [221, 288] width 38 height 8
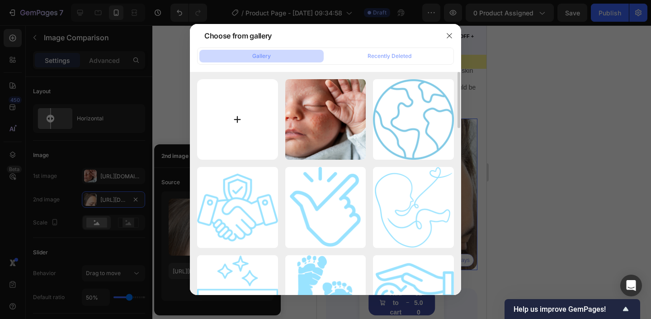
type input "C:\fakepath\Keep Your Baby Safe From Chlorine (30).png"
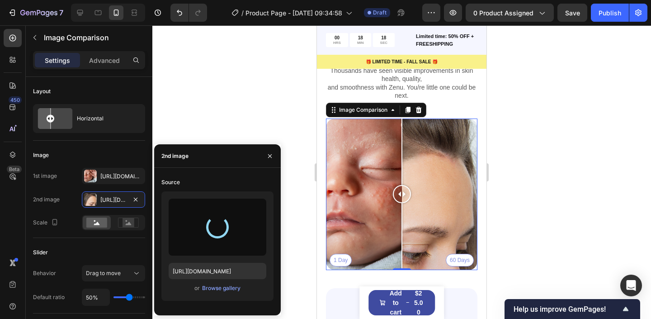
type input "[URL][DOMAIN_NAME]"
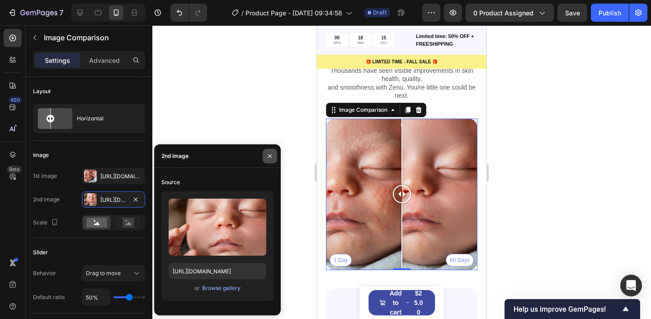
click at [269, 158] on icon "button" at bounding box center [269, 155] width 7 height 7
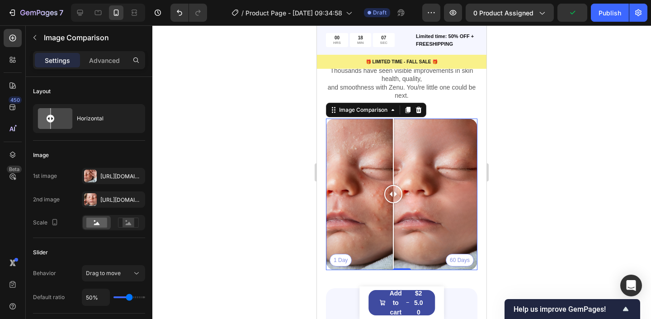
drag, startPoint x: 401, startPoint y: 220, endPoint x: 393, endPoint y: 178, distance: 42.8
click at [393, 178] on div at bounding box center [393, 194] width 18 height 152
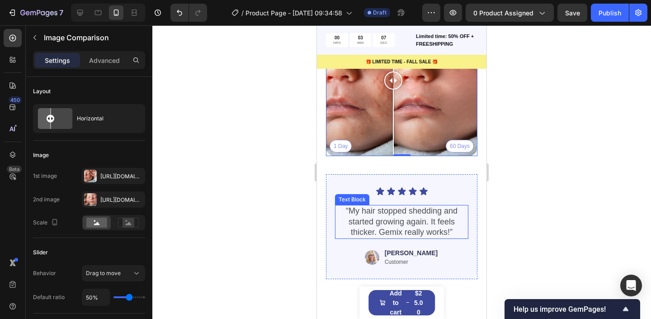
scroll to position [2125, 0]
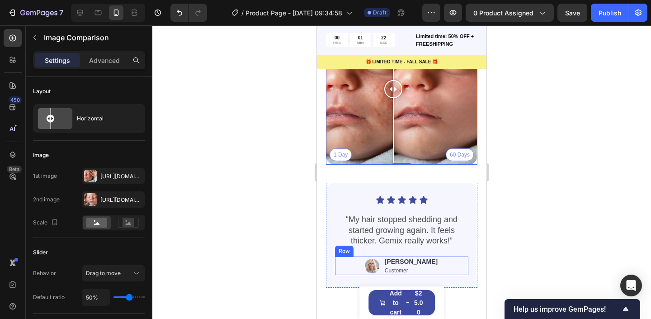
click at [413, 241] on p "“My hair stopped shedding and started growing again. It feels thicker. Gemix re…" at bounding box center [402, 230] width 132 height 32
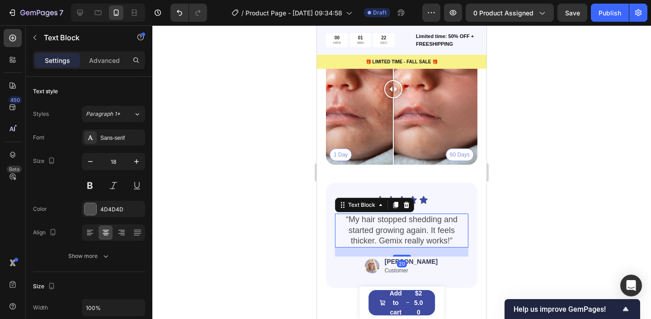
click at [413, 241] on p "“My hair stopped shedding and started growing again. It feels thicker. Gemix re…" at bounding box center [402, 230] width 132 height 32
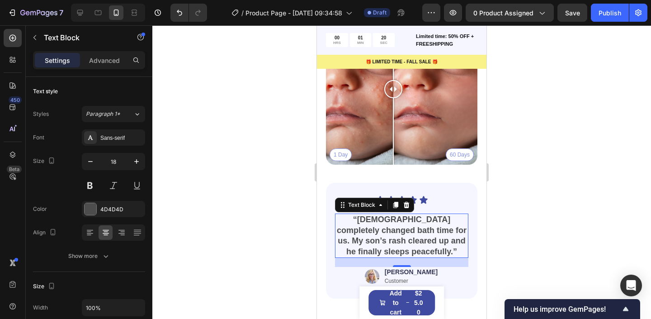
click at [538, 213] on div at bounding box center [401, 172] width 499 height 294
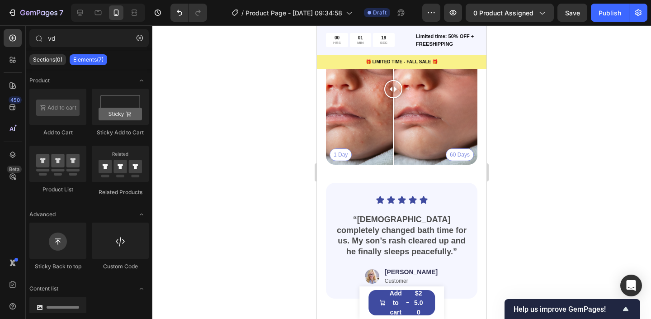
click at [374, 218] on strong "“Zenu completely changed bath time for us. My son’s rash cleared up and he fina…" at bounding box center [402, 235] width 130 height 41
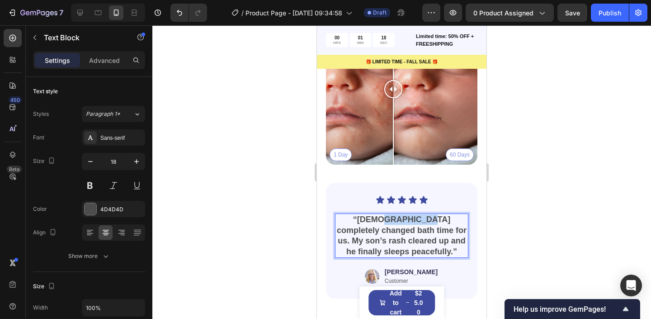
click at [375, 223] on strong "“Zenu completely changed bath time for us. My son’s rash cleared up and he fina…" at bounding box center [402, 235] width 130 height 41
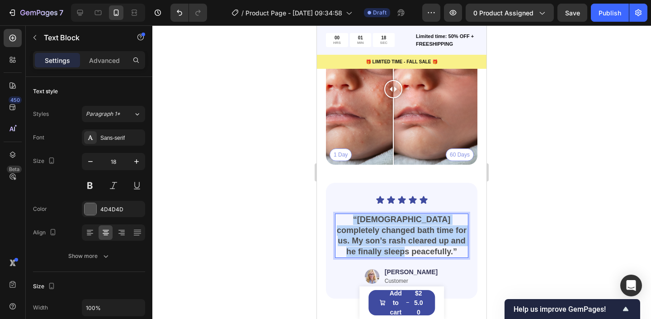
click at [375, 223] on strong "“Zenu completely changed bath time for us. My son’s rash cleared up and he fina…" at bounding box center [402, 235] width 130 height 41
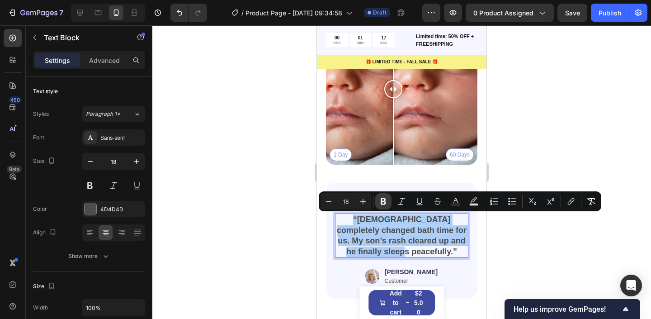
click at [383, 199] on icon "Editor contextual toolbar" at bounding box center [383, 201] width 9 height 9
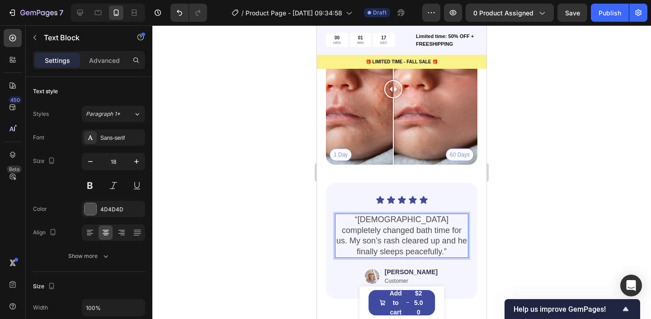
click at [514, 267] on div at bounding box center [401, 172] width 499 height 294
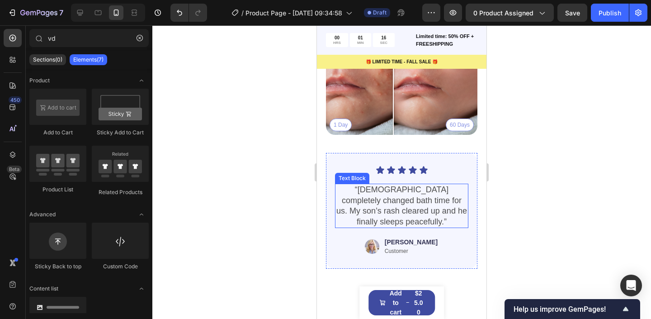
scroll to position [2165, 0]
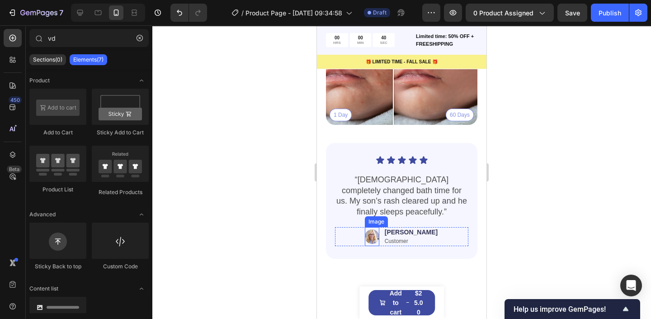
click at [379, 227] on img at bounding box center [372, 236] width 14 height 19
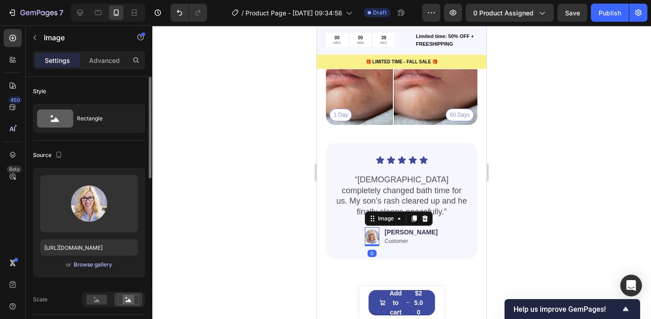
click at [101, 263] on div "Browse gallery" at bounding box center [93, 264] width 38 height 8
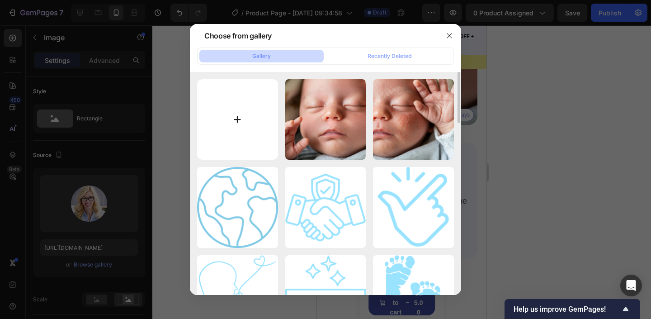
type input "C:\fakepath\dcc984a8-195a-4df9-b613-815a45e19df1.jpeg"
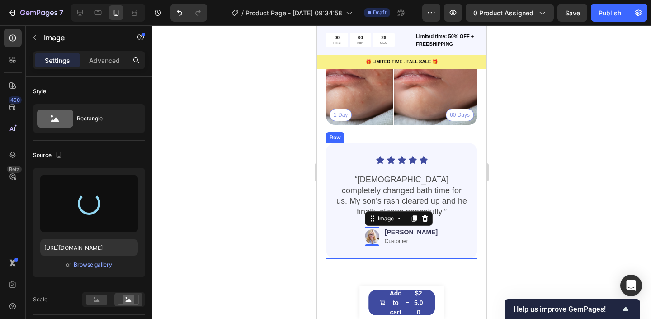
type input "https://cdn.shopify.com/s/files/1/0763/1817/9569/files/gempages_586075390376674…"
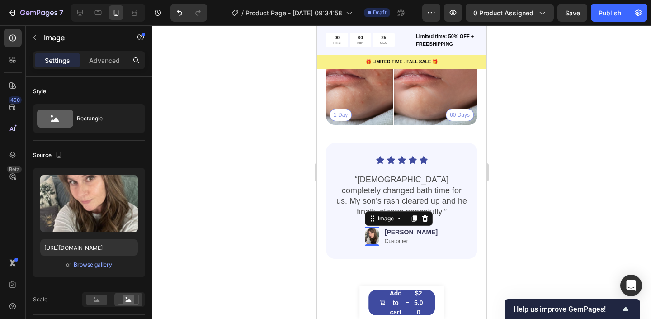
click at [550, 162] on div at bounding box center [401, 172] width 499 height 294
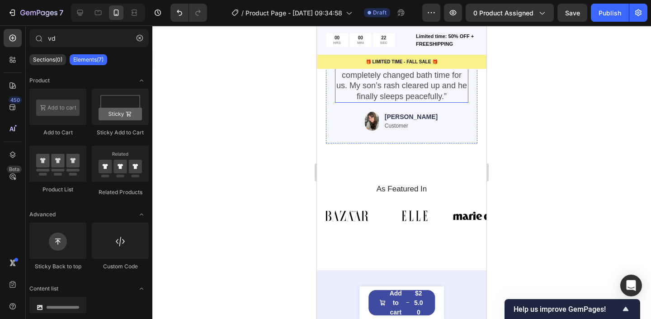
scroll to position [2313, 0]
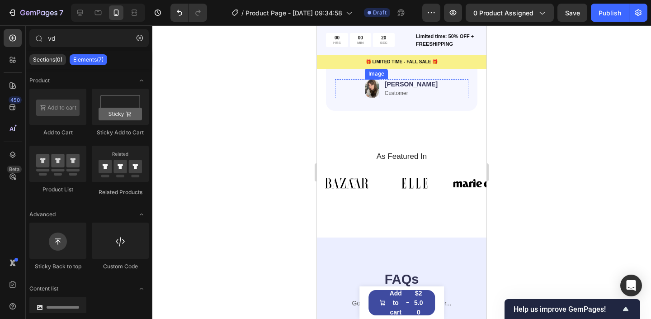
click at [379, 81] on img at bounding box center [372, 88] width 14 height 19
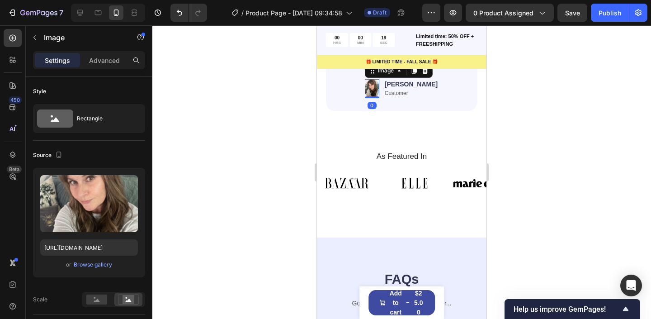
click at [241, 130] on div at bounding box center [401, 172] width 499 height 294
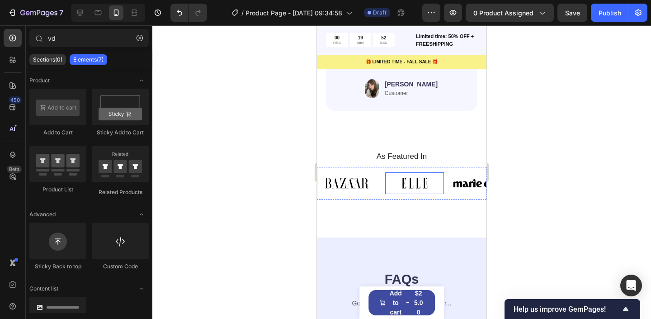
scroll to position [2258, 0]
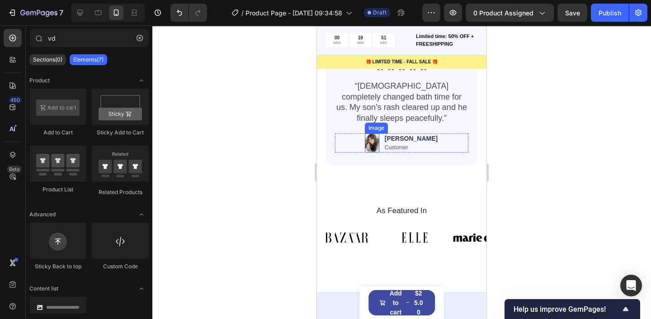
click at [379, 136] on img at bounding box center [372, 142] width 14 height 19
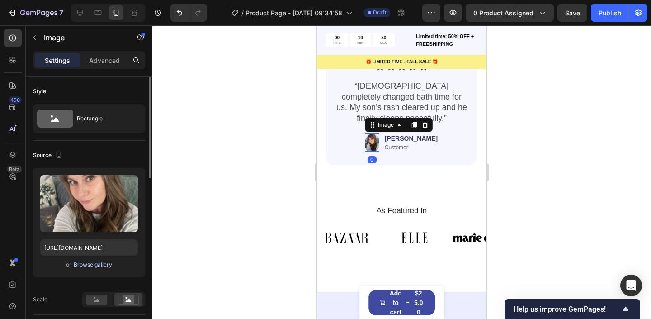
click at [104, 262] on div "Browse gallery" at bounding box center [93, 264] width 38 height 8
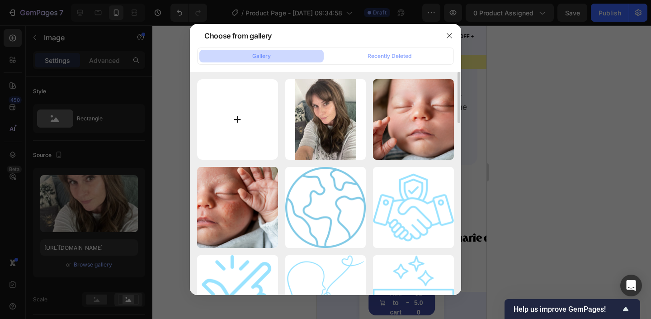
type input "C:\fakepath\Keep Your Baby Safe From Chlorine (31).png"
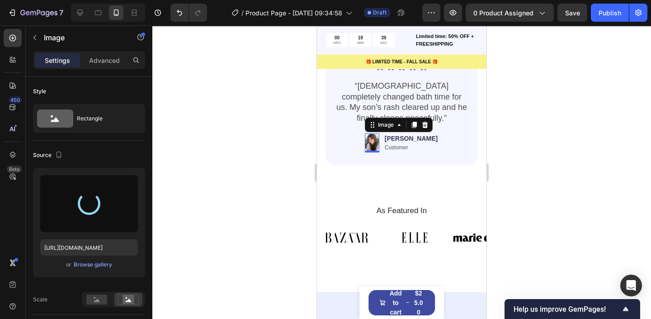
type input "https://cdn.shopify.com/s/files/1/0763/1817/9569/files/gempages_586075390376674…"
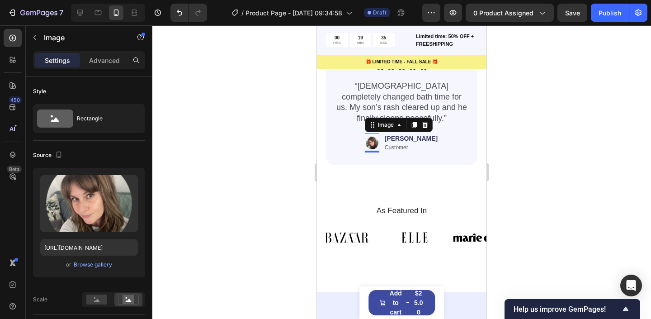
click at [245, 113] on div at bounding box center [401, 172] width 499 height 294
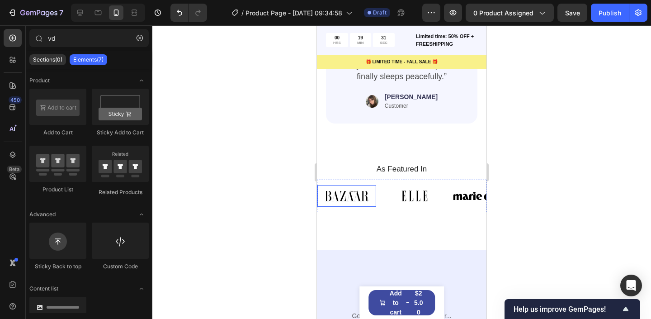
scroll to position [2316, 0]
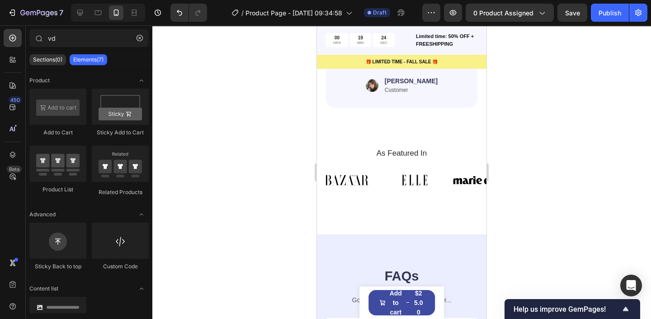
click at [257, 148] on div at bounding box center [401, 172] width 499 height 294
click at [361, 174] on img at bounding box center [346, 180] width 59 height 22
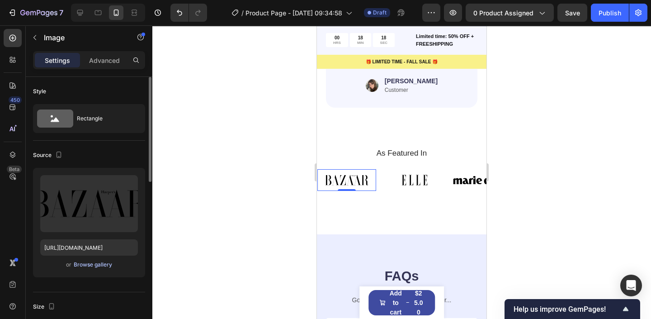
click at [90, 265] on div "Browse gallery" at bounding box center [93, 264] width 38 height 8
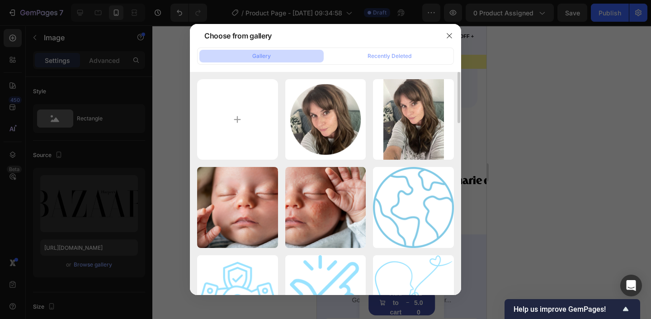
type input "C:\fakepath\PARENTS (1).png"
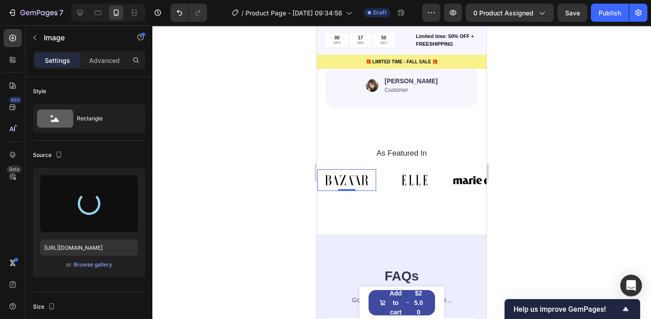
type input "https://cdn.shopify.com/s/files/1/0763/1817/9569/files/gempages_586075390376674…"
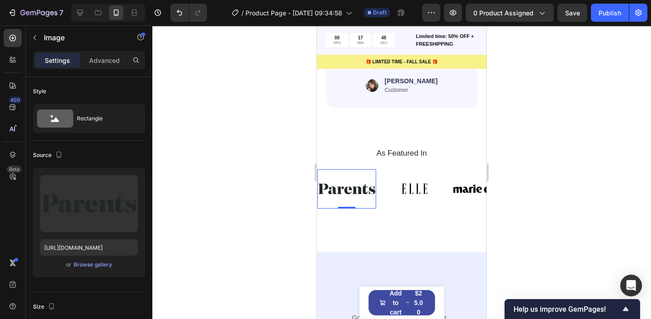
click at [239, 161] on div at bounding box center [401, 172] width 499 height 294
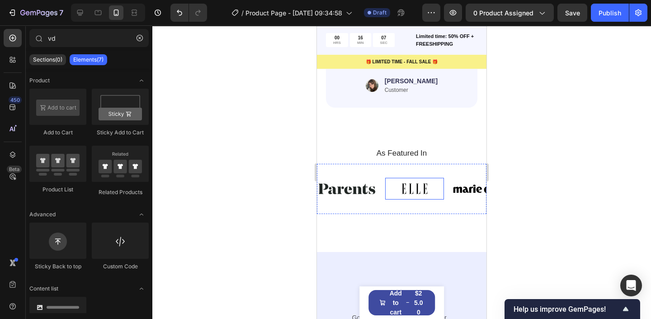
click at [403, 182] on img at bounding box center [414, 189] width 59 height 22
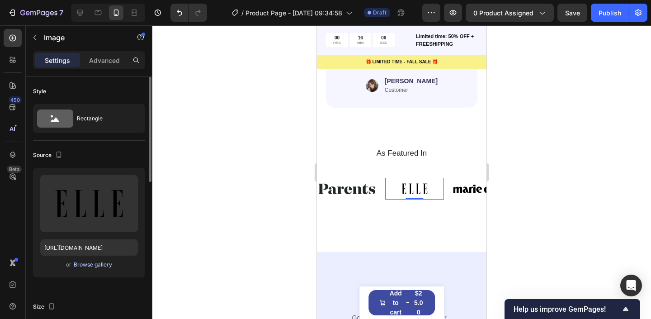
click at [90, 260] on div "Browse gallery" at bounding box center [93, 264] width 38 height 8
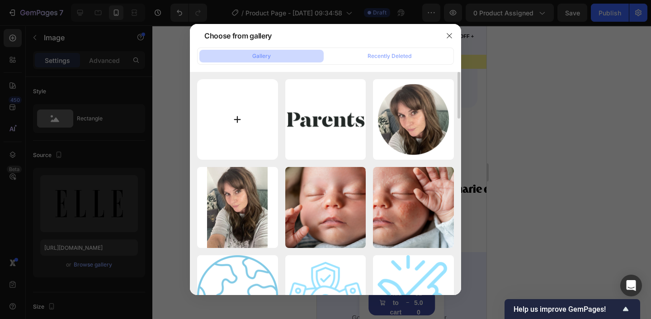
type input "C:\fakepath\PARENTS (2).png"
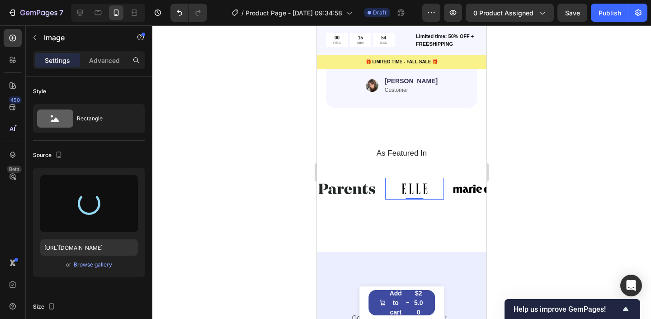
type input "https://cdn.shopify.com/s/files/1/0763/1817/9569/files/gempages_586075390376674…"
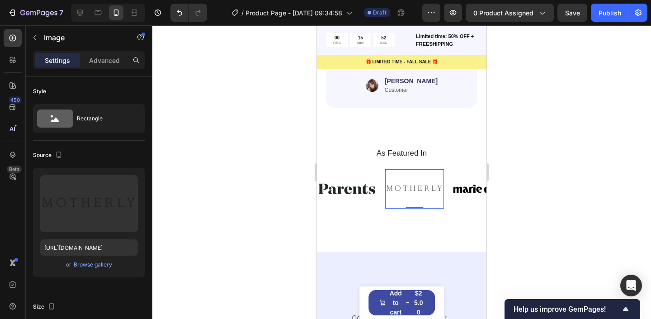
click at [205, 153] on div at bounding box center [401, 172] width 499 height 294
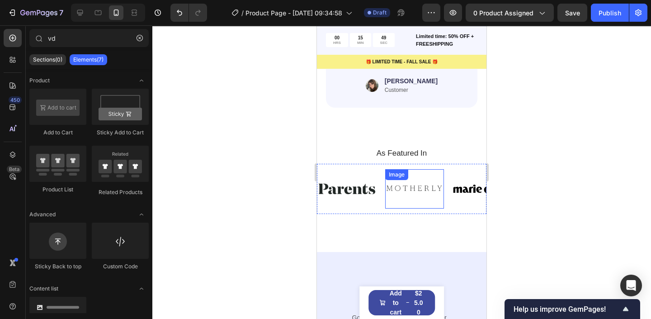
click at [412, 179] on img at bounding box center [414, 188] width 59 height 39
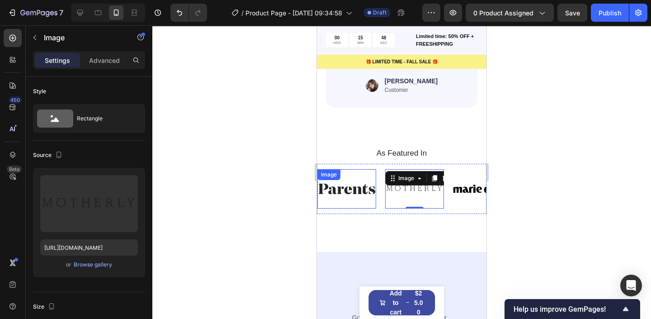
click at [352, 178] on img at bounding box center [346, 188] width 59 height 39
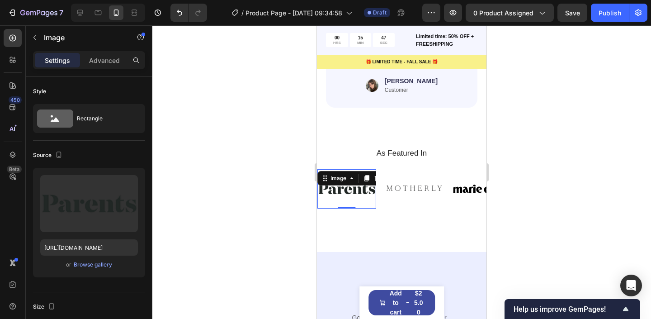
click at [225, 160] on div at bounding box center [401, 172] width 499 height 294
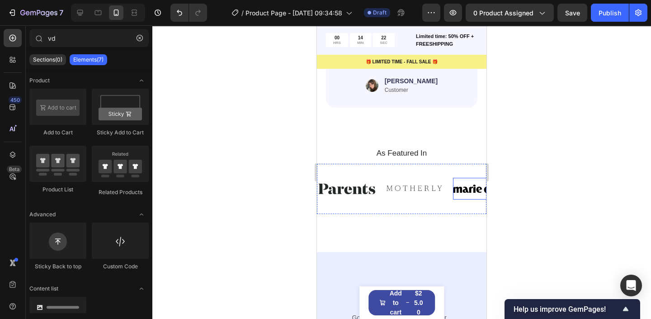
click at [460, 185] on img at bounding box center [482, 189] width 59 height 22
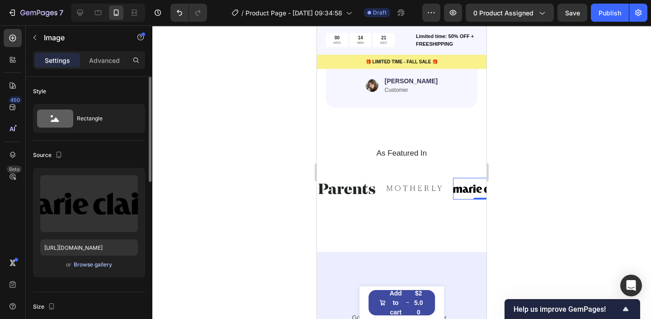
click at [85, 261] on div "Browse gallery" at bounding box center [93, 264] width 38 height 8
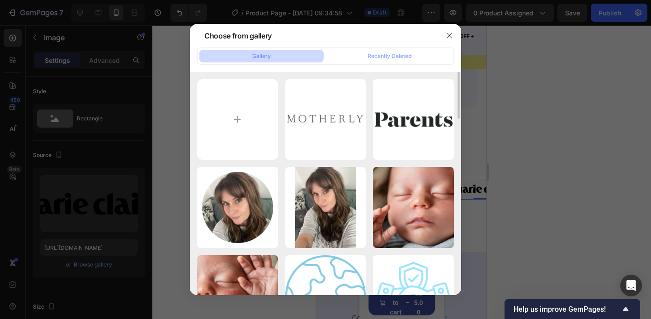
type input "C:\fakepath\PARENTS (3).png"
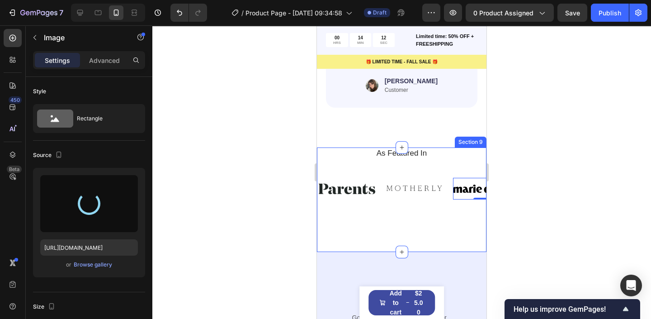
type input "https://cdn.shopify.com/s/files/1/0763/1817/9569/files/gempages_586075390376674…"
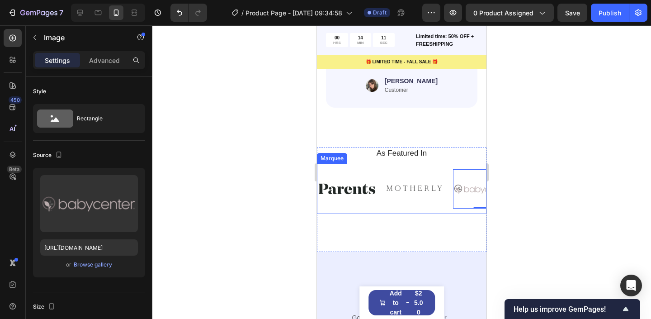
click at [434, 202] on div "Image Image Image 0 Image Image Image Image Image Image 0 Image Image Image Mar…" at bounding box center [402, 189] width 170 height 50
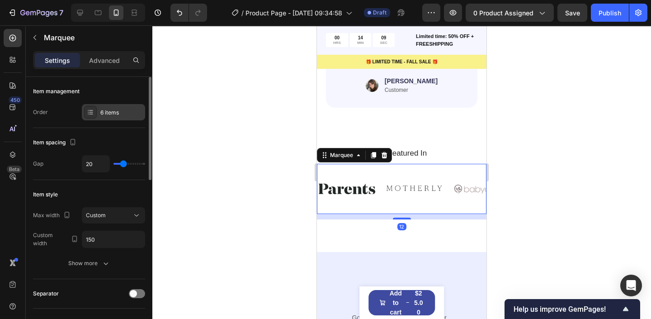
click at [113, 110] on div "6 items" at bounding box center [121, 113] width 43 height 8
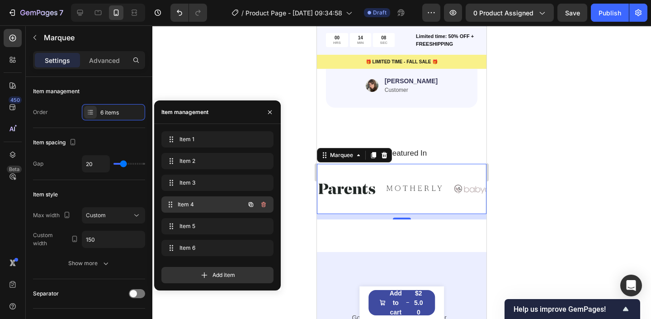
click at [184, 202] on span "Item 4" at bounding box center [211, 204] width 67 height 8
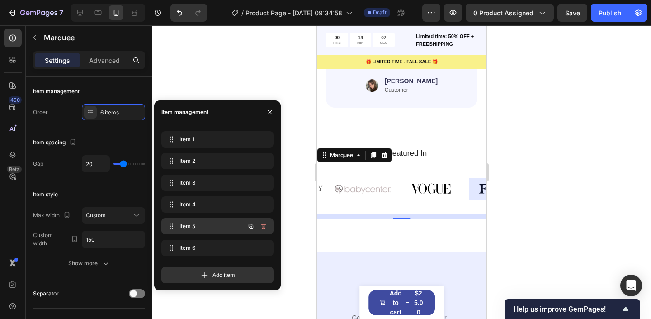
click at [183, 227] on span "Item 5" at bounding box center [205, 226] width 51 height 8
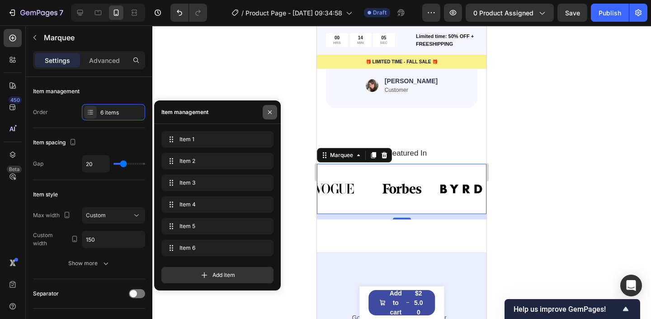
click at [271, 113] on icon "button" at bounding box center [270, 112] width 4 height 4
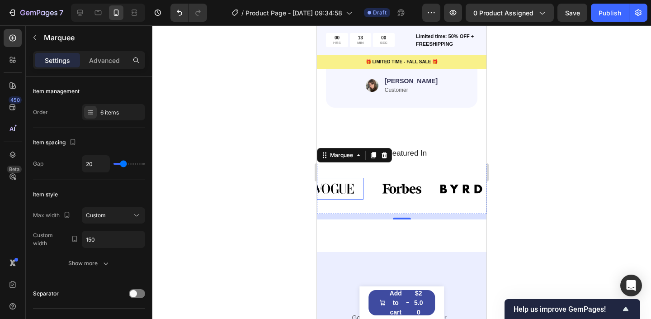
click at [336, 178] on img at bounding box center [334, 189] width 59 height 22
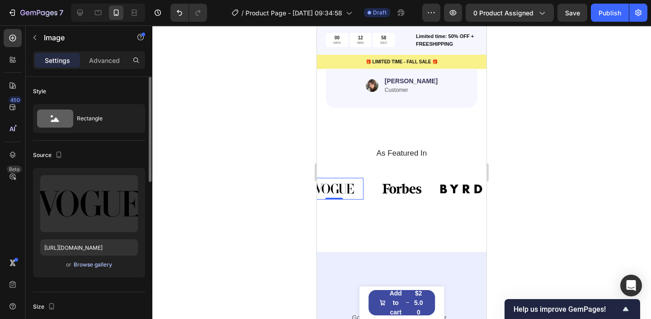
click at [89, 266] on div "Browse gallery" at bounding box center [93, 264] width 38 height 8
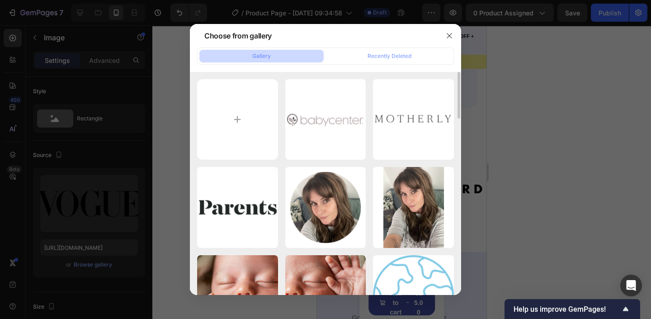
type input "C:\fakepath\PARENTS (4).png"
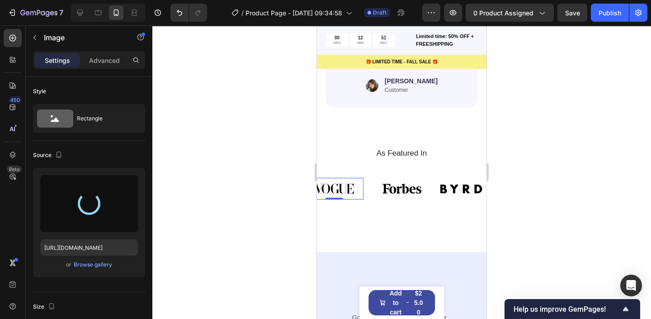
type input "https://cdn.shopify.com/s/files/1/0763/1817/9569/files/gempages_586075390376674…"
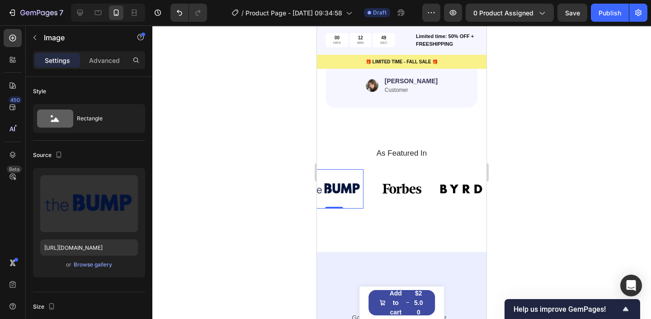
click at [223, 137] on div at bounding box center [401, 172] width 499 height 294
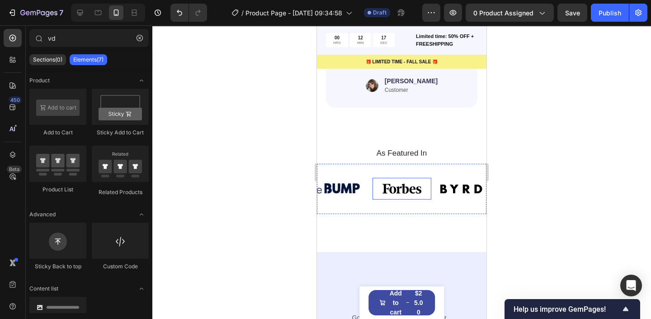
click at [384, 178] on img at bounding box center [402, 189] width 59 height 22
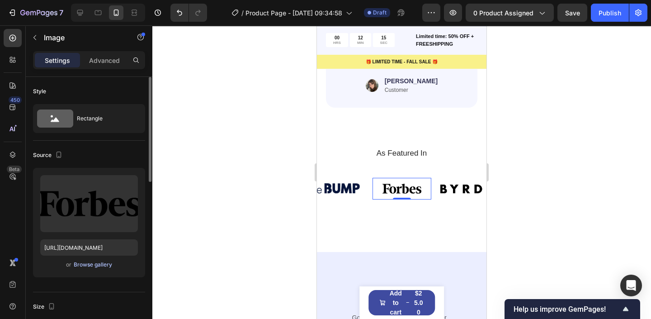
click at [79, 266] on div "Browse gallery" at bounding box center [93, 264] width 38 height 8
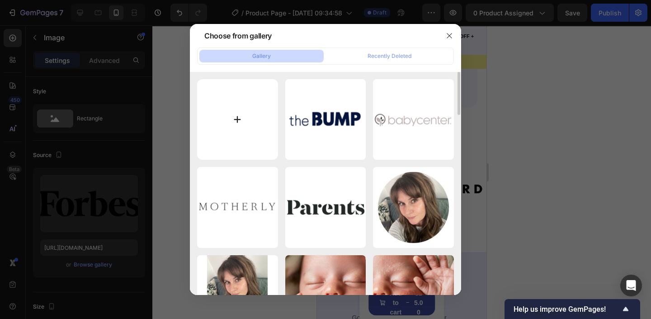
type input "C:\fakepath\PARENTS (5).png"
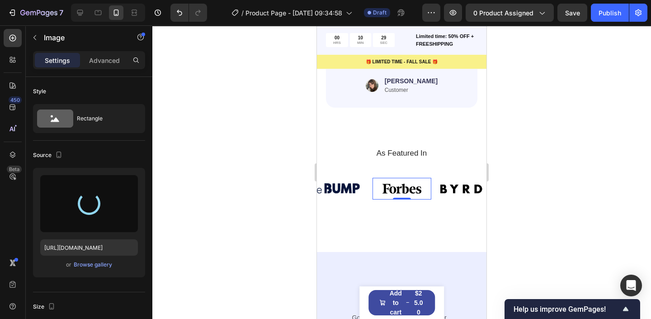
type input "https://cdn.shopify.com/s/files/1/0763/1817/9569/files/gempages_586075390376674…"
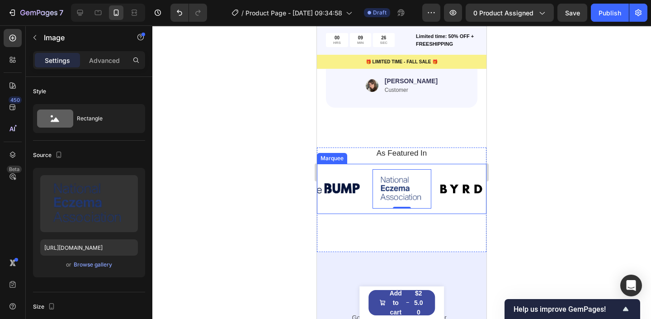
click at [445, 178] on img at bounding box center [469, 188] width 59 height 21
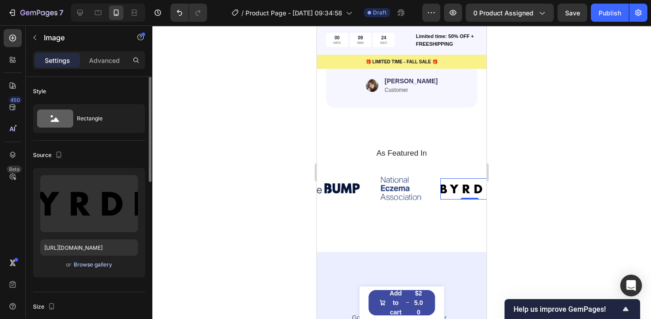
click at [86, 263] on div "Browse gallery" at bounding box center [93, 264] width 38 height 8
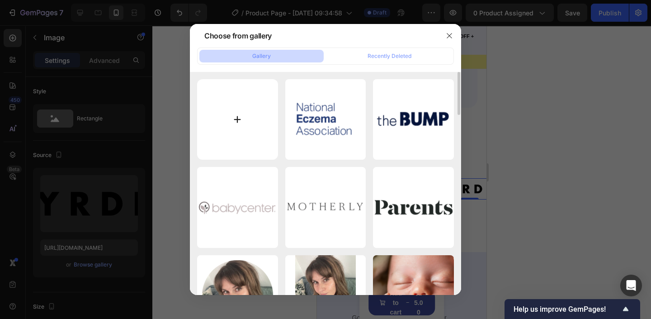
type input "C:\fakepath\PARENTS (6).png"
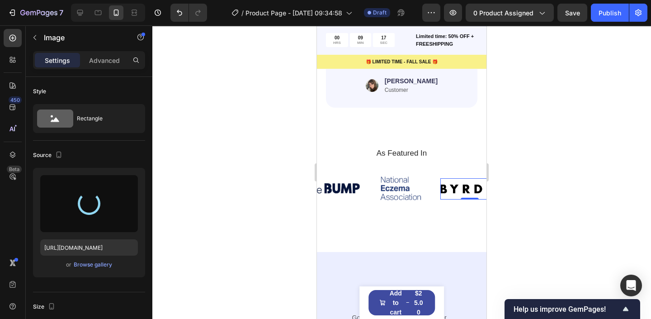
type input "https://cdn.shopify.com/s/files/1/0763/1817/9569/files/gempages_586075390376674…"
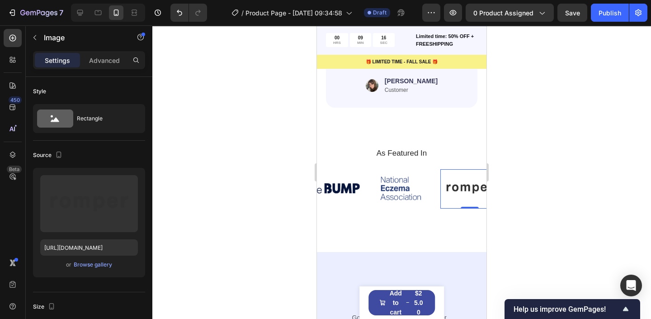
click at [525, 183] on div at bounding box center [401, 172] width 499 height 294
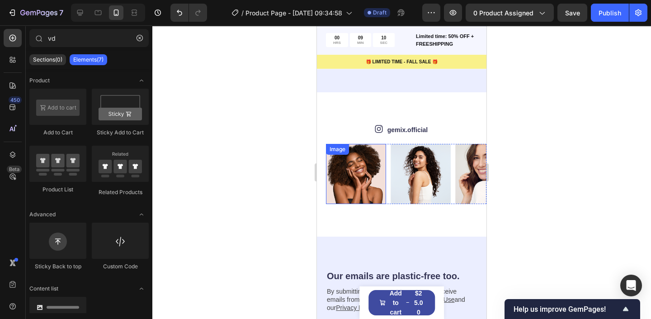
scroll to position [2729, 0]
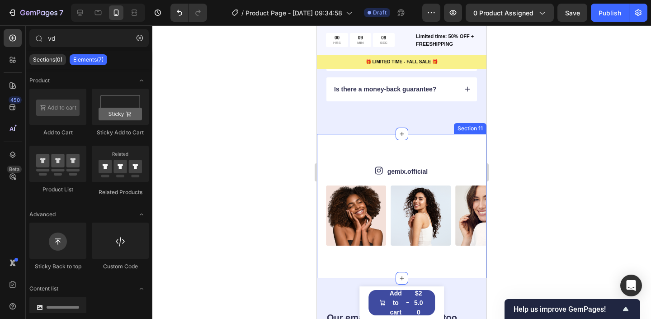
click at [407, 177] on div "Icon gemix.official Text Block Row Image Image Image Image Image Image Image Im…" at bounding box center [406, 205] width 161 height 79
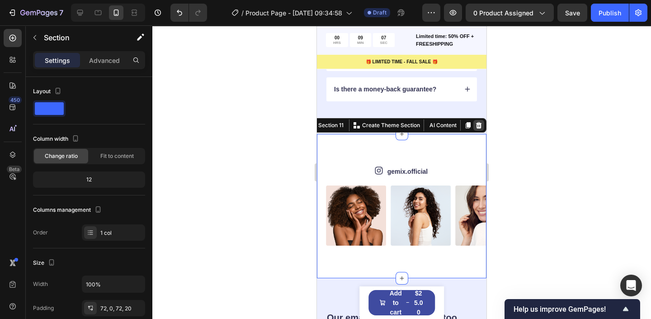
click at [480, 128] on icon at bounding box center [479, 125] width 6 height 6
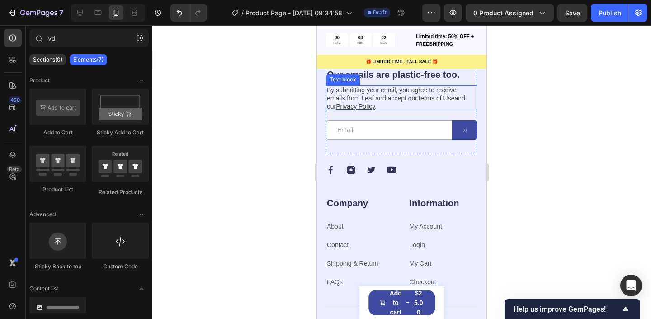
scroll to position [2832, 0]
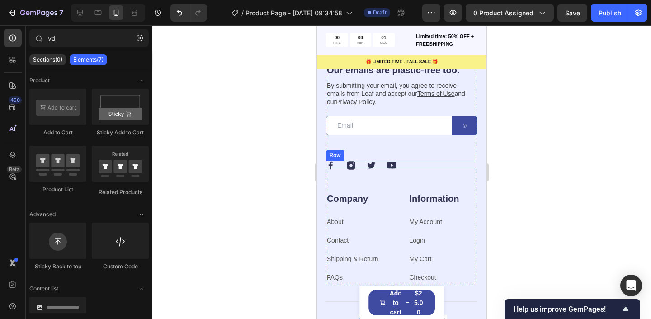
click at [420, 162] on div "Image Image Image Image Row" at bounding box center [402, 165] width 152 height 9
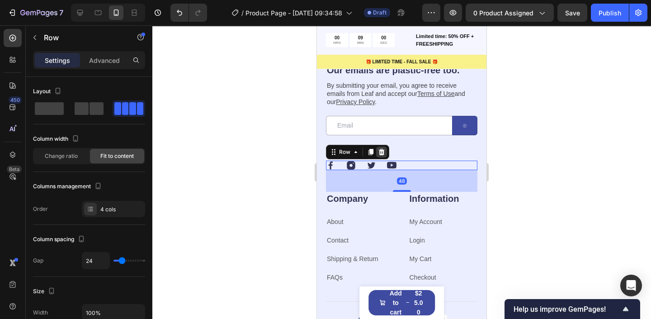
click at [386, 152] on div at bounding box center [381, 152] width 11 height 11
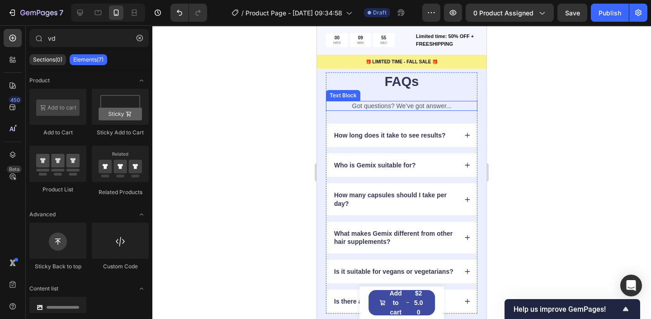
scroll to position [2519, 0]
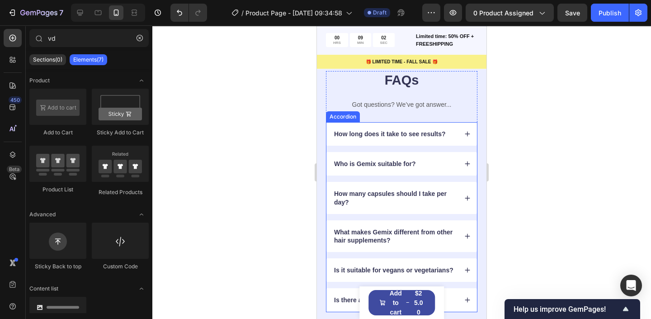
click at [384, 131] on p "How long does it take to see results?" at bounding box center [390, 134] width 112 height 8
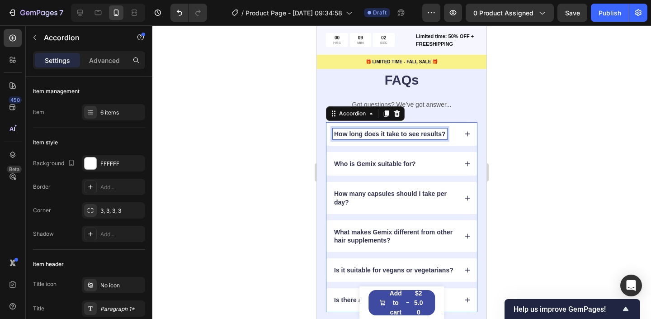
click at [384, 131] on p "How long does it take to see results?" at bounding box center [390, 134] width 112 height 8
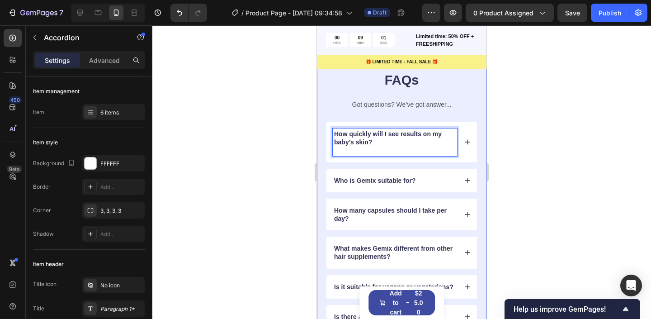
click at [276, 147] on div at bounding box center [401, 172] width 499 height 294
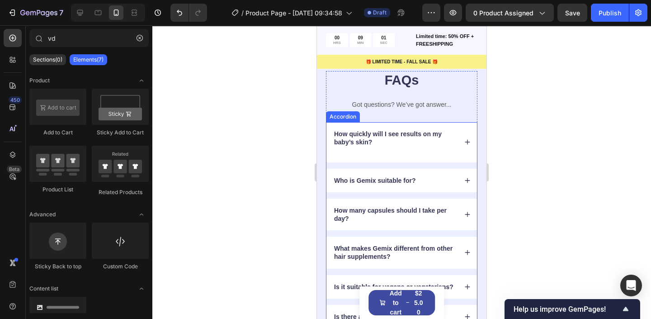
click at [343, 151] on p "How quickly will I see results on my baby’s skin?" at bounding box center [395, 142] width 122 height 25
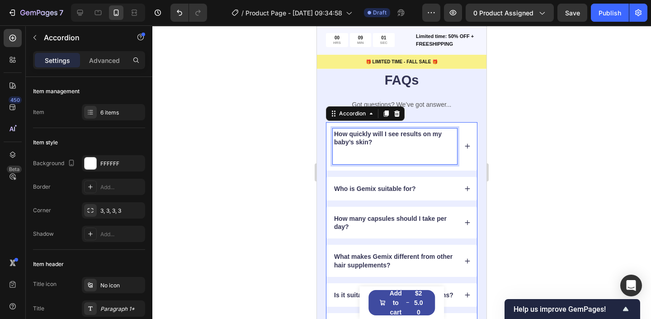
click at [343, 151] on p "How quickly will I see results on my baby’s skin? ⁠⁠⁠⁠⁠⁠⁠" at bounding box center [395, 146] width 122 height 33
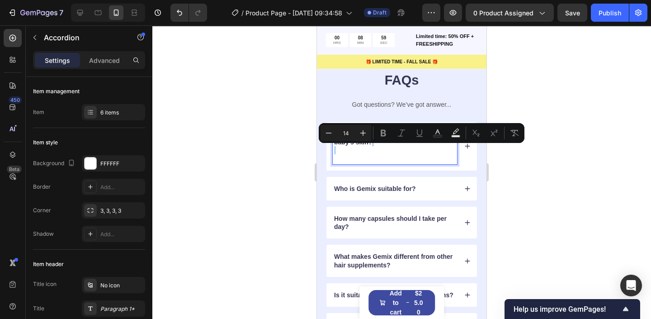
click at [343, 151] on p "How quickly will I see results on my baby’s skin?" at bounding box center [395, 146] width 122 height 33
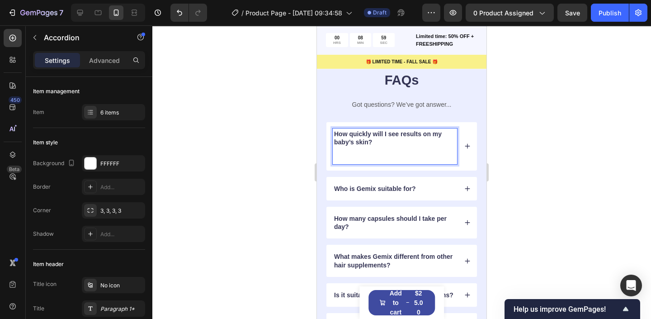
click at [343, 156] on p "How quickly will I see results on my baby’s skin? ⁠⁠⁠⁠⁠⁠⁠" at bounding box center [395, 146] width 122 height 33
click at [349, 161] on p "How quickly will I see results on my baby’s skin?" at bounding box center [395, 146] width 122 height 33
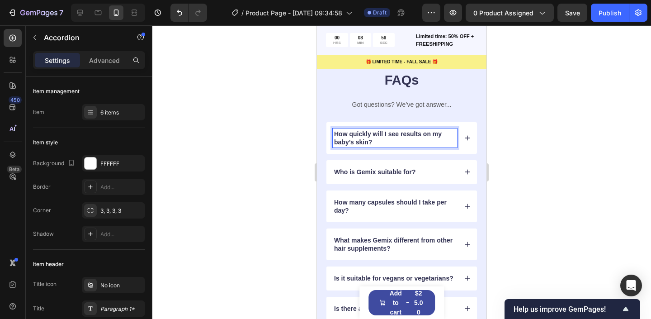
click at [247, 140] on div at bounding box center [401, 172] width 499 height 294
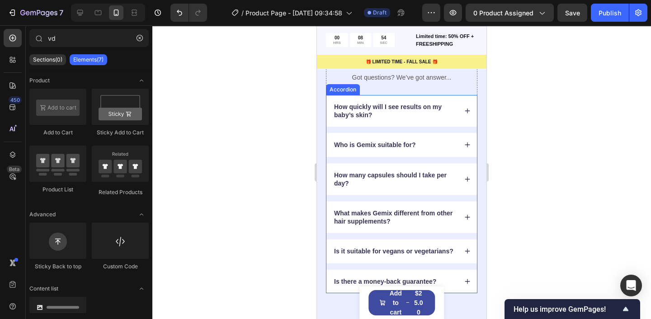
scroll to position [2547, 0]
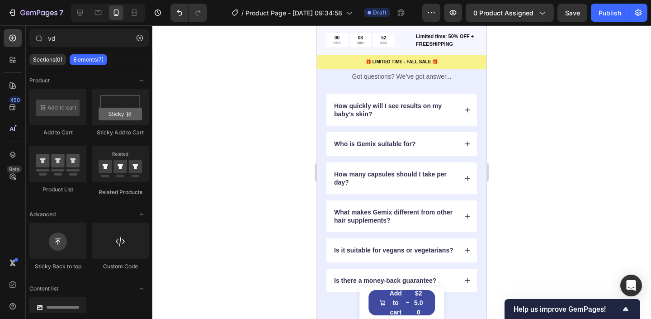
click at [263, 153] on div at bounding box center [401, 172] width 499 height 294
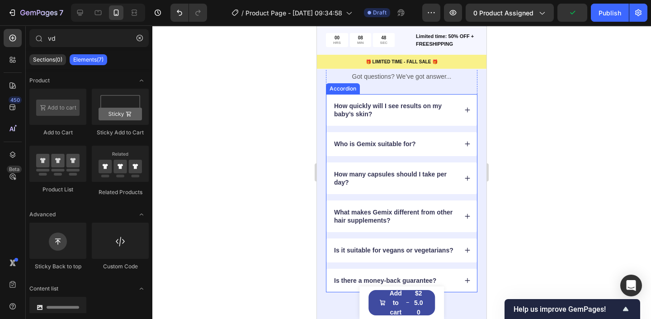
click at [388, 140] on p "Who is Gemix suitable for?" at bounding box center [374, 144] width 81 height 8
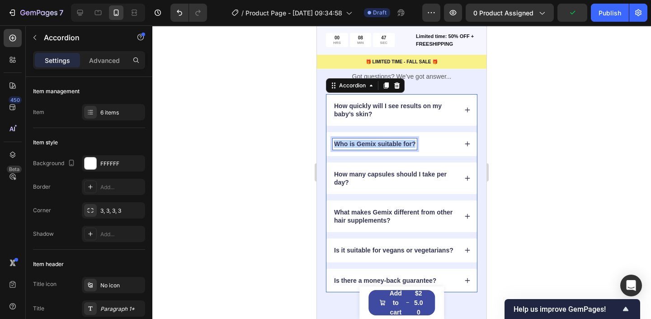
click at [388, 140] on p "Who is Gemix suitable for?" at bounding box center [374, 144] width 81 height 8
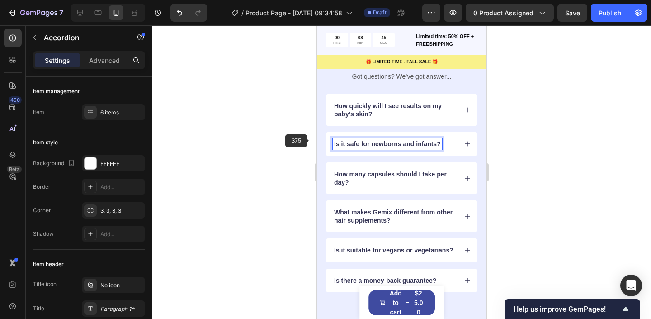
click at [277, 137] on div at bounding box center [401, 172] width 499 height 294
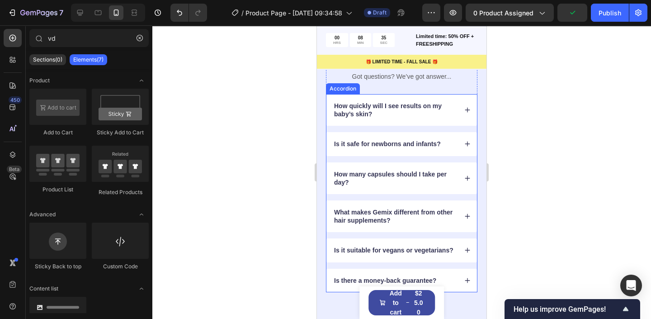
click at [382, 175] on p "How many capsules should I take per day?" at bounding box center [395, 178] width 122 height 16
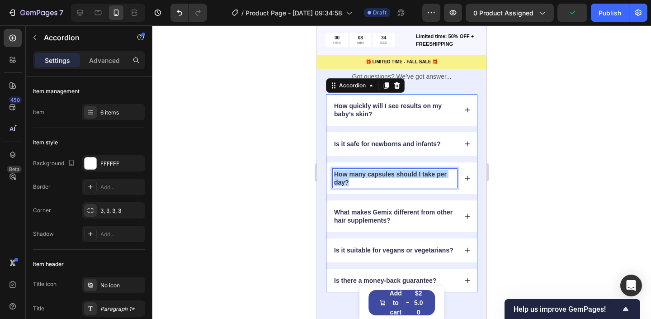
click at [382, 175] on p "How many capsules should I take per day?" at bounding box center [395, 178] width 122 height 16
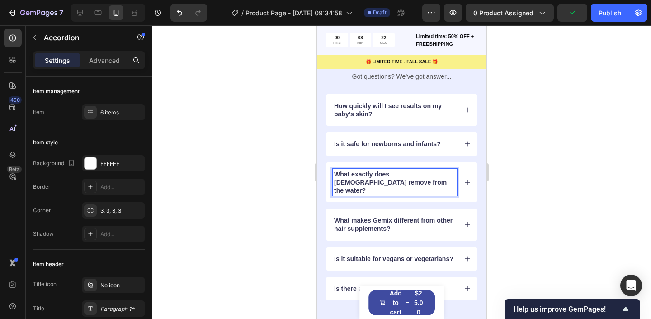
click at [365, 217] on p "What makes Gemix different from other hair supplements?" at bounding box center [395, 224] width 122 height 16
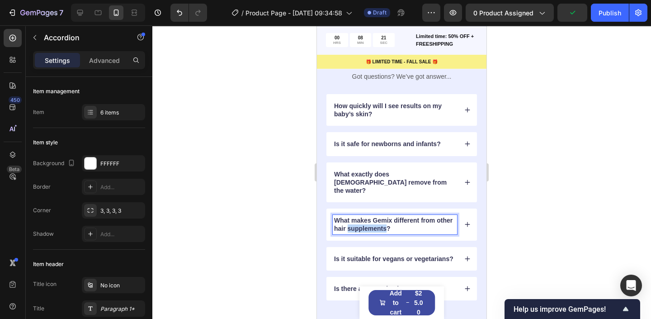
click at [365, 217] on p "What makes Gemix different from other hair supplements?" at bounding box center [395, 224] width 122 height 16
click at [354, 255] on p "Is it suitable for vegans or vegetarians?" at bounding box center [393, 259] width 119 height 8
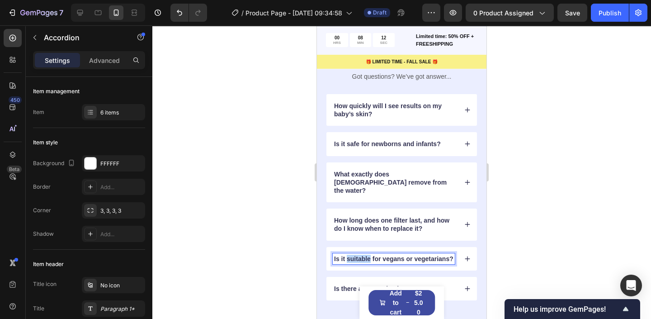
click at [354, 255] on p "Is it suitable for vegans or vegetarians?" at bounding box center [393, 259] width 119 height 8
click at [265, 243] on div at bounding box center [401, 172] width 499 height 294
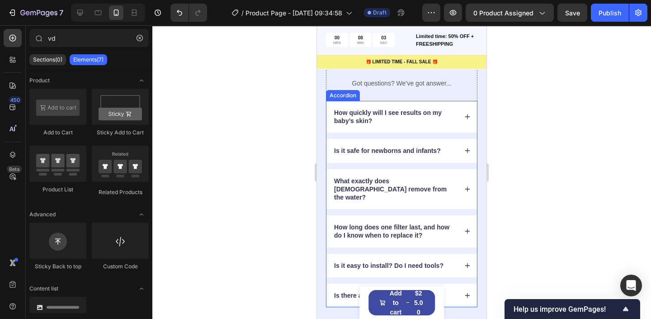
scroll to position [2542, 0]
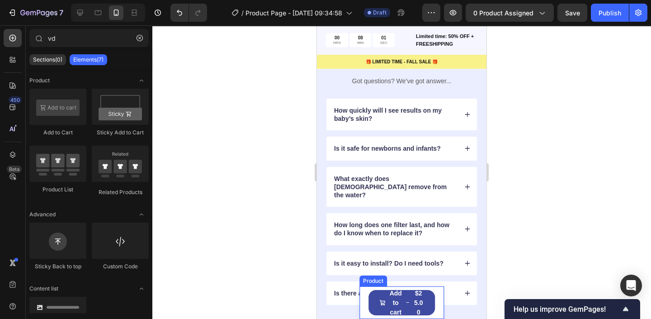
click at [439, 302] on div "Product Images Zenu™️ Splash Dinos Product Title $25.00 Product Price Product P…" at bounding box center [402, 302] width 85 height 33
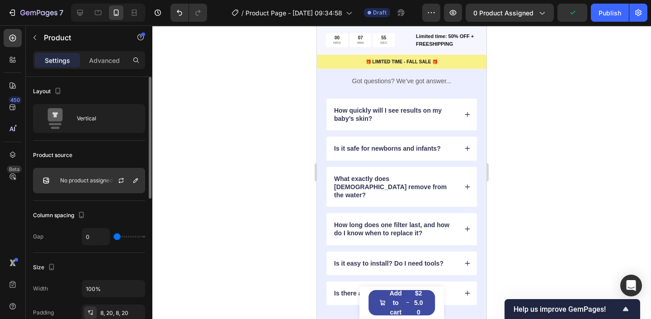
click at [80, 178] on p "No product assigned" at bounding box center [86, 180] width 52 height 6
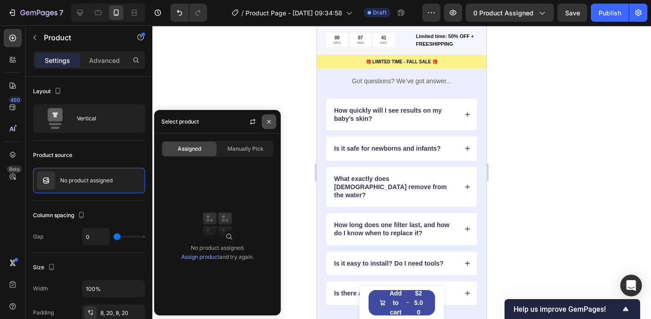
click at [269, 117] on button "button" at bounding box center [269, 121] width 14 height 14
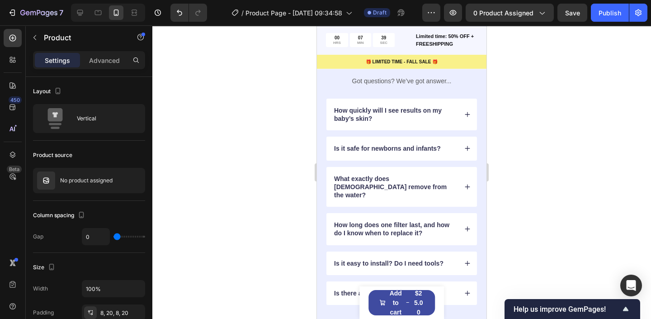
click at [439, 302] on div "Product Images Zenu™️ Splash Dinos Product Title $25.00 Product Price Product P…" at bounding box center [402, 302] width 85 height 33
click at [363, 304] on div "Product Images Zenu™️ Splash Dinos Product Title $25.00 Product Price Product P…" at bounding box center [402, 302] width 85 height 33
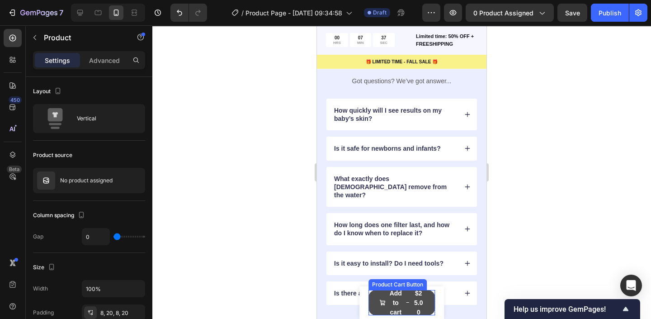
click at [383, 303] on icon "Add to cart" at bounding box center [381, 302] width 5 height 5
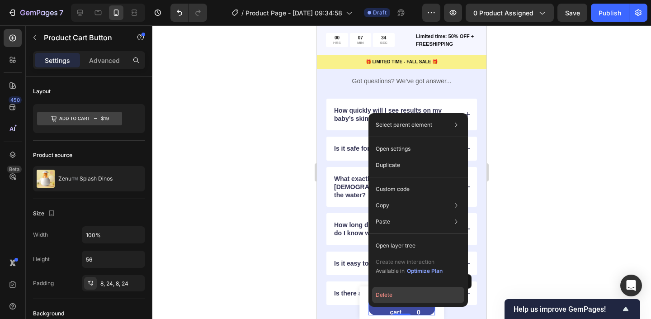
click at [382, 298] on button "Delete" at bounding box center [418, 295] width 92 height 16
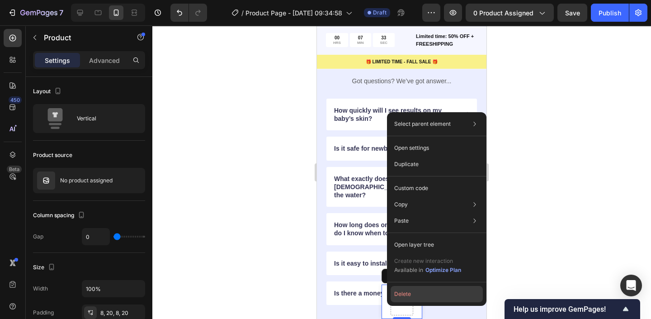
click at [401, 295] on button "Delete" at bounding box center [437, 294] width 92 height 16
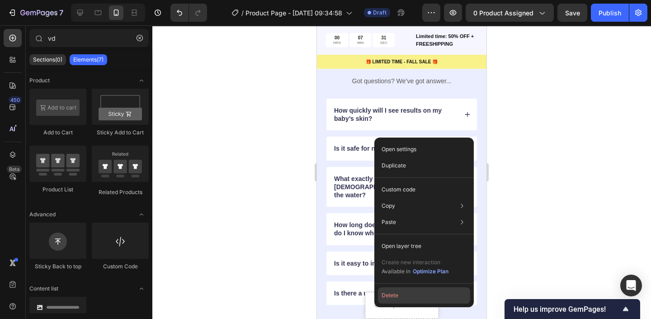
click at [387, 294] on button "Delete" at bounding box center [424, 295] width 92 height 16
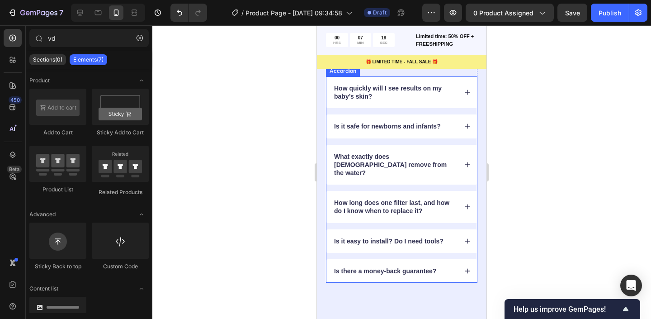
scroll to position [2567, 0]
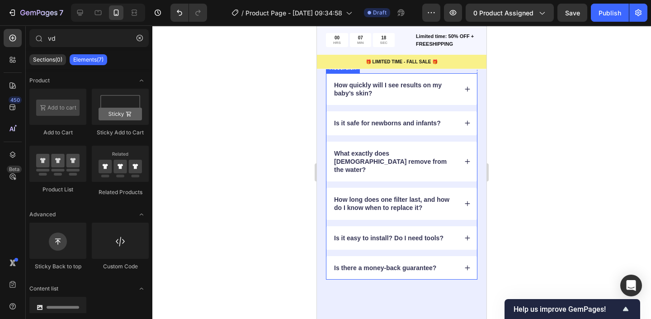
click at [440, 241] on div "How quickly will I see results on my baby’s skin? Is it safe for newborns and i…" at bounding box center [402, 176] width 152 height 206
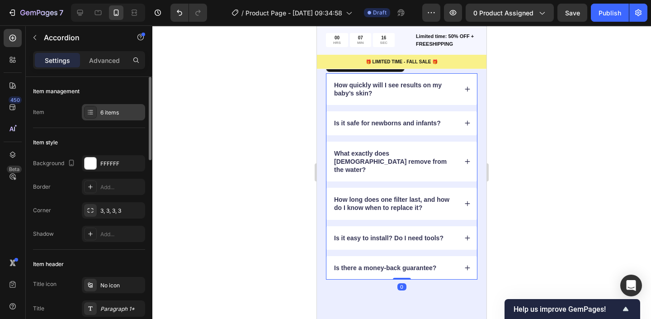
click at [103, 104] on div "6 items" at bounding box center [113, 112] width 63 height 16
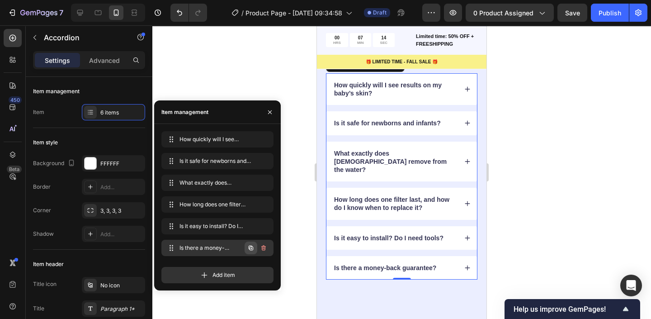
click at [253, 242] on button "button" at bounding box center [251, 247] width 13 height 13
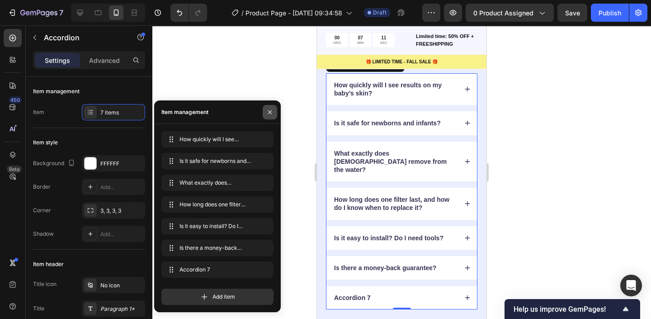
click at [269, 112] on icon "button" at bounding box center [269, 112] width 7 height 7
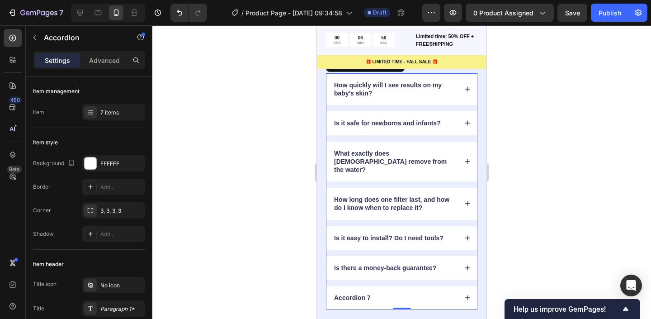
click at [361, 292] on div "Accordion 7" at bounding box center [352, 297] width 39 height 11
click at [361, 294] on p "Accordion 7" at bounding box center [352, 298] width 37 height 8
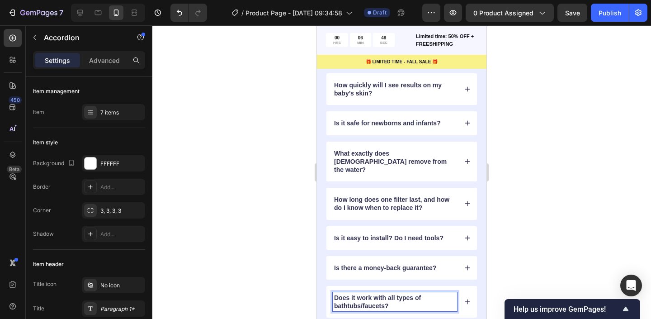
click at [409, 264] on p "Is there a money-back guarantee?" at bounding box center [385, 268] width 102 height 8
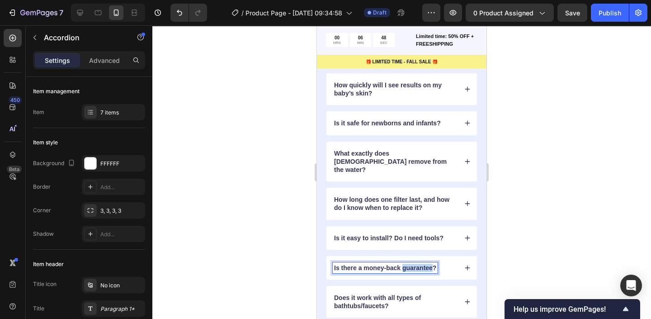
click at [409, 264] on p "Is there a money-back guarantee?" at bounding box center [385, 268] width 102 height 8
click at [265, 238] on div at bounding box center [401, 172] width 499 height 294
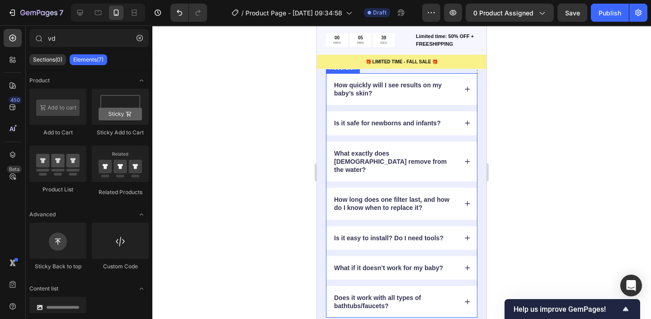
click at [455, 97] on div "How quickly will I see results on my baby’s skin?" at bounding box center [395, 89] width 124 height 19
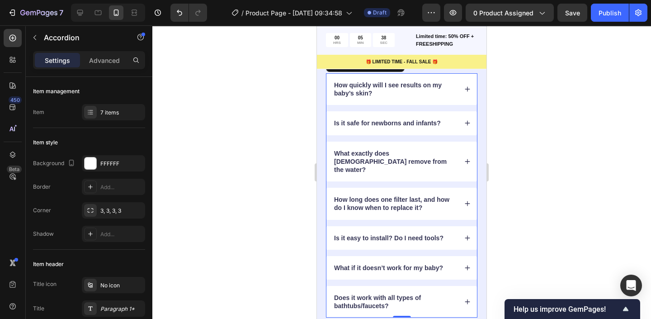
click at [468, 92] on div "How quickly will I see results on my baby’s skin?" at bounding box center [402, 89] width 151 height 32
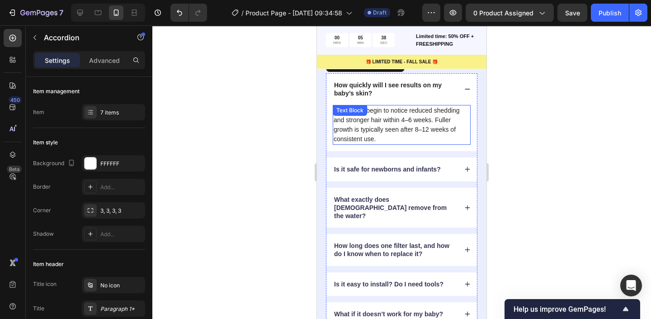
click at [398, 115] on p "Most users begin to notice reduced shedding and stronger hair within 4–6 weeks.…" at bounding box center [402, 125] width 136 height 38
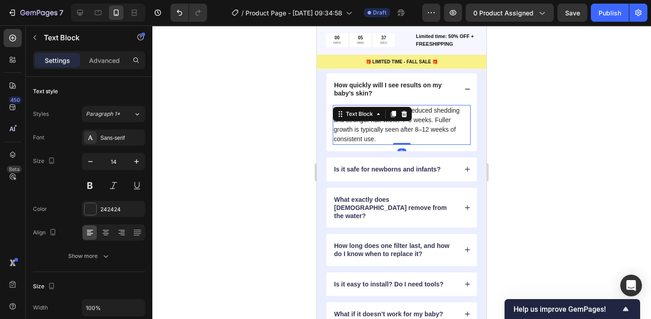
click at [398, 115] on div at bounding box center [393, 114] width 11 height 11
click at [423, 117] on p "Most users begin to notice reduced shedding and stronger hair within 4–6 weeks.…" at bounding box center [402, 125] width 136 height 38
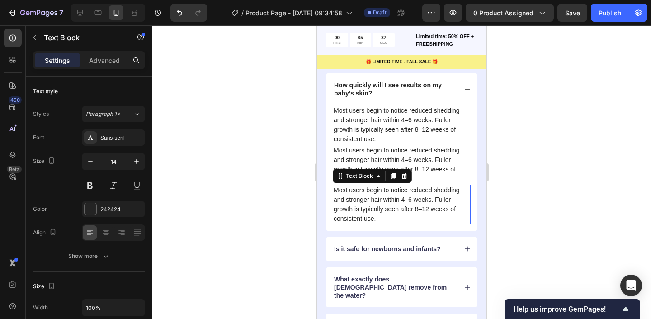
click at [423, 117] on p "Most users begin to notice reduced shedding and stronger hair within 4–6 weeks.…" at bounding box center [402, 125] width 136 height 38
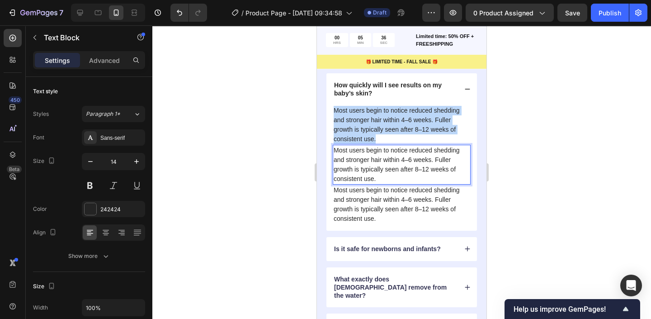
click at [423, 117] on p "Most users begin to notice reduced shedding and stronger hair within 4–6 weeks.…" at bounding box center [402, 125] width 136 height 38
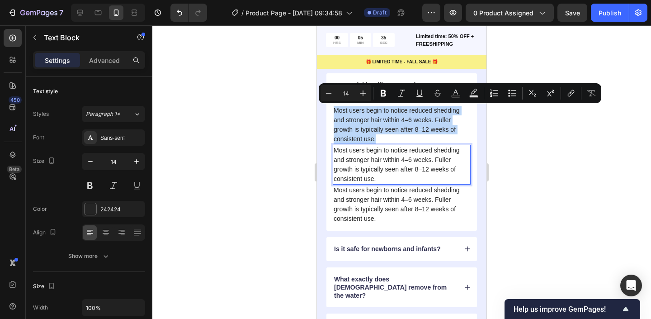
click at [416, 175] on p "Most users begin to notice reduced shedding and stronger hair within 4–6 weeks.…" at bounding box center [402, 165] width 136 height 38
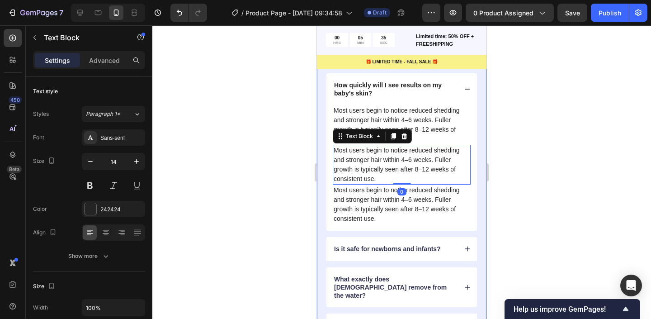
click at [511, 163] on div at bounding box center [401, 172] width 499 height 294
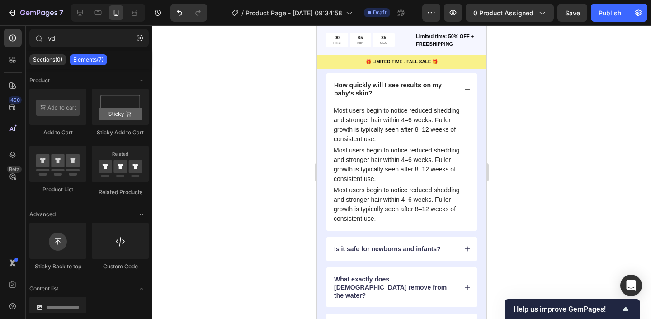
click at [433, 160] on p "Most users begin to notice reduced shedding and stronger hair within 4–6 weeks.…" at bounding box center [402, 165] width 136 height 38
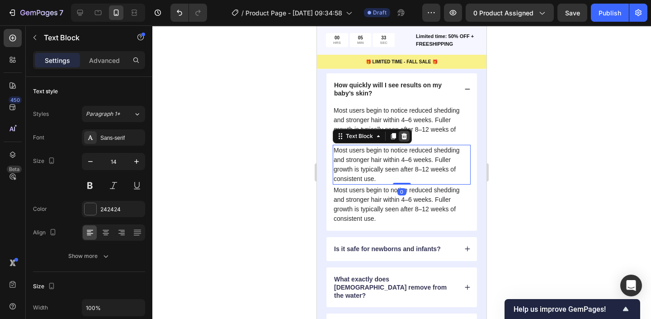
click at [407, 140] on icon at bounding box center [404, 136] width 7 height 7
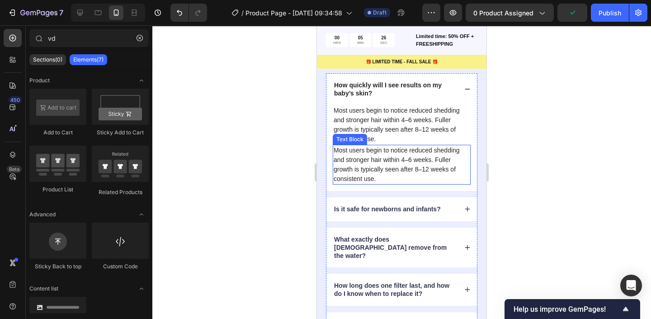
click at [397, 168] on p "Most users begin to notice reduced shedding and stronger hair within 4–6 weeks.…" at bounding box center [402, 165] width 136 height 38
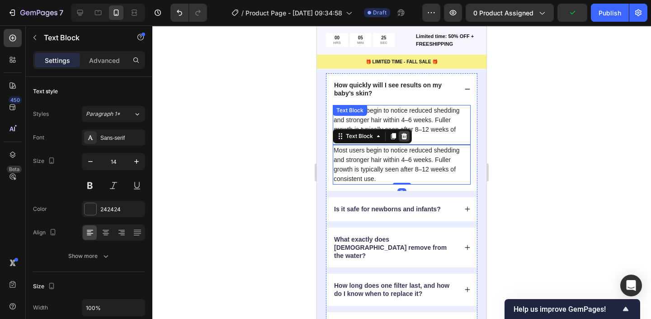
click at [402, 136] on icon at bounding box center [405, 136] width 6 height 6
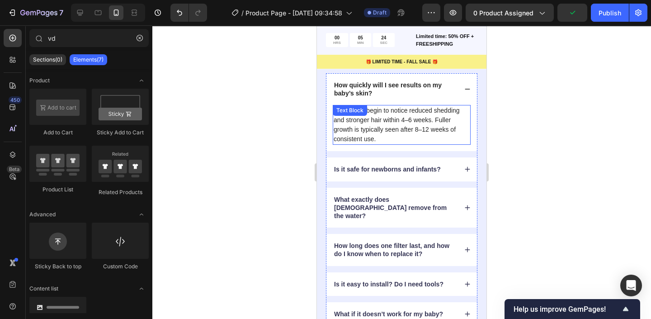
click at [398, 121] on p "Most users begin to notice reduced shedding and stronger hair within 4–6 weeks.…" at bounding box center [402, 125] width 136 height 38
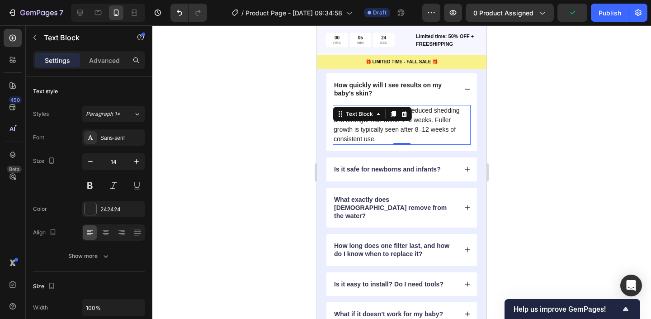
click at [398, 121] on div "Text Block" at bounding box center [372, 114] width 79 height 14
click at [401, 130] on p "Most users begin to notice reduced shedding and stronger hair within 4–6 weeks.…" at bounding box center [402, 125] width 136 height 38
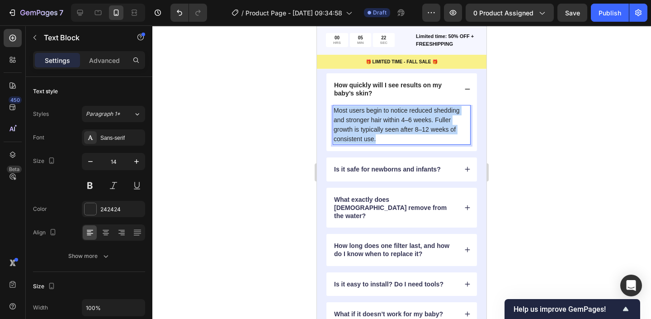
click at [401, 130] on p "Most users begin to notice reduced shedding and stronger hair within 4–6 weeks.…" at bounding box center [402, 125] width 136 height 38
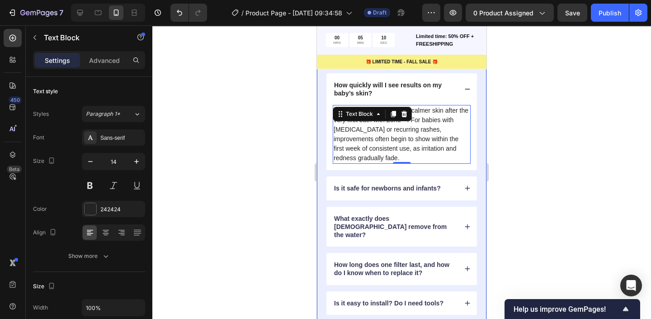
click at [521, 158] on div at bounding box center [401, 172] width 499 height 294
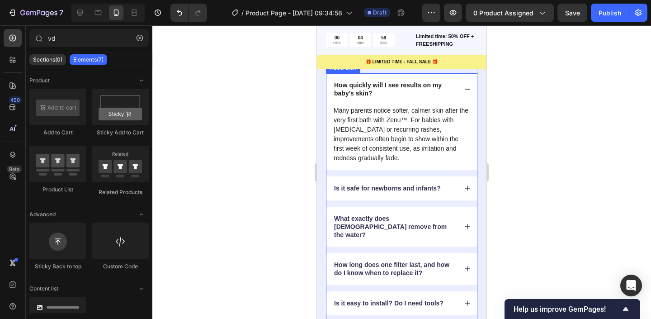
click at [465, 186] on icon at bounding box center [467, 188] width 6 height 6
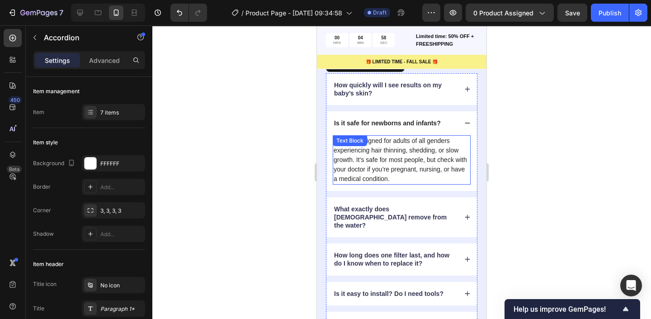
click at [401, 173] on p "Follix is designed for adults of all genders experiencing hair thinning, sheddi…" at bounding box center [402, 159] width 136 height 47
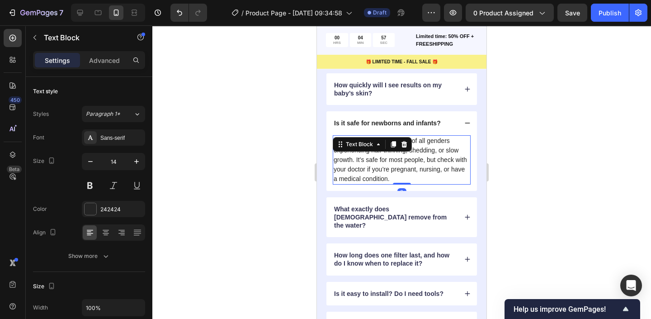
click at [401, 173] on p "Follix is designed for adults of all genders experiencing hair thinning, sheddi…" at bounding box center [402, 159] width 136 height 47
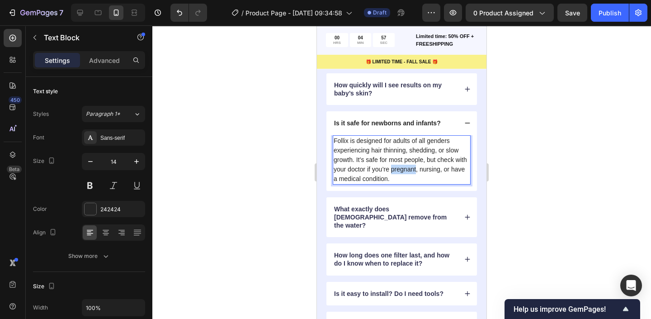
click at [401, 173] on p "Follix is designed for adults of all genders experiencing hair thinning, sheddi…" at bounding box center [402, 159] width 136 height 47
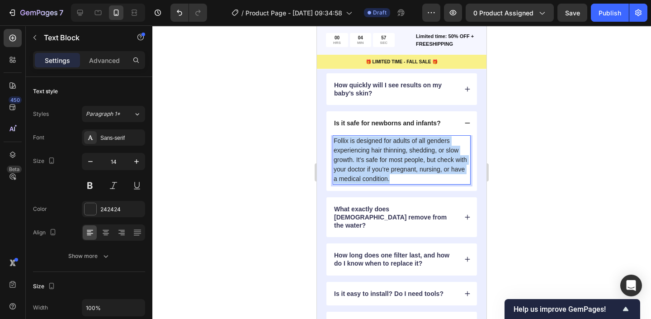
click at [401, 173] on p "Follix is designed for adults of all genders experiencing hair thinning, sheddi…" at bounding box center [402, 159] width 136 height 47
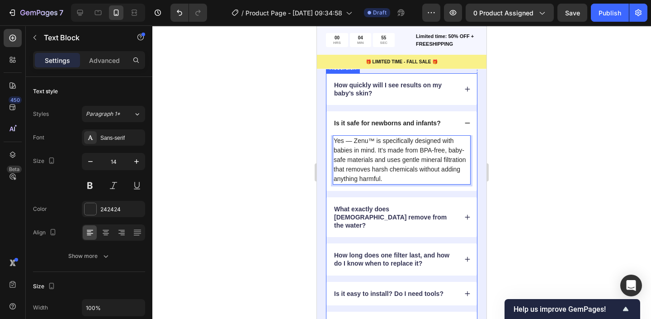
click at [261, 167] on div at bounding box center [401, 172] width 499 height 294
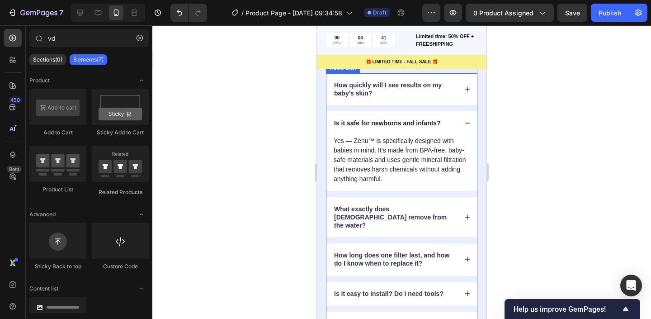
click at [464, 221] on div "What exactly does Zenu remove from the water?" at bounding box center [402, 217] width 151 height 40
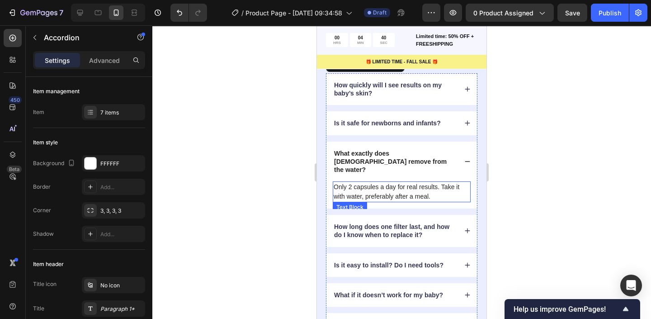
click at [415, 187] on p "Only 2 capsules a day for real results. Take it with water, preferably after a …" at bounding box center [402, 191] width 136 height 19
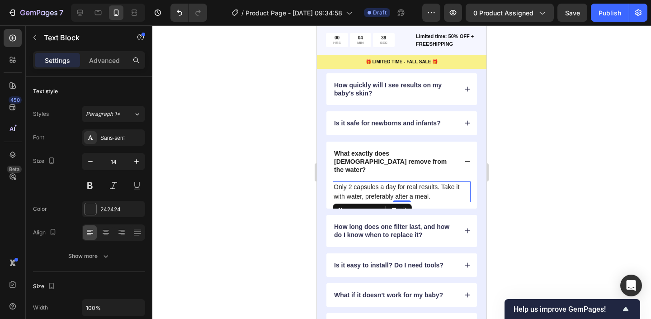
click at [436, 183] on p "Only 2 capsules a day for real results. Take it with water, preferably after a …" at bounding box center [402, 191] width 136 height 19
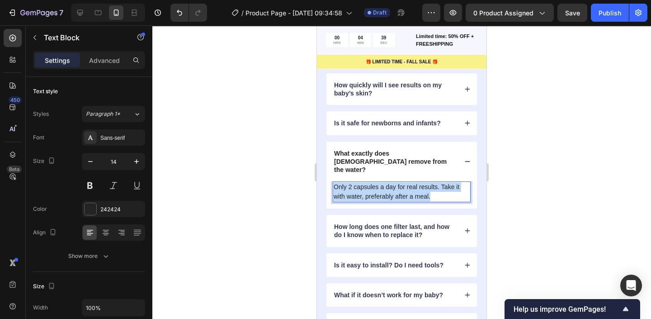
click at [436, 183] on p "Only 2 capsules a day for real results. Take it with water, preferably after a …" at bounding box center [402, 191] width 136 height 19
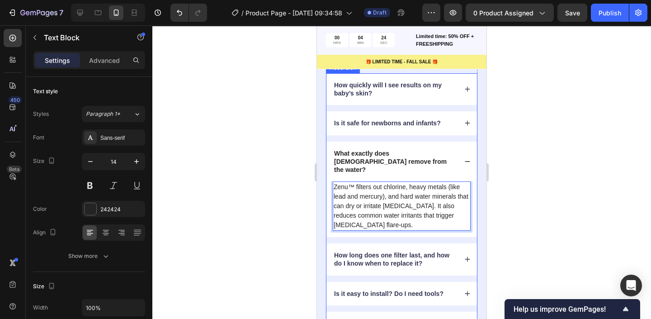
click at [467, 158] on icon at bounding box center [467, 161] width 6 height 6
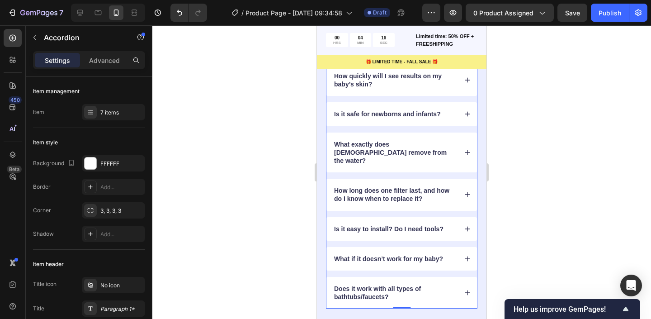
scroll to position [2577, 0]
click at [466, 191] on icon at bounding box center [467, 194] width 6 height 6
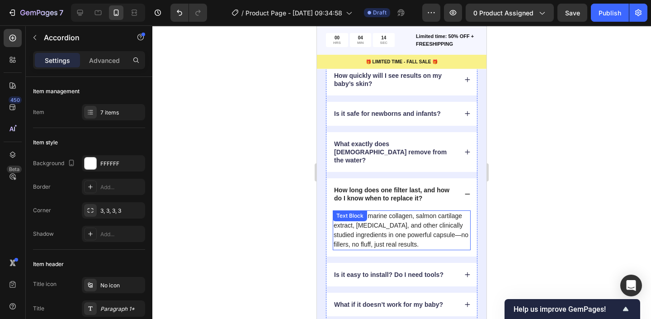
click at [408, 227] on p "It combines marine collagen, salmon cartilage extract, biotin, and other clinic…" at bounding box center [402, 230] width 136 height 38
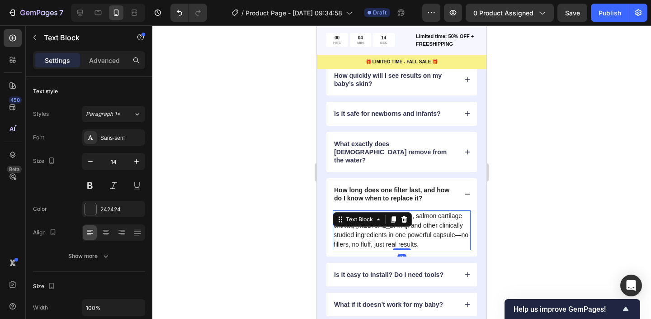
click at [408, 227] on p "It combines marine collagen, salmon cartilage extract, biotin, and other clinic…" at bounding box center [402, 230] width 136 height 38
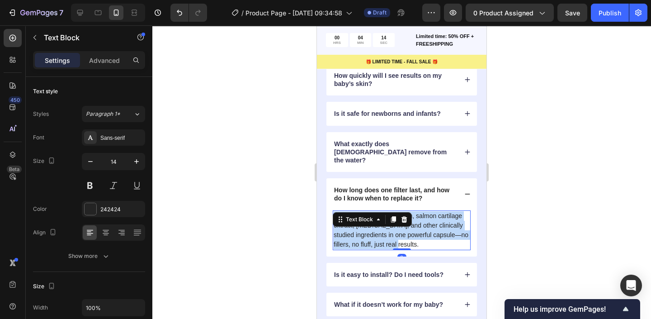
click at [408, 227] on p "It combines marine collagen, salmon cartilage extract, biotin, and other clinic…" at bounding box center [402, 230] width 136 height 38
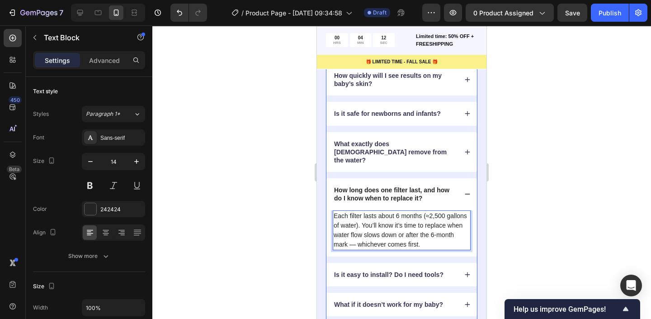
click at [469, 191] on icon at bounding box center [467, 194] width 6 height 6
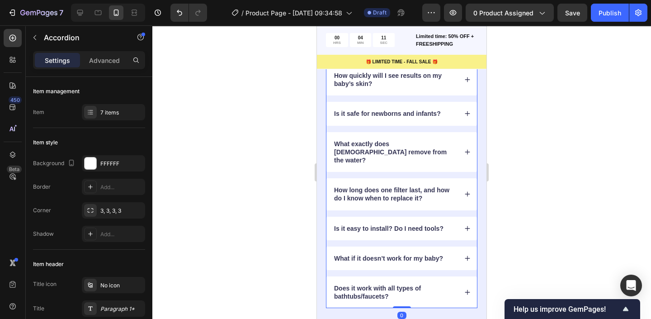
click at [469, 191] on icon at bounding box center [467, 194] width 6 height 6
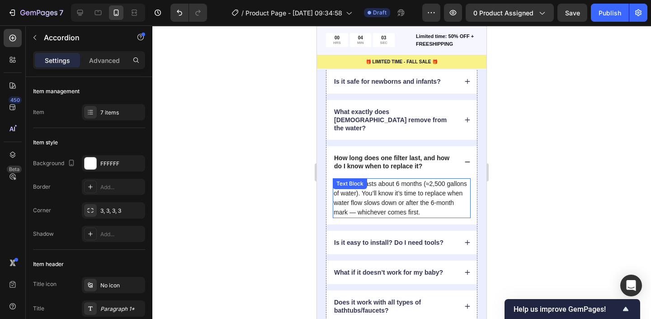
scroll to position [2667, 0]
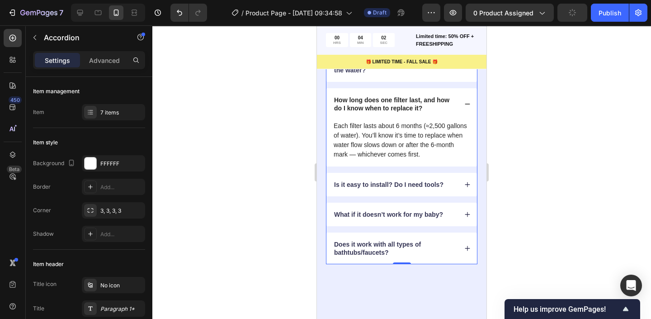
click at [470, 181] on icon at bounding box center [467, 184] width 6 height 6
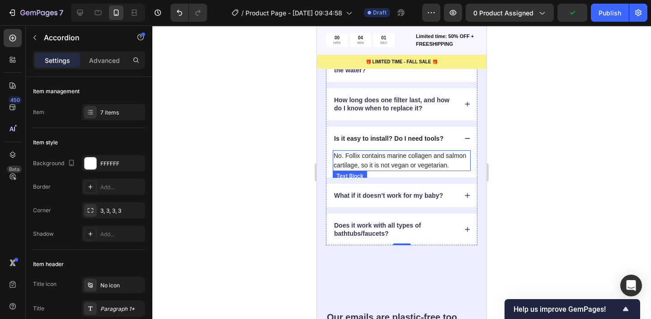
click at [399, 160] on p "No. Follix contains marine collagen and salmon cartilage, so it is not vegan or…" at bounding box center [402, 160] width 136 height 19
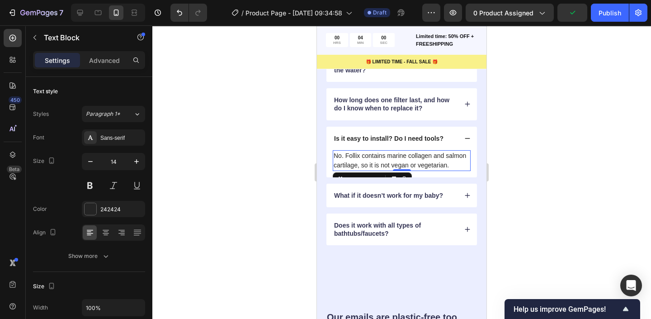
click at [442, 152] on p "No. Follix contains marine collagen and salmon cartilage, so it is not vegan or…" at bounding box center [402, 160] width 136 height 19
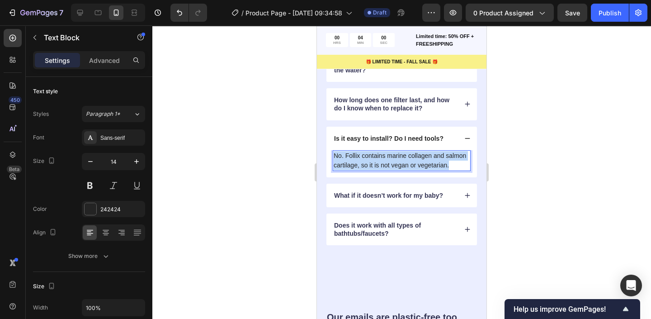
click at [442, 152] on p "No. Follix contains marine collagen and salmon cartilage, so it is not vegan or…" at bounding box center [402, 160] width 136 height 19
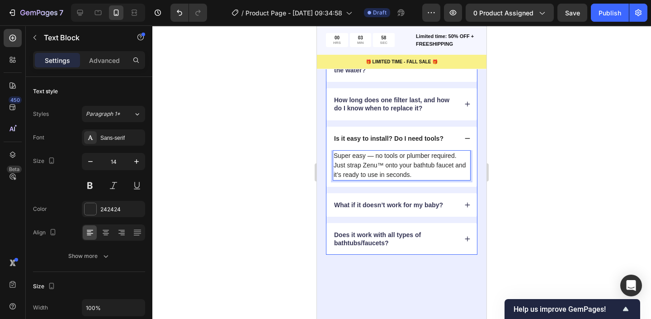
click at [474, 130] on div "Is it easy to install? Do I need tools?" at bounding box center [402, 139] width 151 height 24
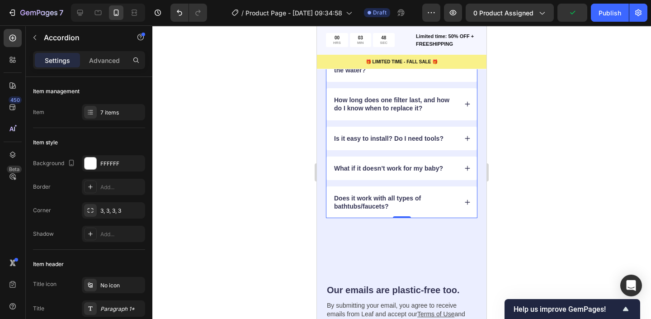
click at [472, 161] on div "What if it doesn’t work for my baby?" at bounding box center [402, 168] width 151 height 24
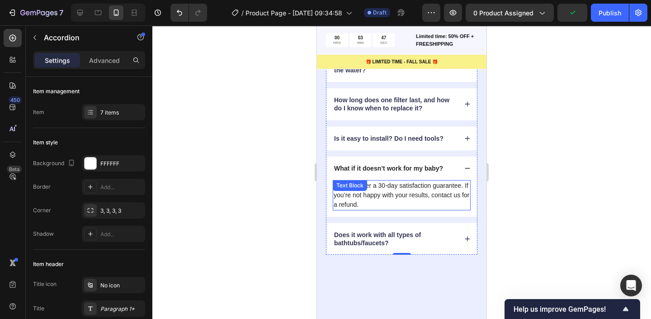
click at [425, 186] on p "Yes! We offer a 30-day satisfaction guarantee. If you’re not happy with your re…" at bounding box center [402, 195] width 136 height 28
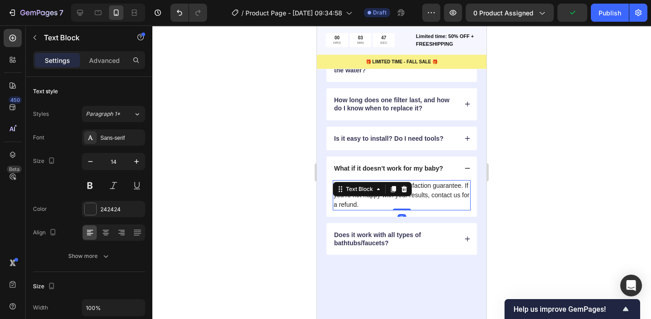
click at [444, 186] on p "Yes! We offer a 30-day satisfaction guarantee. If you’re not happy with your re…" at bounding box center [402, 195] width 136 height 28
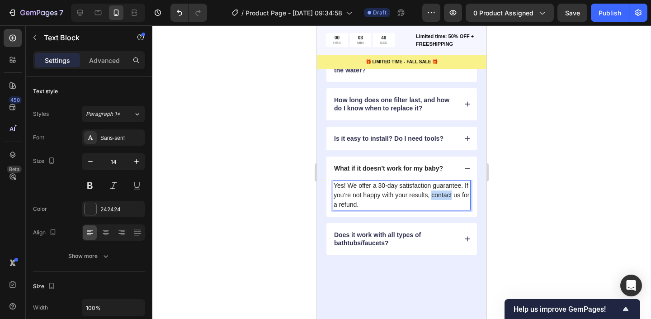
click at [444, 186] on p "Yes! We offer a 30-day satisfaction guarantee. If you’re not happy with your re…" at bounding box center [402, 195] width 136 height 28
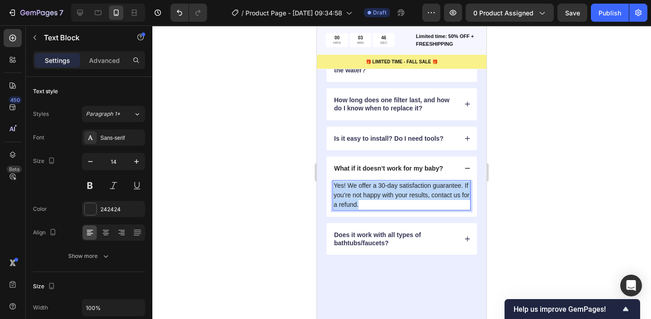
click at [444, 186] on p "Yes! We offer a 30-day satisfaction guarantee. If you’re not happy with your re…" at bounding box center [402, 195] width 136 height 28
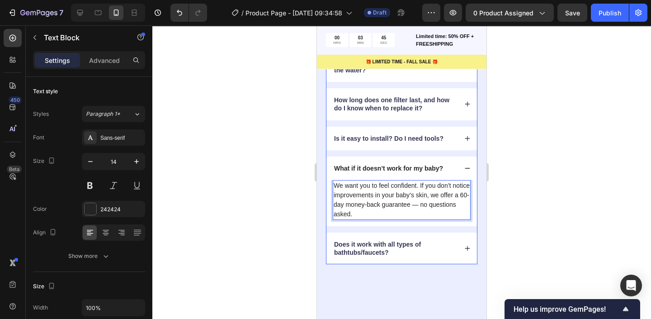
click at [467, 165] on icon at bounding box center [467, 168] width 6 height 6
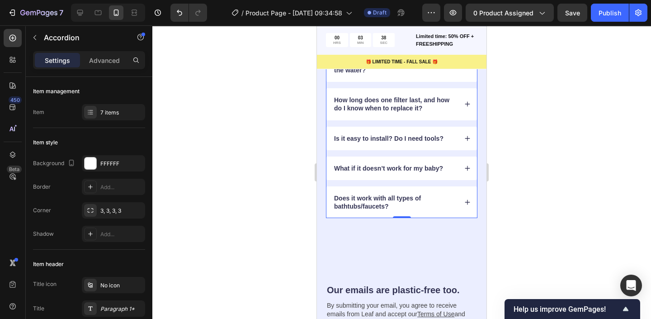
click at [470, 199] on icon at bounding box center [467, 202] width 6 height 6
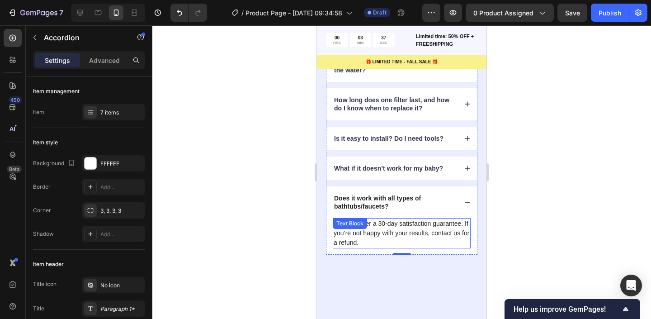
click at [385, 231] on p "Yes! We offer a 30-day satisfaction guarantee. If you’re not happy with your re…" at bounding box center [402, 233] width 136 height 28
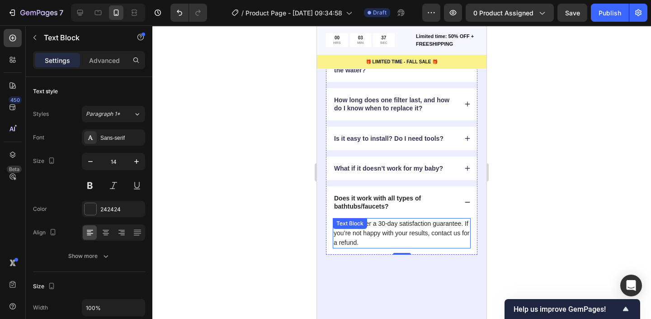
click at [385, 231] on p "Yes! We offer a 30-day satisfaction guarantee. If you’re not happy with your re…" at bounding box center [402, 233] width 136 height 28
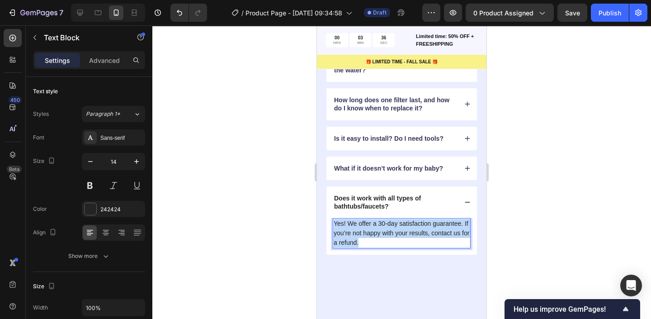
click at [385, 231] on p "Yes! We offer a 30-day satisfaction guarantee. If you’re not happy with your re…" at bounding box center [402, 233] width 136 height 28
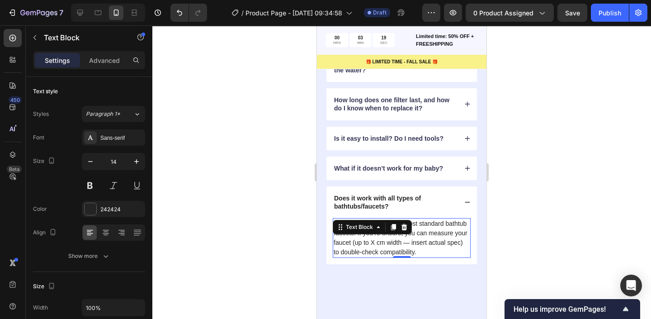
drag, startPoint x: 242, startPoint y: 245, endPoint x: 192, endPoint y: 241, distance: 49.9
click at [192, 241] on div at bounding box center [401, 172] width 499 height 294
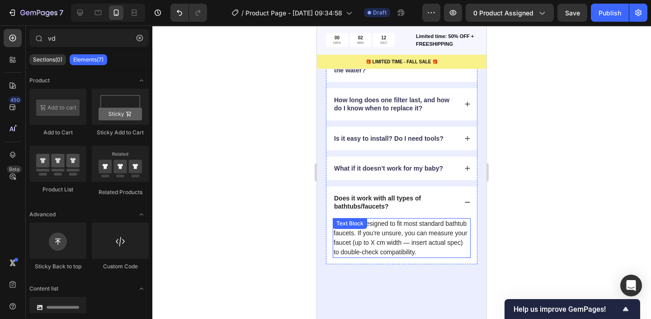
click at [381, 244] on p "Zenu™ is designed to fit most standard bathtub faucets. If you’re unsure, you c…" at bounding box center [402, 238] width 136 height 38
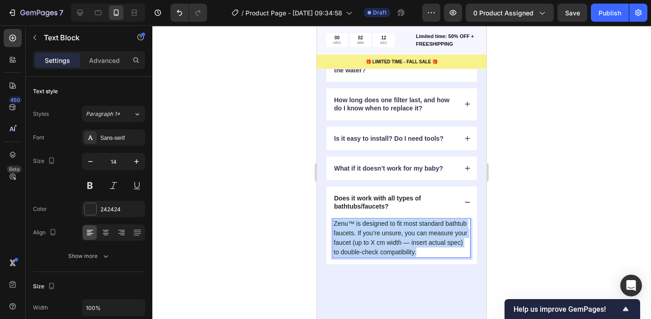
click at [381, 244] on p "Zenu™ is designed to fit most standard bathtub faucets. If you’re unsure, you c…" at bounding box center [402, 238] width 136 height 38
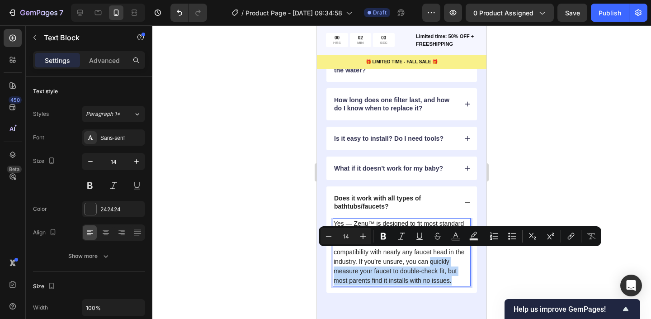
drag, startPoint x: 458, startPoint y: 271, endPoint x: 430, endPoint y: 251, distance: 34.3
click at [430, 251] on p "Yes — Zenu™ is designed to fit most standard bathtub faucets. It also comes wit…" at bounding box center [402, 252] width 136 height 66
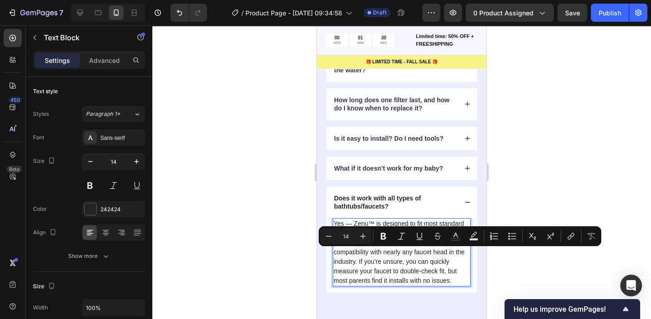
click at [359, 257] on p "Yes — Zenu™ is designed to fit most standard bathtub faucets. It also comes wit…" at bounding box center [402, 252] width 136 height 66
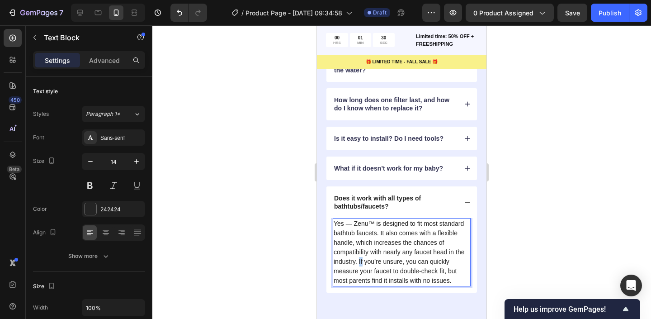
click at [359, 257] on p "Yes — Zenu™ is designed to fit most standard bathtub faucets. It also comes wit…" at bounding box center [402, 252] width 136 height 66
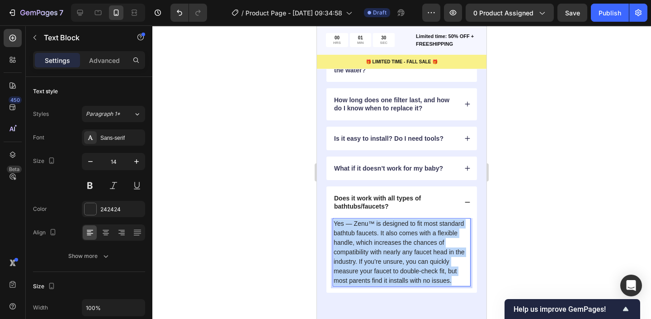
click at [359, 257] on p "Yes — Zenu™ is designed to fit most standard bathtub faucets. It also comes wit…" at bounding box center [402, 252] width 136 height 66
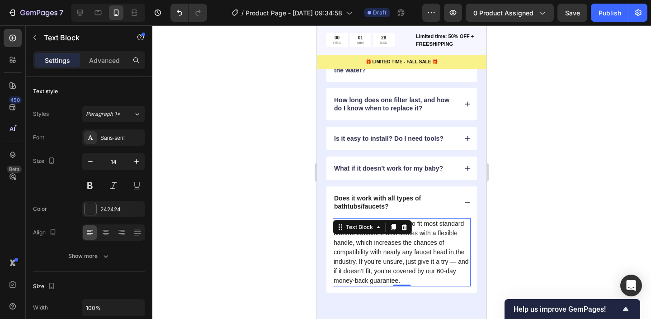
click at [275, 247] on div at bounding box center [401, 172] width 499 height 294
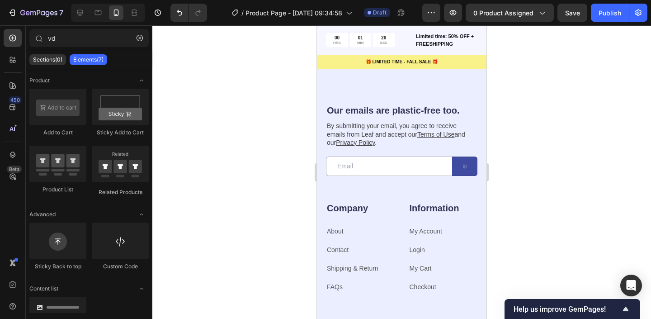
scroll to position [2923, 0]
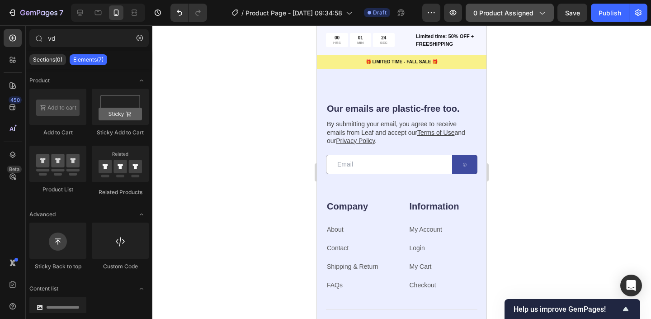
click at [515, 12] on span "0 product assigned" at bounding box center [503, 12] width 60 height 9
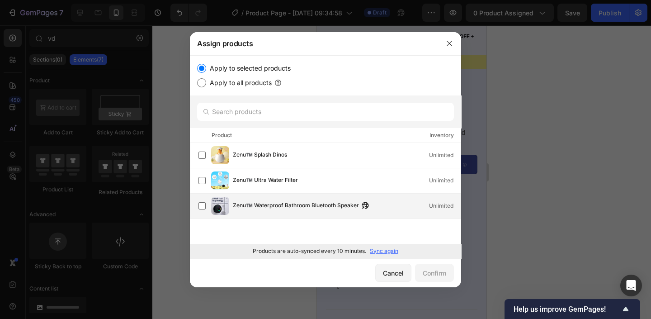
click at [255, 207] on span "Zenu™️ Waterproof Bathroom Bluetooth Speaker" at bounding box center [296, 206] width 126 height 10
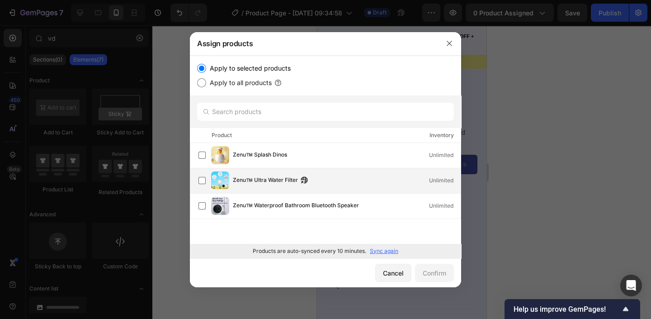
click at [255, 177] on span "Zenu™️ Ultra Water Filter" at bounding box center [265, 180] width 65 height 10
click at [427, 273] on div "Confirm" at bounding box center [435, 272] width 24 height 9
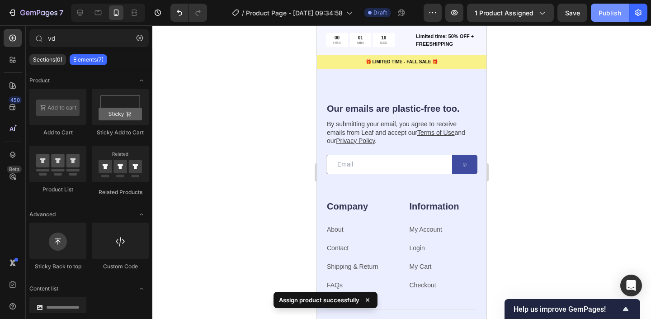
click at [605, 18] on button "Publish" at bounding box center [610, 13] width 38 height 18
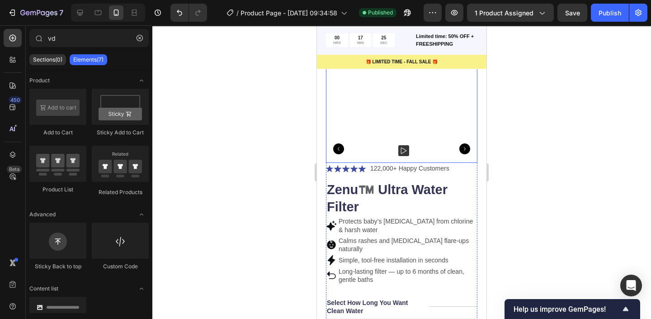
scroll to position [0, 0]
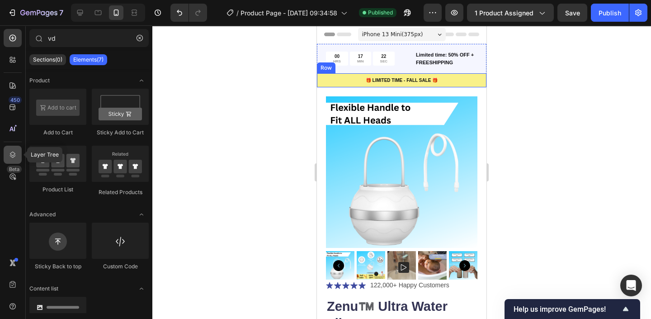
click at [18, 153] on div at bounding box center [13, 155] width 18 height 18
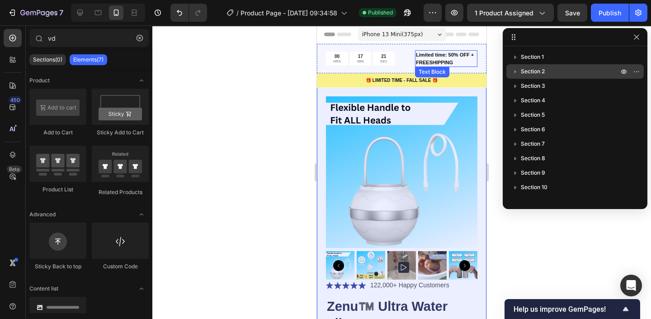
click at [544, 67] on span "Section 2" at bounding box center [533, 71] width 24 height 9
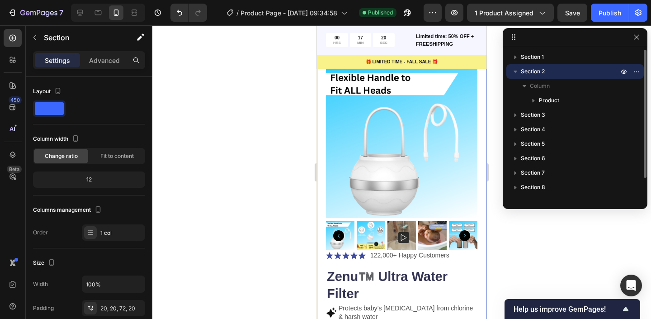
scroll to position [30, 0]
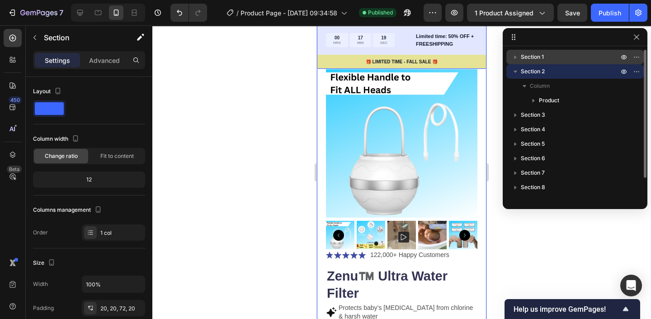
click at [541, 55] on span "Section 1" at bounding box center [532, 56] width 23 height 9
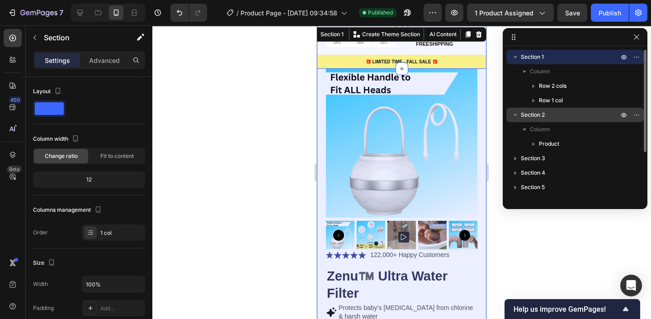
click at [513, 114] on icon "button" at bounding box center [515, 114] width 9 height 9
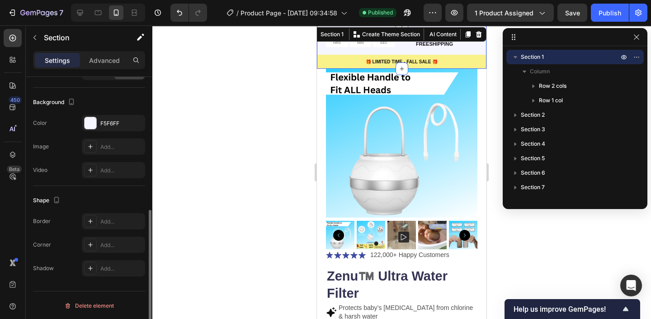
scroll to position [260, 0]
click at [96, 61] on p "Advanced" at bounding box center [104, 60] width 31 height 9
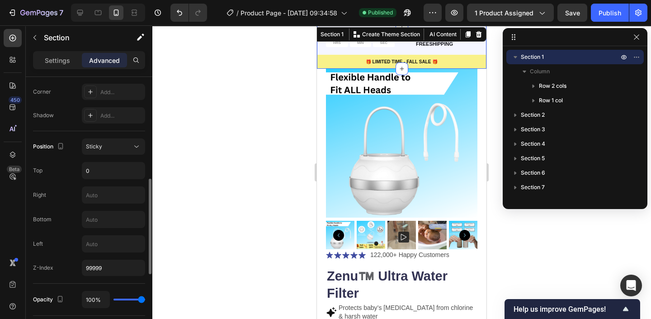
scroll to position [279, 0]
click at [81, 143] on div "Position Sticky" at bounding box center [89, 144] width 112 height 16
click at [95, 143] on span "Sticky" at bounding box center [94, 144] width 16 height 7
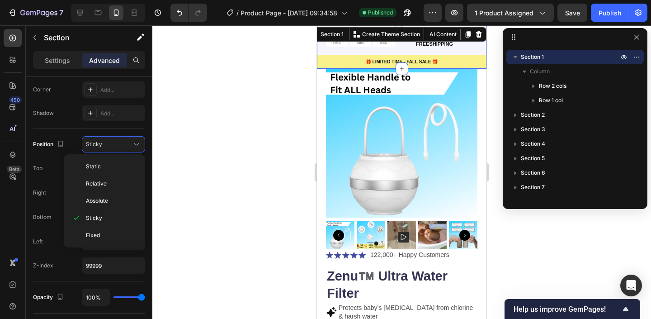
click at [209, 142] on div at bounding box center [401, 172] width 499 height 294
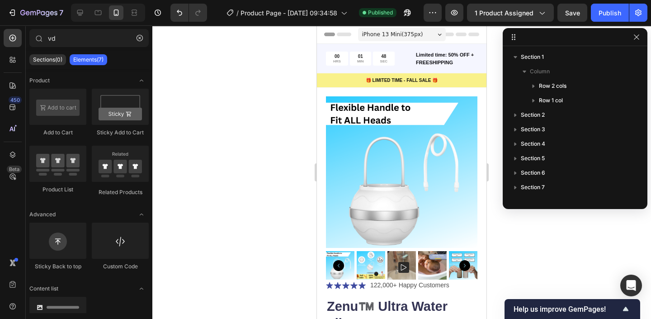
scroll to position [30, 0]
